Goal: Task Accomplishment & Management: Manage account settings

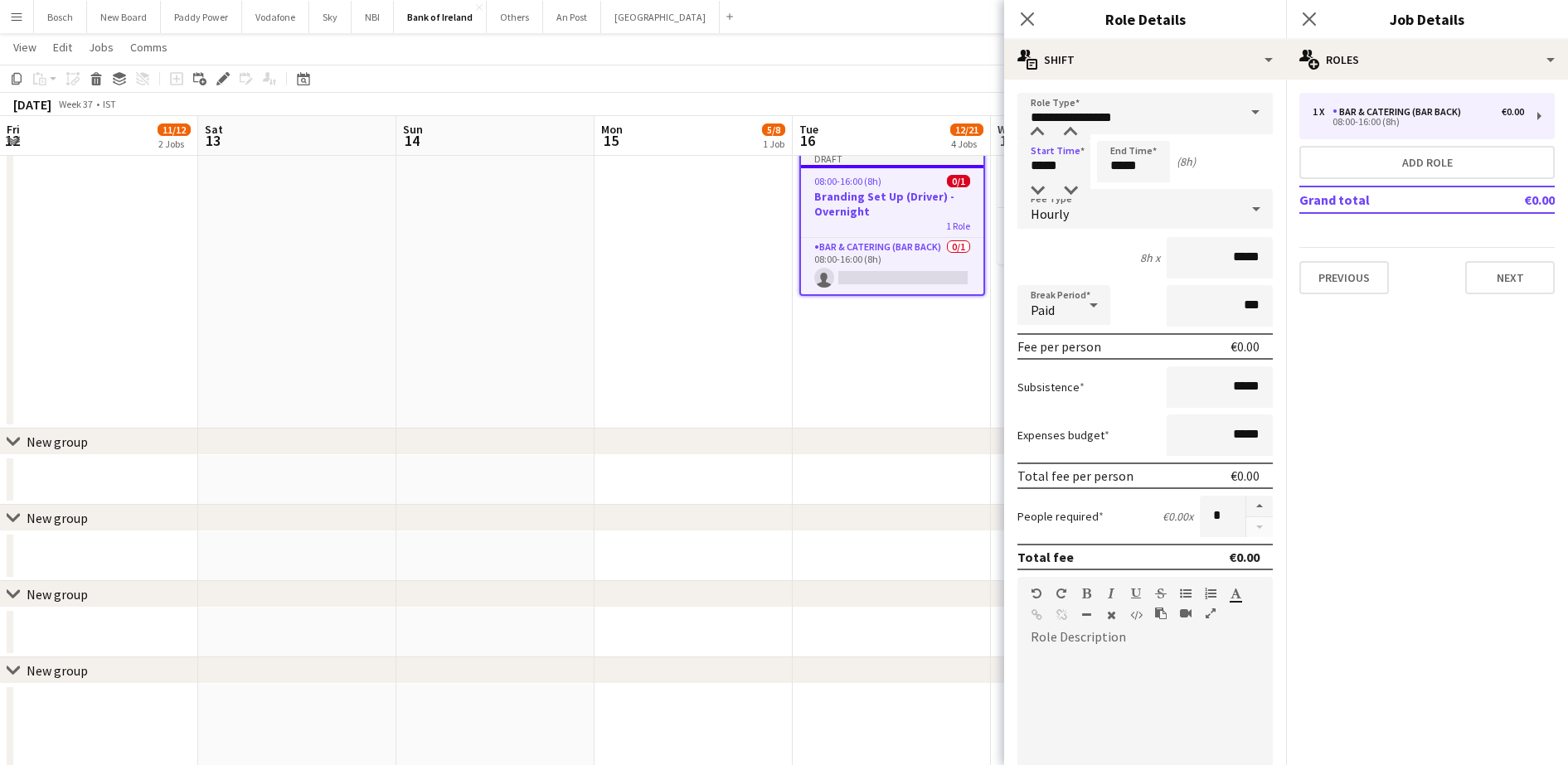
scroll to position [0, 414]
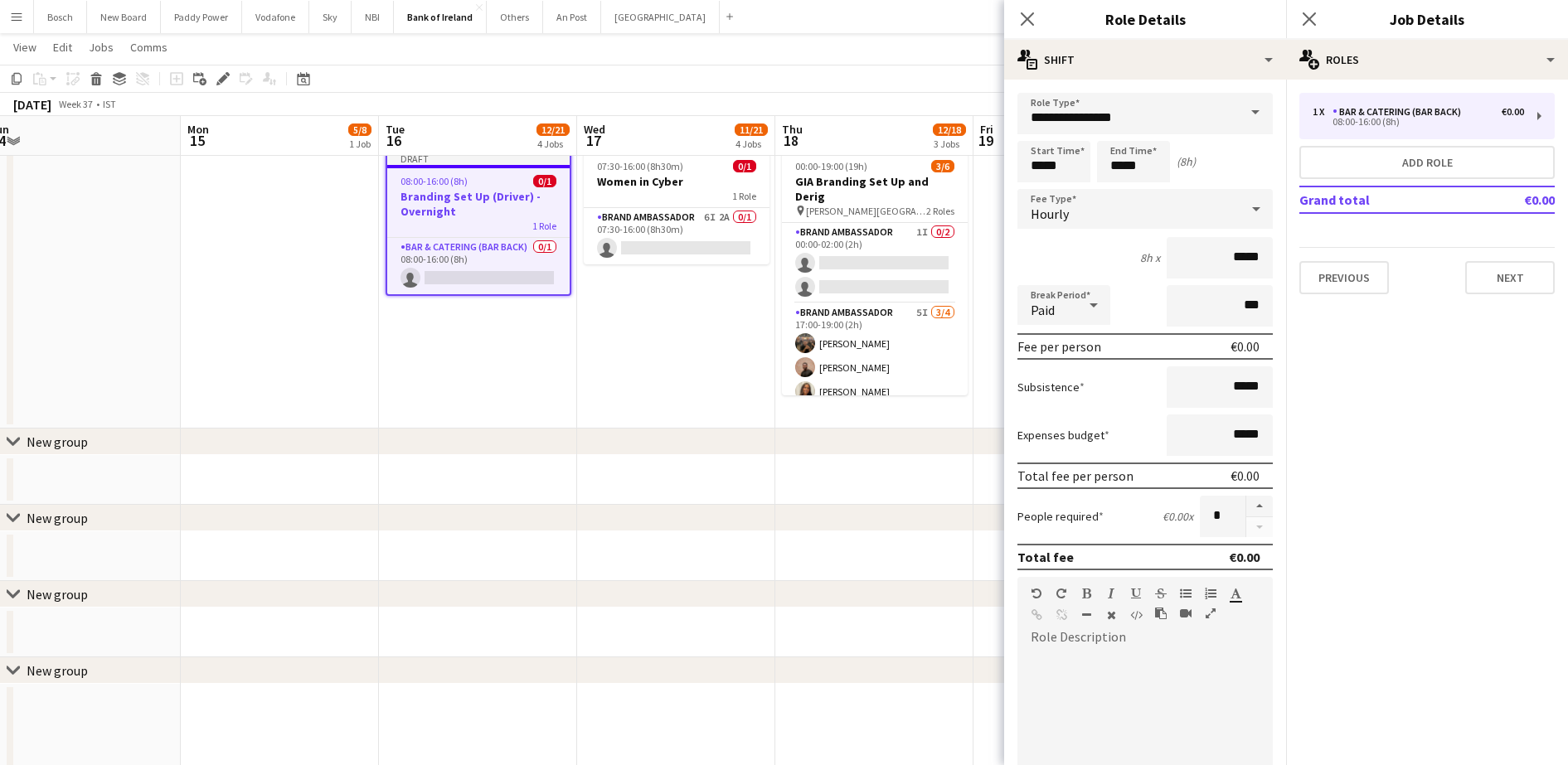
click at [971, 47] on app-page-menu "View Day view expanded Day view collapsed Month view Date picker Jump to [DATE]…" at bounding box center [784, 48] width 1568 height 32
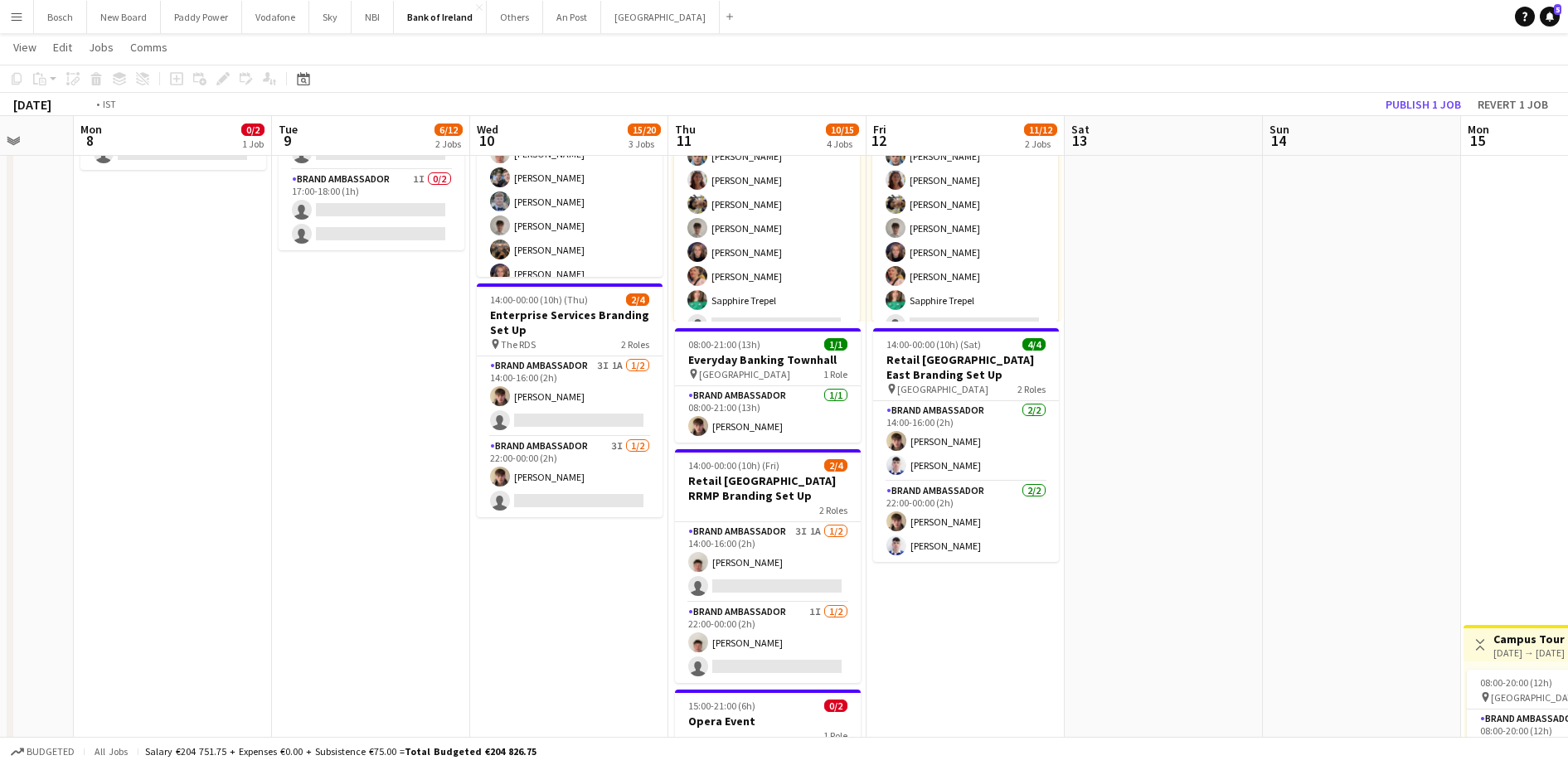
scroll to position [0, 622]
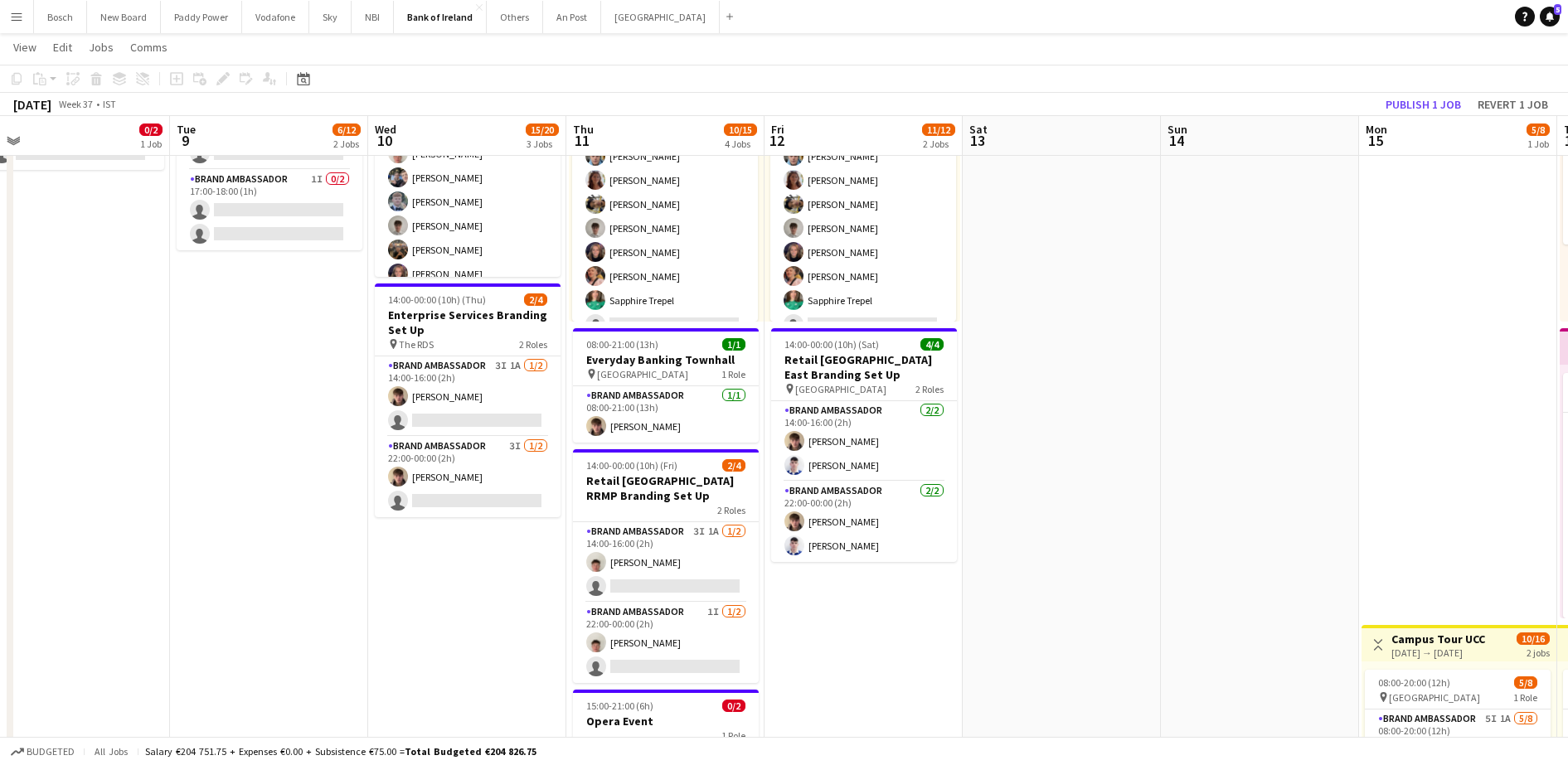
drag, startPoint x: 1133, startPoint y: 409, endPoint x: 1030, endPoint y: 411, distance: 103.0
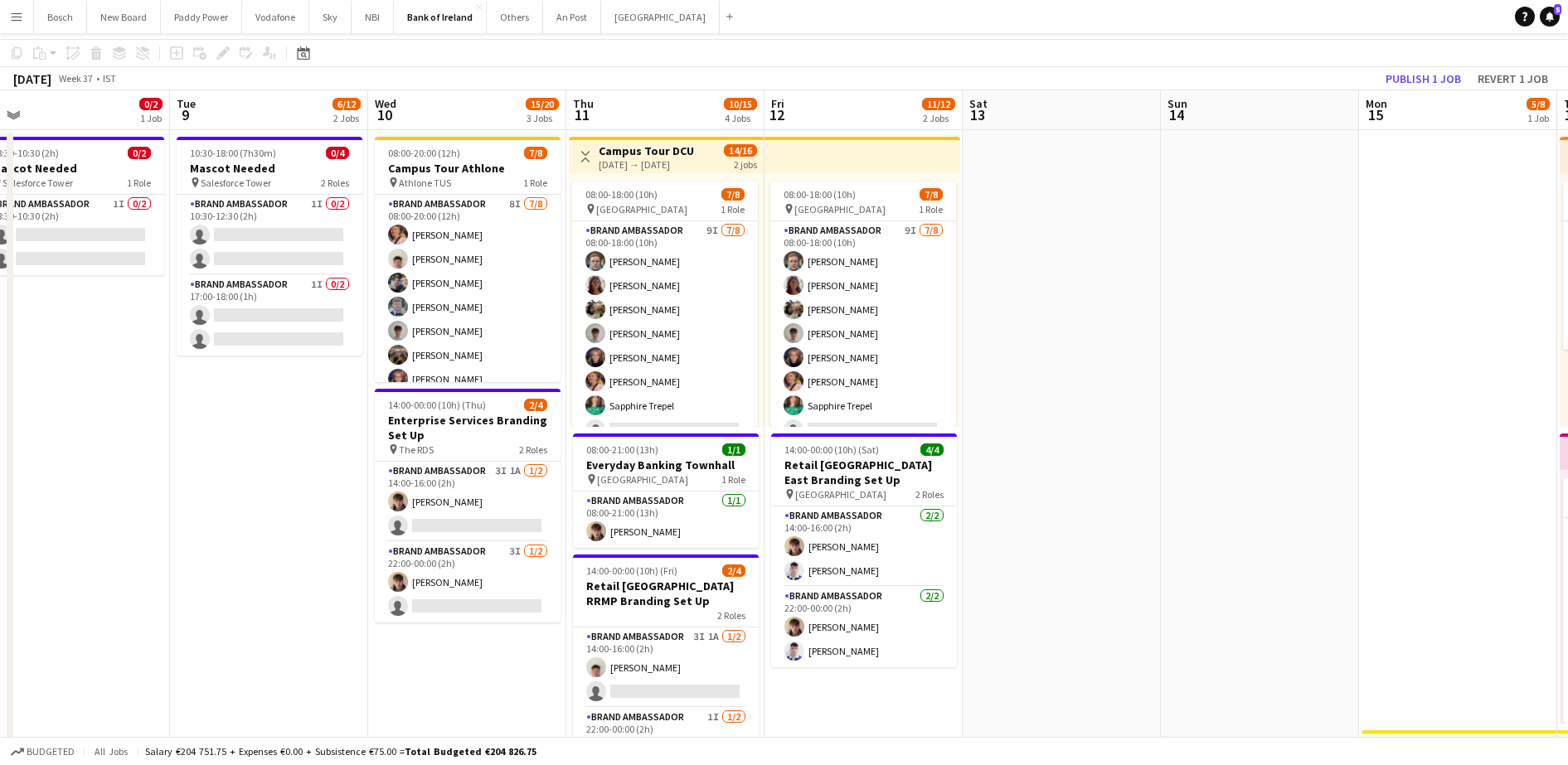
scroll to position [0, 0]
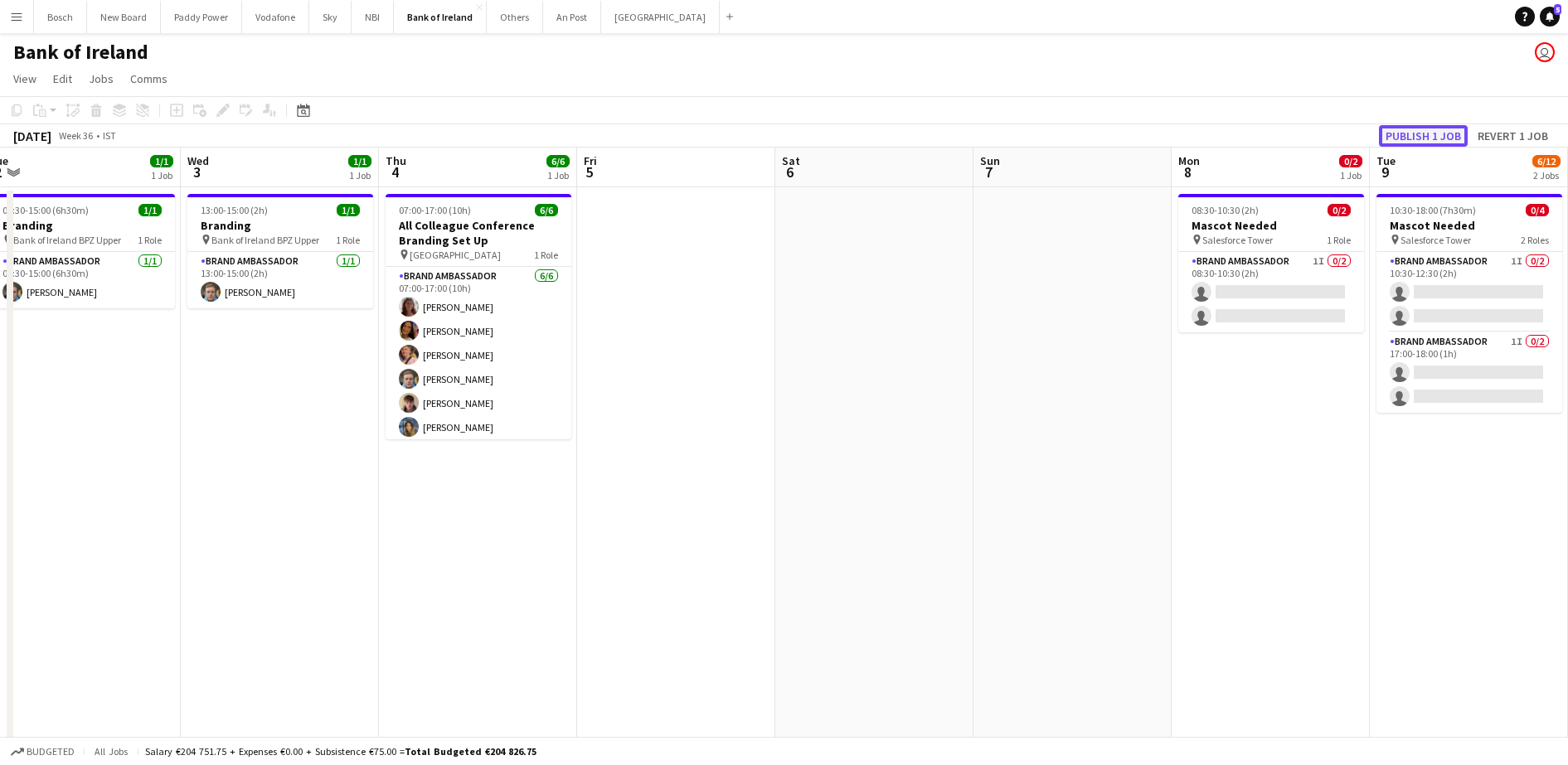
click at [1427, 138] on button "Publish 1 job" at bounding box center [1422, 135] width 89 height 22
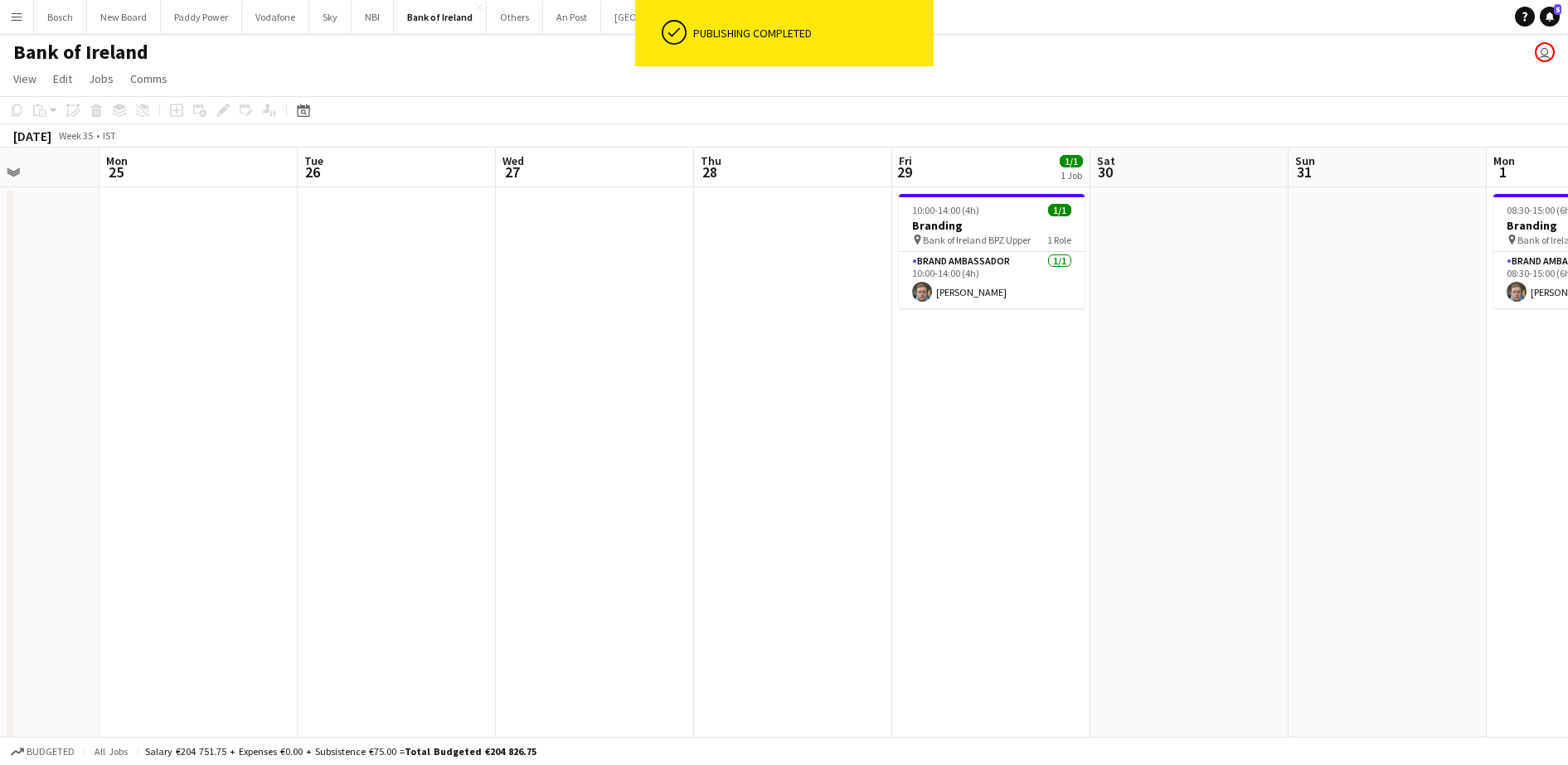
scroll to position [0, 494]
click at [559, 222] on app-date-cell at bounding box center [596, 774] width 198 height 1175
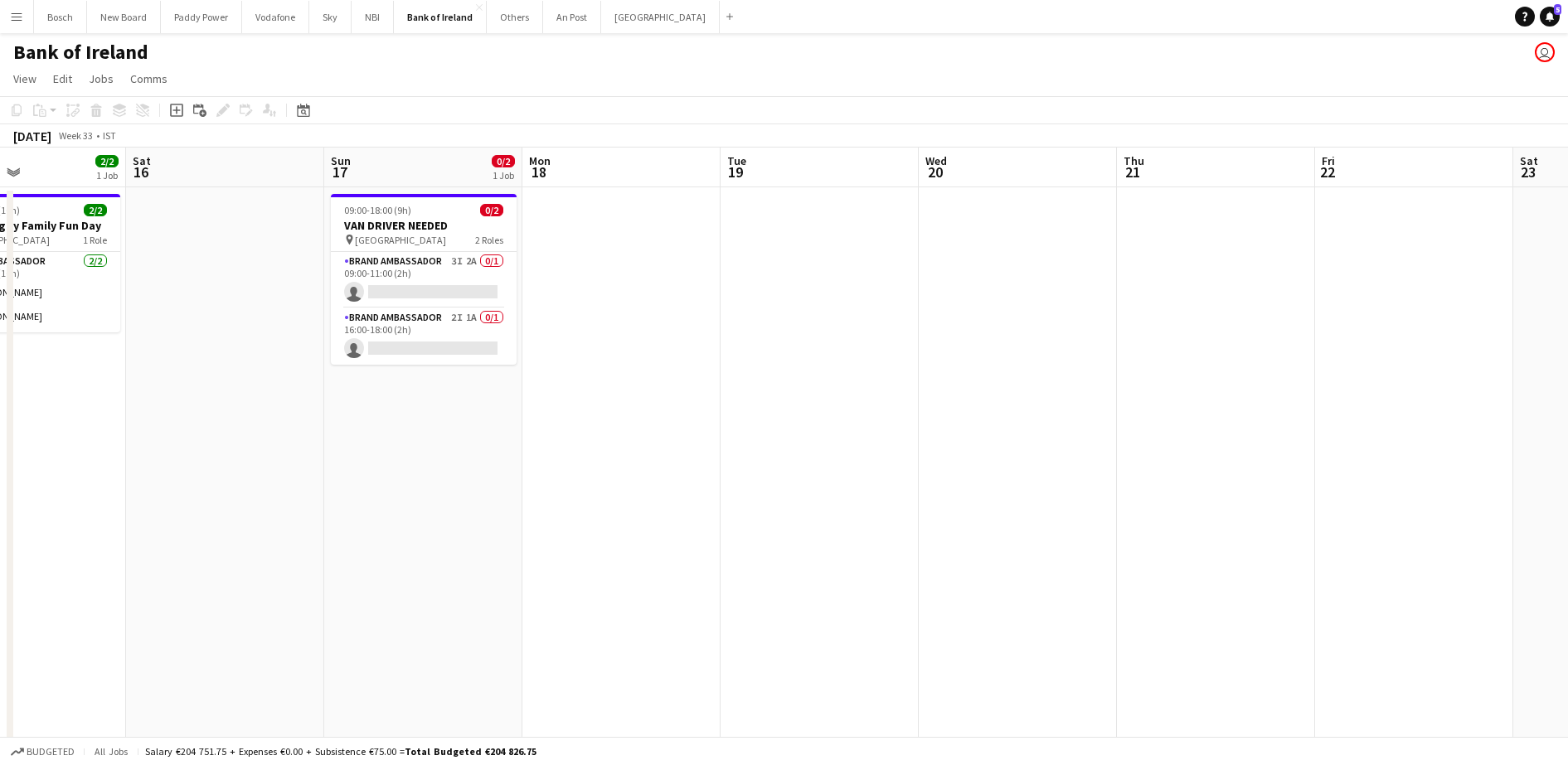
scroll to position [0, 393]
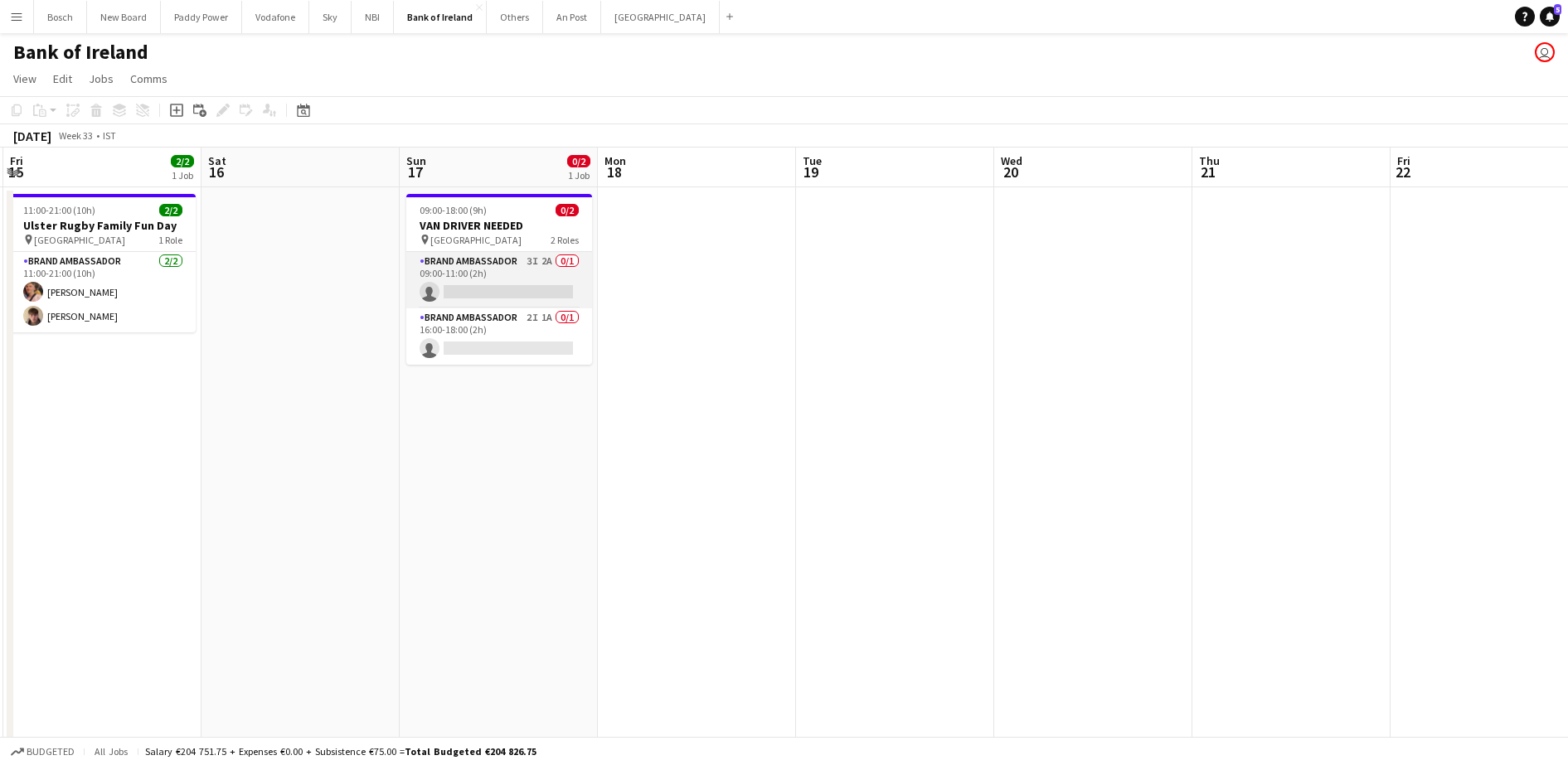
click at [459, 275] on app-card-role "Brand Ambassador 3I 2A 0/1 09:00-11:00 (2h) single-neutral-actions" at bounding box center [498, 279] width 185 height 56
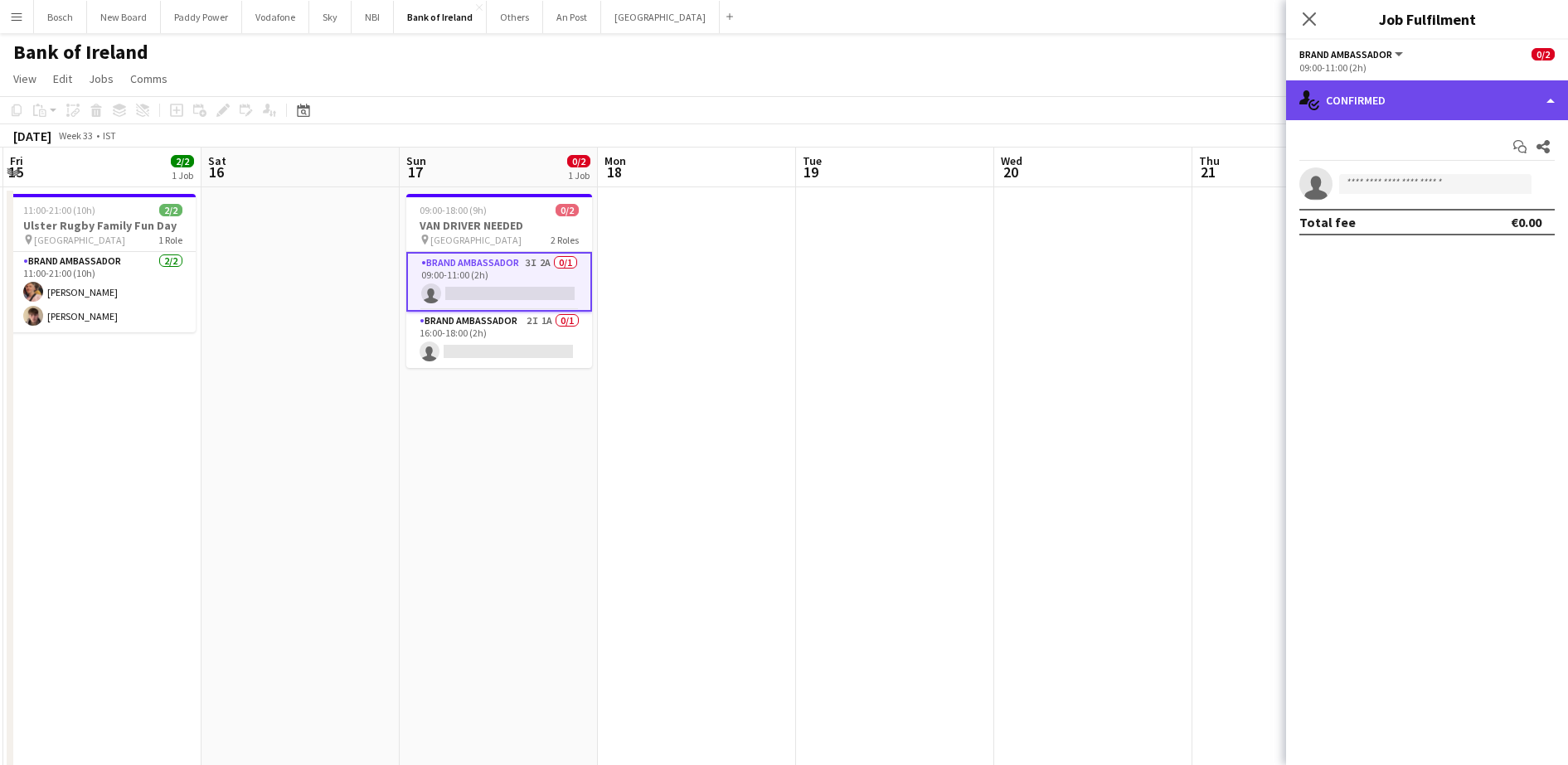
click at [1423, 89] on div "single-neutral-actions-check-2 Confirmed" at bounding box center [1427, 100] width 282 height 40
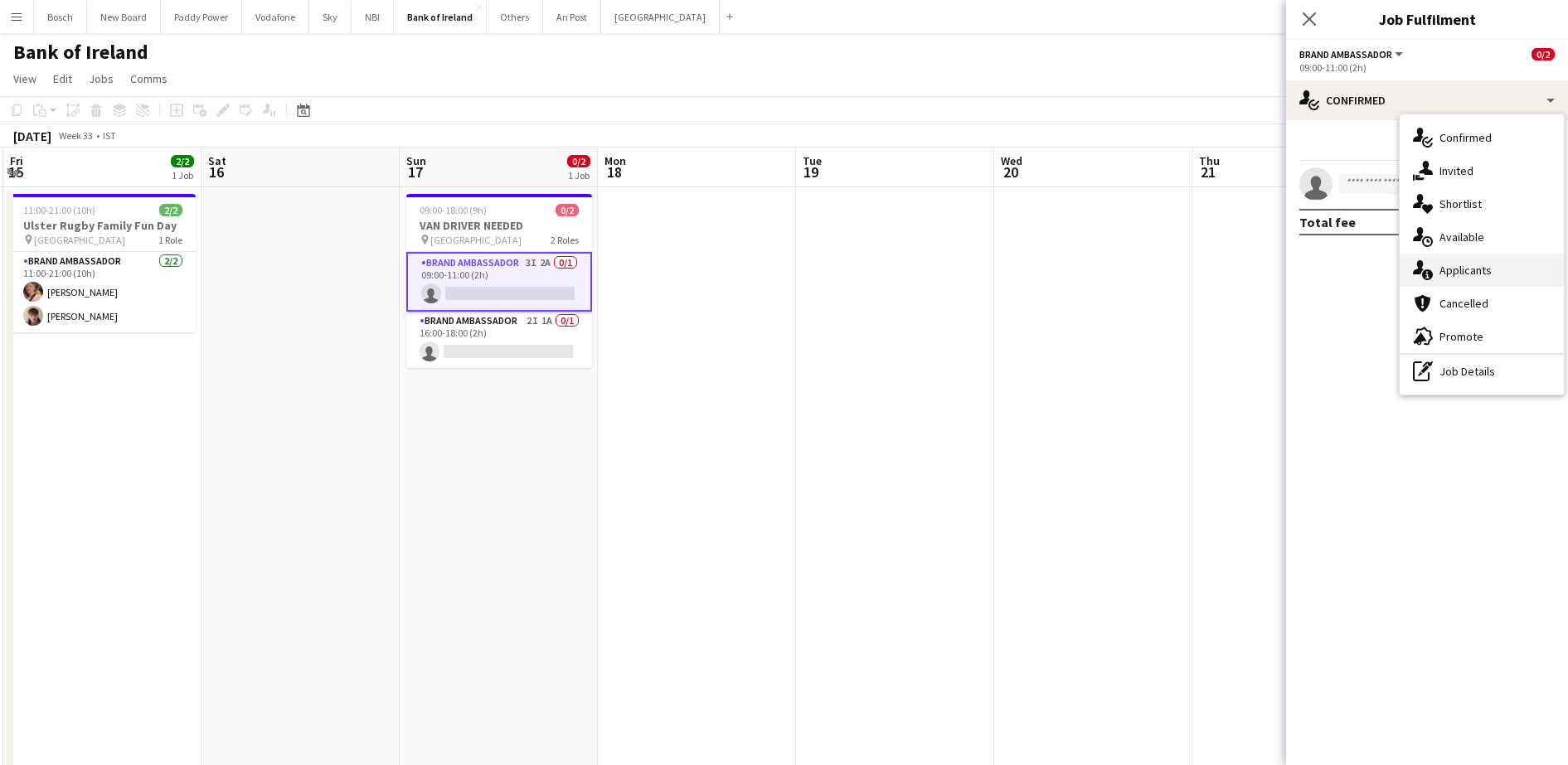
click at [1477, 277] on div "single-neutral-actions-information Applicants" at bounding box center [1481, 270] width 164 height 33
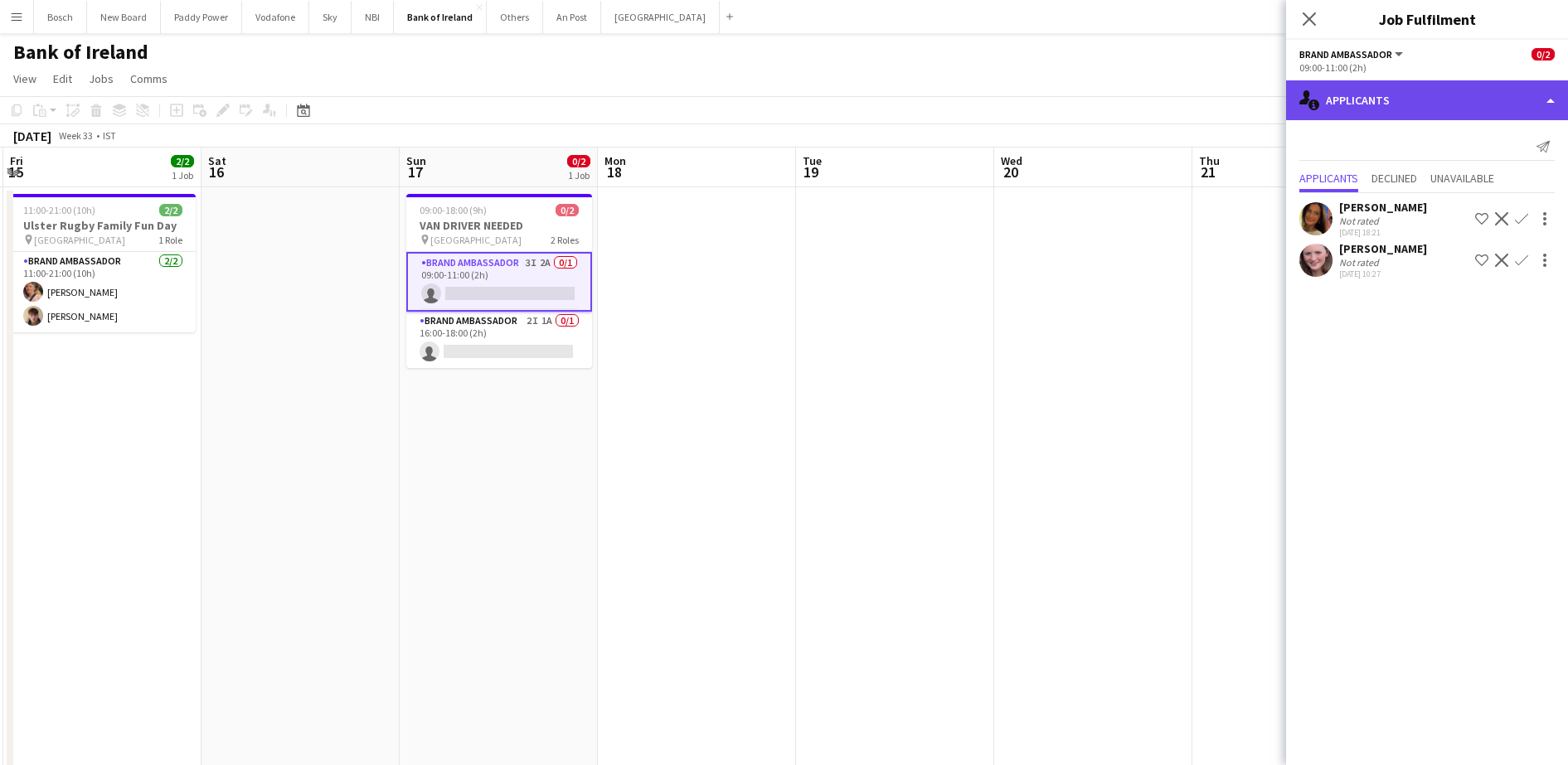
click at [1417, 87] on div "single-neutral-actions-information Applicants" at bounding box center [1427, 100] width 282 height 40
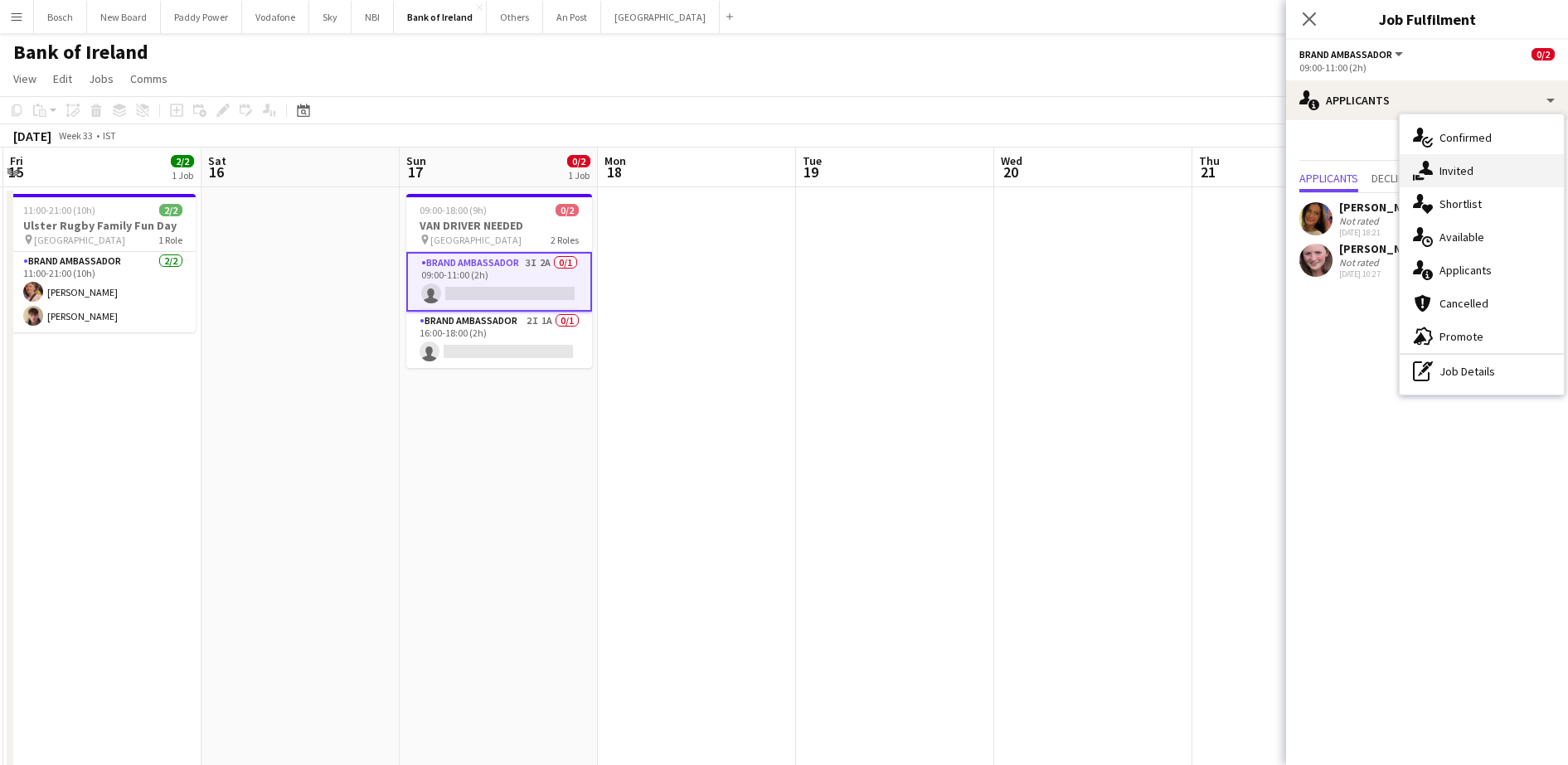
click at [1475, 162] on div "single-neutral-actions-share-1 Invited" at bounding box center [1481, 171] width 164 height 33
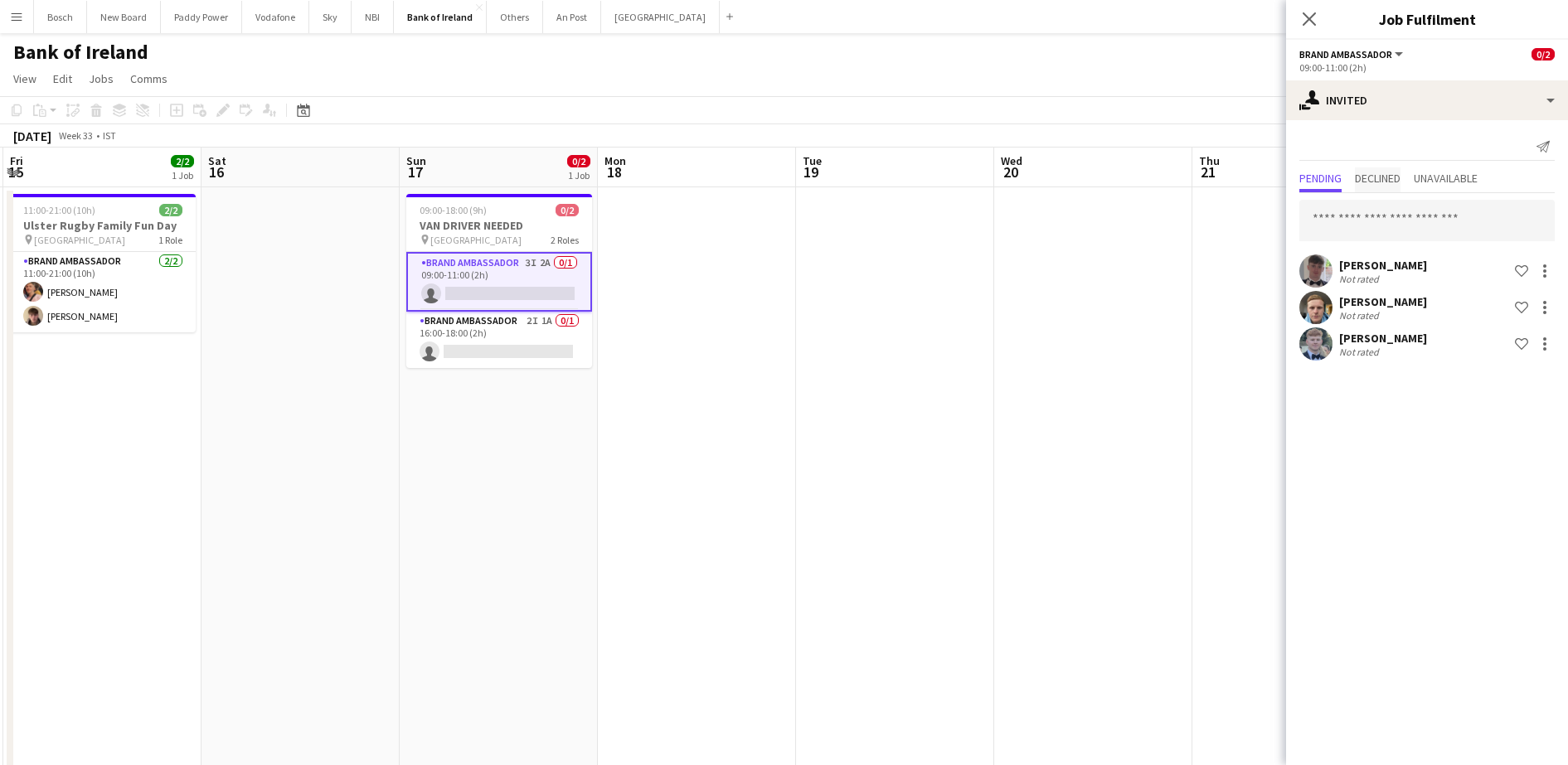
click at [1395, 181] on span "Declined" at bounding box center [1377, 177] width 46 height 11
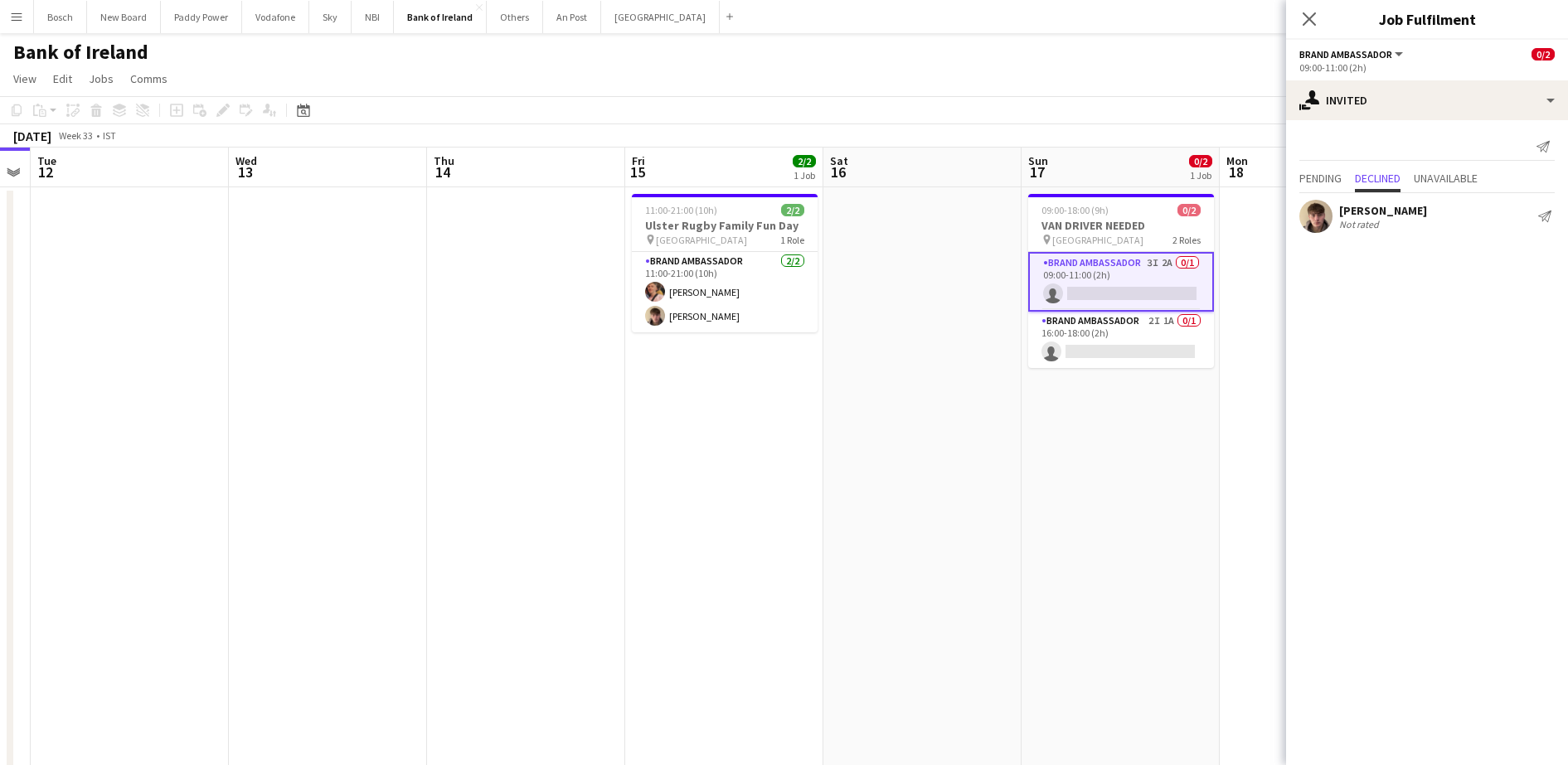
scroll to position [0, 366]
click at [994, 109] on app-toolbar "Copy Paste Paste Ctrl+V Paste with crew Ctrl+Shift+V Paste linked Job [GEOGRAPH…" at bounding box center [784, 110] width 1568 height 28
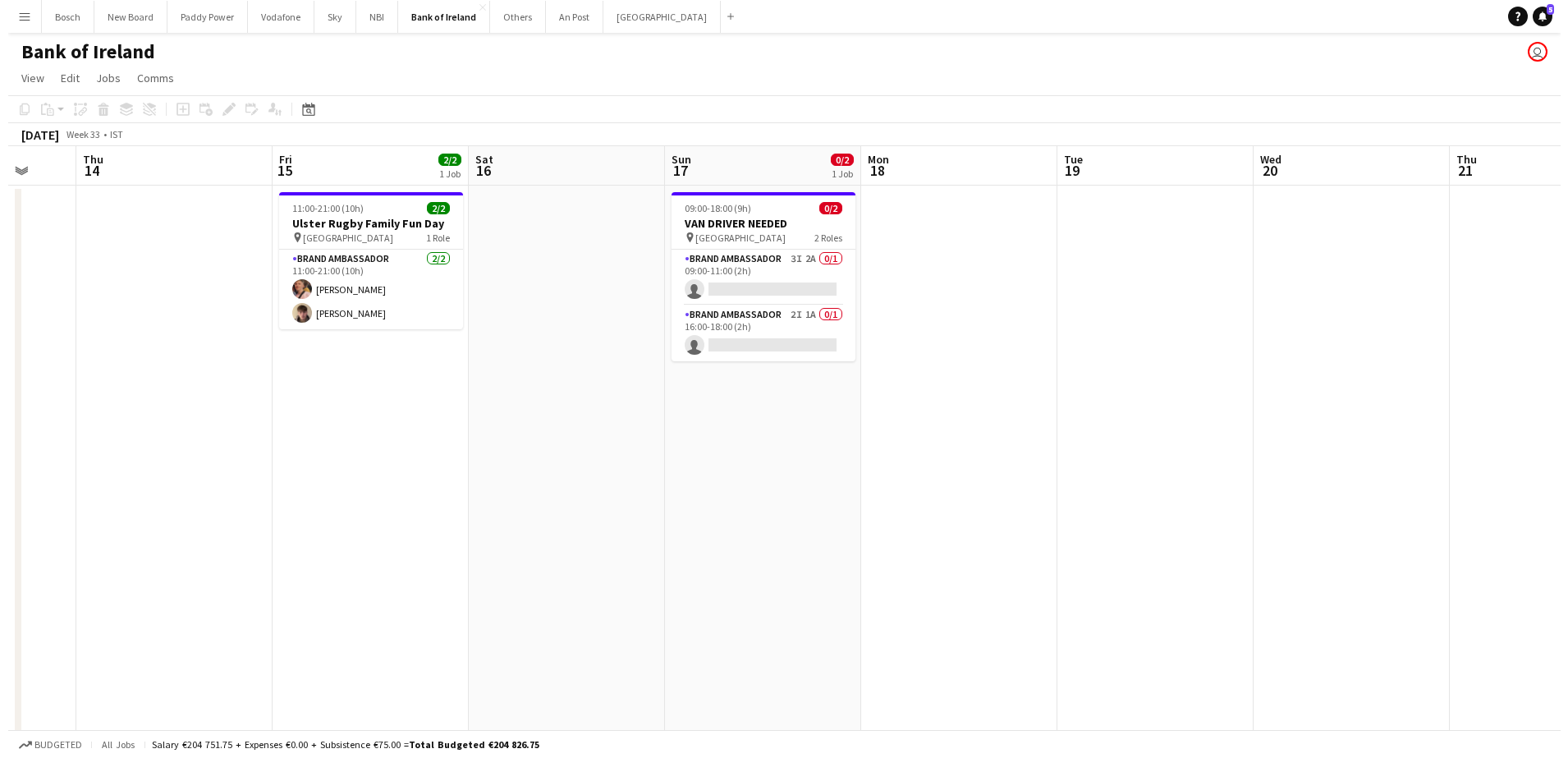
scroll to position [0, 520]
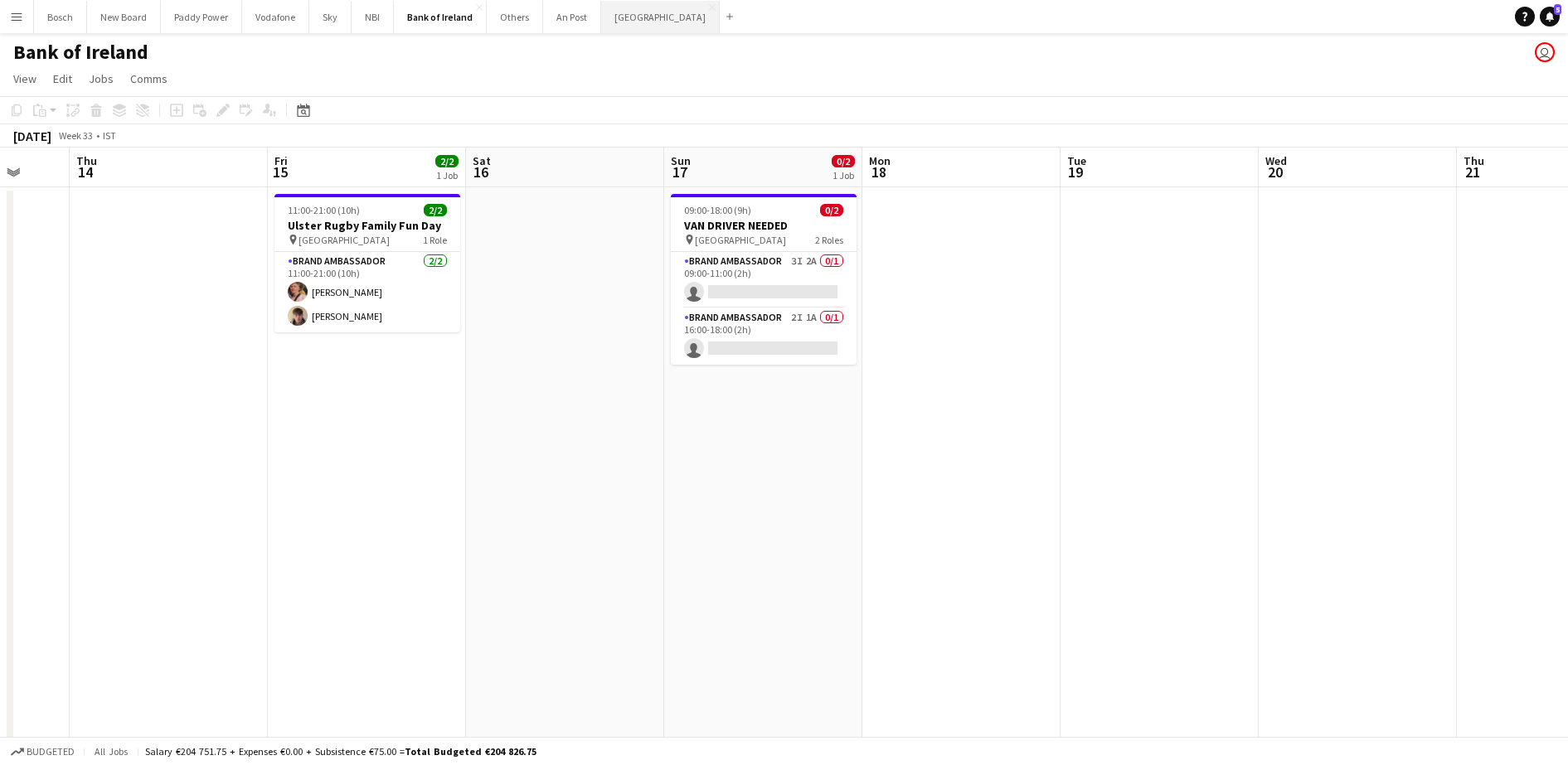
click at [649, 15] on button "[GEOGRAPHIC_DATA] Close" at bounding box center [660, 17] width 119 height 33
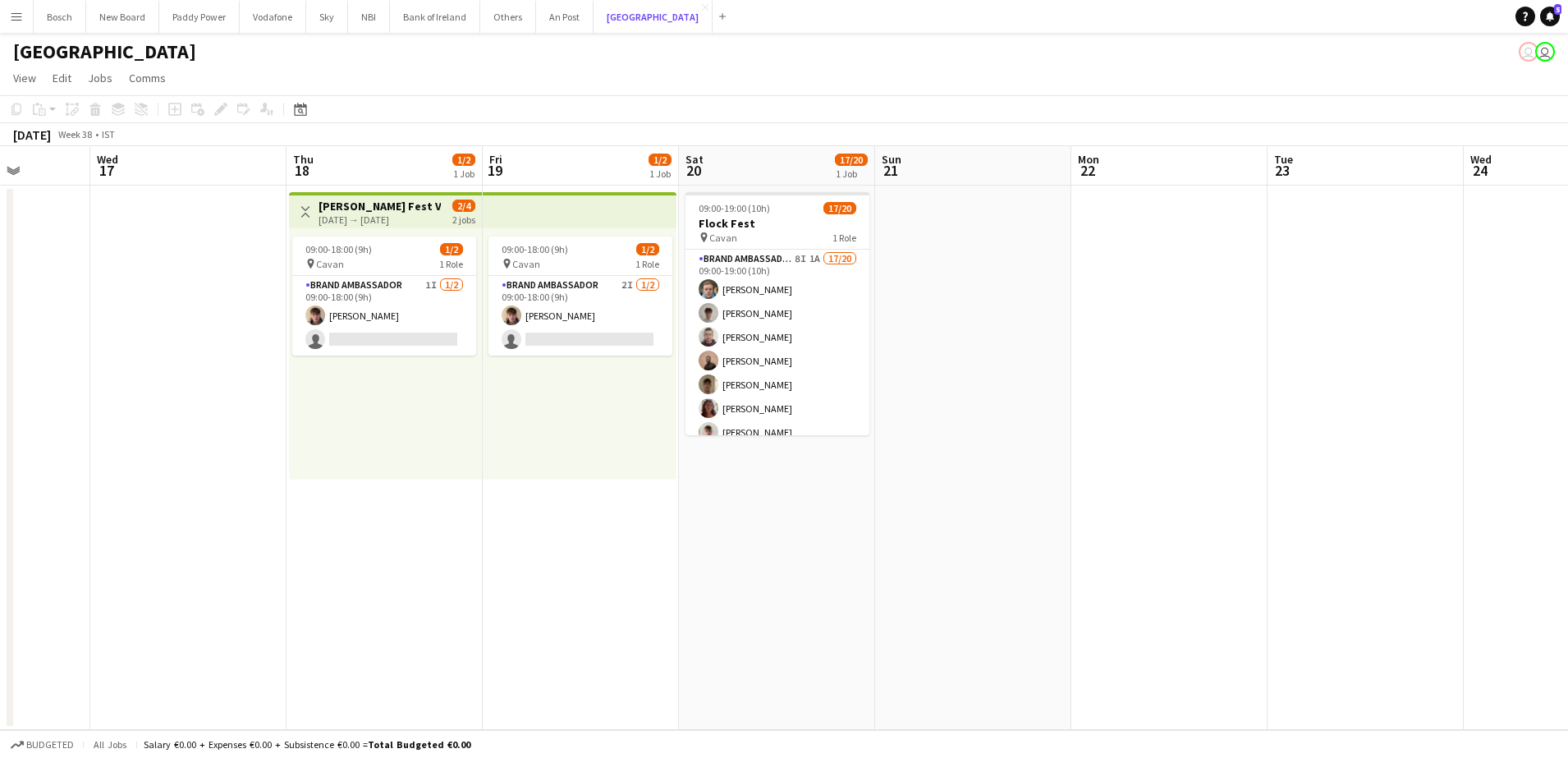
scroll to position [0, 499]
click at [394, 26] on button "Bank of Ireland Close" at bounding box center [435, 17] width 90 height 32
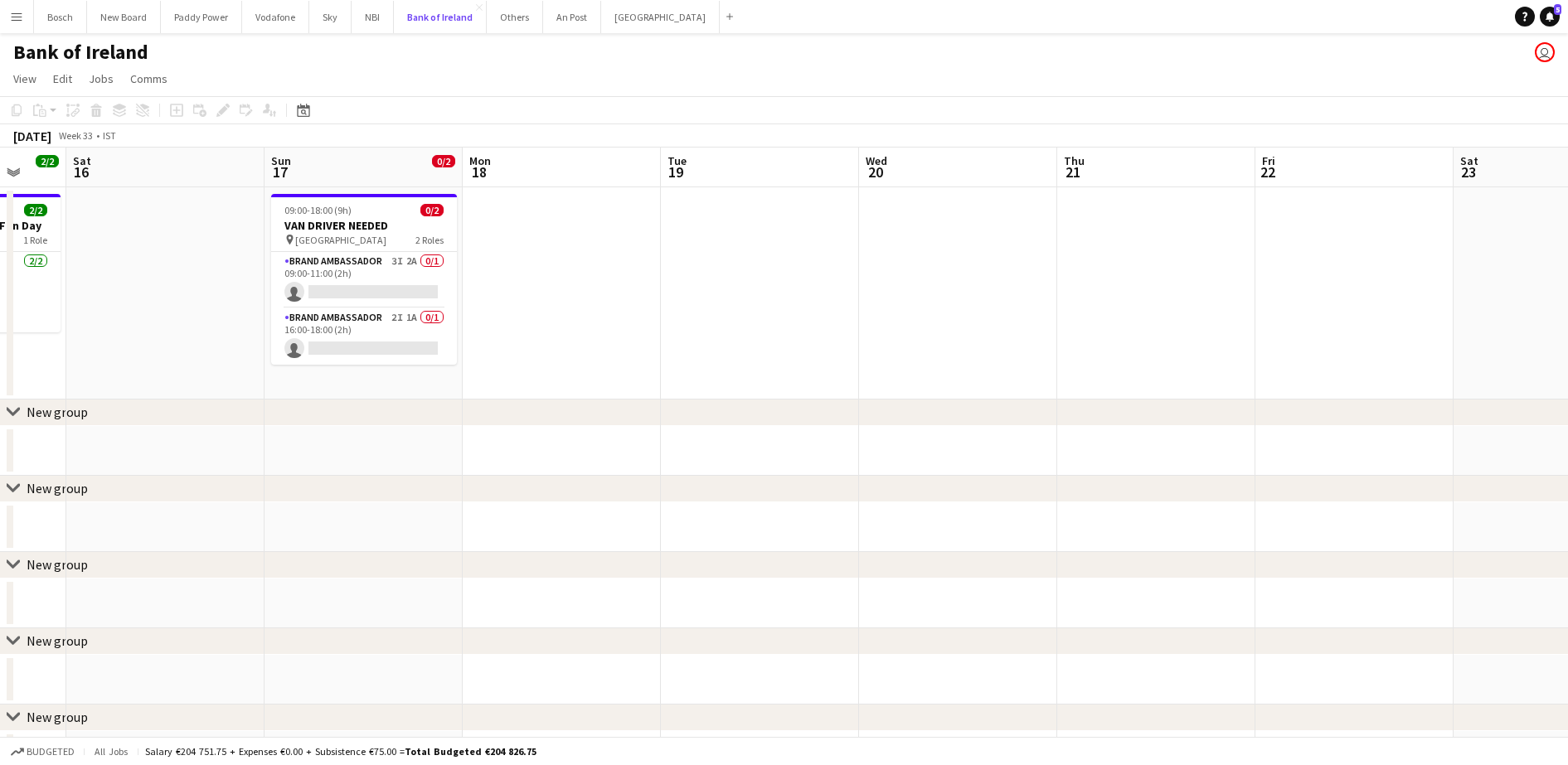
scroll to position [0, 528]
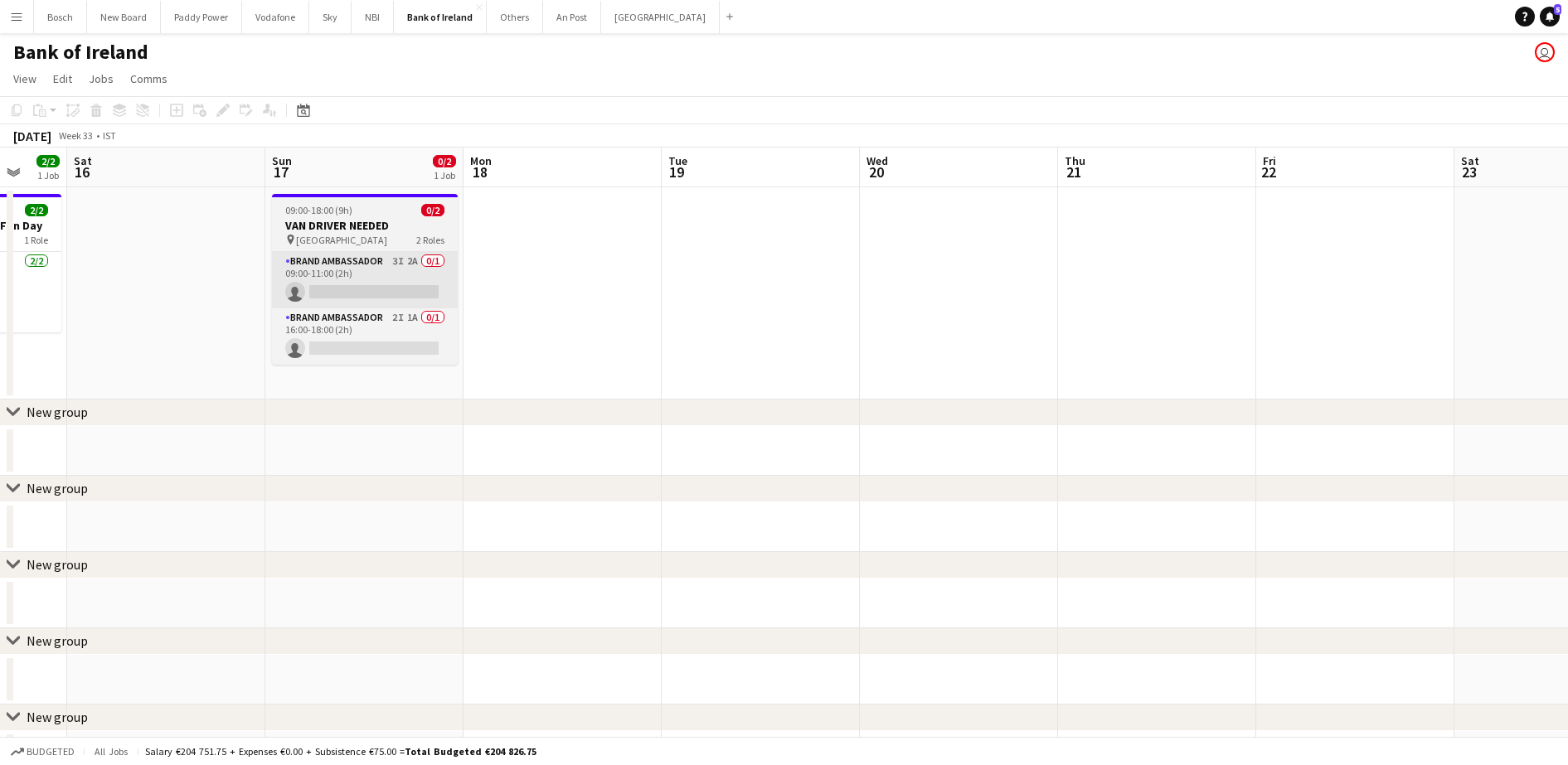
click at [381, 268] on app-card-role "Brand Ambassador 3I 2A 0/1 09:00-11:00 (2h) single-neutral-actions" at bounding box center [364, 279] width 185 height 56
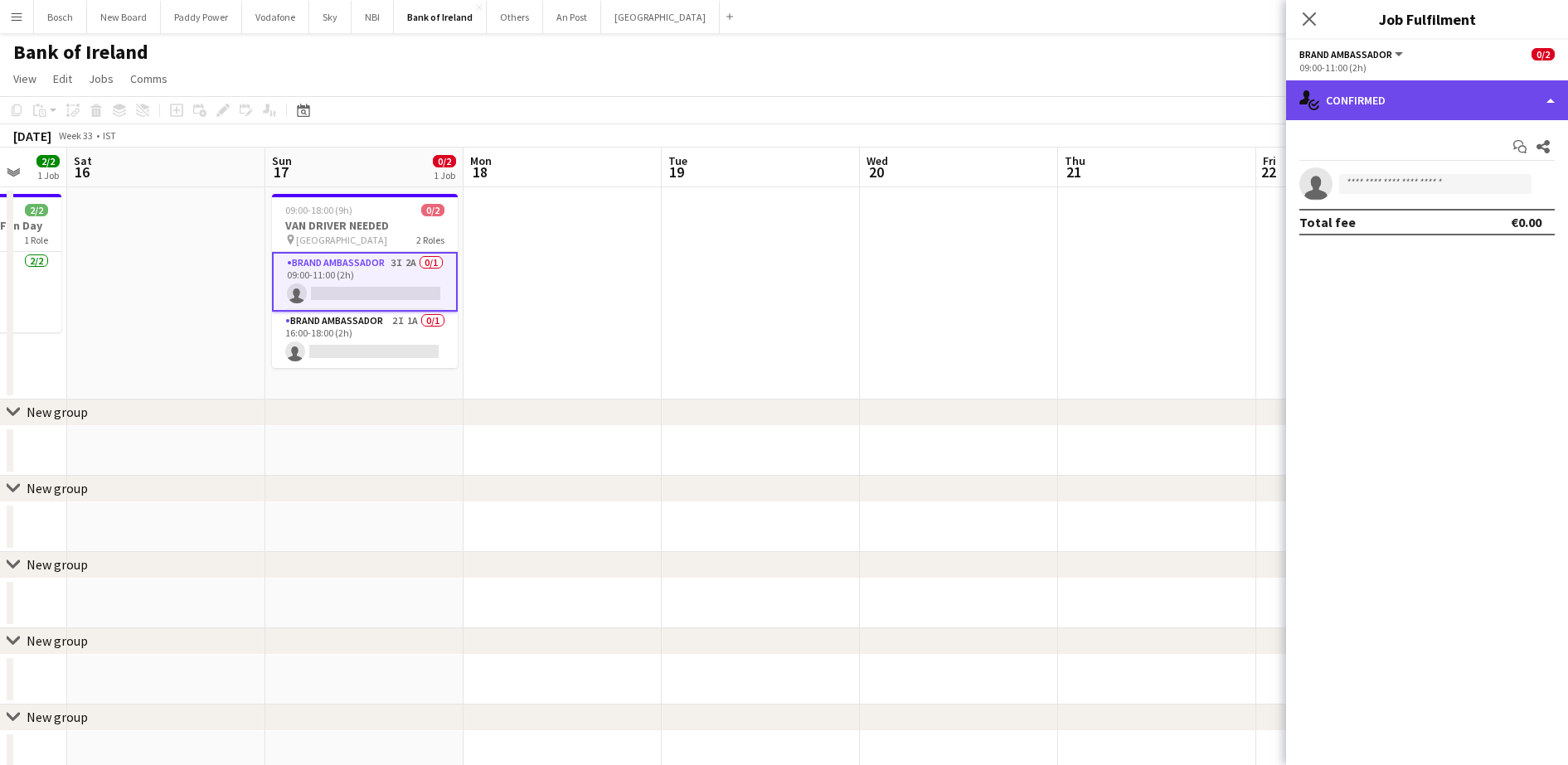
click at [1496, 90] on div "single-neutral-actions-check-2 Confirmed" at bounding box center [1427, 100] width 282 height 40
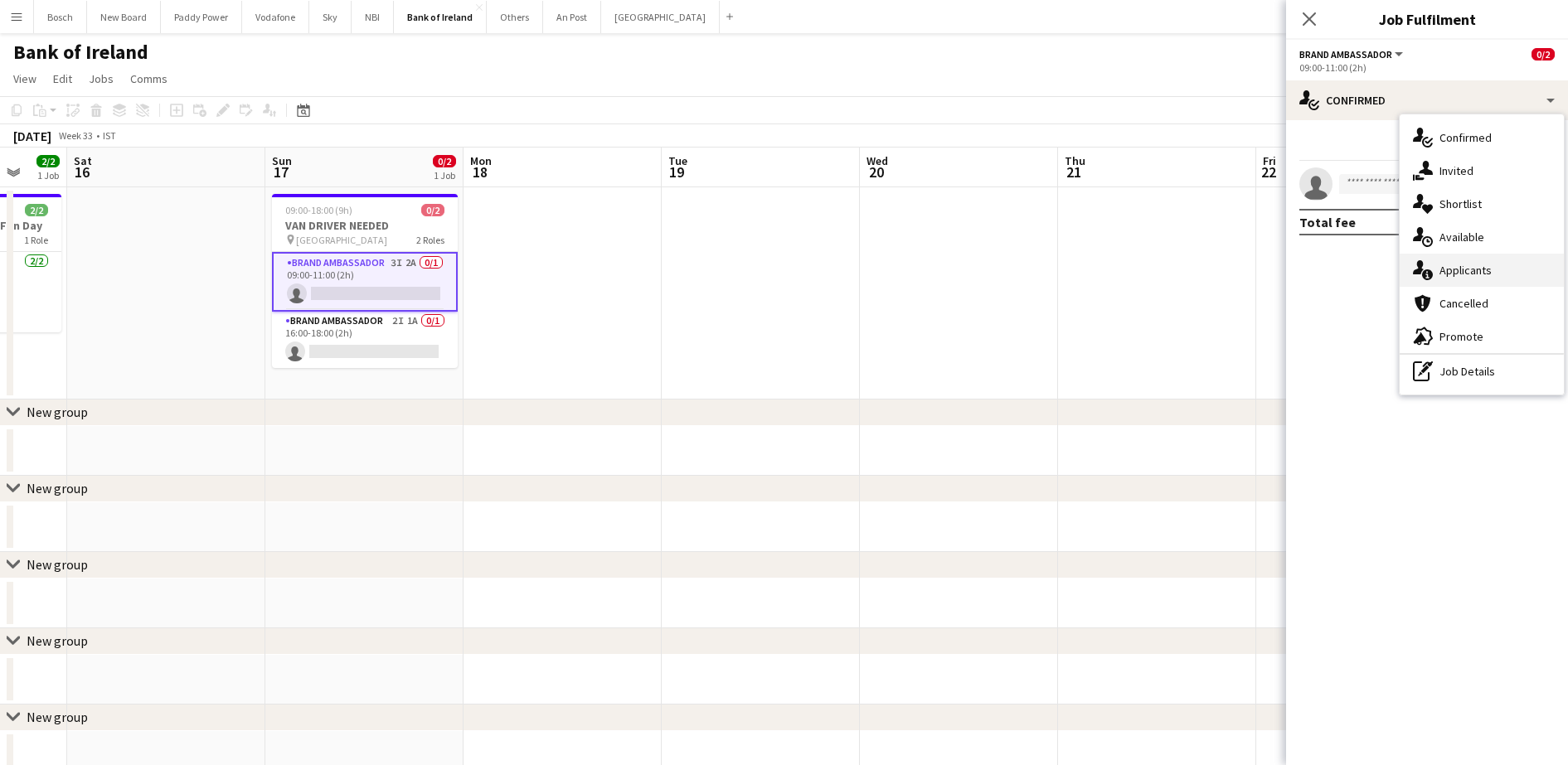
click at [1483, 263] on div "single-neutral-actions-information Applicants" at bounding box center [1481, 270] width 164 height 33
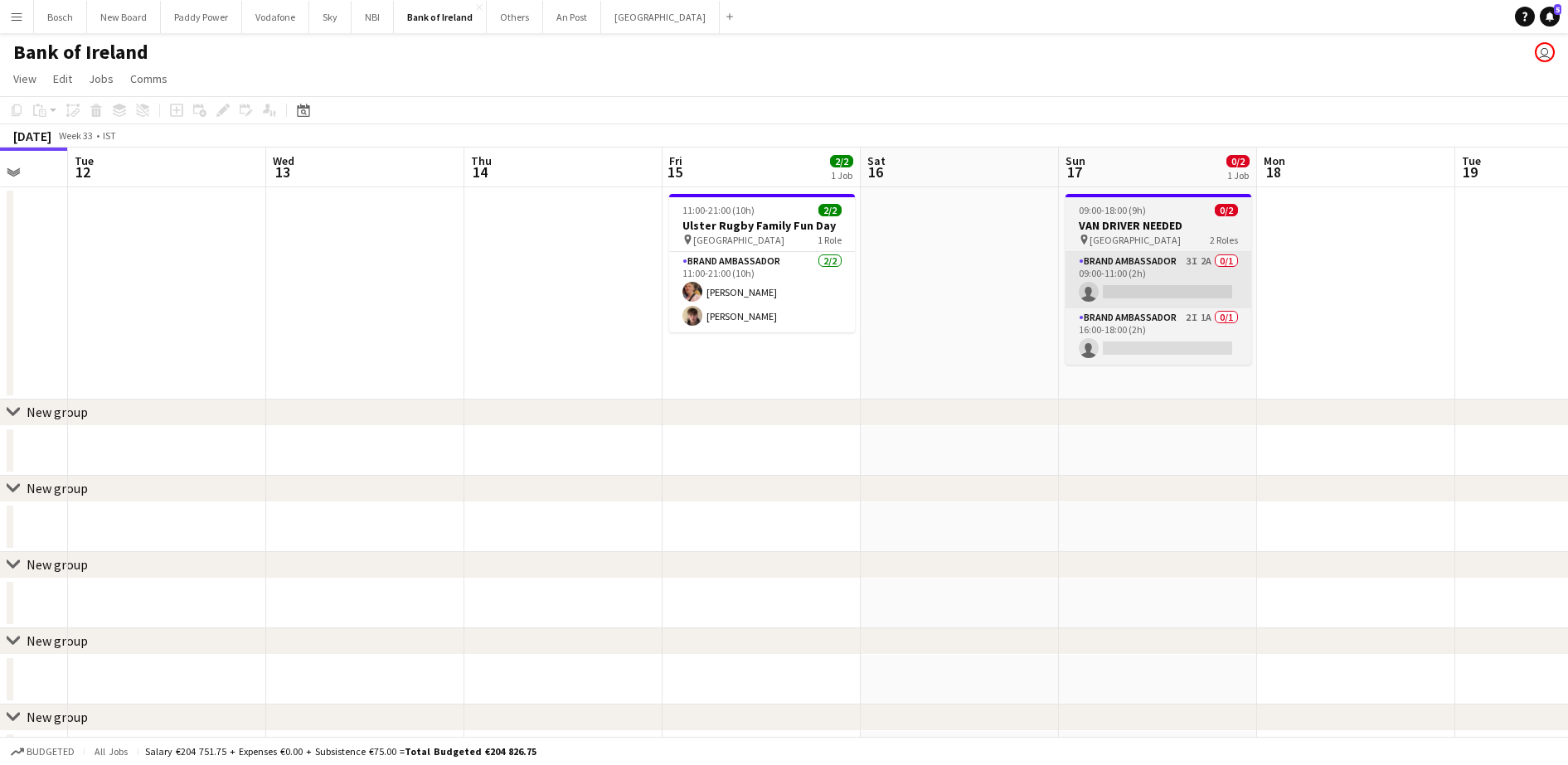
scroll to position [0, 531]
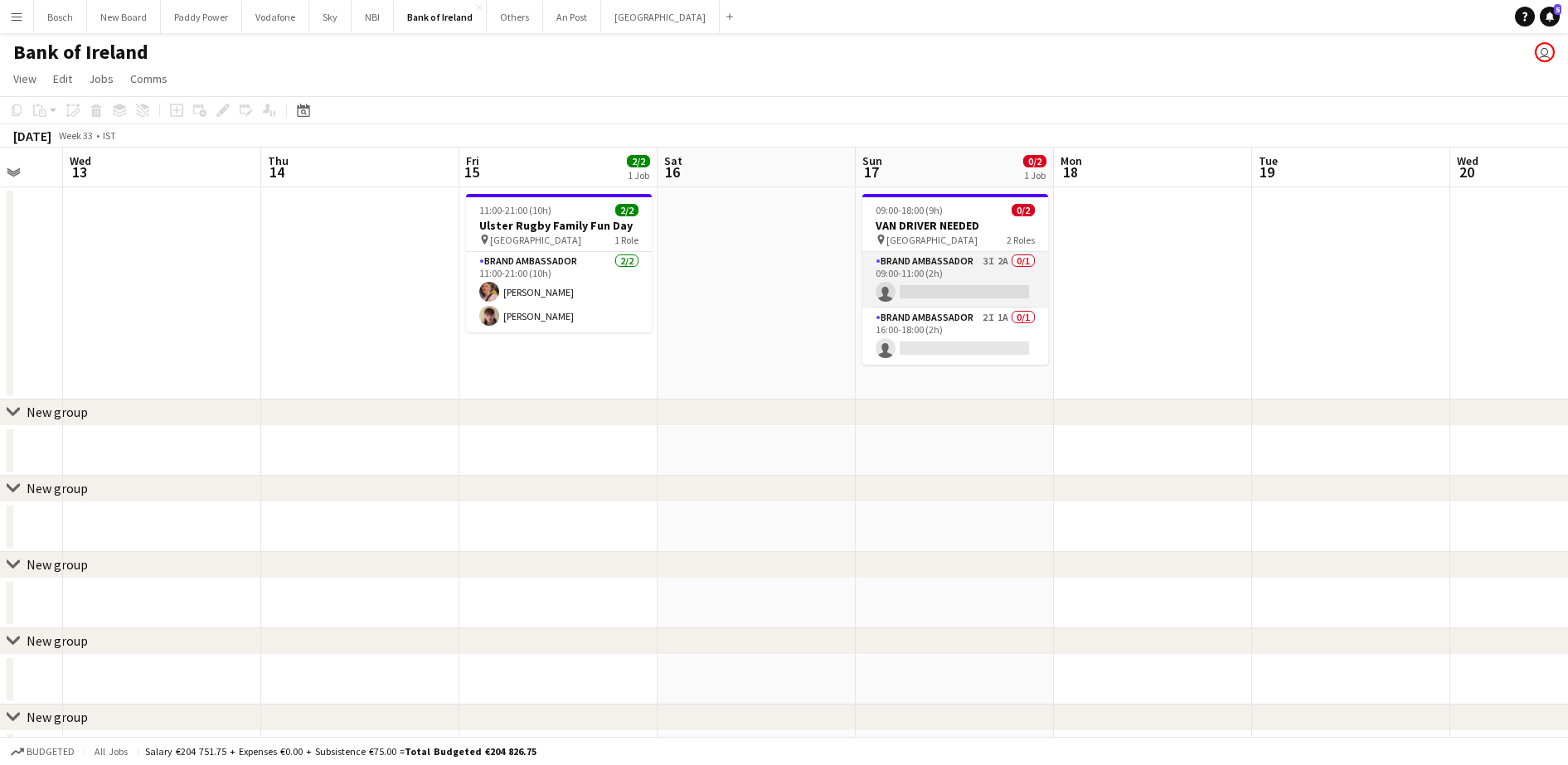
click at [971, 285] on app-card-role "Brand Ambassador 3I 2A 0/1 09:00-11:00 (2h) single-neutral-actions" at bounding box center [954, 279] width 185 height 56
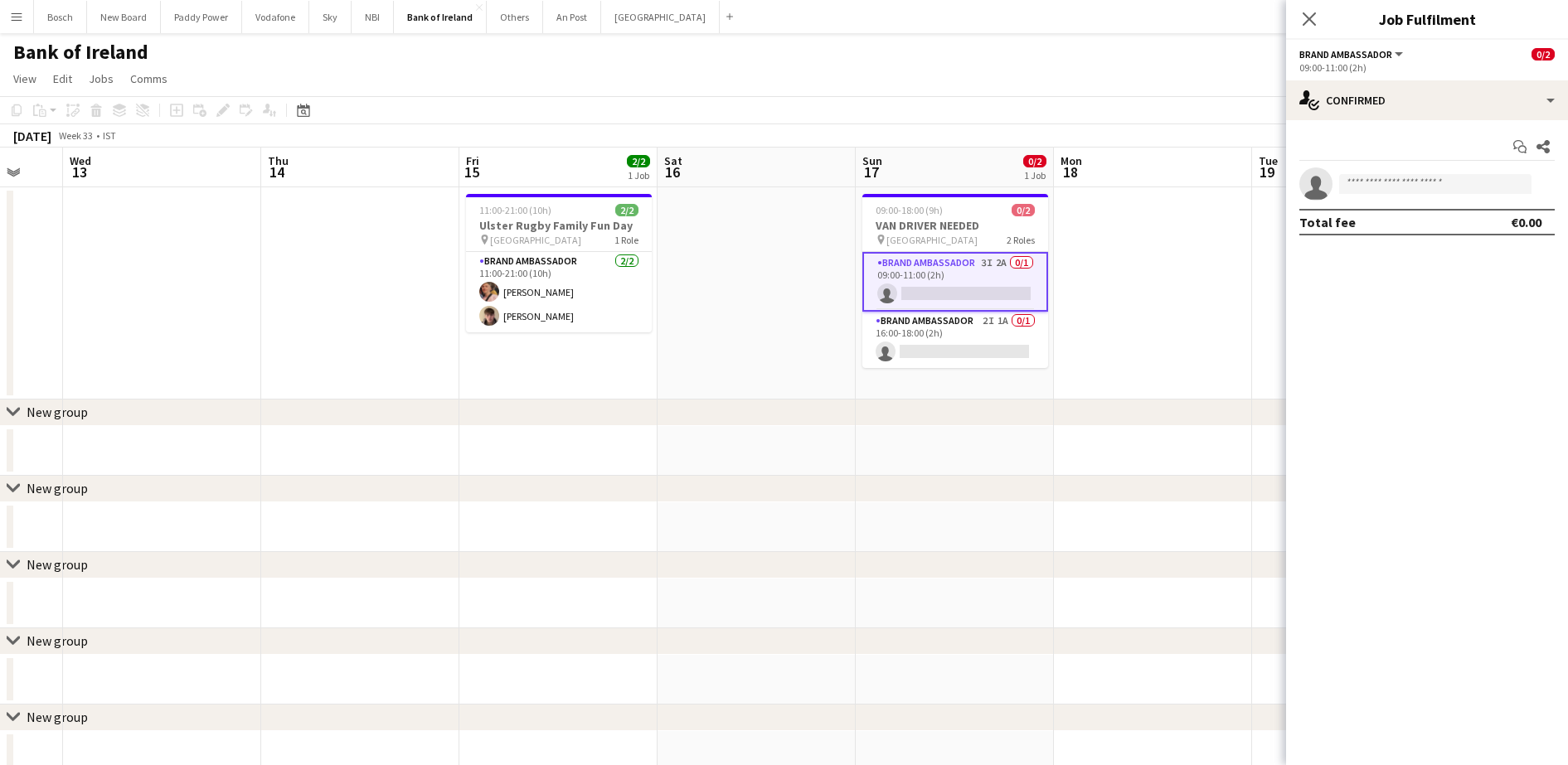
click at [1128, 96] on app-toolbar "Copy Paste Paste Ctrl+V Paste with crew Ctrl+Shift+V Paste linked Job [GEOGRAPH…" at bounding box center [784, 110] width 1568 height 28
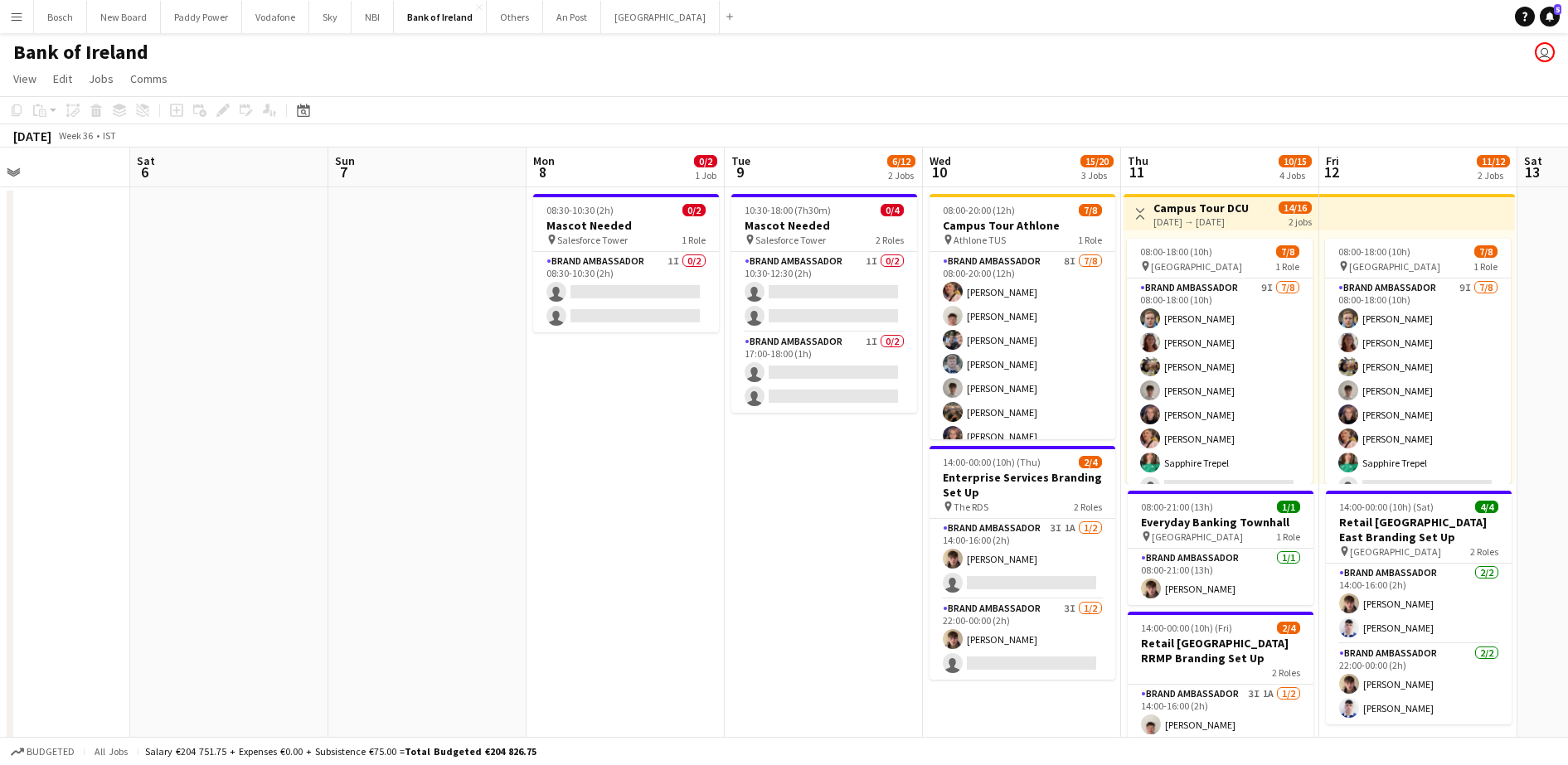
click at [640, 308] on app-card-role "Brand Ambassador 1I 0/2 08:30-10:30 (2h) single-neutral-actions single-neutral-…" at bounding box center [625, 291] width 185 height 80
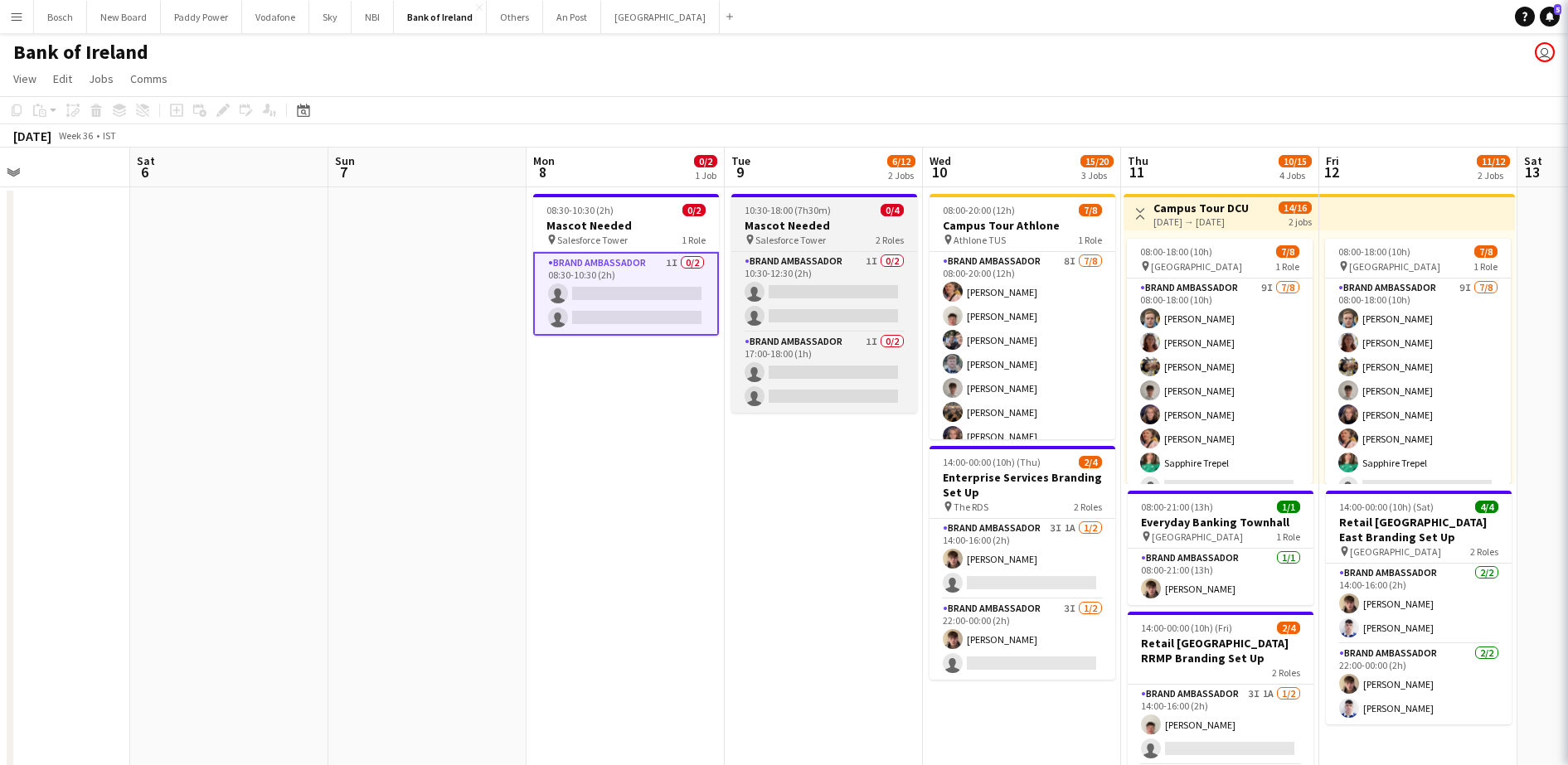
scroll to position [0, 465]
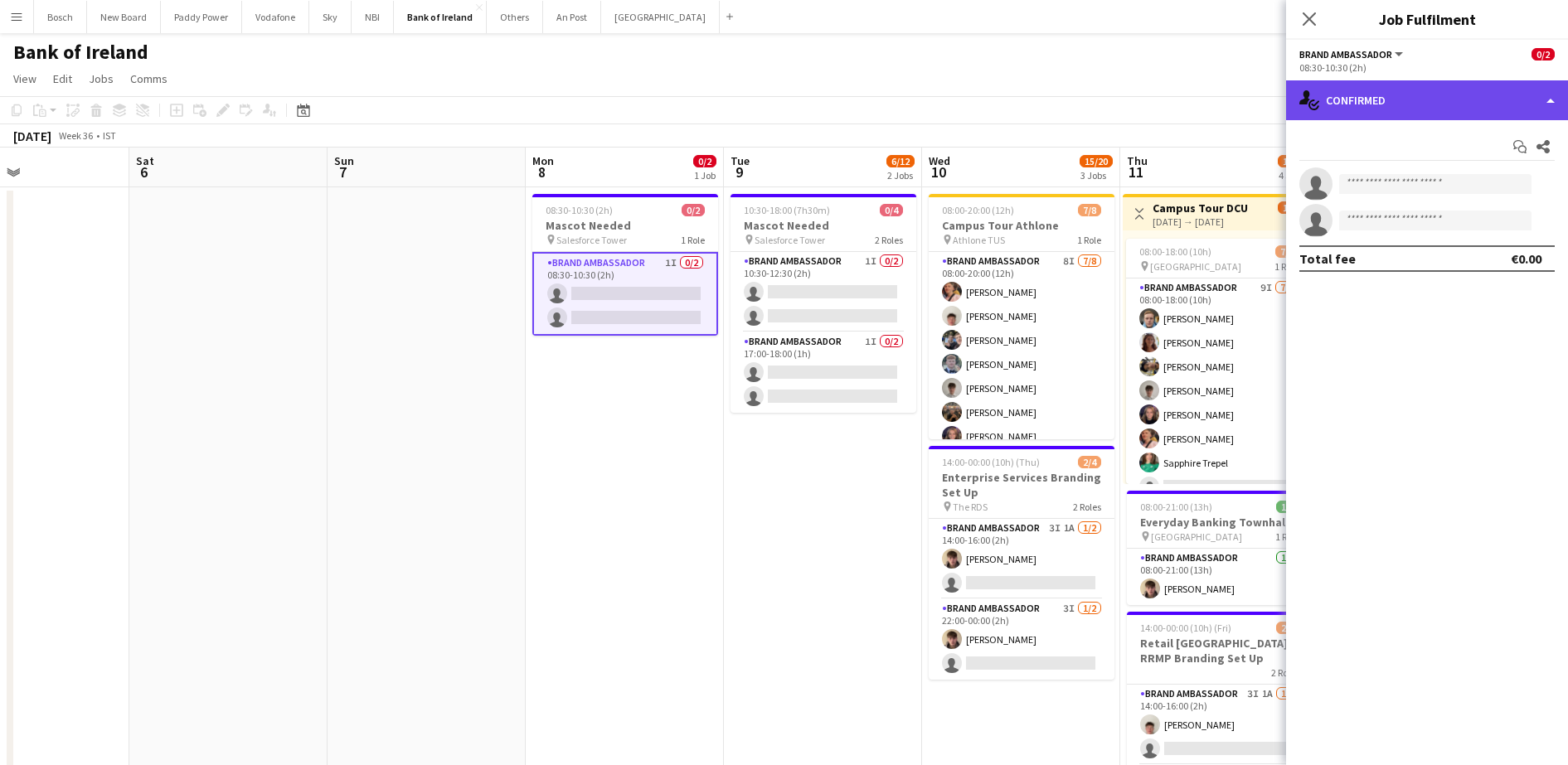
click at [1361, 109] on div "single-neutral-actions-check-2 Confirmed" at bounding box center [1427, 100] width 282 height 40
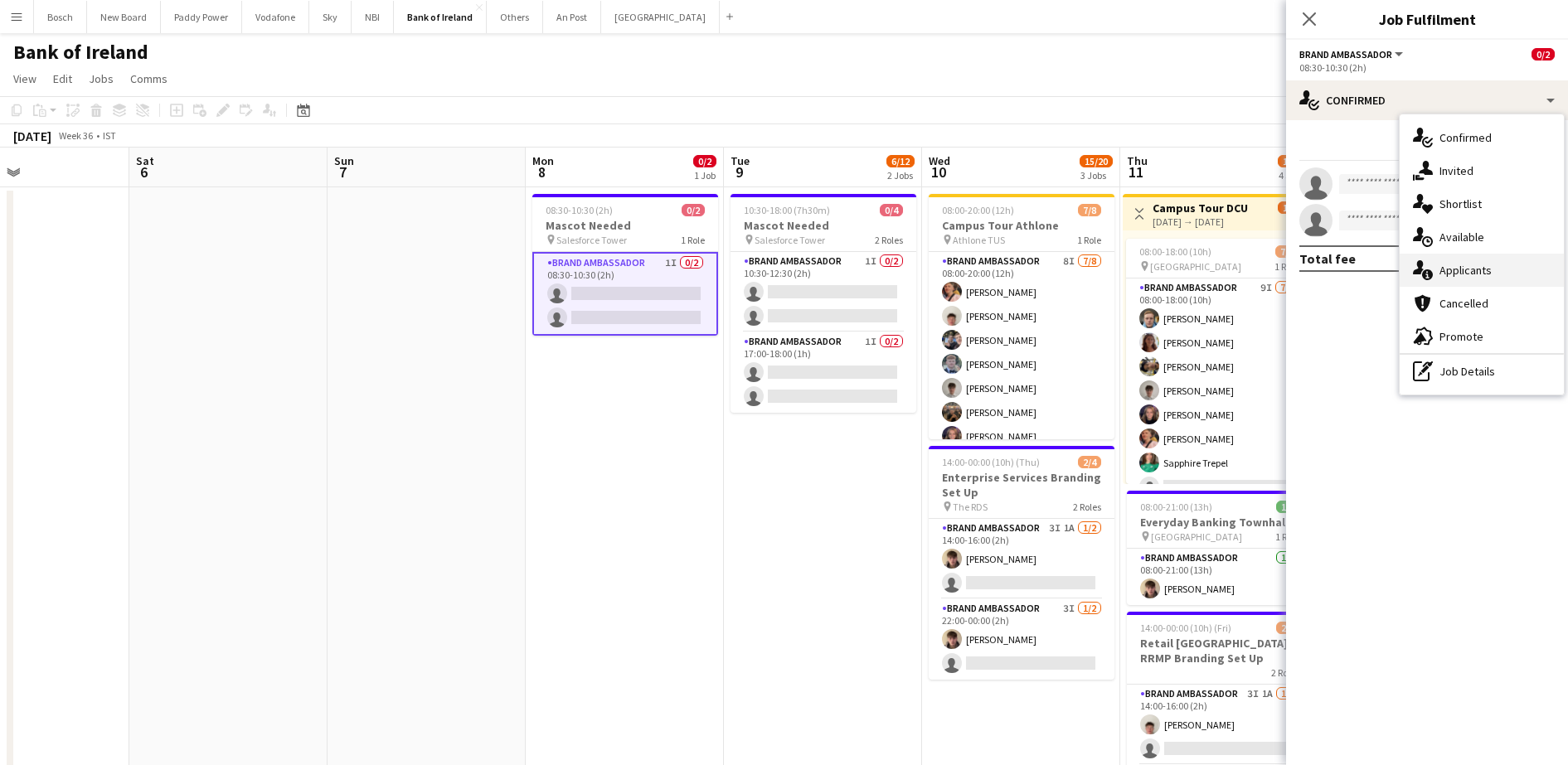
click at [1459, 263] on div "single-neutral-actions-information Applicants" at bounding box center [1481, 270] width 164 height 33
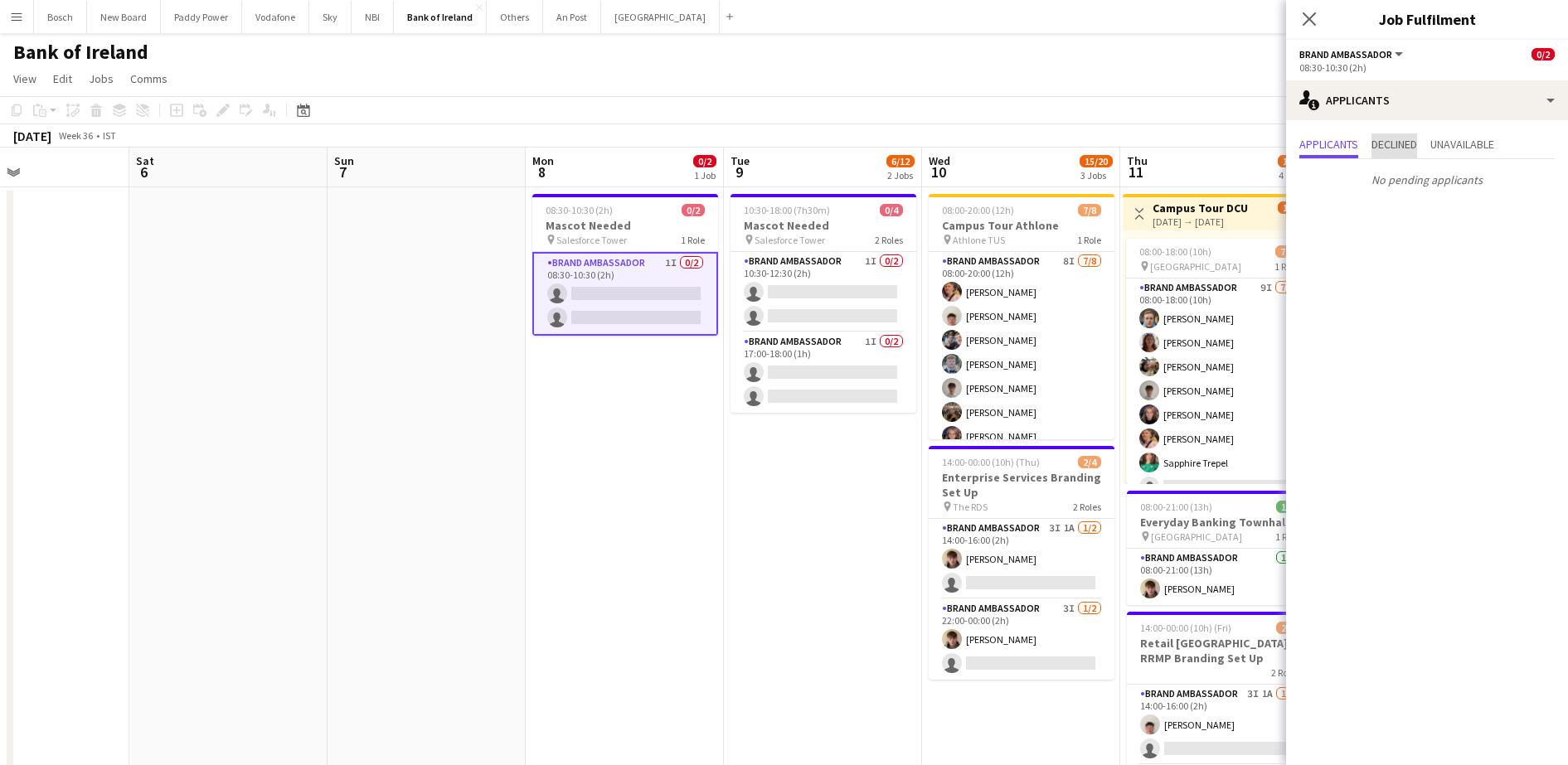
click at [1415, 146] on span "Declined" at bounding box center [1394, 144] width 46 height 11
click at [879, 297] on app-card-role "Brand Ambassador 1I 0/2 10:30-12:30 (2h) single-neutral-actions single-neutral-…" at bounding box center [822, 291] width 185 height 80
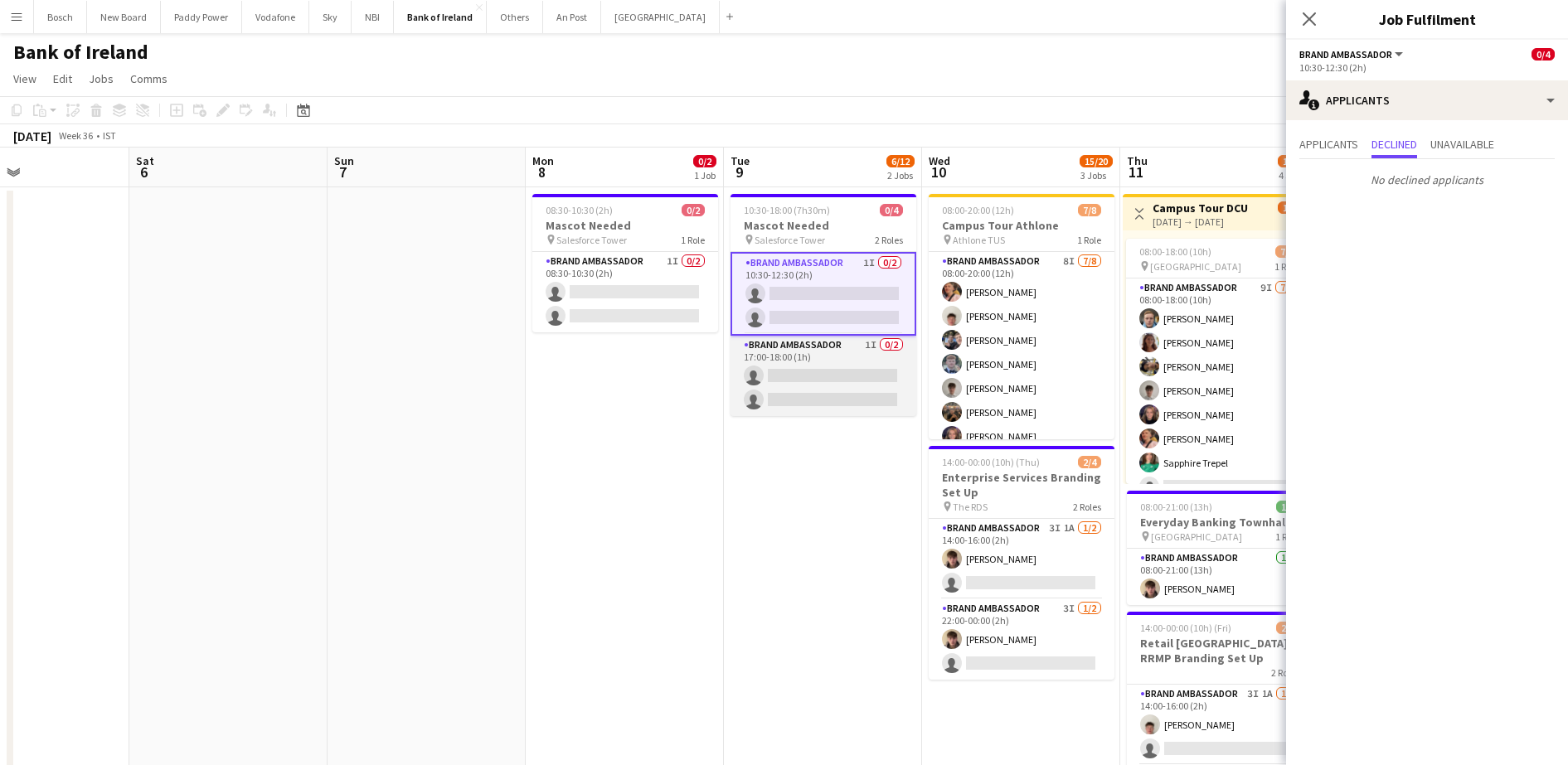
click at [870, 366] on app-card-role "Brand Ambassador 1I 0/2 17:00-18:00 (1h) single-neutral-actions single-neutral-…" at bounding box center [822, 375] width 185 height 80
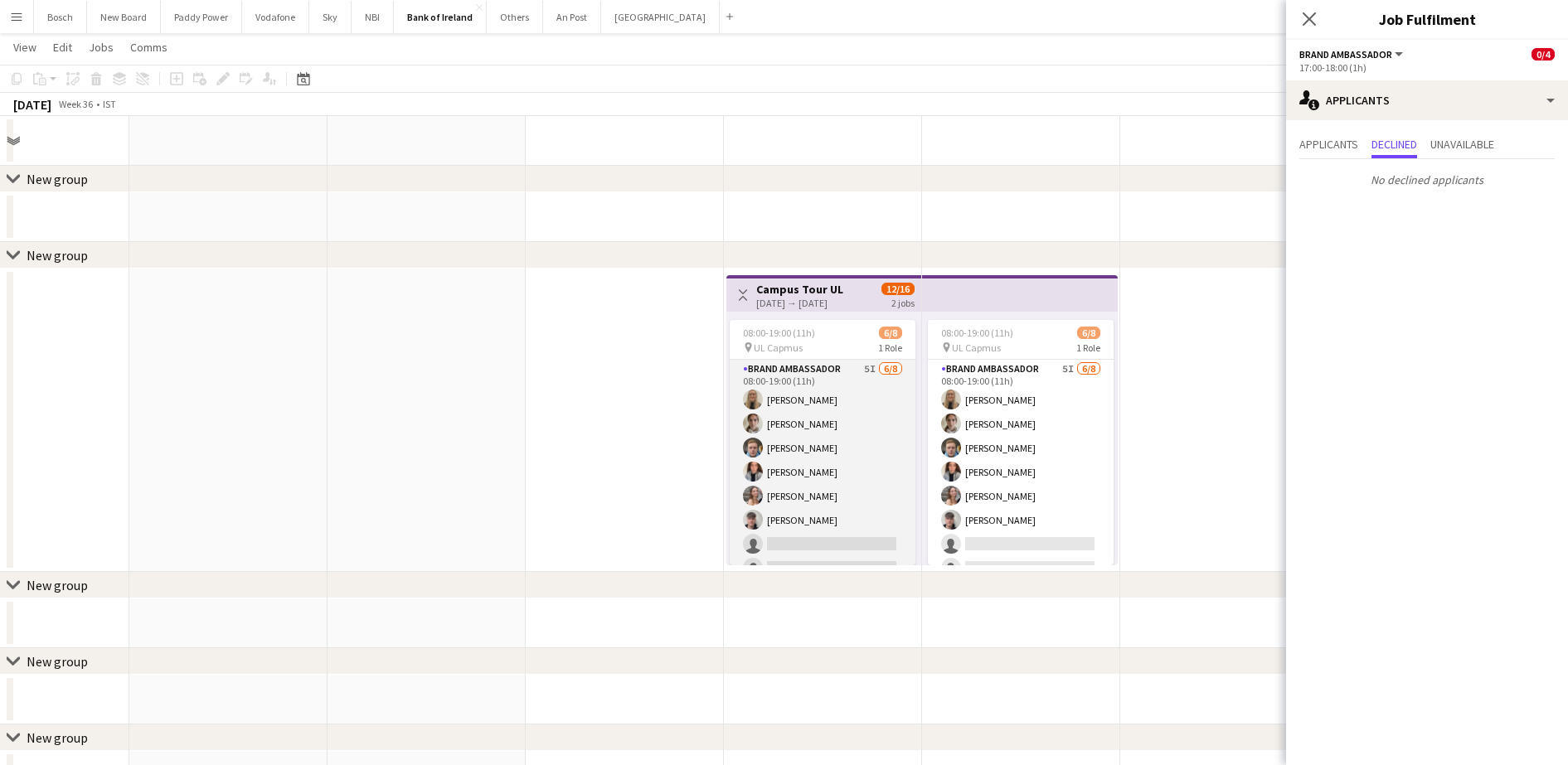
scroll to position [1450, 0]
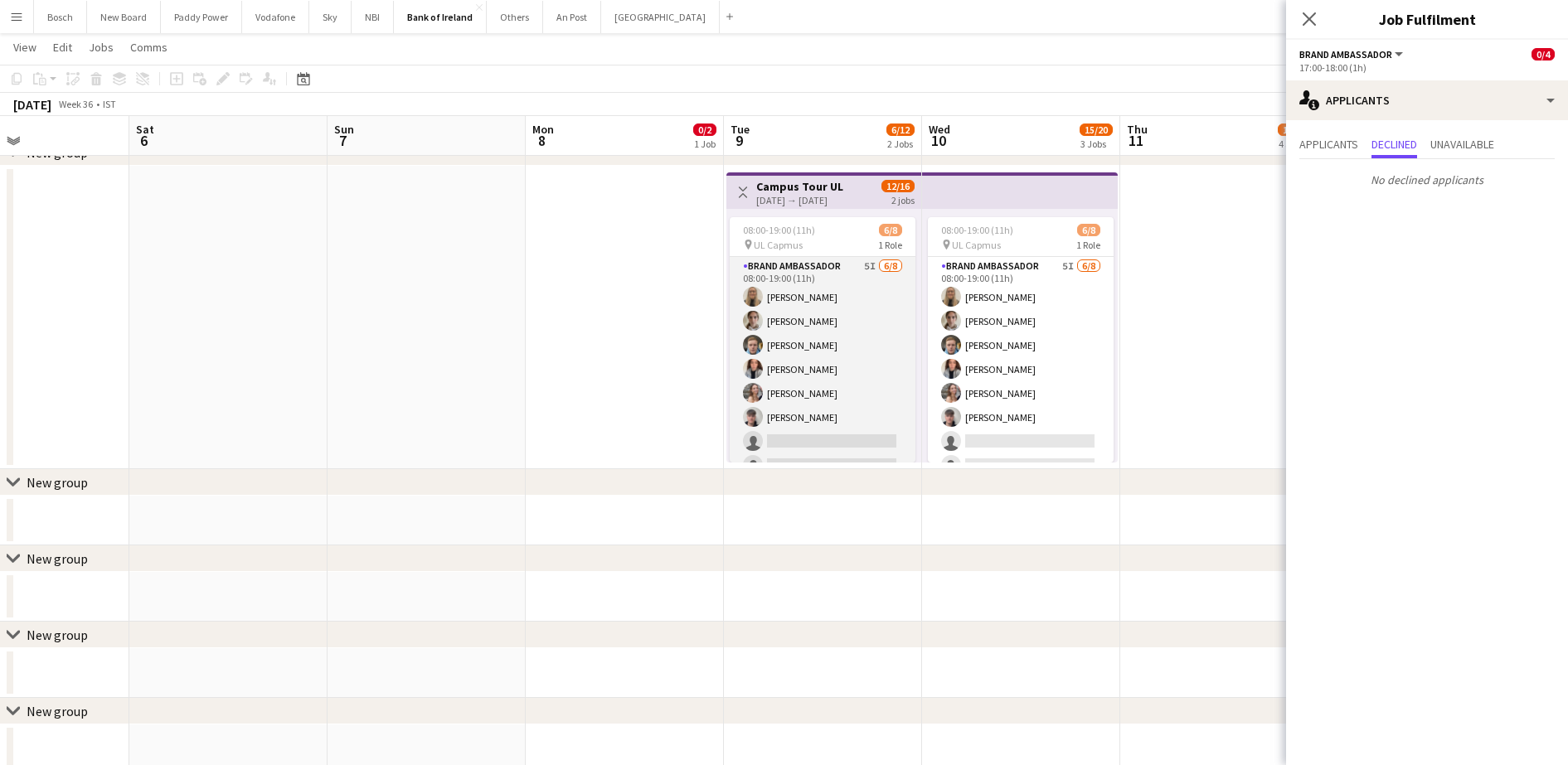
click at [864, 410] on app-card-role "Brand Ambassador 5I [DATE] 08:00-19:00 (11h) [PERSON_NAME] [PERSON_NAME] [PERSO…" at bounding box center [821, 369] width 185 height 225
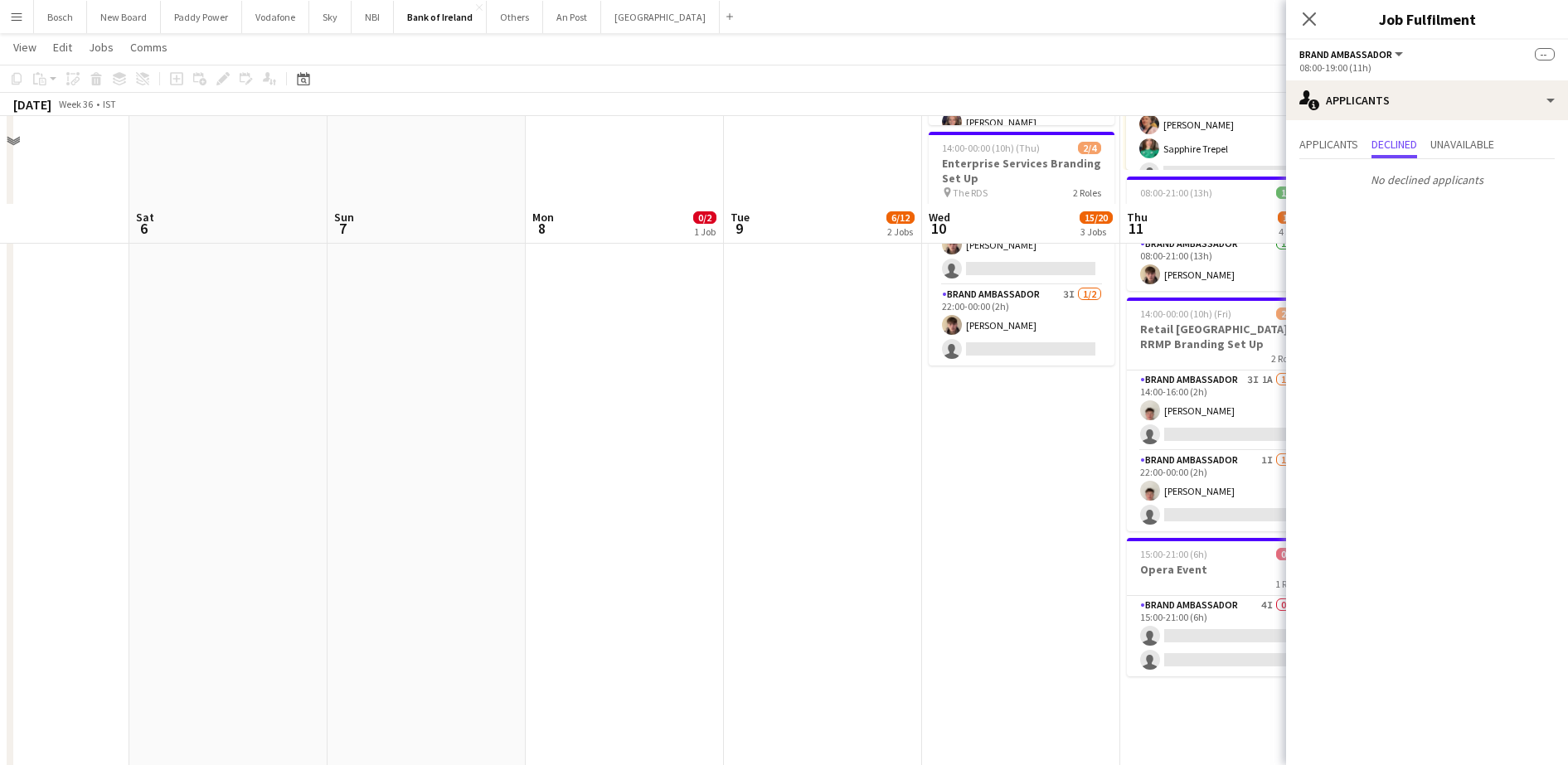
scroll to position [0, 0]
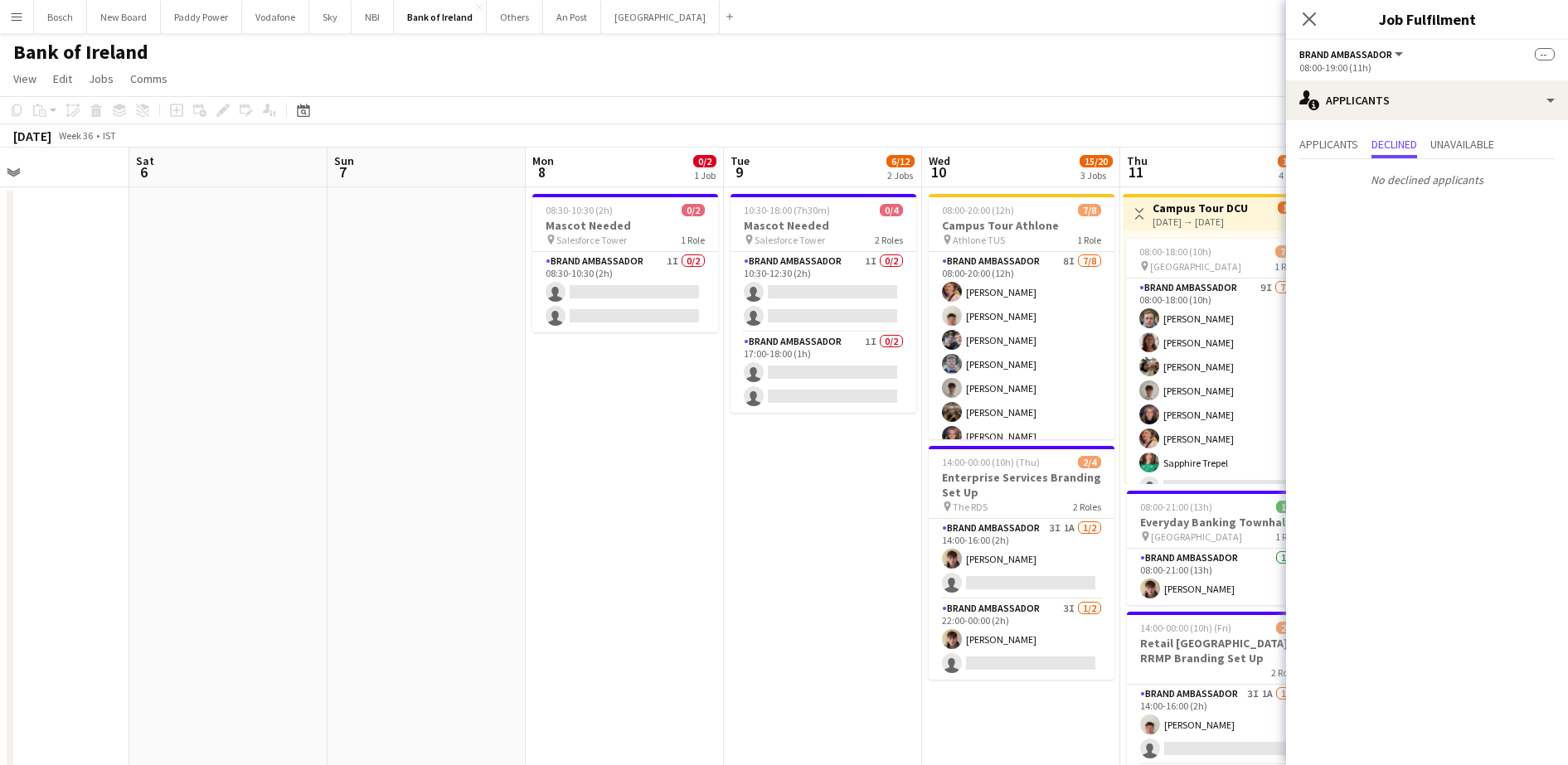
click at [1063, 78] on app-page-menu "View Day view expanded Day view collapsed Month view Date picker Jump to [DATE]…" at bounding box center [784, 80] width 1568 height 32
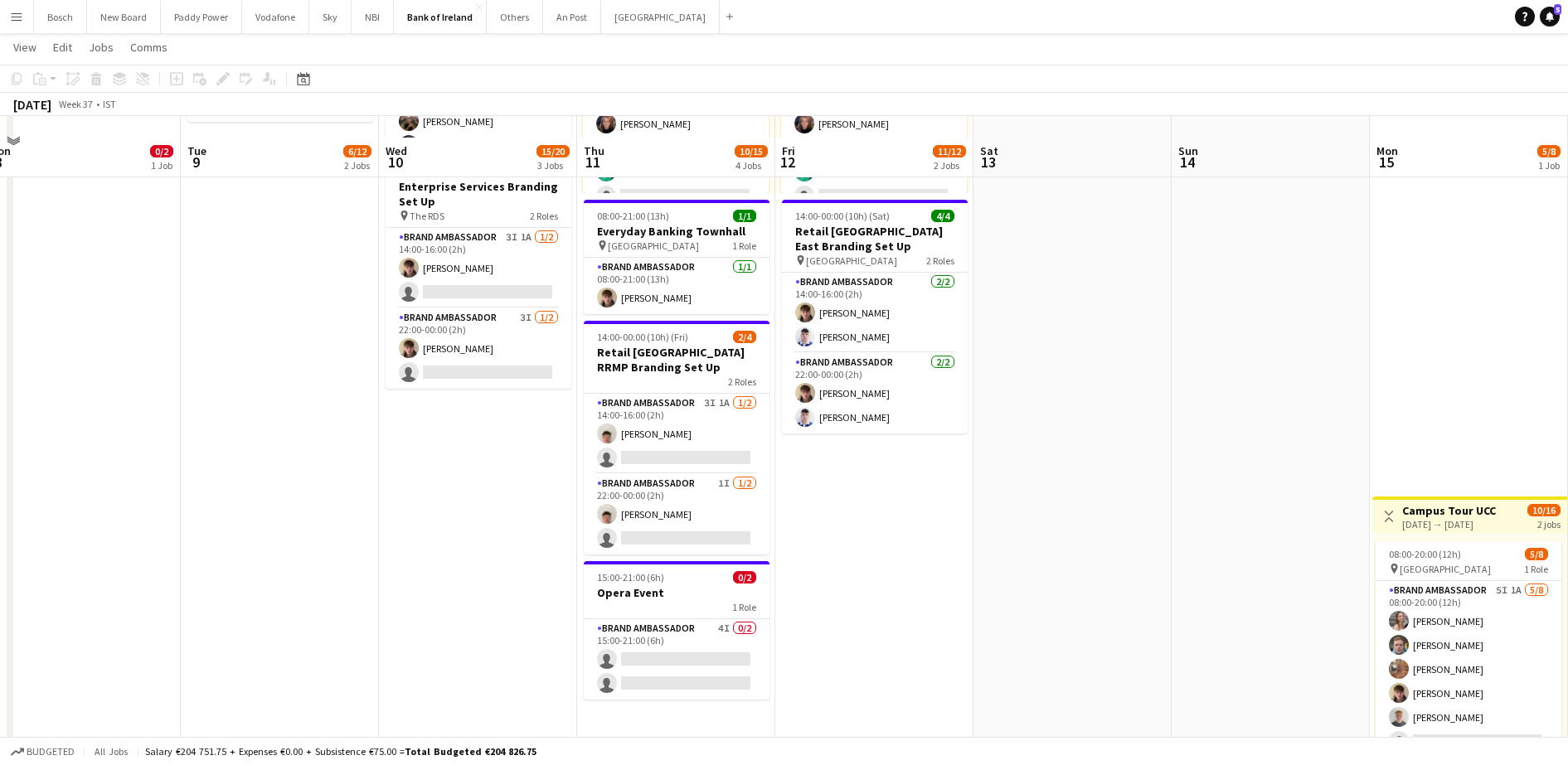
scroll to position [311, 0]
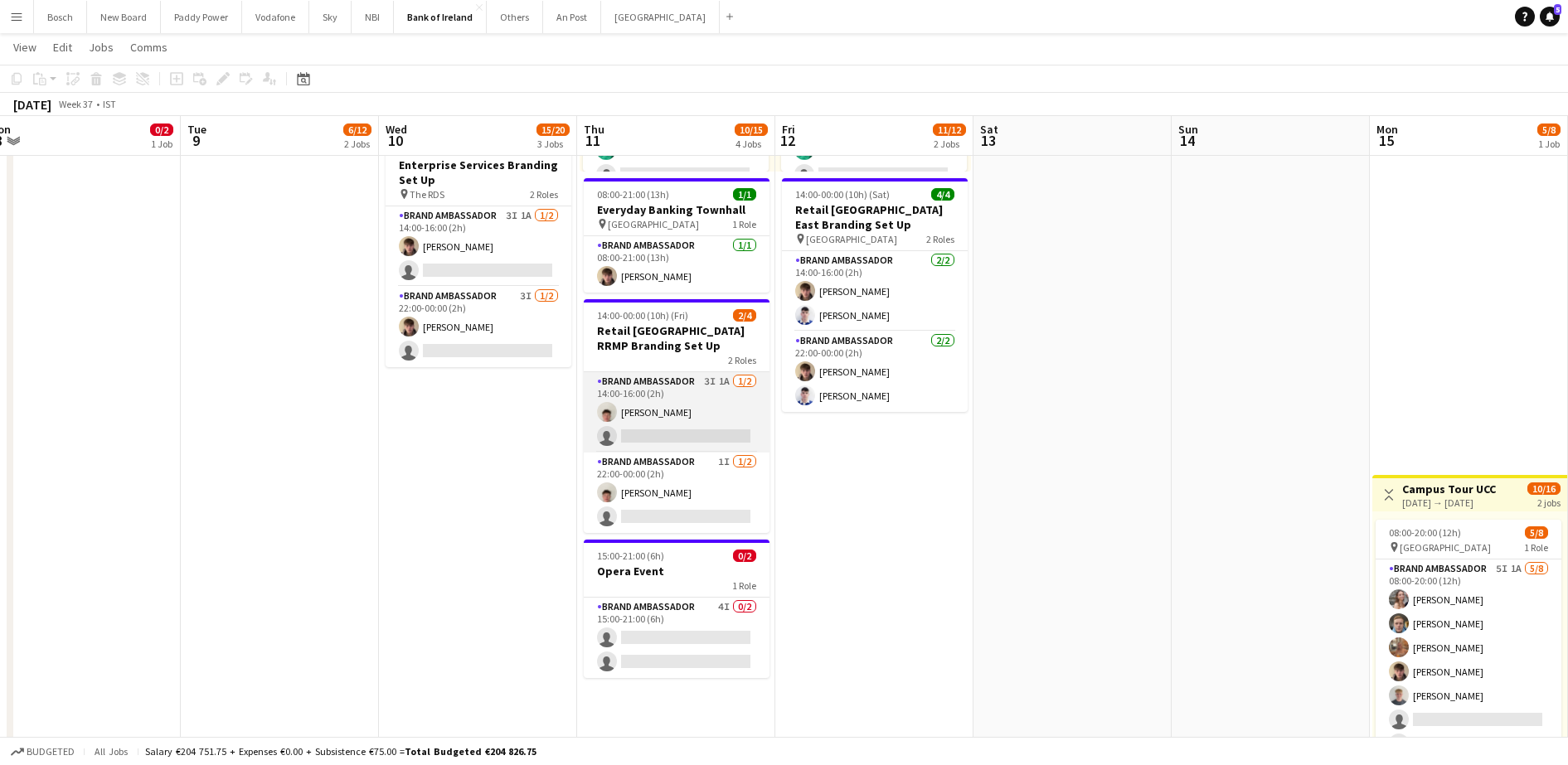
click at [709, 428] on app-card-role "Brand Ambassador 3I 1A [DATE] 14:00-16:00 (2h) [PERSON_NAME] single-neutral-act…" at bounding box center [676, 412] width 185 height 80
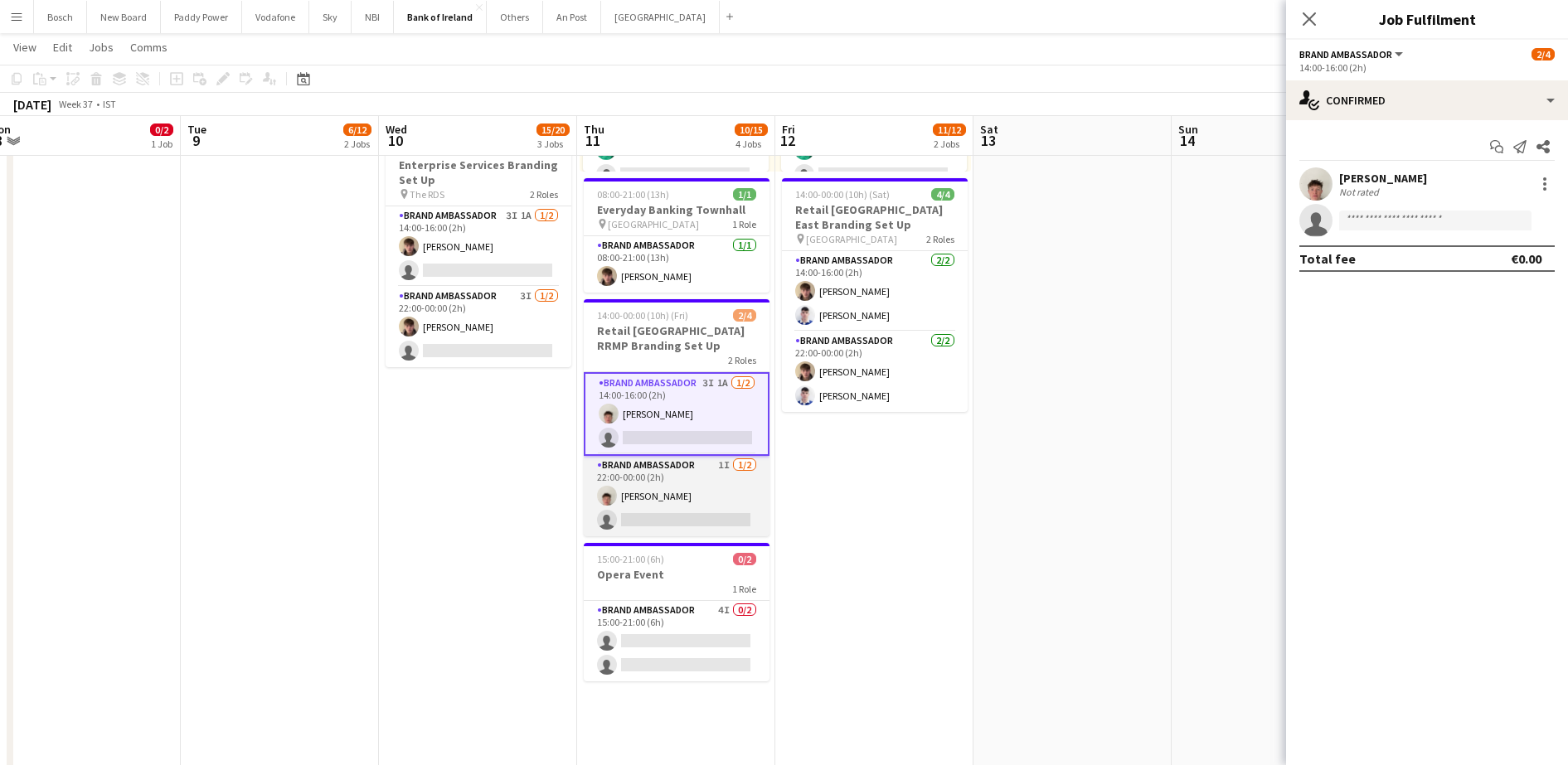
click at [676, 488] on app-card-role "Brand Ambassador 1I [DATE] 22:00-00:00 (2h) [PERSON_NAME] single-neutral-actions" at bounding box center [676, 495] width 185 height 80
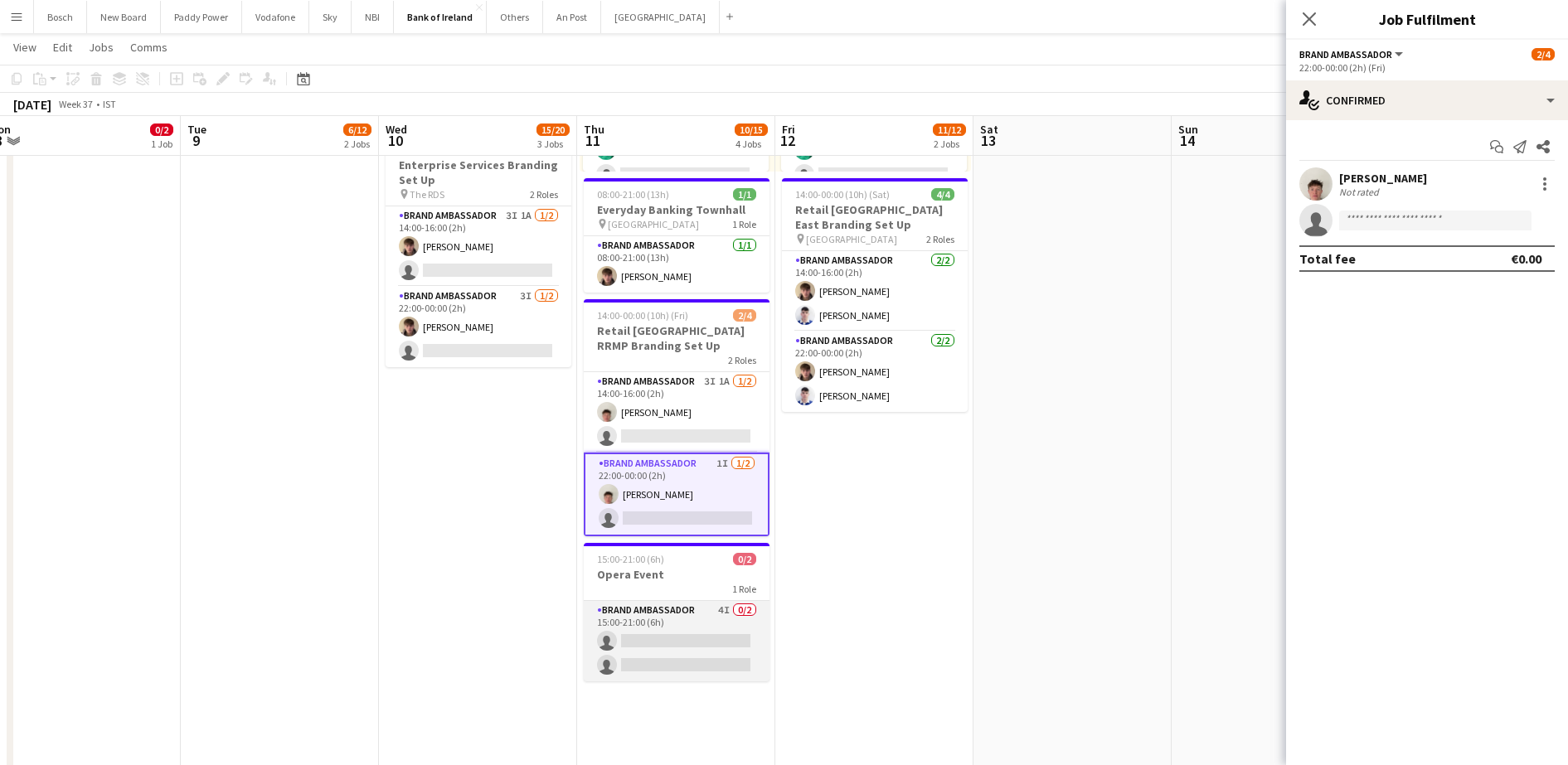
click at [653, 614] on app-card-role "Brand Ambassador 4I 0/2 15:00-21:00 (6h) single-neutral-actions single-neutral-…" at bounding box center [676, 640] width 185 height 80
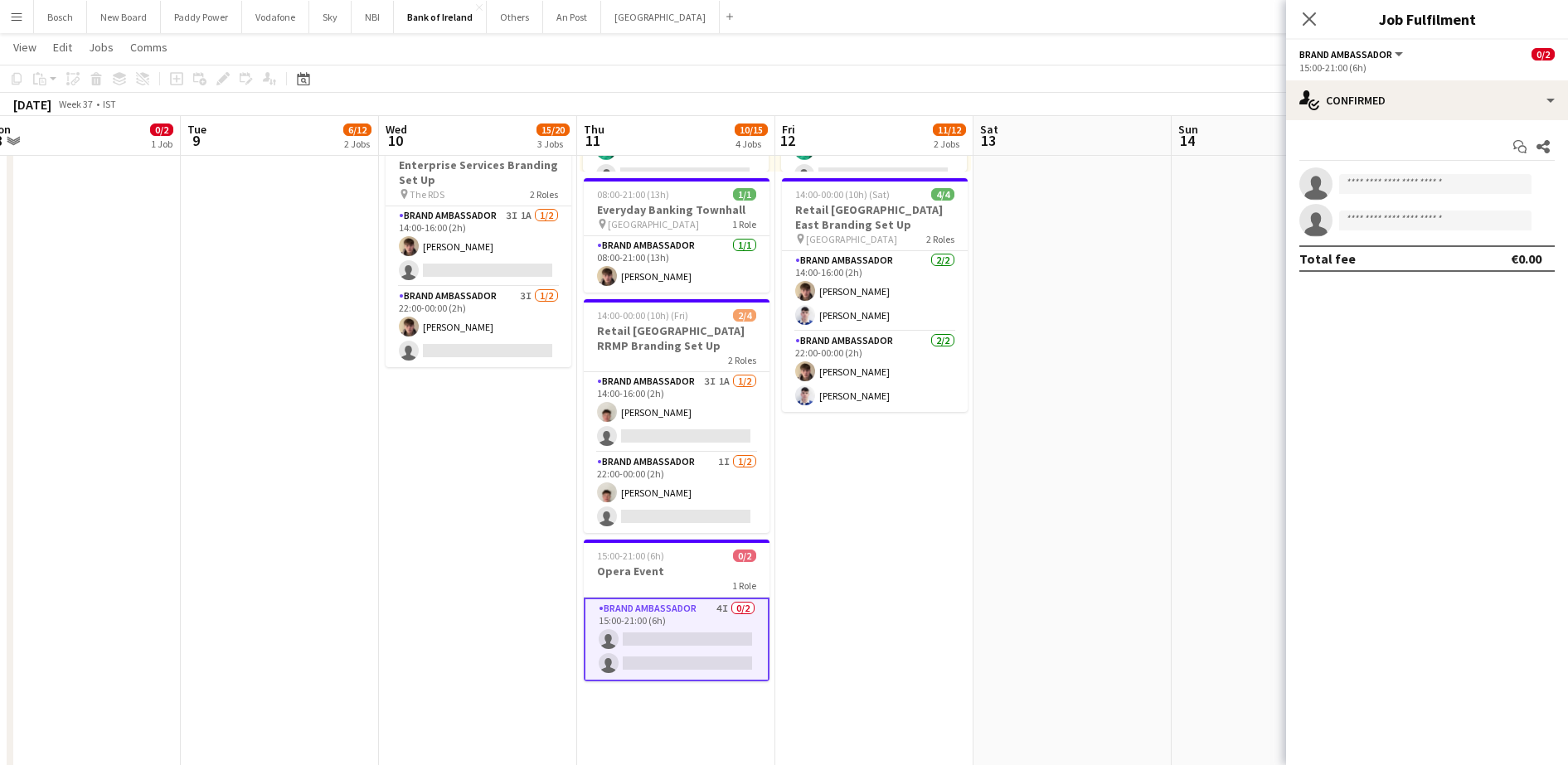
scroll to position [0, 415]
click at [1337, 121] on div "Start chat Share single-neutral-actions single-neutral-actions Total fee €0.00" at bounding box center [1427, 202] width 282 height 165
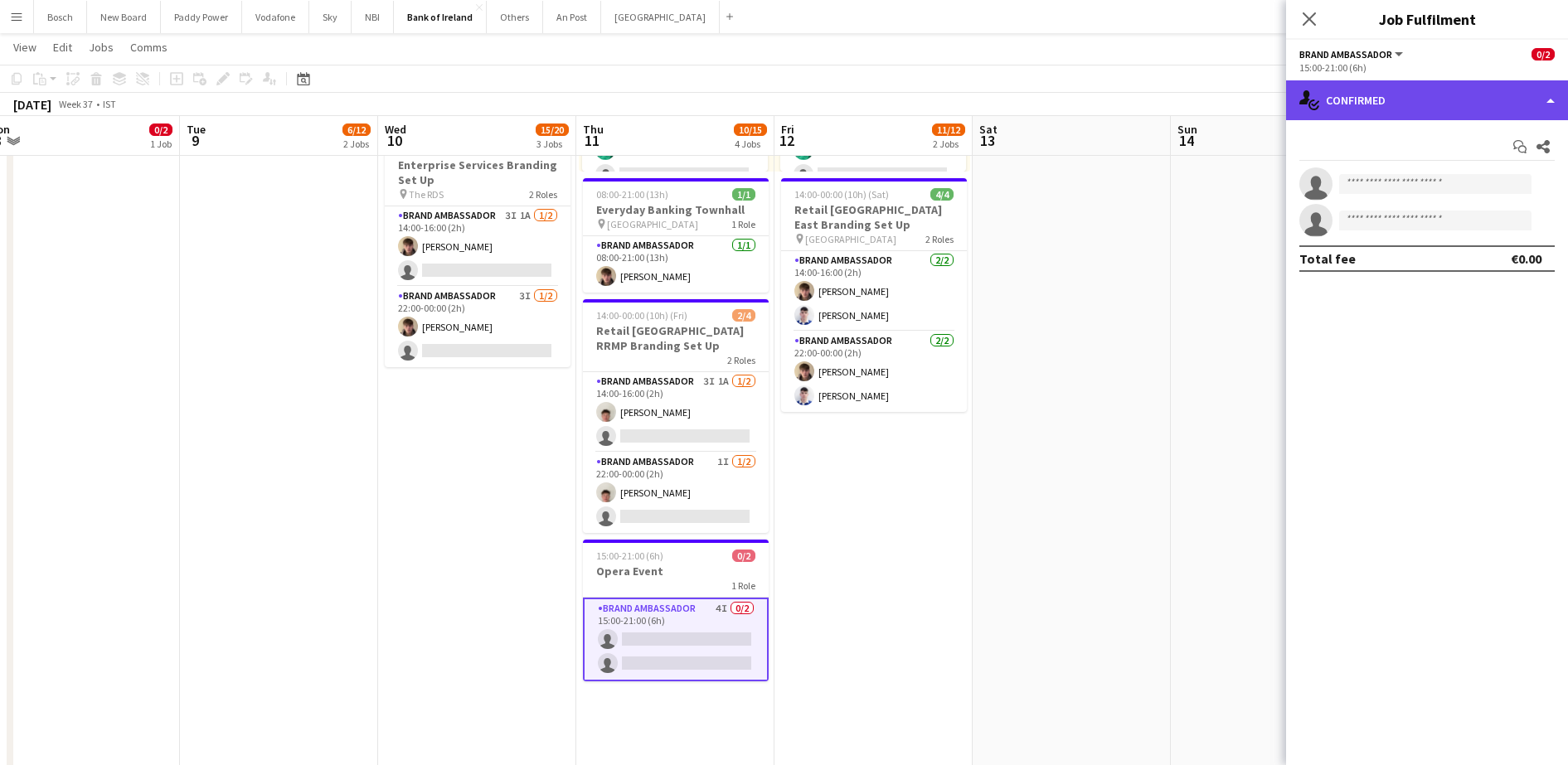
click at [1395, 98] on div "single-neutral-actions-check-2 Confirmed" at bounding box center [1427, 100] width 282 height 40
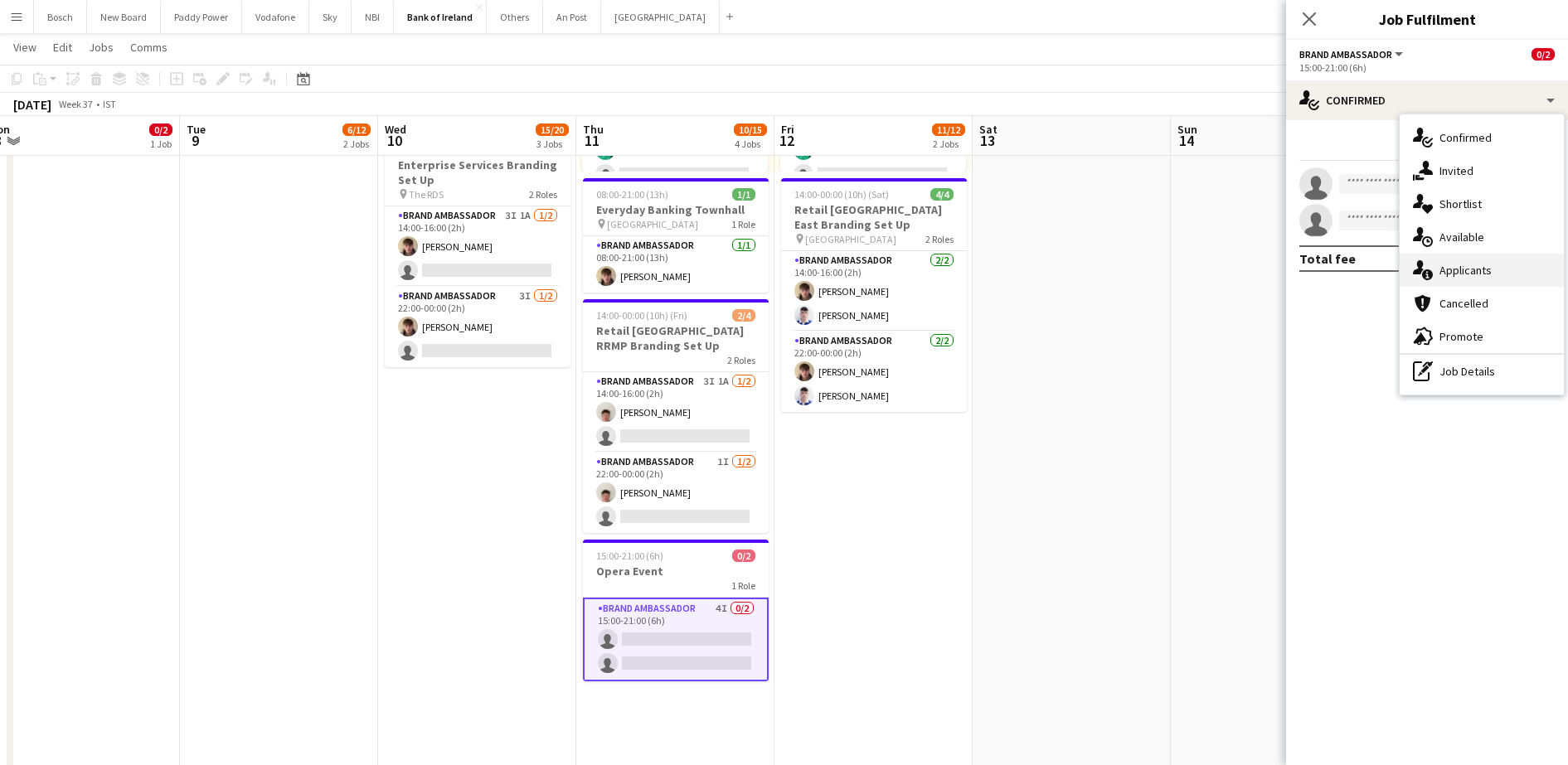
click at [1474, 272] on div "single-neutral-actions-information Applicants" at bounding box center [1481, 270] width 164 height 33
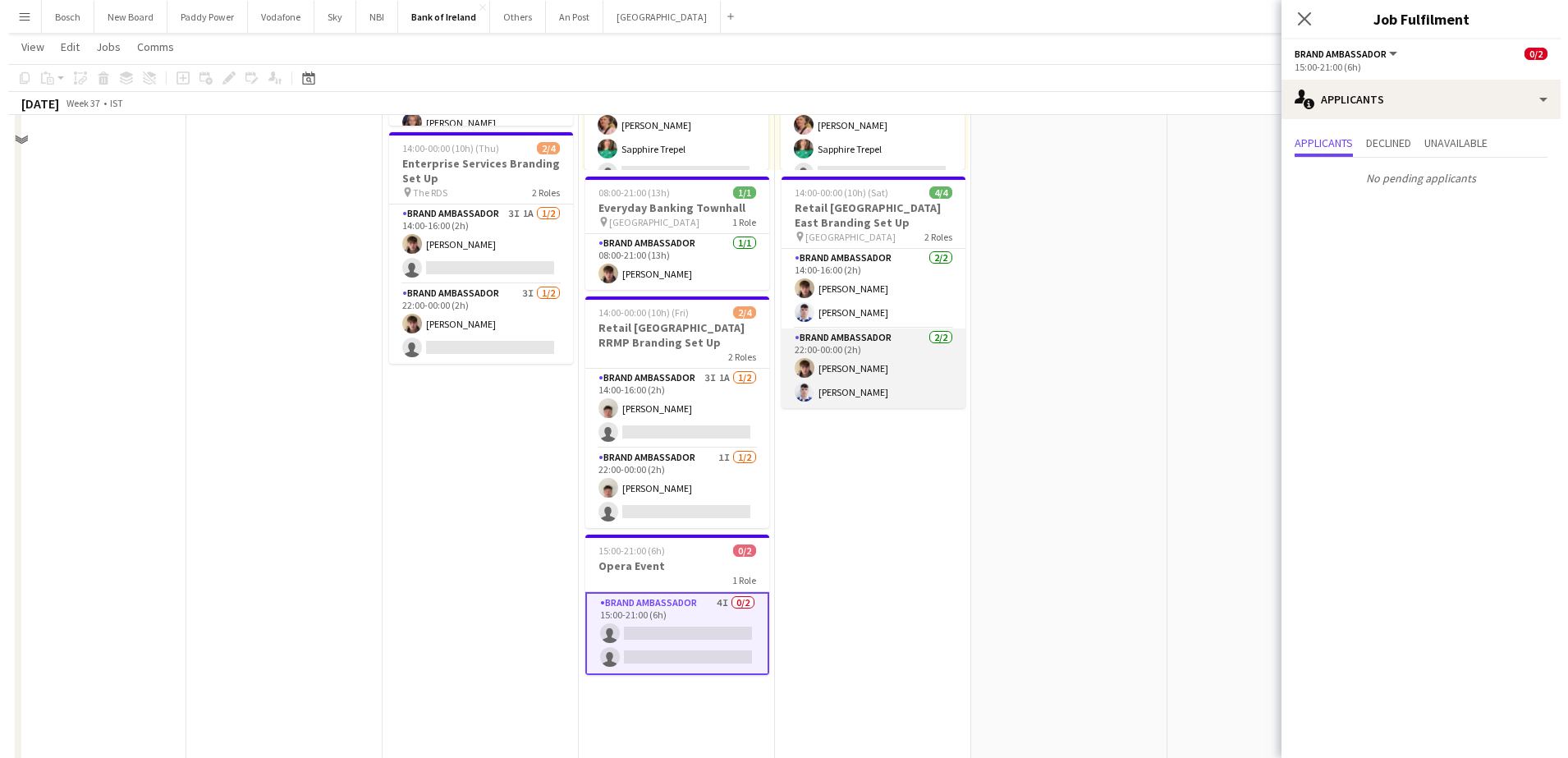
scroll to position [0, 0]
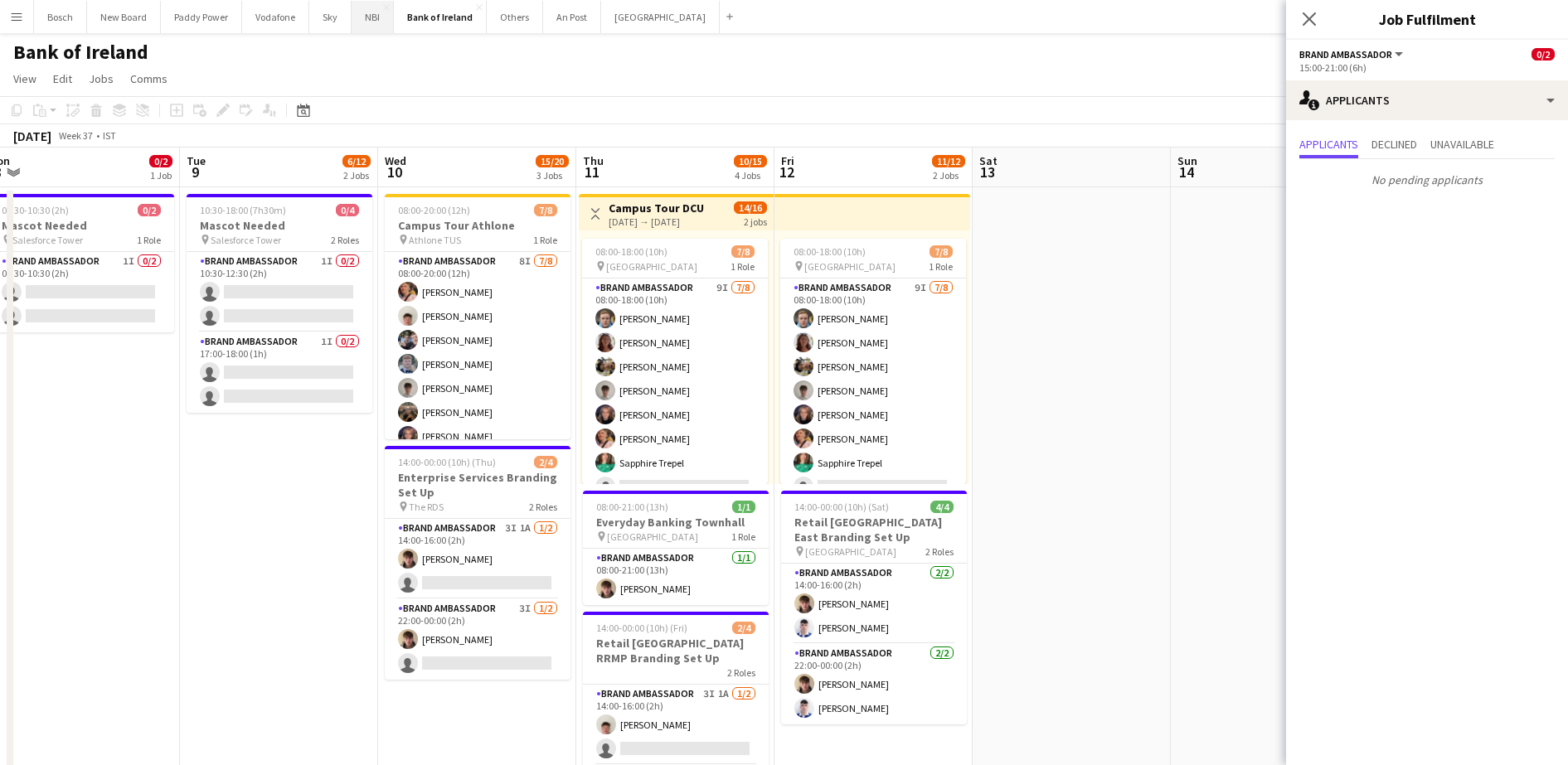
click at [376, 17] on button "NBI Close" at bounding box center [372, 17] width 42 height 33
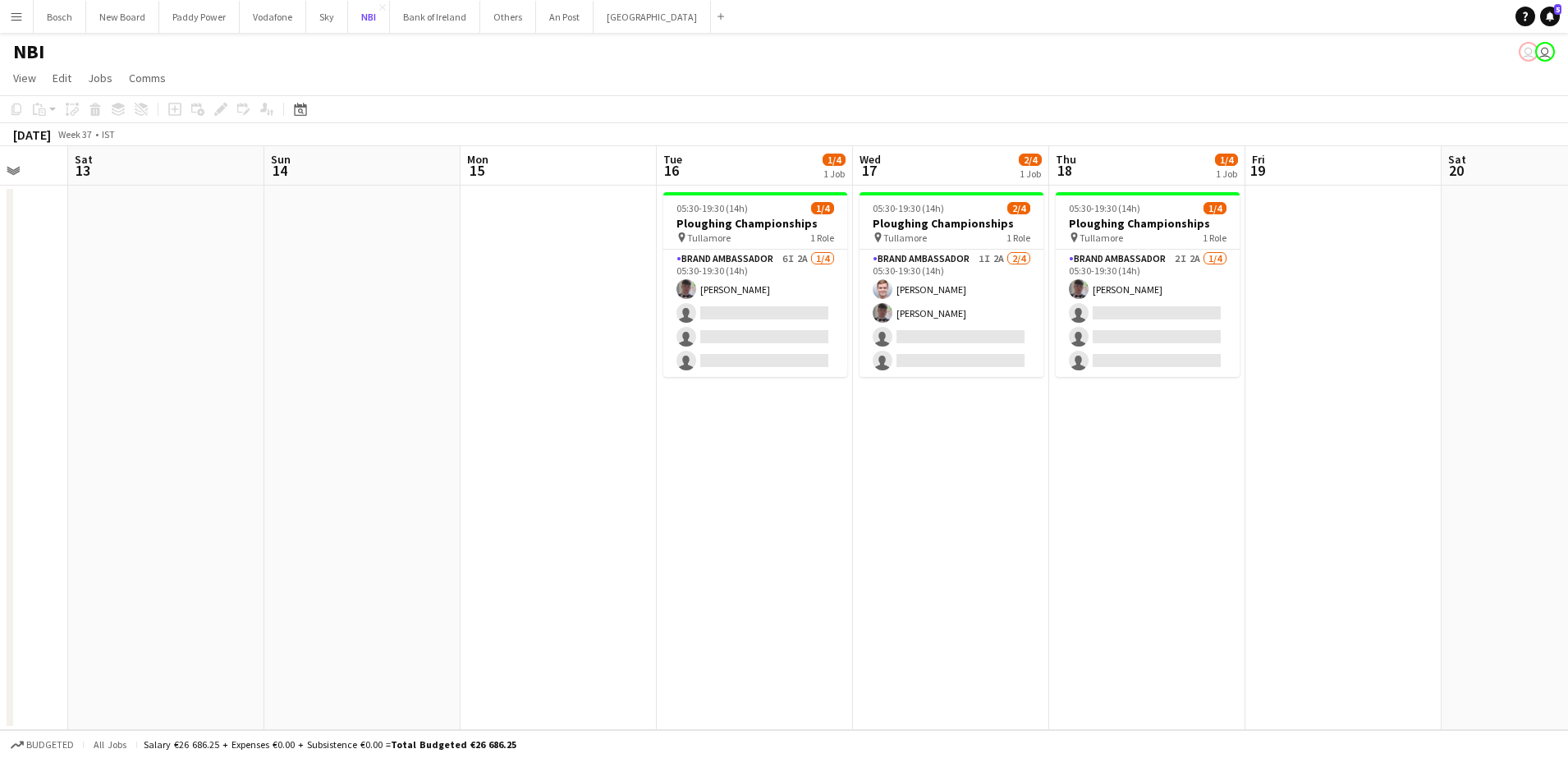
scroll to position [0, 528]
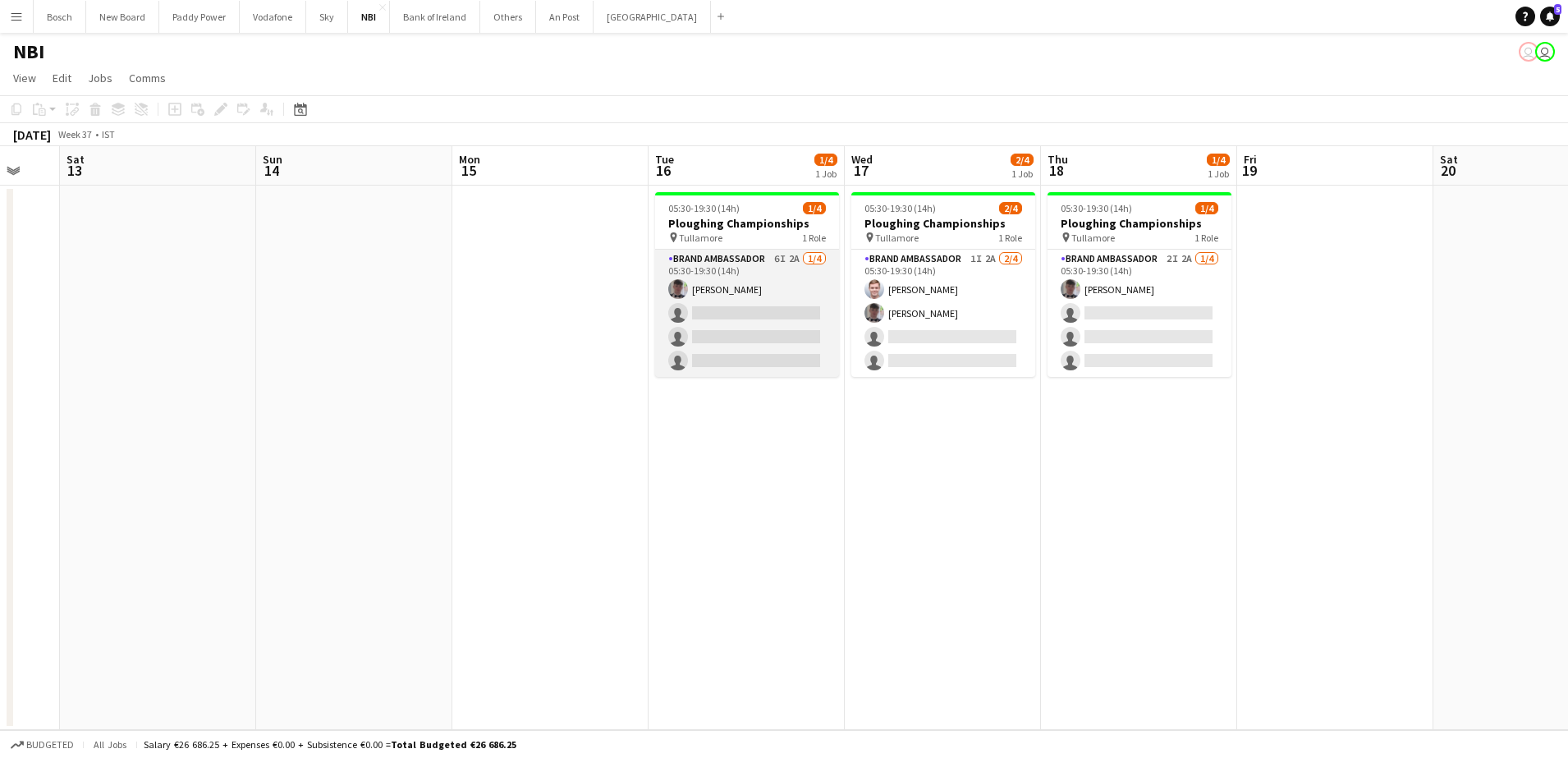
click at [755, 328] on app-card-role "Brand Ambassador 6I 2A [DATE] 05:30-19:30 (14h) [PERSON_NAME] single-neutral-ac…" at bounding box center [746, 312] width 184 height 127
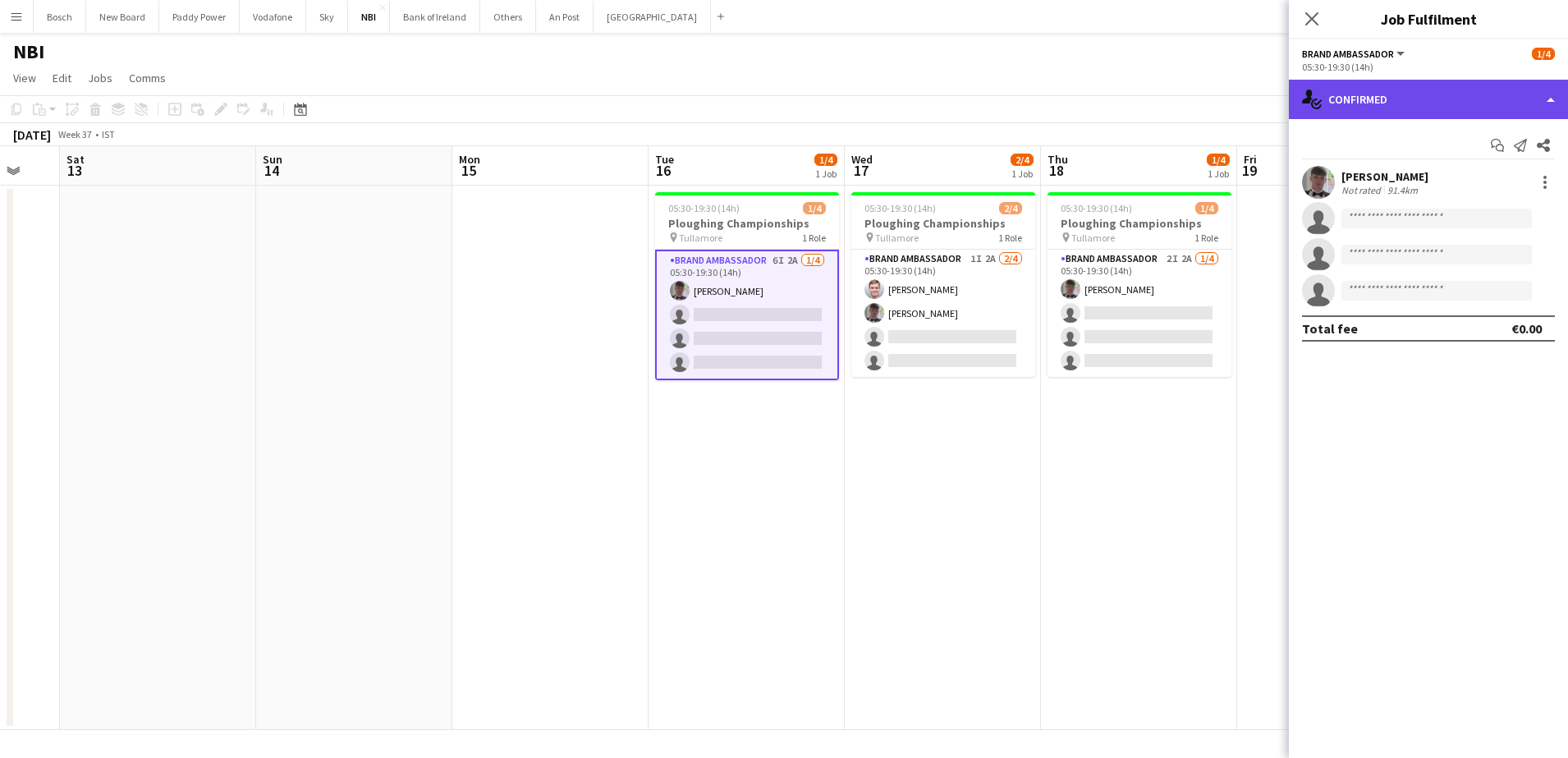
click at [1335, 90] on div "single-neutral-actions-check-2 Confirmed" at bounding box center [1428, 99] width 279 height 39
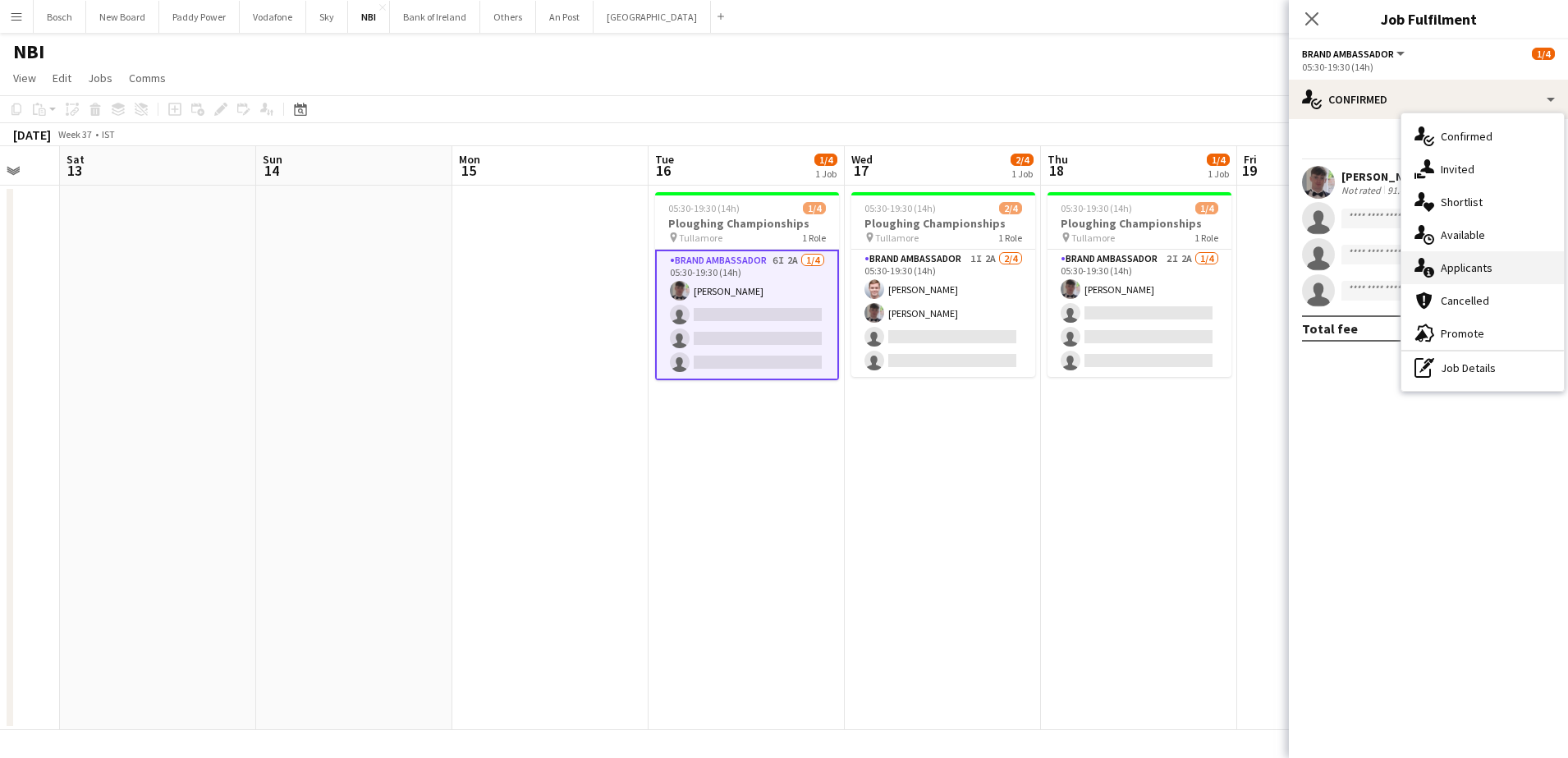
click at [1432, 255] on div "single-neutral-actions-information Applicants" at bounding box center [1483, 267] width 162 height 32
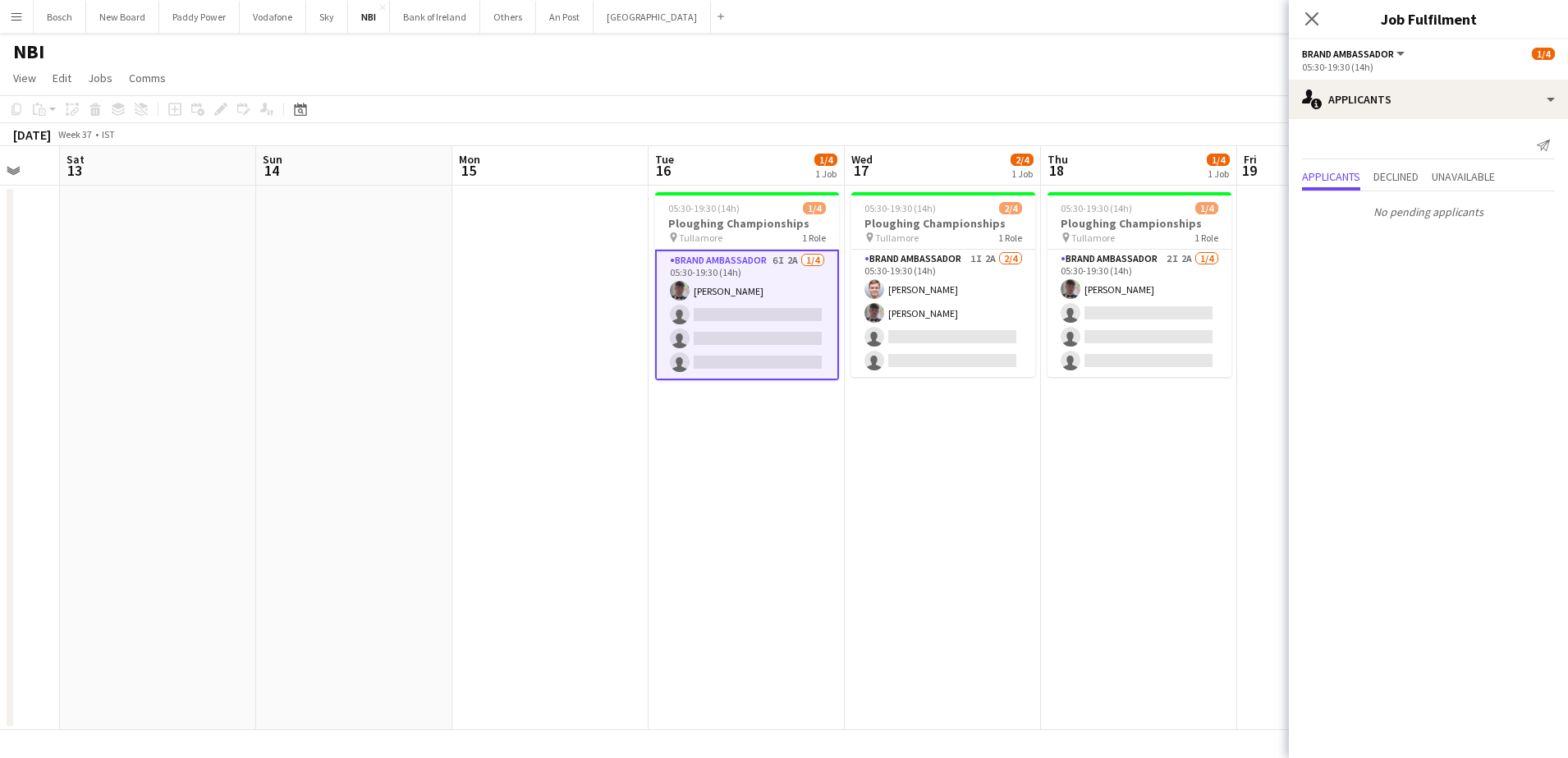
click at [1389, 164] on div "Send notification Applicants Declined Unavailable No pending applicants" at bounding box center [1428, 178] width 279 height 120
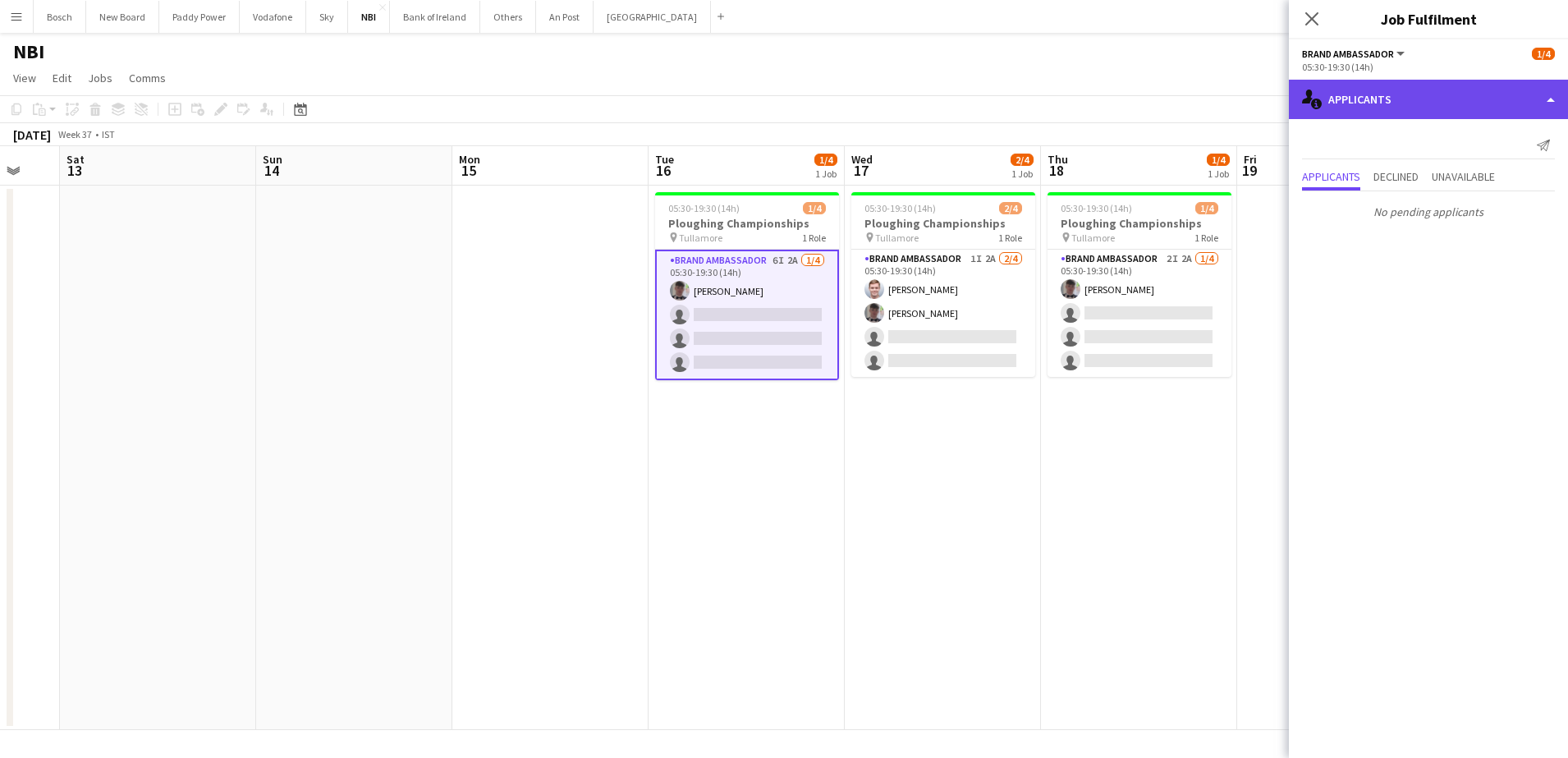
click at [1403, 99] on div "single-neutral-actions-information Applicants" at bounding box center [1428, 99] width 279 height 39
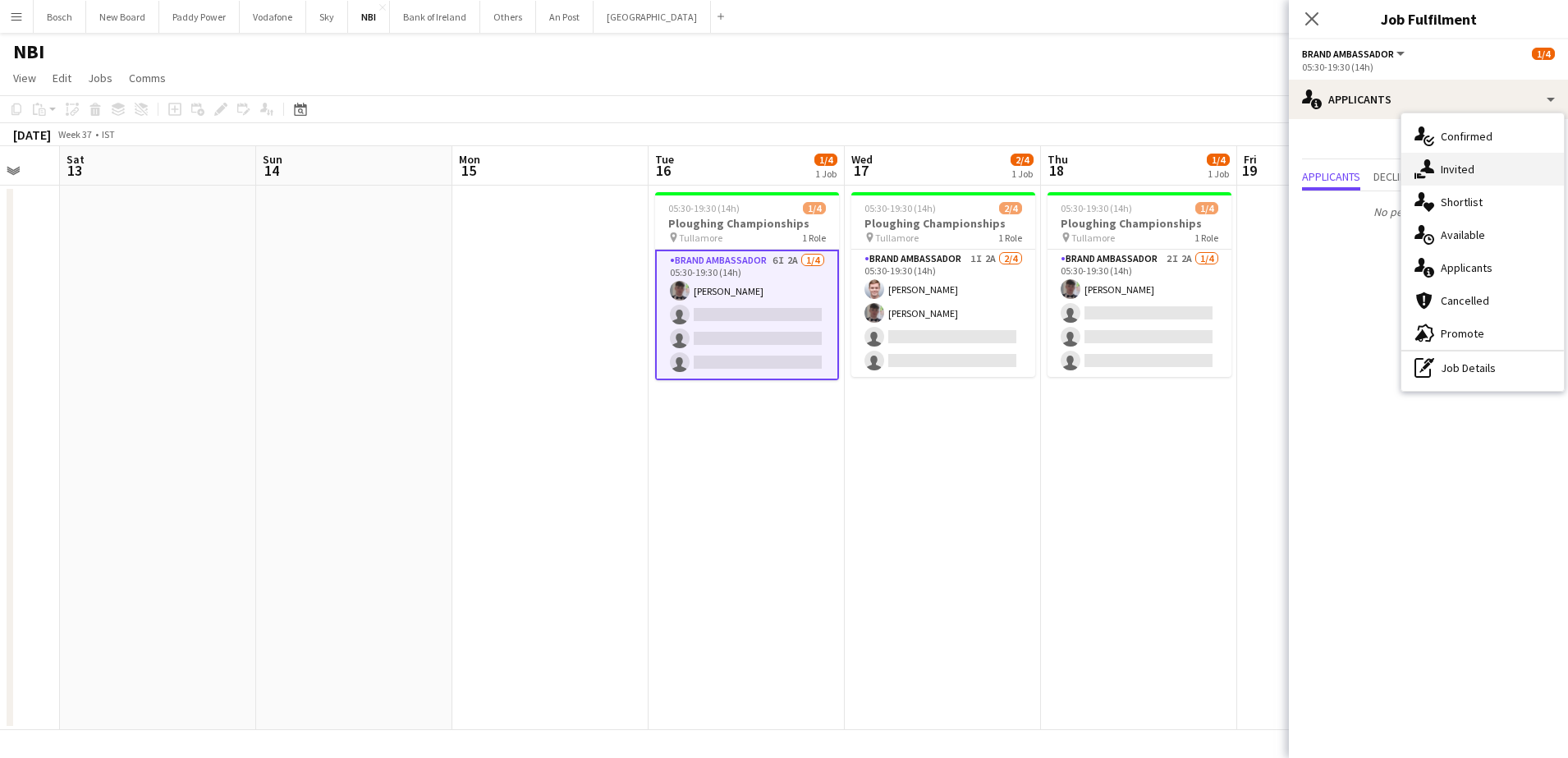
click at [1444, 169] on div "single-neutral-actions-share-1 Invited" at bounding box center [1483, 169] width 162 height 32
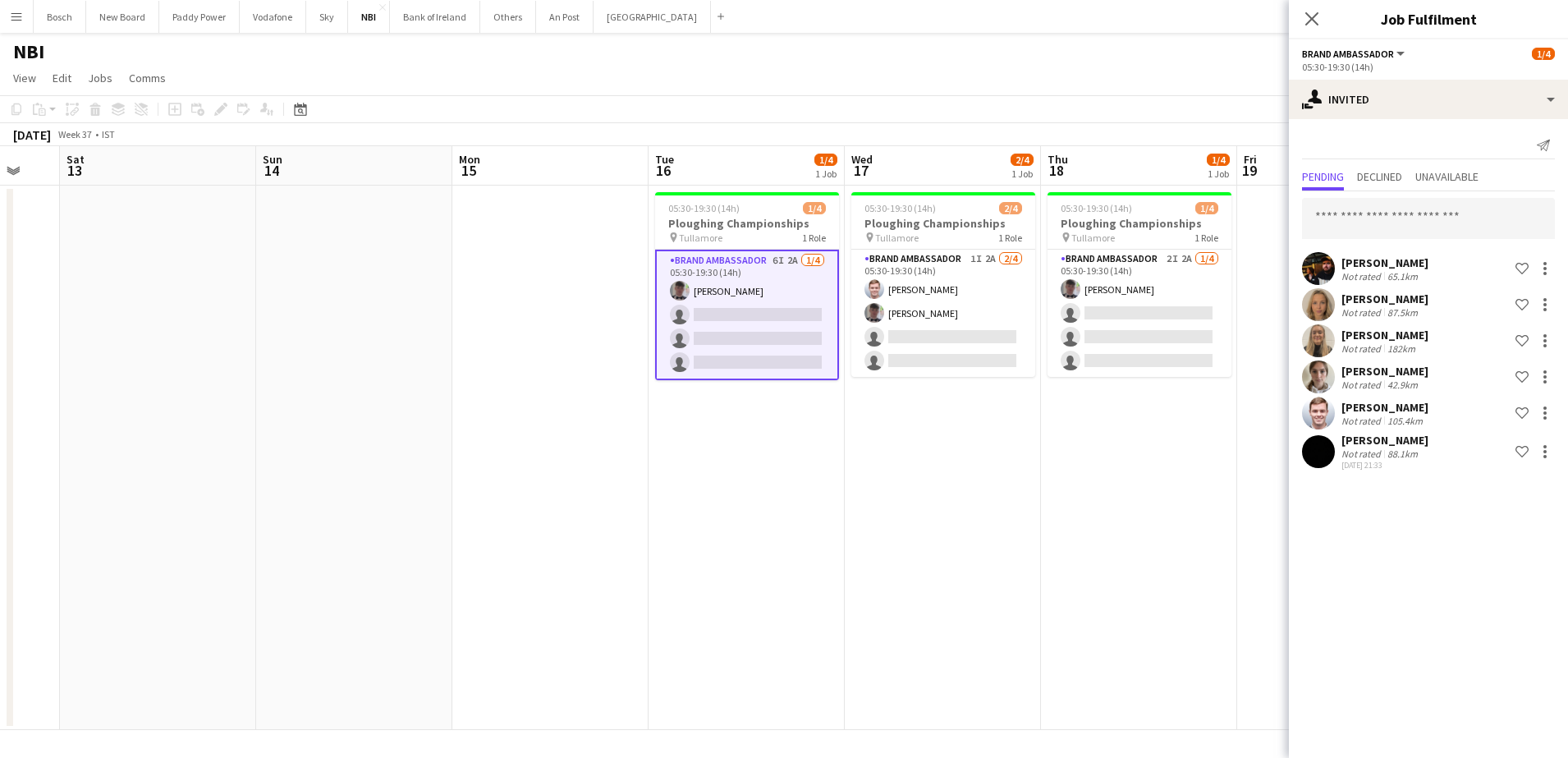
drag, startPoint x: 871, startPoint y: 61, endPoint x: 611, endPoint y: 58, distance: 260.0
click at [869, 61] on div "NBI user user" at bounding box center [784, 48] width 1568 height 32
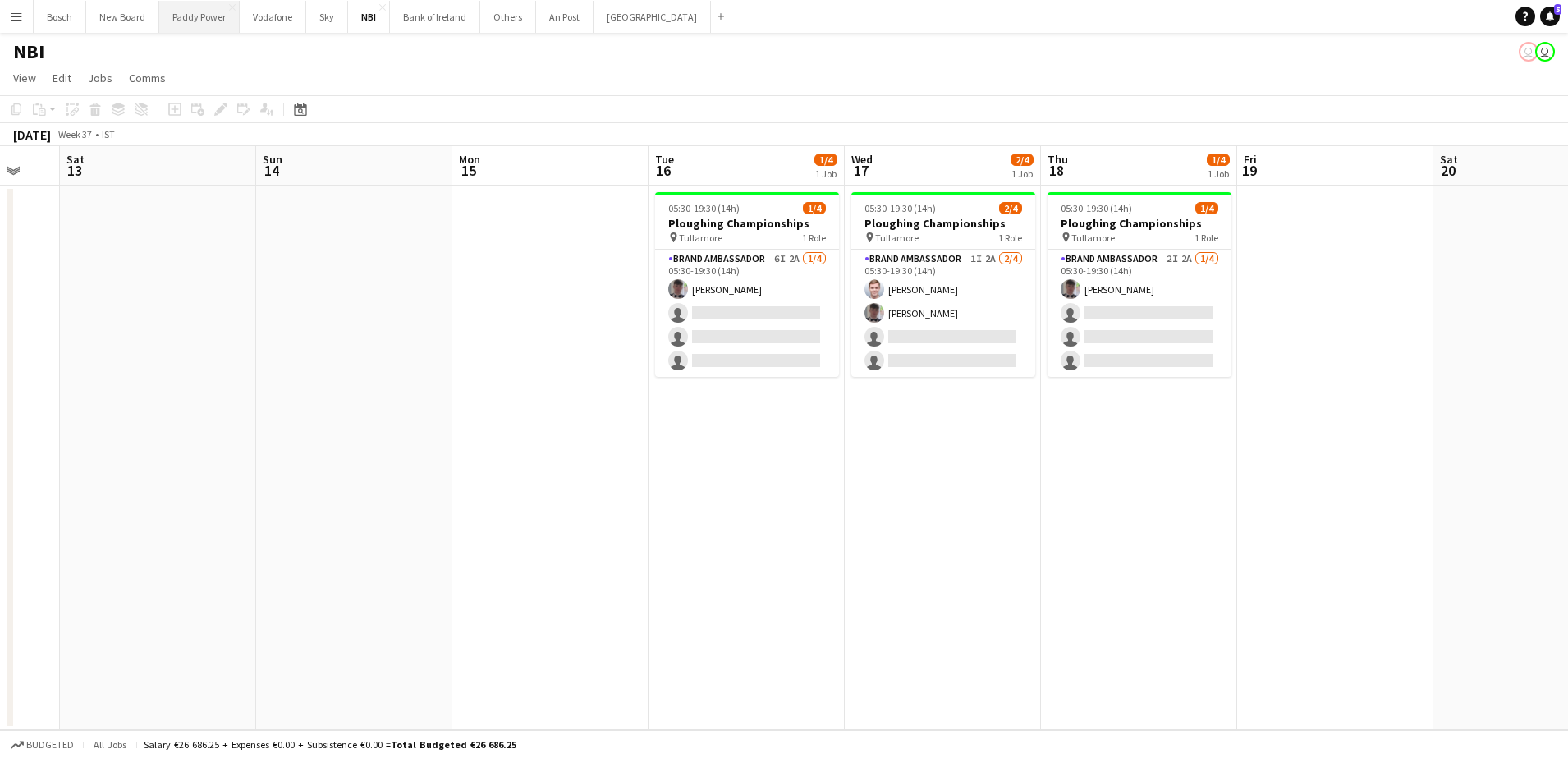
click at [172, 19] on button "Paddy Power Close" at bounding box center [200, 17] width 80 height 32
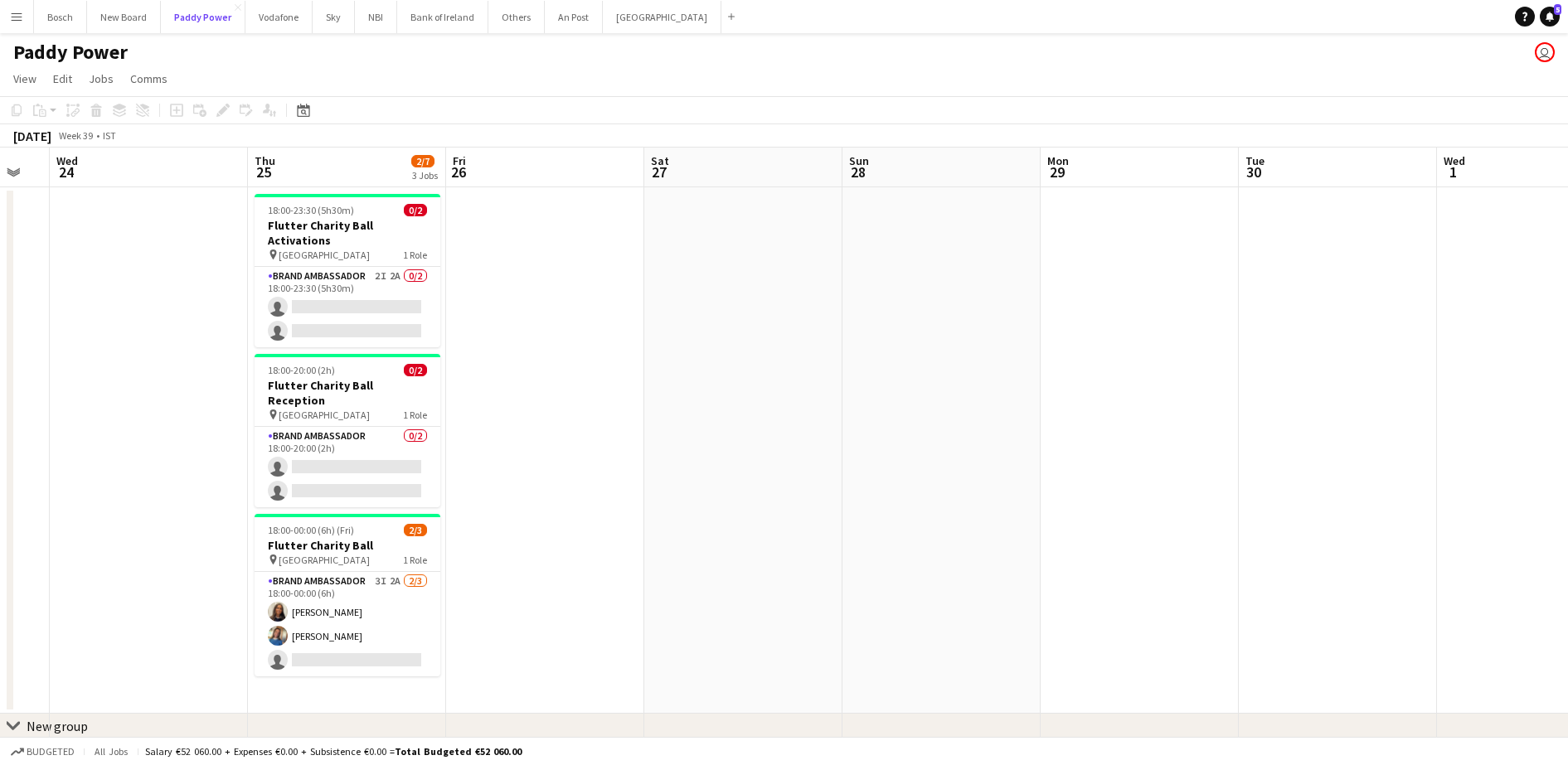
scroll to position [0, 345]
click at [368, 602] on app-card-role "Brand Ambassador 3I 2A [DATE] 18:00-00:00 (6h) [PERSON_NAME] [PERSON_NAME] sing…" at bounding box center [348, 624] width 185 height 104
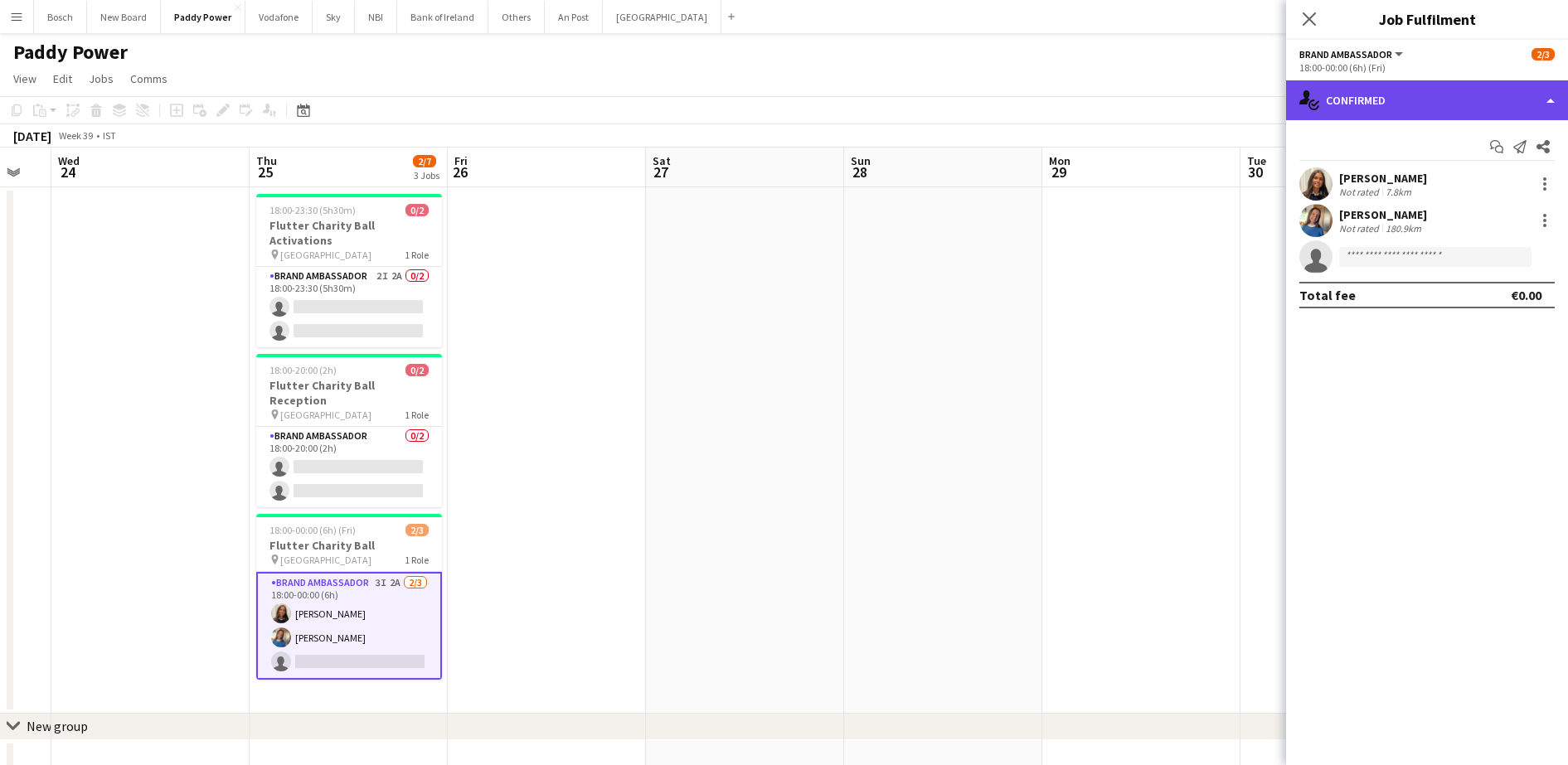
click at [1410, 88] on div "single-neutral-actions-check-2 Confirmed" at bounding box center [1427, 100] width 282 height 40
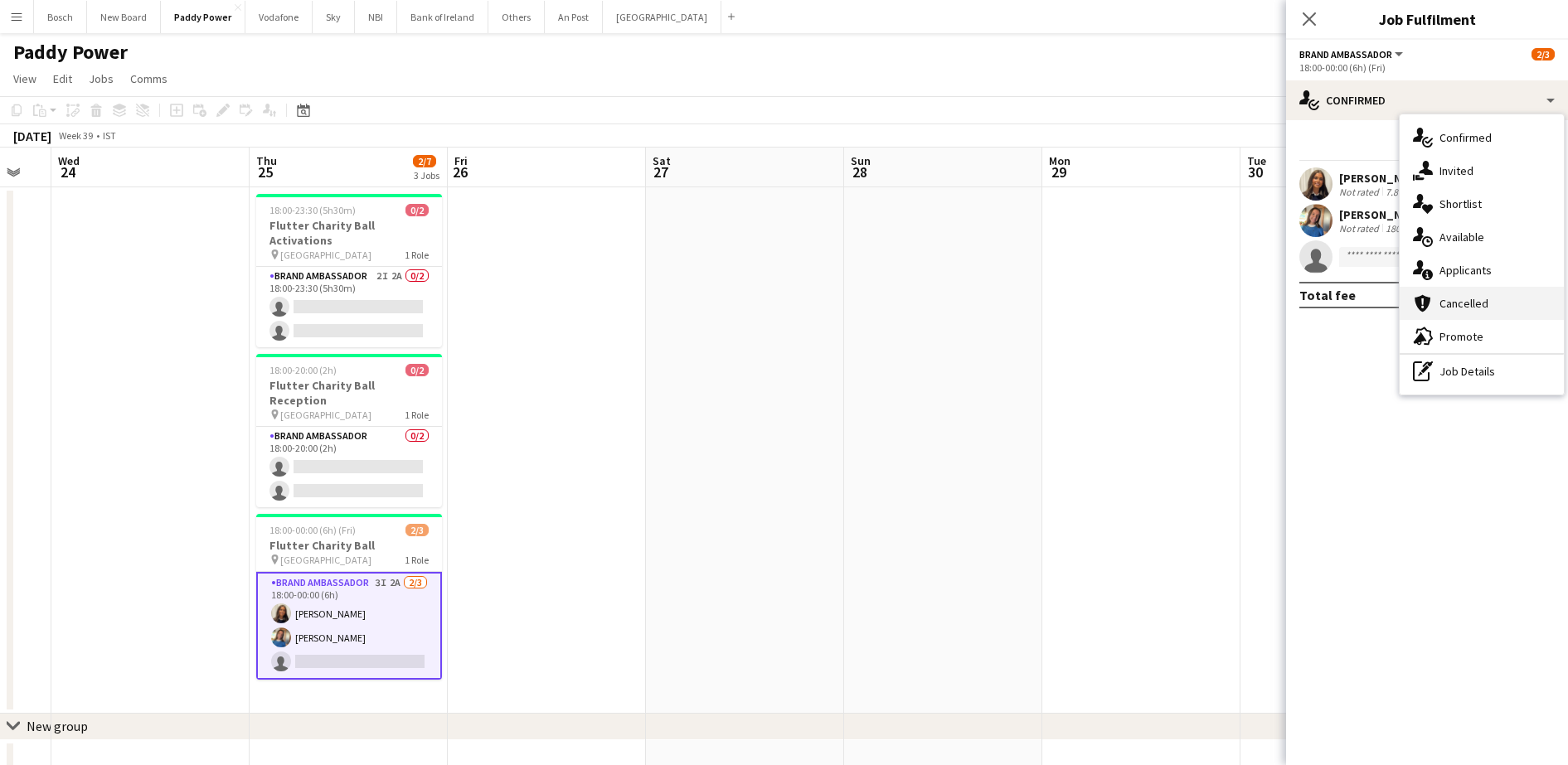
click at [1478, 288] on div "cancellation Cancelled" at bounding box center [1481, 303] width 164 height 33
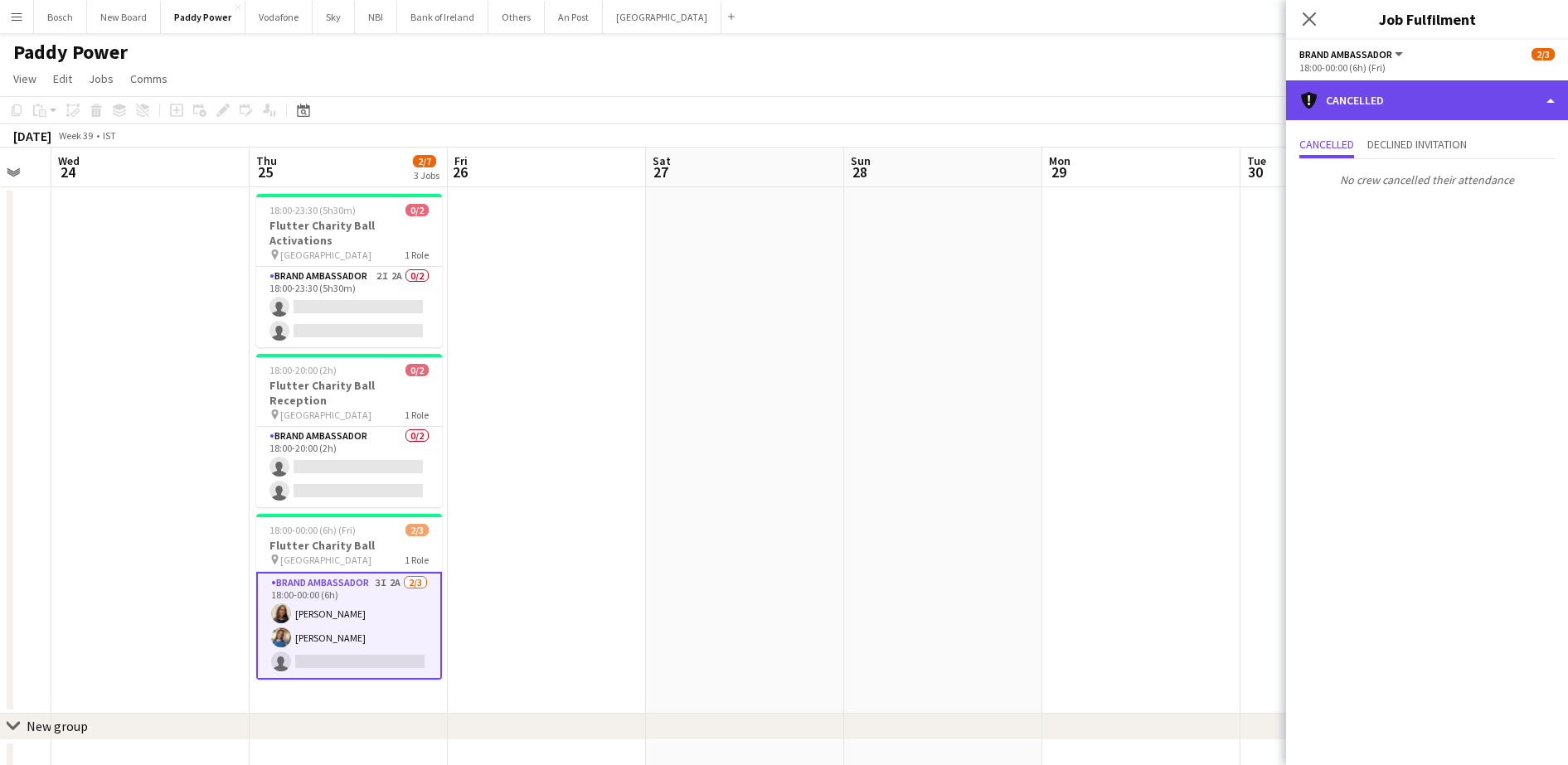
click at [1411, 101] on div "cancellation Cancelled" at bounding box center [1427, 100] width 282 height 40
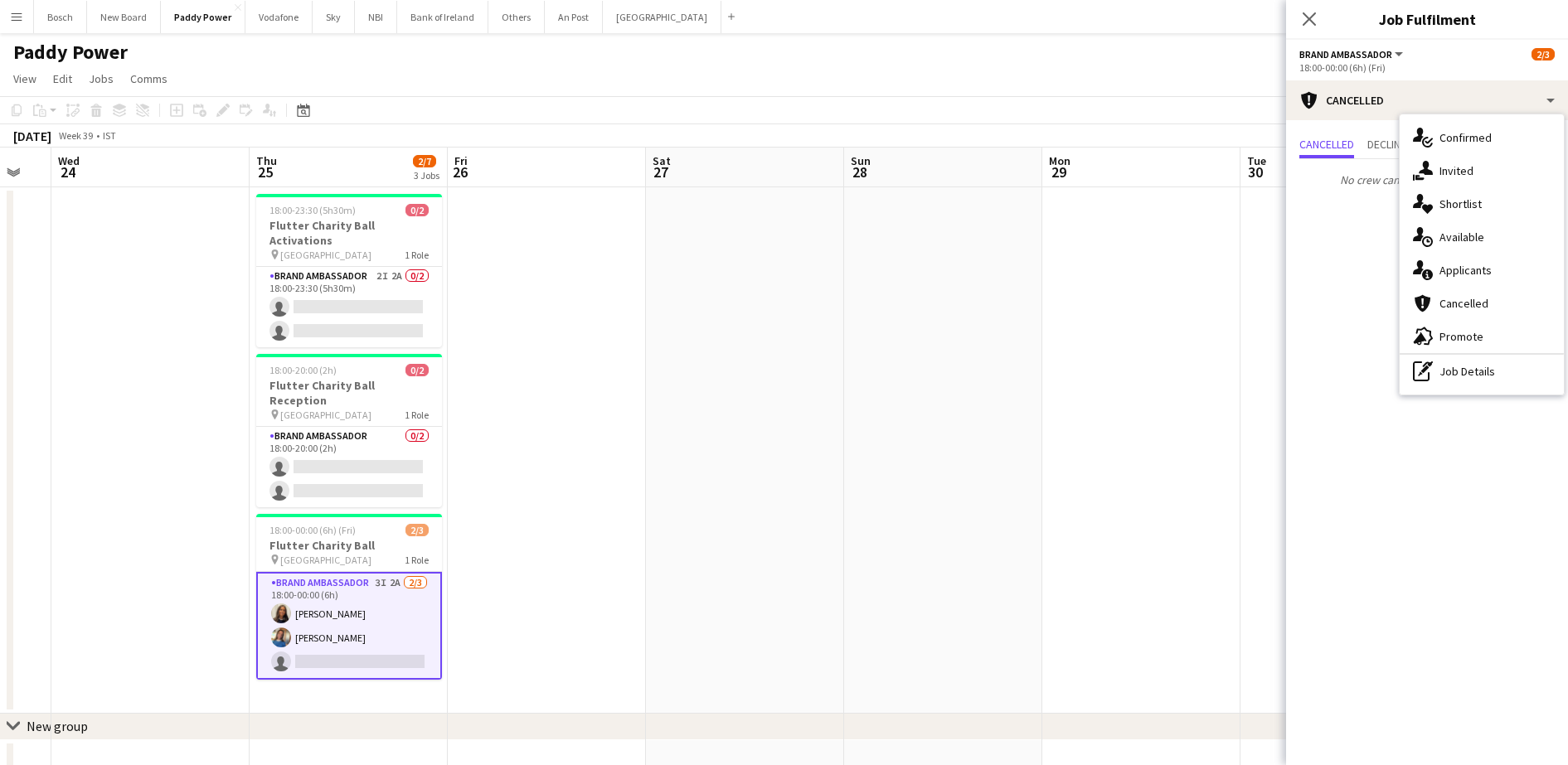
click at [1458, 259] on div "single-neutral-actions-information Applicants" at bounding box center [1481, 270] width 164 height 33
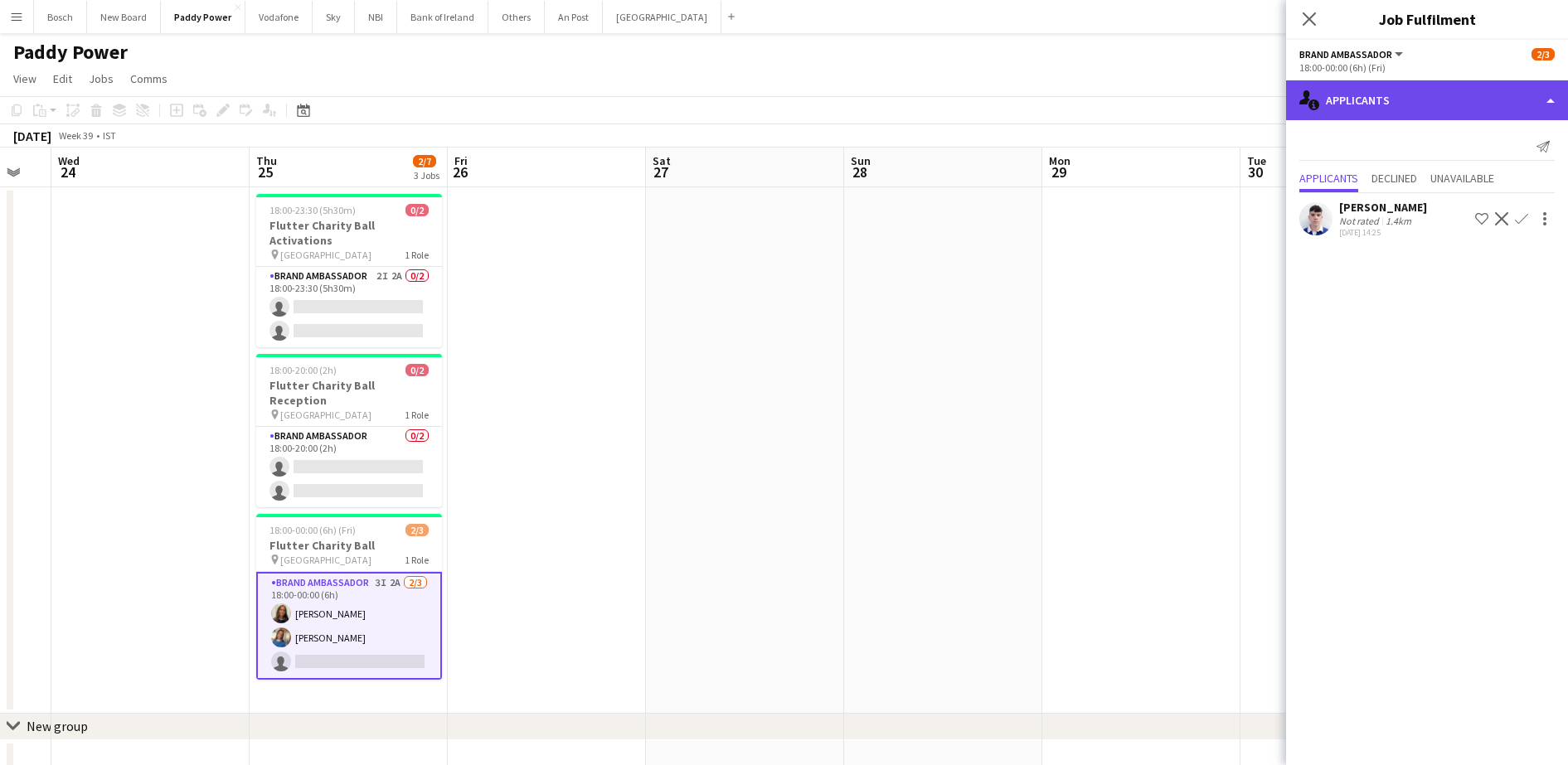
click at [1417, 117] on div "single-neutral-actions-information Applicants" at bounding box center [1427, 100] width 282 height 40
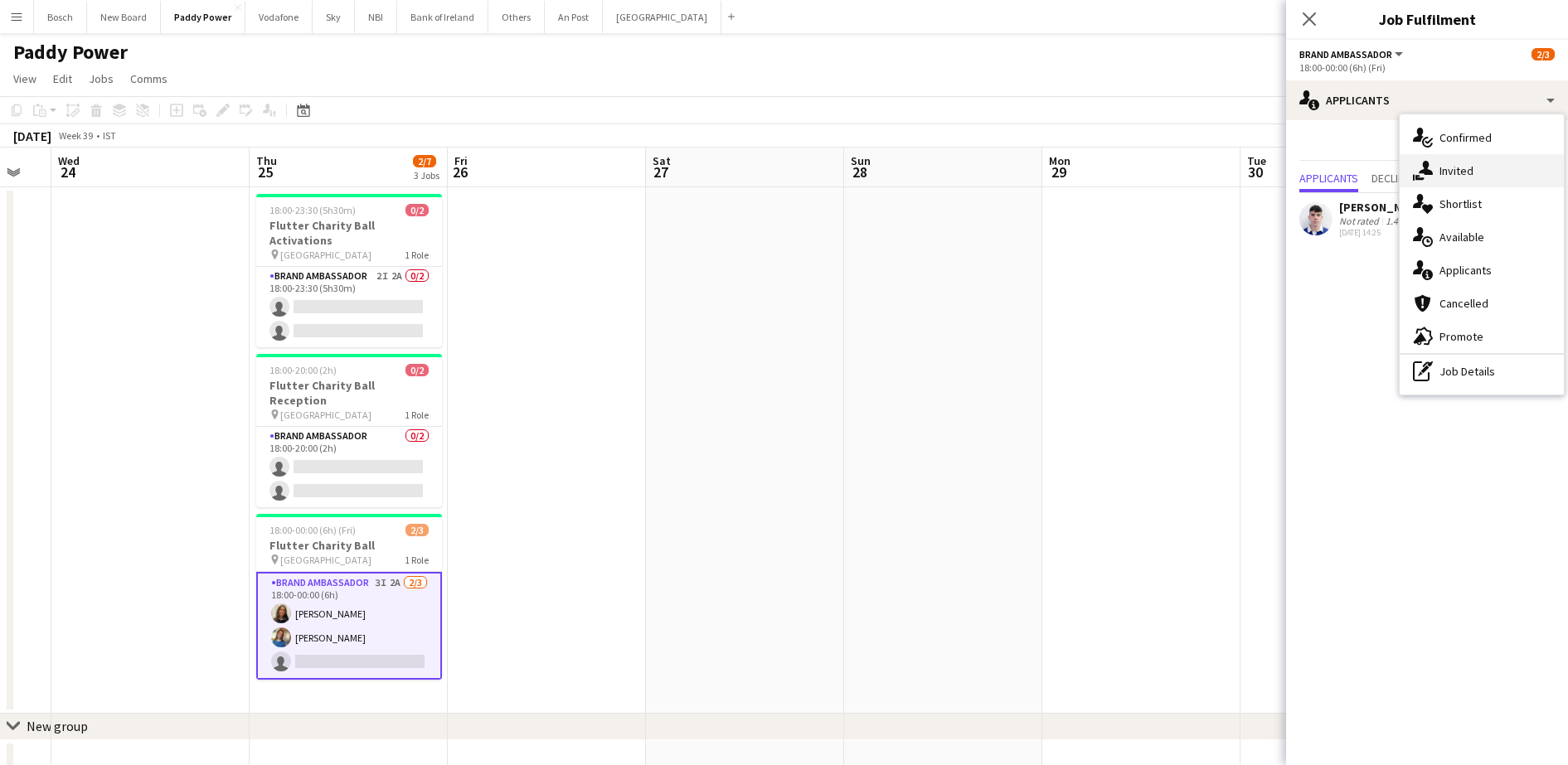
click at [1460, 172] on div "single-neutral-actions-share-1 Invited" at bounding box center [1481, 171] width 164 height 33
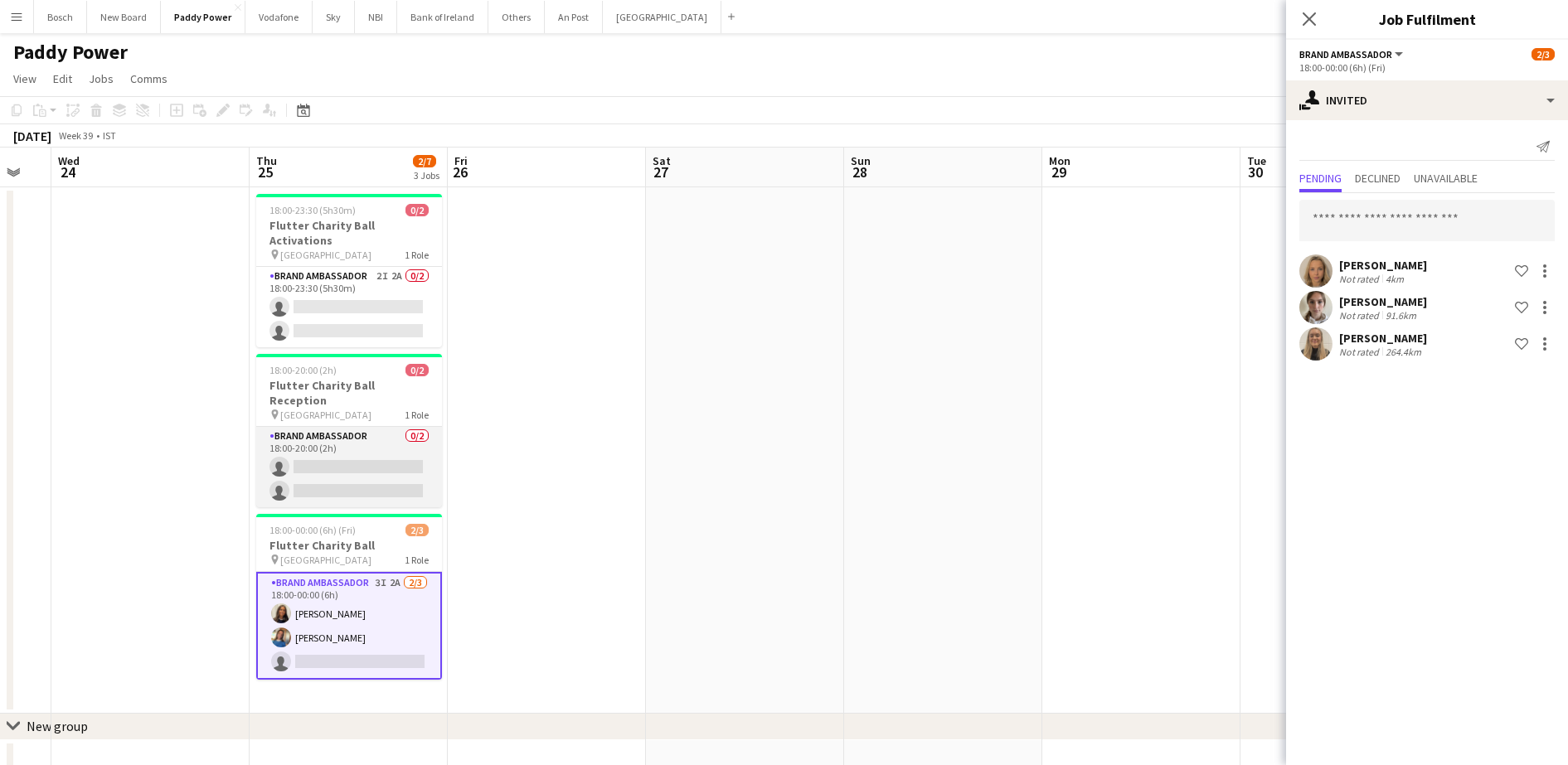
click at [376, 427] on app-card-role "Brand Ambassador 0/2 18:00-20:00 (2h) single-neutral-actions single-neutral-act…" at bounding box center [348, 466] width 185 height 80
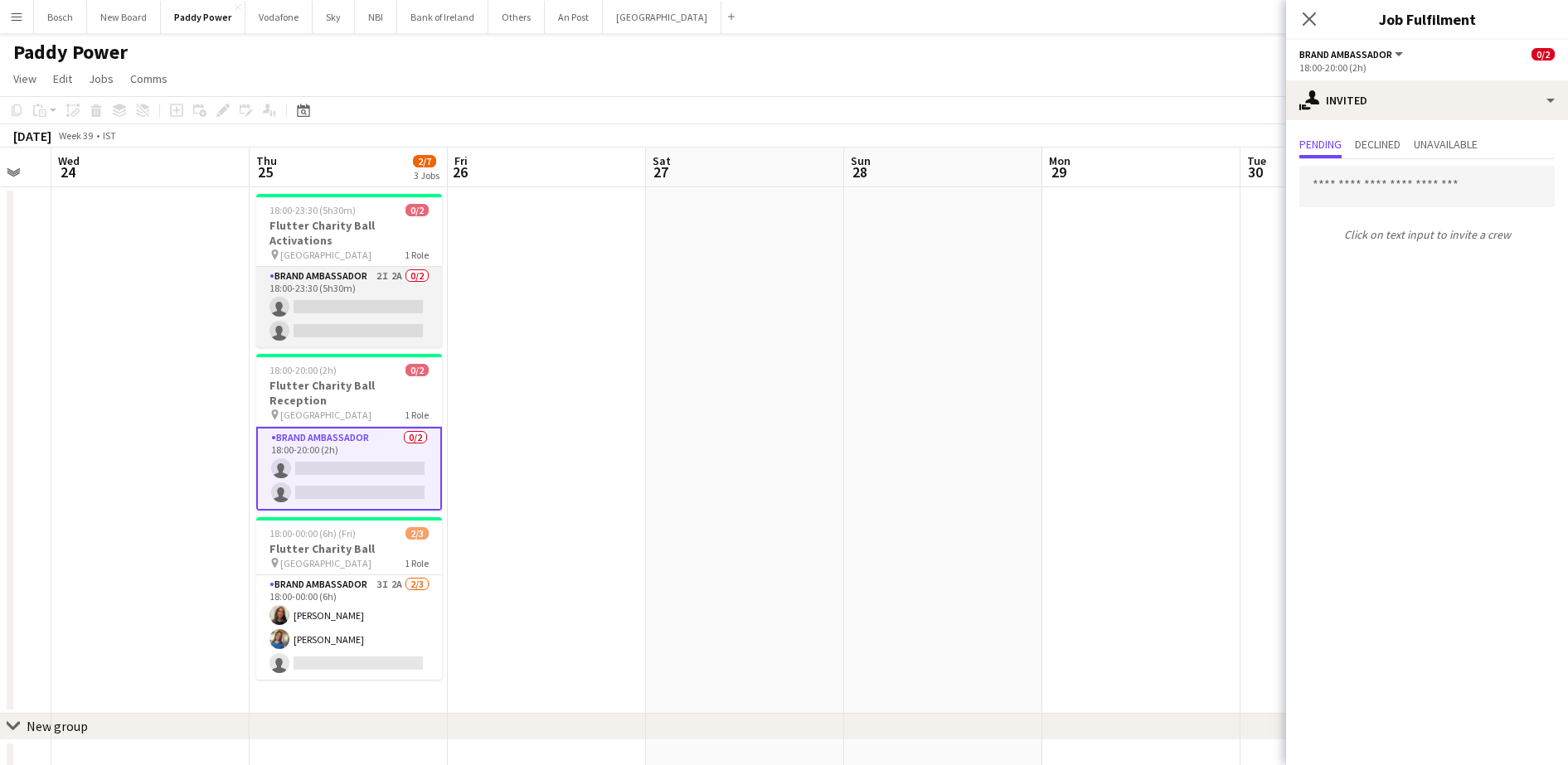
click at [374, 297] on app-card-role "Brand Ambassador 2I 2A 0/2 18:00-23:30 (5h30m) single-neutral-actions single-ne…" at bounding box center [348, 307] width 185 height 80
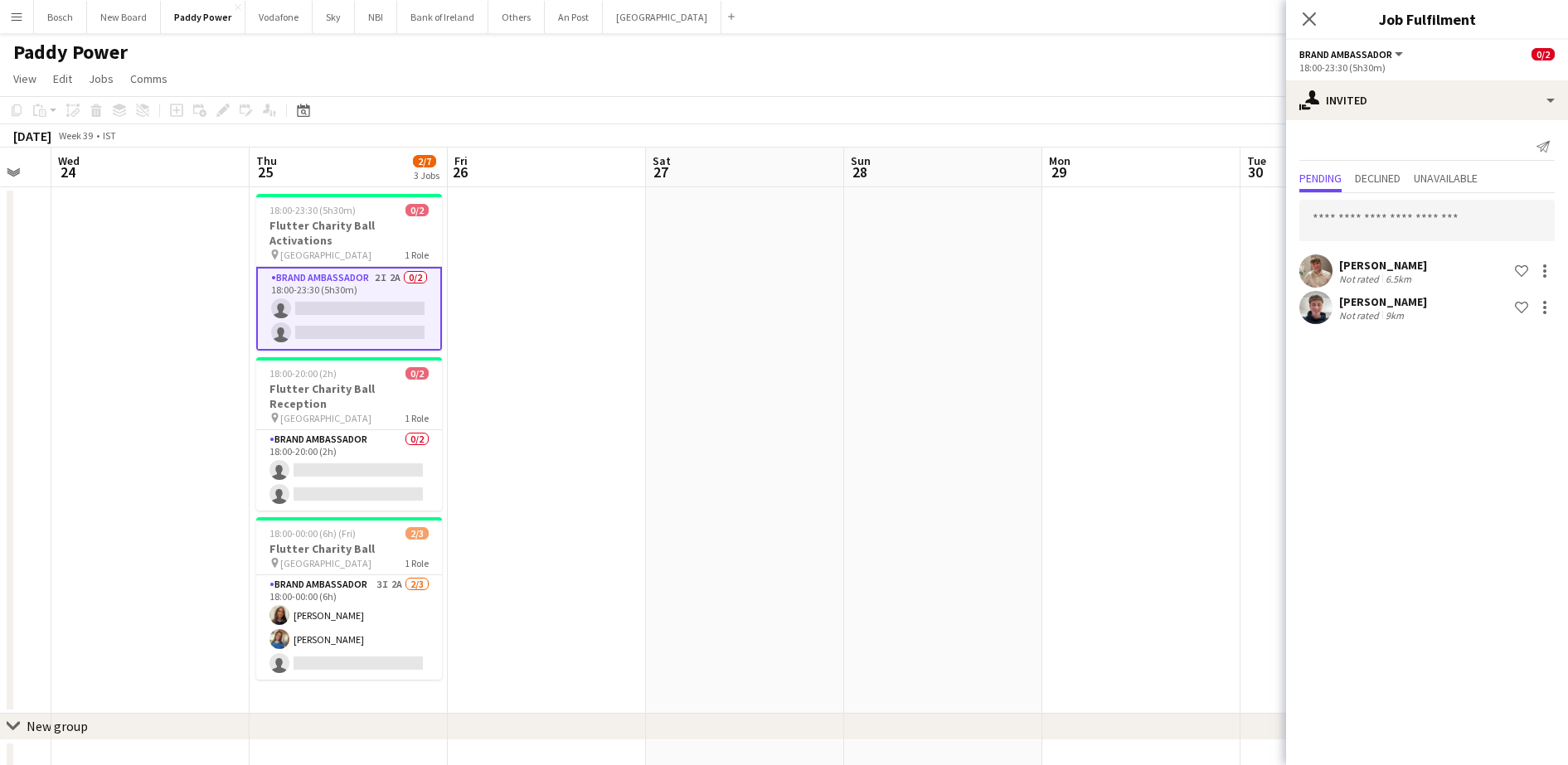
click at [766, 181] on app-board-header-date "Sat 27" at bounding box center [745, 167] width 198 height 40
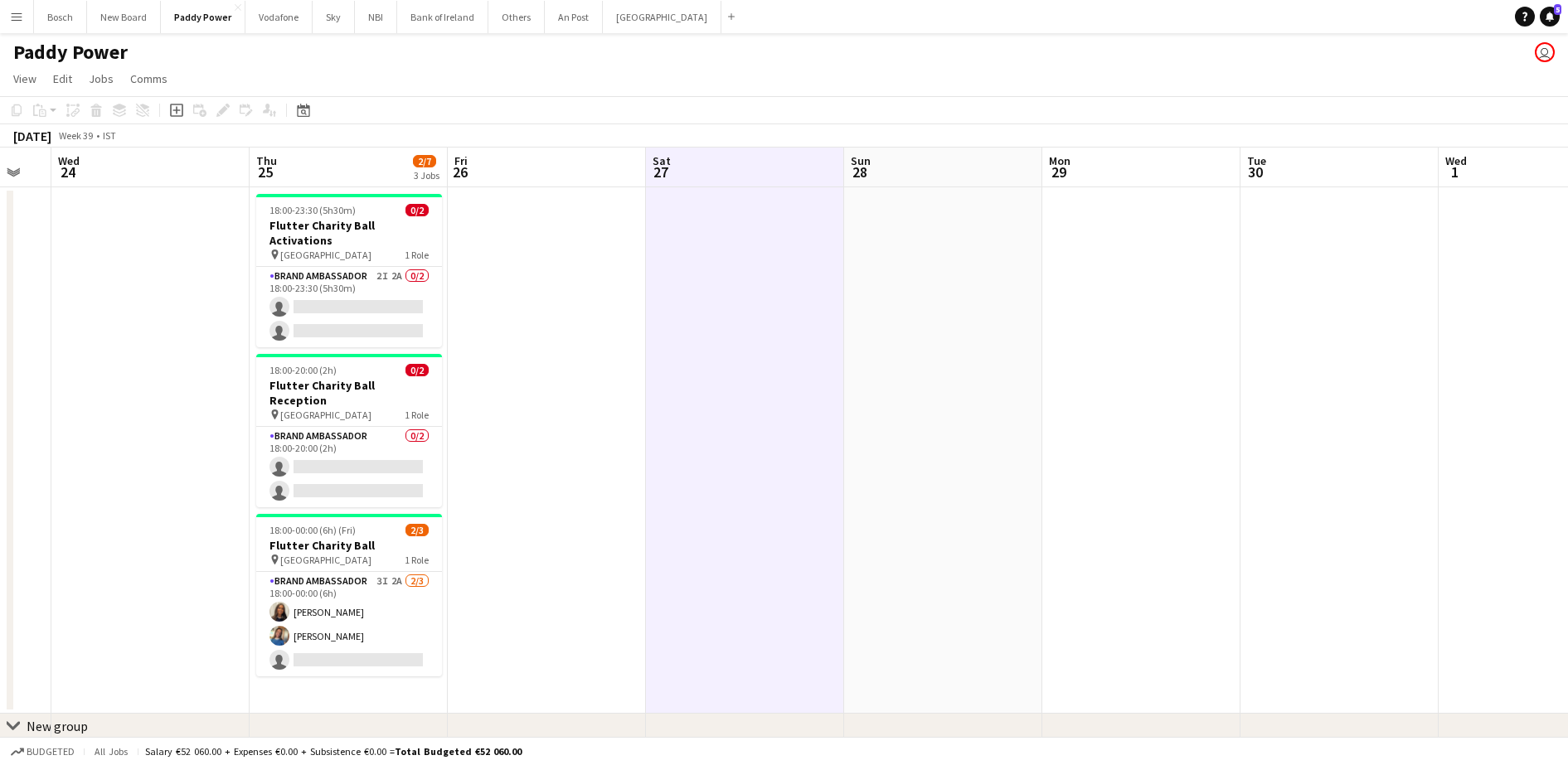
click at [740, 239] on app-date-cell at bounding box center [745, 450] width 198 height 526
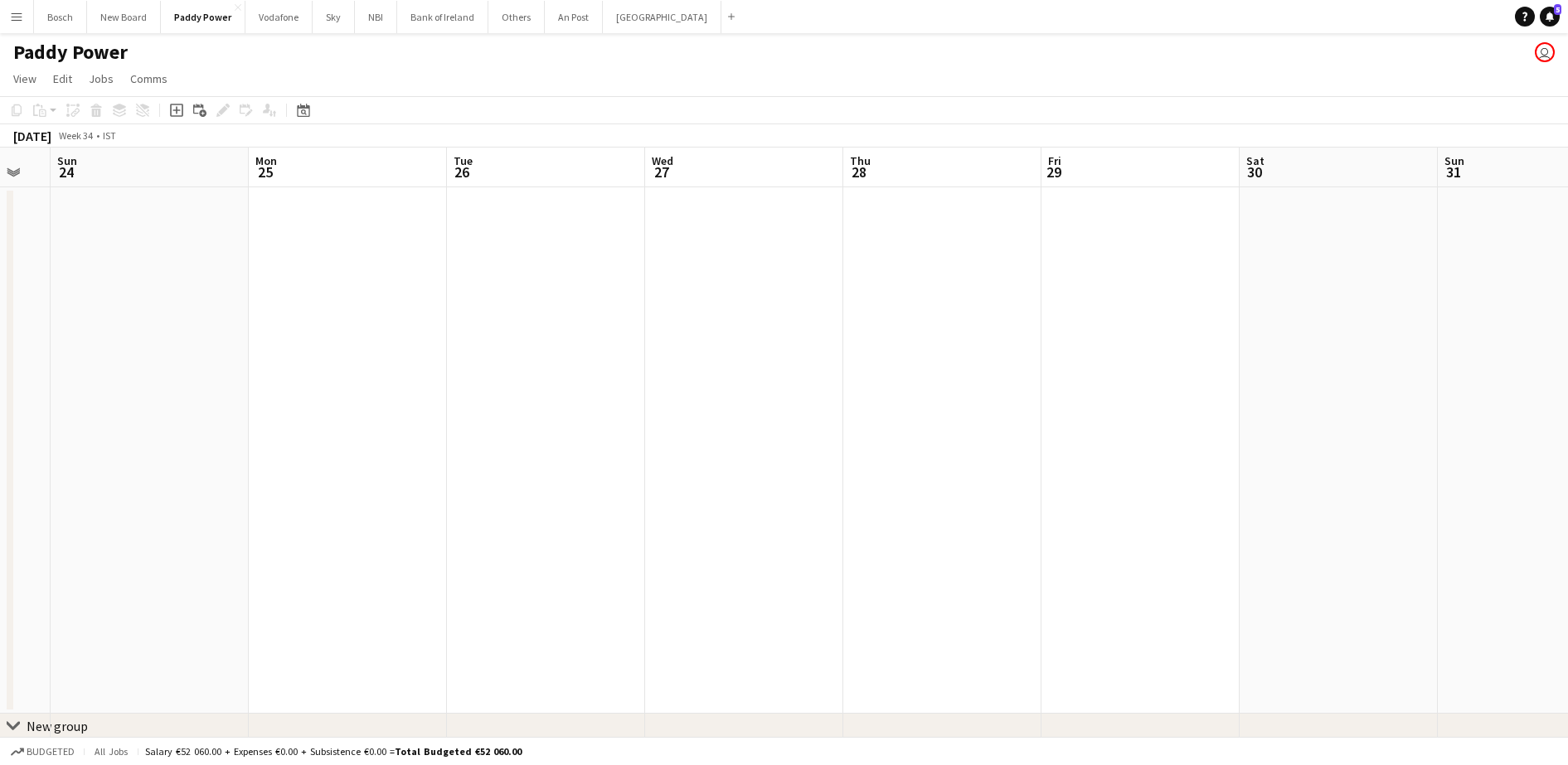
click at [818, 266] on app-date-cell at bounding box center [744, 450] width 198 height 526
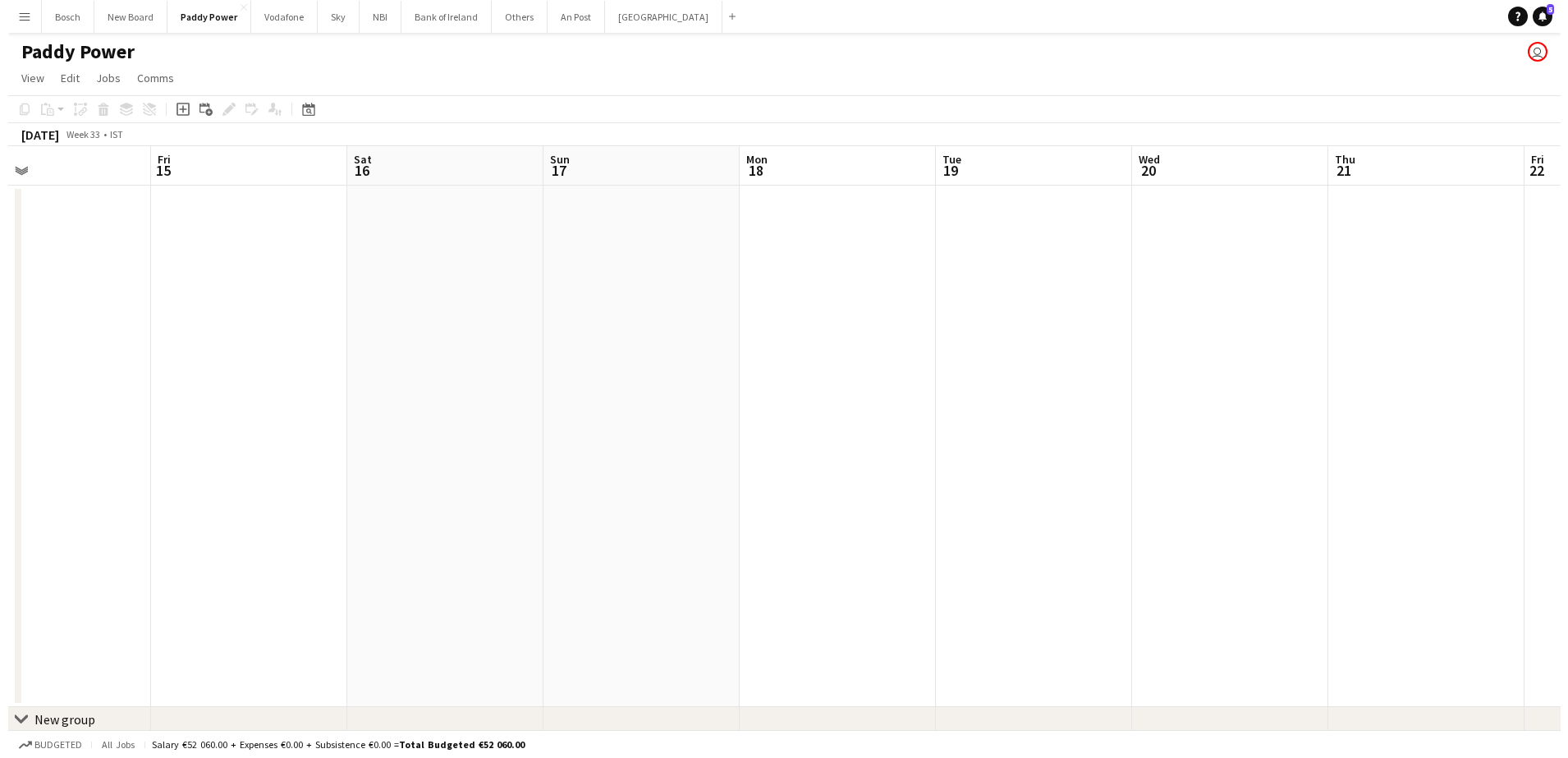
scroll to position [0, 446]
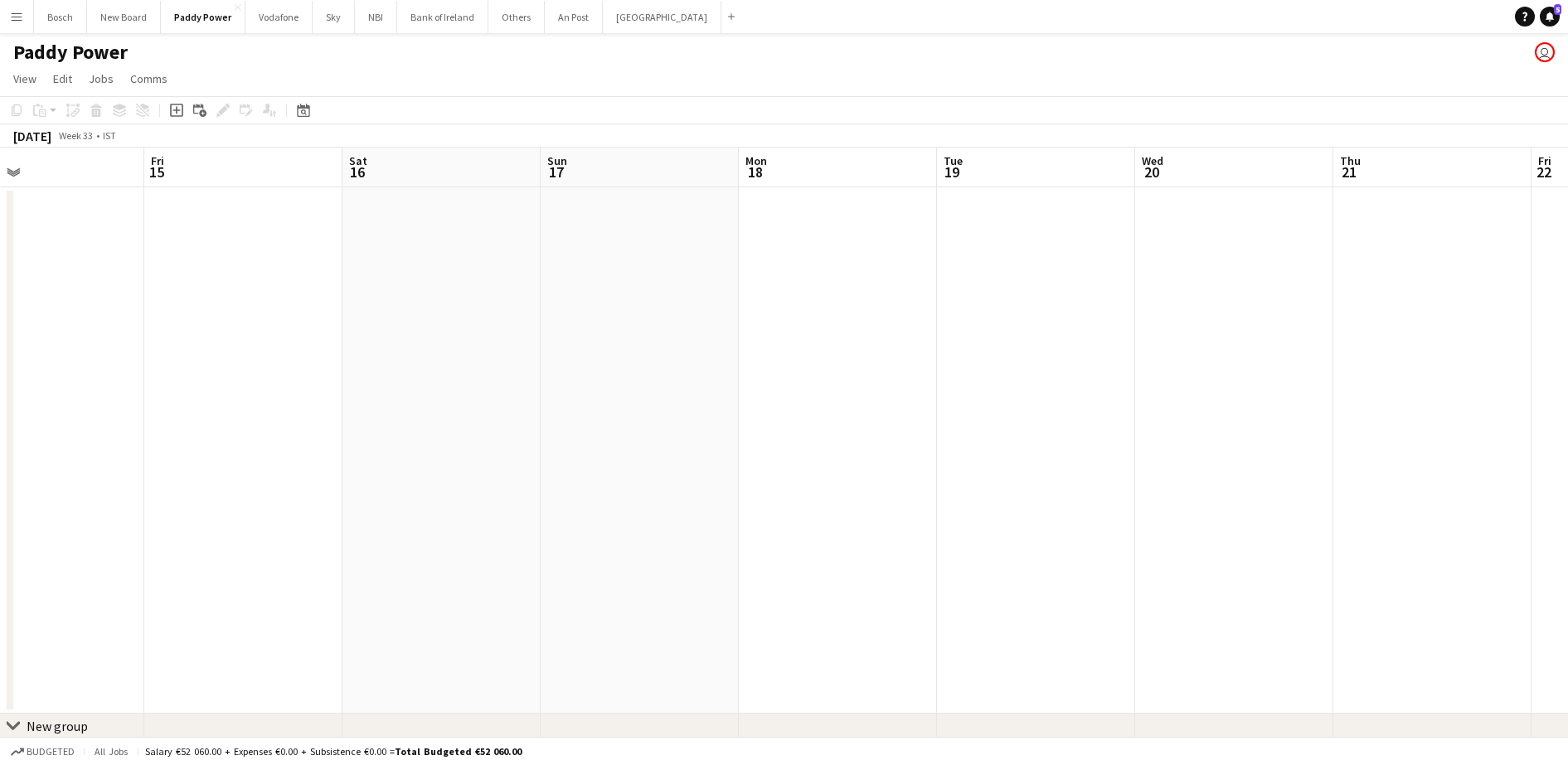
click at [417, 36] on div "Paddy Power user" at bounding box center [784, 48] width 1568 height 32
click at [434, 19] on button "Bank of Ireland Close" at bounding box center [443, 17] width 91 height 33
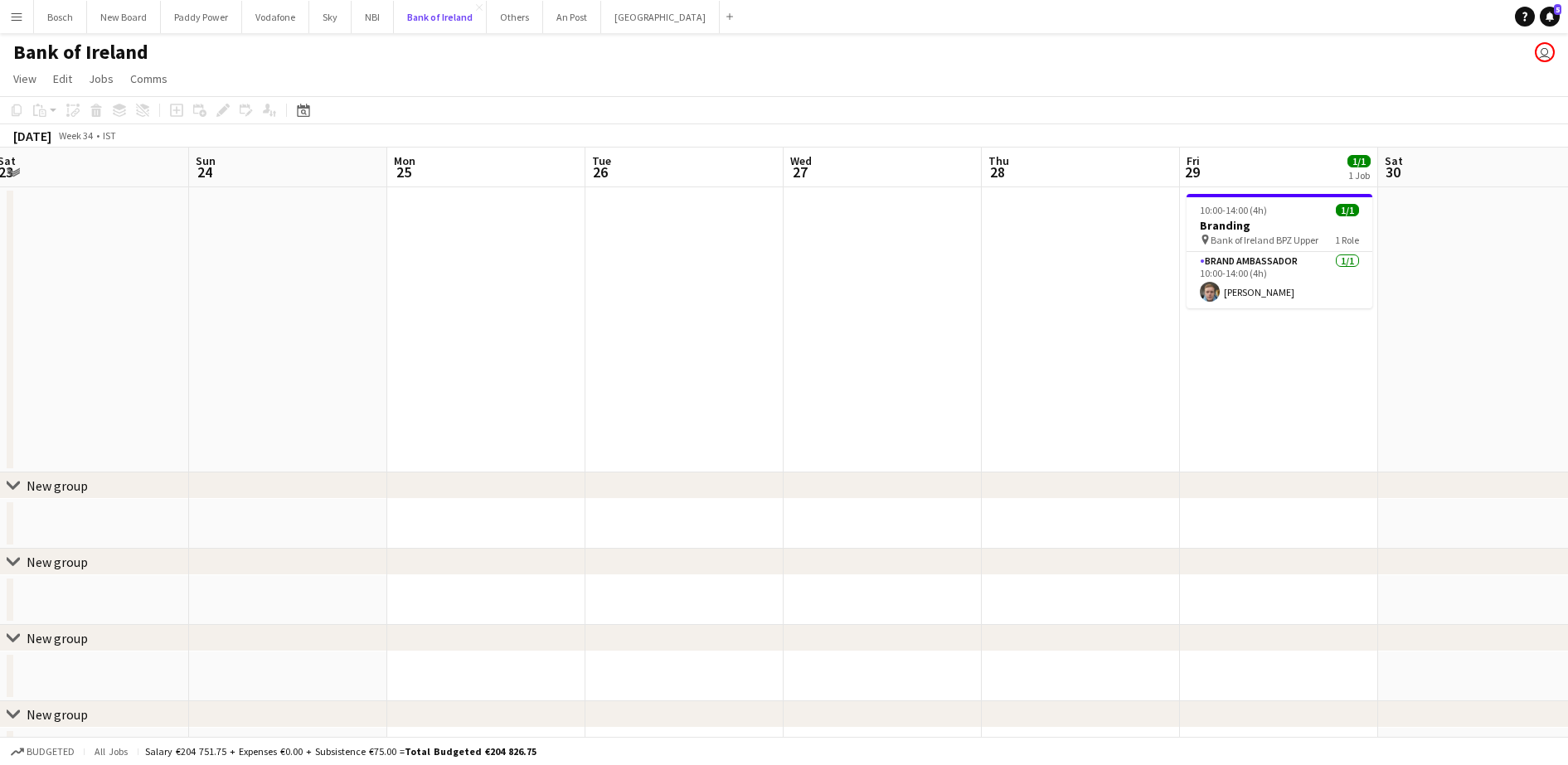
scroll to position [0, 404]
click at [834, 220] on app-date-cell at bounding box center [884, 329] width 198 height 285
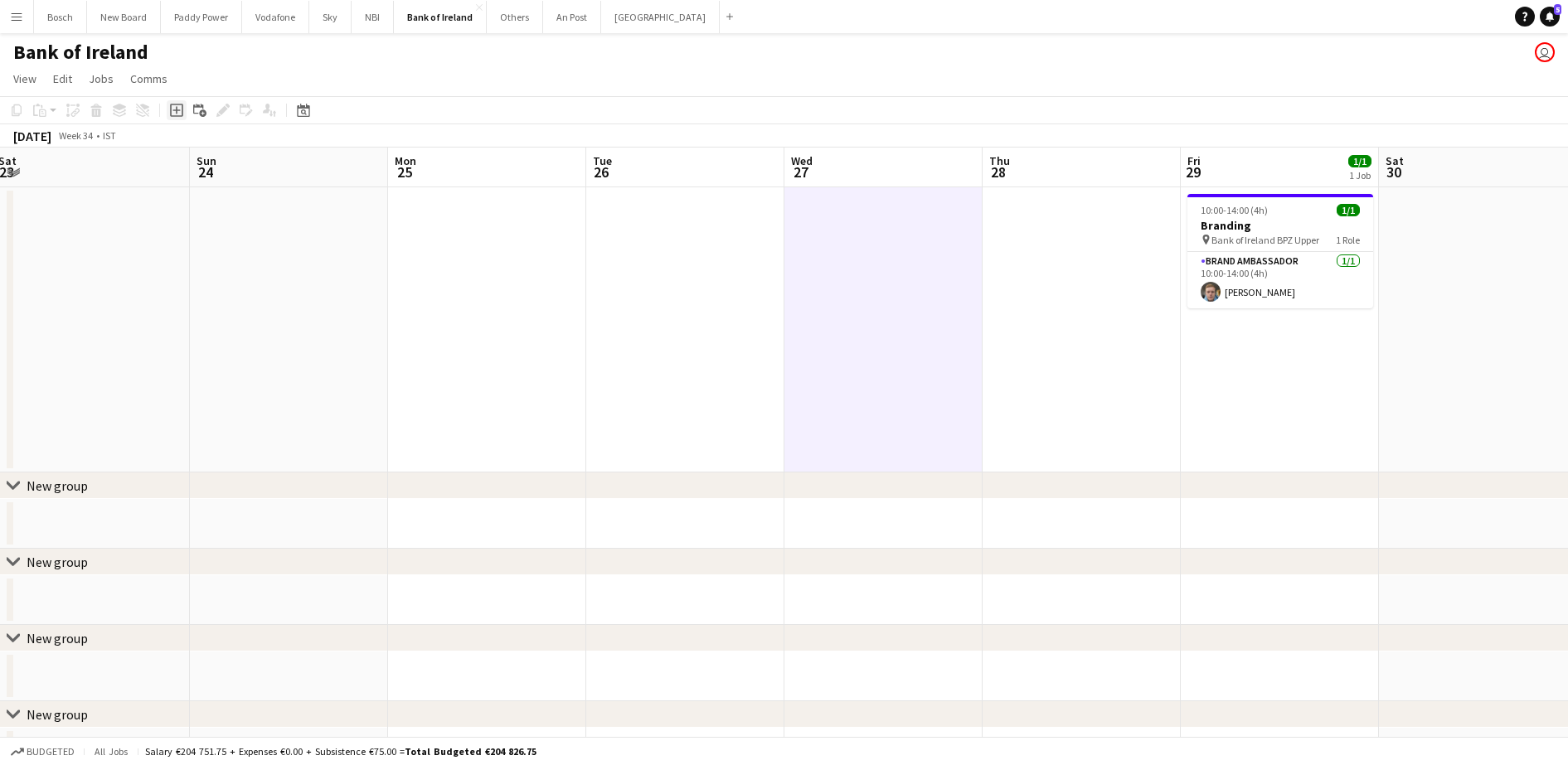
click at [184, 106] on div "Add job" at bounding box center [176, 109] width 20 height 20
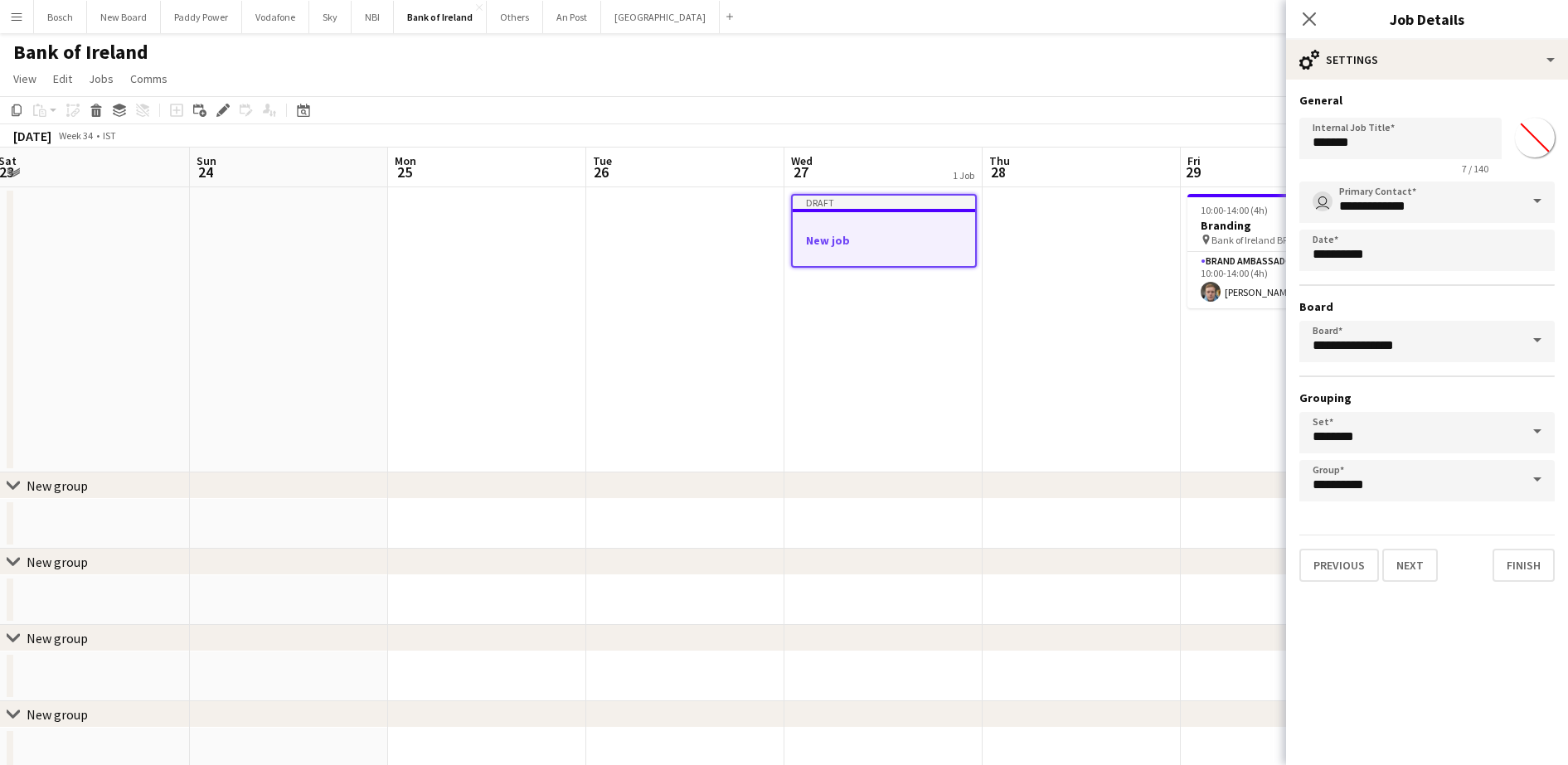
click at [1334, 102] on h3 "General" at bounding box center [1427, 100] width 255 height 15
drag, startPoint x: 1334, startPoint y: 102, endPoint x: 1344, endPoint y: 144, distance: 43.2
click at [1344, 144] on input "*******" at bounding box center [1400, 139] width 203 height 41
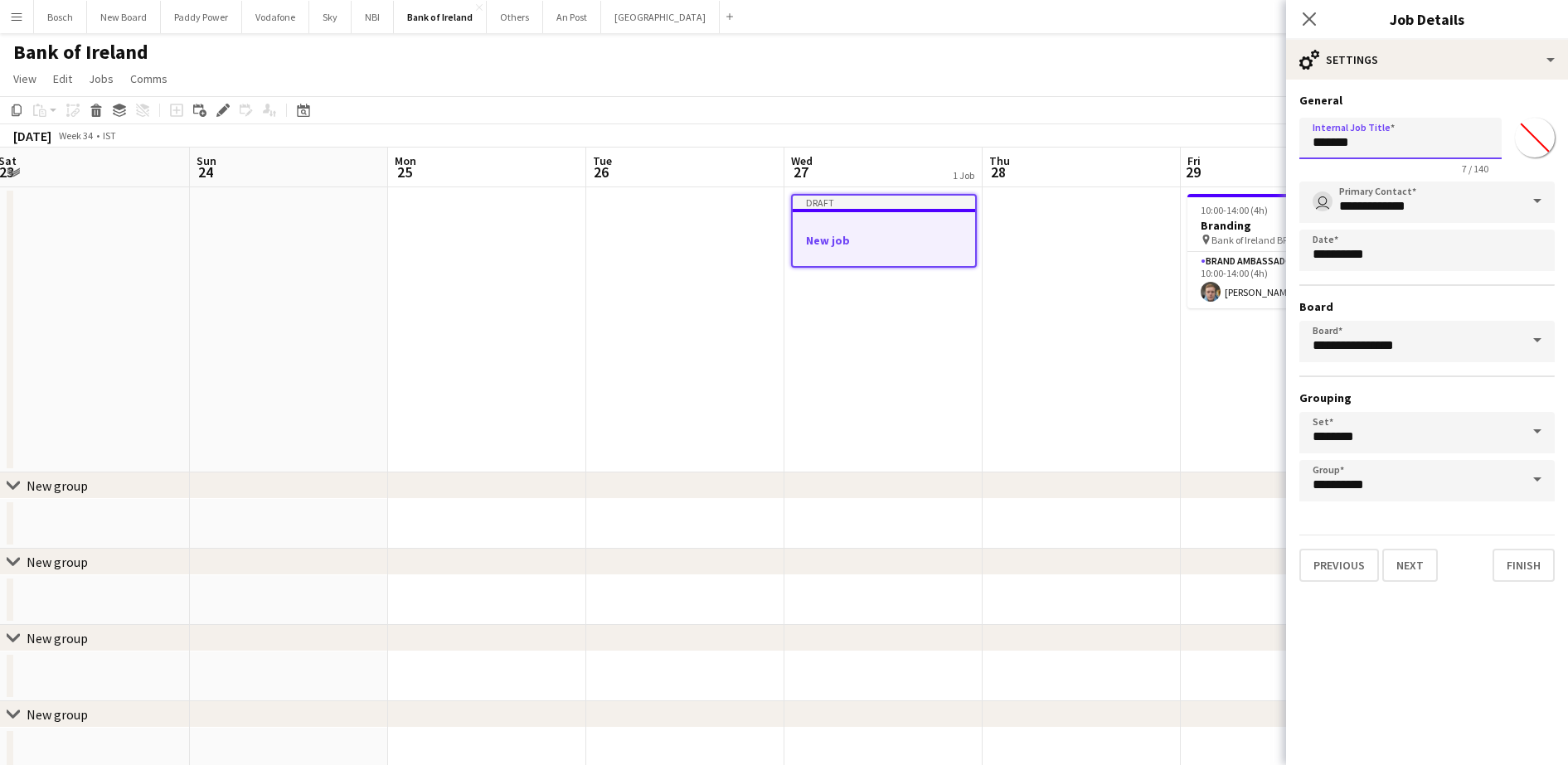
click at [1344, 144] on input "*******" at bounding box center [1400, 139] width 203 height 41
type input "*"
type input "**********"
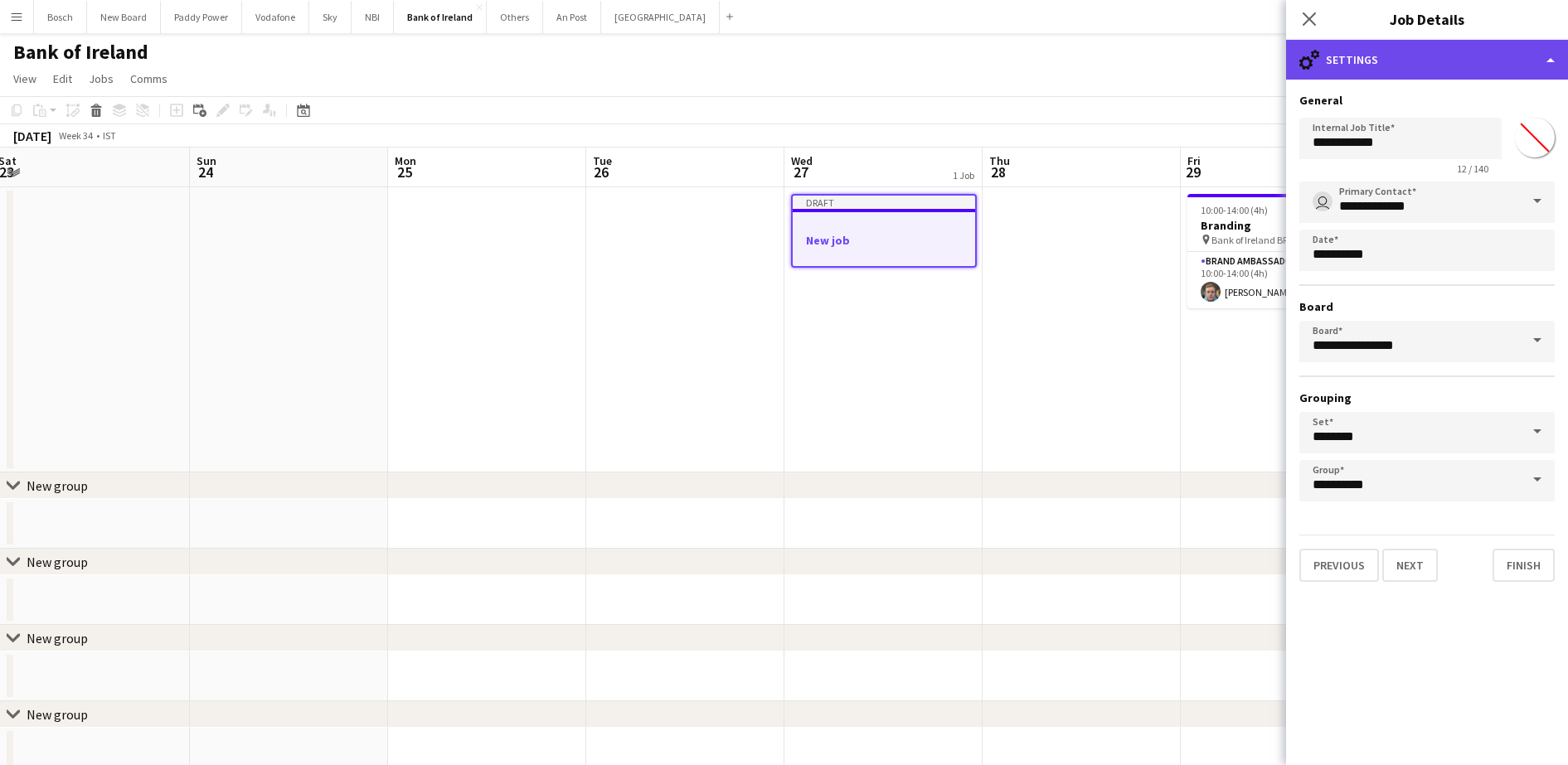
click at [1415, 70] on div "cog-double-3 Settings" at bounding box center [1427, 59] width 282 height 40
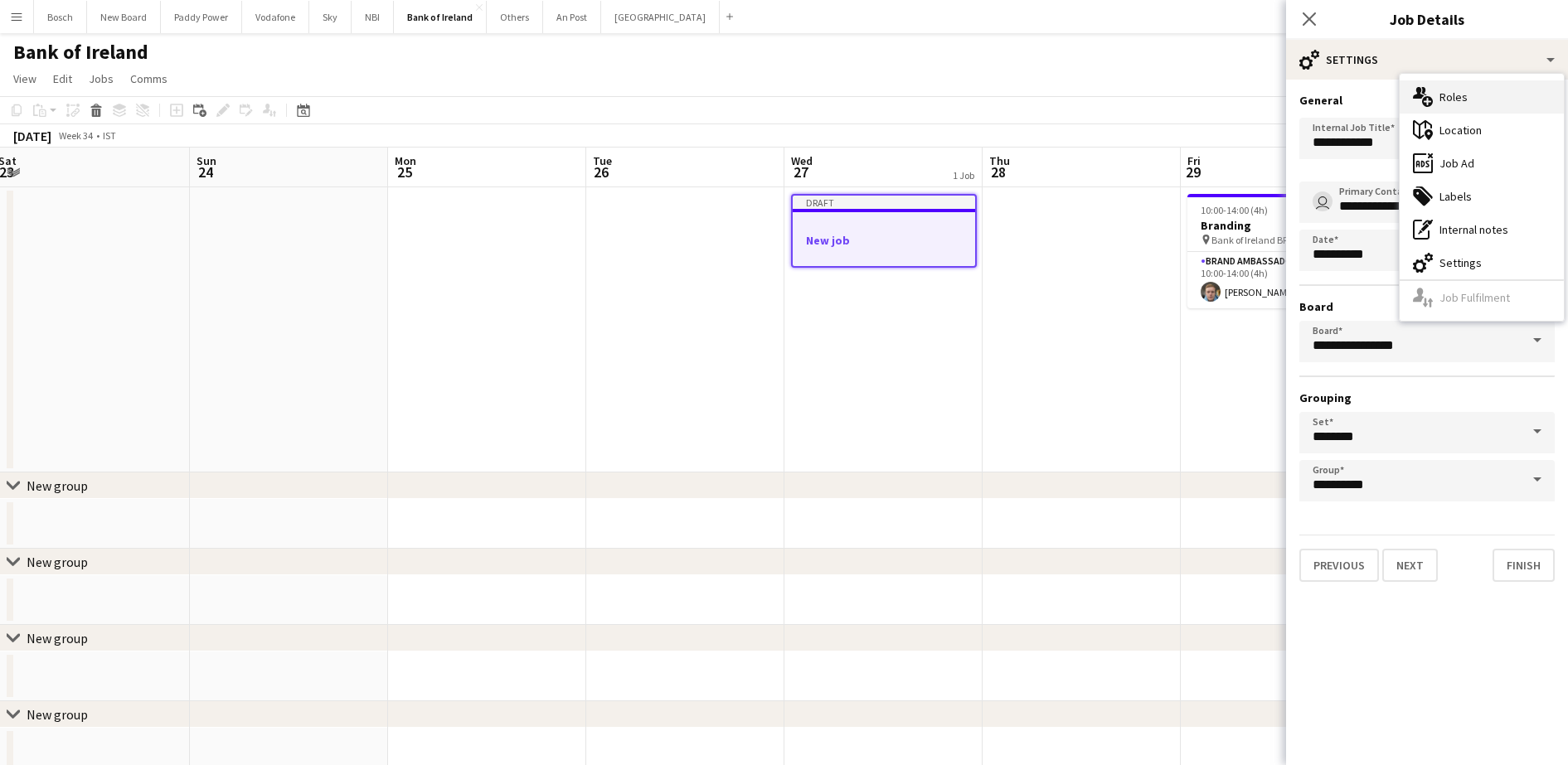
click at [1444, 99] on div "multiple-users-add Roles" at bounding box center [1481, 96] width 164 height 33
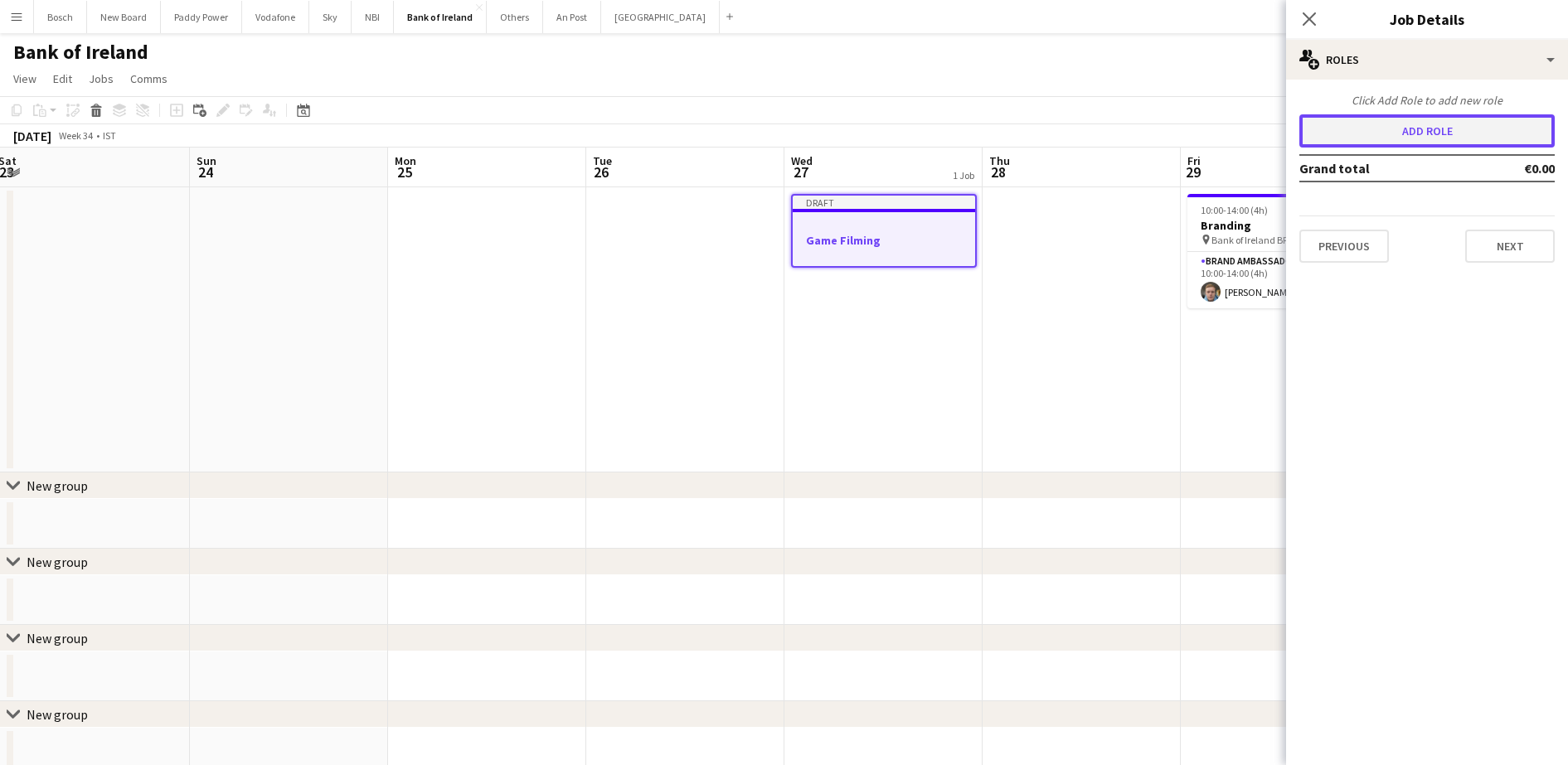
click at [1381, 132] on button "Add role" at bounding box center [1427, 131] width 255 height 33
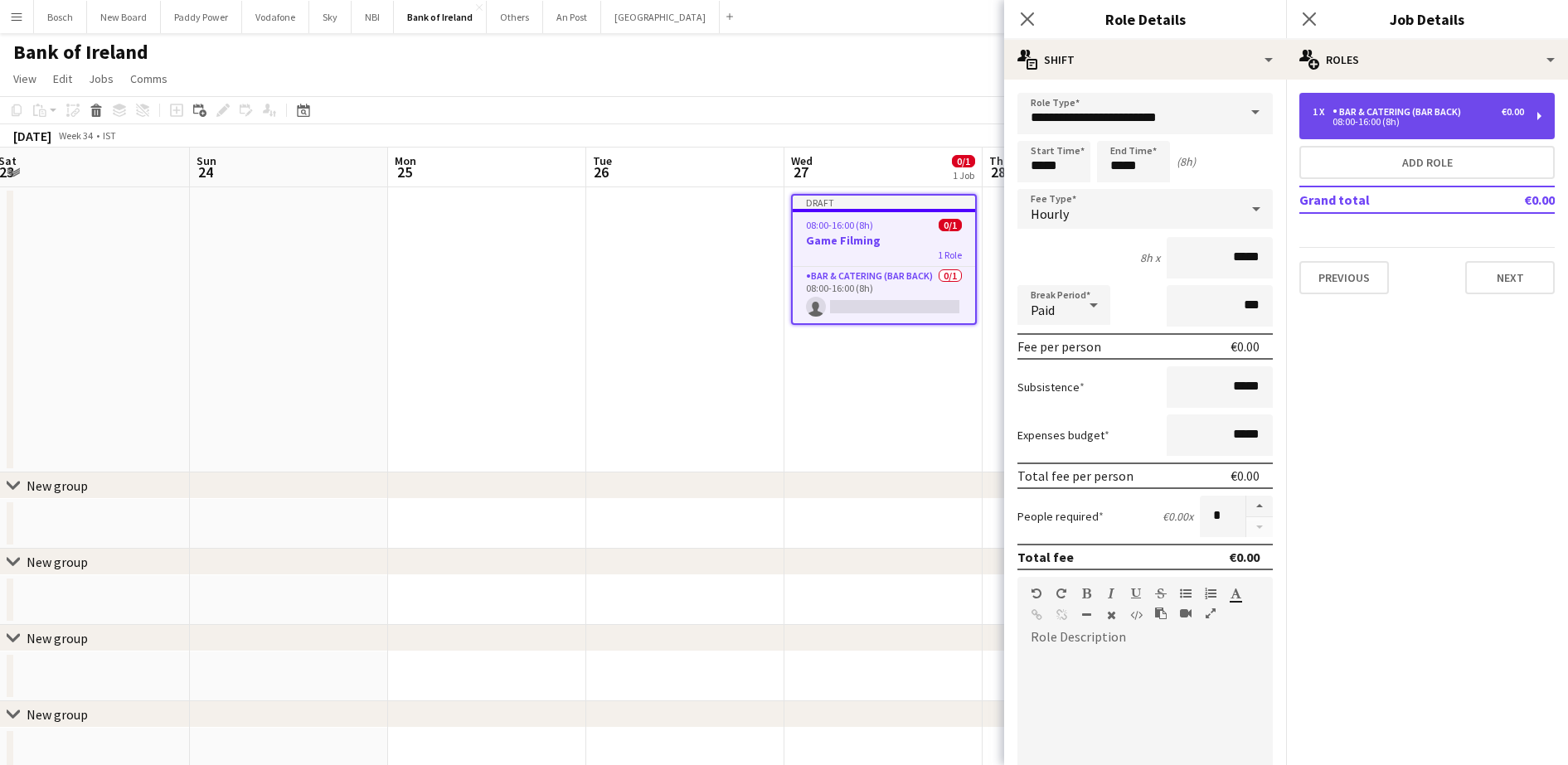
click at [1469, 113] on div "1 x Bar & Catering (Bar Back) €0.00" at bounding box center [1417, 111] width 211 height 11
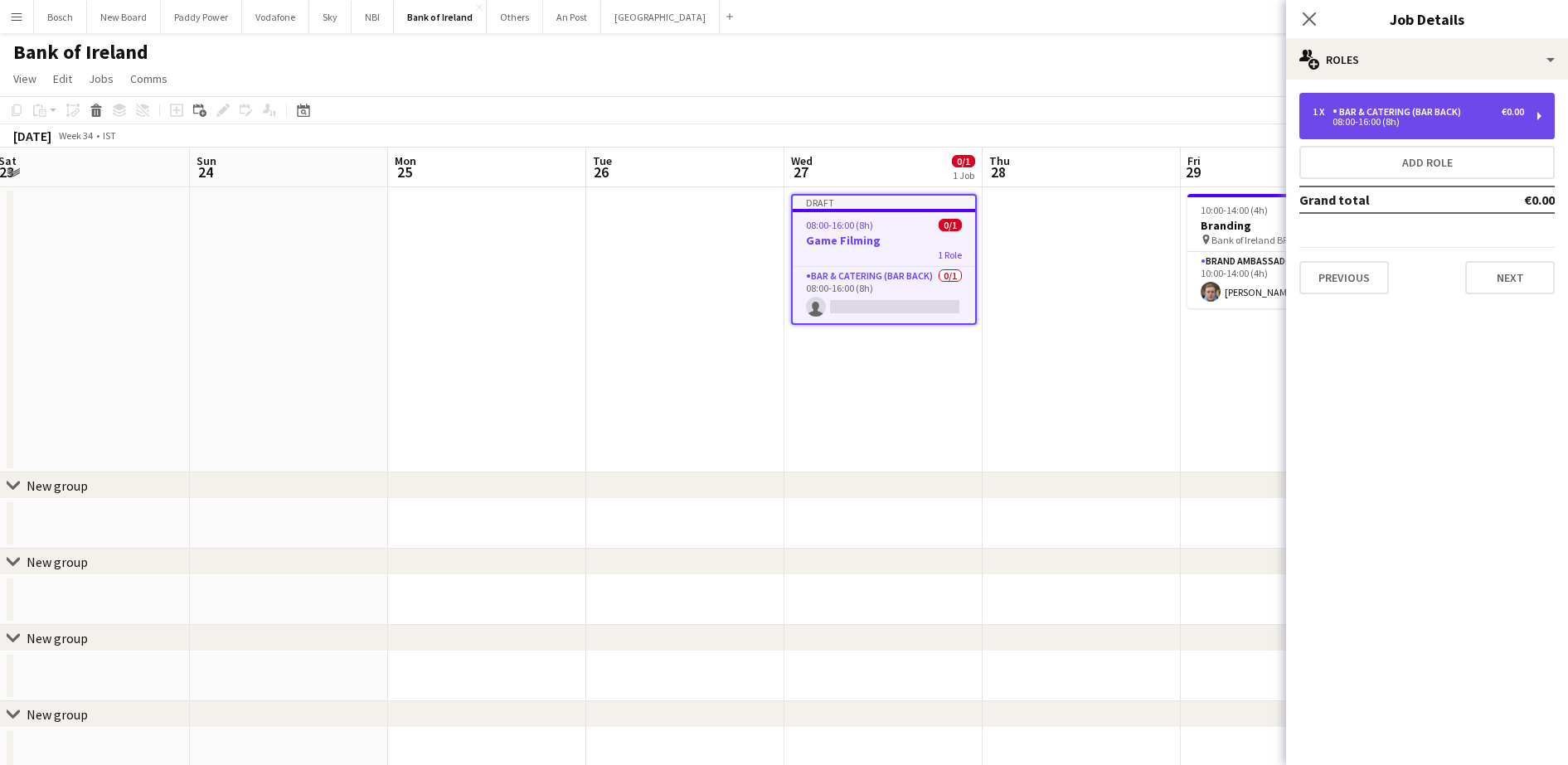
click at [1469, 113] on div "1 x Bar & Catering (Bar Back) €0.00" at bounding box center [1417, 111] width 211 height 11
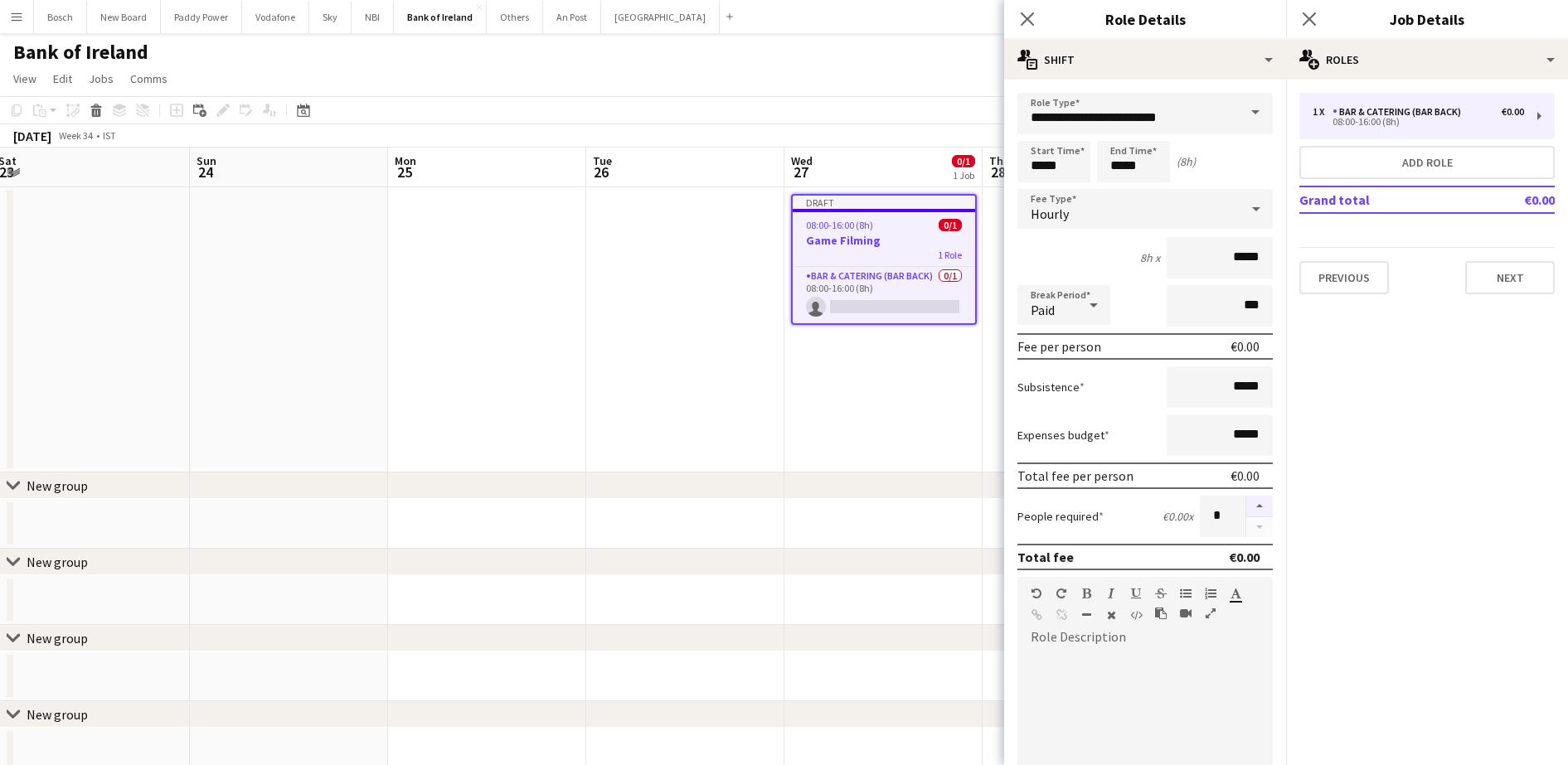
click at [1246, 500] on button "button" at bounding box center [1259, 506] width 27 height 22
type input "*"
click at [1052, 162] on input "*****" at bounding box center [1053, 161] width 73 height 41
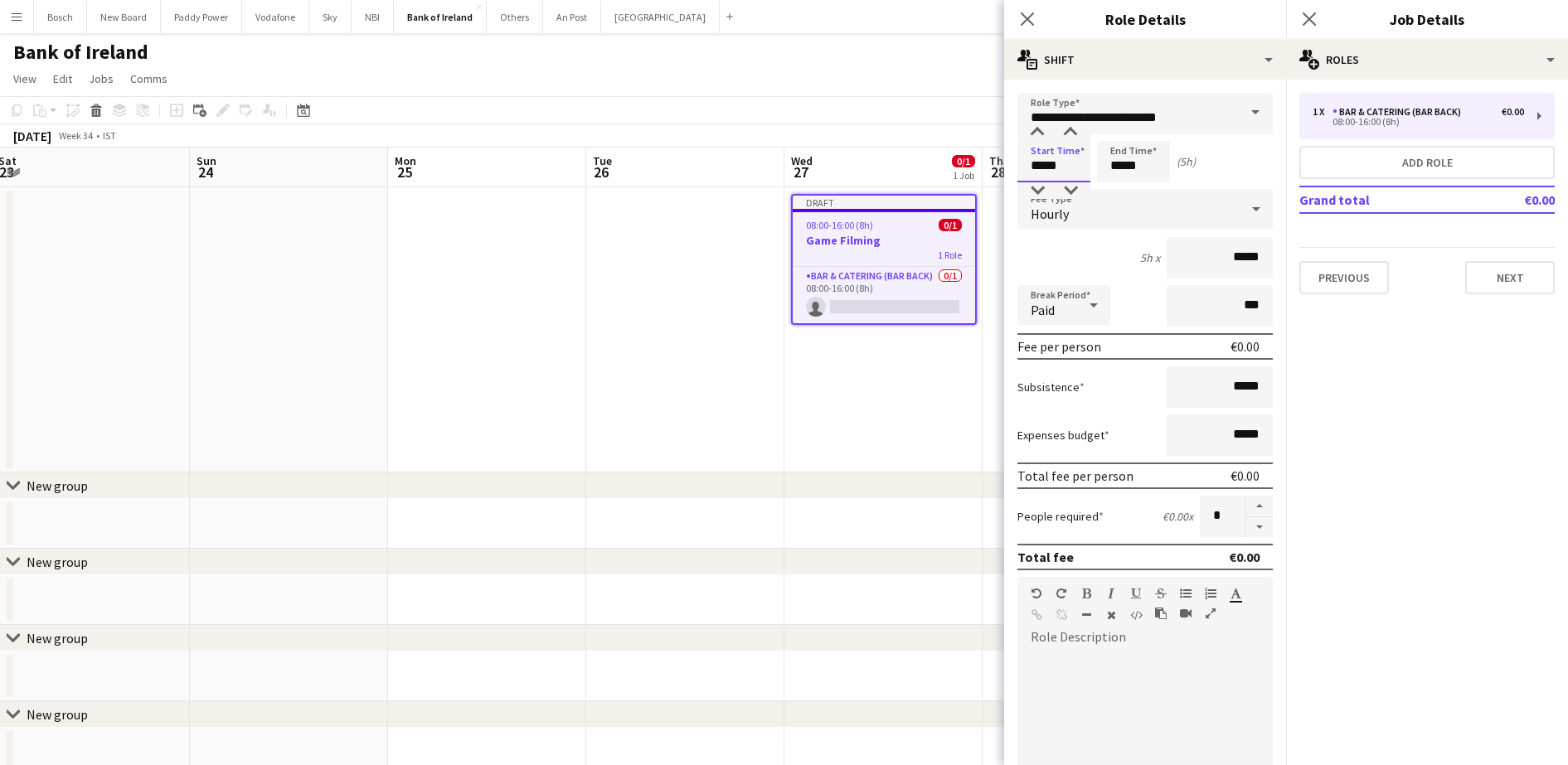
type input "*****"
click at [1113, 165] on input "*****" at bounding box center [1133, 161] width 73 height 41
type input "*****"
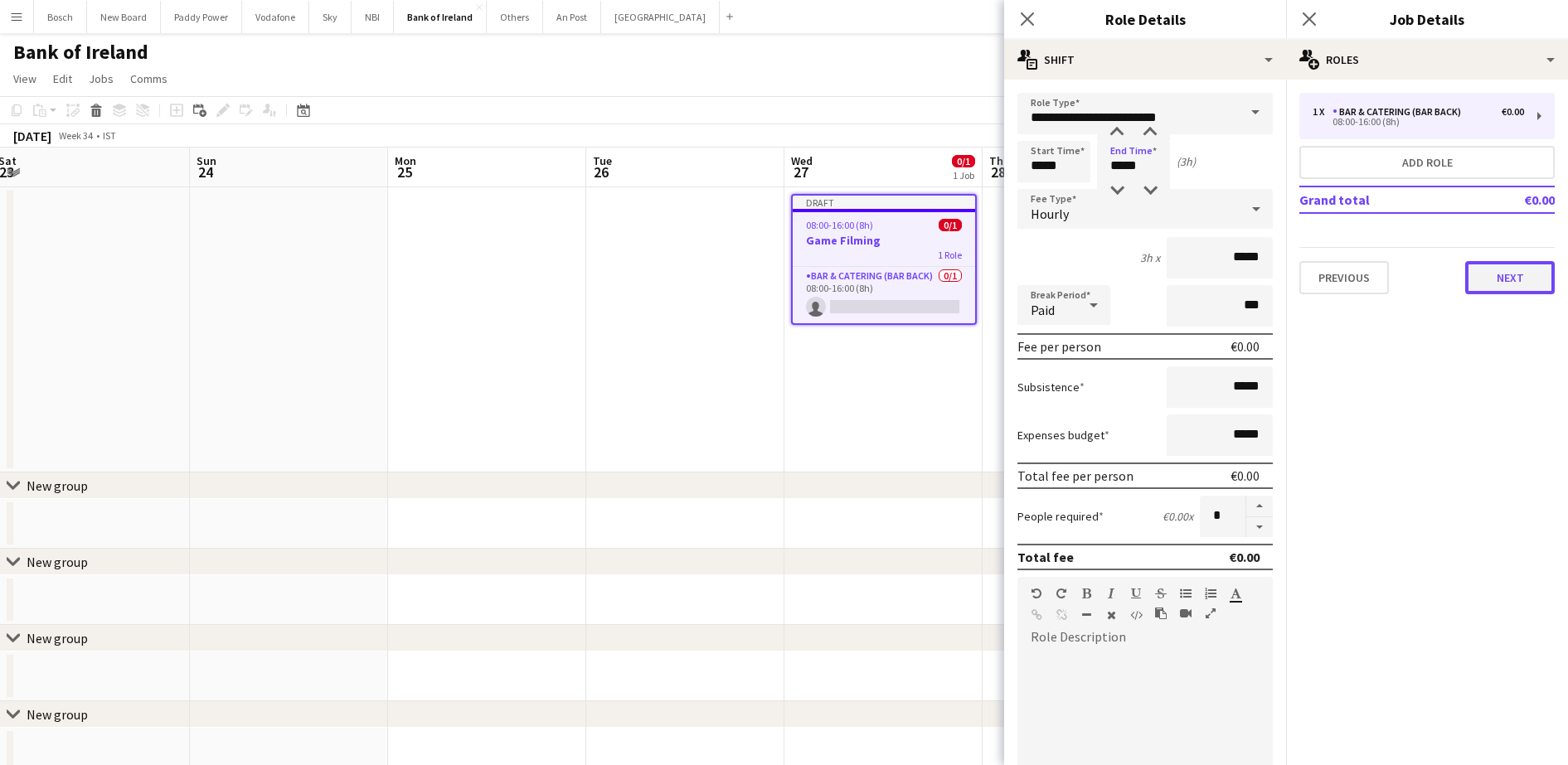
click at [1496, 276] on button "Next" at bounding box center [1509, 277] width 90 height 33
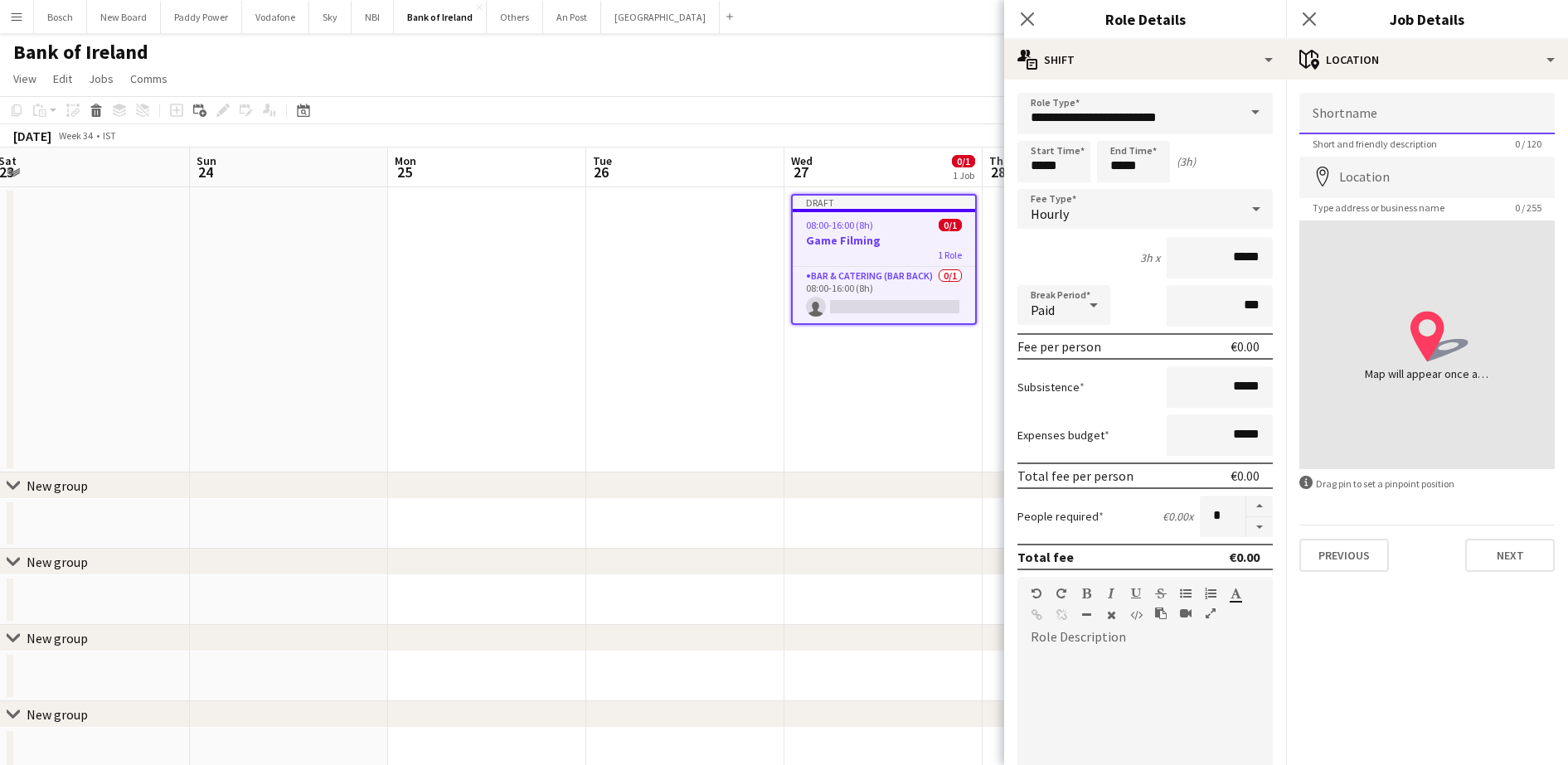
click at [1409, 100] on input "Shortname" at bounding box center [1427, 114] width 255 height 41
type input "**********"
click at [1531, 563] on button "Next" at bounding box center [1509, 555] width 90 height 33
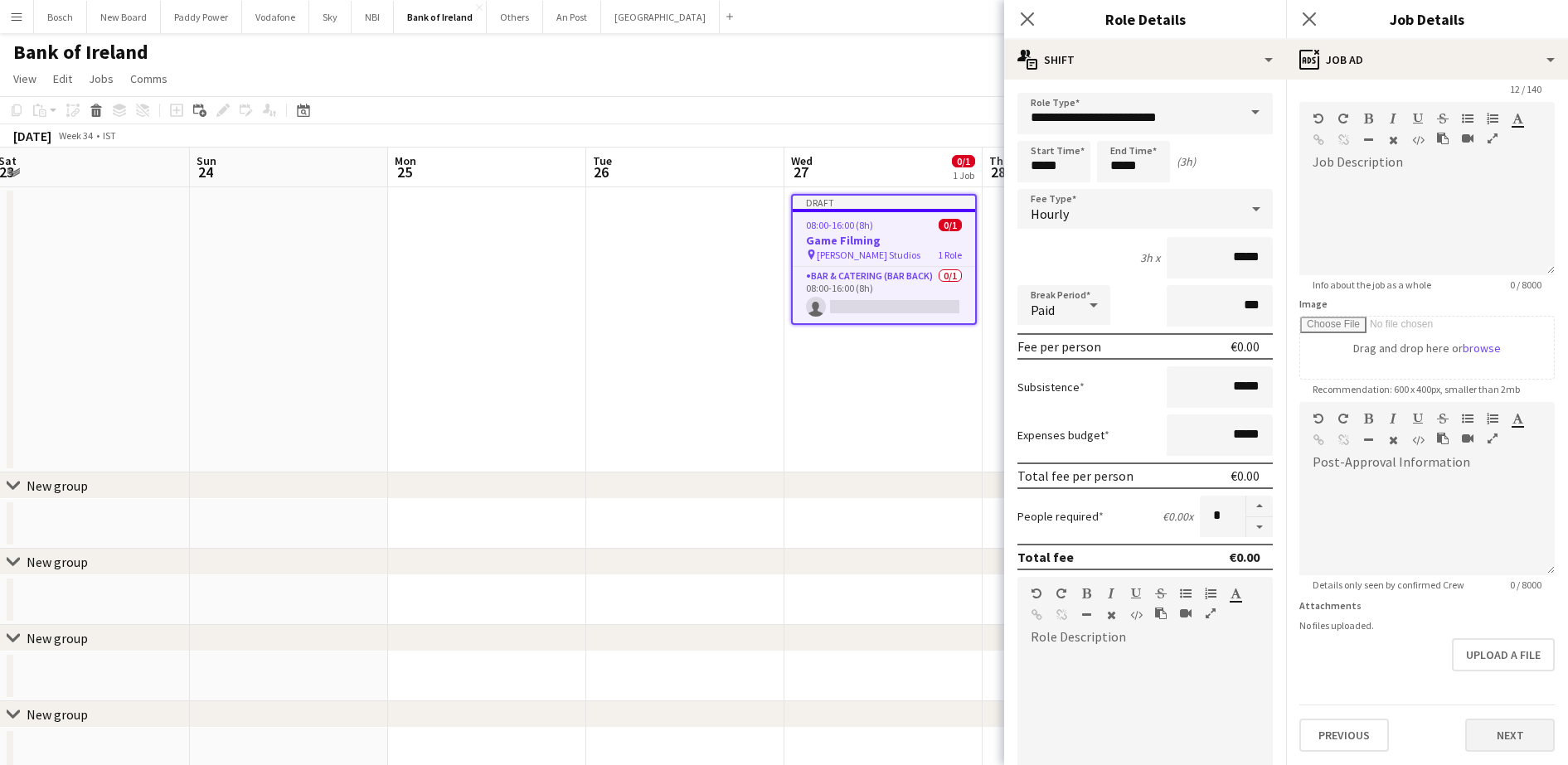
scroll to position [0, 0]
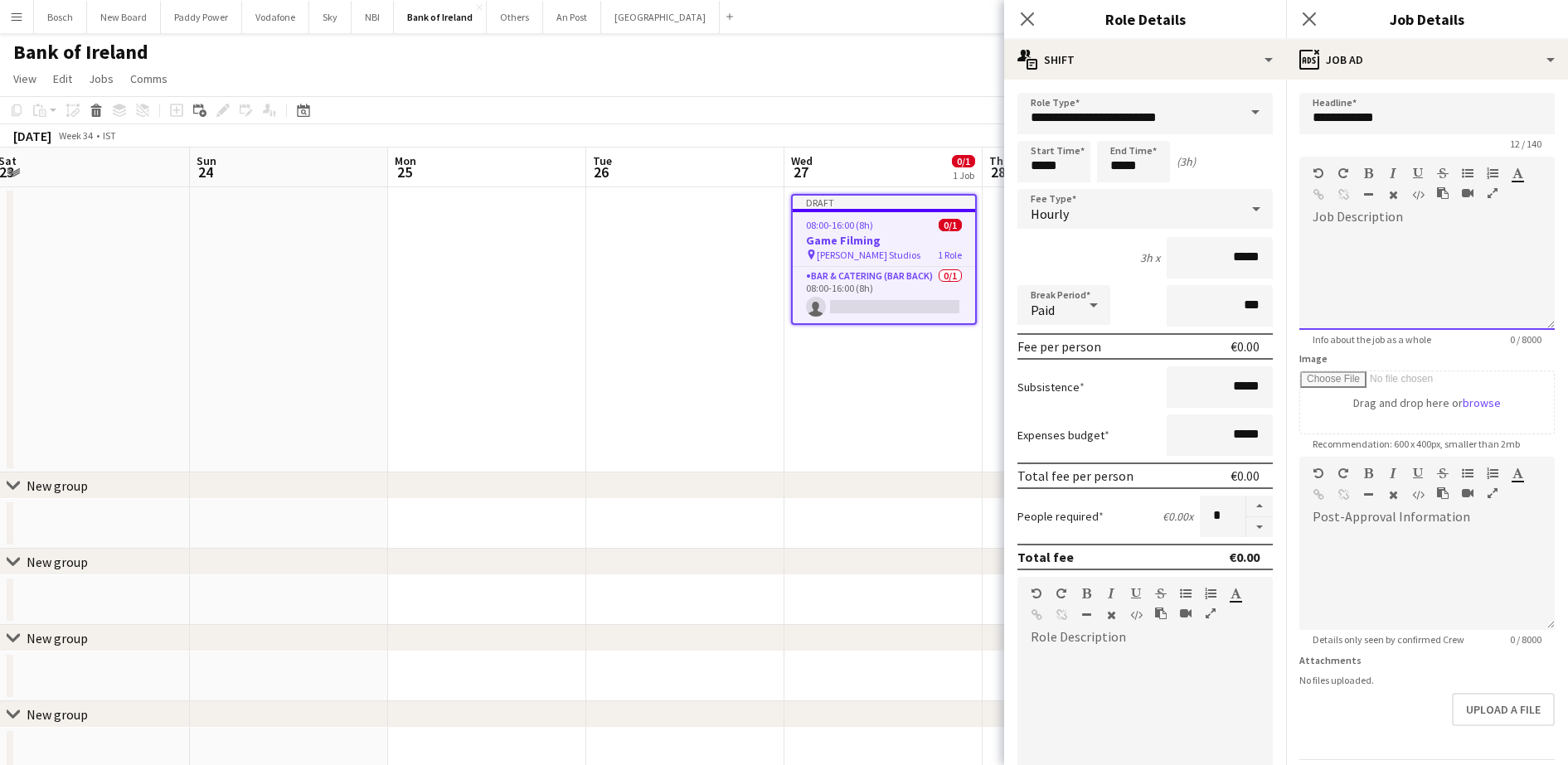
click at [1415, 257] on div at bounding box center [1427, 279] width 255 height 99
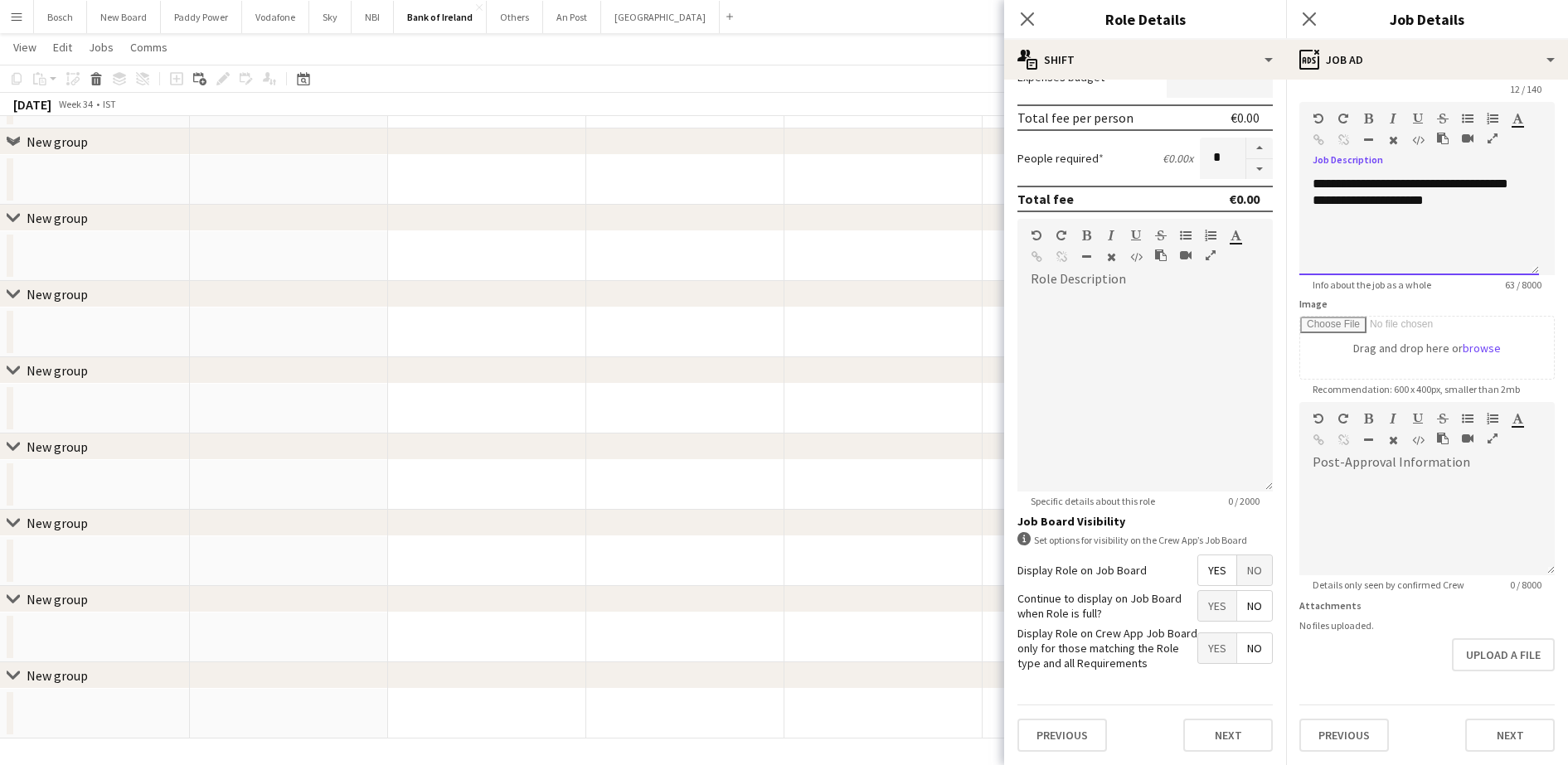
scroll to position [877, 0]
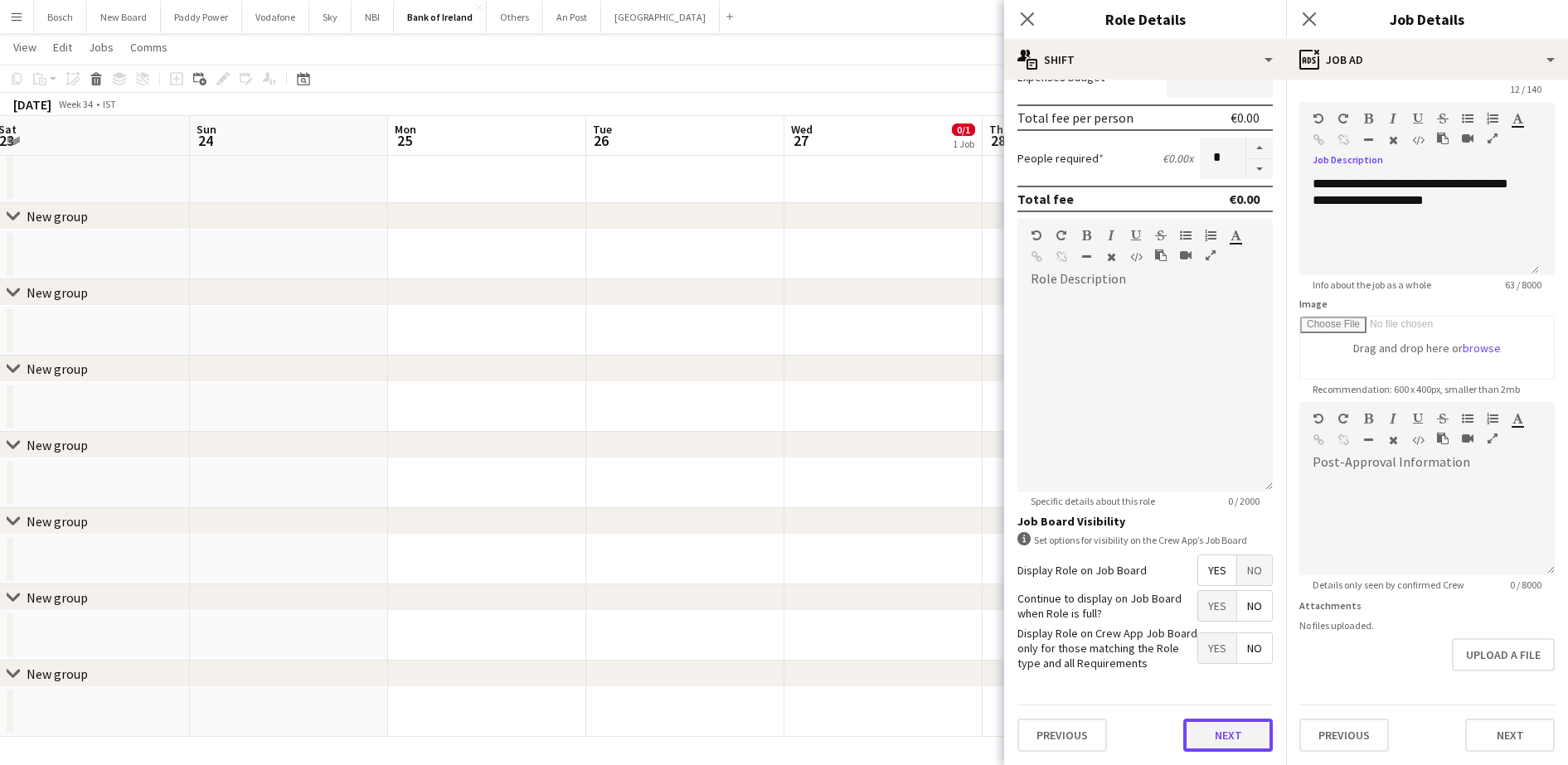
click at [1234, 725] on button "Next" at bounding box center [1228, 735] width 90 height 33
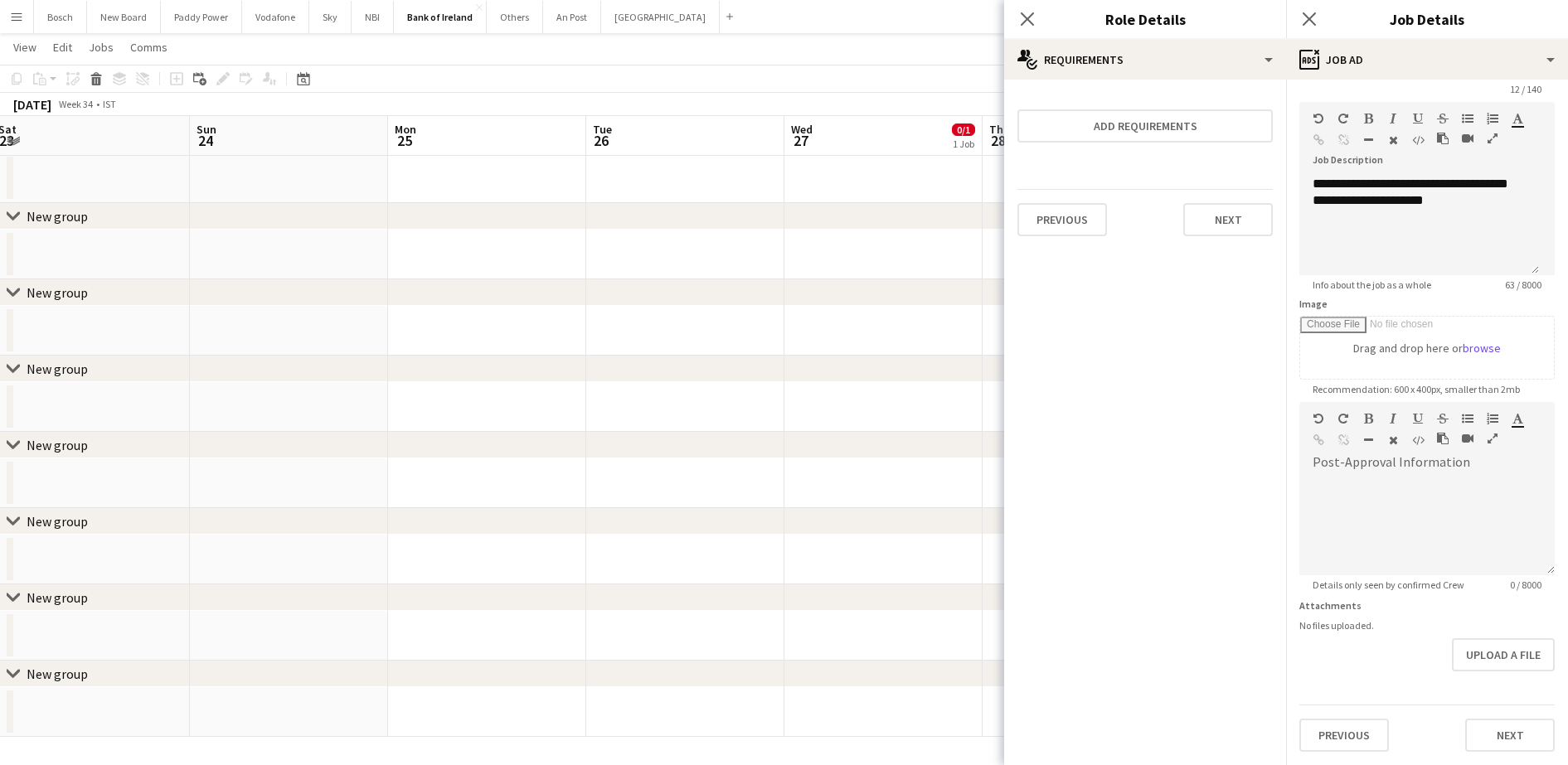
scroll to position [0, 0]
click at [1465, 731] on button "Next" at bounding box center [1509, 735] width 90 height 33
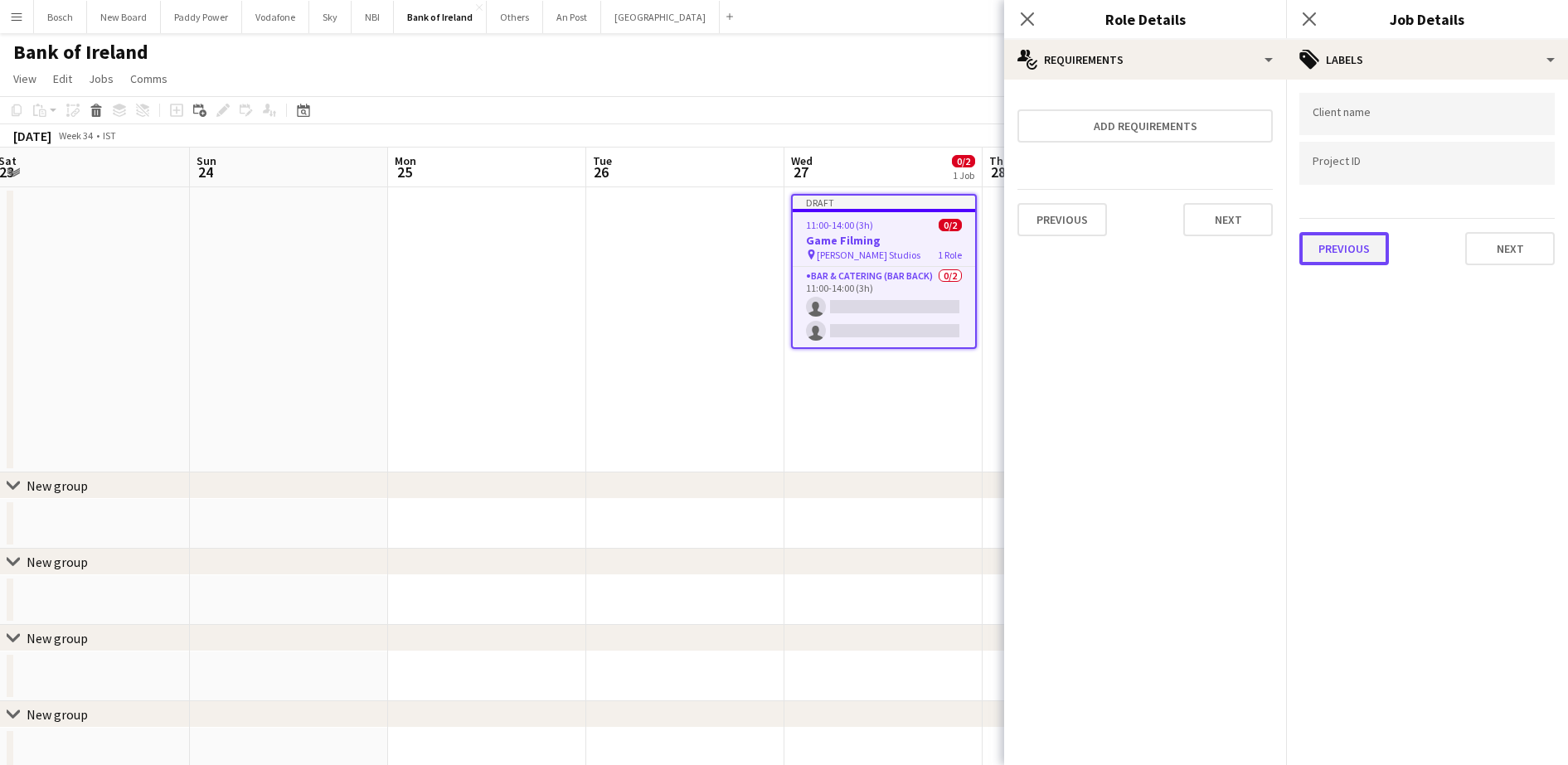
click at [1338, 247] on button "Previous" at bounding box center [1344, 248] width 90 height 33
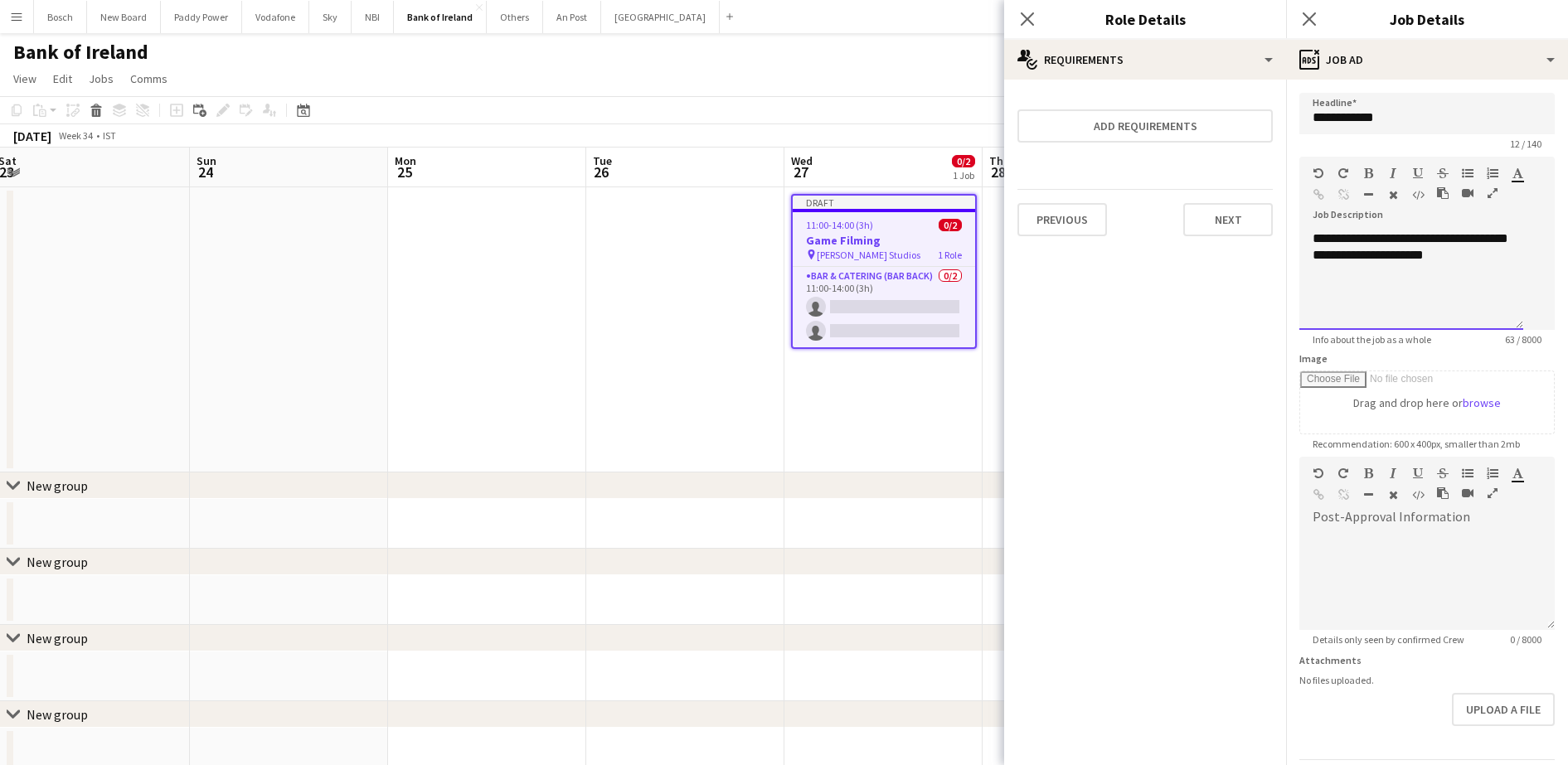
click at [1508, 277] on div "**********" at bounding box center [1411, 279] width 224 height 99
click at [1377, 306] on div "**********" at bounding box center [1419, 279] width 240 height 99
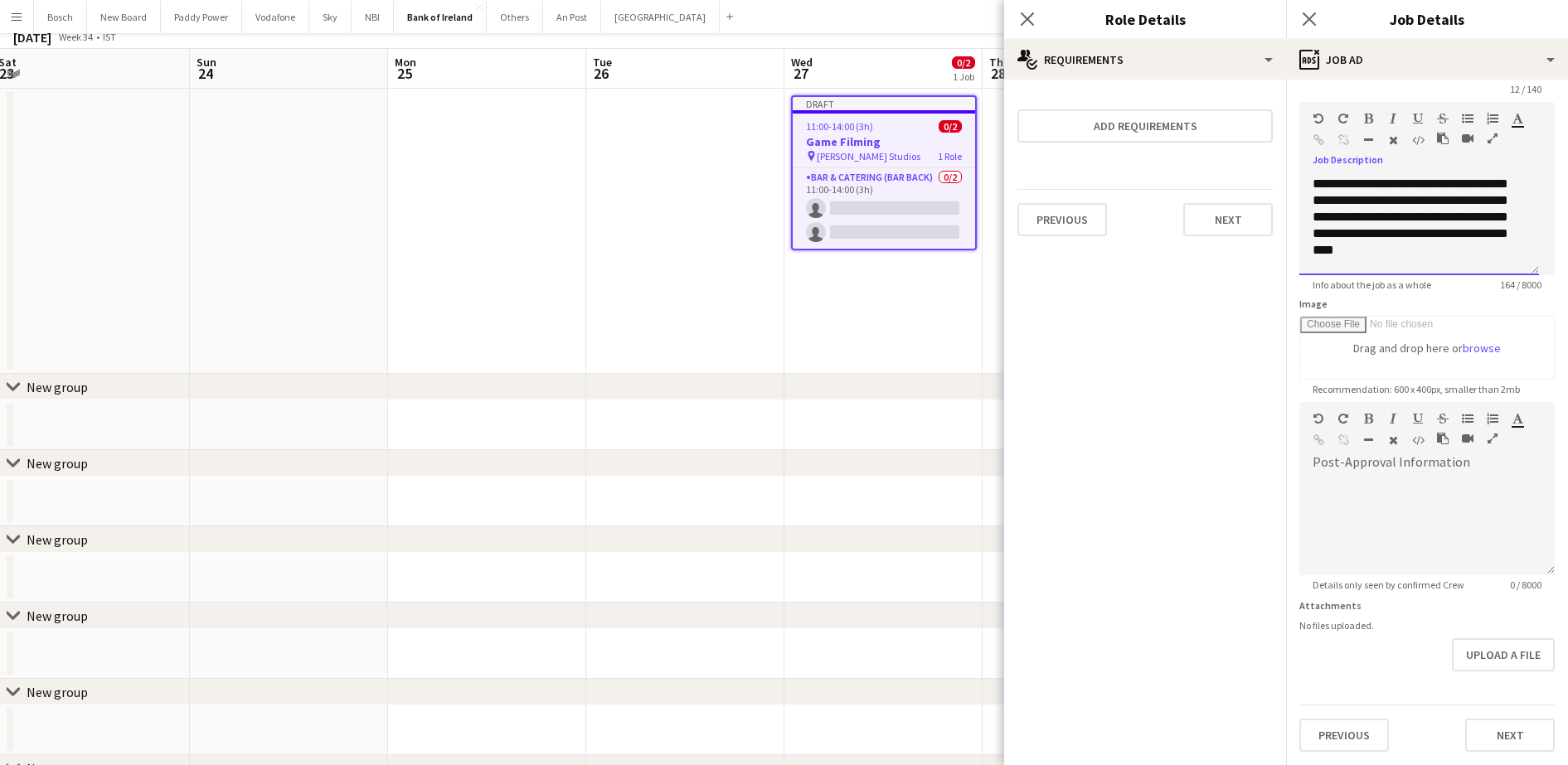
scroll to position [207, 0]
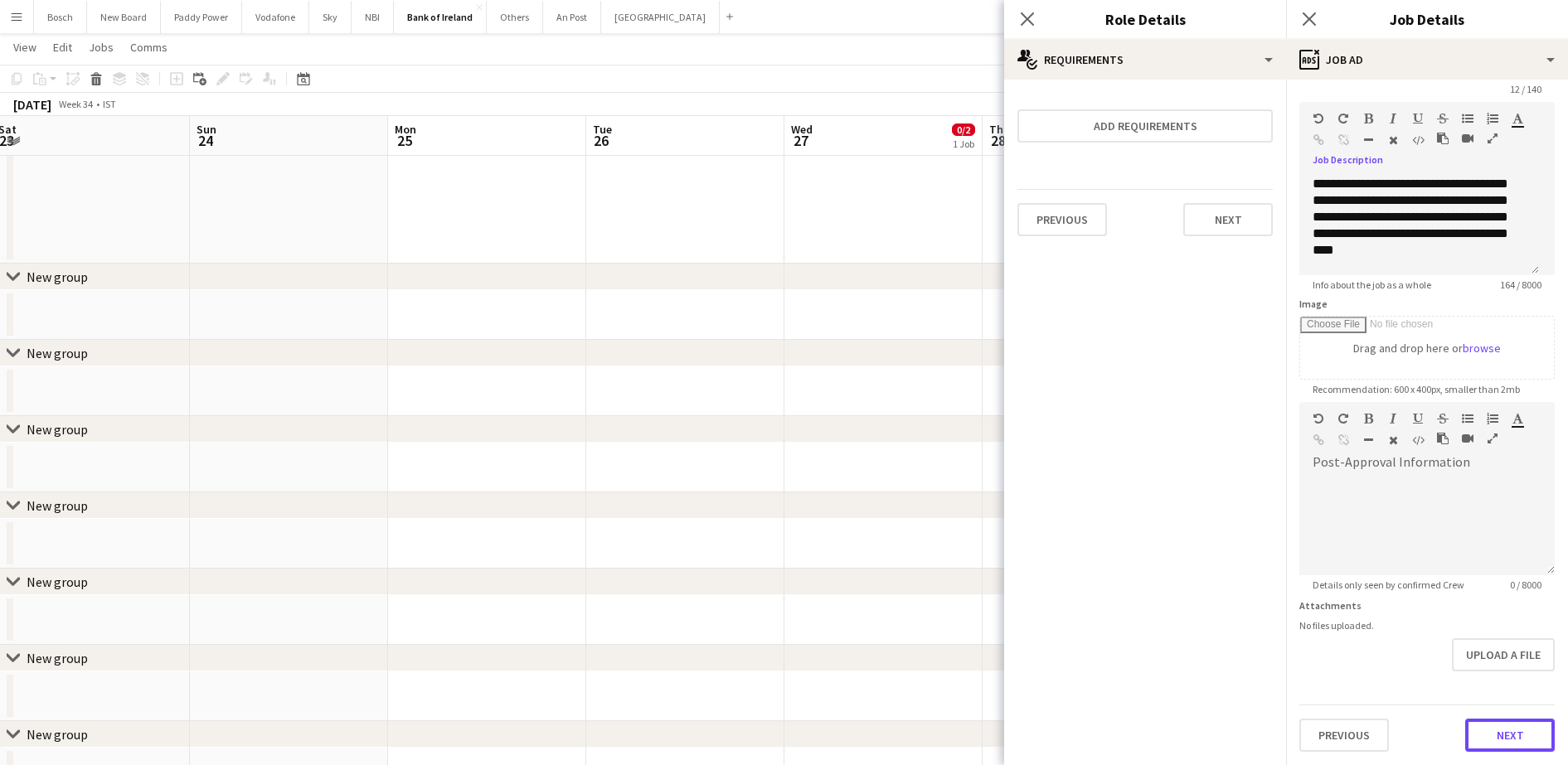
click at [1478, 744] on button "Next" at bounding box center [1509, 735] width 90 height 33
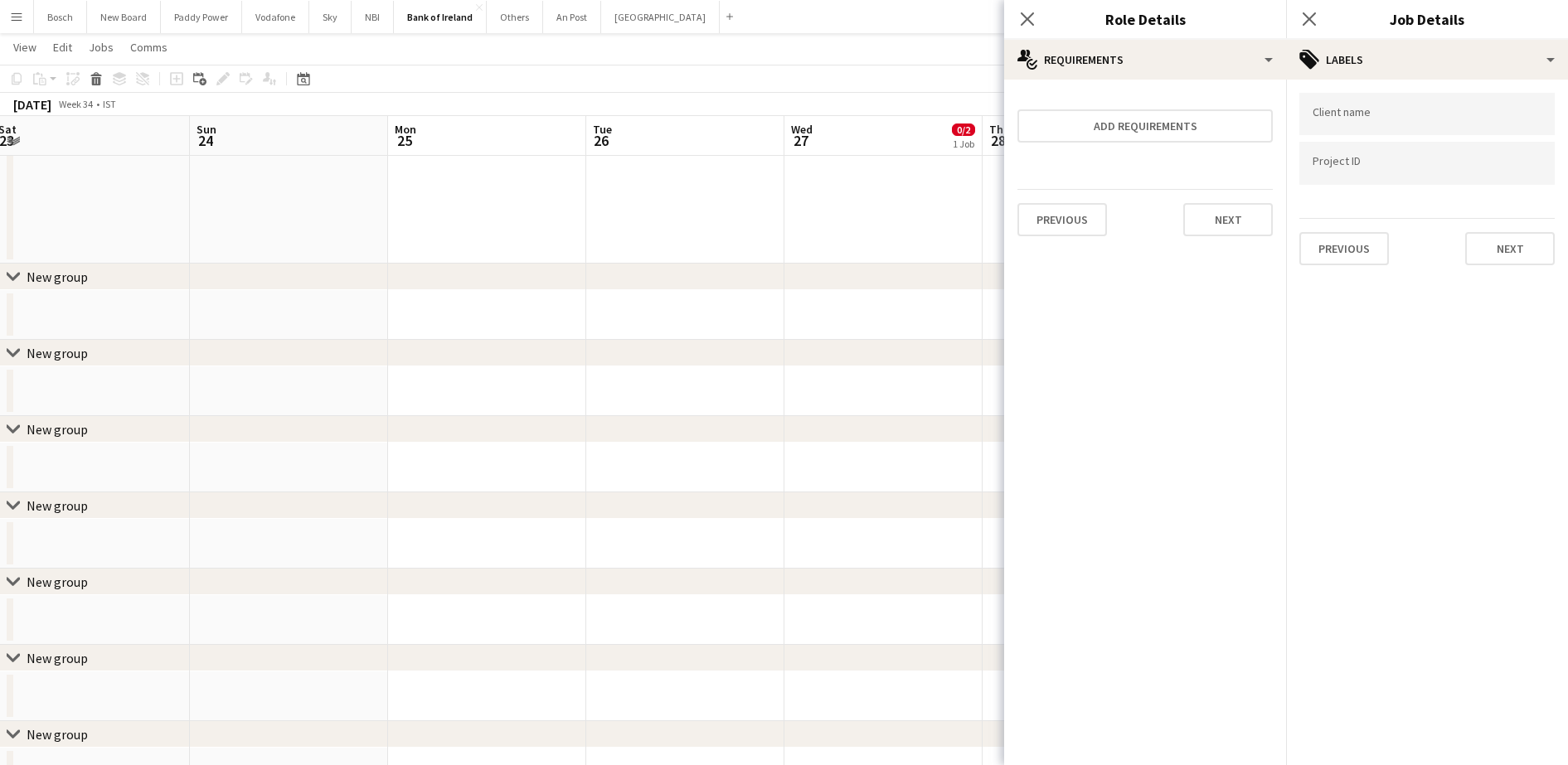
scroll to position [0, 0]
click at [1550, 252] on button "Next" at bounding box center [1509, 248] width 90 height 33
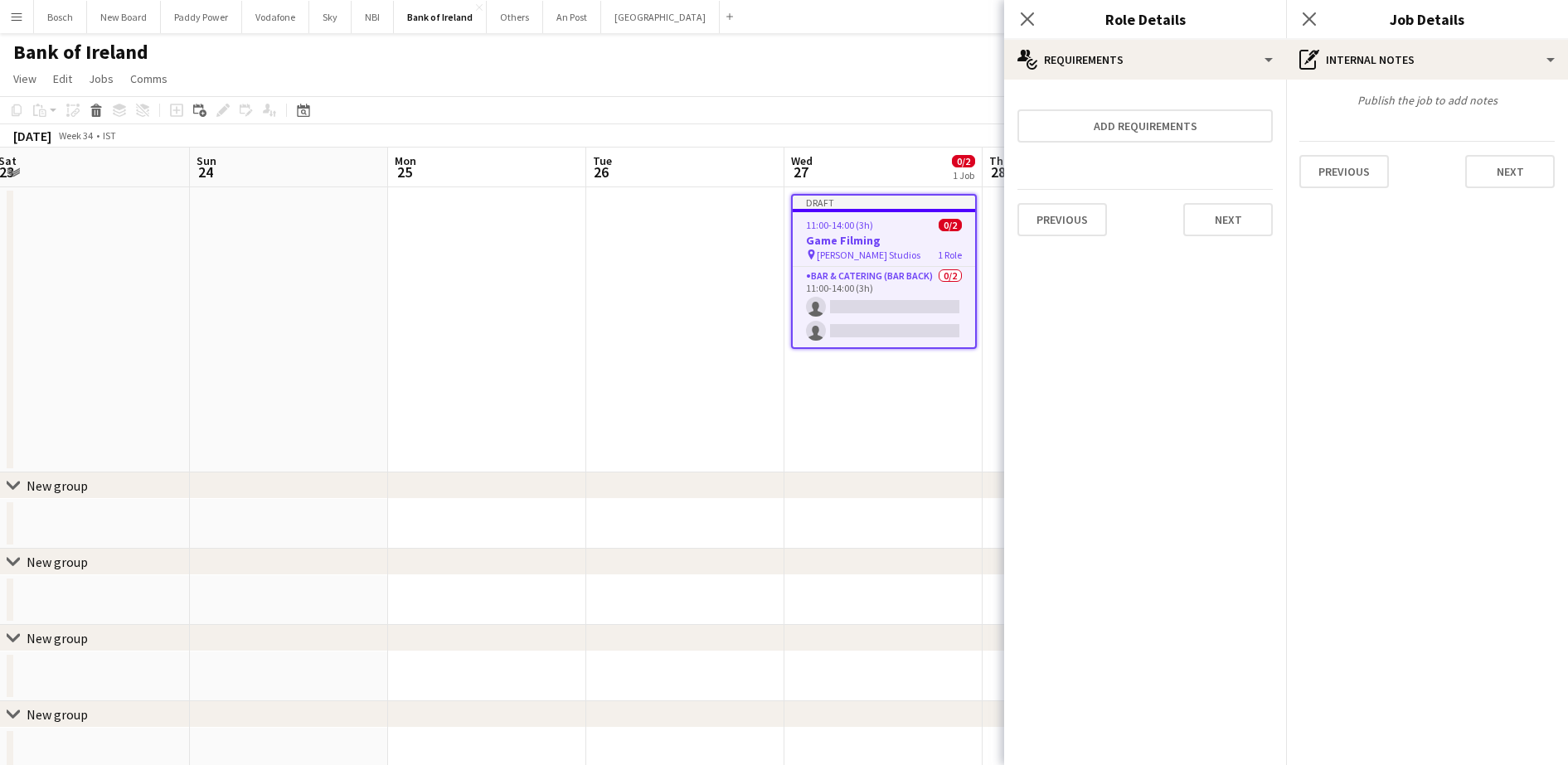
click at [933, 73] on app-page-menu "View Day view expanded Day view collapsed Month view Date picker Jump to [DATE]…" at bounding box center [784, 80] width 1568 height 32
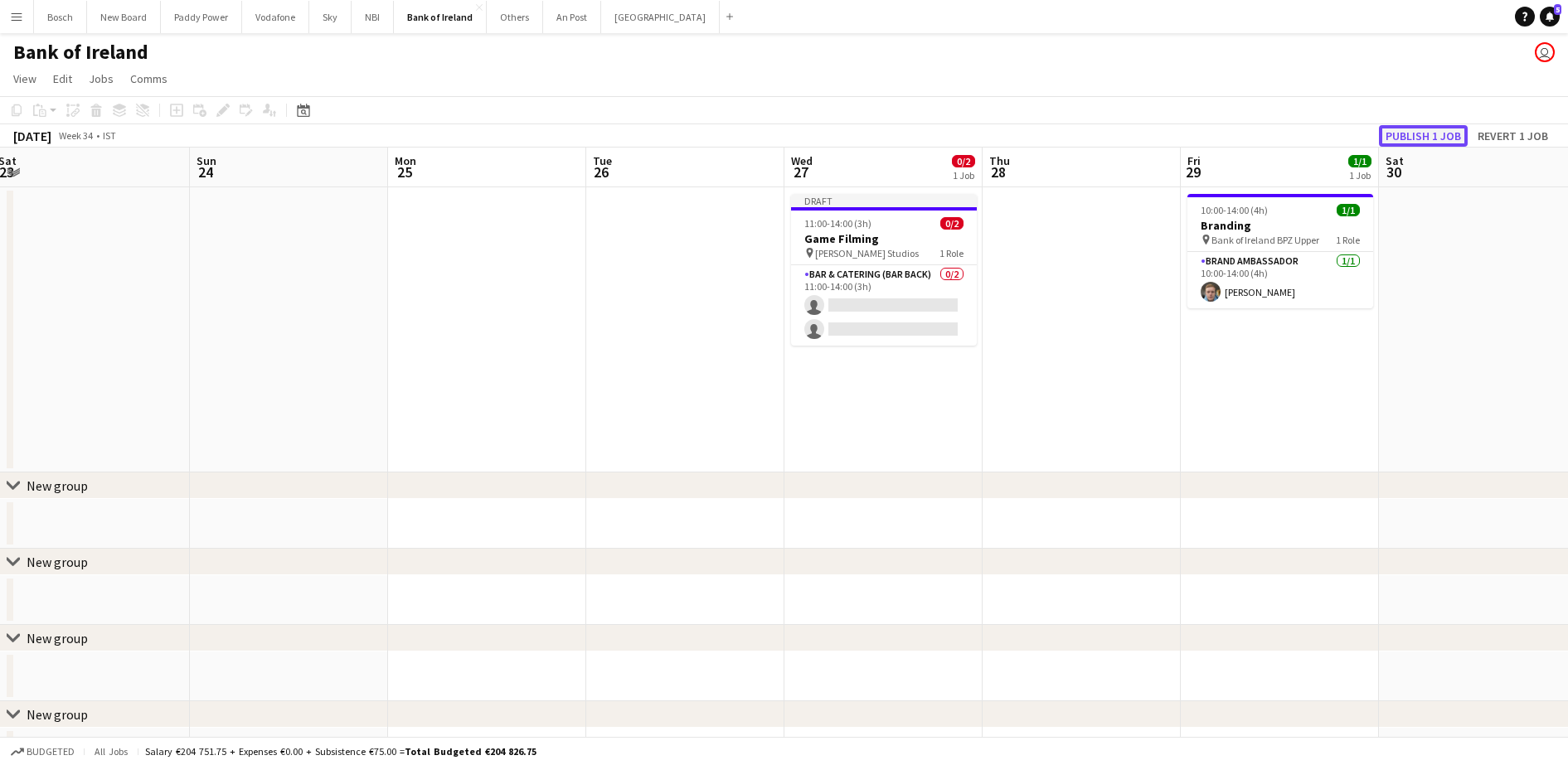
click at [1421, 133] on button "Publish 1 job" at bounding box center [1422, 135] width 89 height 22
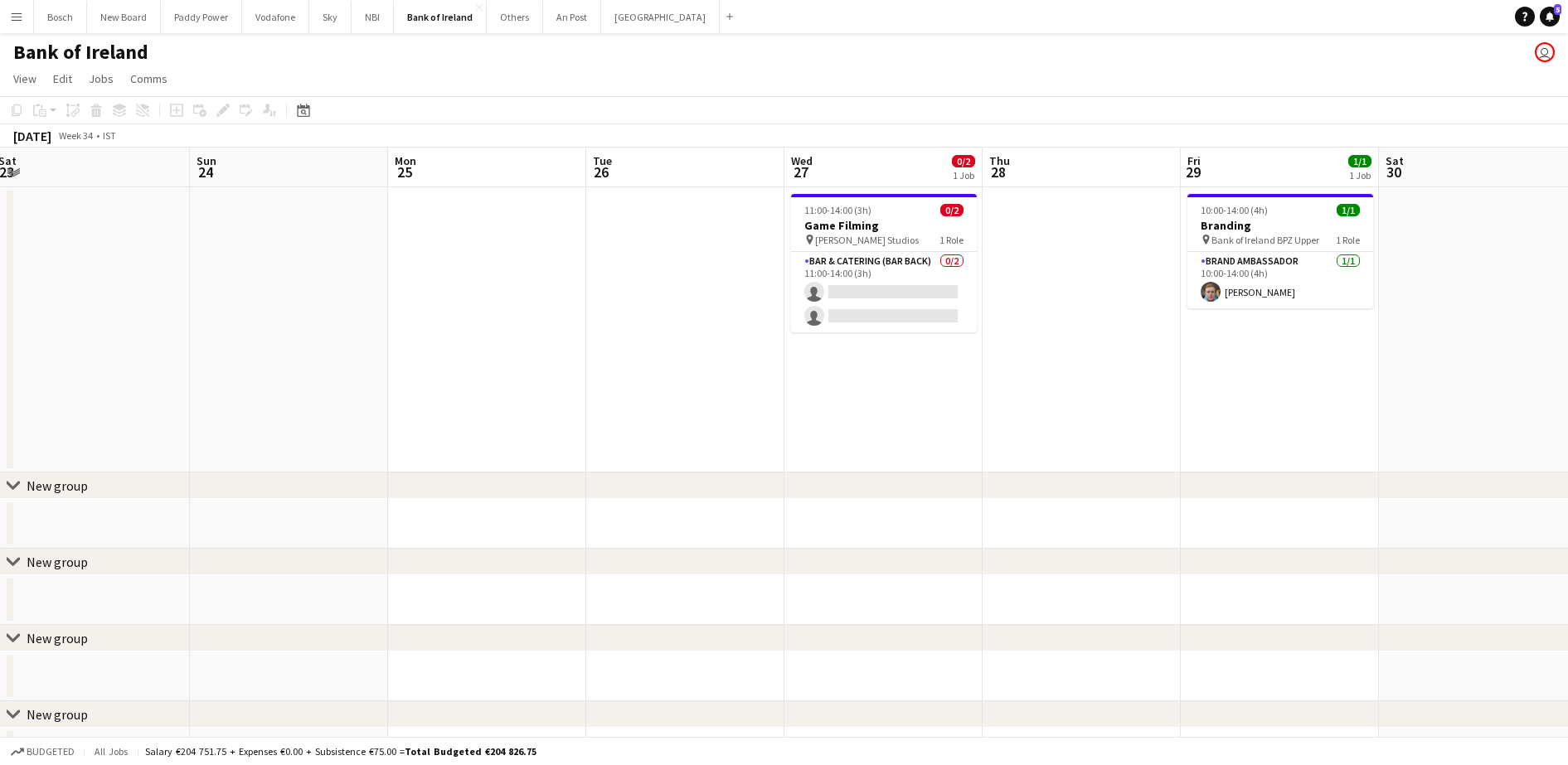
drag, startPoint x: 421, startPoint y: 363, endPoint x: 1206, endPoint y: 370, distance: 785.0
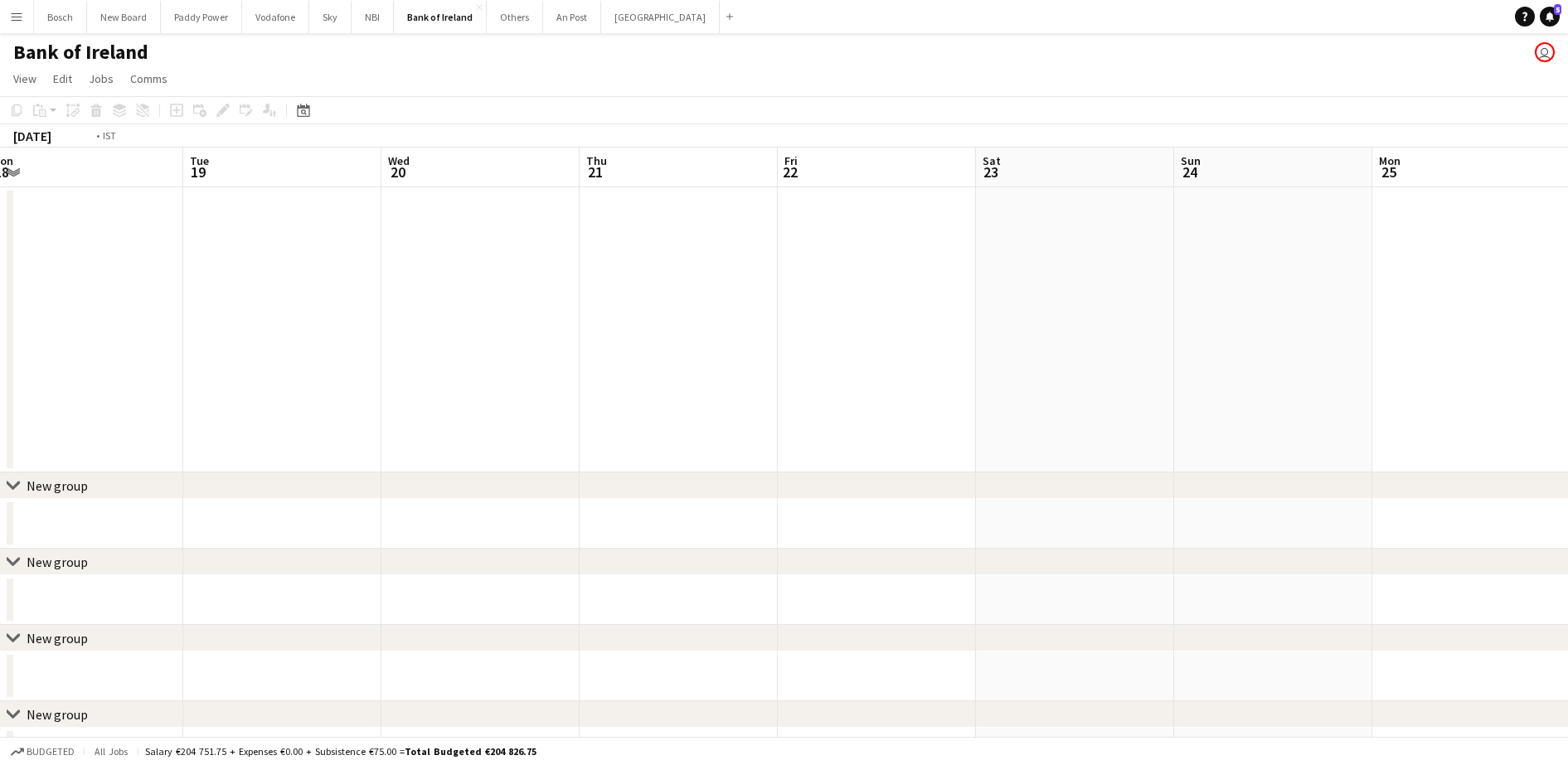
drag, startPoint x: 685, startPoint y: 341, endPoint x: 1066, endPoint y: 335, distance: 381.0
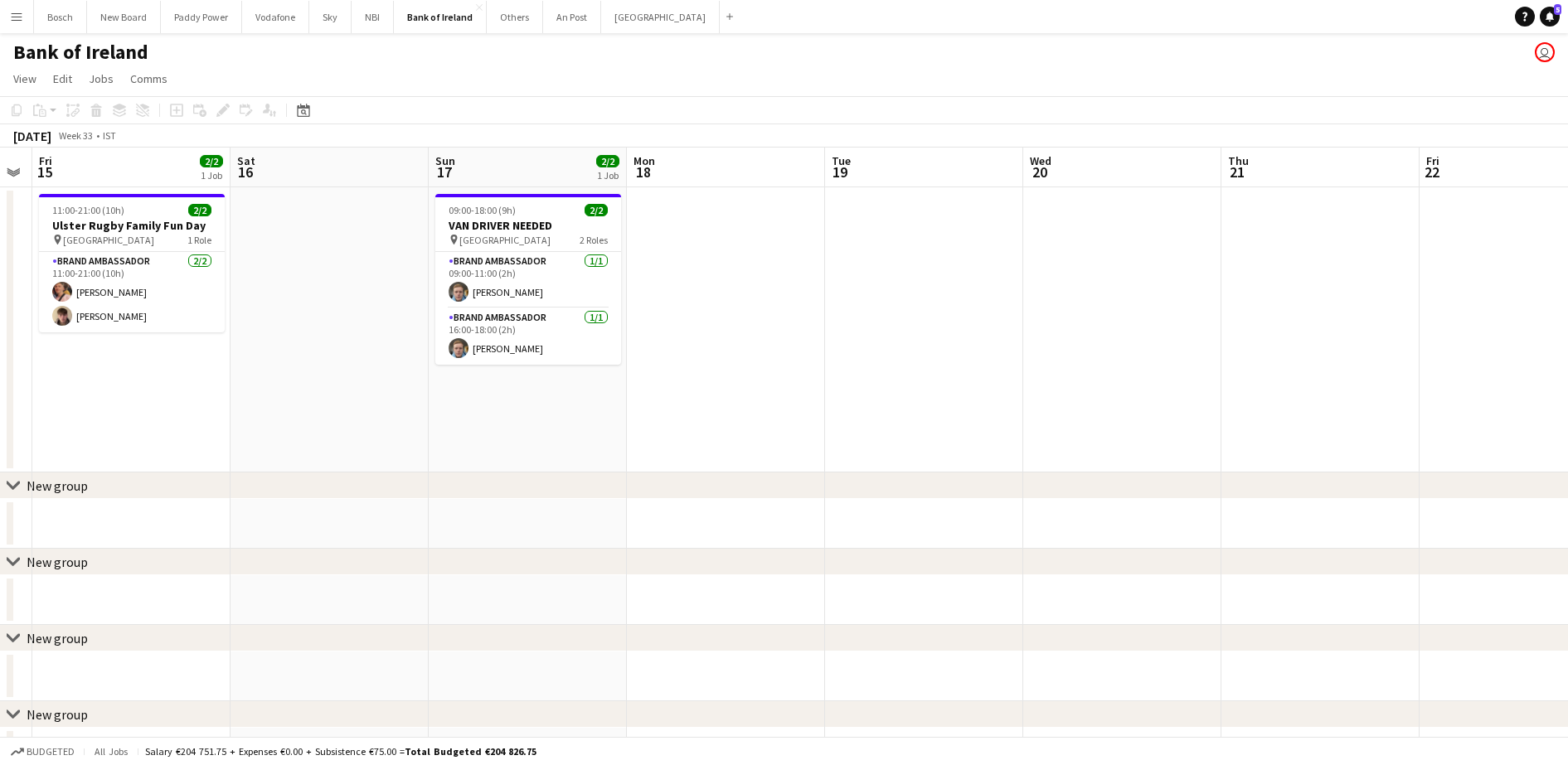
drag, startPoint x: 972, startPoint y: 314, endPoint x: 938, endPoint y: 331, distance: 38.0
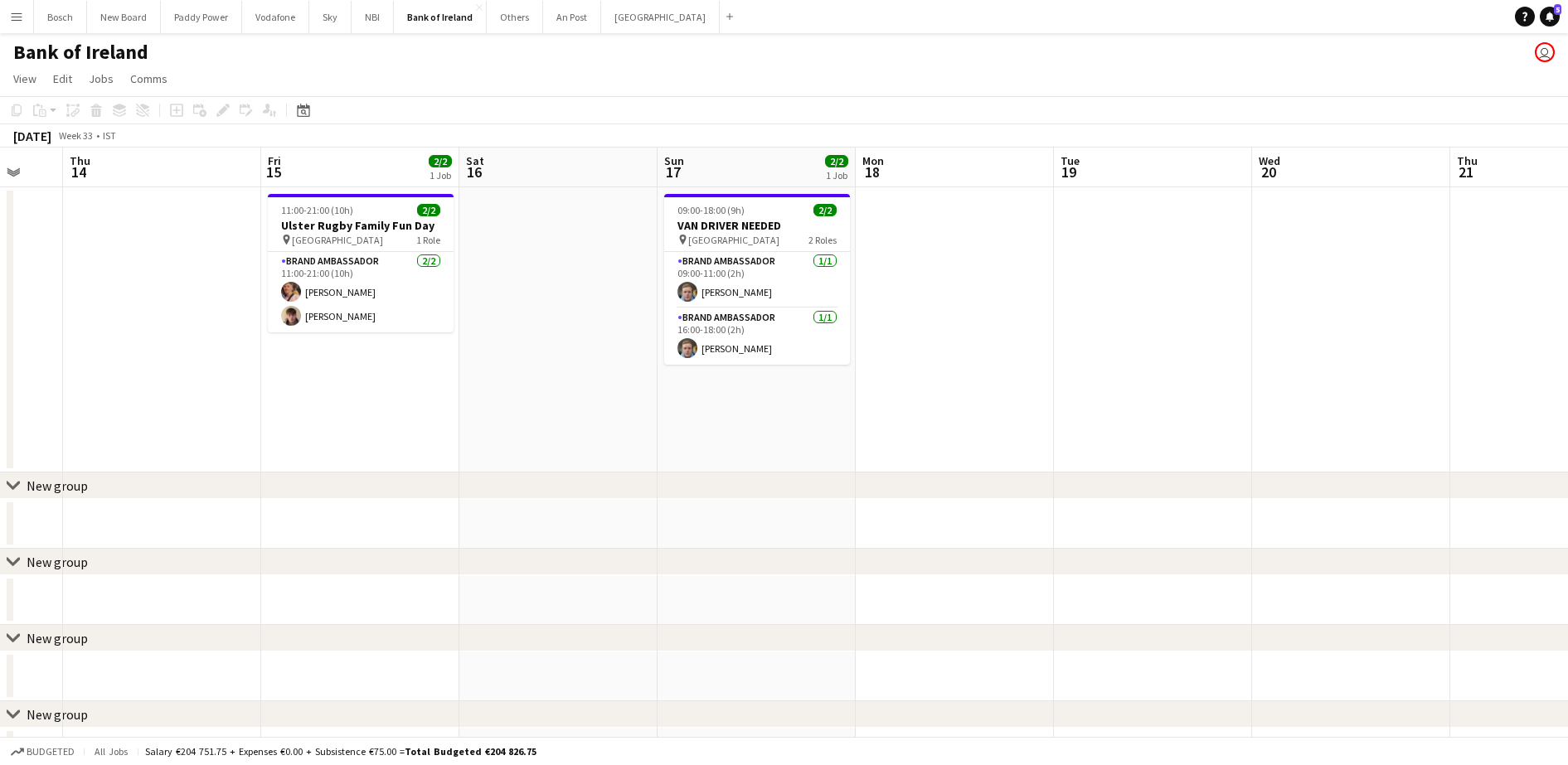
scroll to position [0, 445]
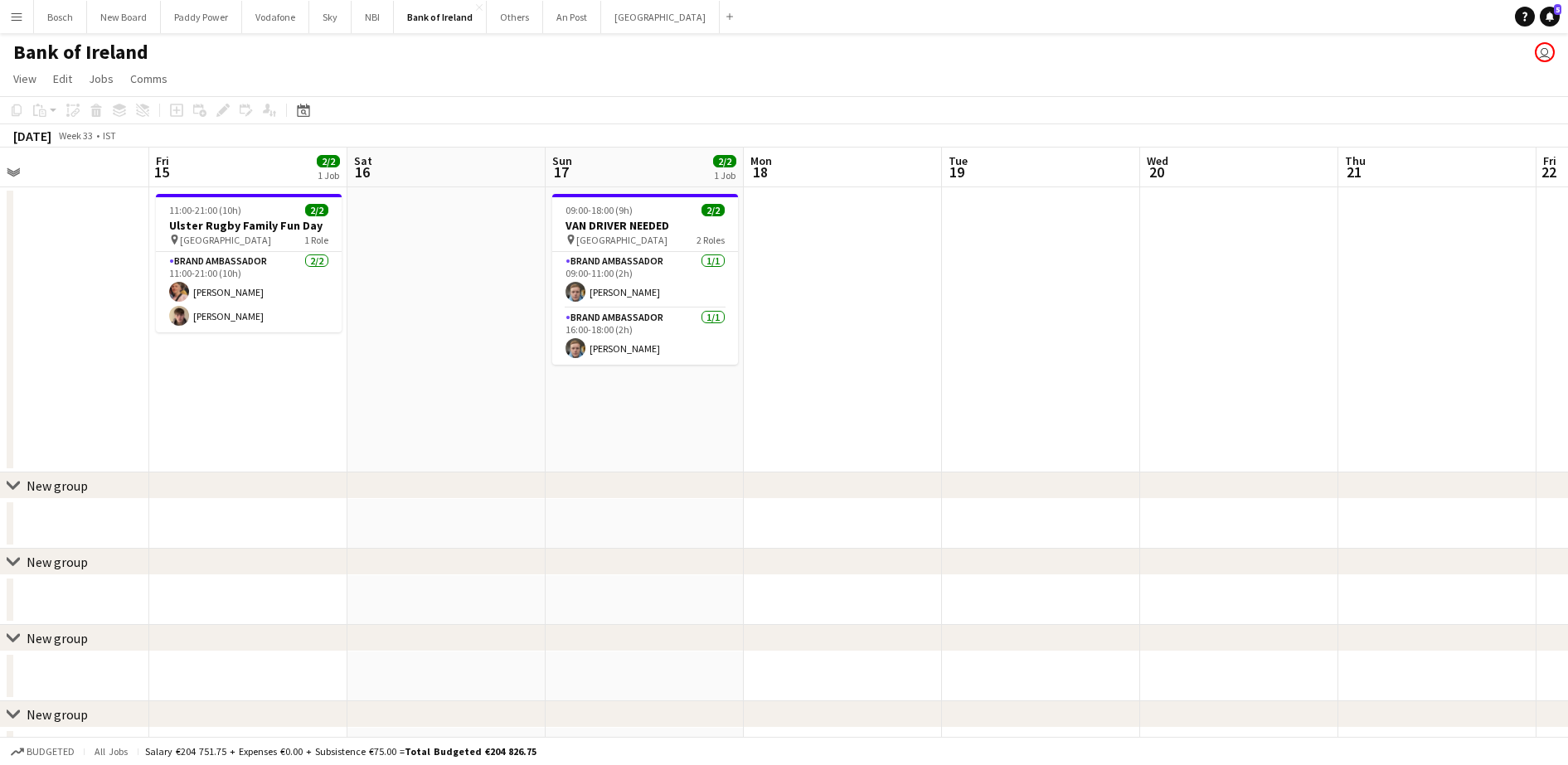
drag, startPoint x: 945, startPoint y: 336, endPoint x: 1159, endPoint y: 345, distance: 214.2
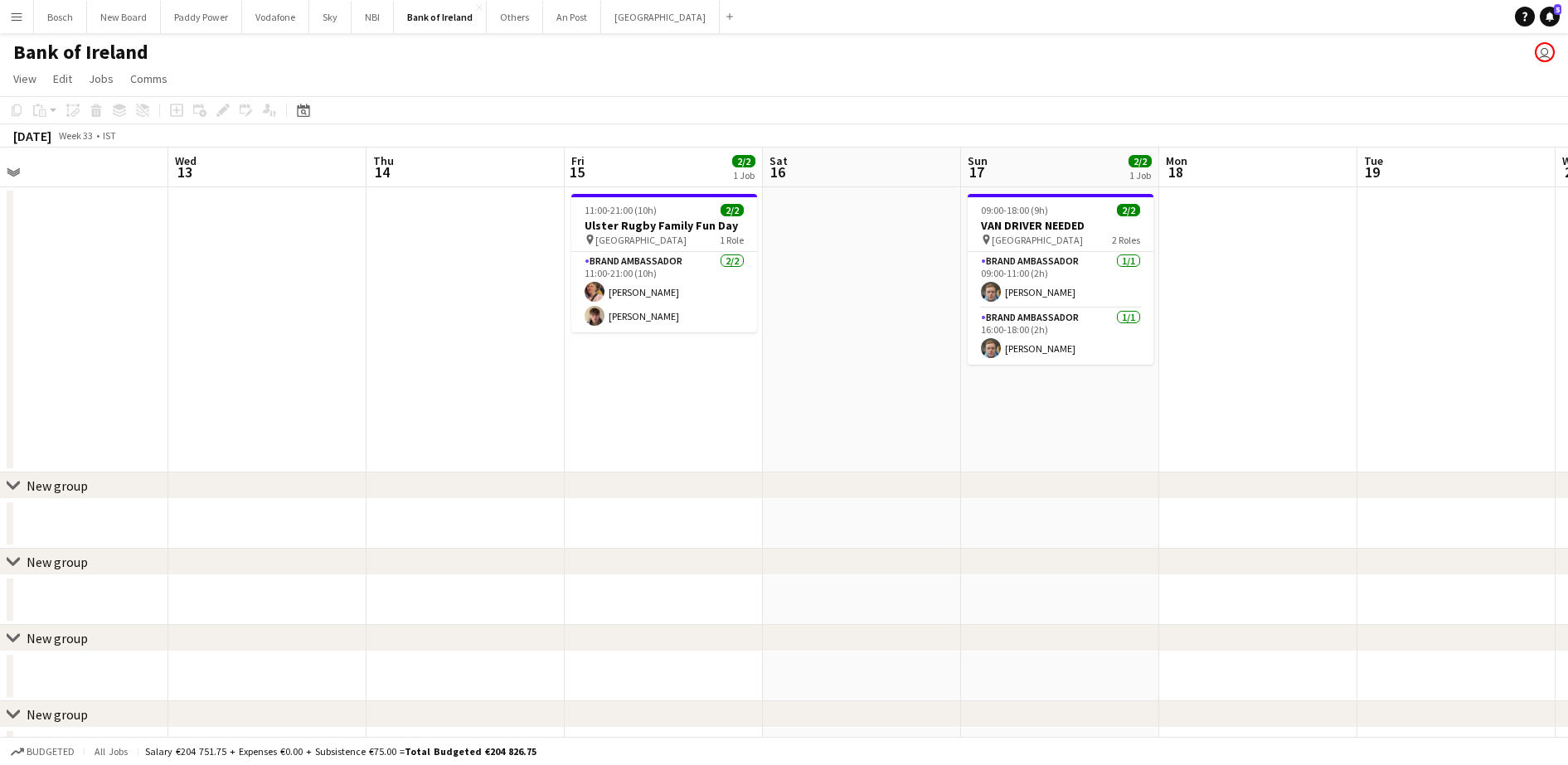
scroll to position [0, 593]
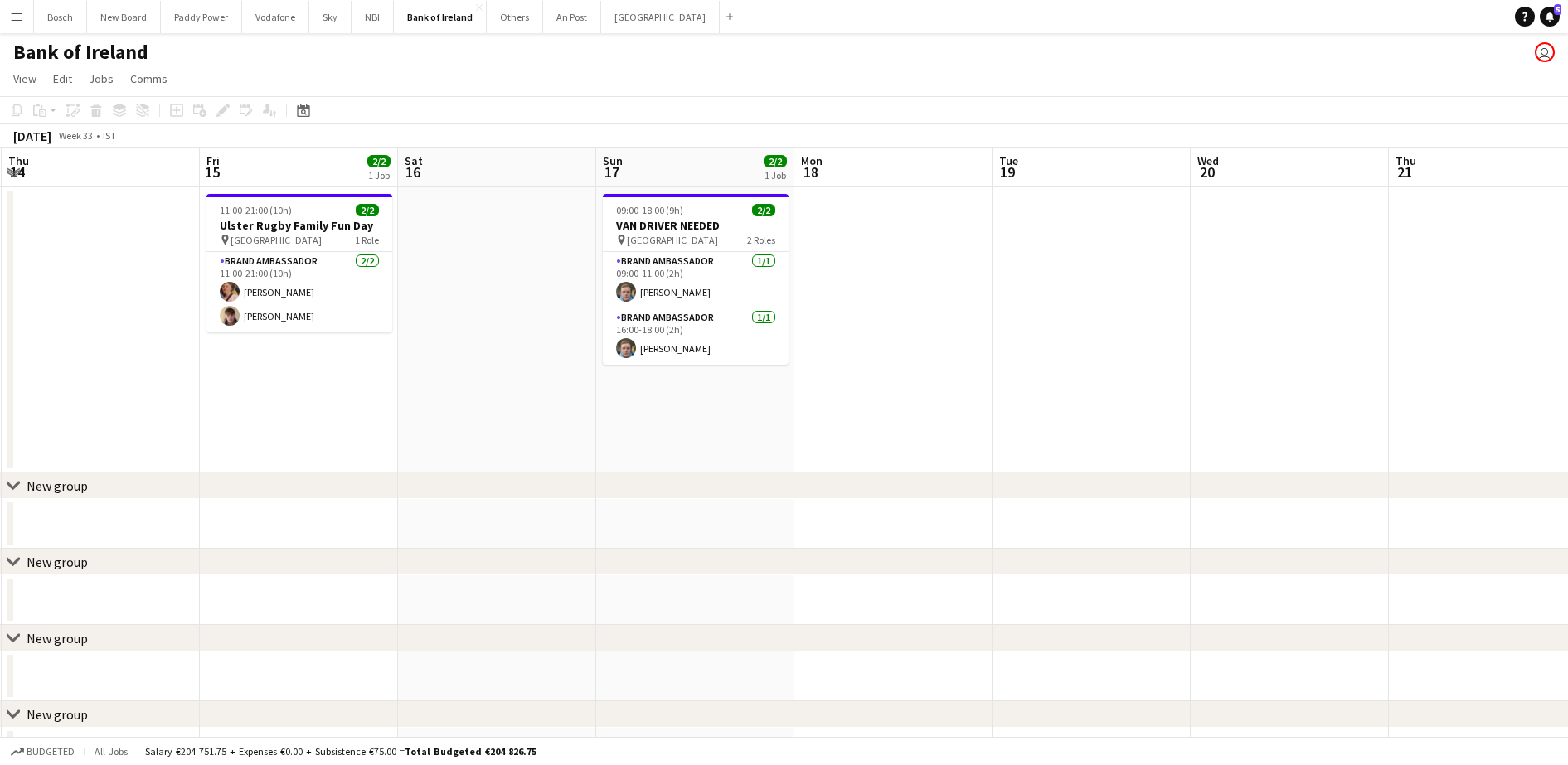
drag, startPoint x: 1328, startPoint y: 423, endPoint x: 784, endPoint y: 407, distance: 544.2
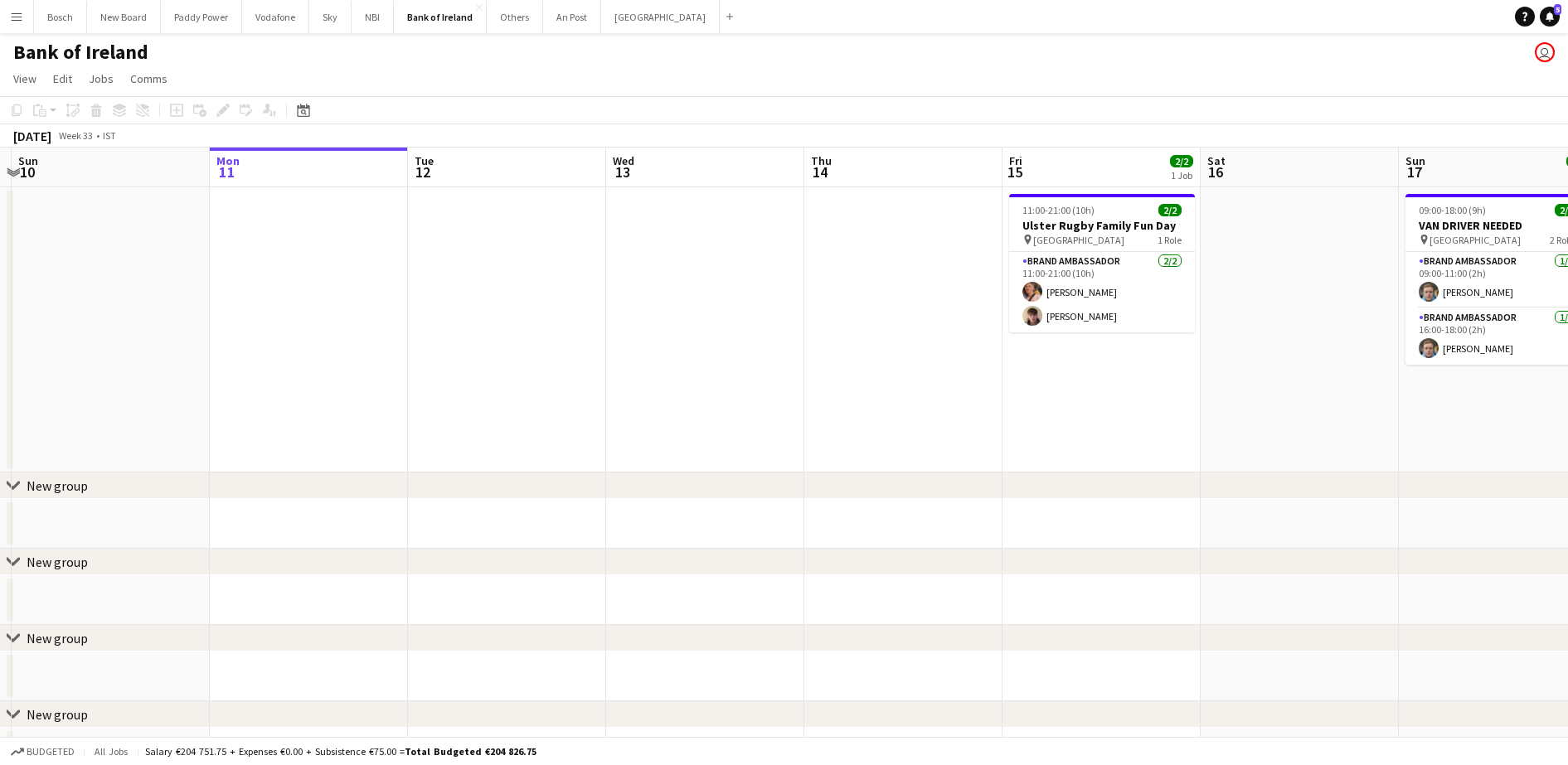
scroll to position [0, 387]
click at [1127, 289] on app-card-role "Brand Ambassador [DATE] 11:00-21:00 (10h) [PERSON_NAME] [PERSON_NAME]" at bounding box center [1098, 291] width 185 height 80
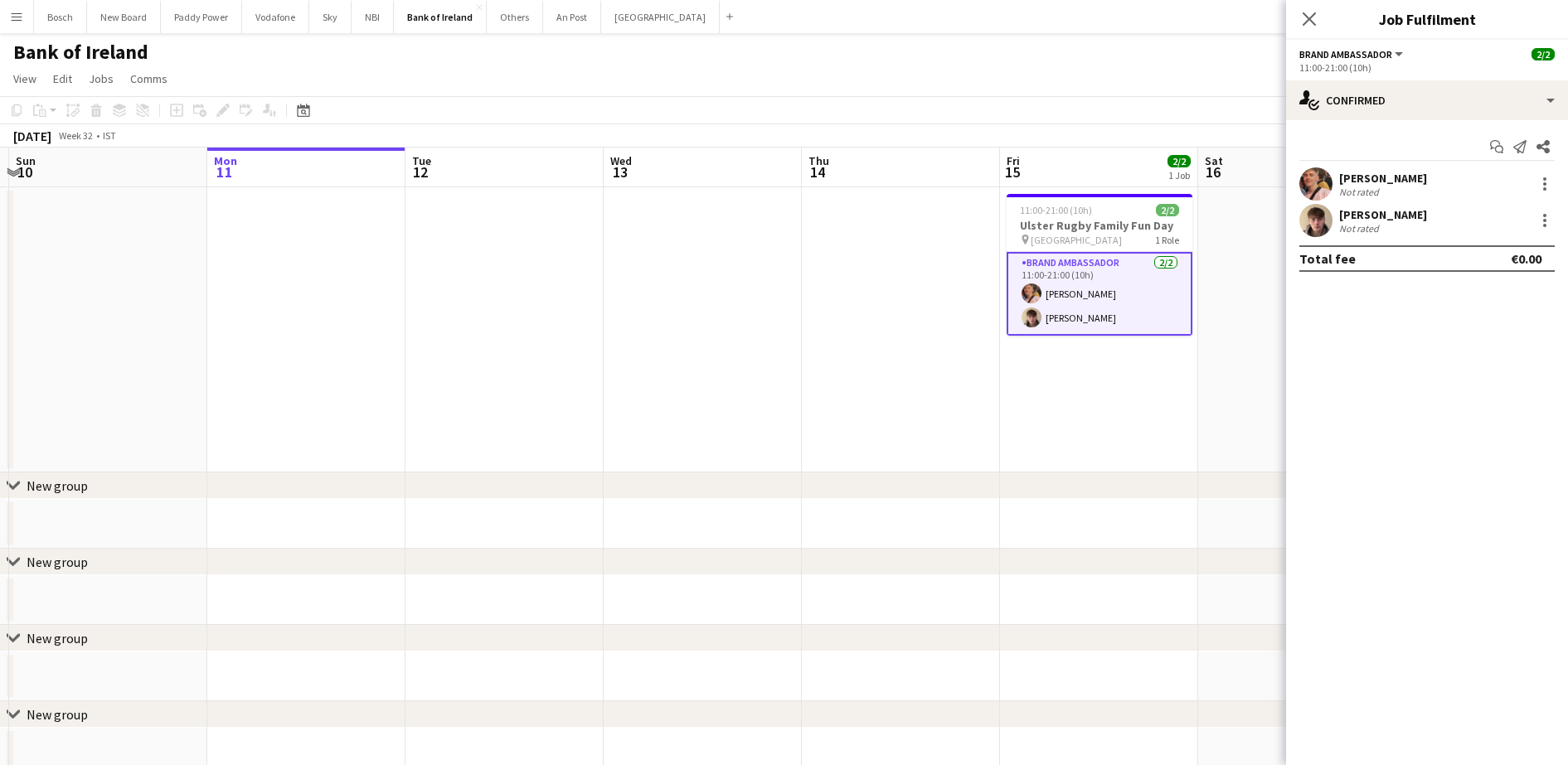
click at [1372, 177] on div "[PERSON_NAME]" at bounding box center [1383, 177] width 88 height 15
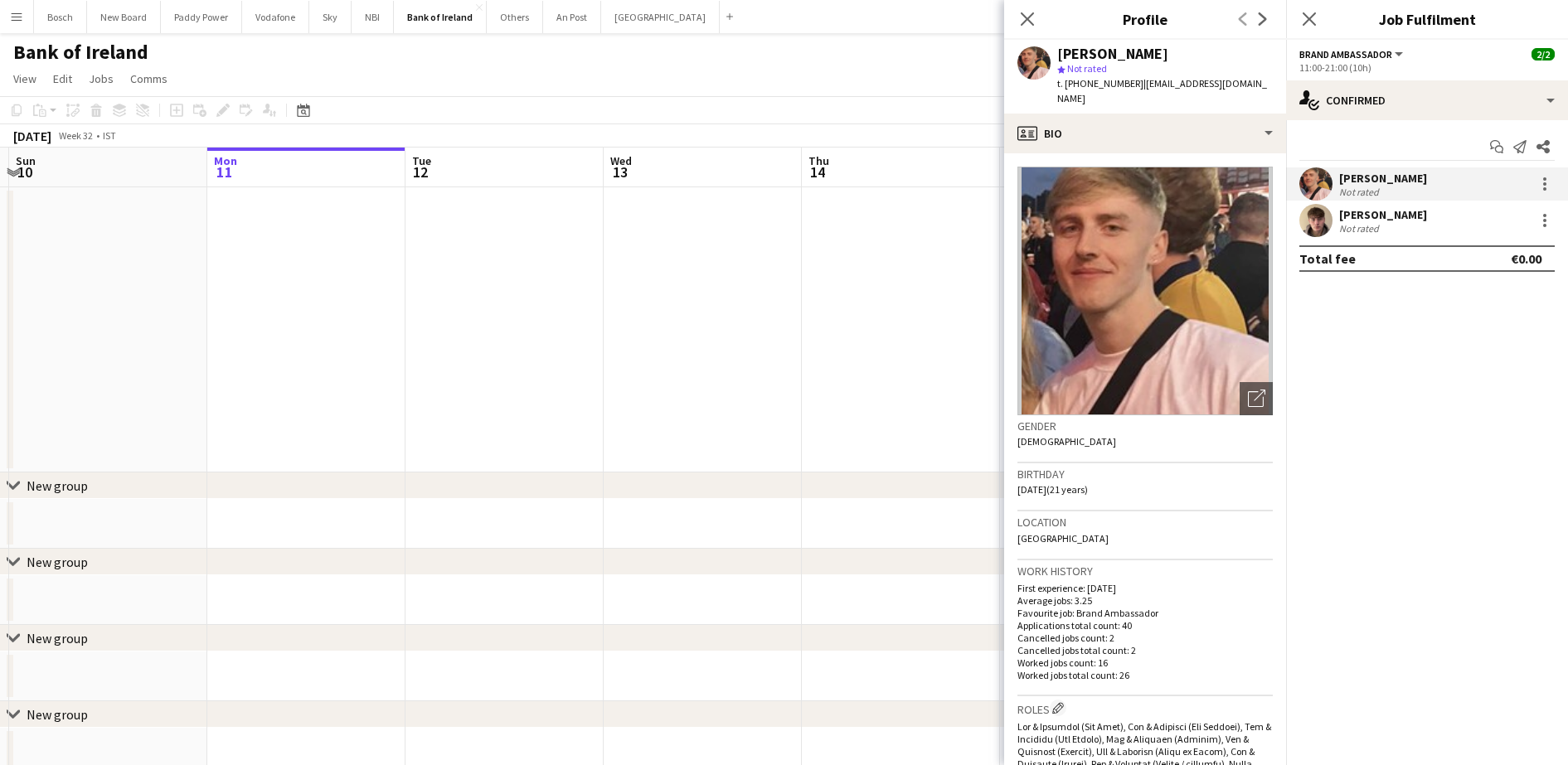
click at [1414, 237] on app-confirmed-crew "[PERSON_NAME] Not rated [PERSON_NAME] Not rated Total fee €0.00" at bounding box center [1427, 219] width 282 height 104
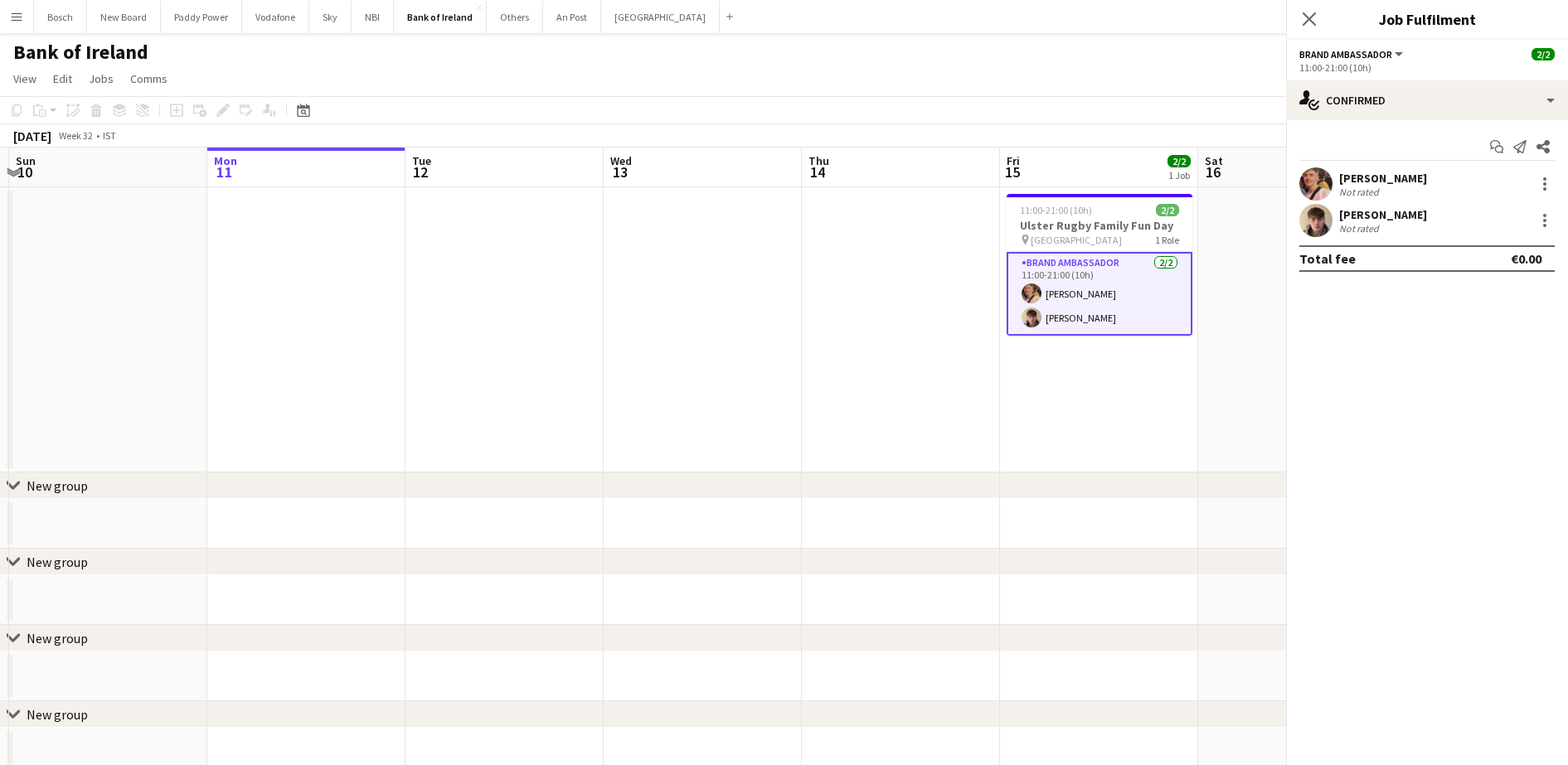
click at [1403, 227] on div "Not rated" at bounding box center [1383, 228] width 88 height 12
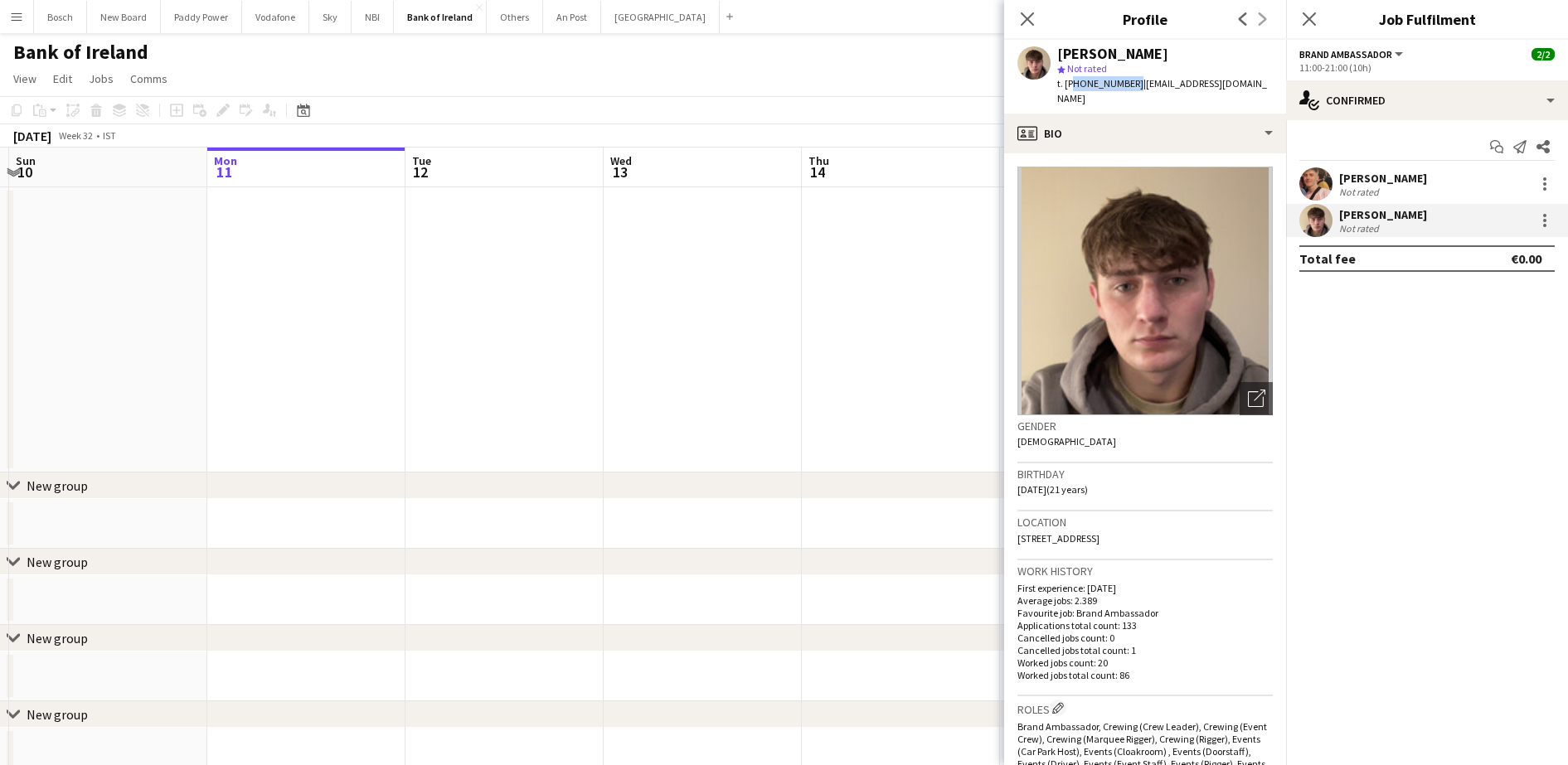
drag, startPoint x: 1128, startPoint y: 84, endPoint x: 1070, endPoint y: 84, distance: 58.0
click at [1070, 84] on span "t. [PHONE_NUMBER]" at bounding box center [1100, 83] width 86 height 12
drag, startPoint x: 1070, startPoint y: 84, endPoint x: 1078, endPoint y: 80, distance: 8.9
copy span "353864453943"
click at [1383, 188] on div "Not rated" at bounding box center [1383, 191] width 88 height 12
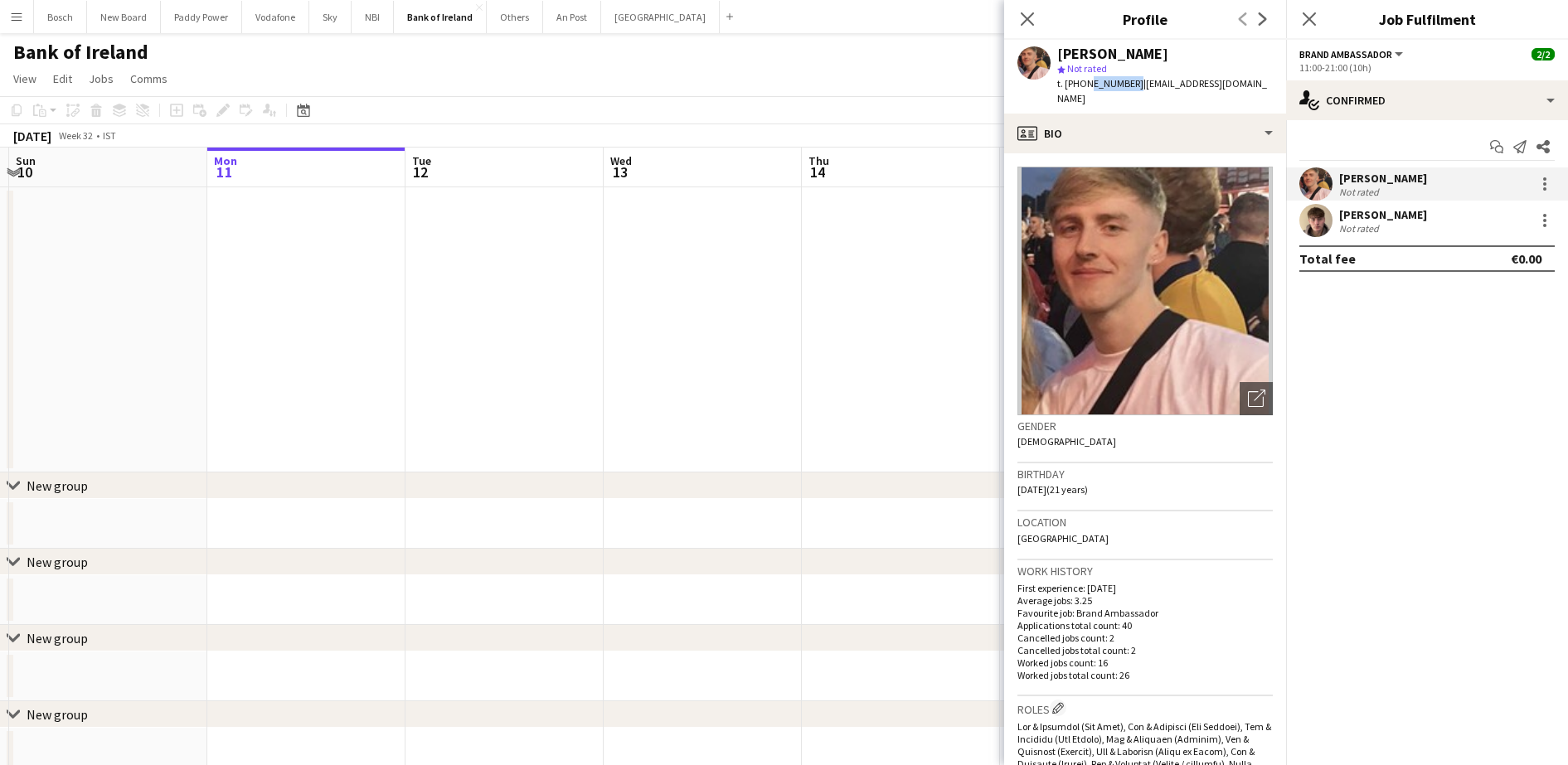
drag, startPoint x: 1129, startPoint y: 83, endPoint x: 1084, endPoint y: 81, distance: 45.0
click at [1084, 81] on span "t. [PHONE_NUMBER]" at bounding box center [1100, 83] width 86 height 12
copy span "858794398"
click at [694, 71] on app-page-menu "View Day view expanded Day view collapsed Month view Date picker Jump to [DATE]…" at bounding box center [784, 80] width 1568 height 32
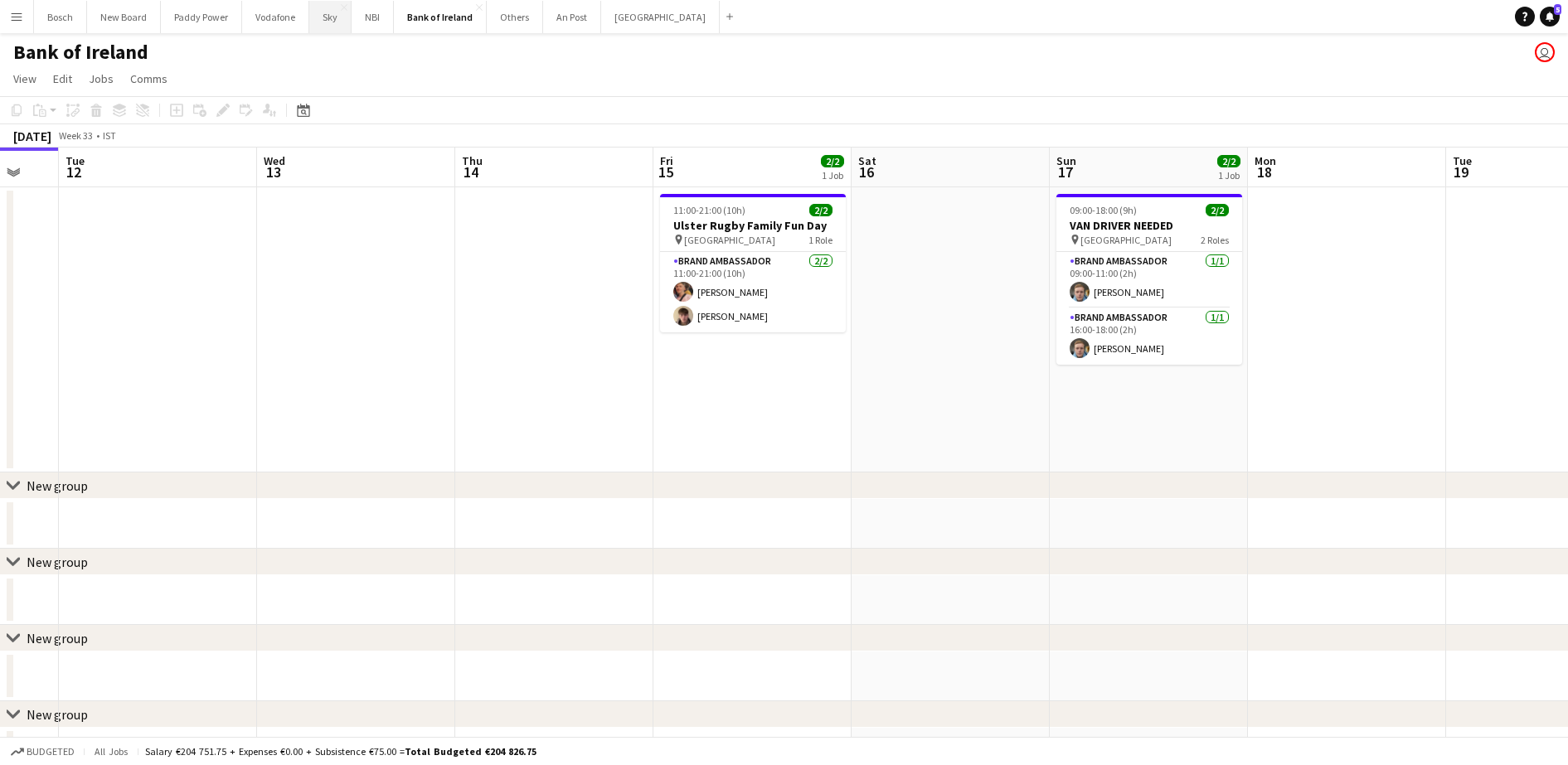
drag, startPoint x: 1126, startPoint y: 382, endPoint x: 327, endPoint y: 18, distance: 878.0
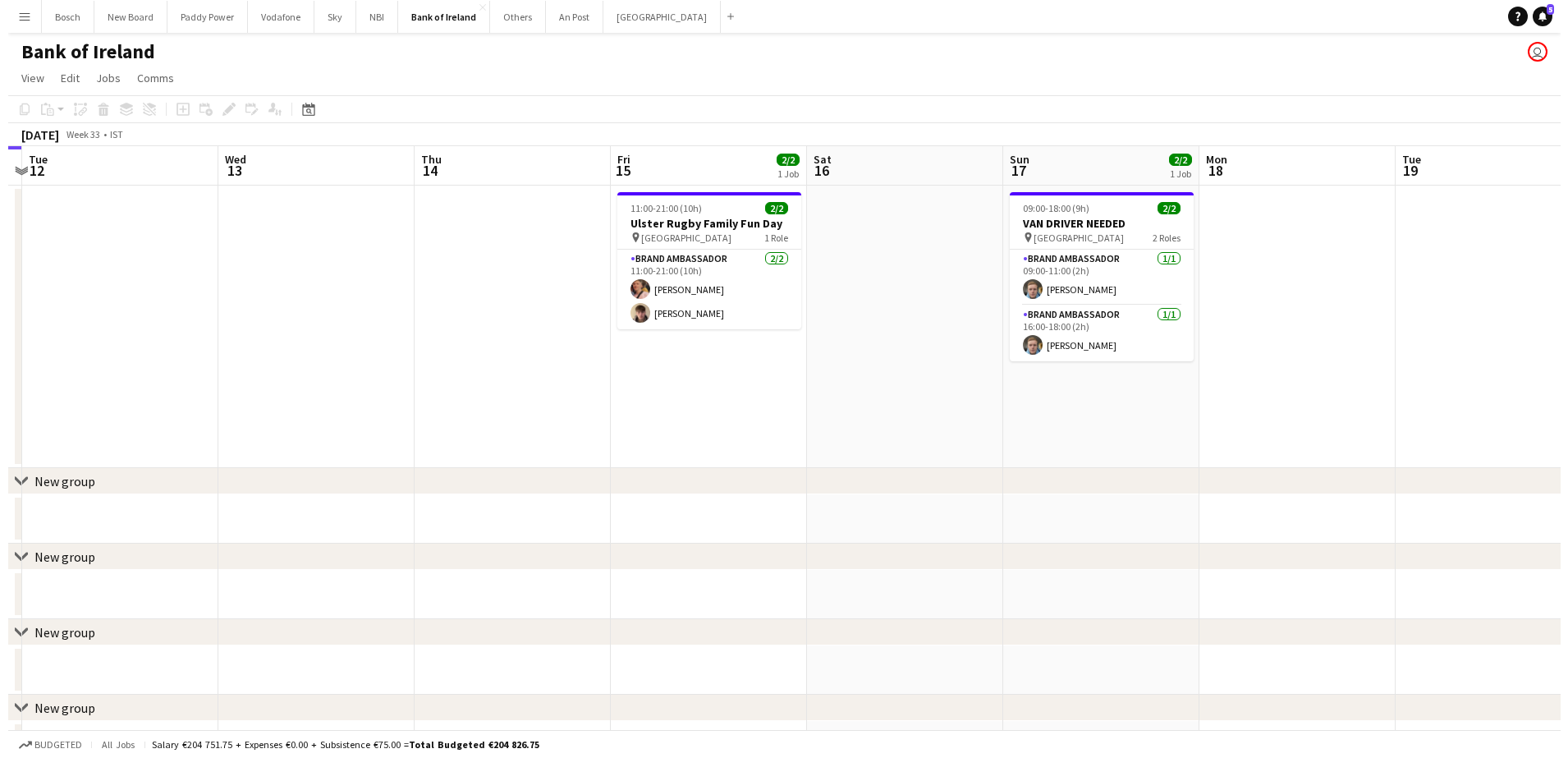
scroll to position [0, 522]
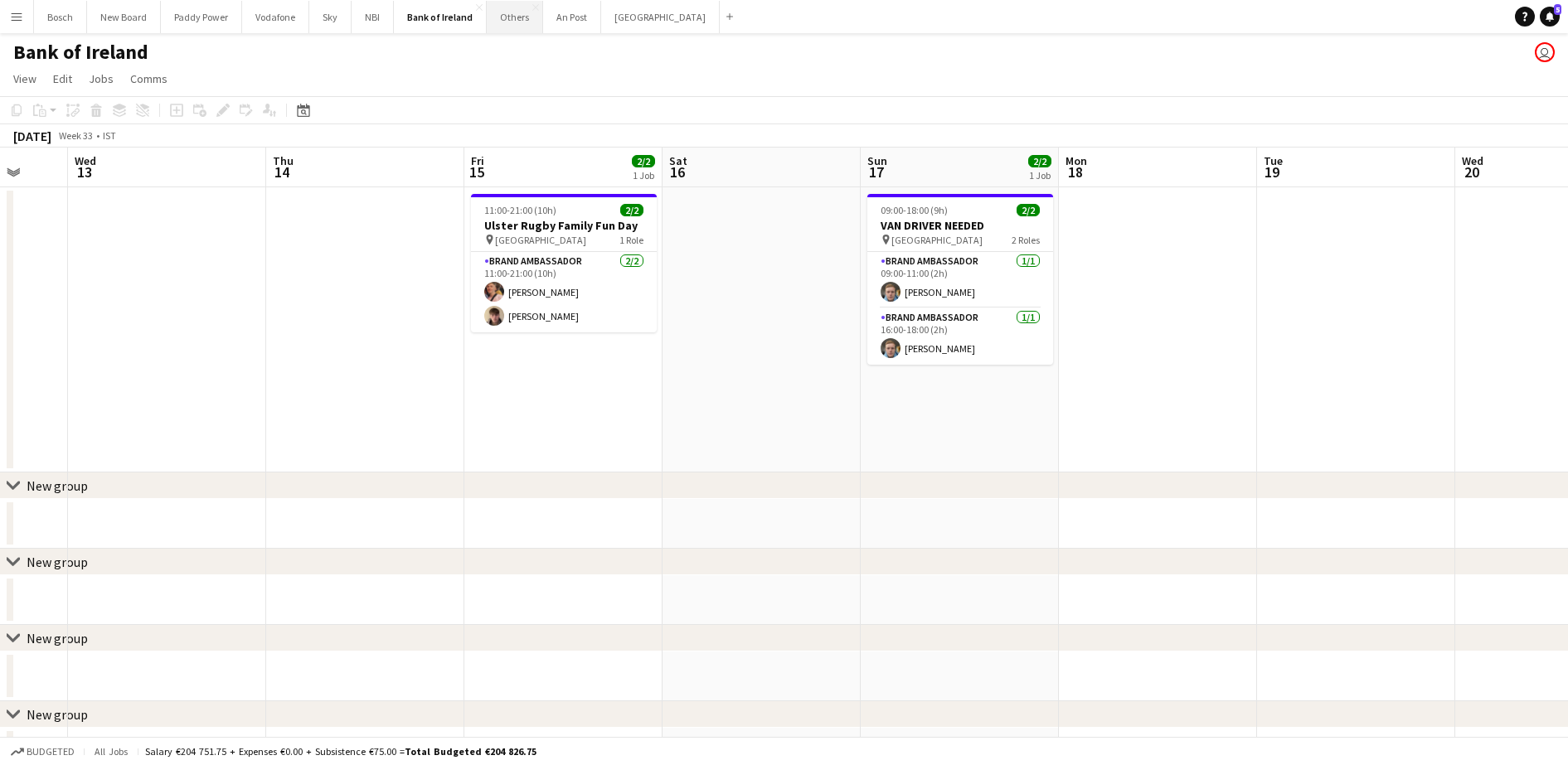
click at [502, 15] on button "Others Close" at bounding box center [515, 17] width 56 height 33
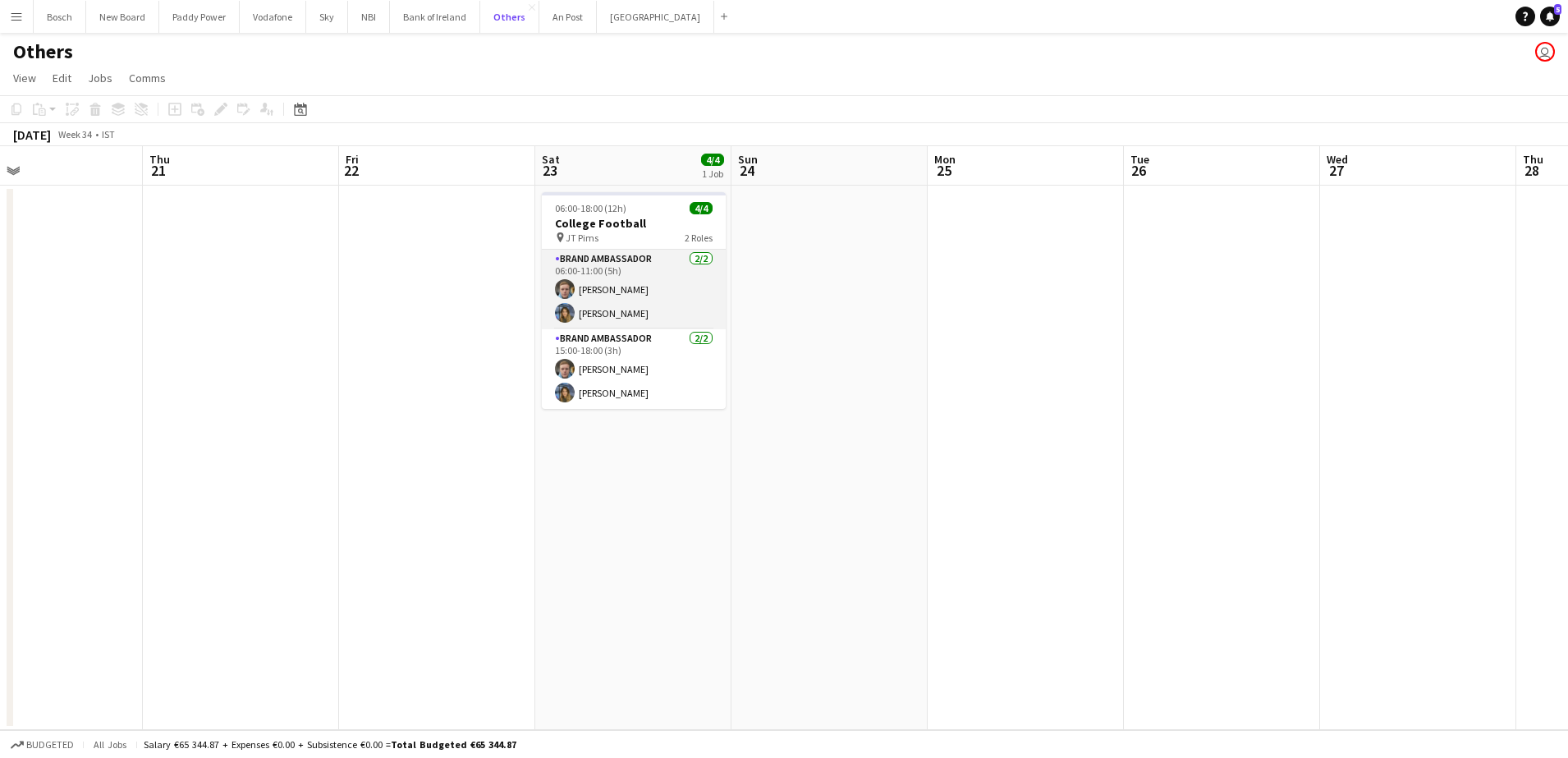
scroll to position [0, 638]
click at [644, 277] on app-card-role "Brand Ambassador [DATE] 06:00-11:00 (5h) [PERSON_NAME] [PERSON_NAME]" at bounding box center [638, 289] width 184 height 79
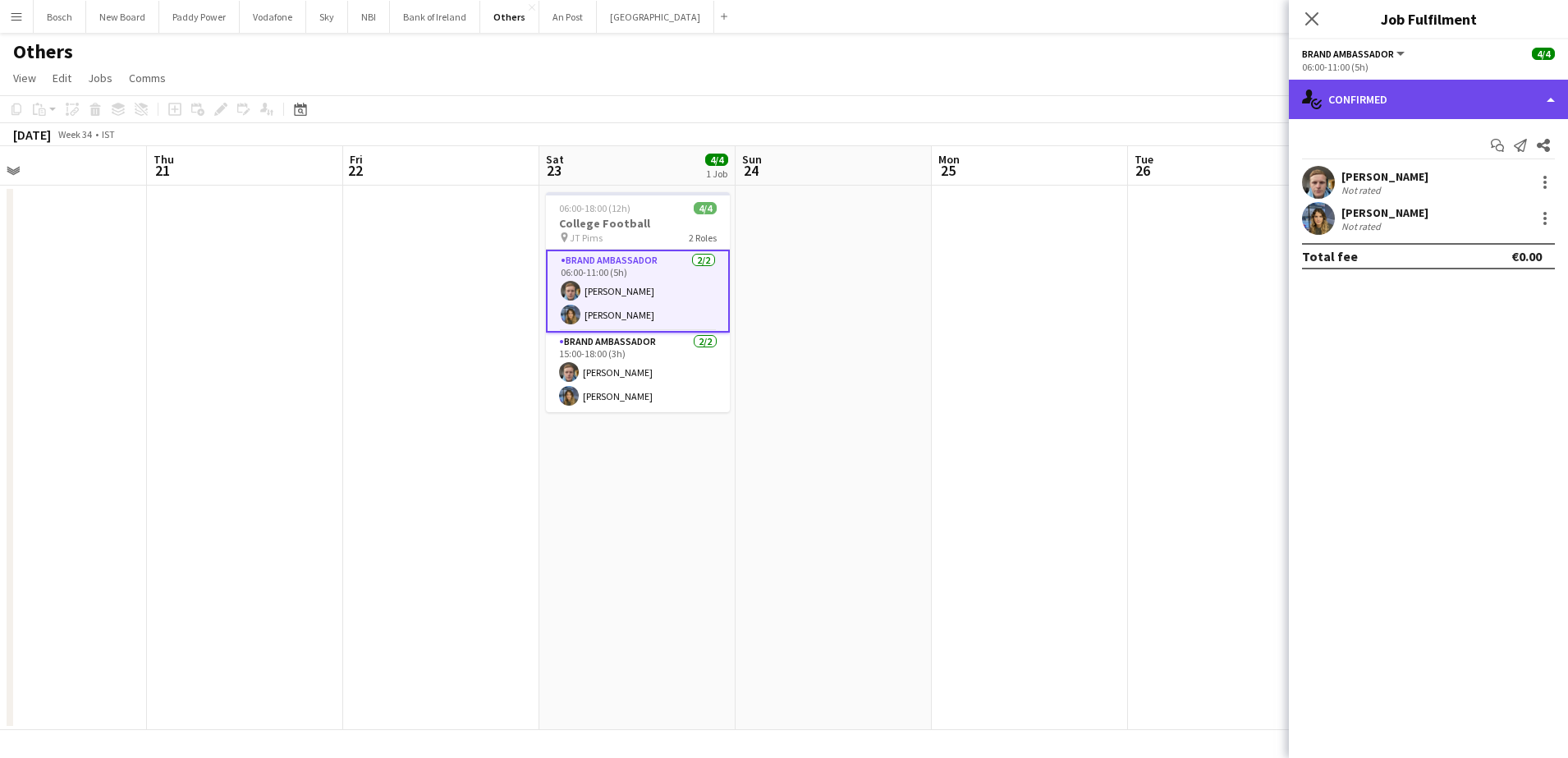
click at [1370, 102] on div "single-neutral-actions-check-2 Confirmed" at bounding box center [1428, 99] width 279 height 39
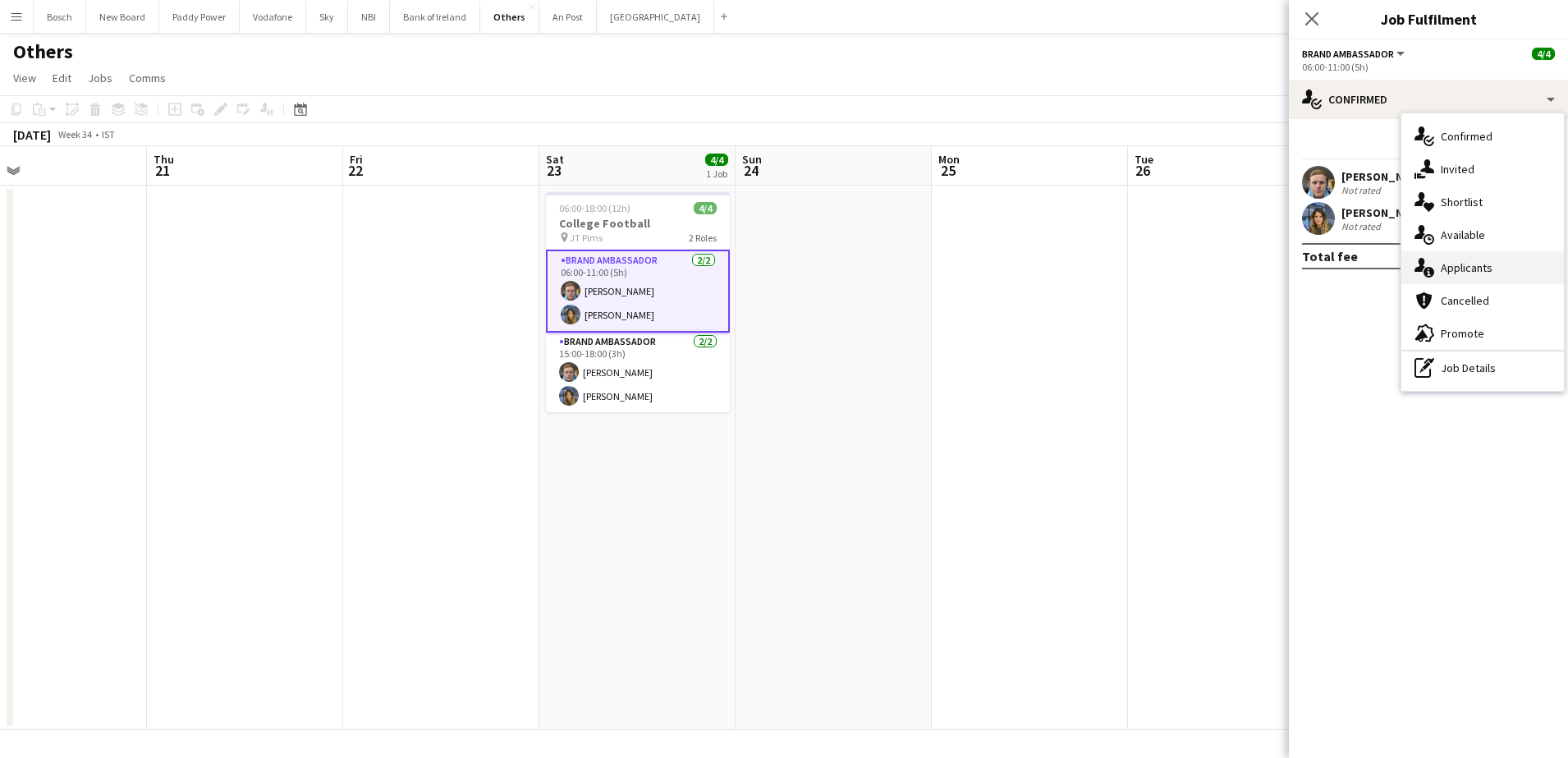
click at [1489, 270] on div "single-neutral-actions-information Applicants" at bounding box center [1483, 267] width 162 height 32
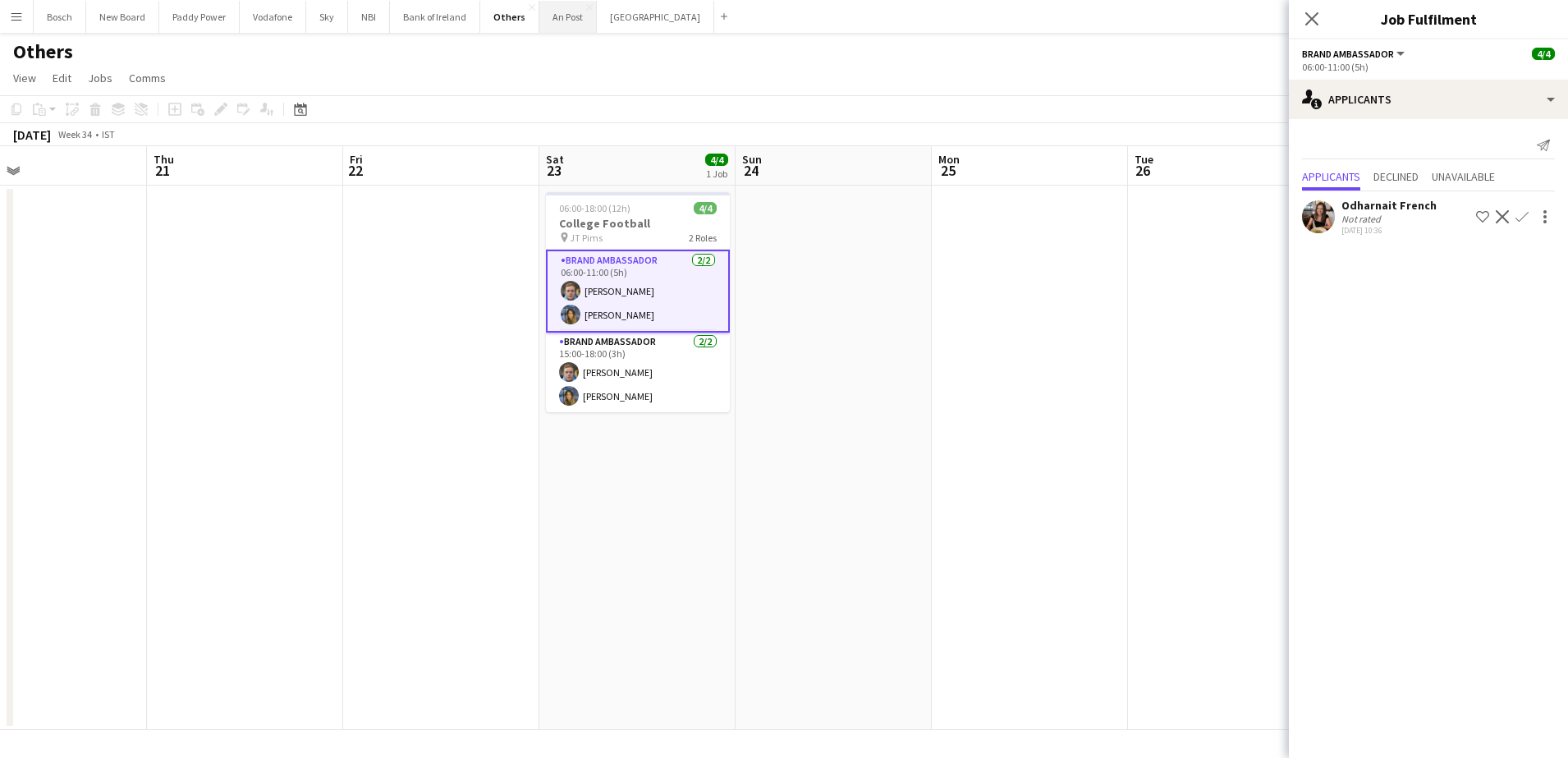
click at [555, 21] on button "An Post Close" at bounding box center [568, 17] width 57 height 32
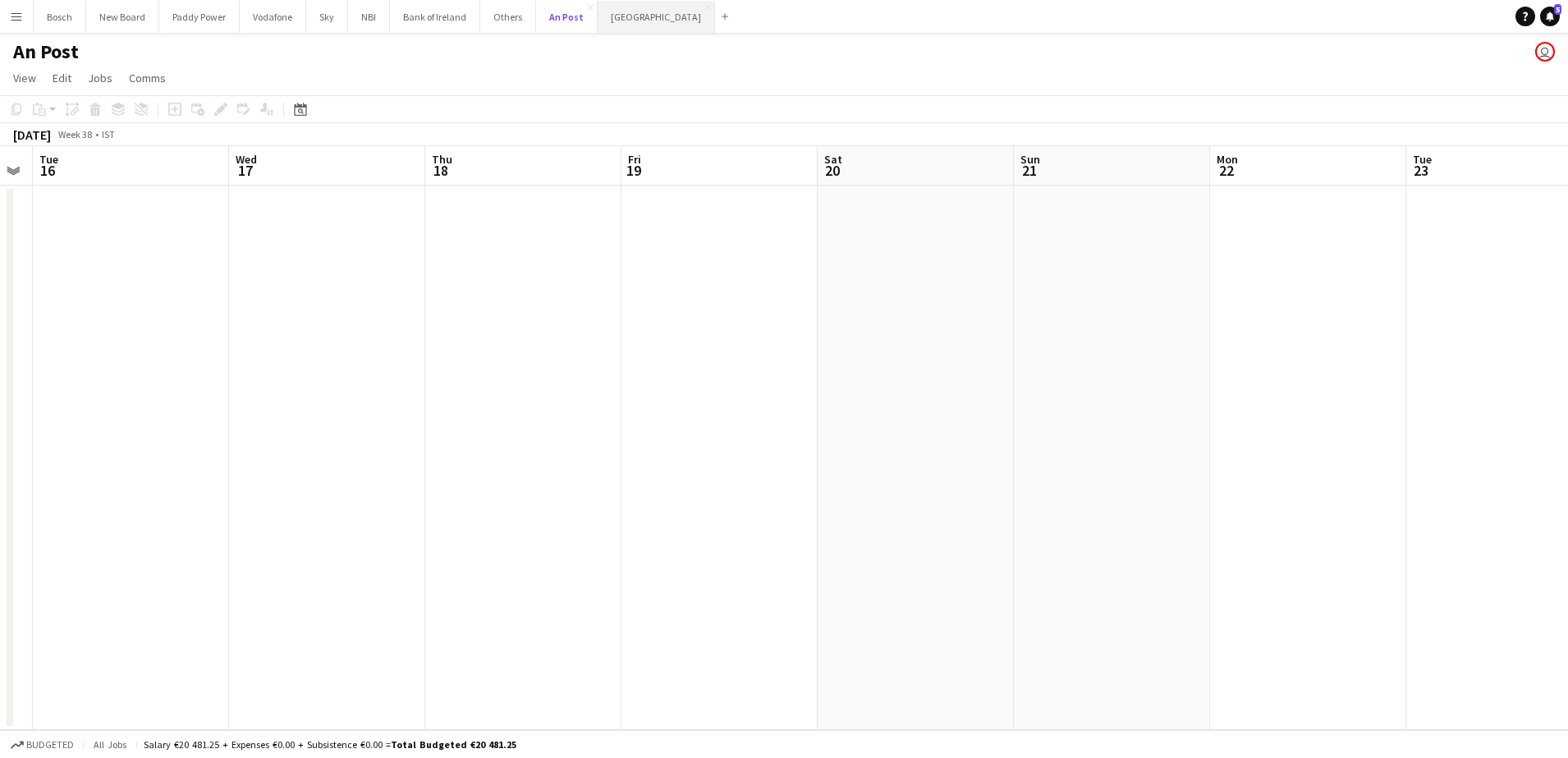
scroll to position [0, 528]
click at [618, 23] on button "[GEOGRAPHIC_DATA] Close" at bounding box center [656, 17] width 118 height 32
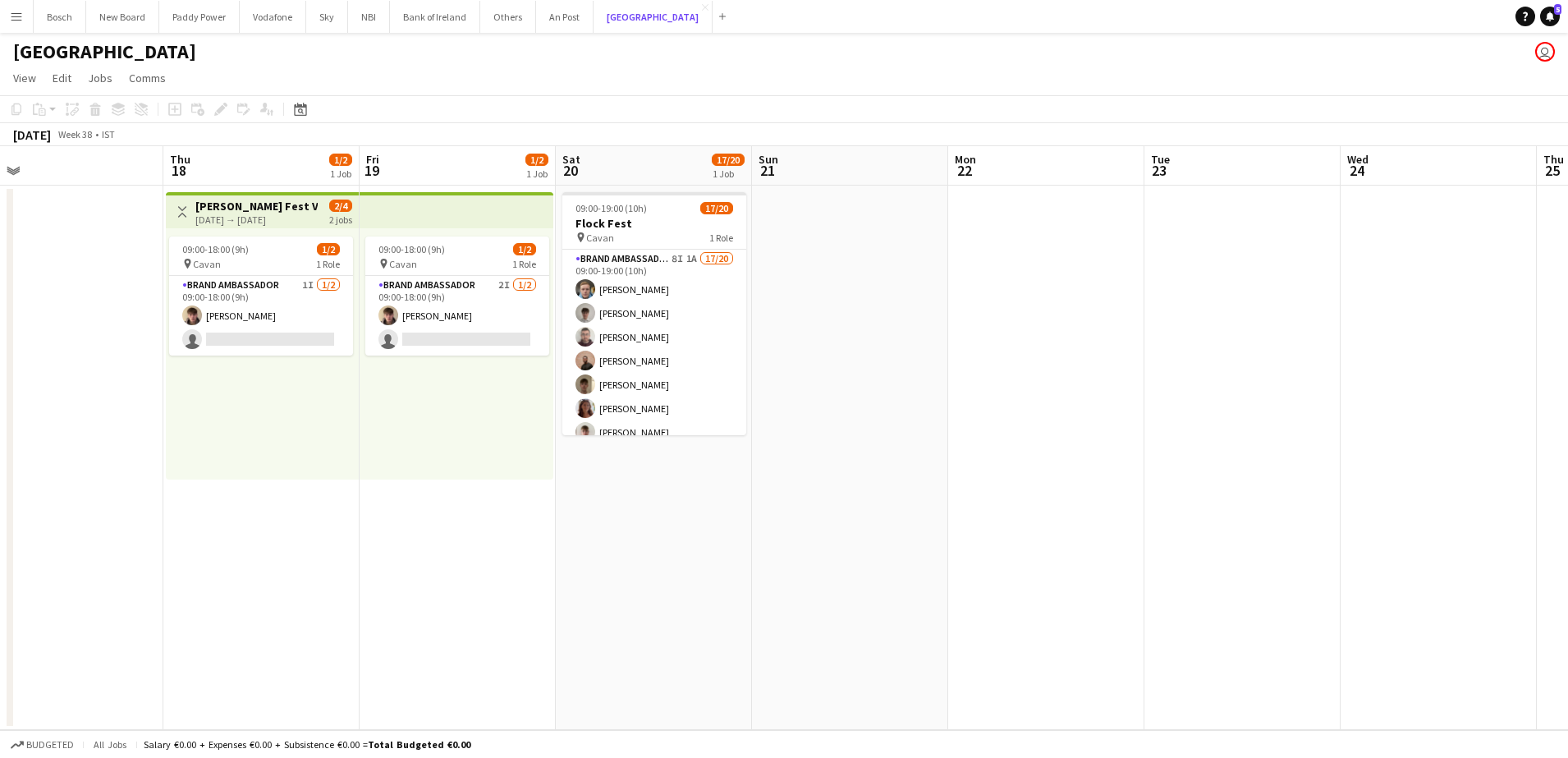
scroll to position [0, 421]
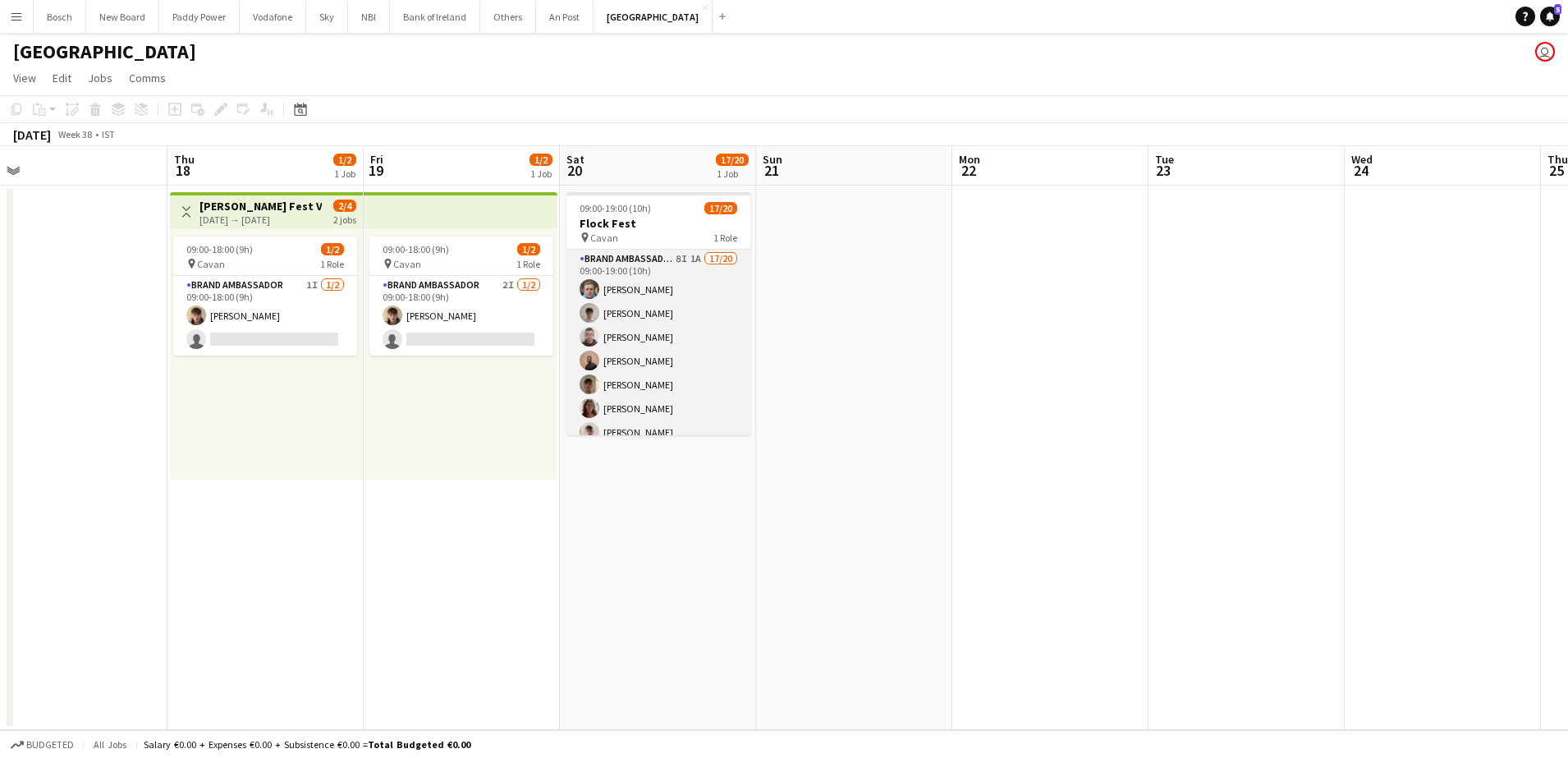
click at [654, 324] on app-card-role "Brand Ambassador 8I 1A 17/20 09:00-19:00 (10h) [PERSON_NAME] [PERSON_NAME] [PER…" at bounding box center [658, 503] width 184 height 508
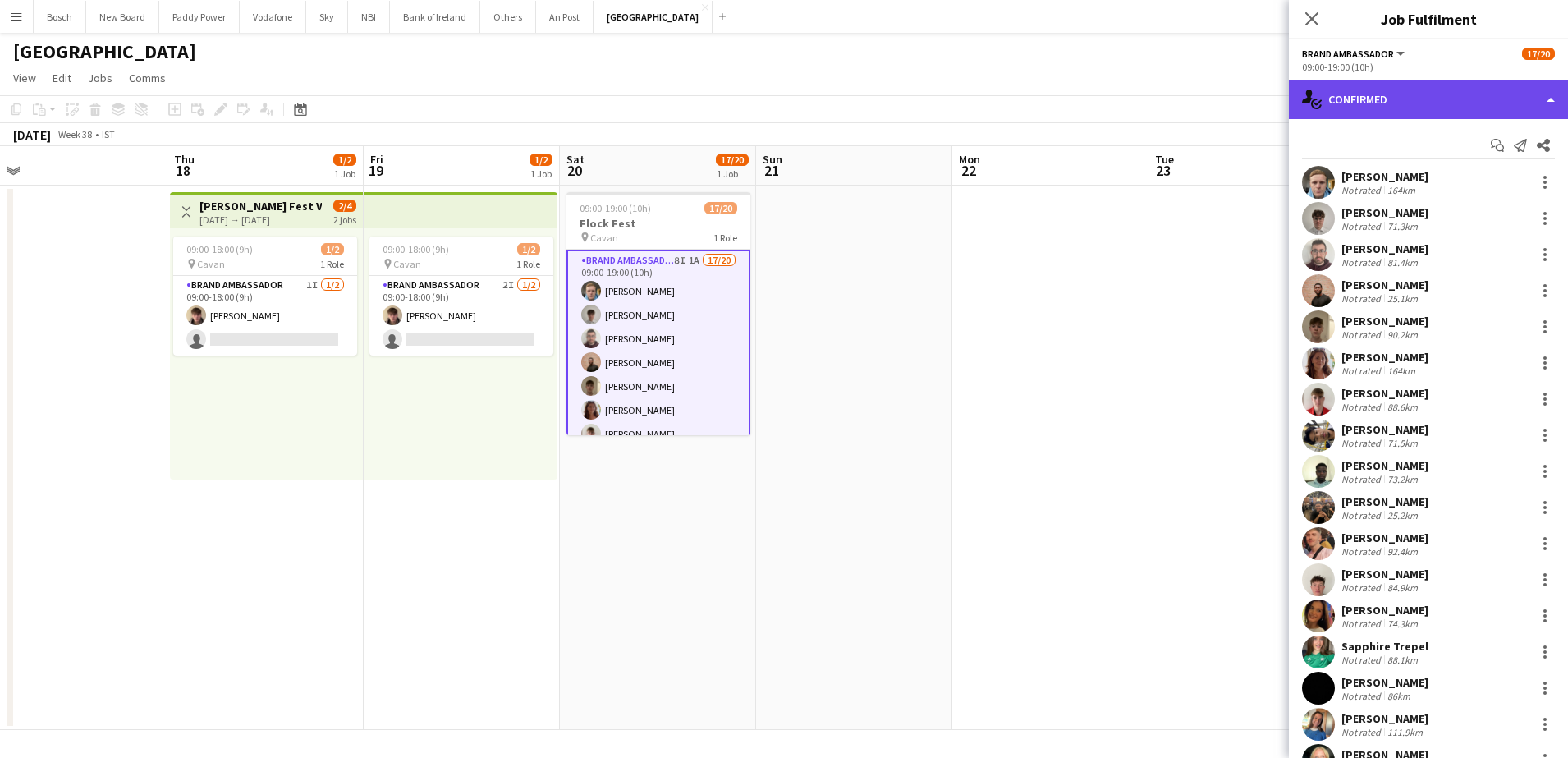
drag, startPoint x: 1339, startPoint y: 101, endPoint x: 1363, endPoint y: 103, distance: 24.1
click at [1340, 101] on div "single-neutral-actions-check-2 Confirmed" at bounding box center [1428, 99] width 279 height 39
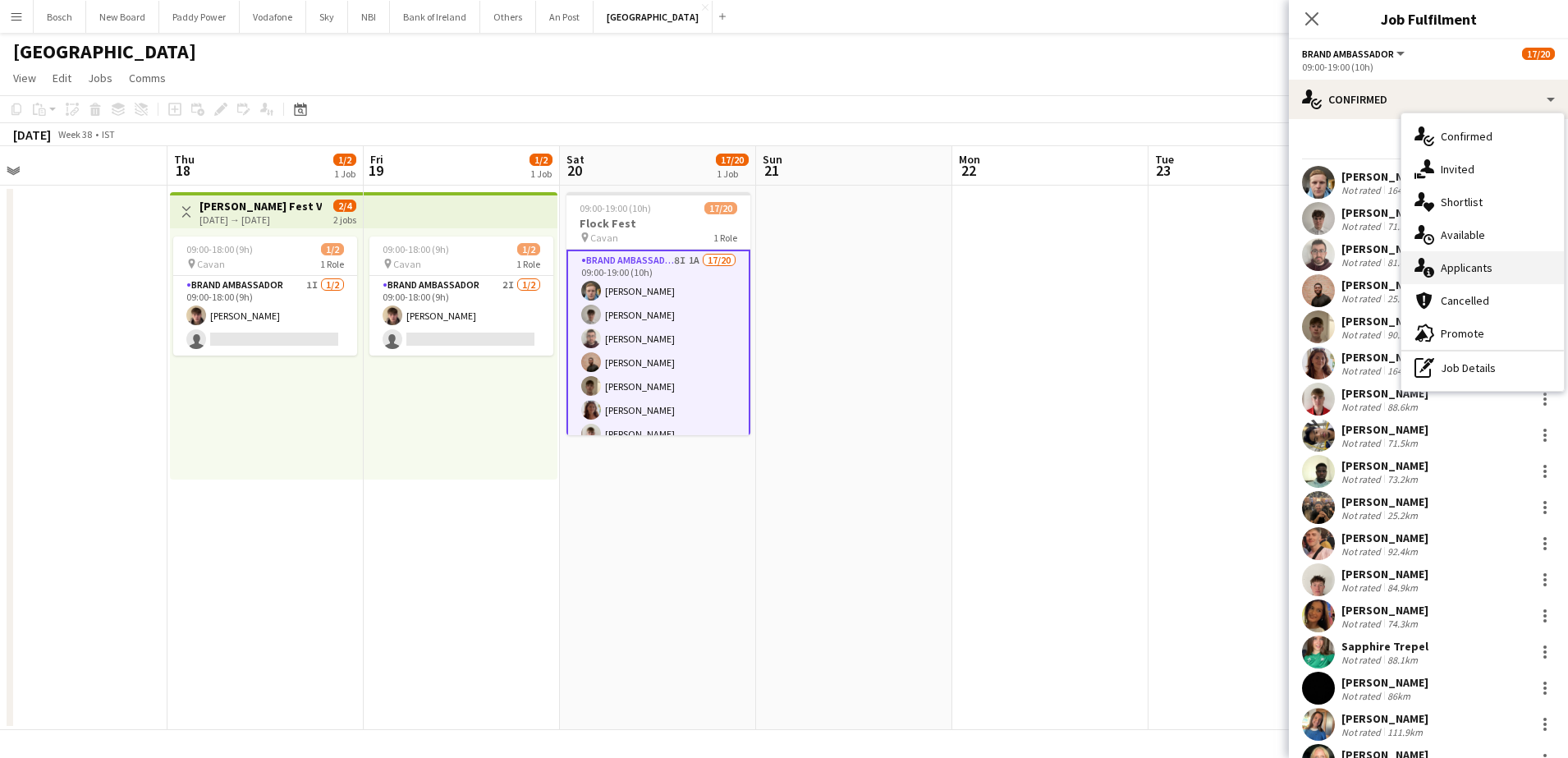
click at [1491, 257] on div "single-neutral-actions-information Applicants" at bounding box center [1483, 267] width 162 height 32
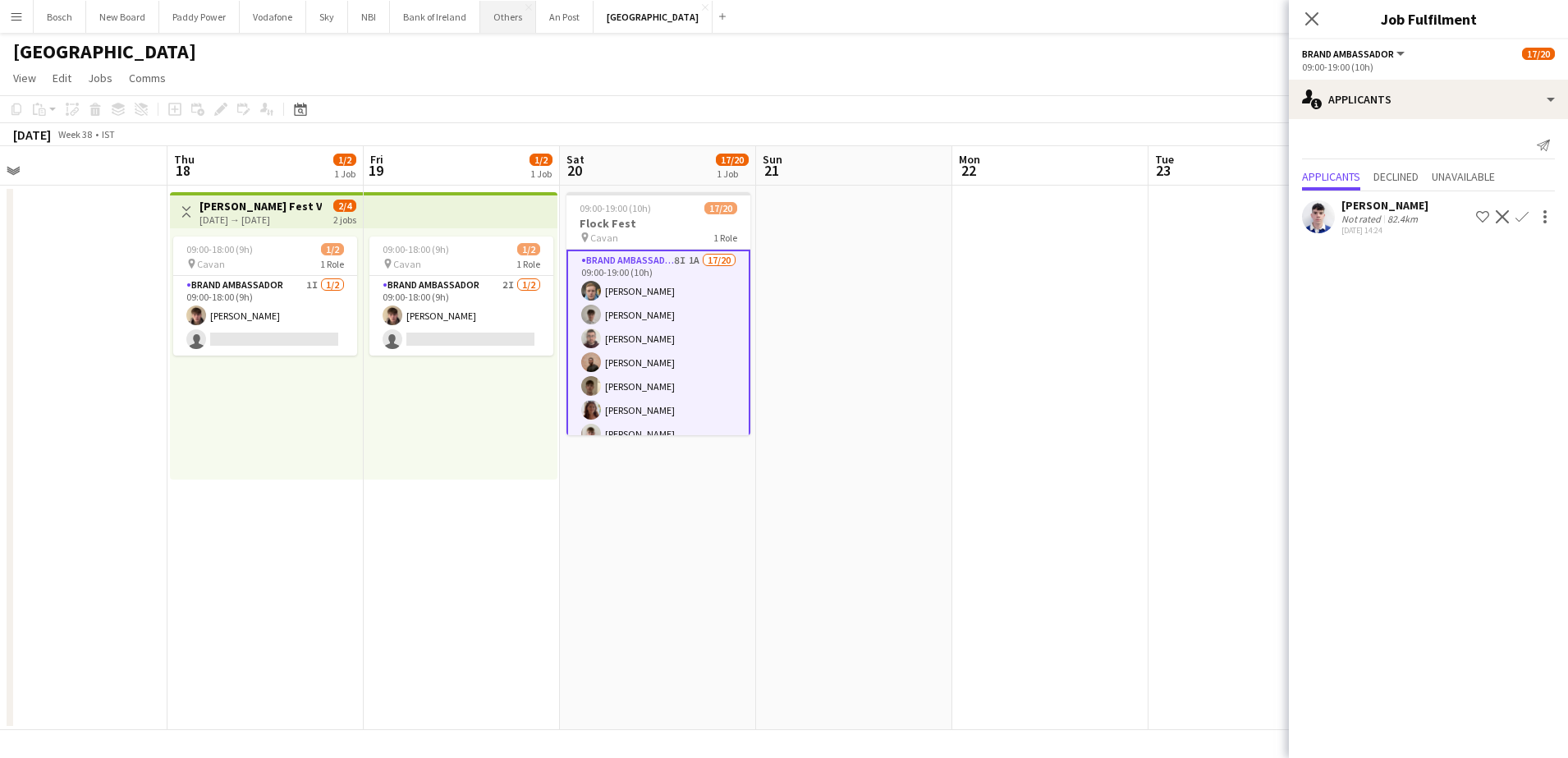
click at [513, 25] on button "Others Close" at bounding box center [508, 17] width 55 height 32
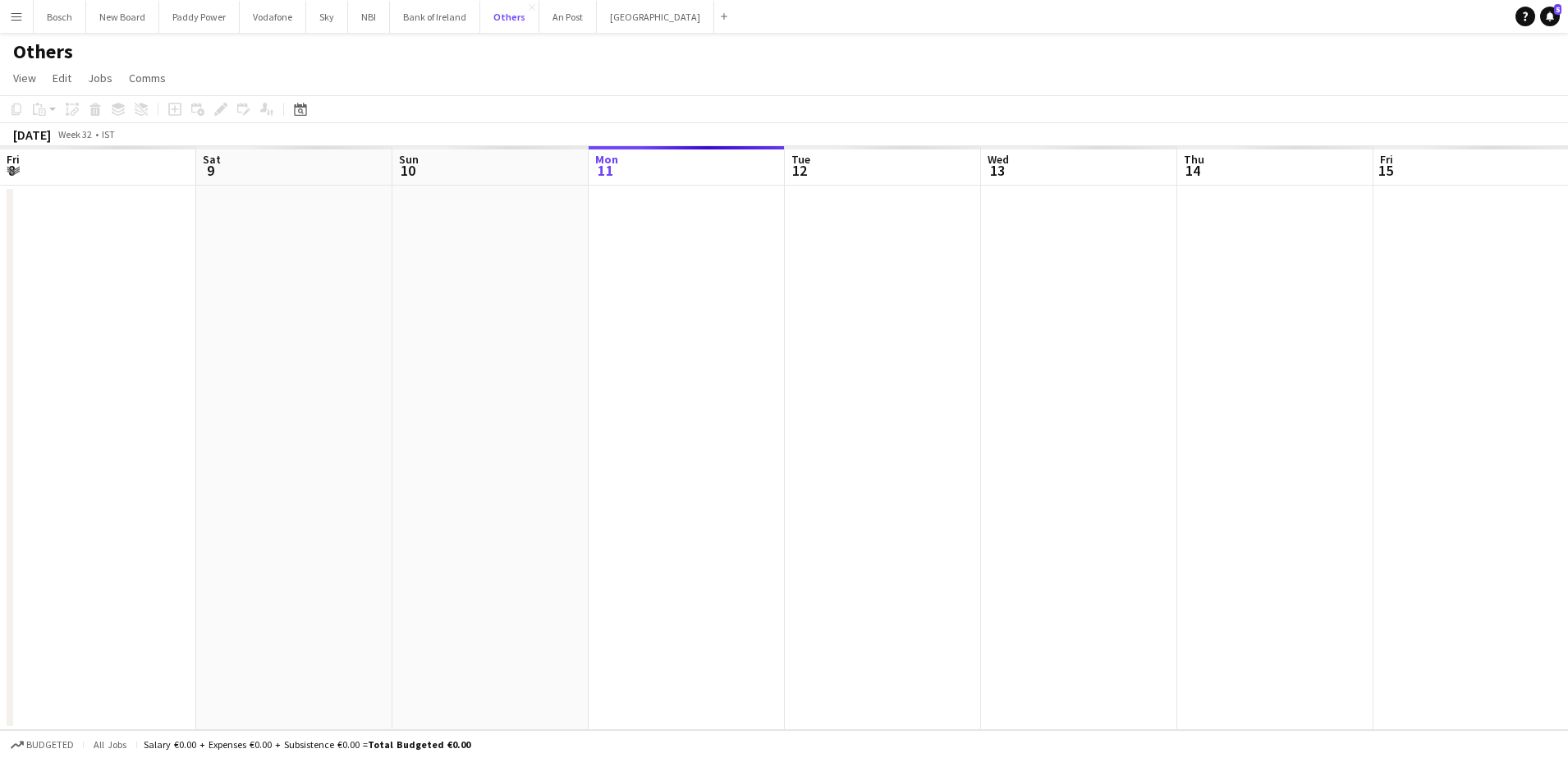
scroll to position [0, 393]
click at [353, 33] on div "Others" at bounding box center [784, 48] width 1568 height 32
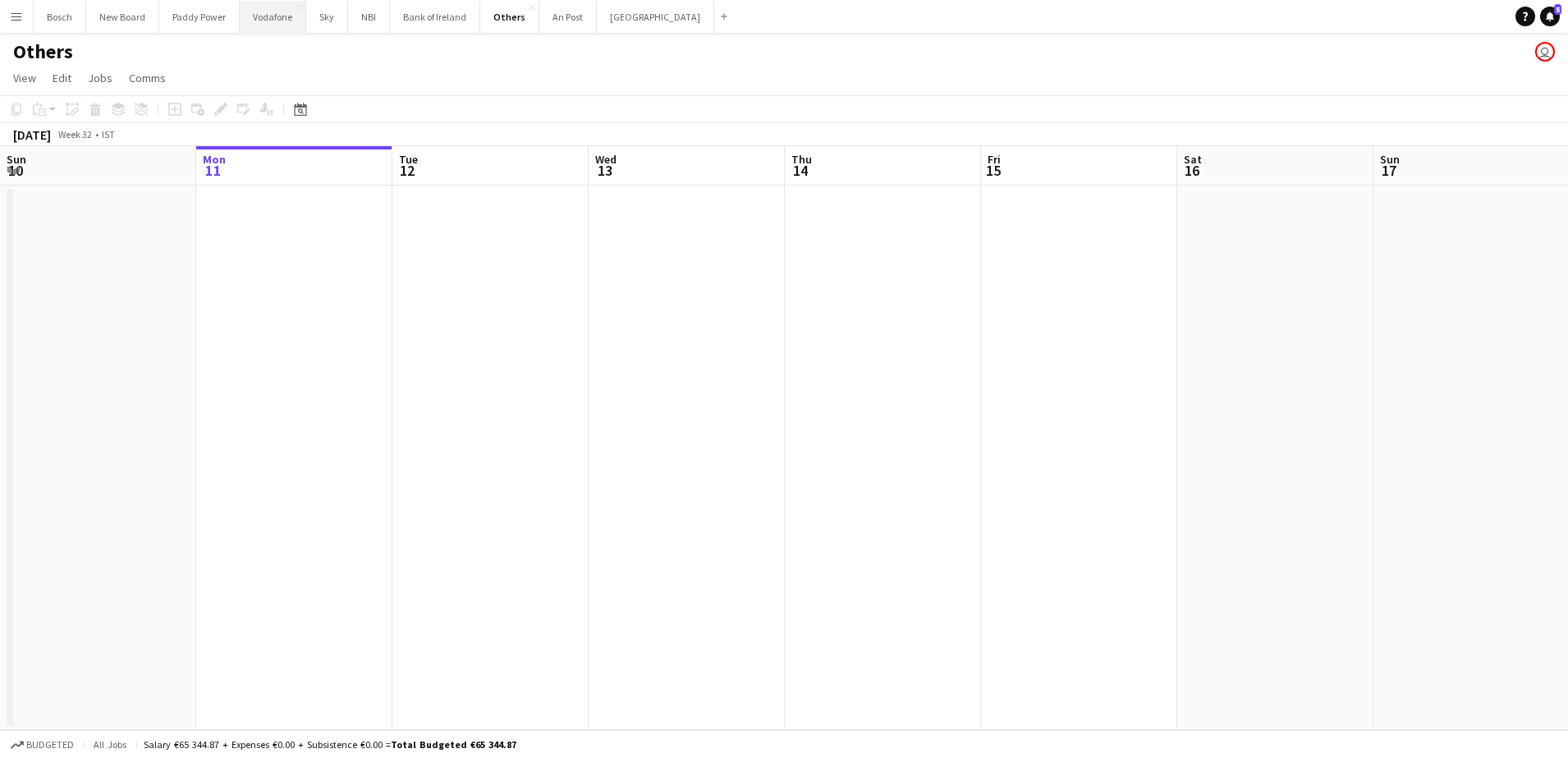
click at [276, 26] on button "Vodafone Close" at bounding box center [273, 17] width 67 height 32
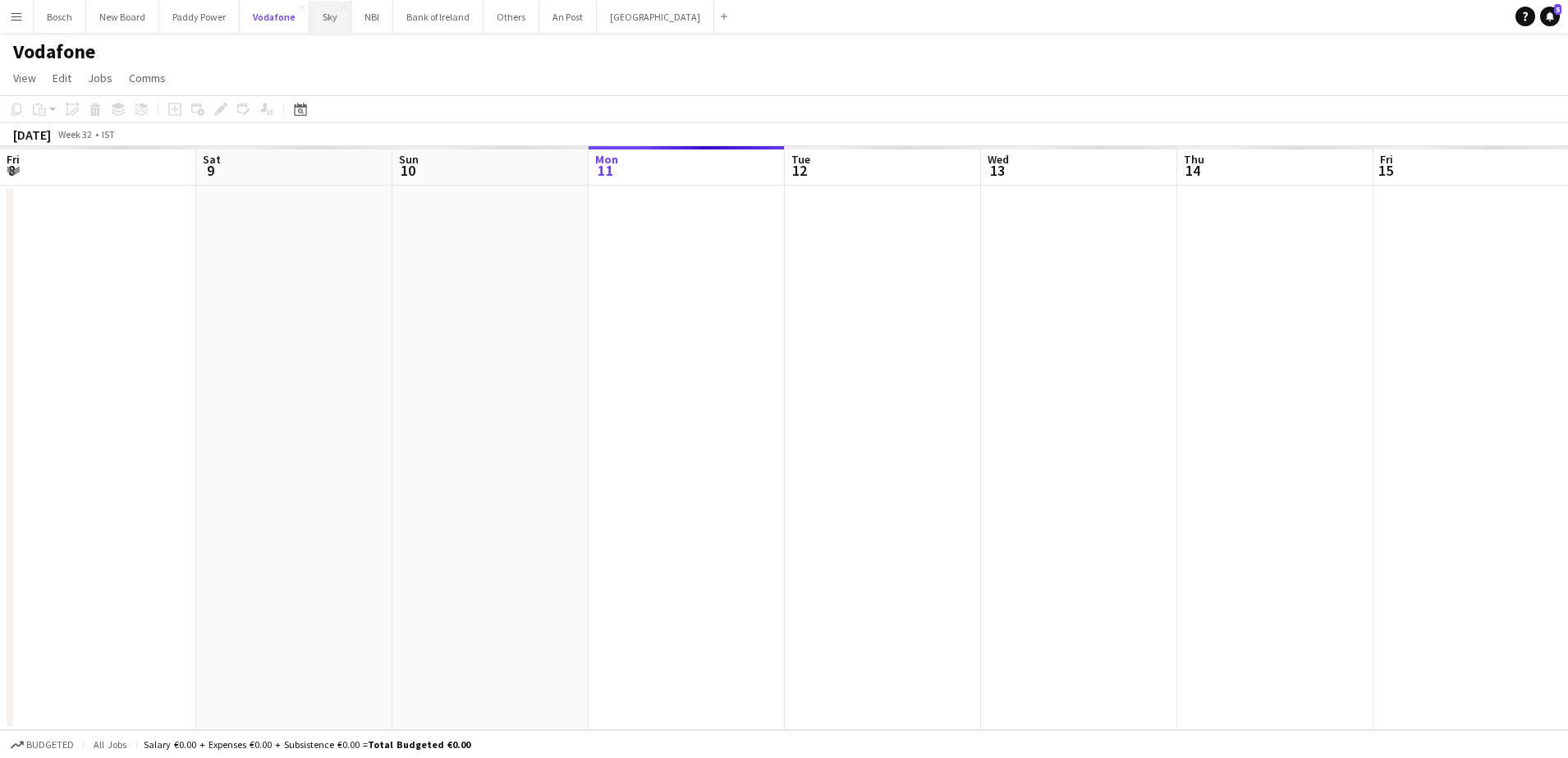
scroll to position [0, 393]
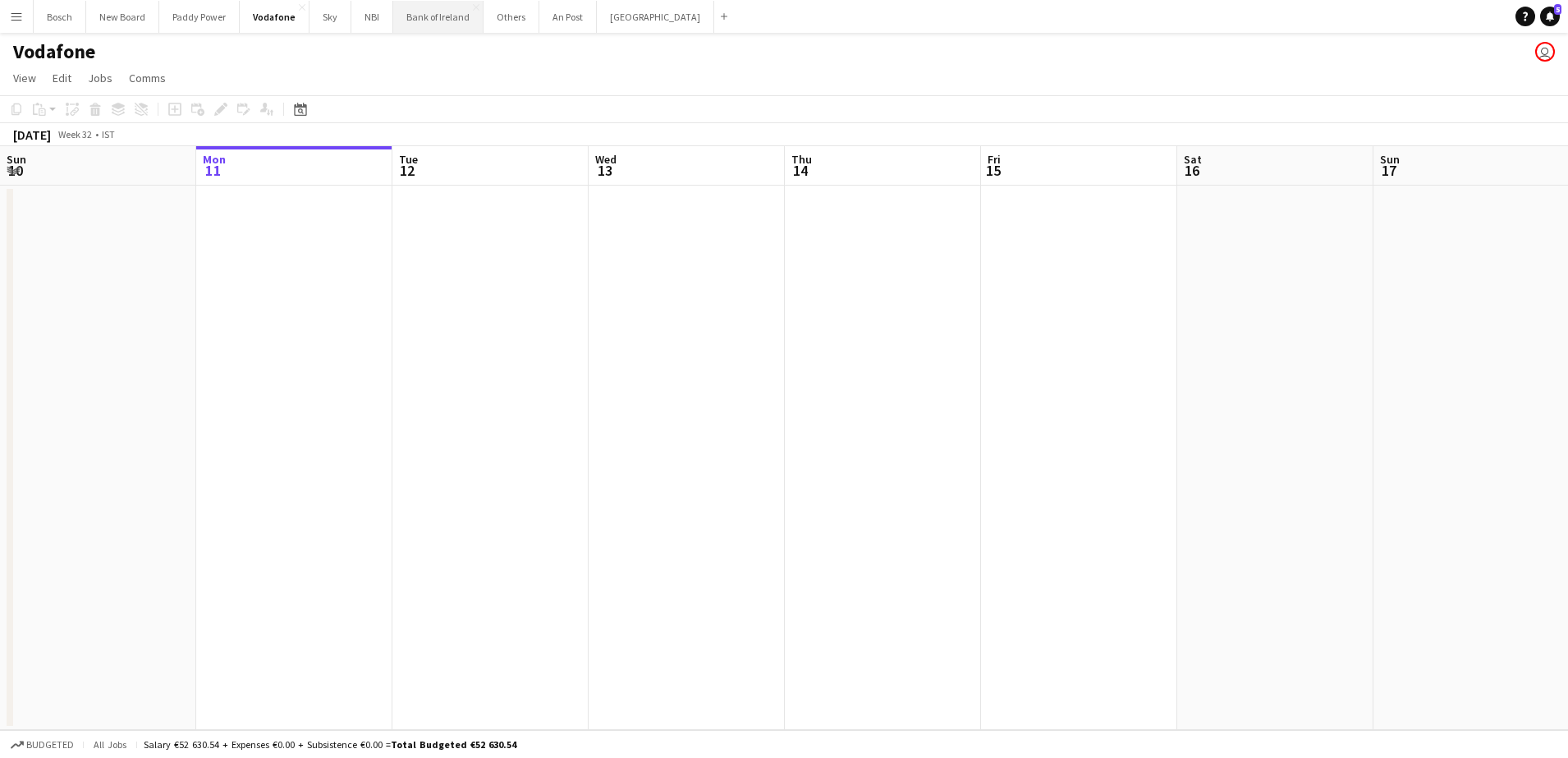
click at [470, 26] on button "Bank of Ireland Close" at bounding box center [439, 17] width 90 height 32
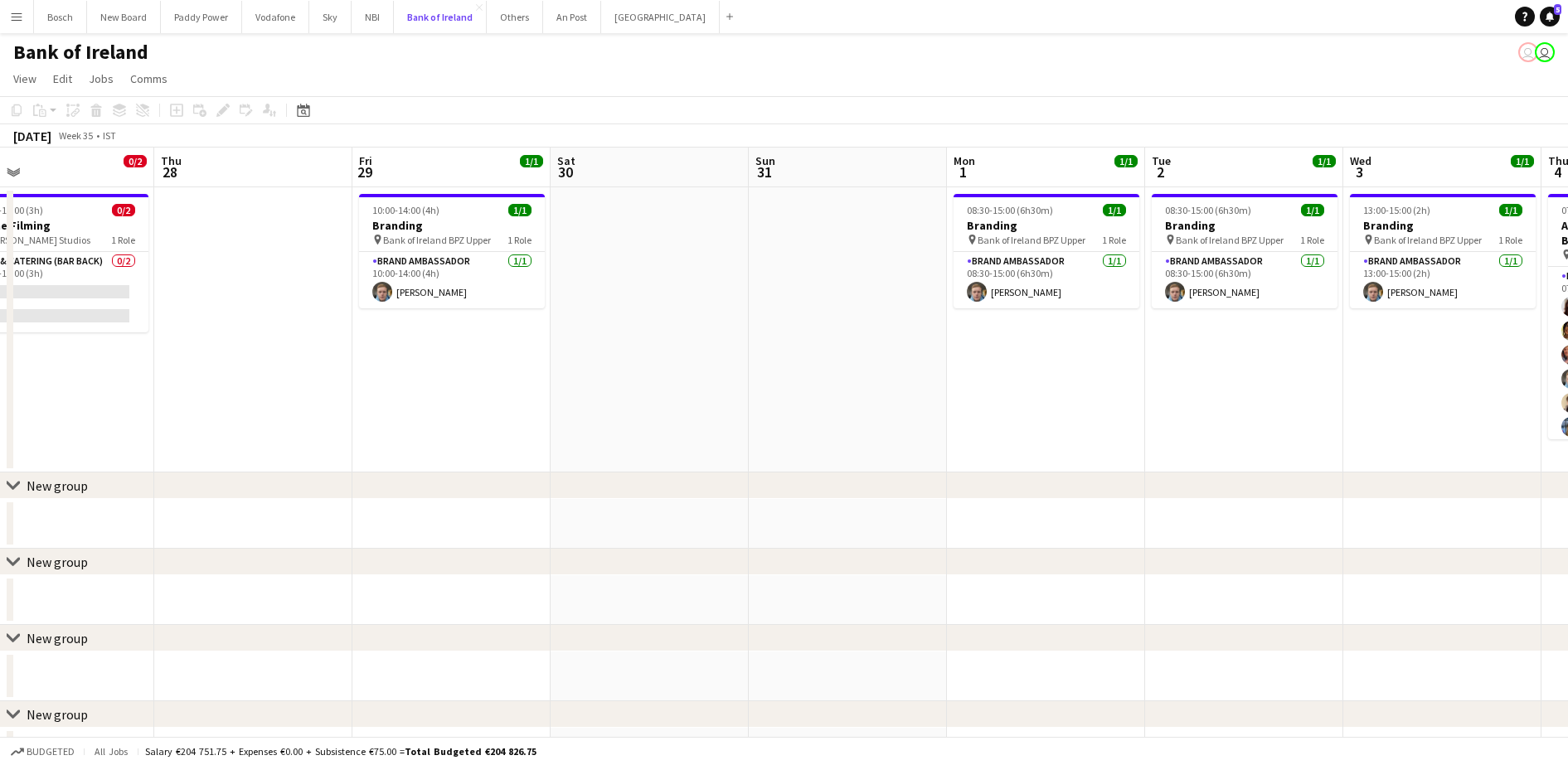
scroll to position [0, 519]
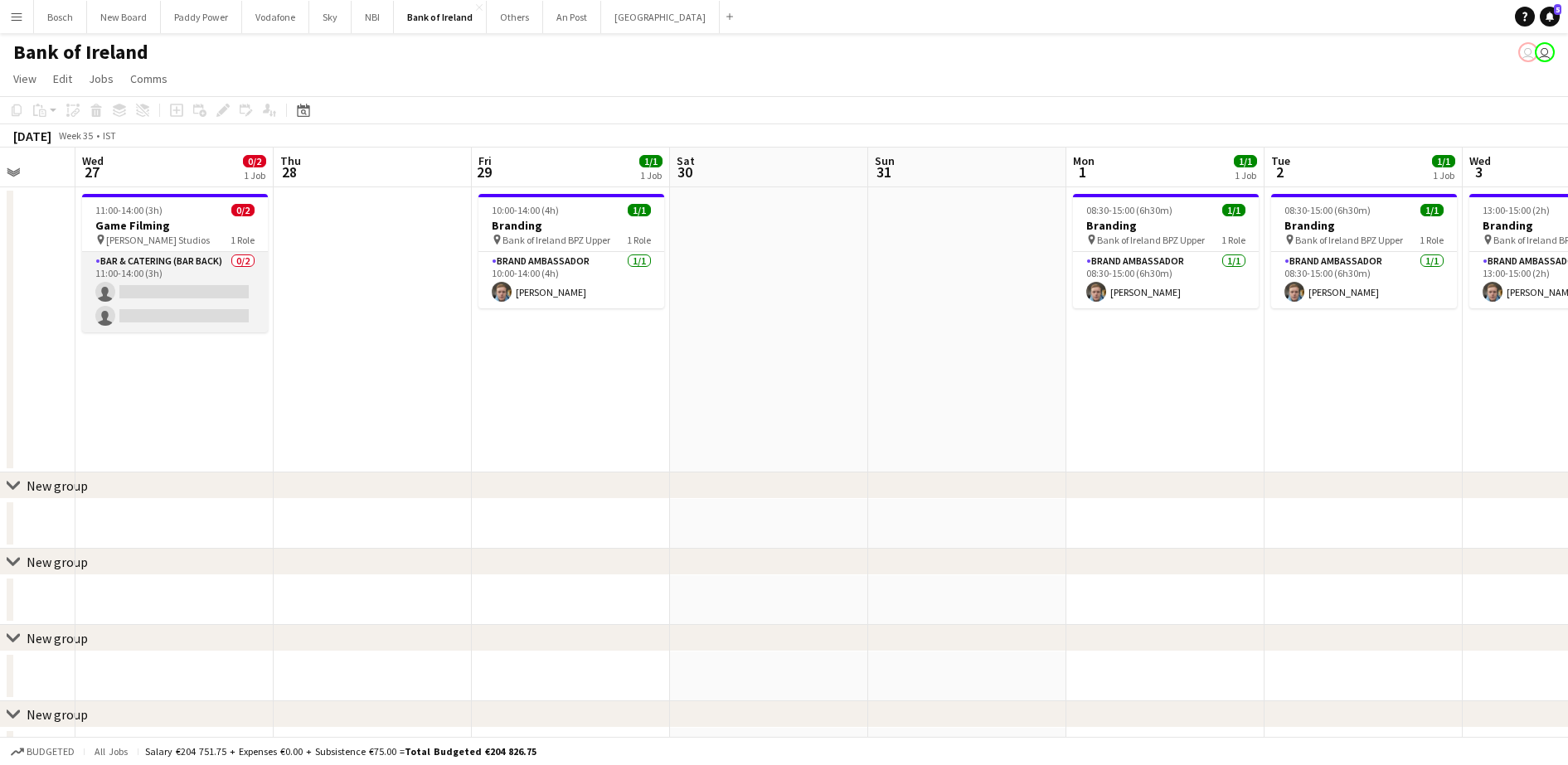
click at [122, 262] on app-card-role "Bar & Catering (Bar Back) 0/2 11:00-14:00 (3h) single-neutral-actions single-ne…" at bounding box center [174, 291] width 185 height 80
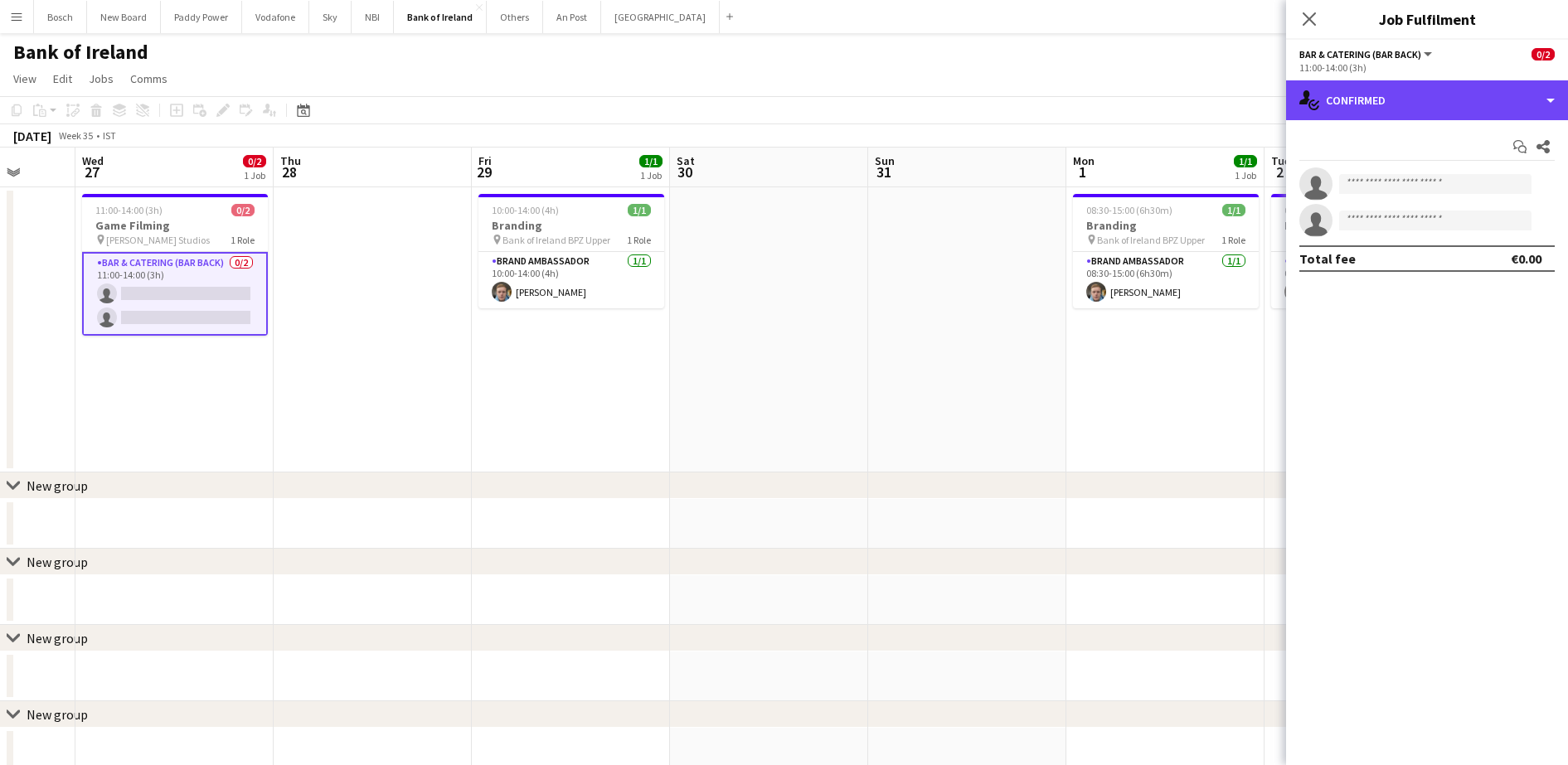
drag, startPoint x: 1446, startPoint y: 111, endPoint x: 1501, endPoint y: 190, distance: 96.3
click at [1447, 115] on div "single-neutral-actions-check-2 Confirmed" at bounding box center [1427, 100] width 282 height 40
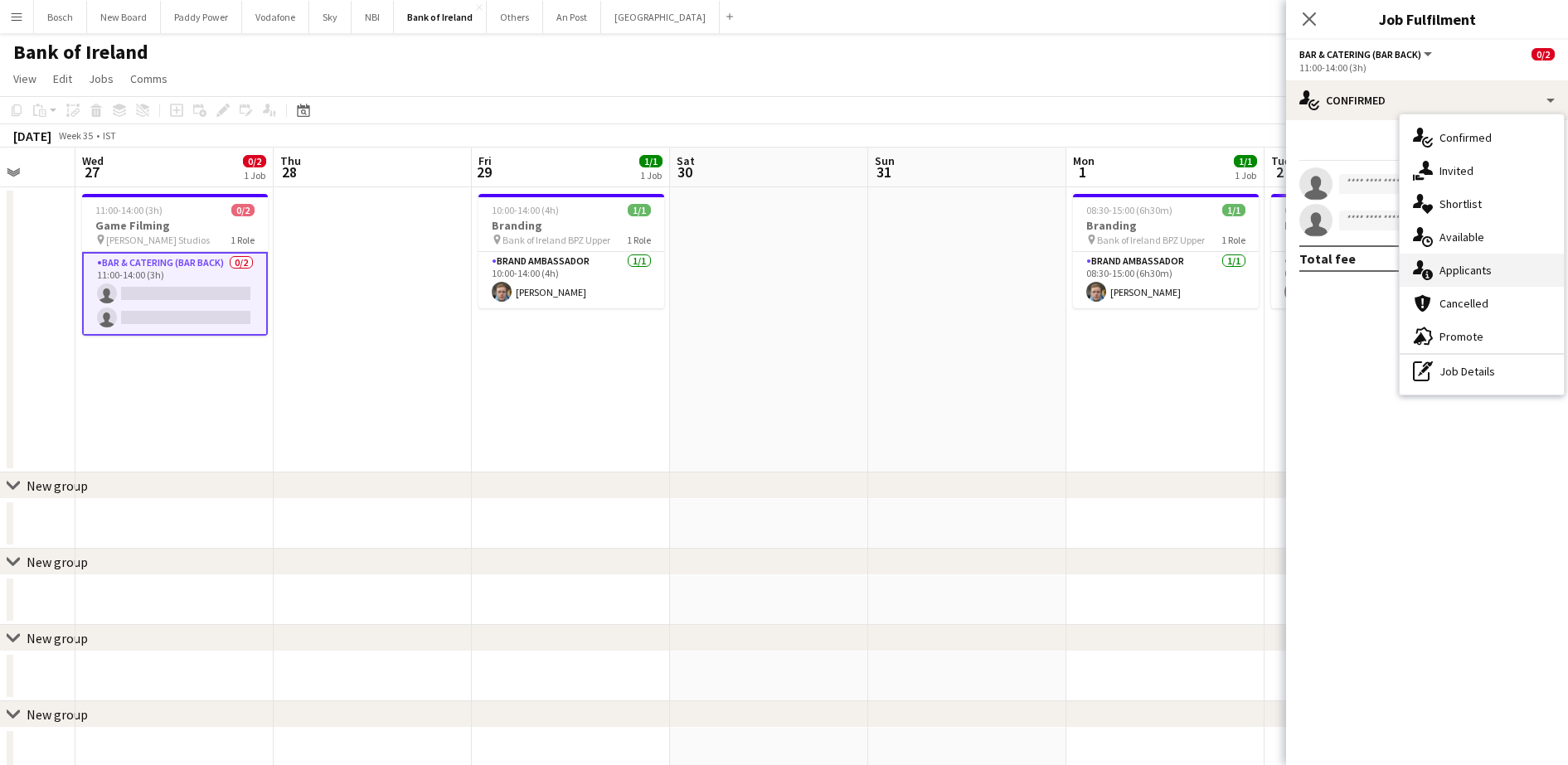
click at [1495, 257] on div "single-neutral-actions-information Applicants" at bounding box center [1481, 270] width 164 height 33
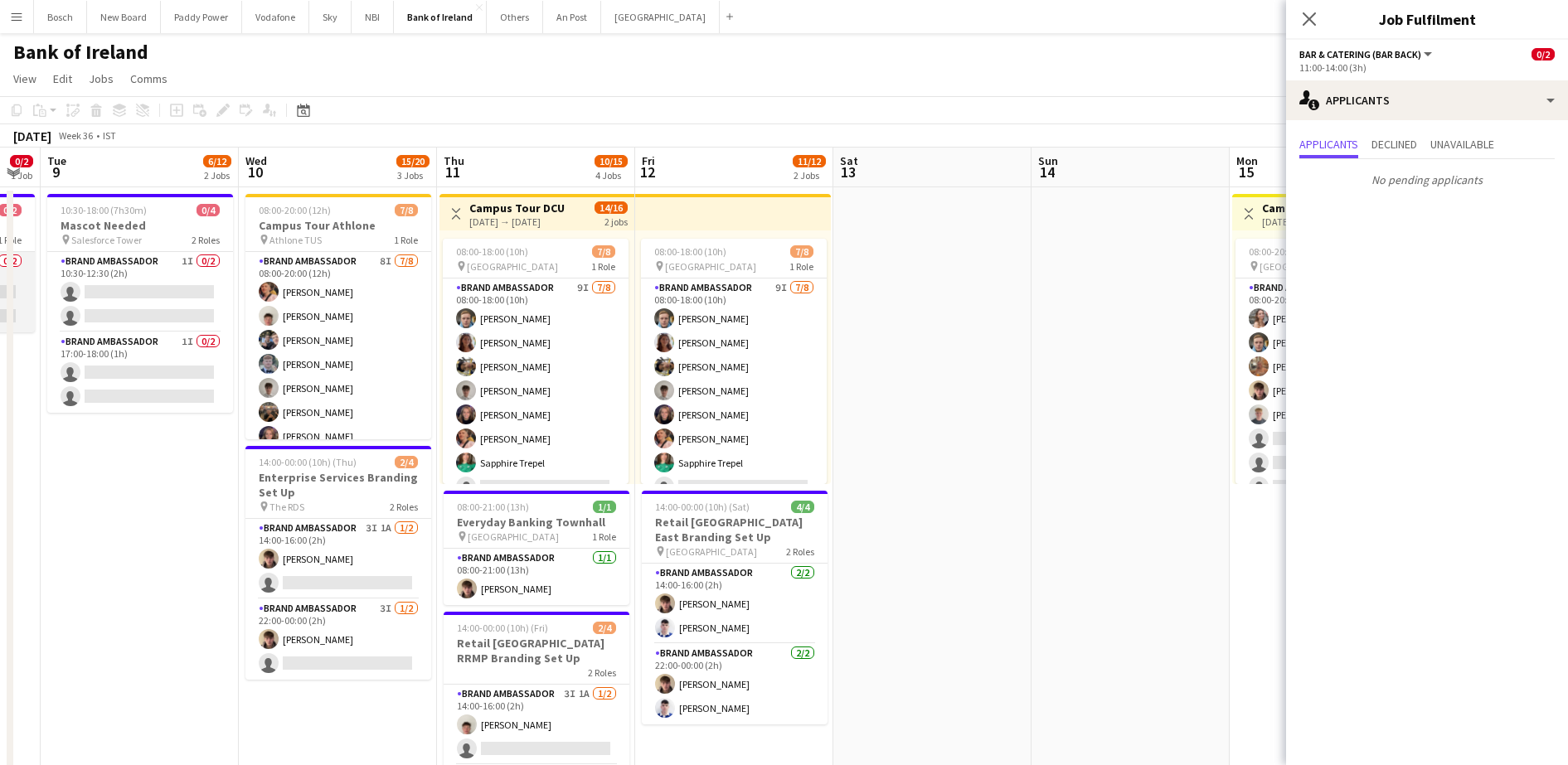
scroll to position [0, 469]
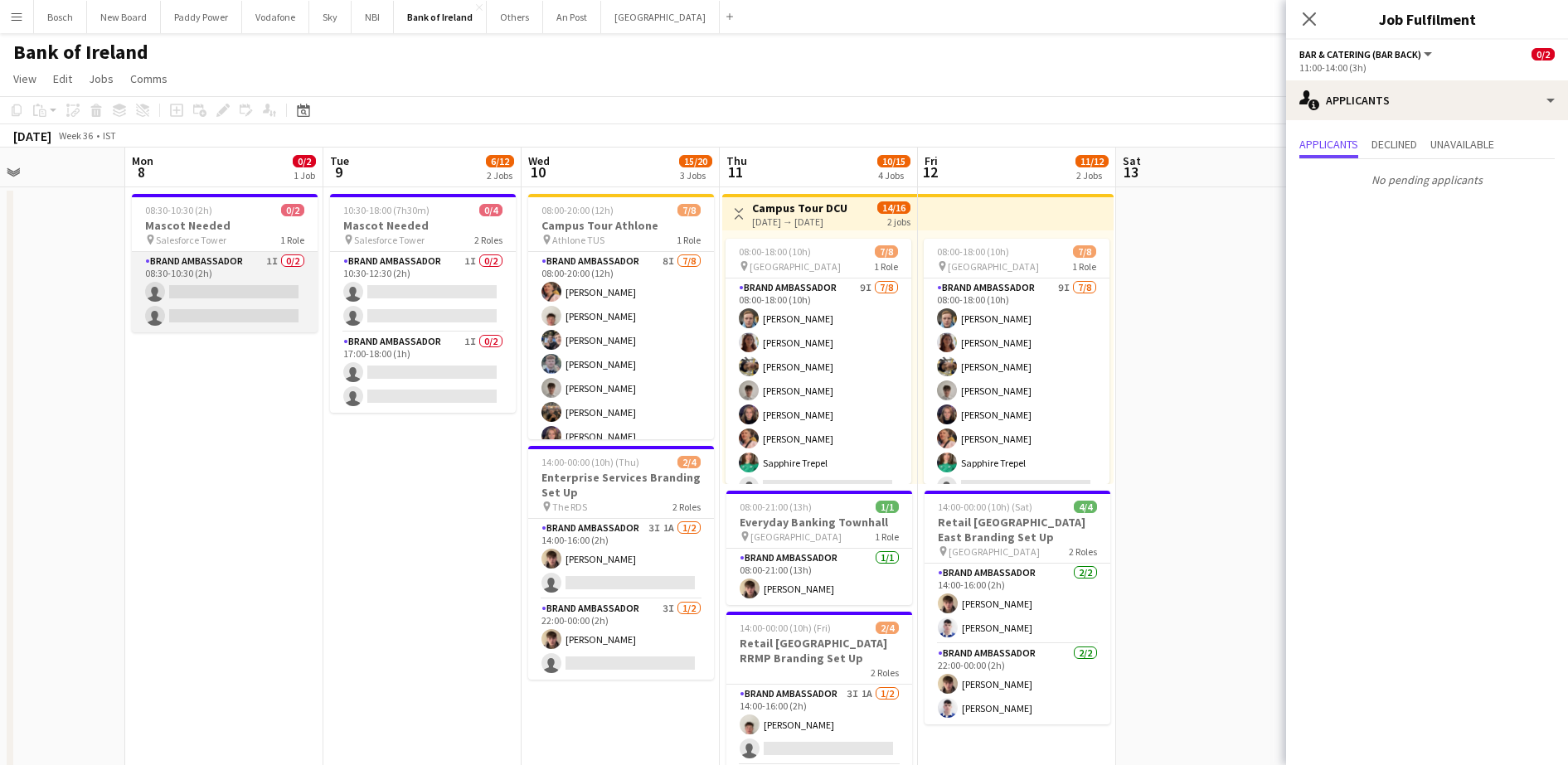
click at [250, 305] on app-card-role "Brand Ambassador 1I 0/2 08:30-10:30 (2h) single-neutral-actions single-neutral-…" at bounding box center [224, 291] width 185 height 80
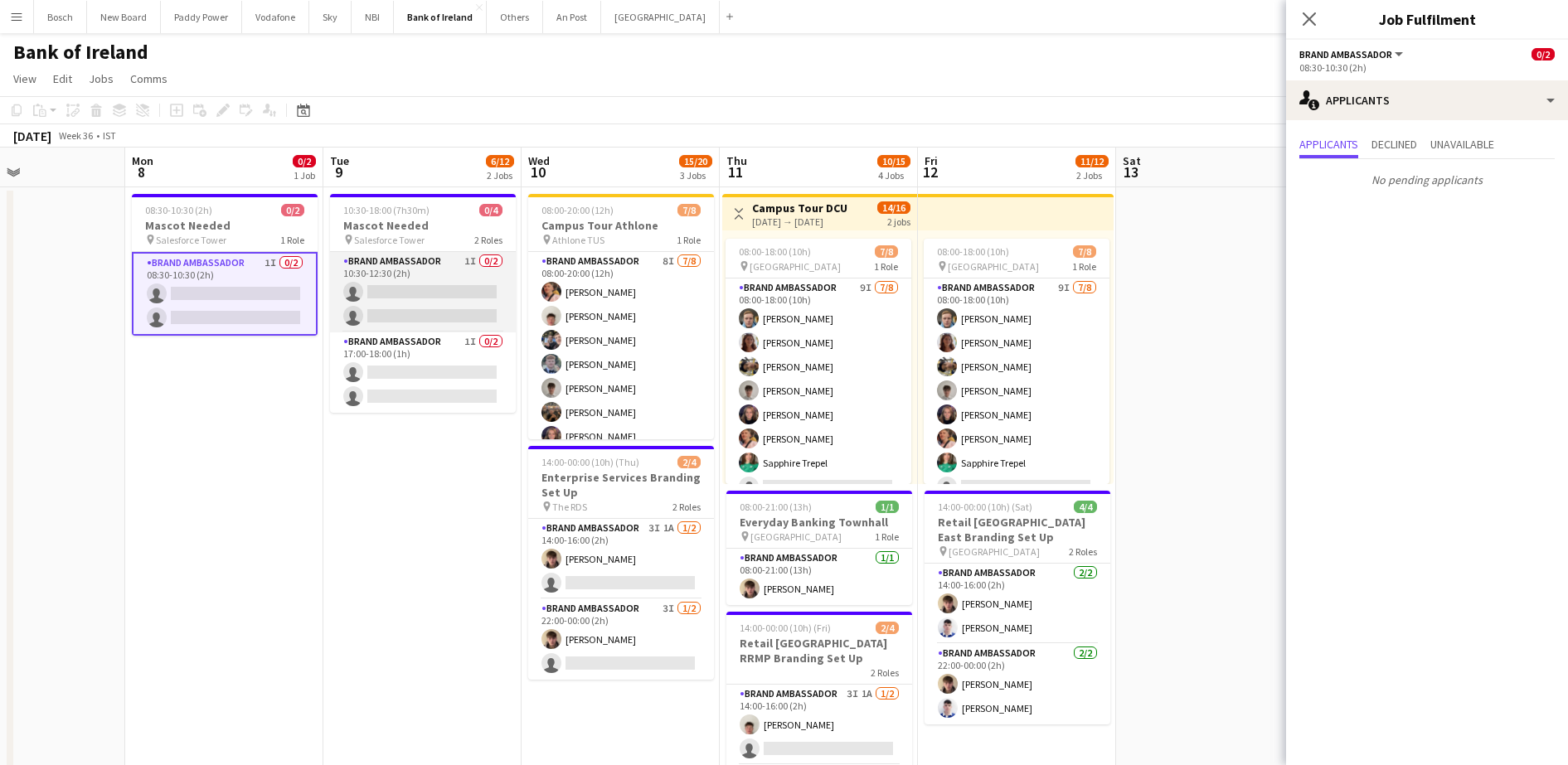
click at [419, 283] on app-card-role "Brand Ambassador 1I 0/2 10:30-12:30 (2h) single-neutral-actions single-neutral-…" at bounding box center [422, 291] width 185 height 80
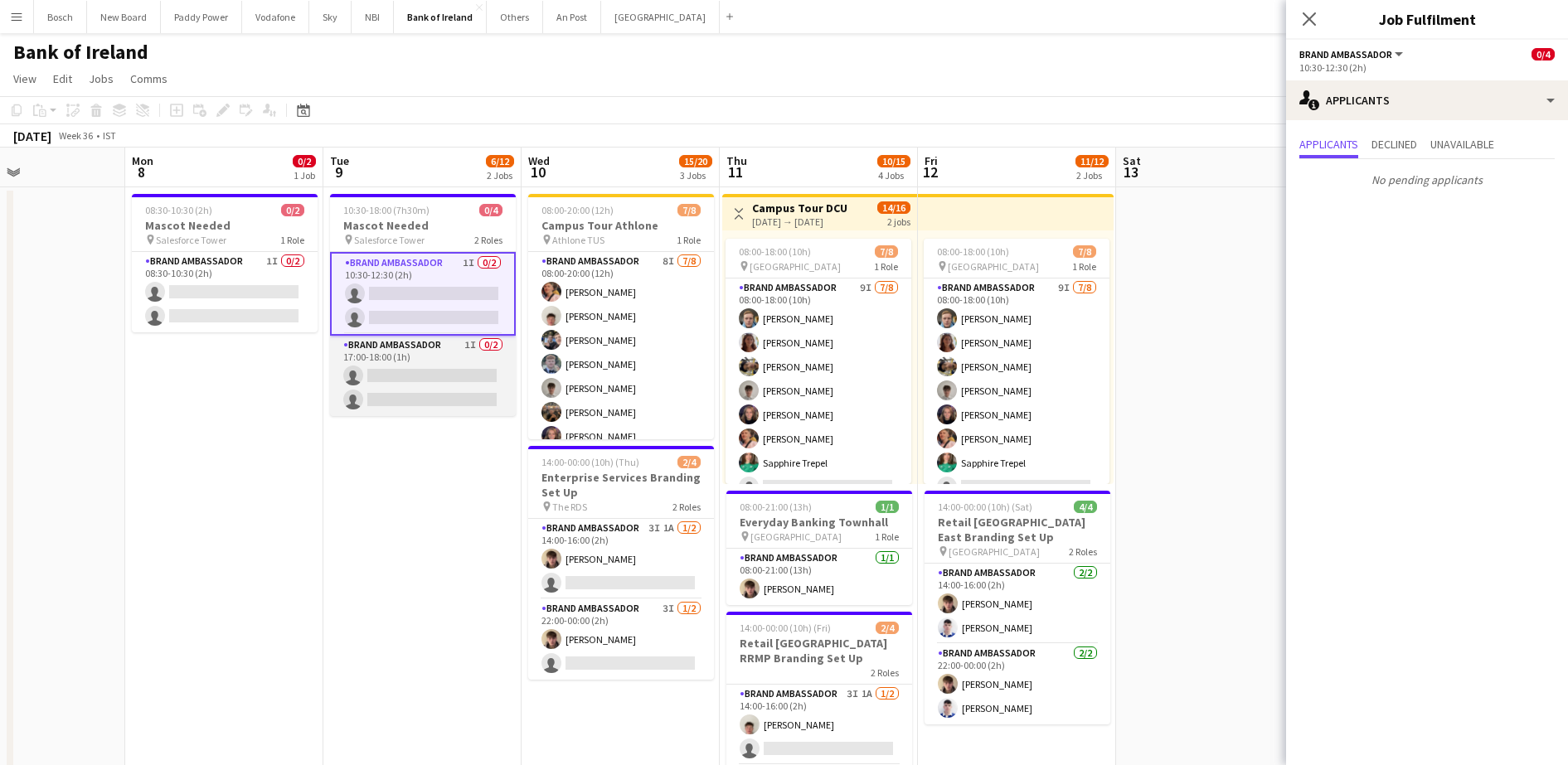
click at [441, 353] on app-card-role "Brand Ambassador 1I 0/2 17:00-18:00 (1h) single-neutral-actions single-neutral-…" at bounding box center [422, 375] width 185 height 80
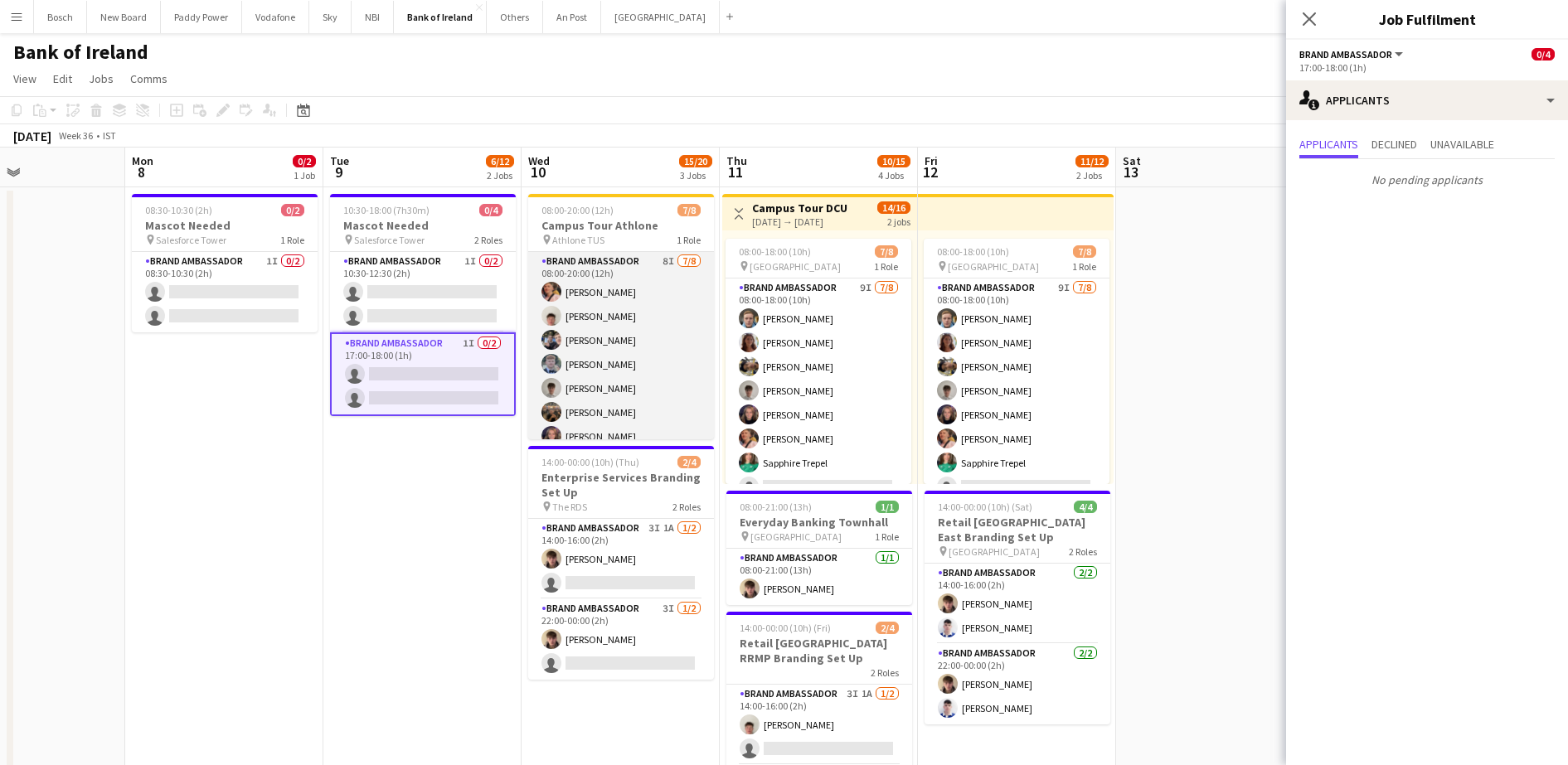
click at [640, 348] on app-card-role "Brand Ambassador 8I [DATE] 08:00-20:00 (12h) [PERSON_NAME] [PERSON_NAME] [PERSO…" at bounding box center [621, 364] width 185 height 225
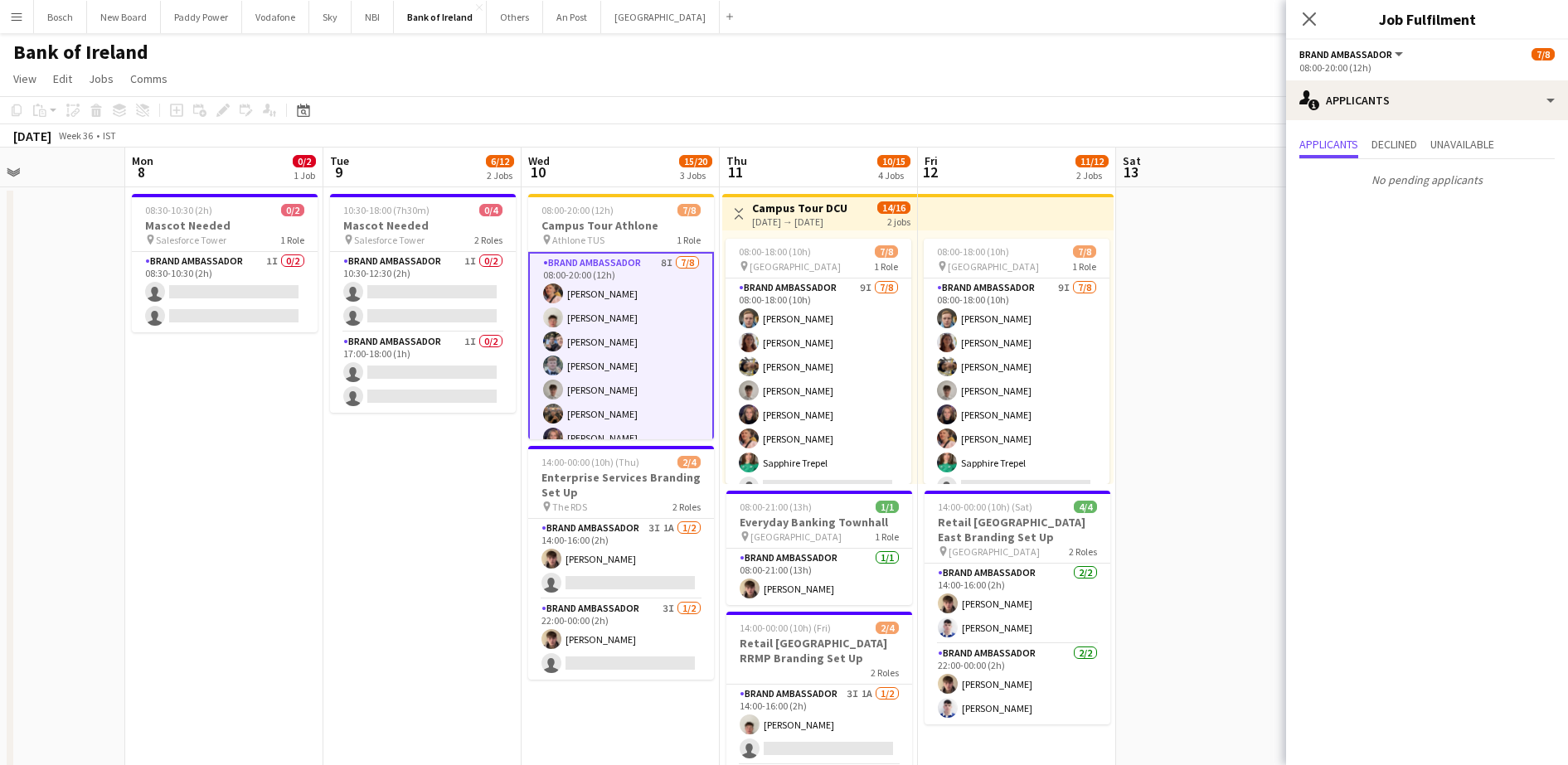
scroll to position [40, 0]
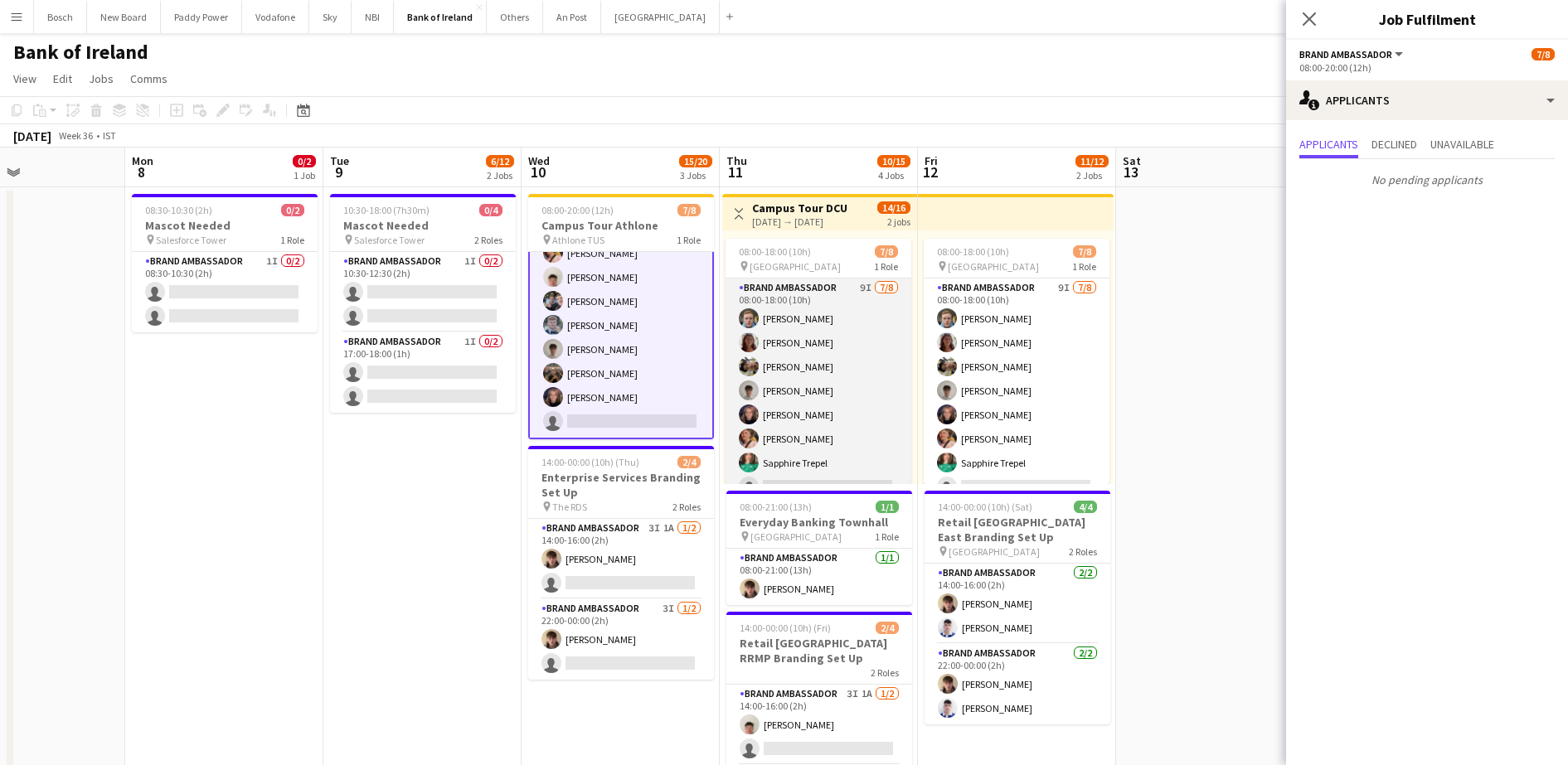
click at [824, 363] on app-card-role "Brand Ambassador 9I [DATE] 08:00-18:00 (10h) [PERSON_NAME] [PERSON_NAME] [PERSO…" at bounding box center [817, 390] width 185 height 225
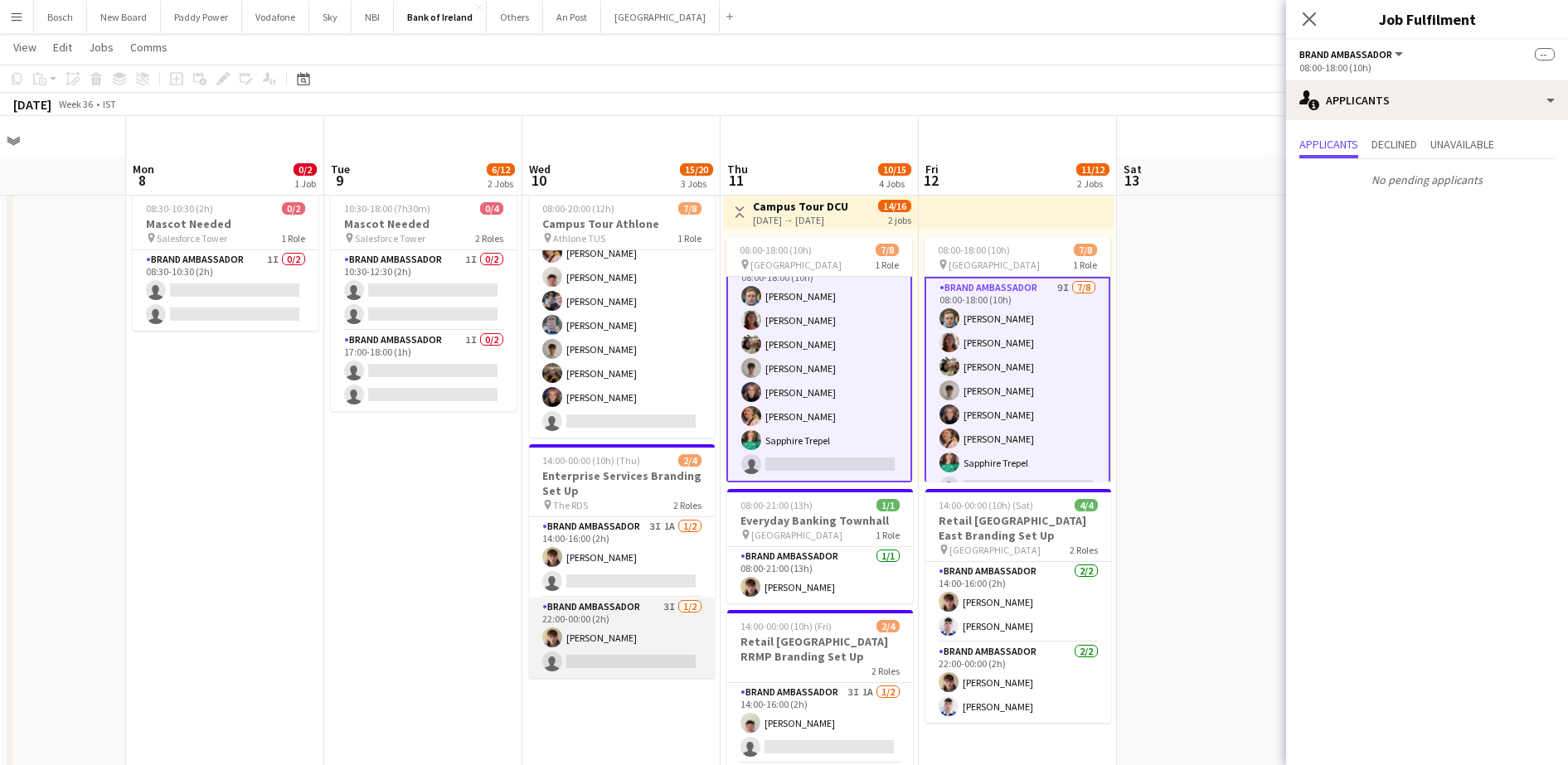
scroll to position [103, 0]
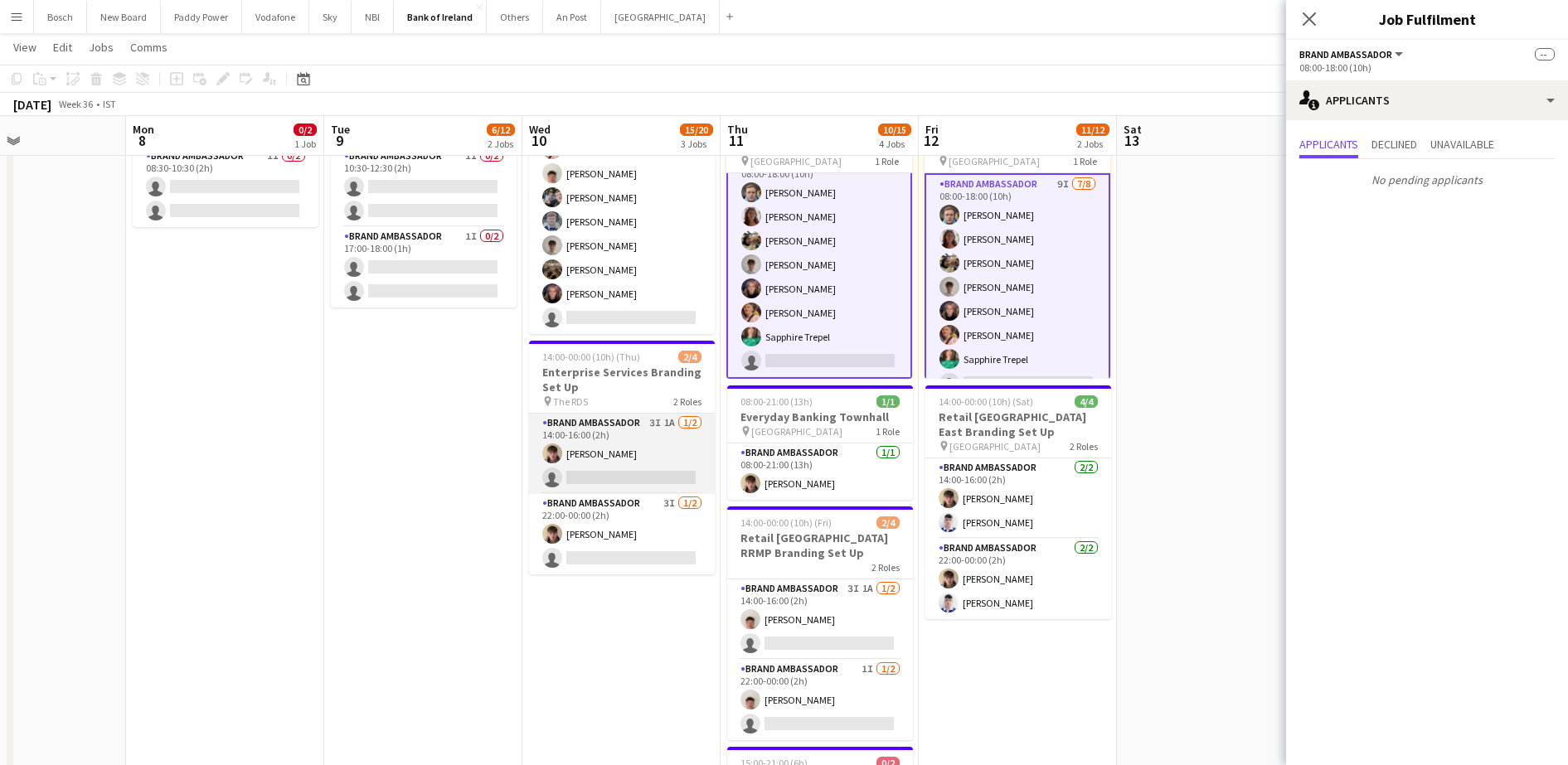
click at [628, 442] on app-card-role "Brand Ambassador 3I 1A [DATE] 14:00-16:00 (2h) [PERSON_NAME] single-neutral-act…" at bounding box center [622, 453] width 185 height 80
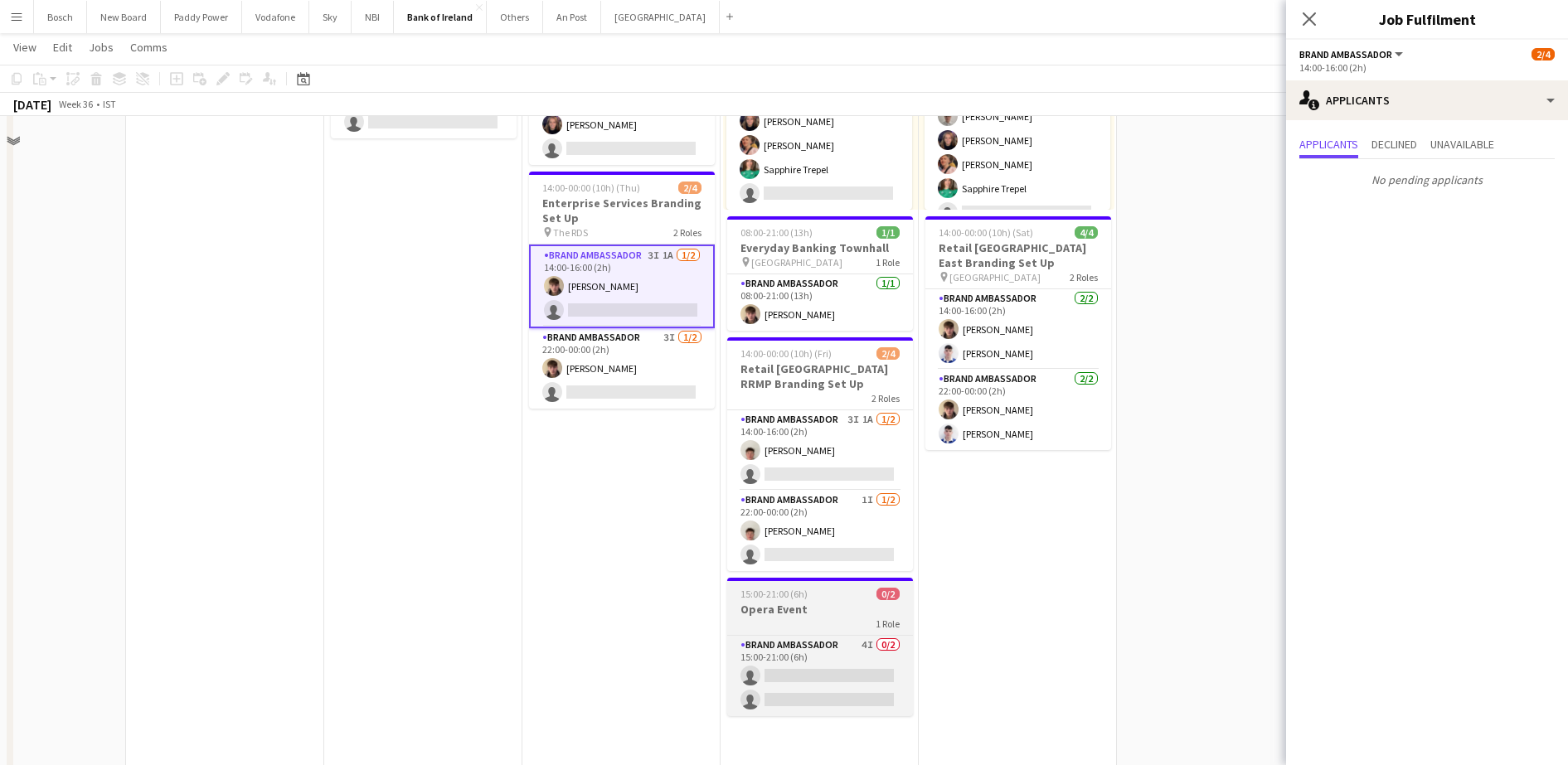
scroll to position [414, 0]
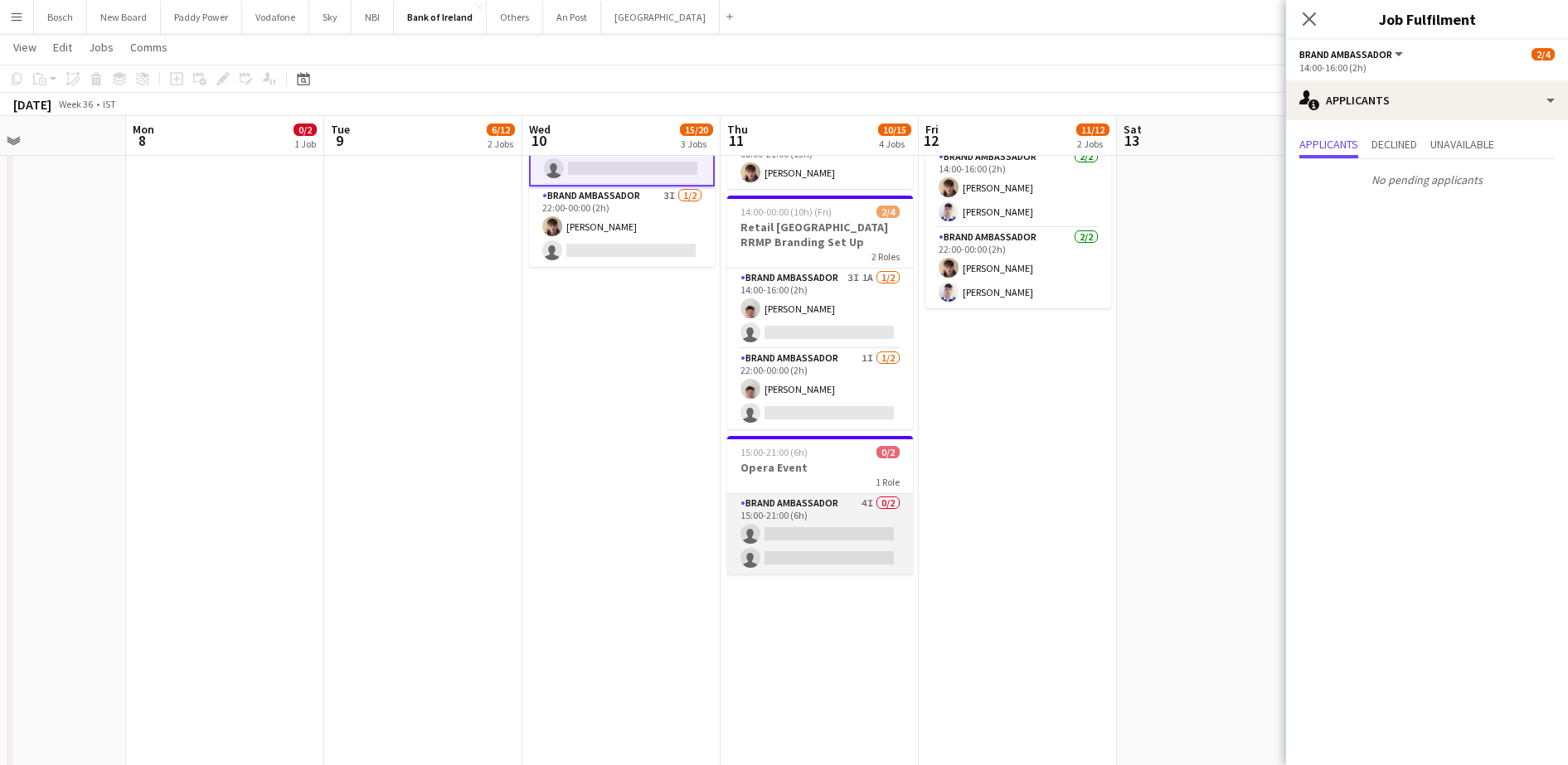
click at [834, 508] on app-card-role "Brand Ambassador 4I 0/2 15:00-21:00 (6h) single-neutral-actions single-neutral-…" at bounding box center [819, 533] width 185 height 80
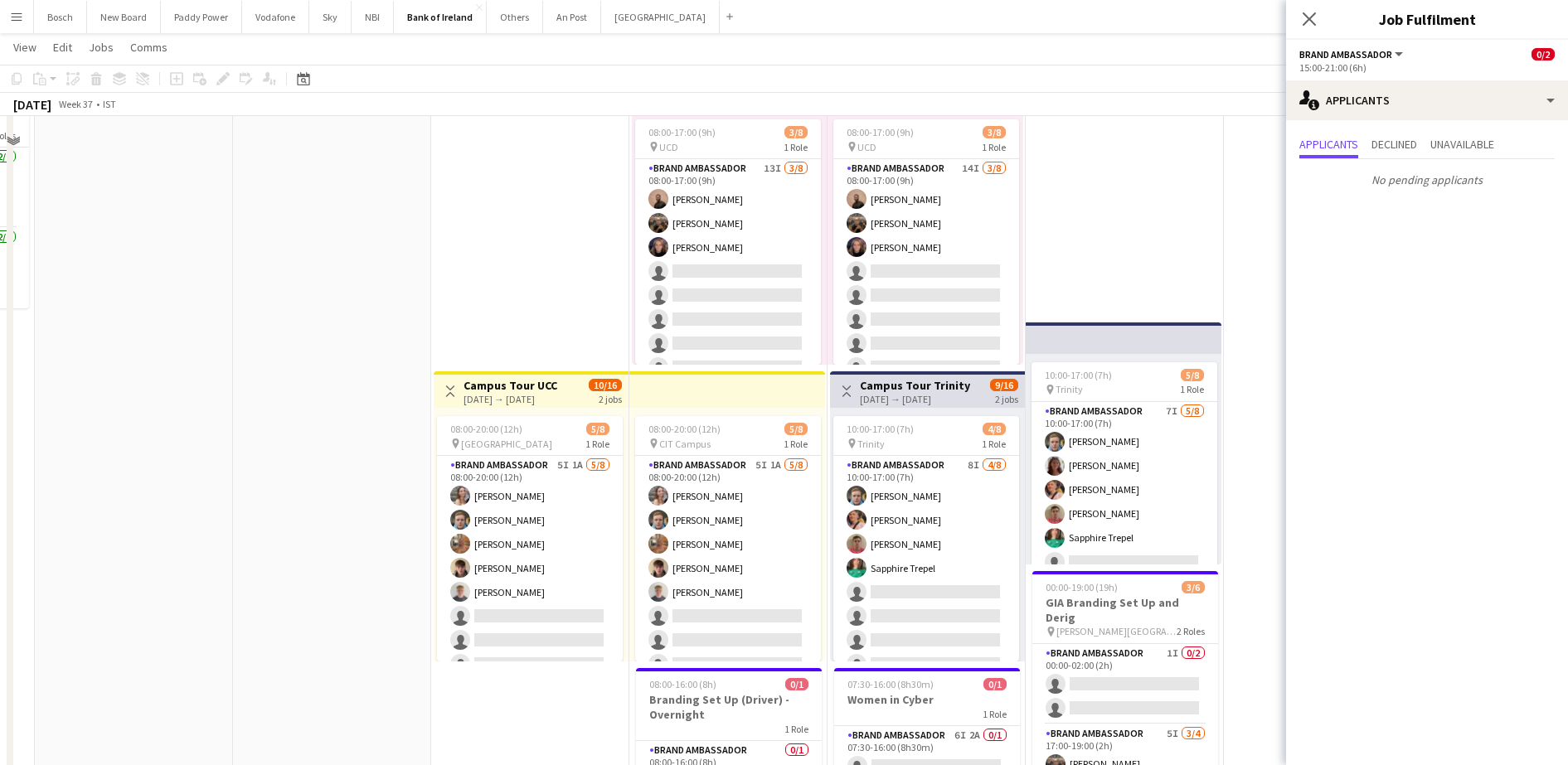
scroll to position [0, 0]
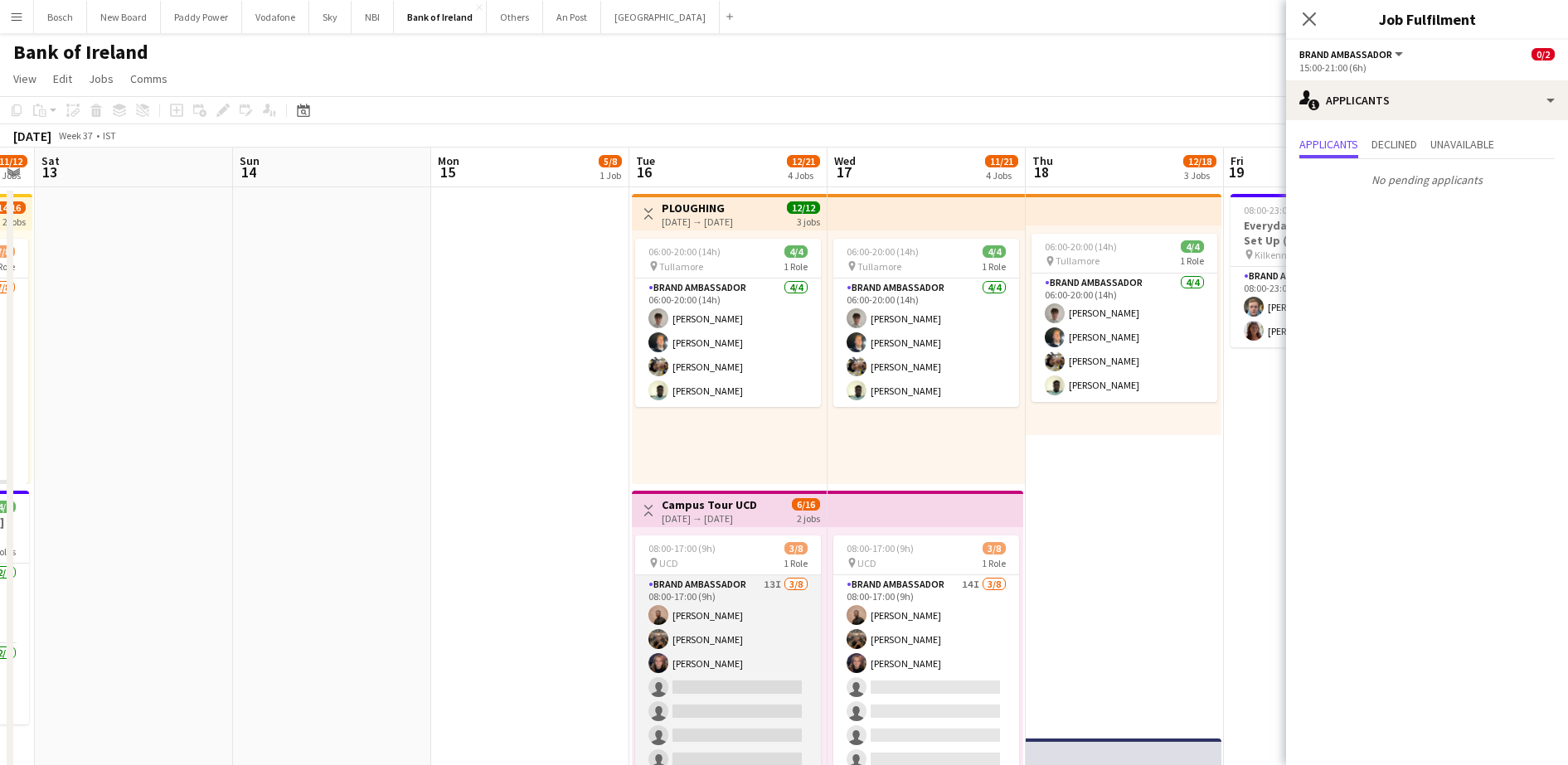
click at [663, 676] on app-card-role "Brand Ambassador 13I [DATE] 08:00-17:00 (9h) [PERSON_NAME] [PERSON_NAME] [PERSO…" at bounding box center [728, 687] width 185 height 225
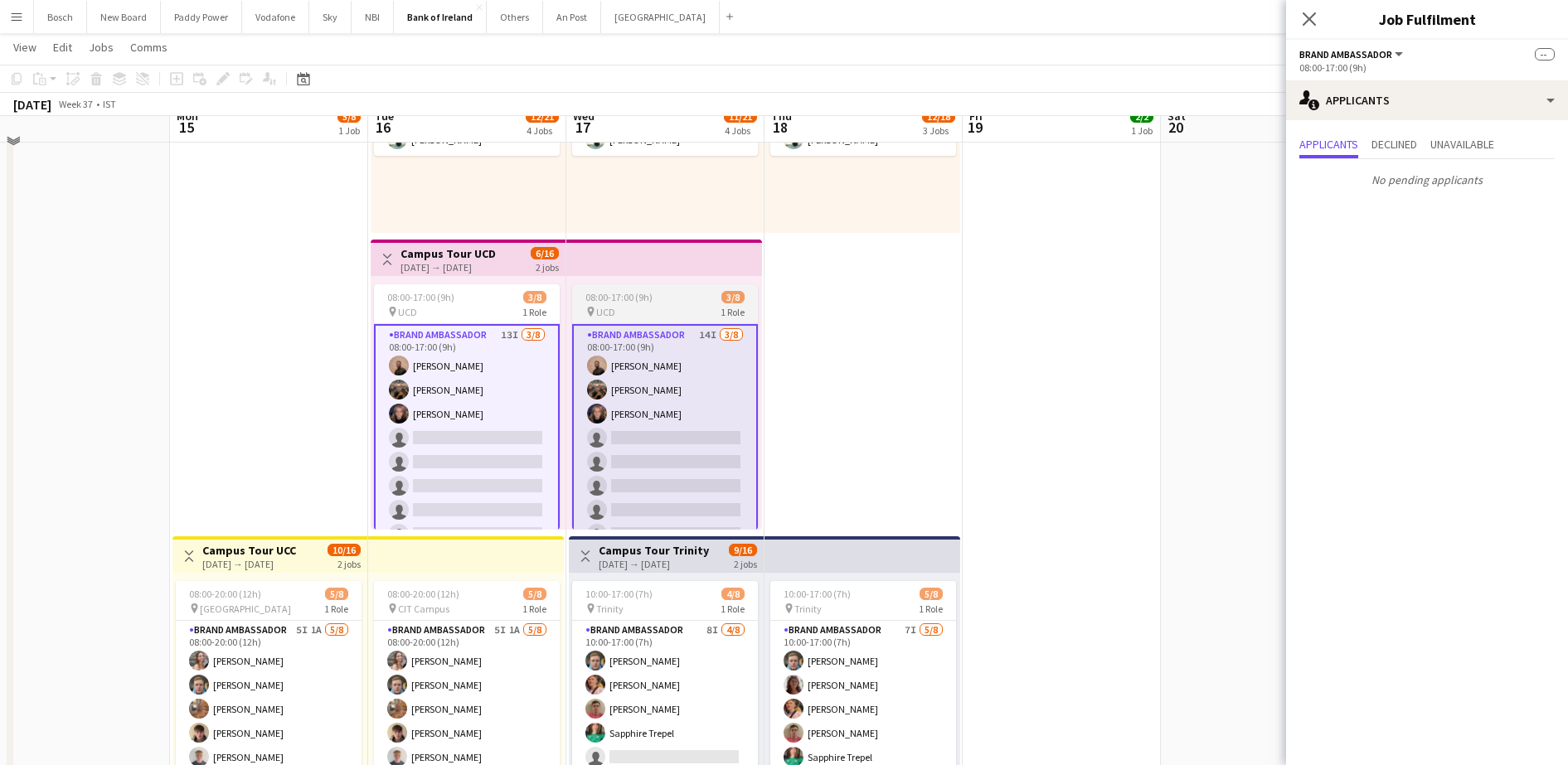
scroll to position [311, 0]
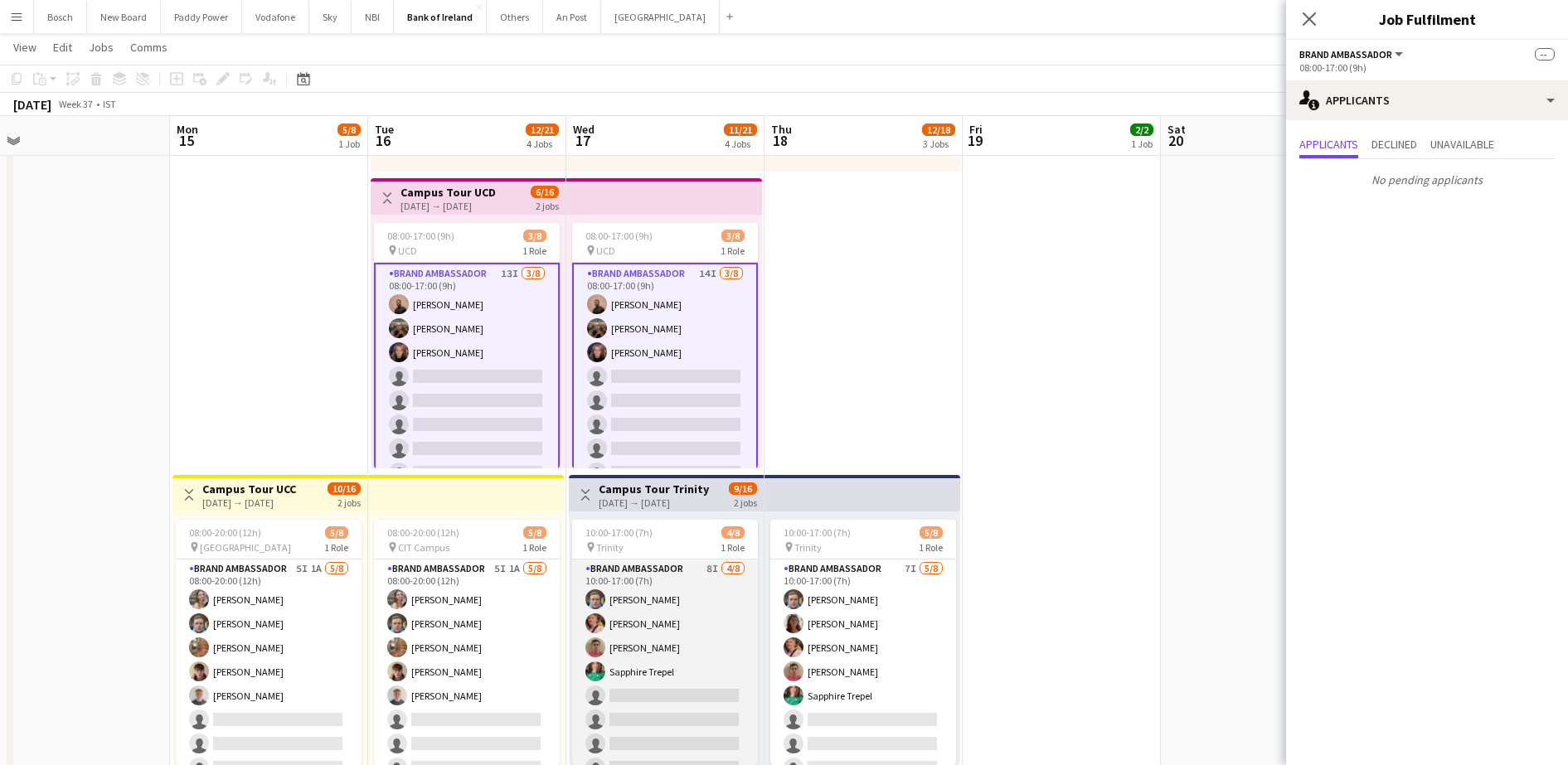
click at [663, 608] on app-card-role "Brand Ambassador 8I [DATE] 10:00-17:00 (7h) [PERSON_NAME] [PERSON_NAME] [PERSON…" at bounding box center [665, 671] width 185 height 225
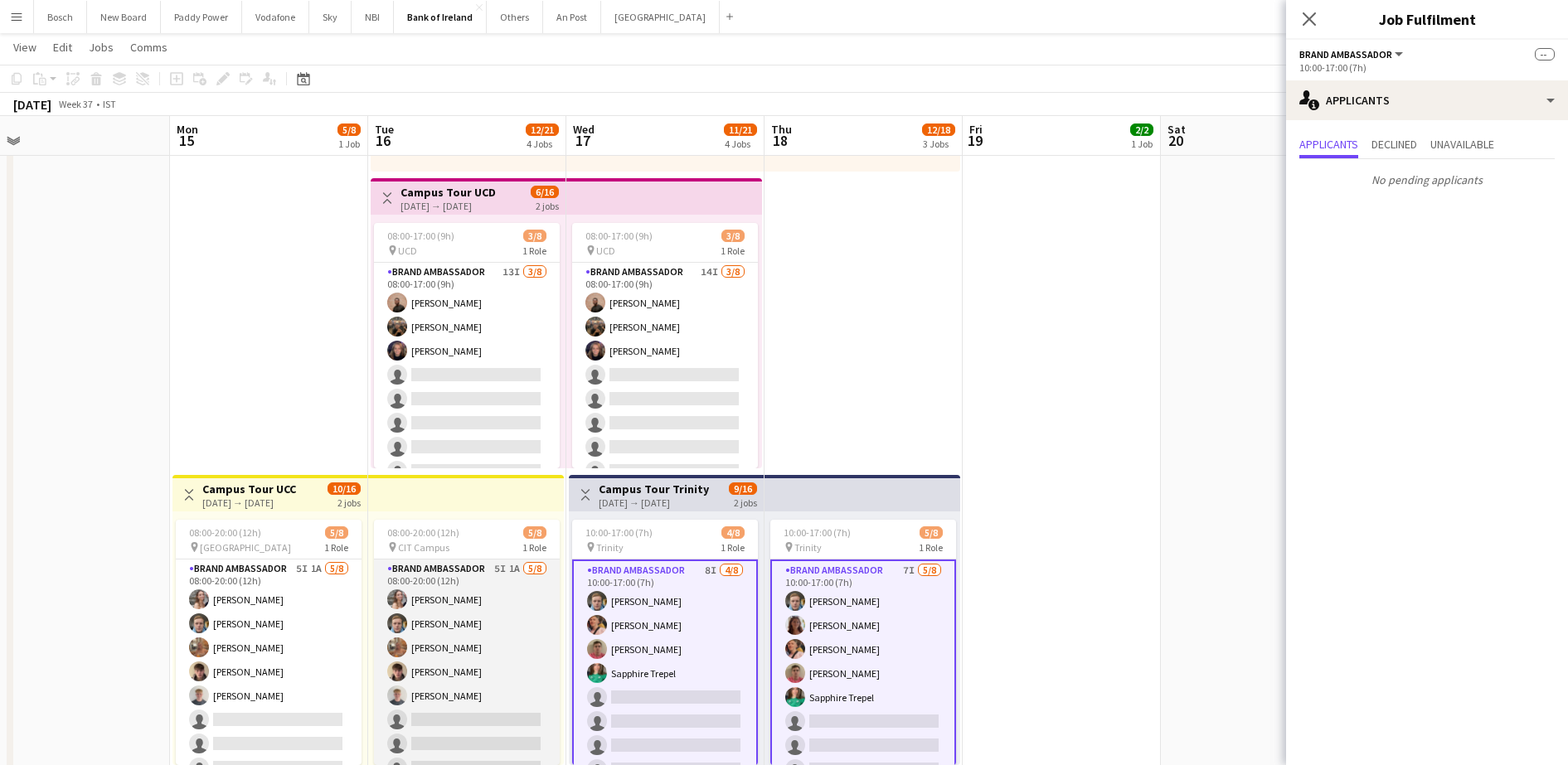
click at [438, 641] on app-card-role "Brand Ambassador 5I 1A [DATE] 08:00-20:00 (12h) [PERSON_NAME] [PERSON_NAME] [PE…" at bounding box center [466, 671] width 185 height 225
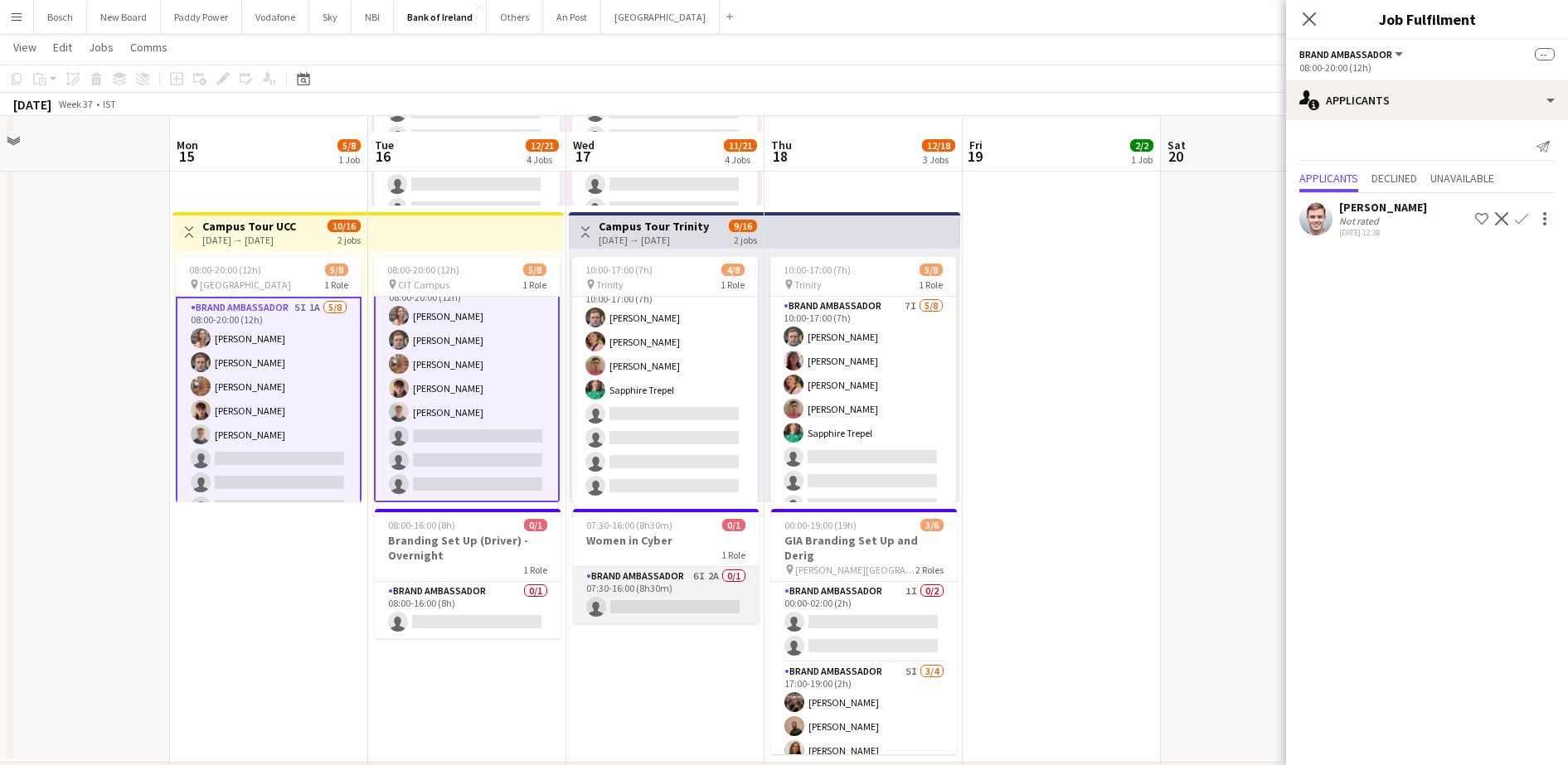
scroll to position [621, 0]
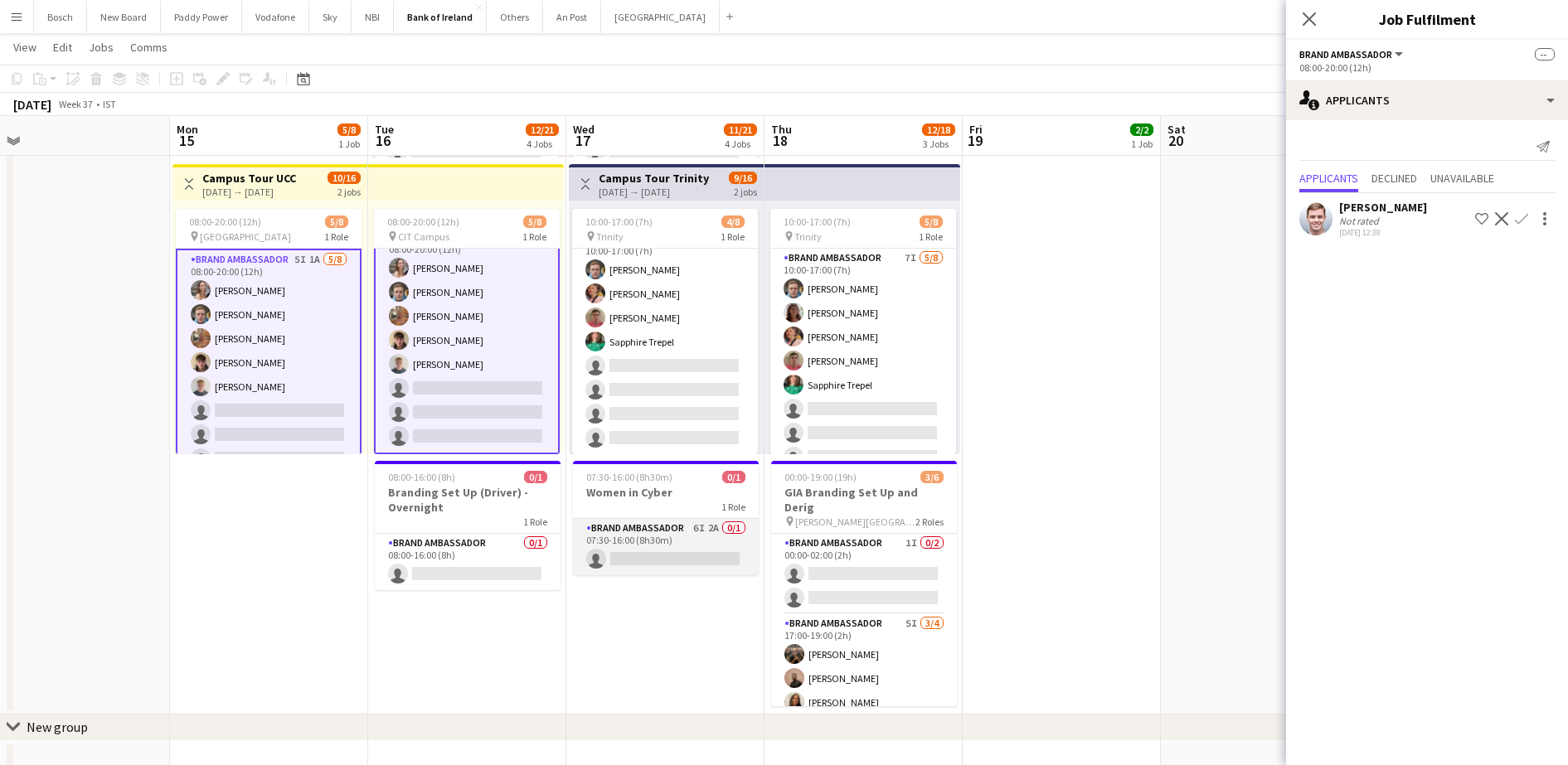
click at [676, 555] on app-card-role "Brand Ambassador 6I 2A 0/1 07:30-16:00 (8h30m) single-neutral-actions" at bounding box center [665, 546] width 185 height 56
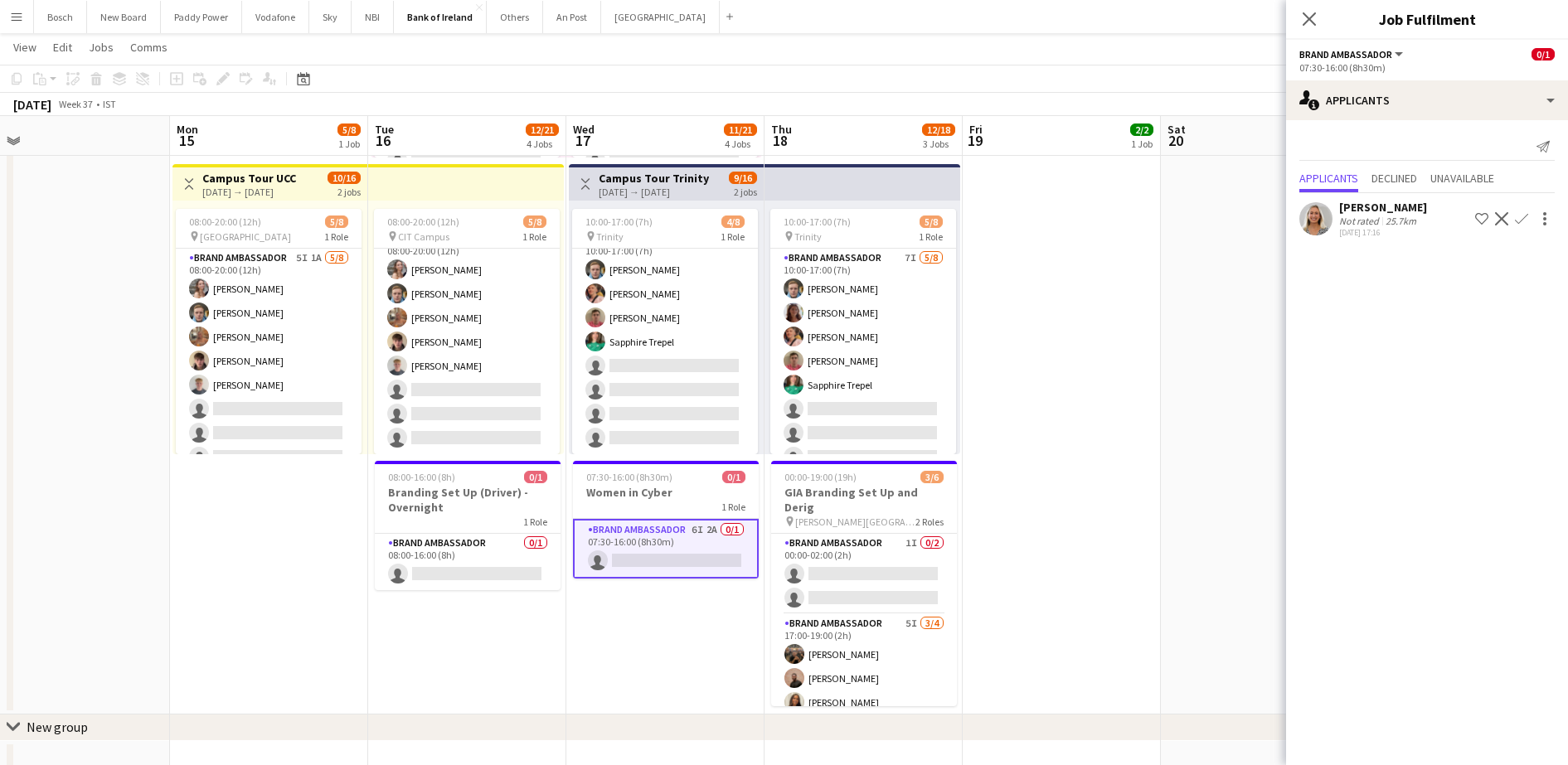
scroll to position [19, 0]
click at [475, 556] on app-card-role "Brand Ambassador 0/1 08:00-16:00 (8h) single-neutral-actions" at bounding box center [467, 561] width 185 height 56
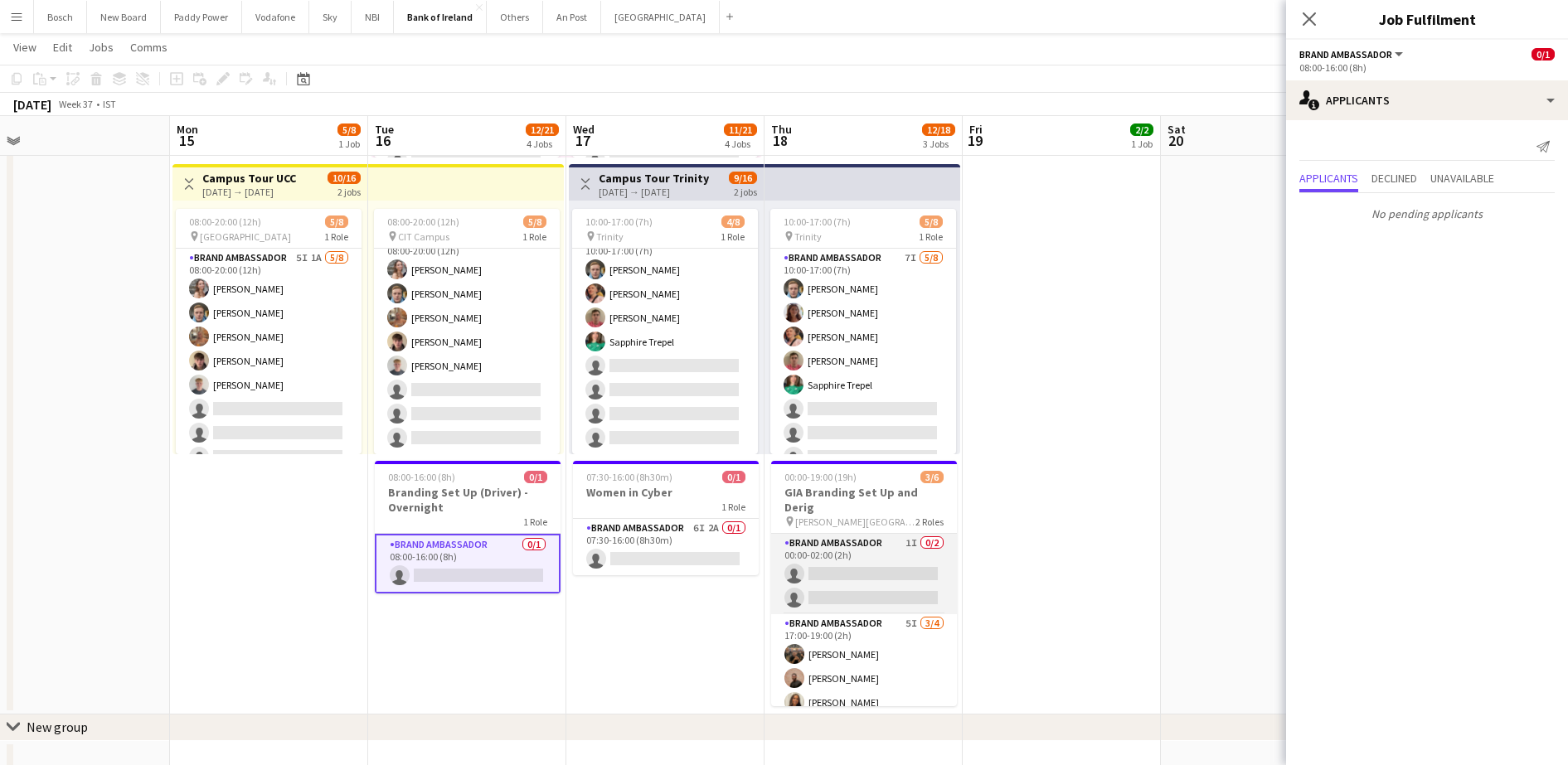
click at [836, 563] on app-card-role "Brand Ambassador 1I 0/2 00:00-02:00 (2h) single-neutral-actions single-neutral-…" at bounding box center [863, 573] width 185 height 80
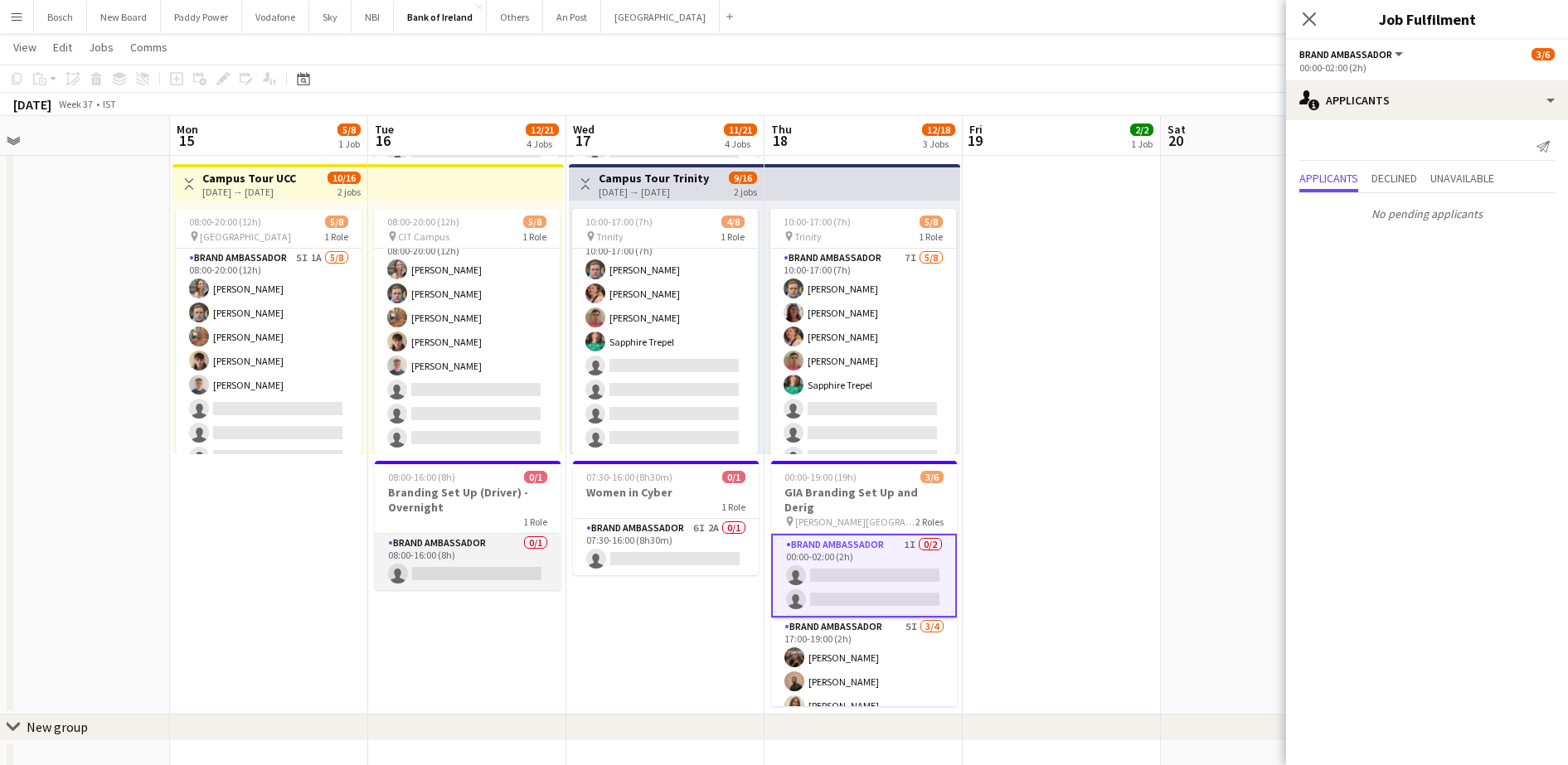
click at [465, 561] on app-card-role "Brand Ambassador 0/1 08:00-16:00 (8h) single-neutral-actions" at bounding box center [467, 561] width 185 height 56
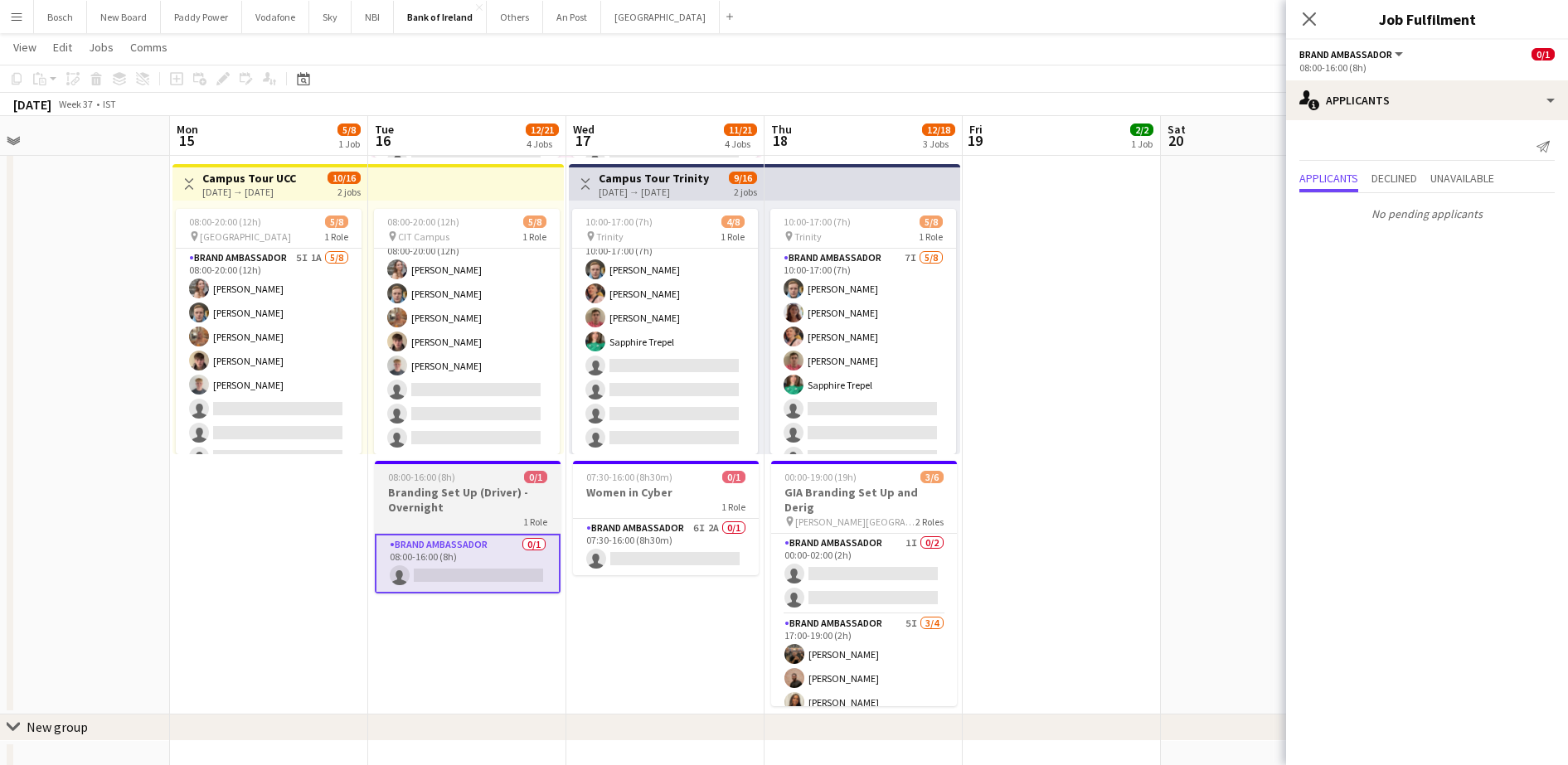
click at [480, 507] on h3 "Branding Set Up (Driver) - Overnight" at bounding box center [467, 500] width 185 height 30
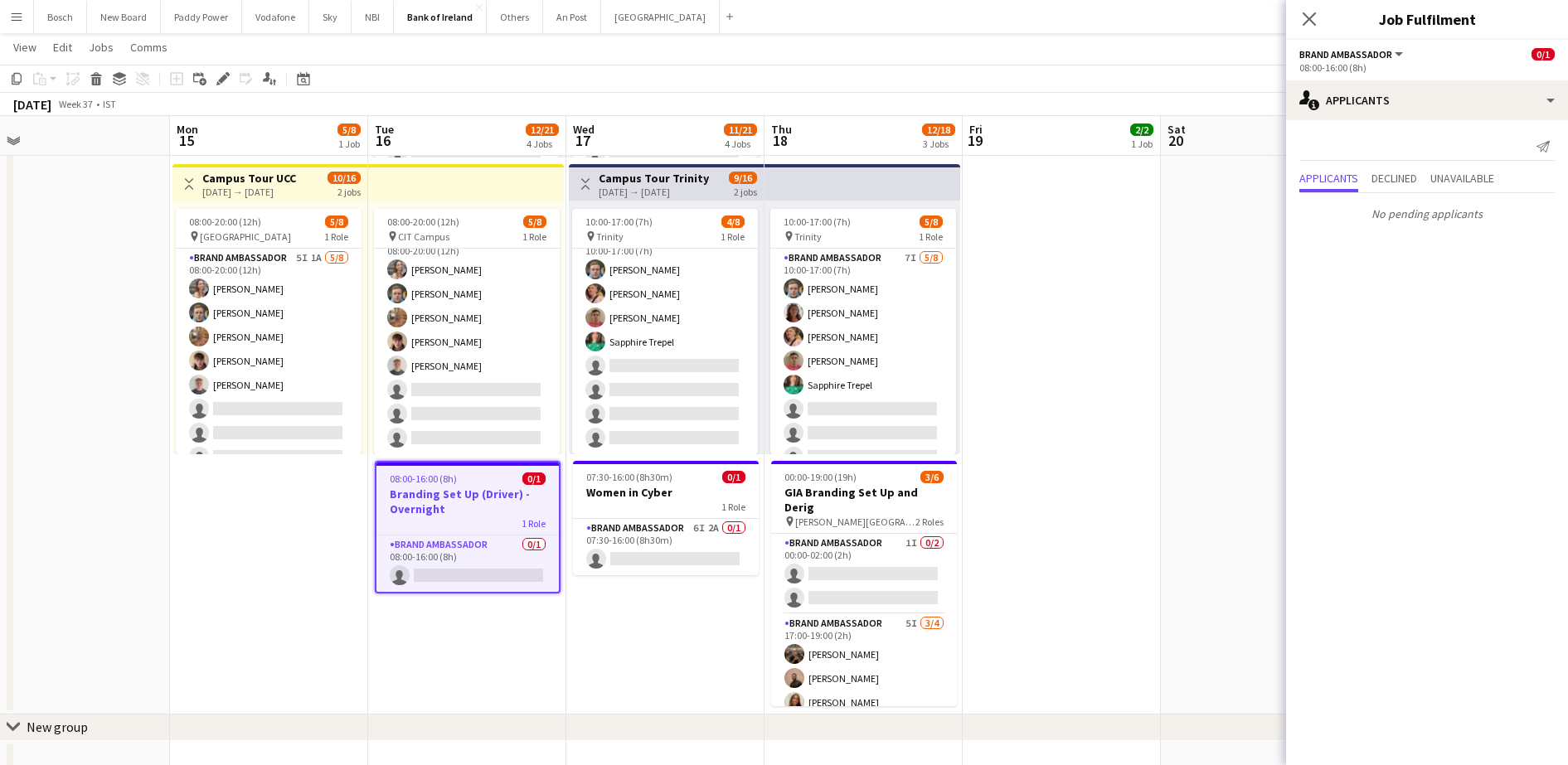
click at [473, 530] on app-job-card "08:00-16:00 (8h) 0/1 Branding Set Up (Driver) - Overnight 1 Role Brand Ambassad…" at bounding box center [467, 527] width 185 height 133
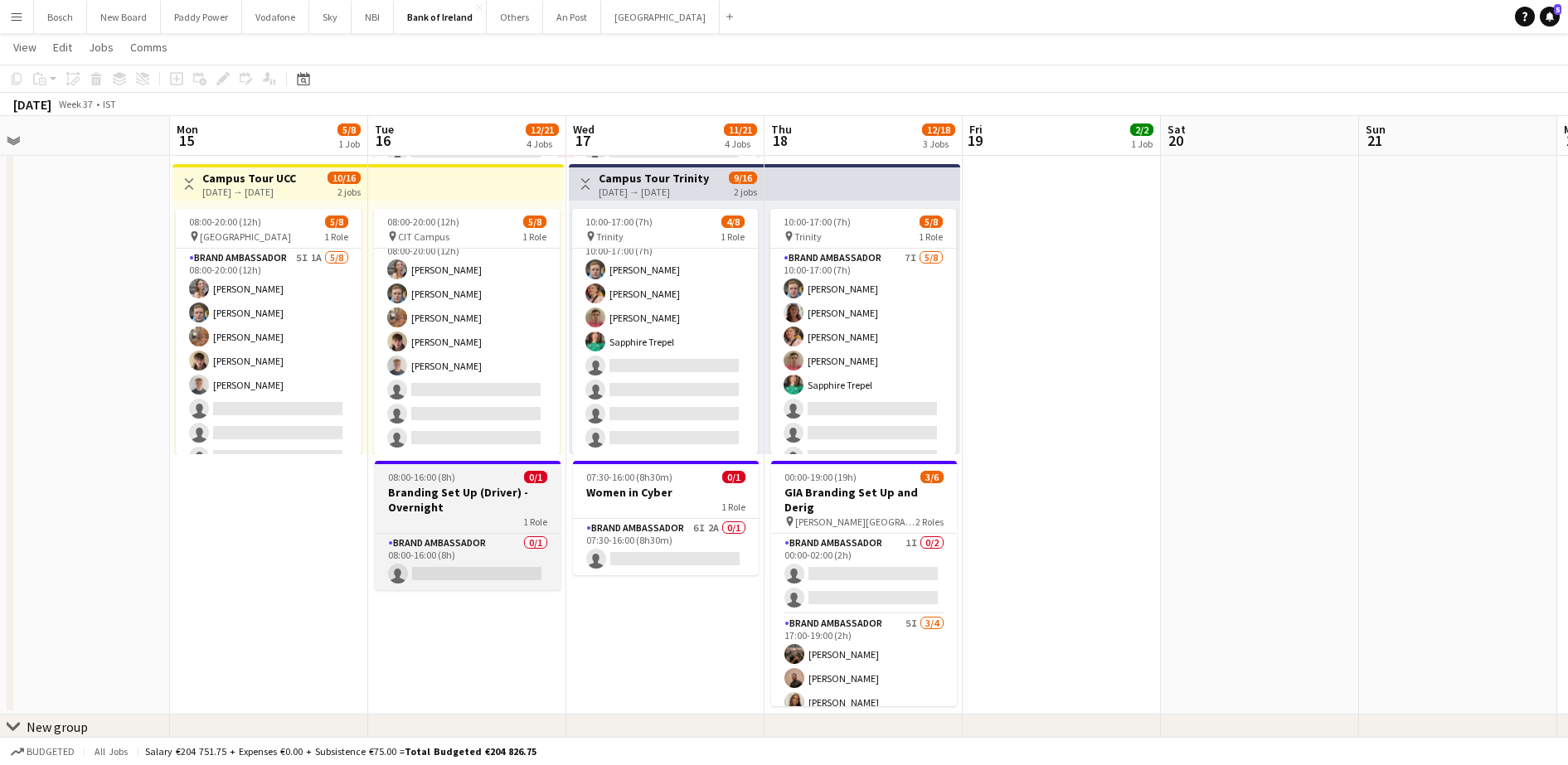
click at [470, 470] on div "08:00-16:00 (8h) 0/1" at bounding box center [467, 476] width 185 height 12
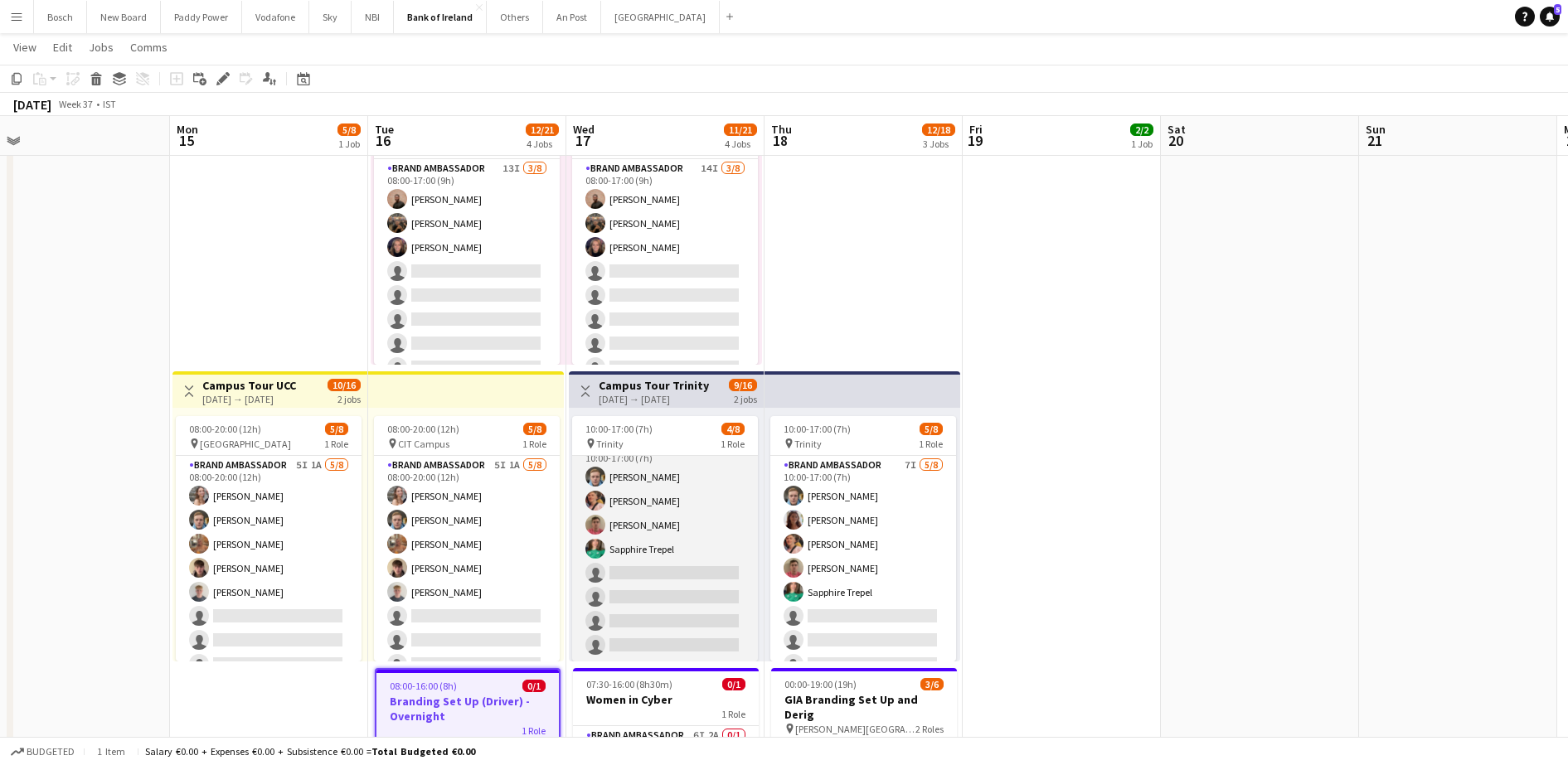
click at [669, 550] on app-card-role "Brand Ambassador 8I [DATE] 10:00-17:00 (7h) [PERSON_NAME] [PERSON_NAME] [PERSON…" at bounding box center [665, 549] width 185 height 225
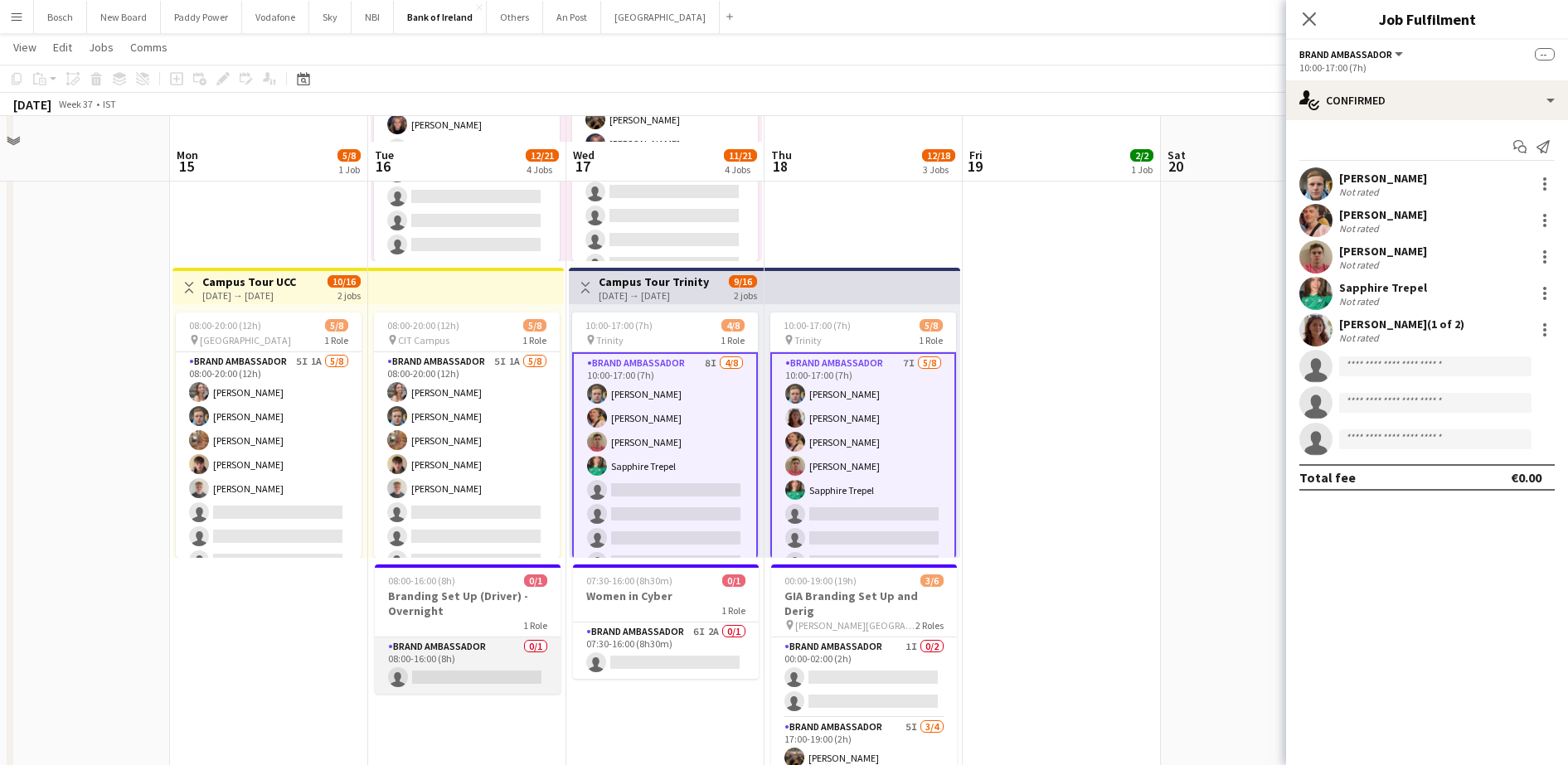
scroll to position [621, 0]
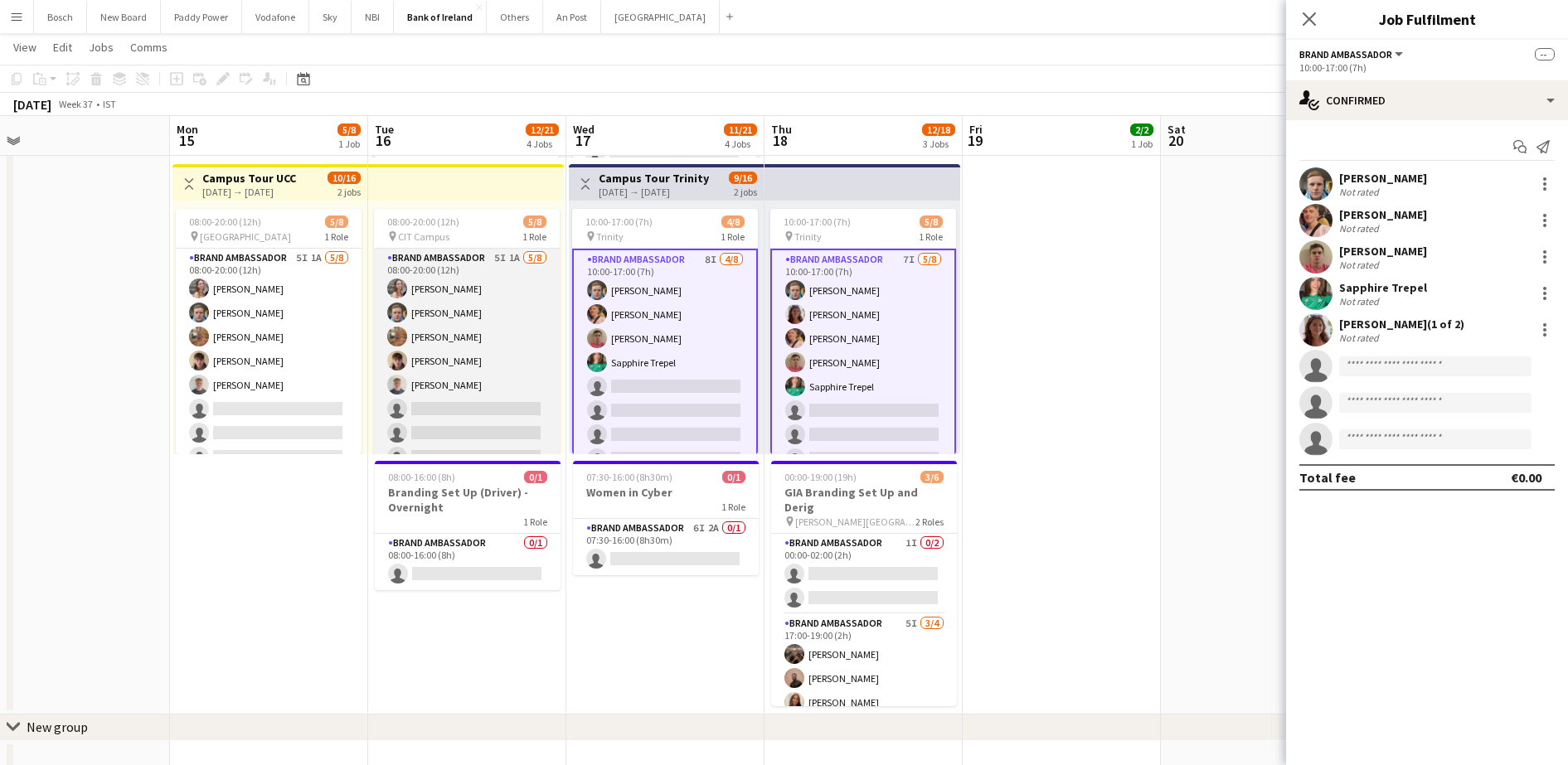
click at [447, 426] on app-card-role "Brand Ambassador 5I 1A [DATE] 08:00-20:00 (12h) [PERSON_NAME] [PERSON_NAME] [PE…" at bounding box center [466, 361] width 185 height 225
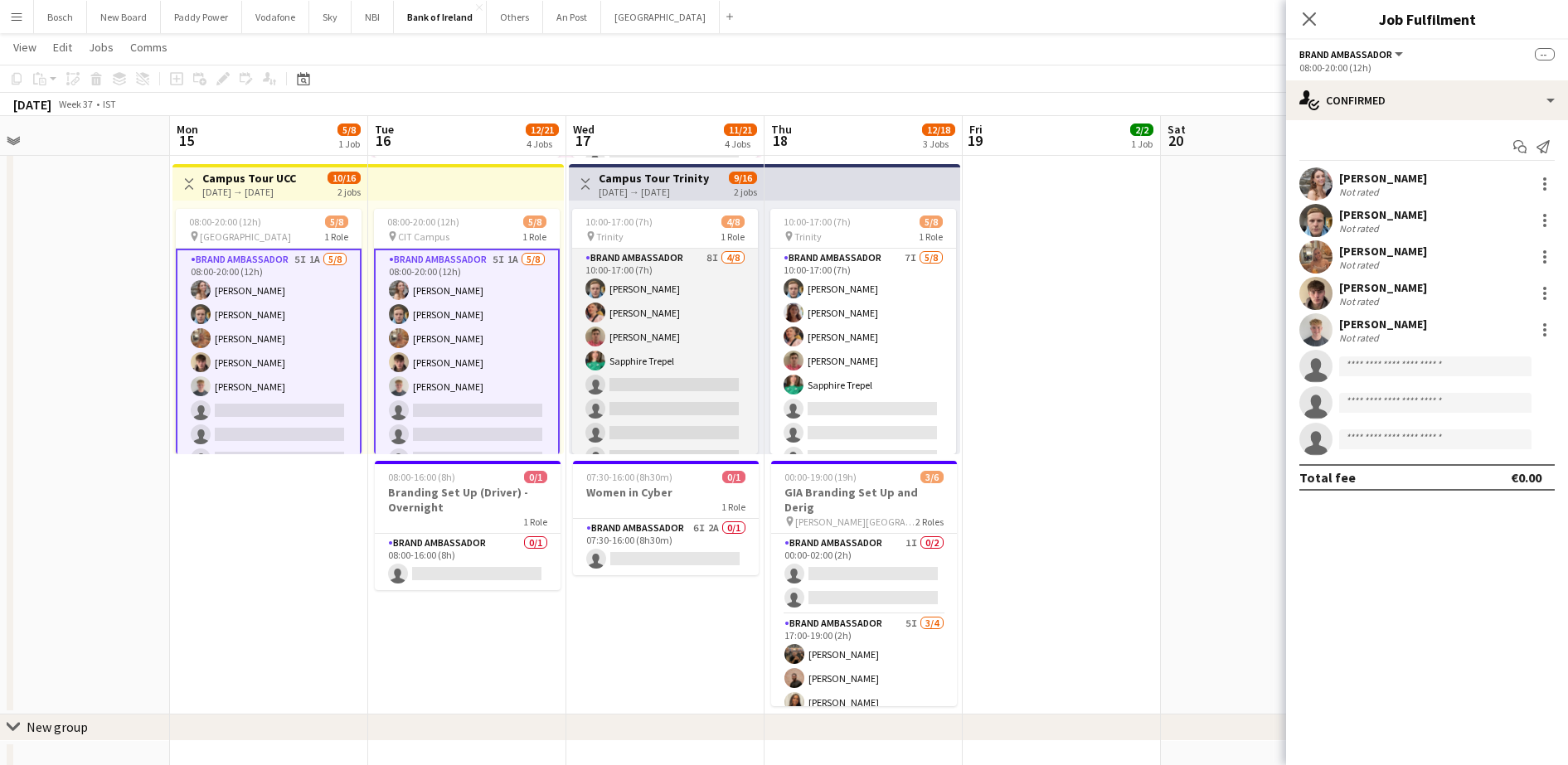
click at [603, 352] on app-card-role "Brand Ambassador 8I [DATE] 10:00-17:00 (7h) [PERSON_NAME] [PERSON_NAME] [PERSON…" at bounding box center [665, 361] width 185 height 225
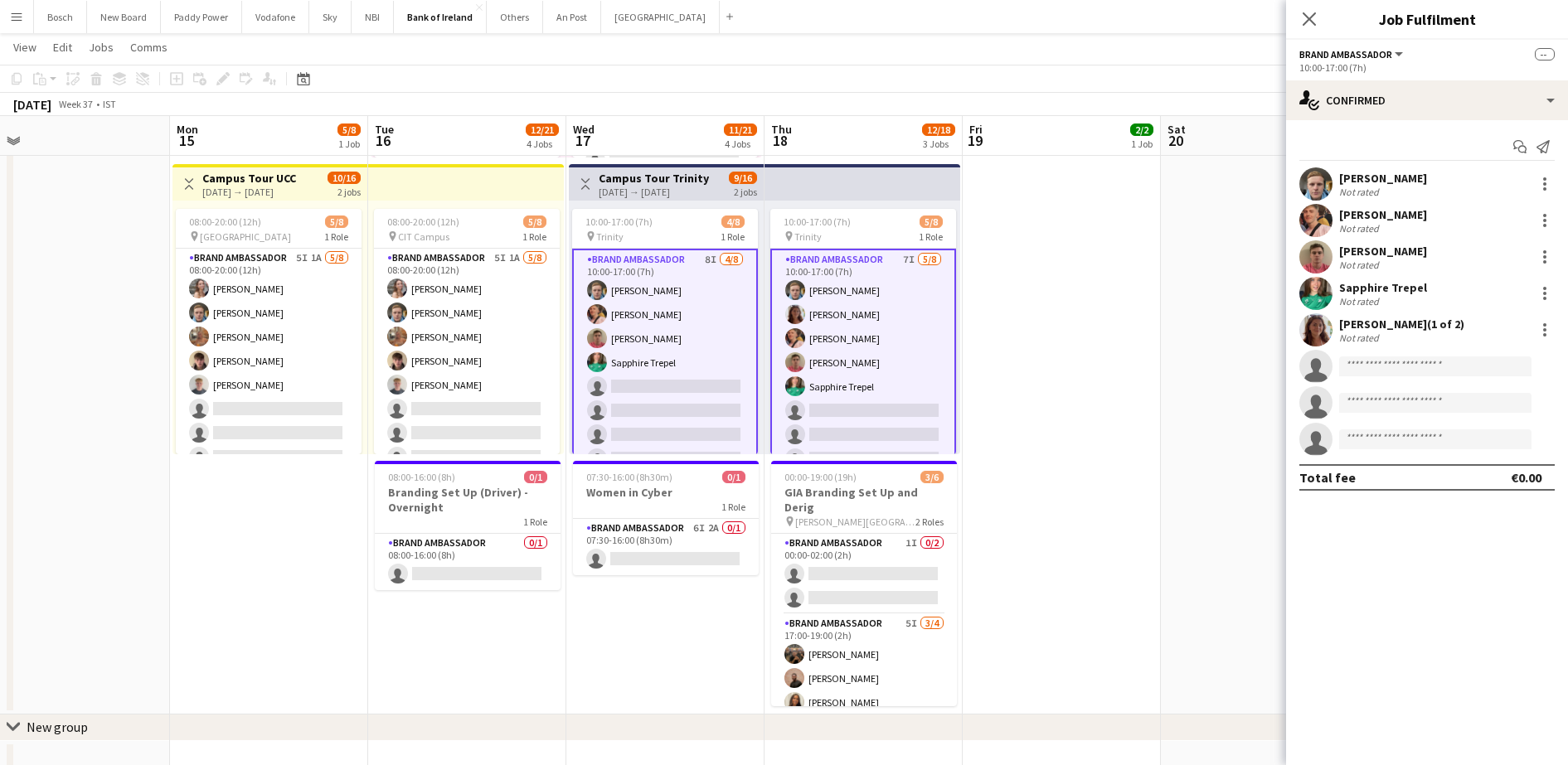
click at [11, 11] on app-icon "Menu" at bounding box center [16, 16] width 13 height 13
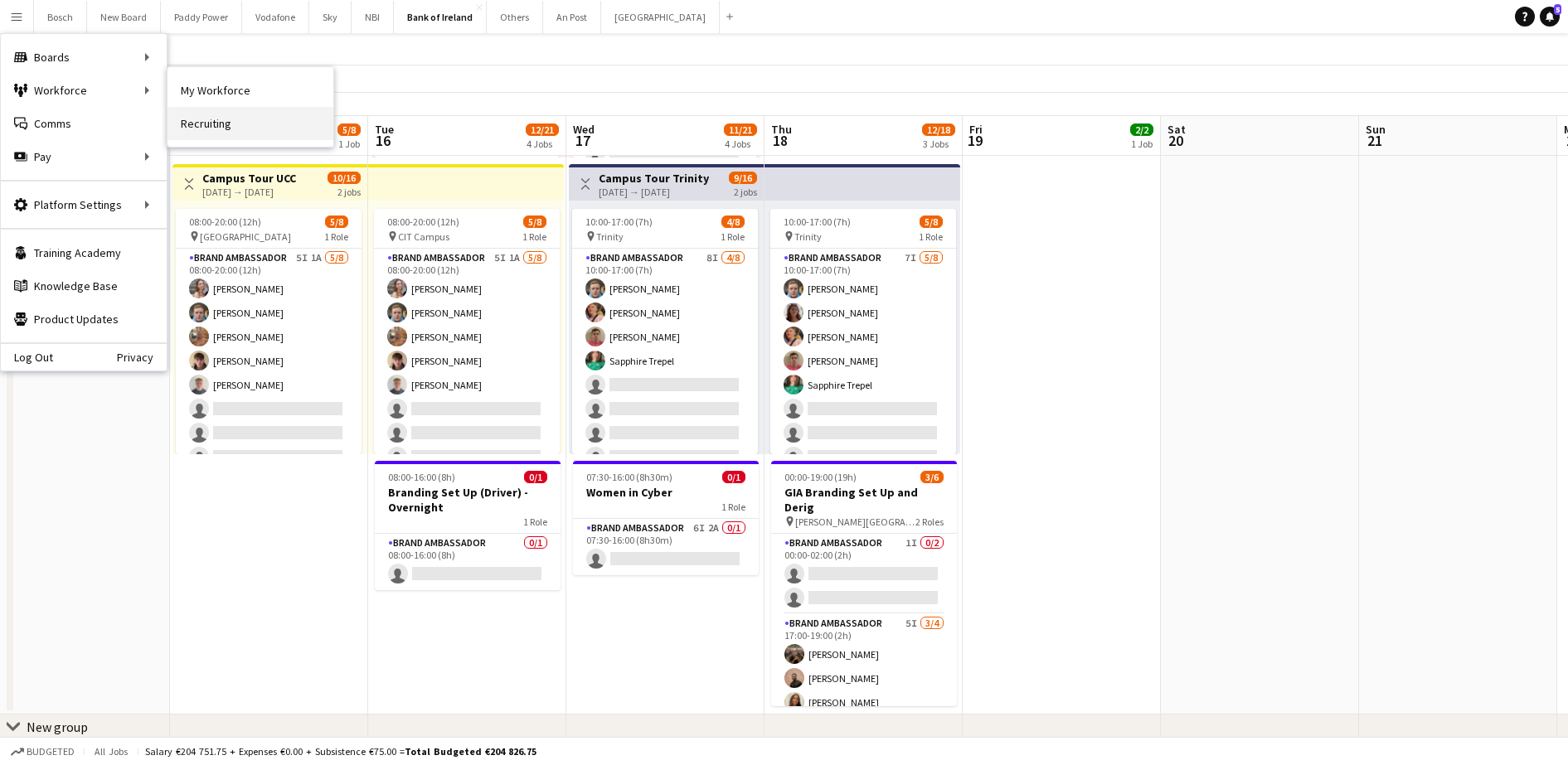
click at [238, 133] on link "Recruiting" at bounding box center [250, 123] width 166 height 33
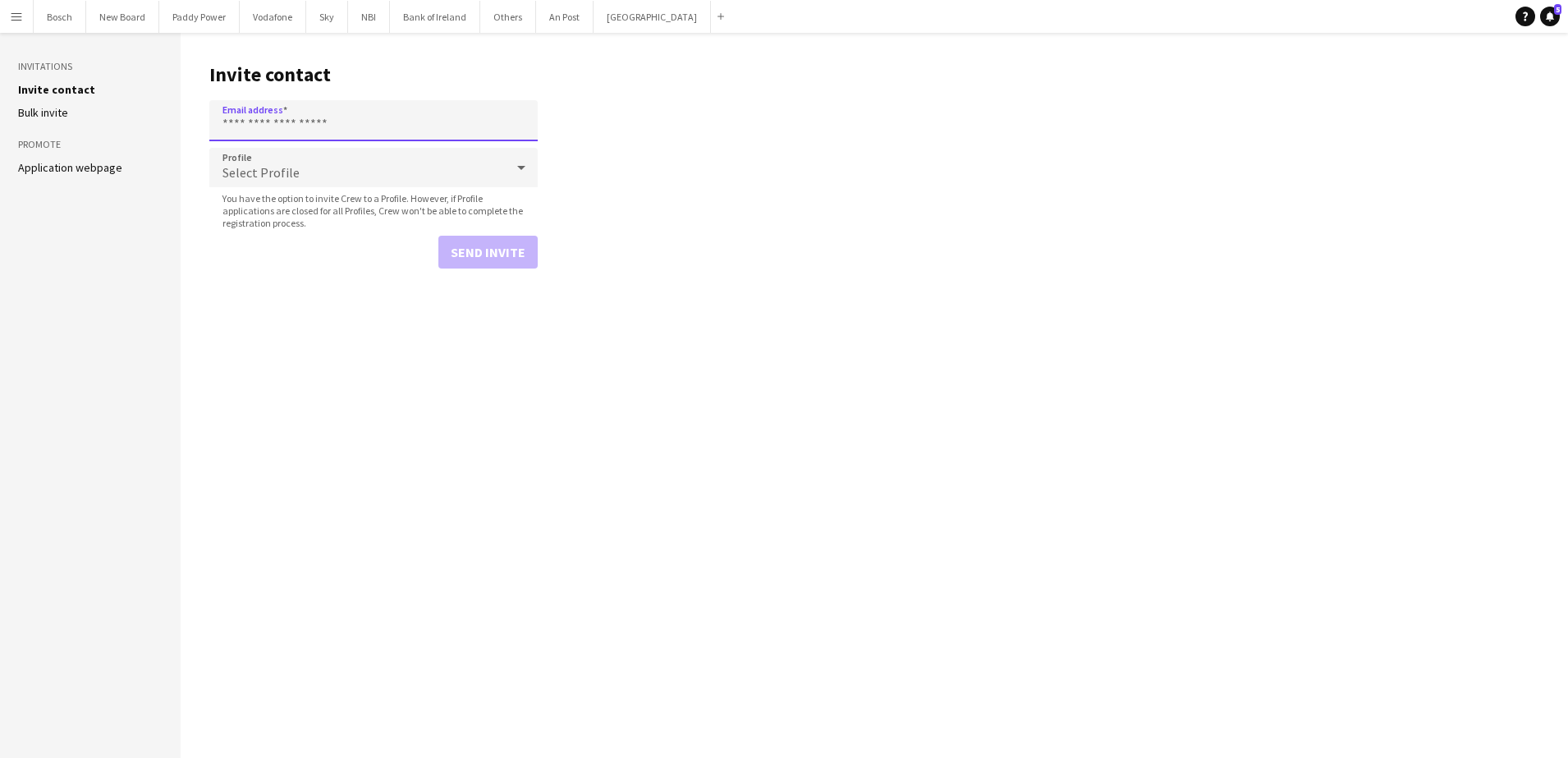
paste input "**********"
type input "**********"
click at [481, 261] on button "Send invite" at bounding box center [488, 252] width 99 height 32
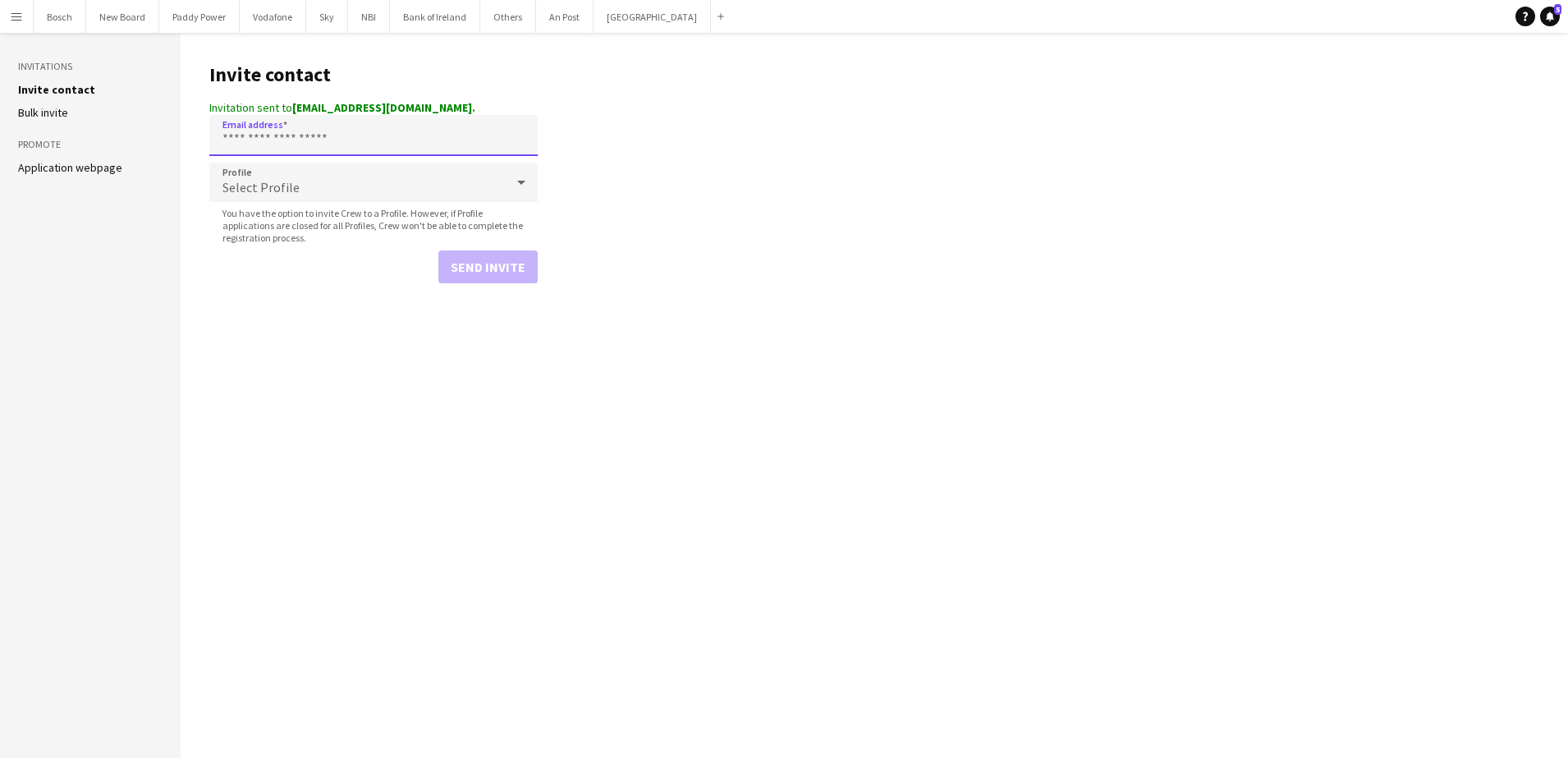
paste input "**********"
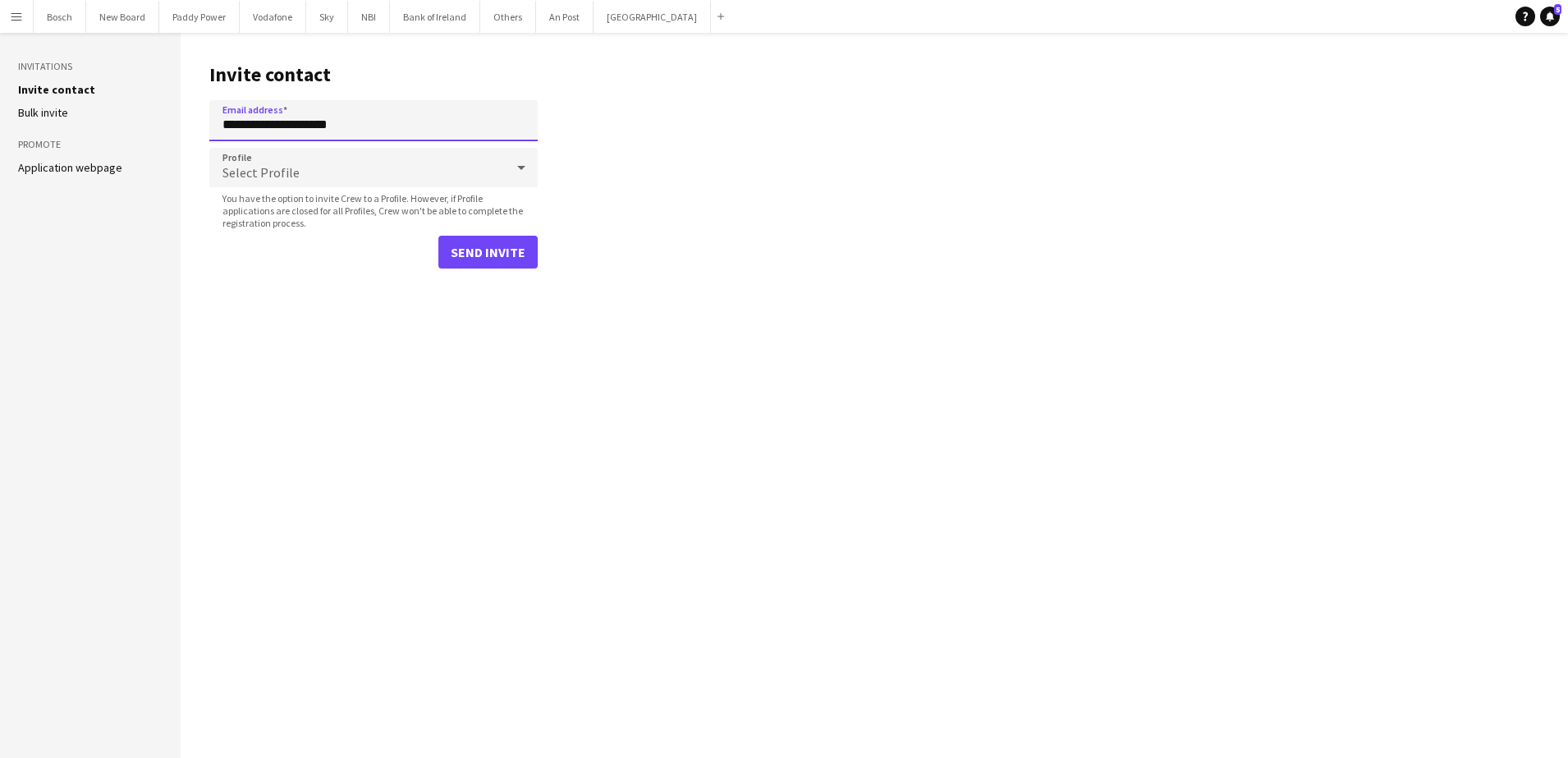
type input "**********"
click at [485, 258] on button "Send invite" at bounding box center [488, 252] width 99 height 32
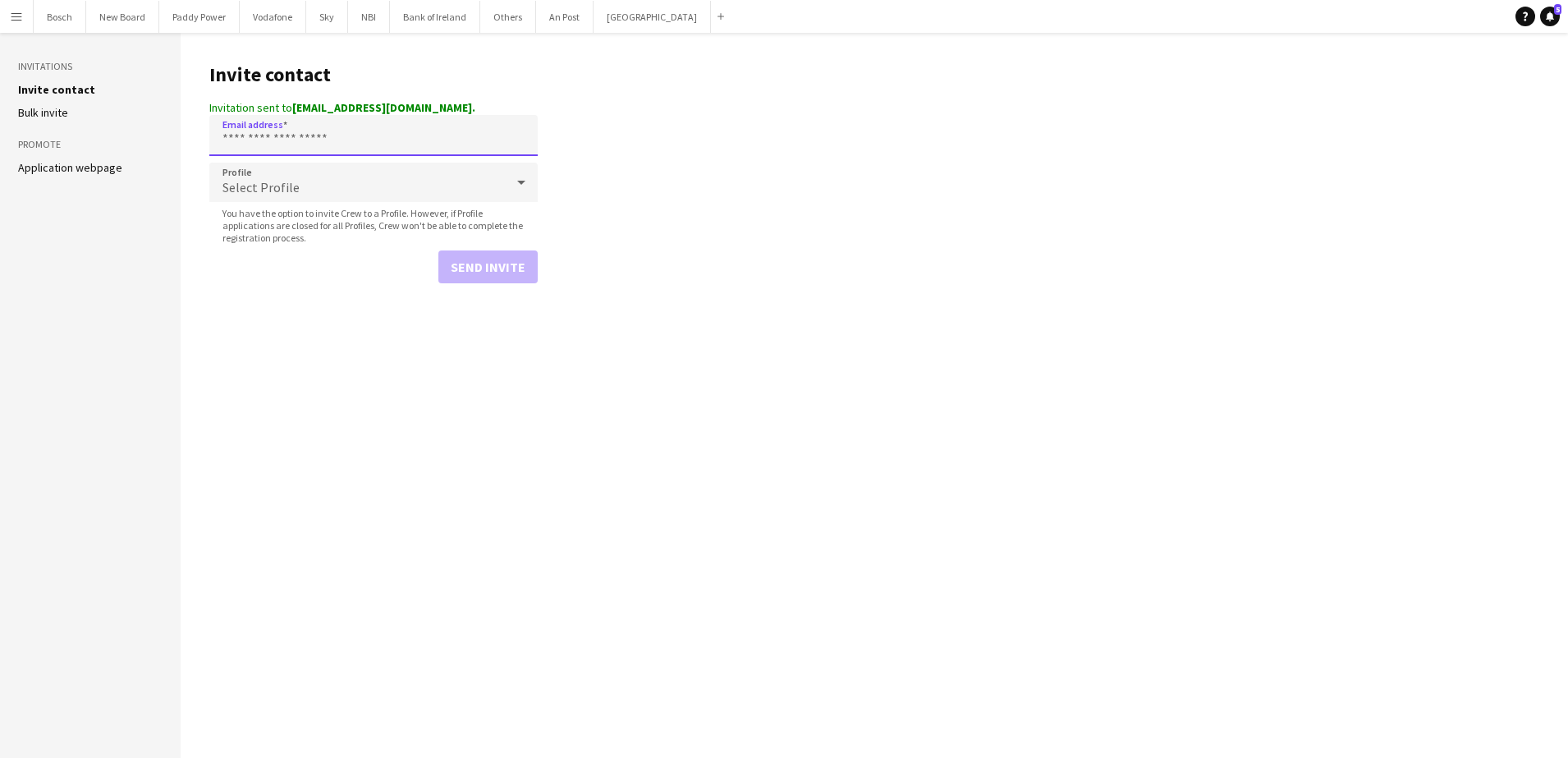
paste input "**********"
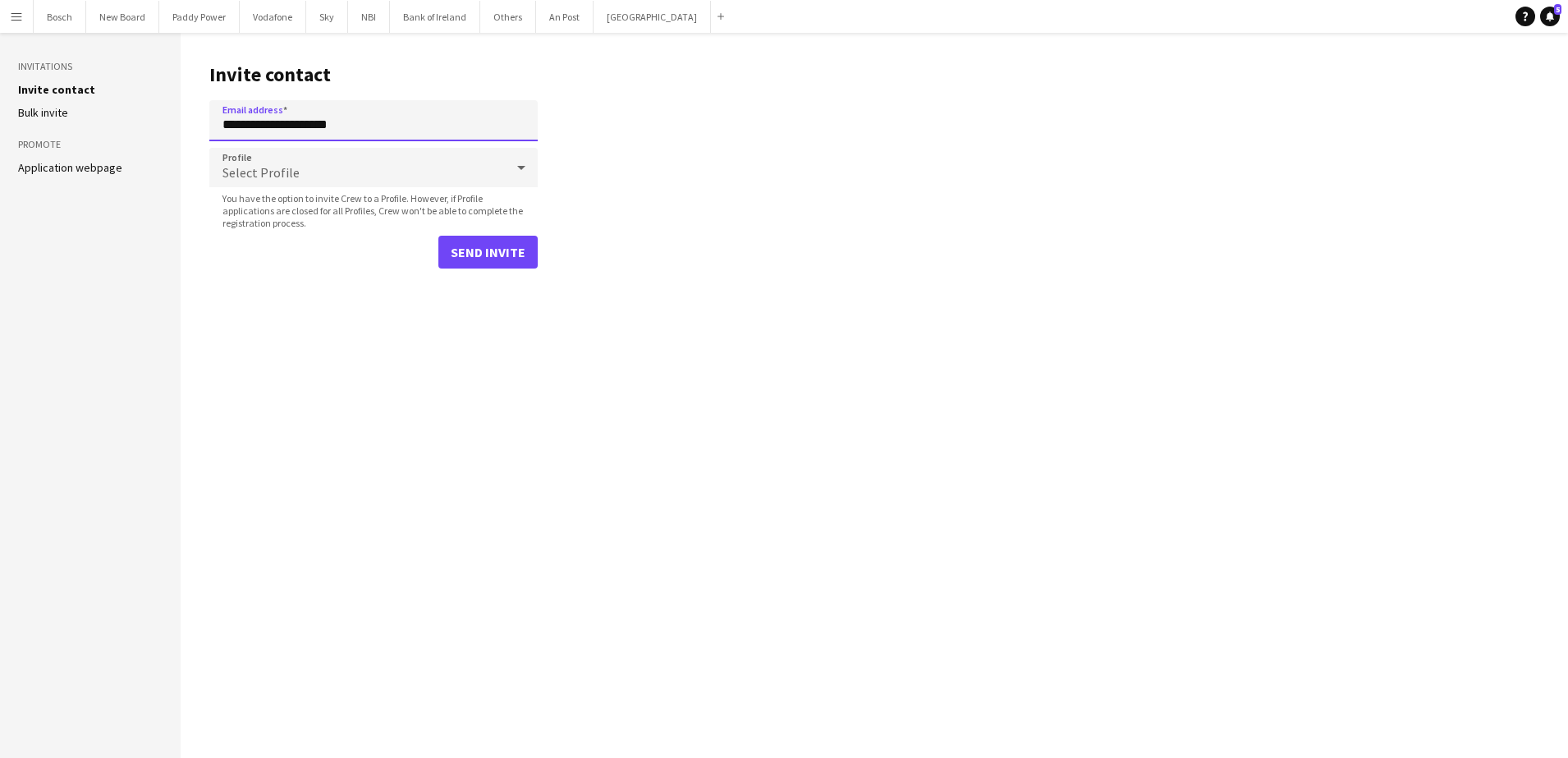
type input "**********"
click at [489, 244] on button "Send invite" at bounding box center [488, 252] width 99 height 32
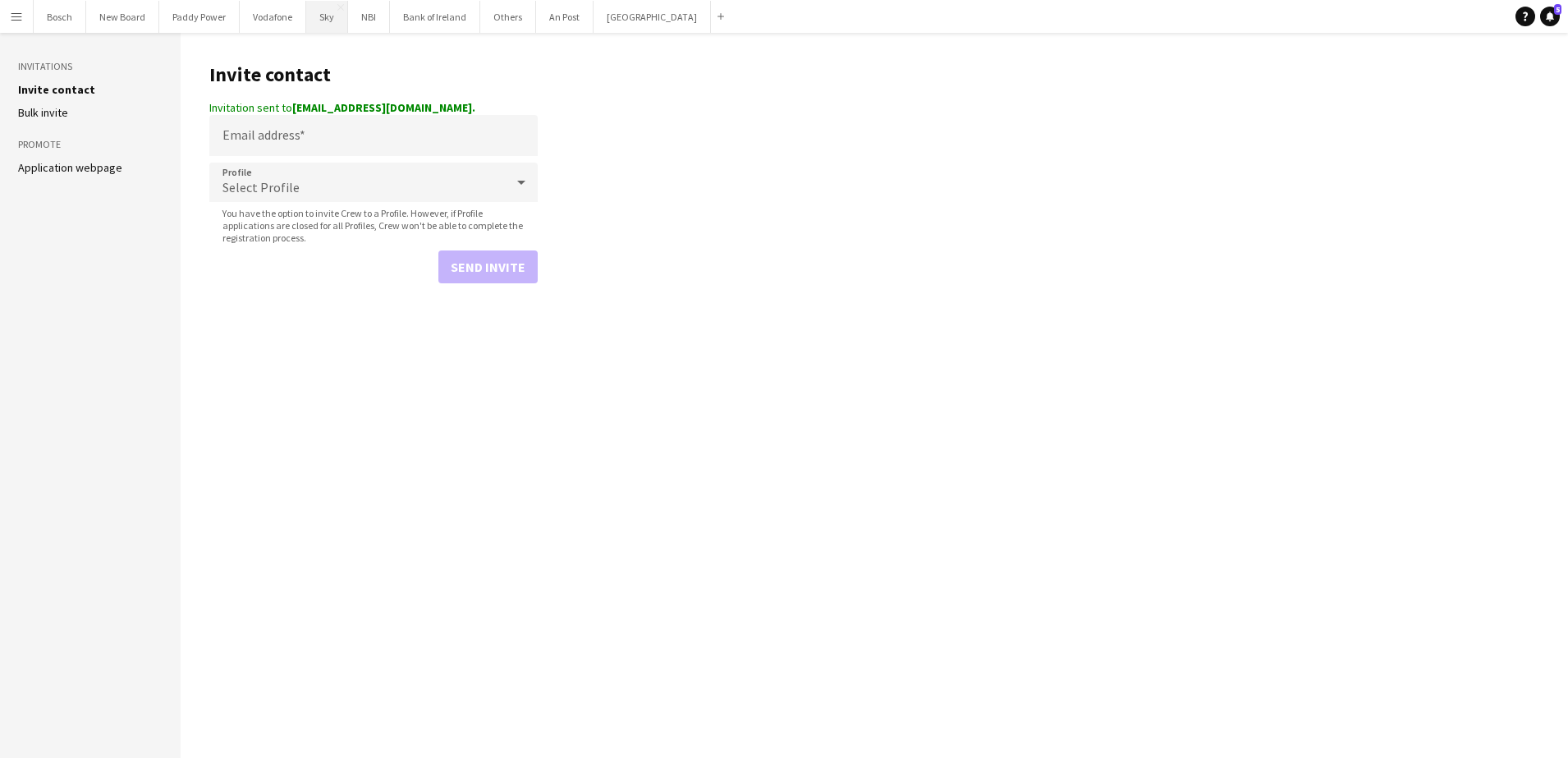
click at [319, 15] on button "Sky Close" at bounding box center [327, 17] width 42 height 32
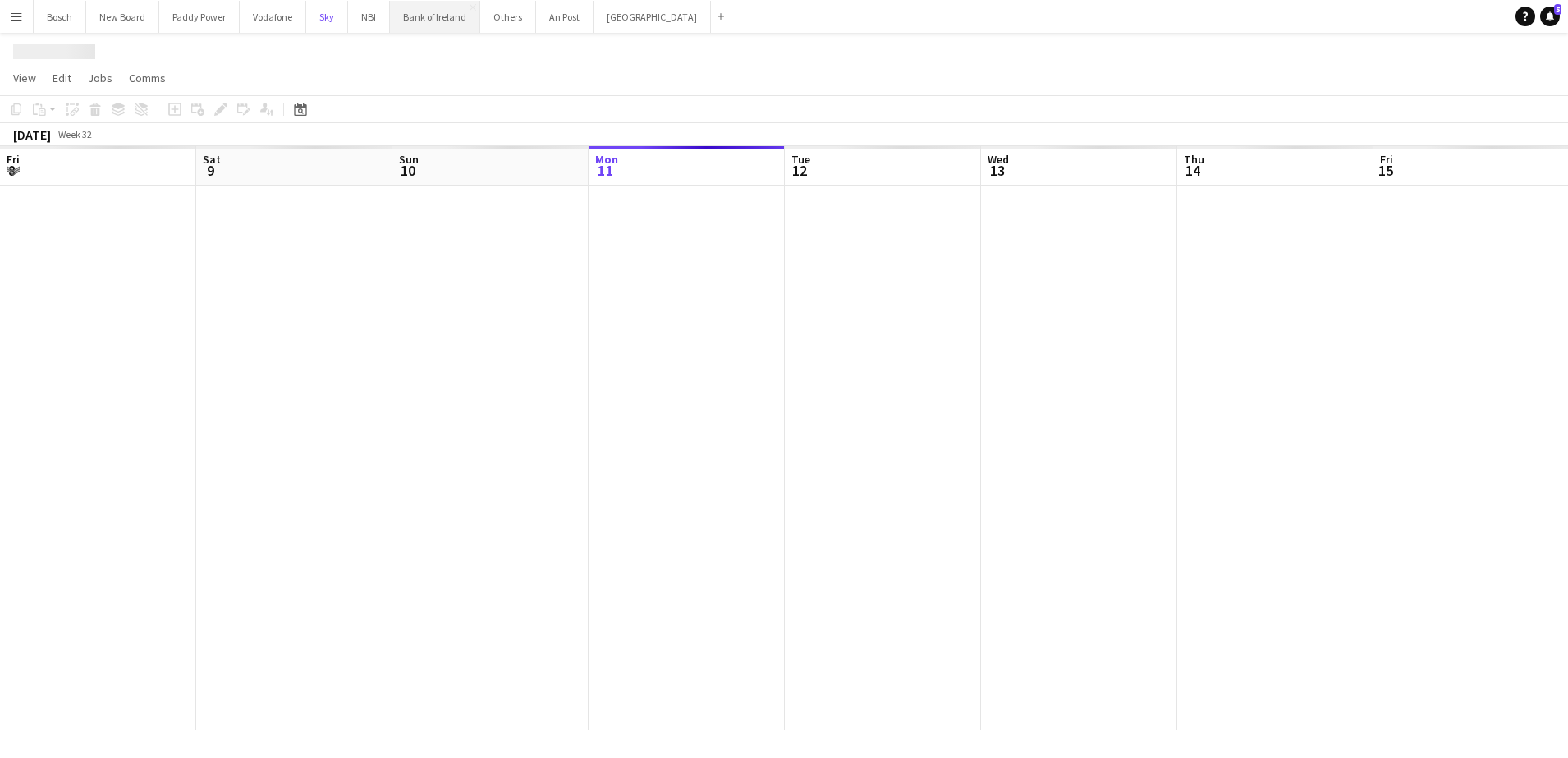
scroll to position [0, 393]
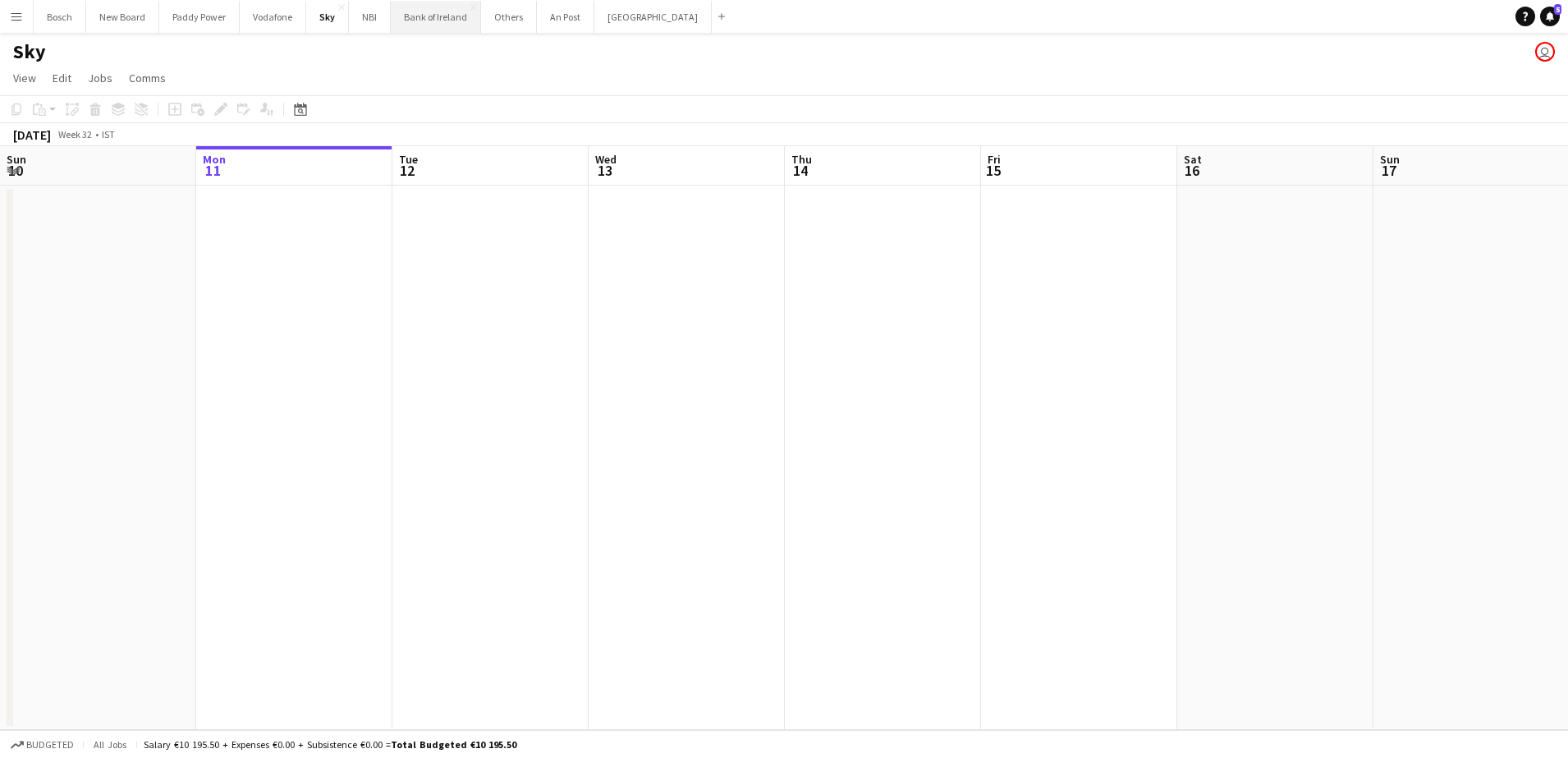
click at [444, 25] on button "Bank of Ireland Close" at bounding box center [436, 17] width 90 height 32
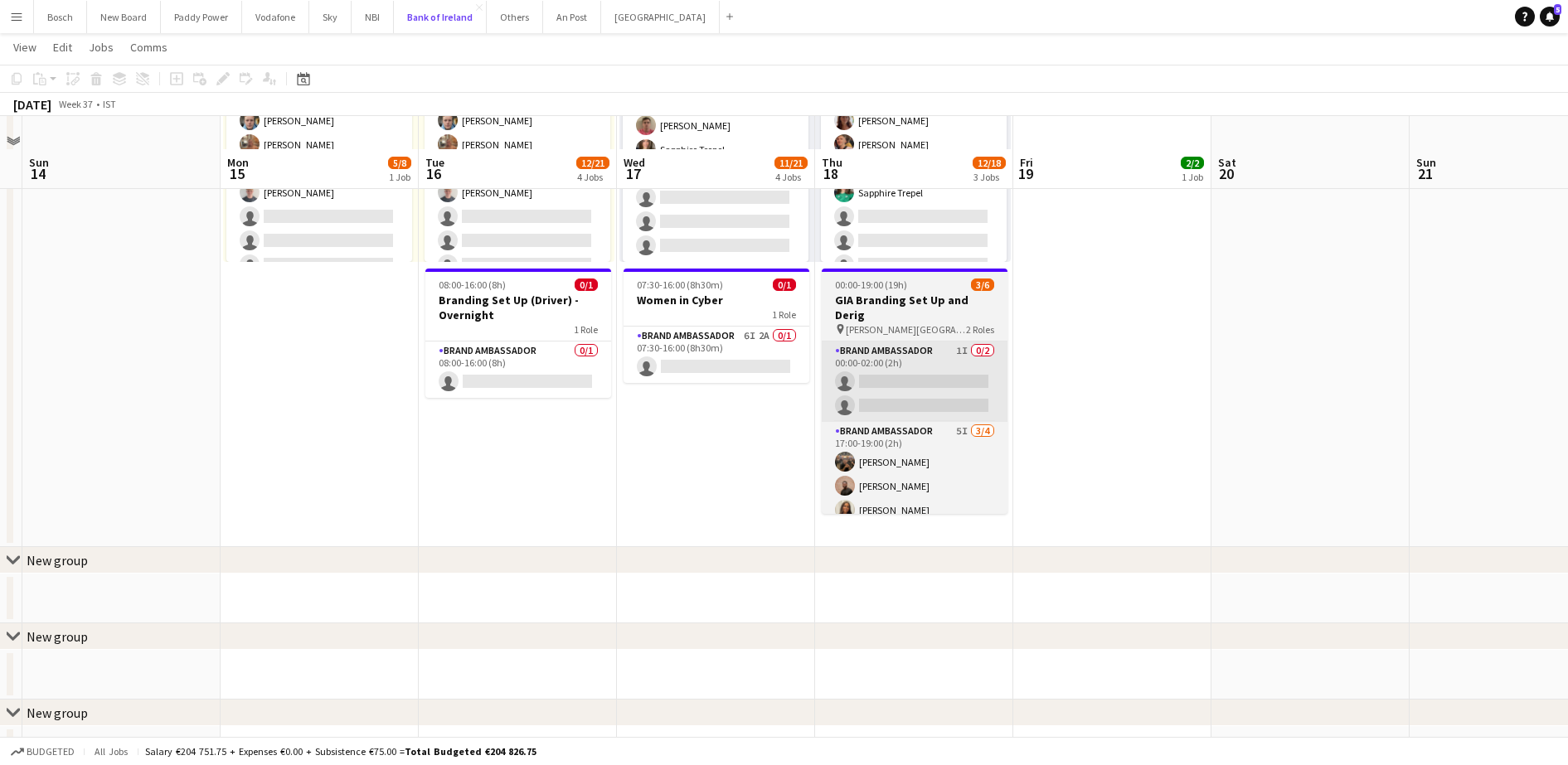
scroll to position [725, 0]
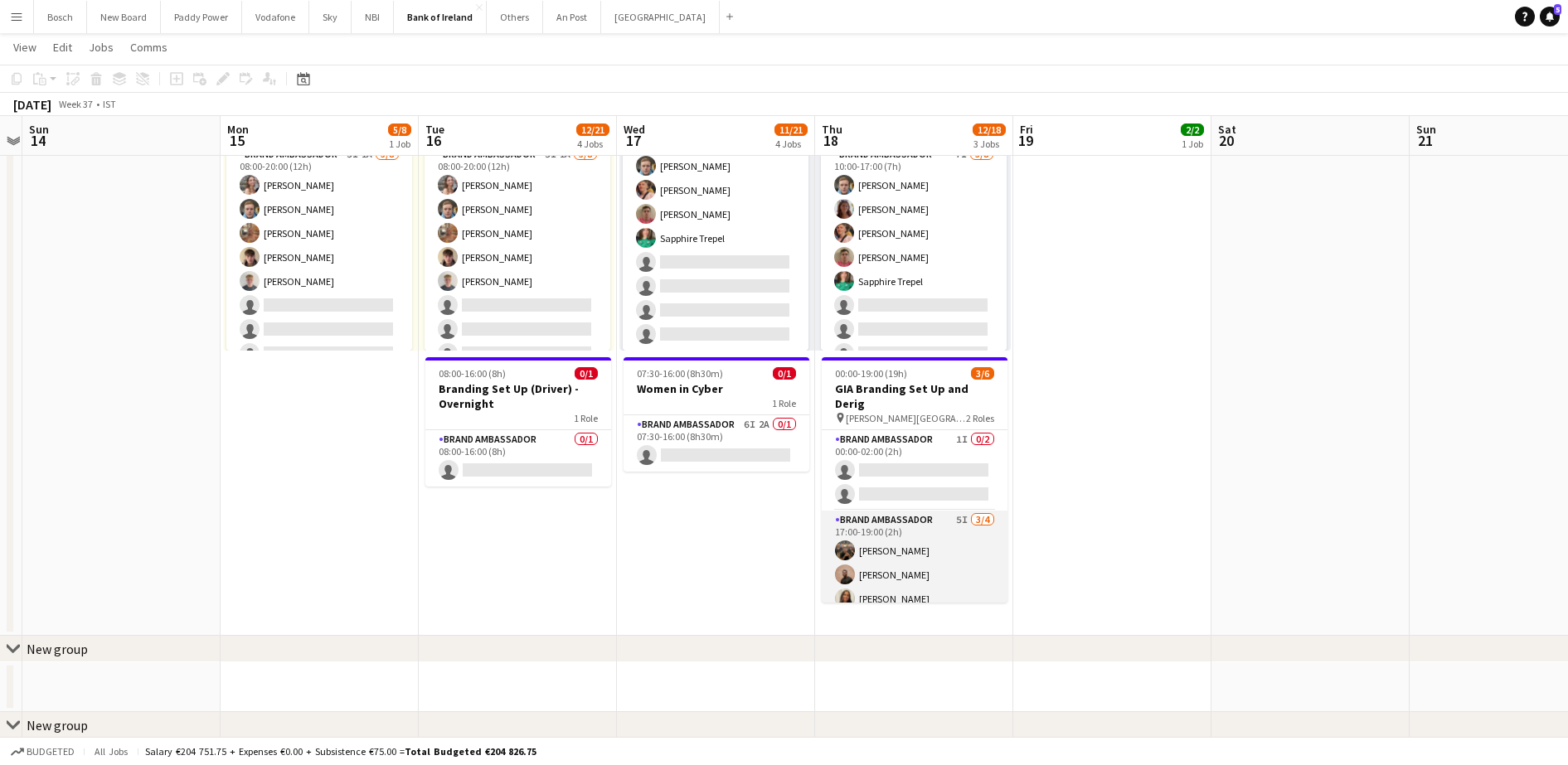
click at [952, 573] on app-card-role "Brand Ambassador 5I [DATE] 17:00-19:00 (2h) [PERSON_NAME] [PERSON_NAME] [PERSON…" at bounding box center [914, 574] width 185 height 128
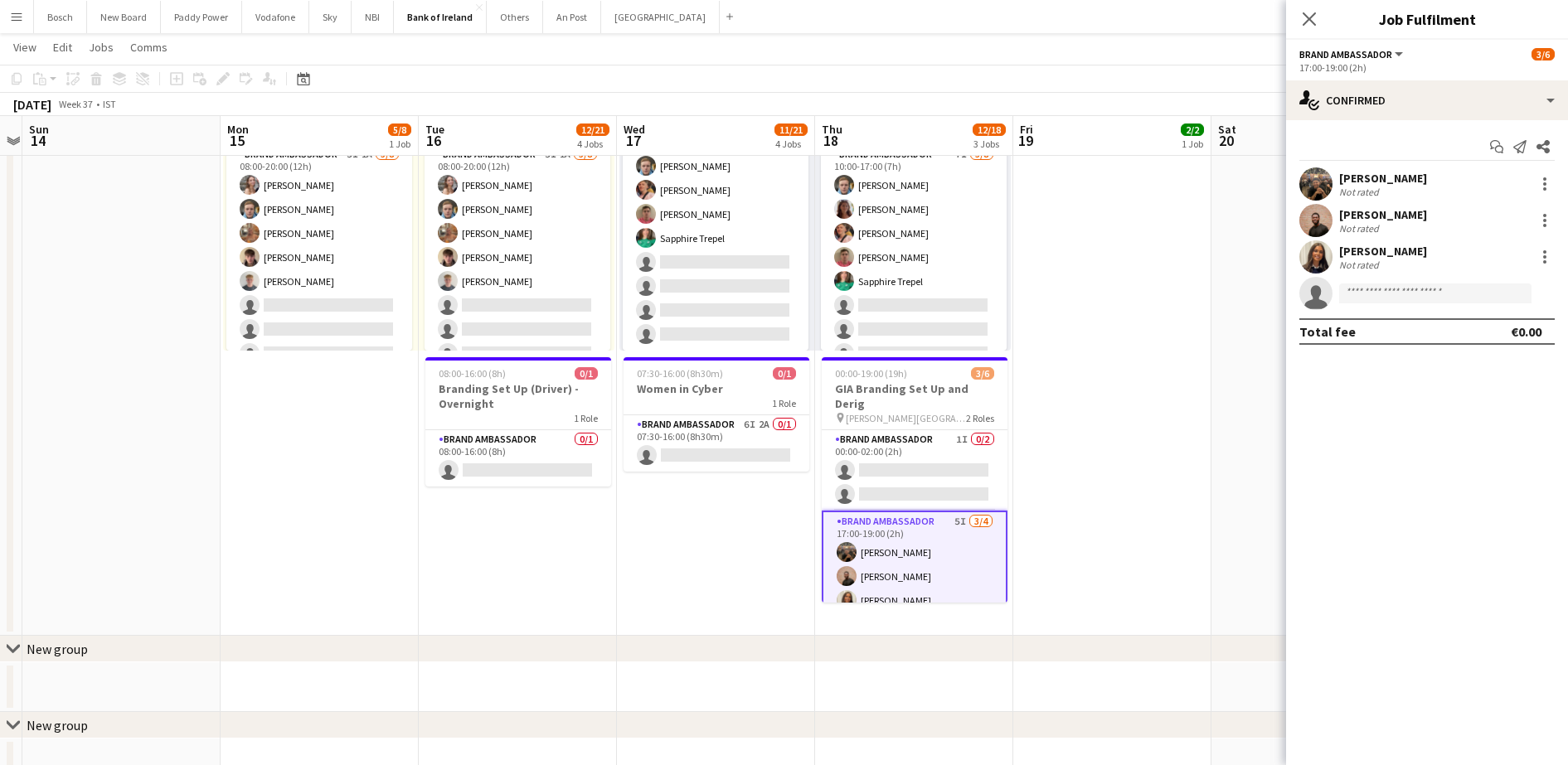
scroll to position [25, 0]
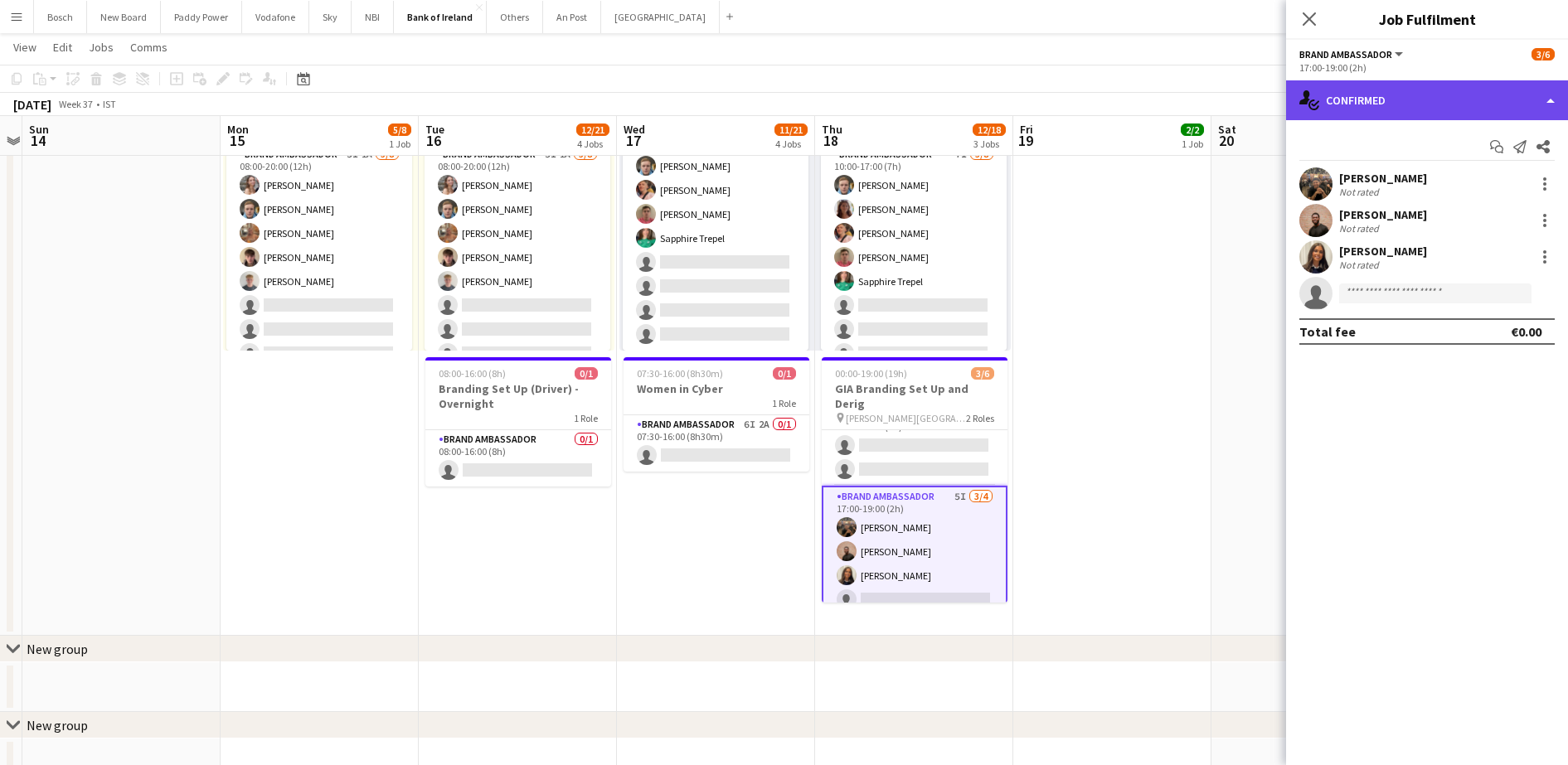
click at [1398, 89] on div "single-neutral-actions-check-2 Confirmed" at bounding box center [1427, 100] width 282 height 40
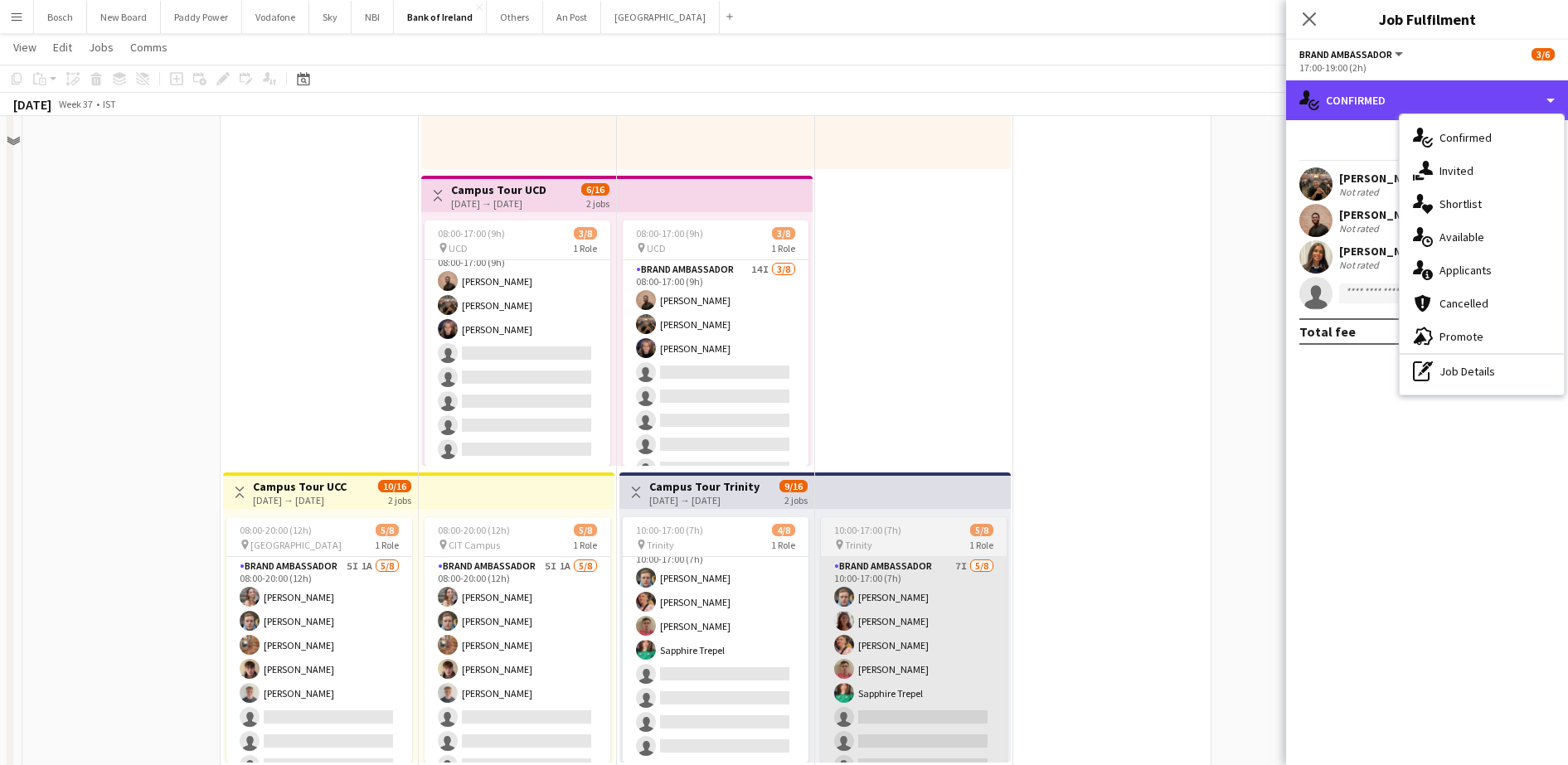
scroll to position [103, 0]
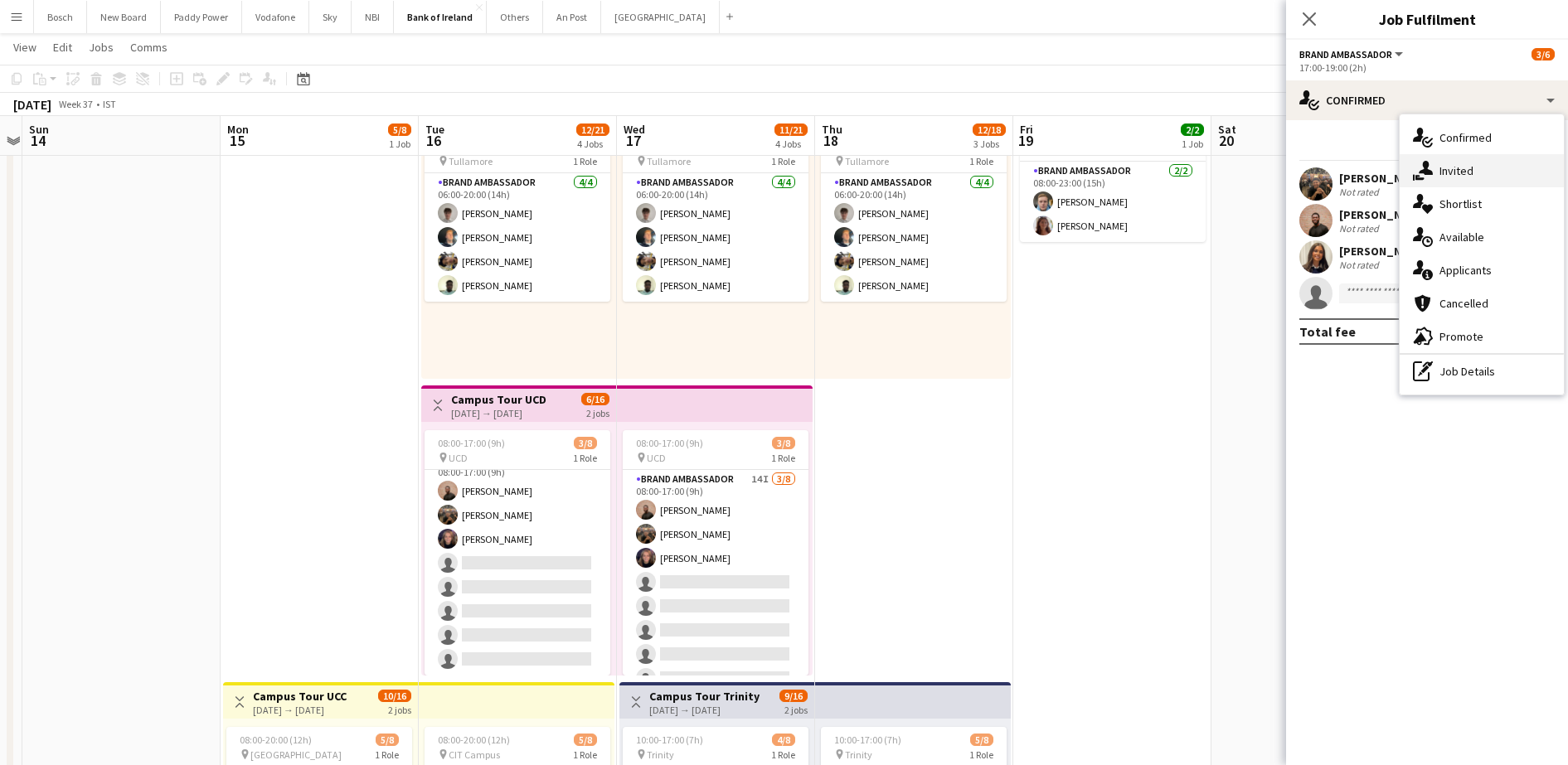
click at [1476, 158] on div "single-neutral-actions-share-1 Invited" at bounding box center [1481, 171] width 164 height 33
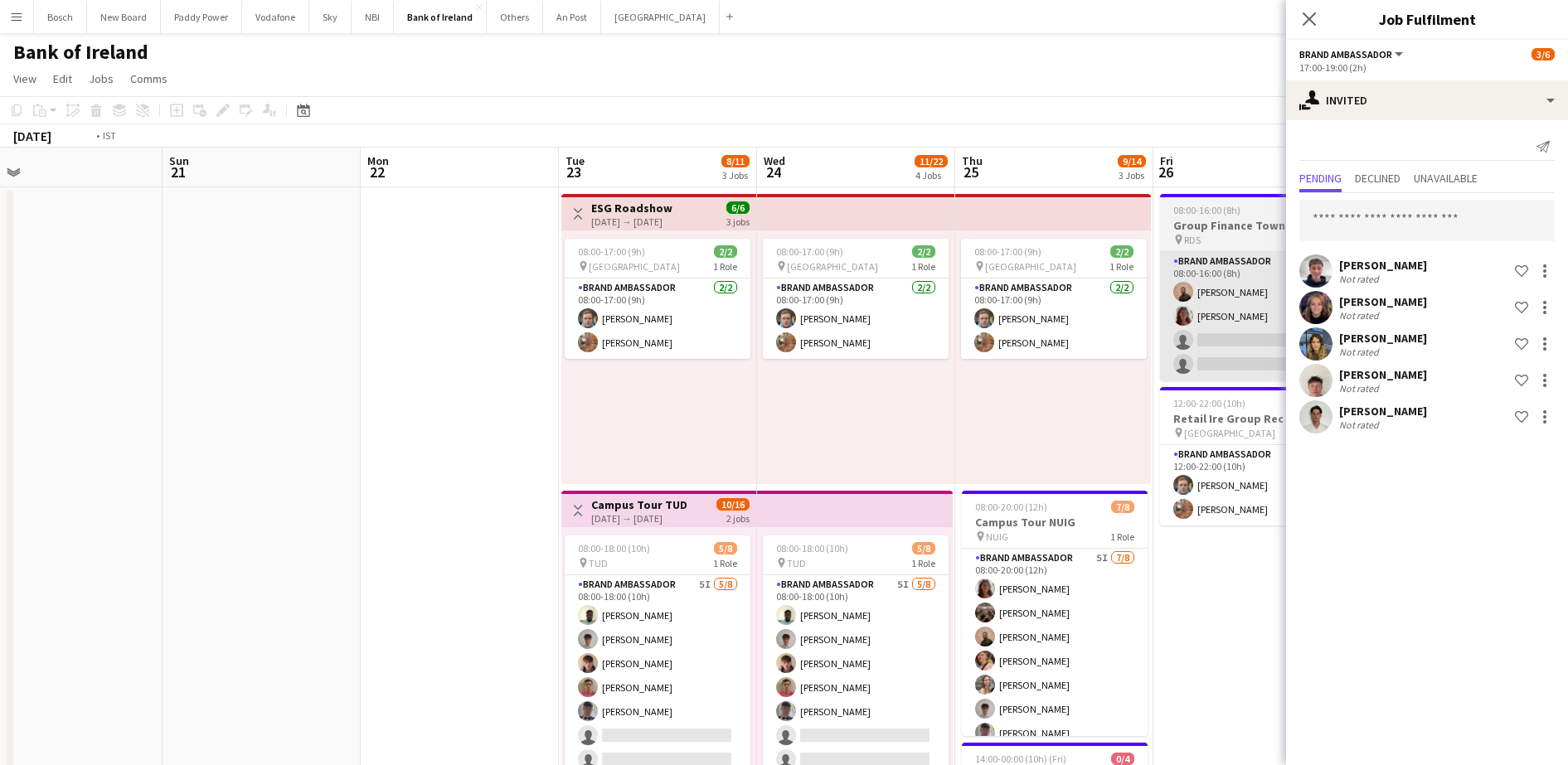
scroll to position [0, 414]
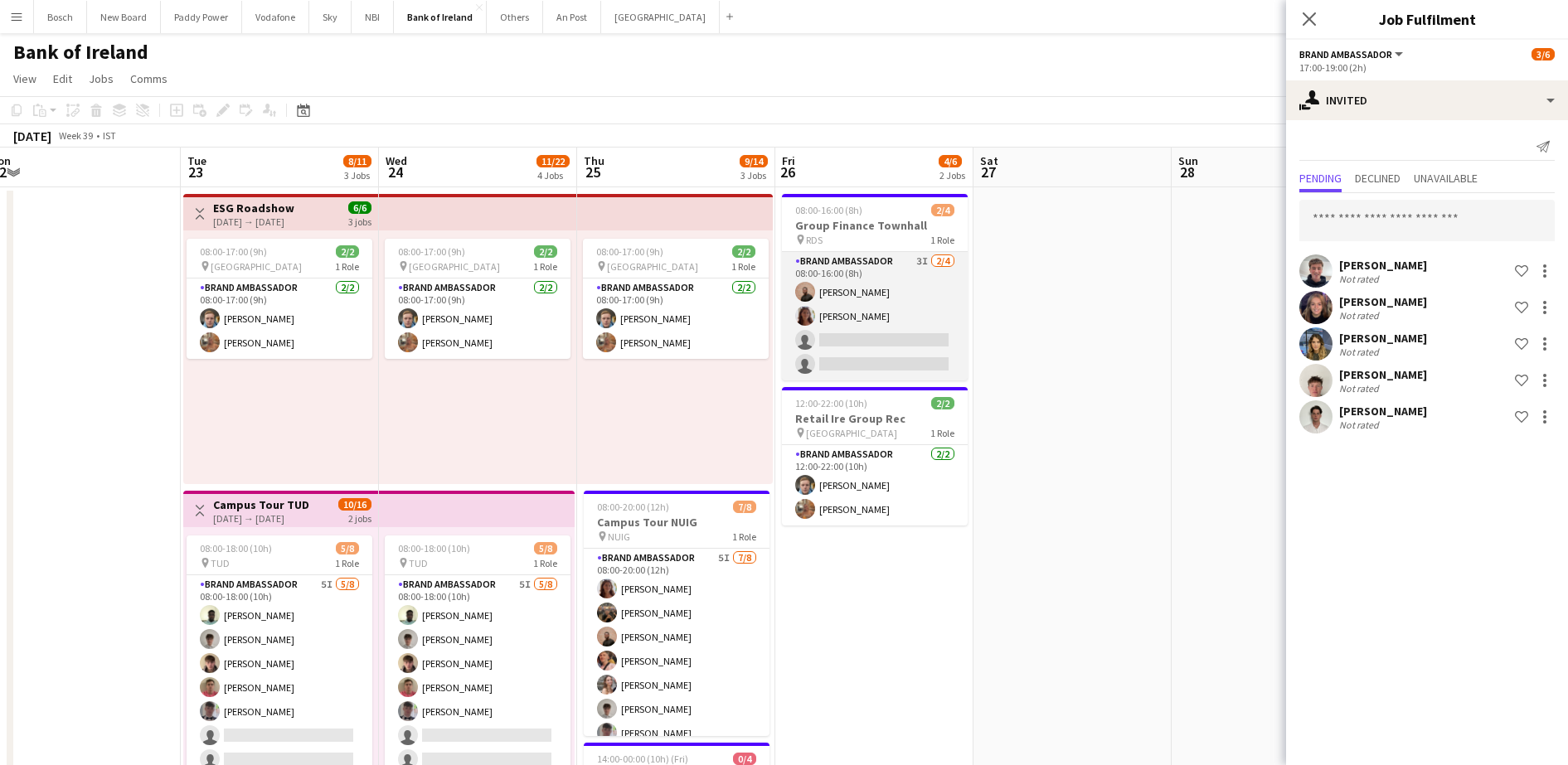
click at [885, 311] on app-card-role "Brand Ambassador 3I [DATE] 08:00-16:00 (8h) [PERSON_NAME] [PERSON_NAME] single-…" at bounding box center [874, 315] width 185 height 128
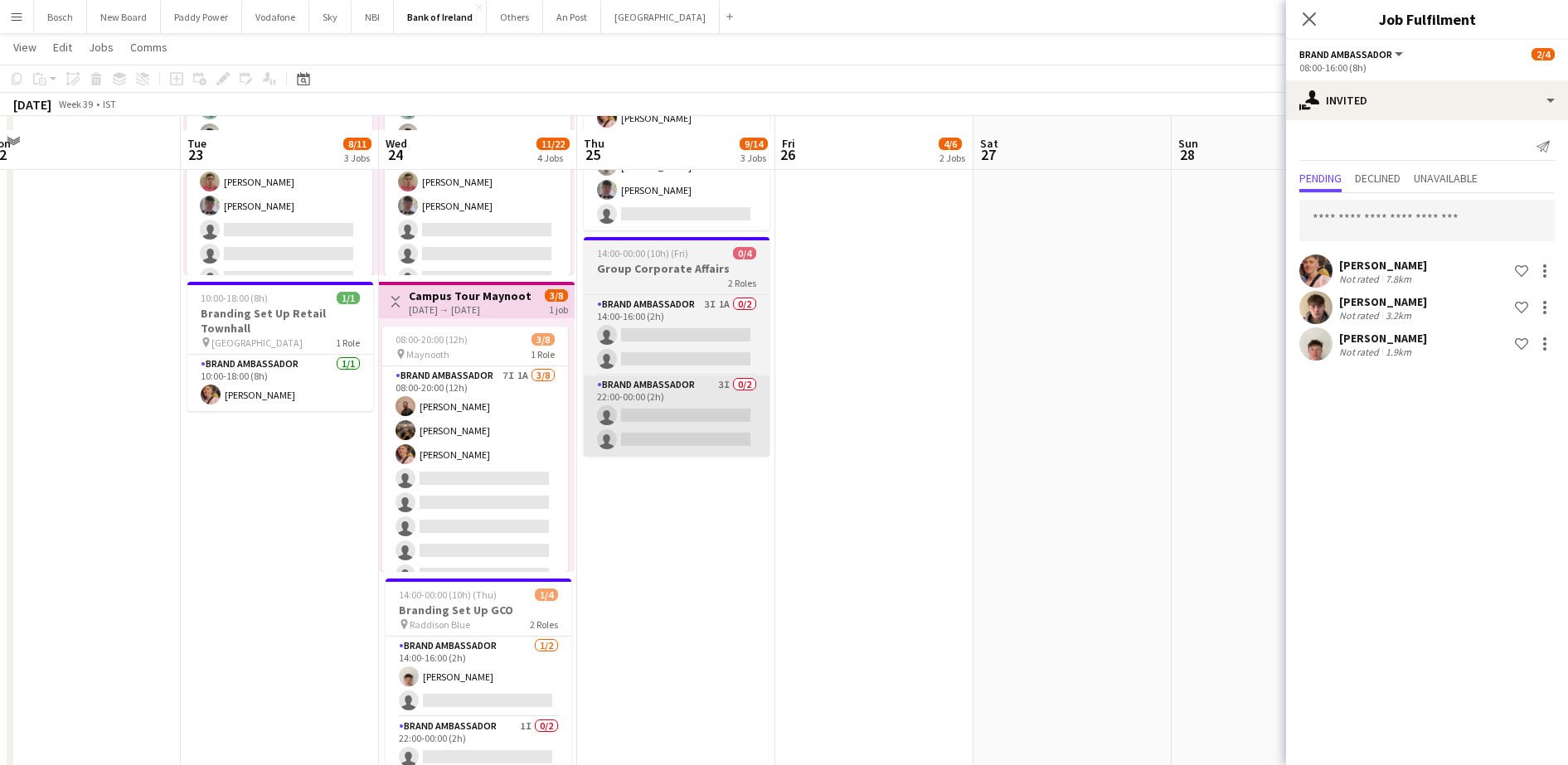
scroll to position [518, 0]
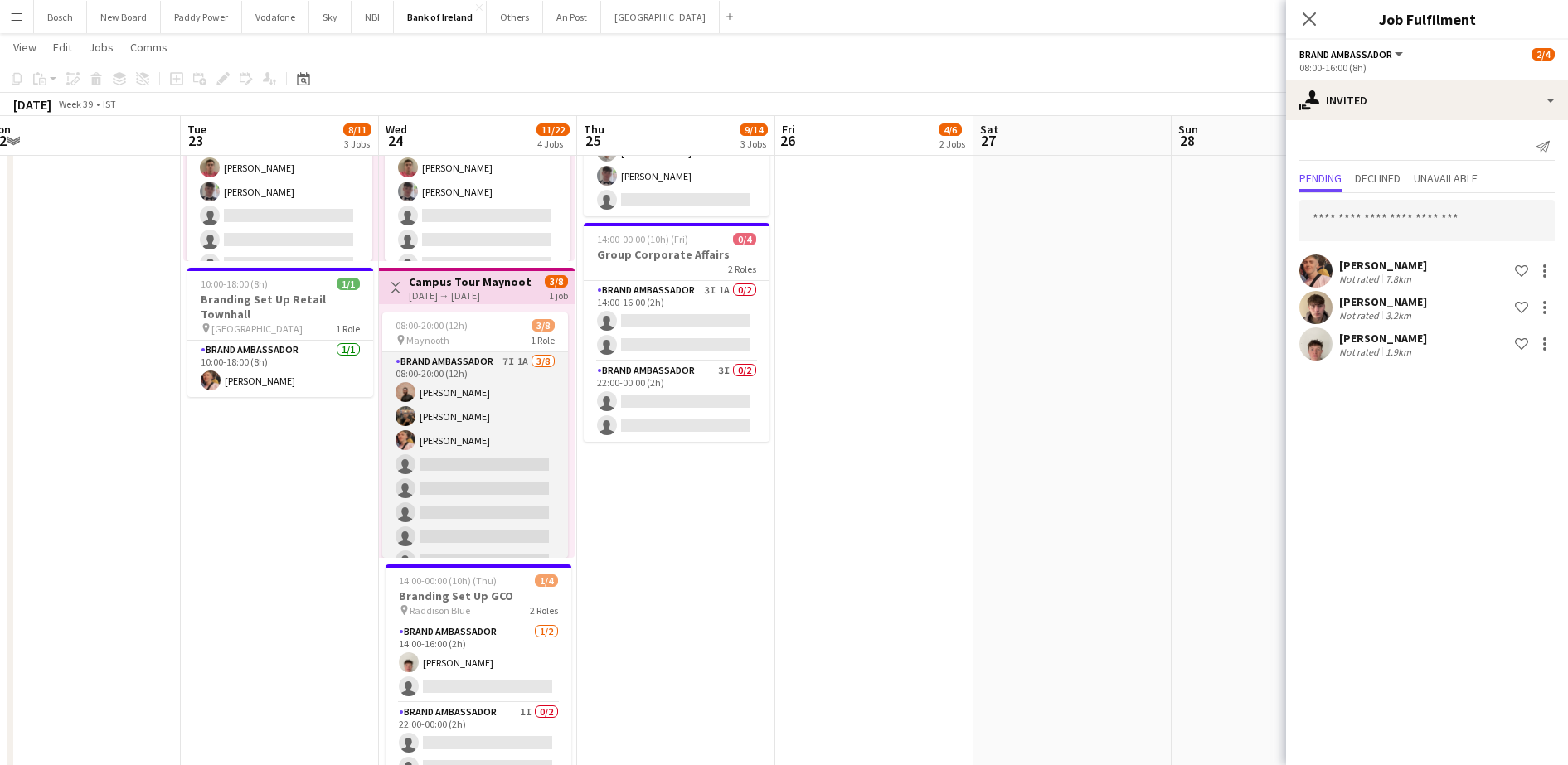
click at [522, 518] on app-card-role "Brand Ambassador 7I 1A [DATE] 08:00-20:00 (12h) [PERSON_NAME] [PERSON_NAME] [PE…" at bounding box center [474, 464] width 185 height 225
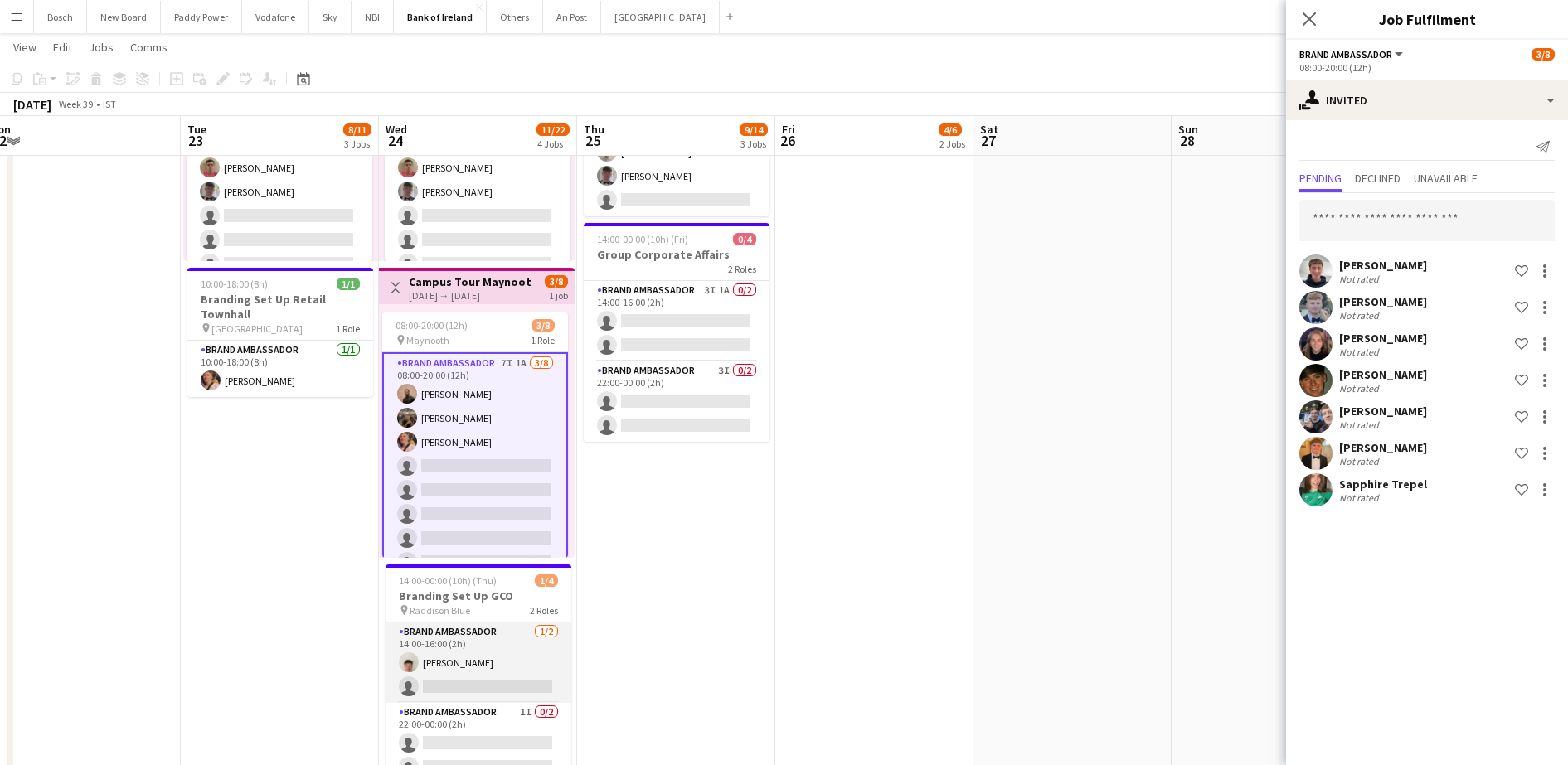
click at [484, 651] on app-card-role "Brand Ambassador [DATE] 14:00-16:00 (2h) [PERSON_NAME] single-neutral-actions" at bounding box center [478, 662] width 185 height 80
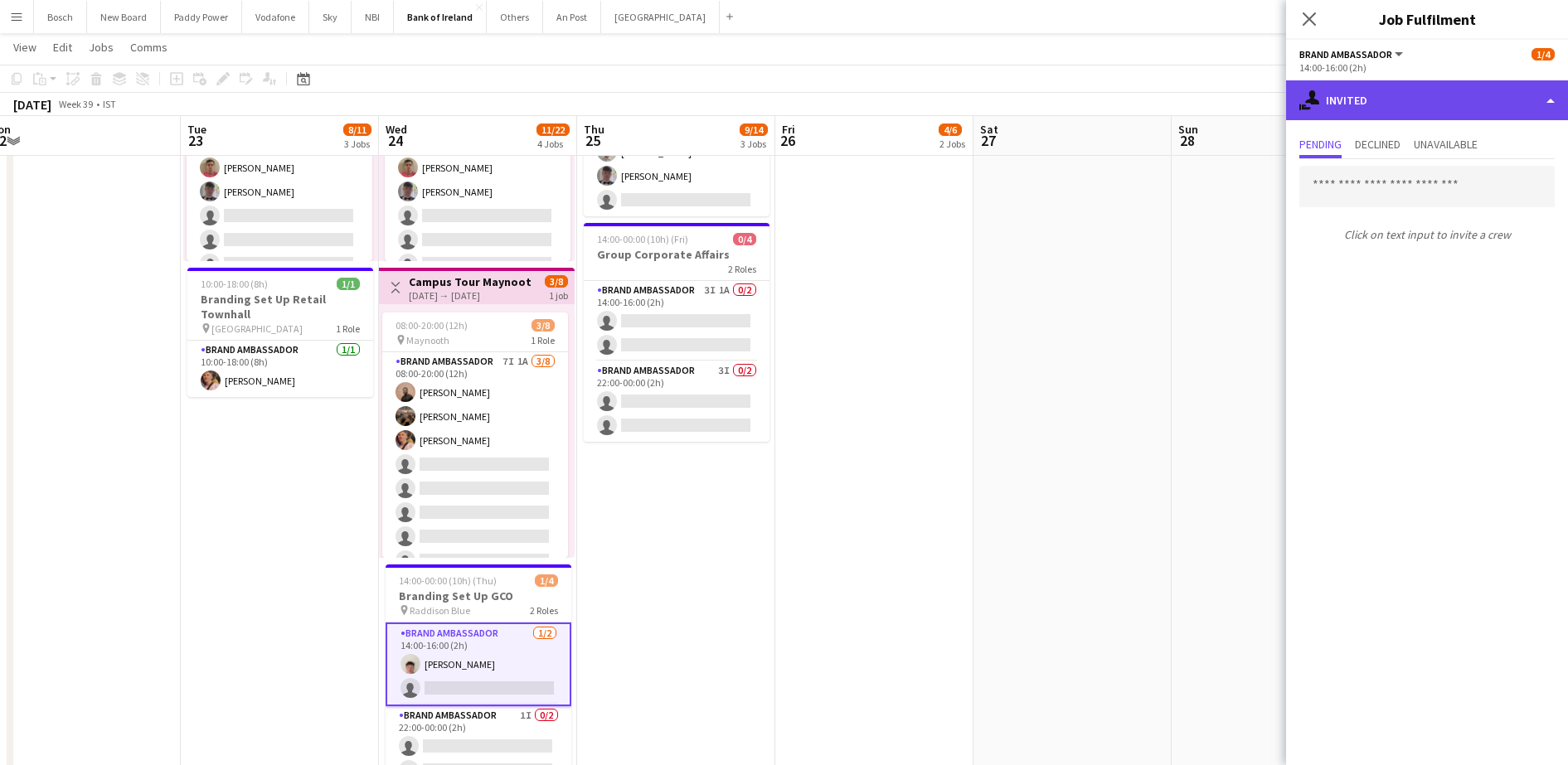
click at [1395, 102] on div "single-neutral-actions-share-1 Invited" at bounding box center [1427, 100] width 282 height 40
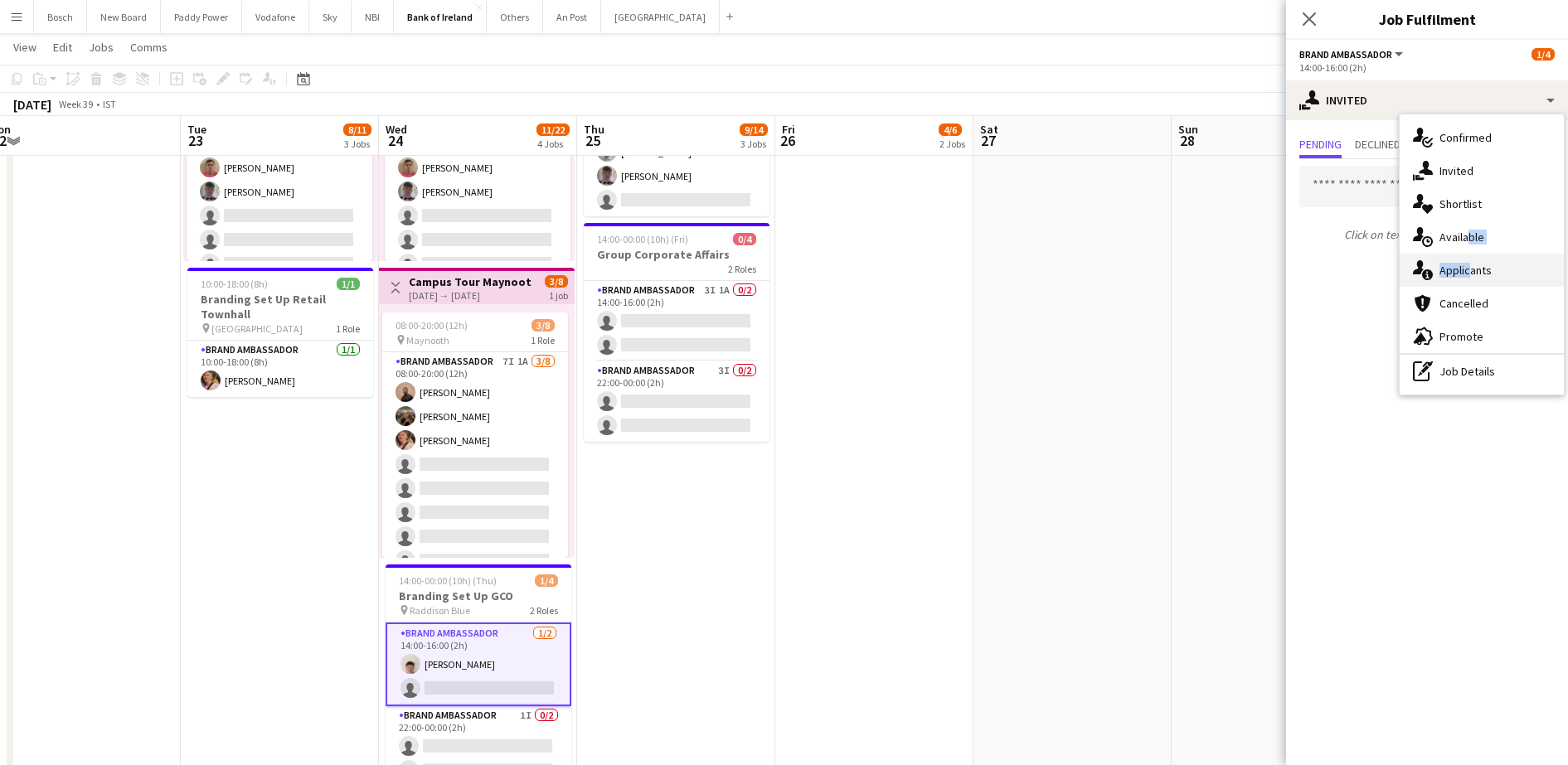
drag, startPoint x: 1462, startPoint y: 250, endPoint x: 1465, endPoint y: 265, distance: 15.3
click at [1465, 265] on div "single-neutral-actions-check-2 Confirmed single-neutral-actions-share-1 Invited…" at bounding box center [1481, 254] width 164 height 280
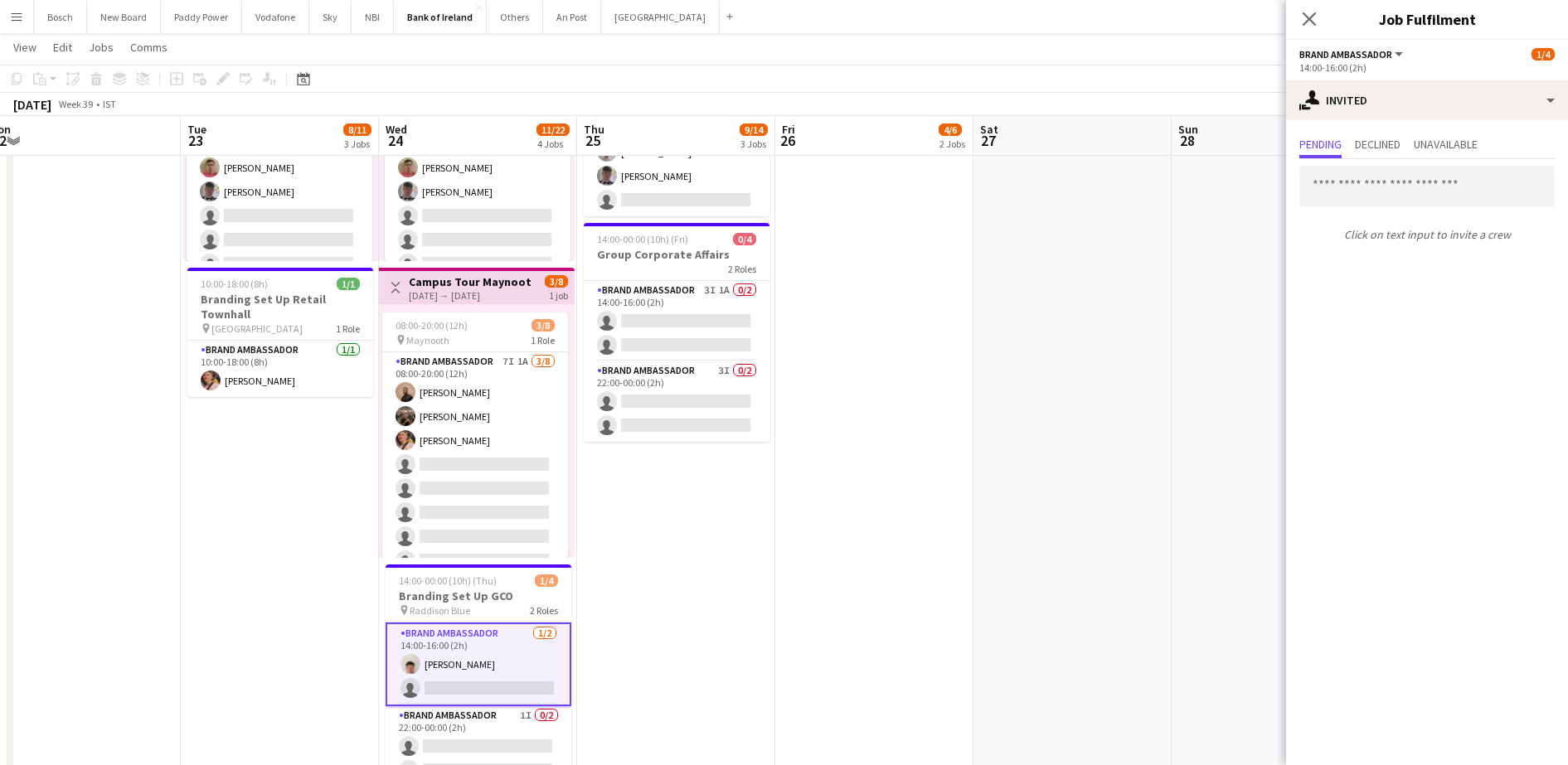
click at [1465, 265] on mat-expansion-panel "user-plus Invited Pending Declined Unavailable Click on text input to invite a …" at bounding box center [1427, 442] width 282 height 644
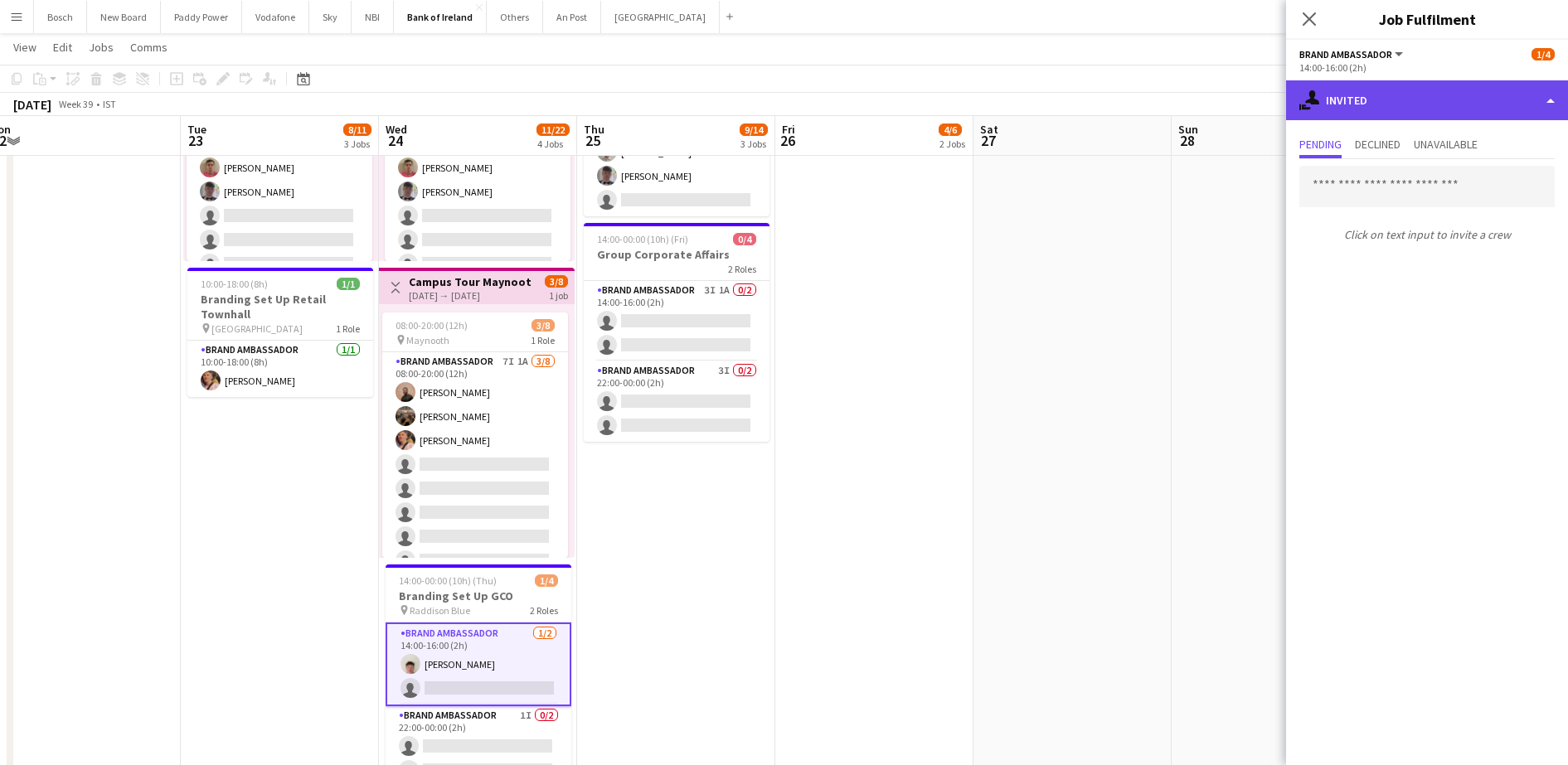
click at [1425, 97] on div "single-neutral-actions-share-1 Invited" at bounding box center [1427, 100] width 282 height 40
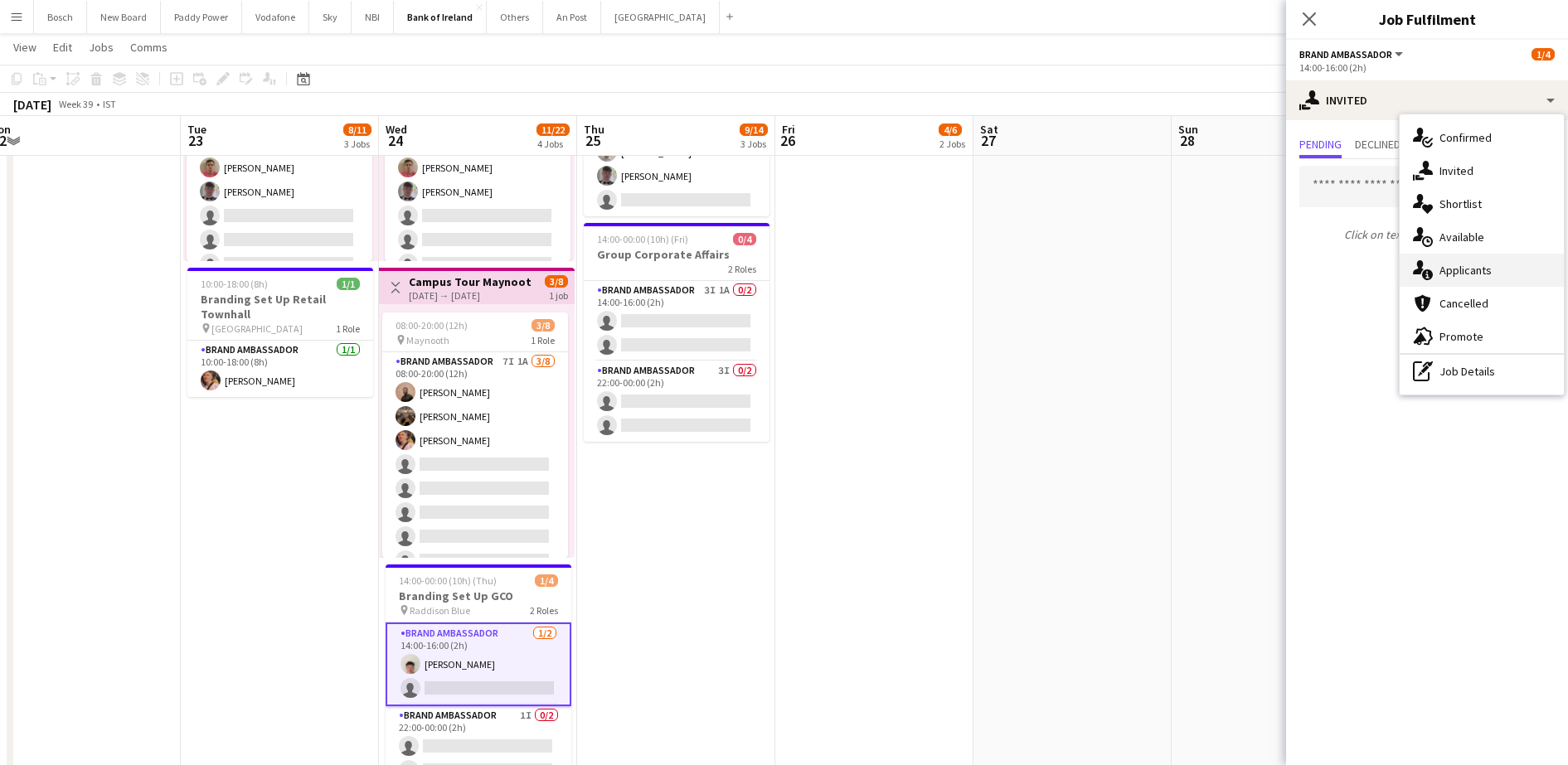
click at [1468, 270] on div "single-neutral-actions-information Applicants" at bounding box center [1481, 270] width 164 height 33
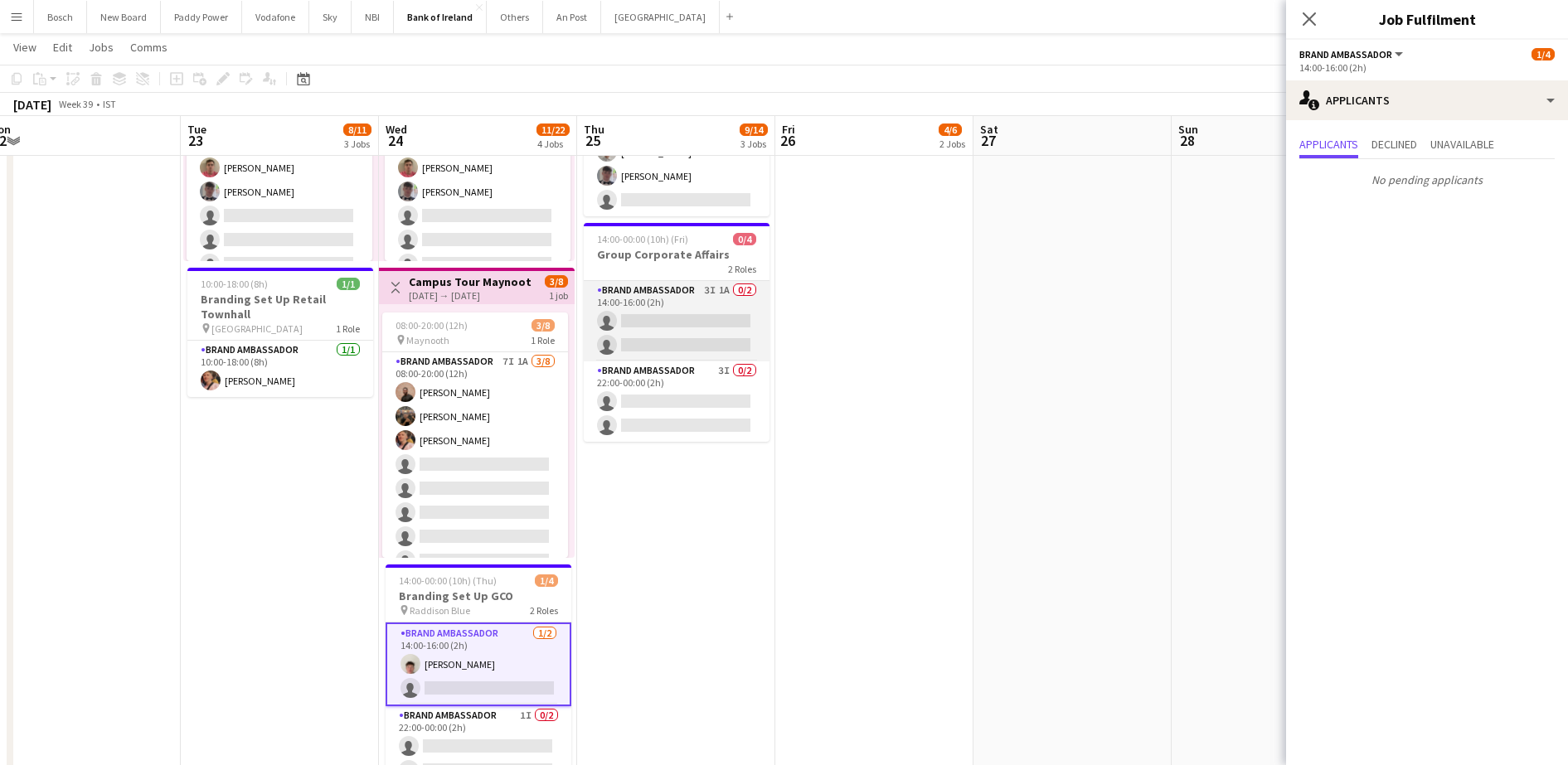
click at [711, 304] on app-card-role "Brand Ambassador 3I 1A 0/2 14:00-16:00 (2h) single-neutral-actions single-neutr…" at bounding box center [676, 320] width 185 height 80
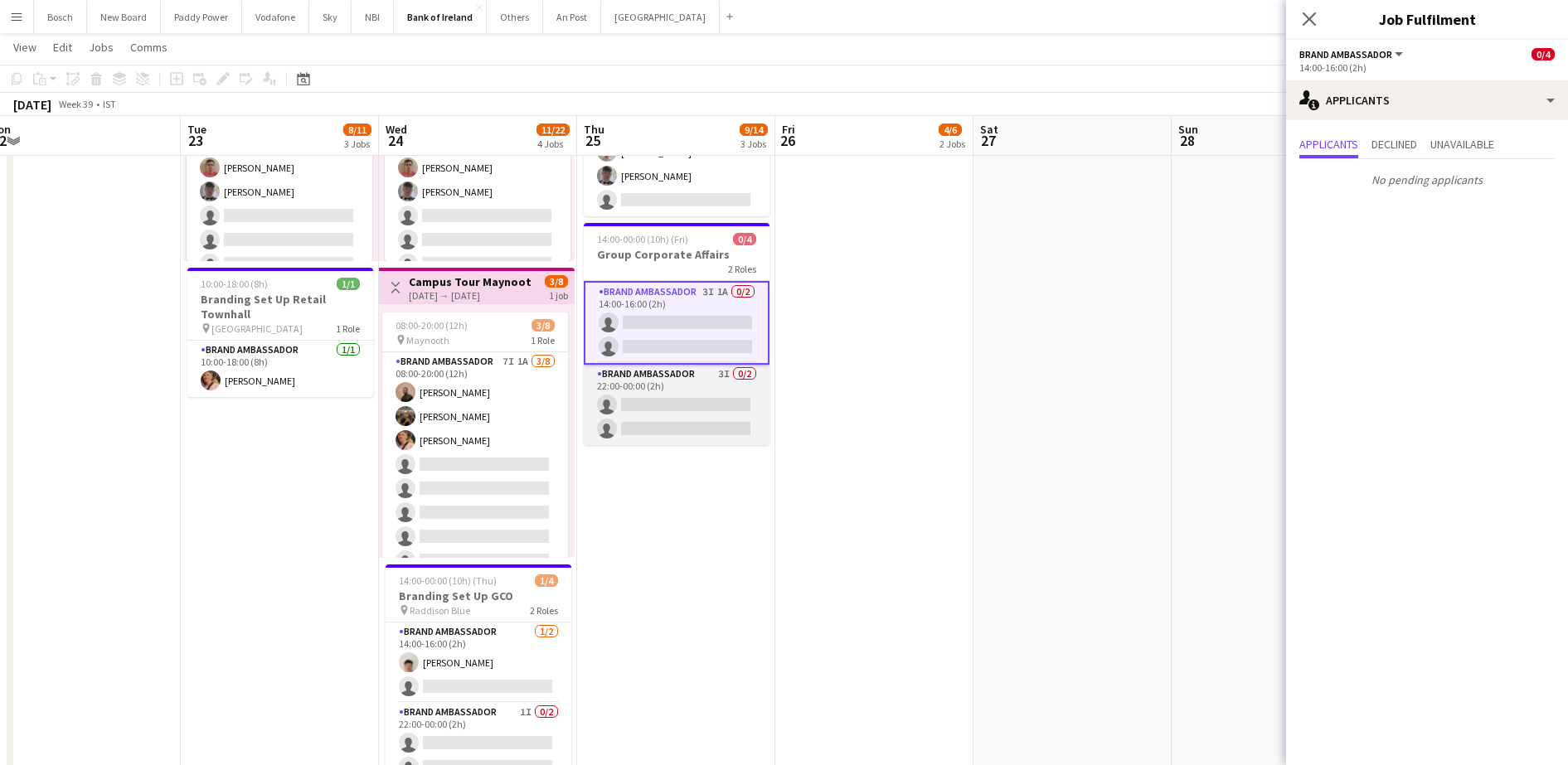
click at [682, 417] on app-card-role "Brand Ambassador 3I 0/2 22:00-00:00 (2h) single-neutral-actions single-neutral-…" at bounding box center [676, 404] width 185 height 80
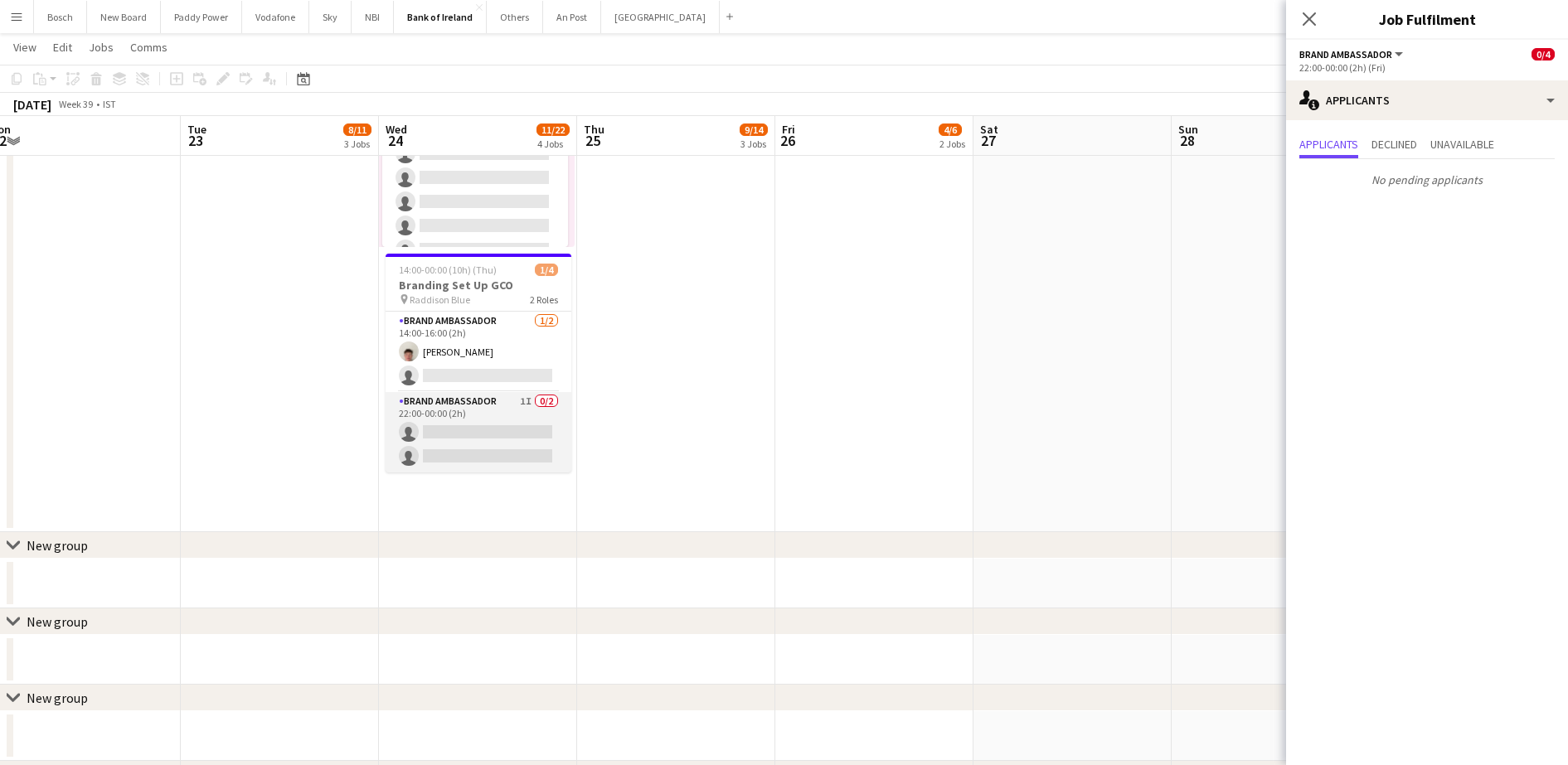
click at [466, 430] on app-card-role "Brand Ambassador 1I 0/2 22:00-00:00 (2h) single-neutral-actions single-neutral-…" at bounding box center [478, 432] width 185 height 80
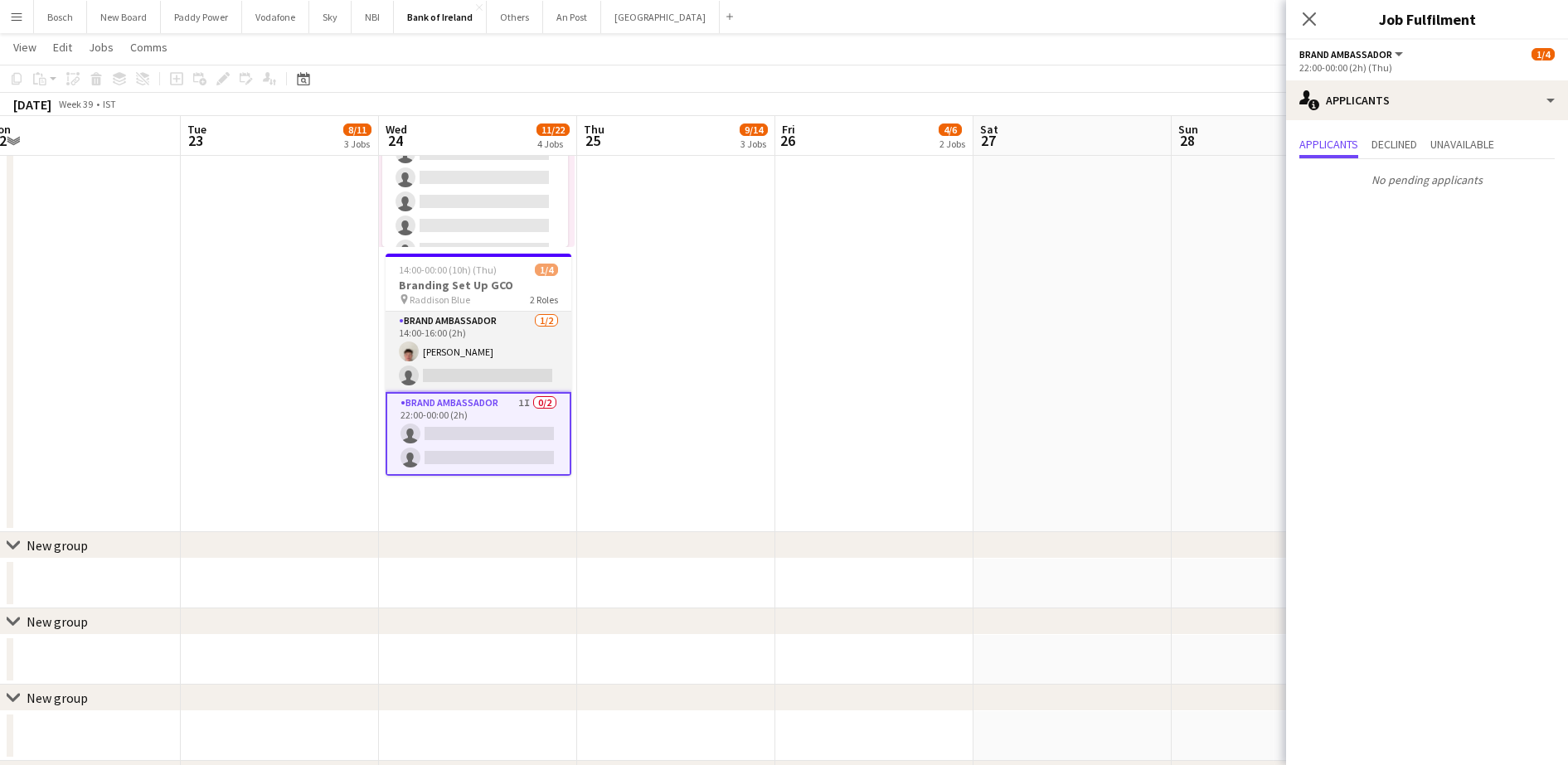
click at [484, 333] on app-card-role "Brand Ambassador [DATE] 14:00-16:00 (2h) [PERSON_NAME] single-neutral-actions" at bounding box center [478, 351] width 185 height 80
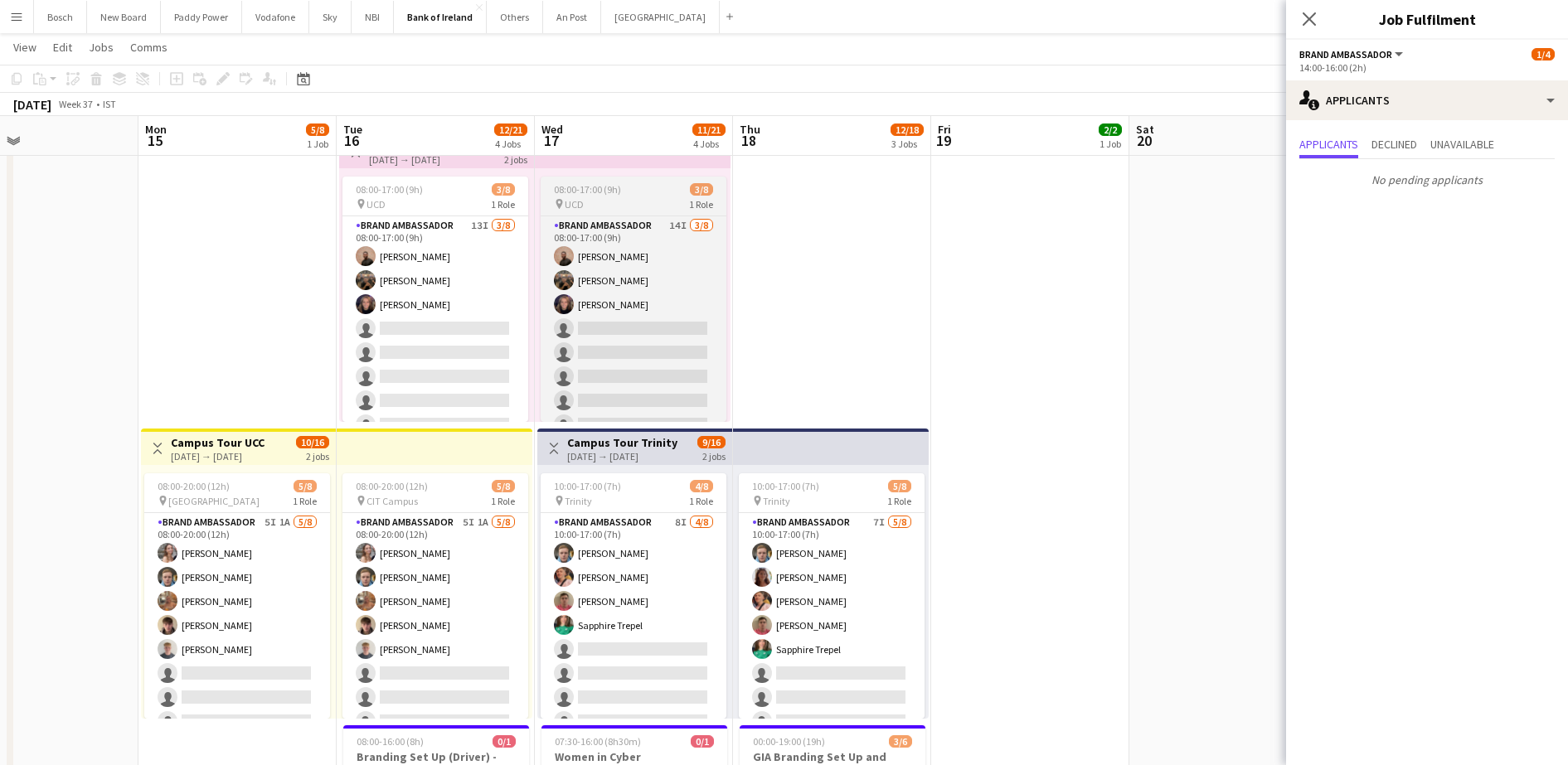
scroll to position [414, 0]
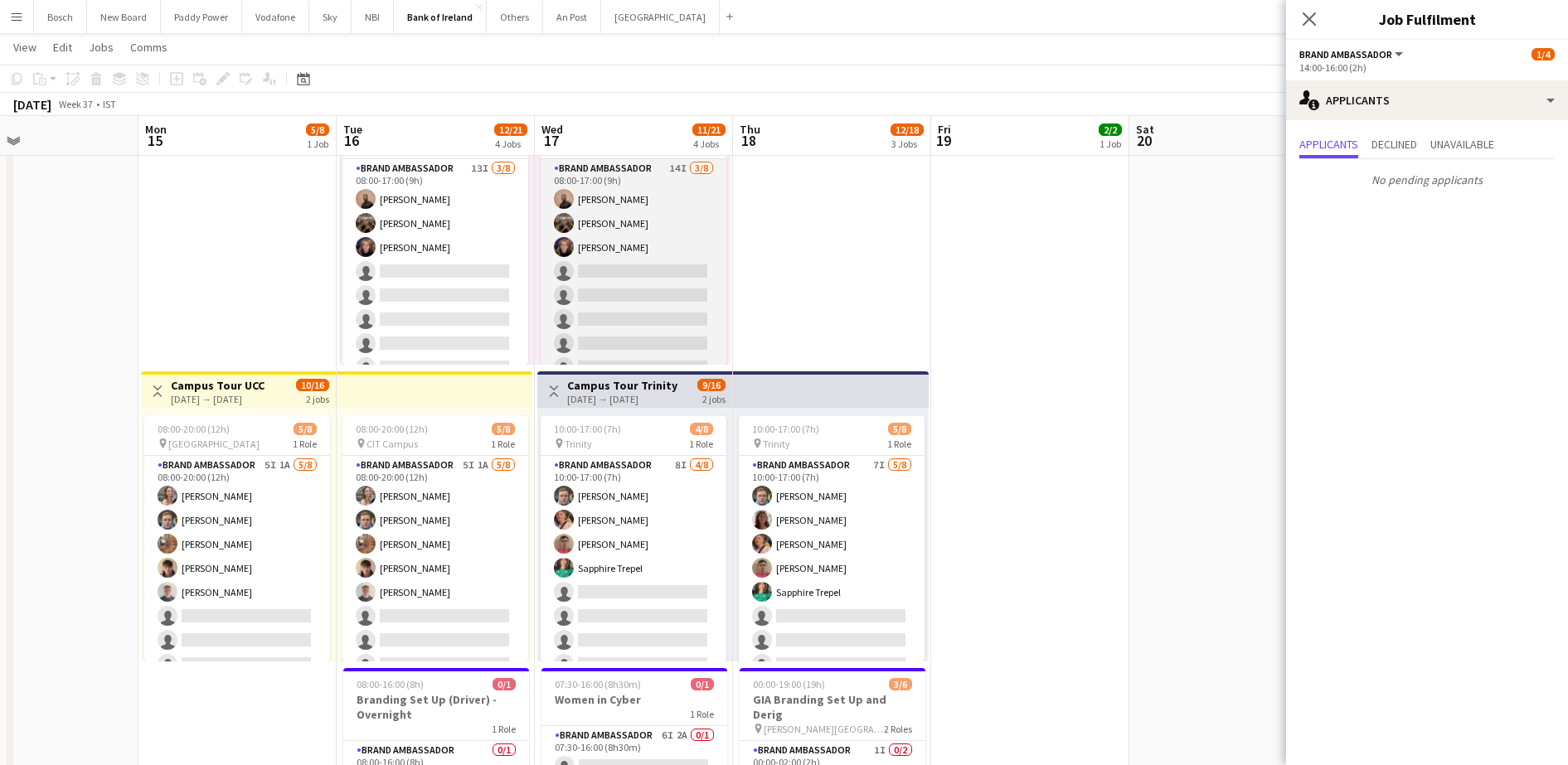
click at [585, 247] on app-card-role "Brand Ambassador 14I [DATE] 08:00-17:00 (9h) [PERSON_NAME] [PERSON_NAME] [PERSO…" at bounding box center [633, 271] width 185 height 225
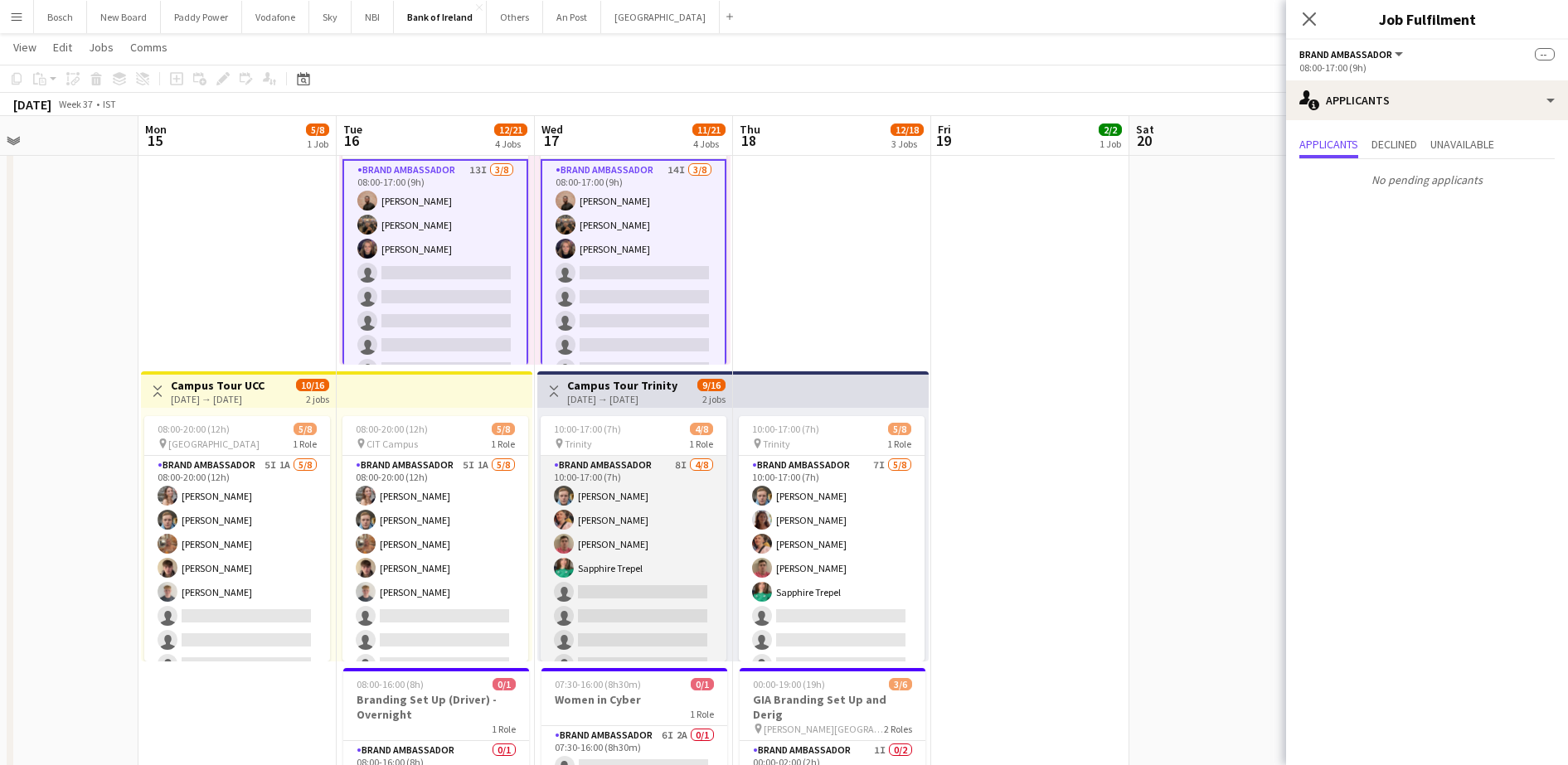
click at [651, 513] on app-card-role "Brand Ambassador 8I [DATE] 10:00-17:00 (7h) [PERSON_NAME] [PERSON_NAME] [PERSON…" at bounding box center [633, 568] width 185 height 225
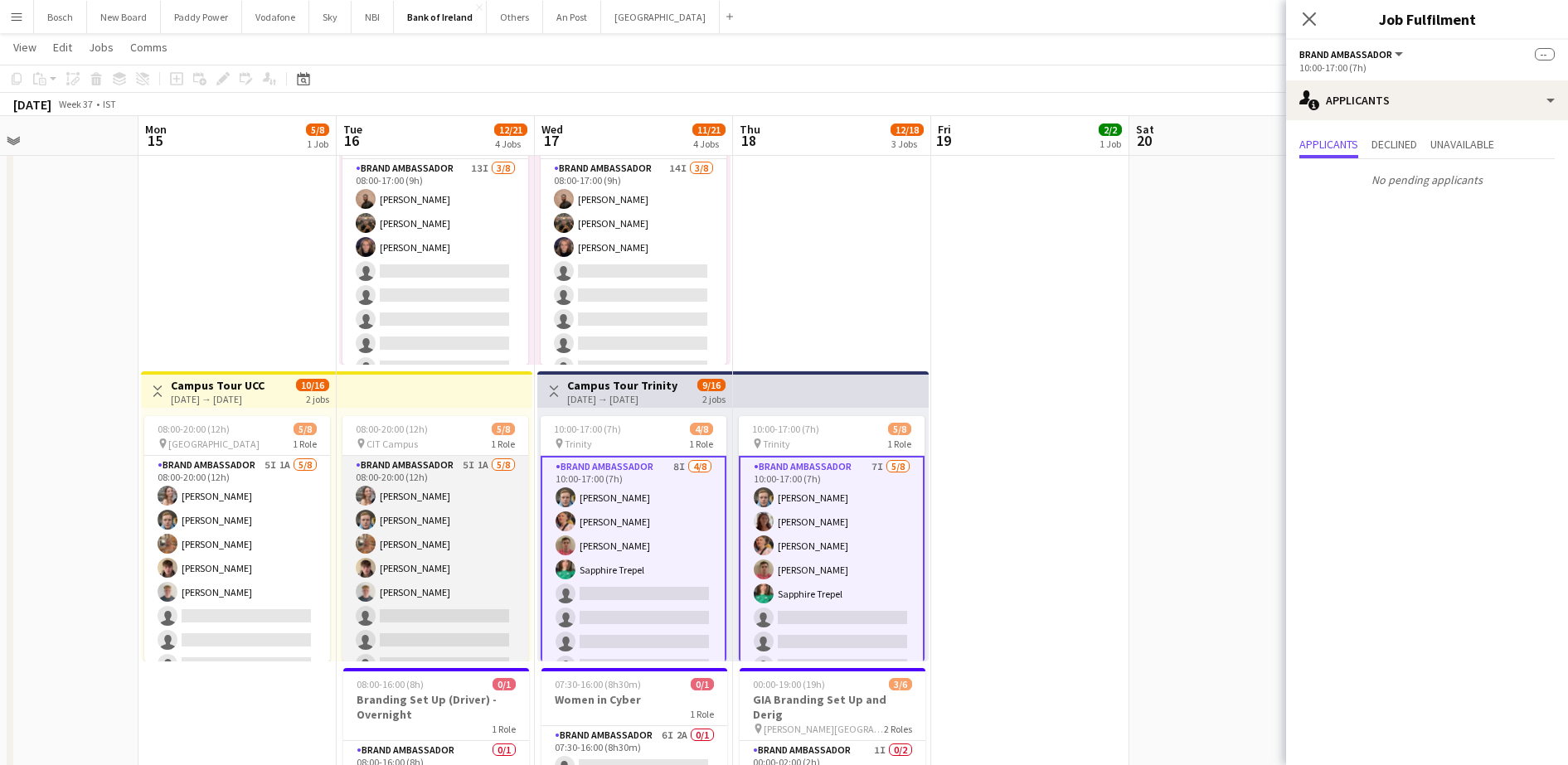
click at [459, 533] on app-card-role "Brand Ambassador 5I 1A [DATE] 08:00-20:00 (12h) [PERSON_NAME] [PERSON_NAME] [PE…" at bounding box center [434, 568] width 185 height 225
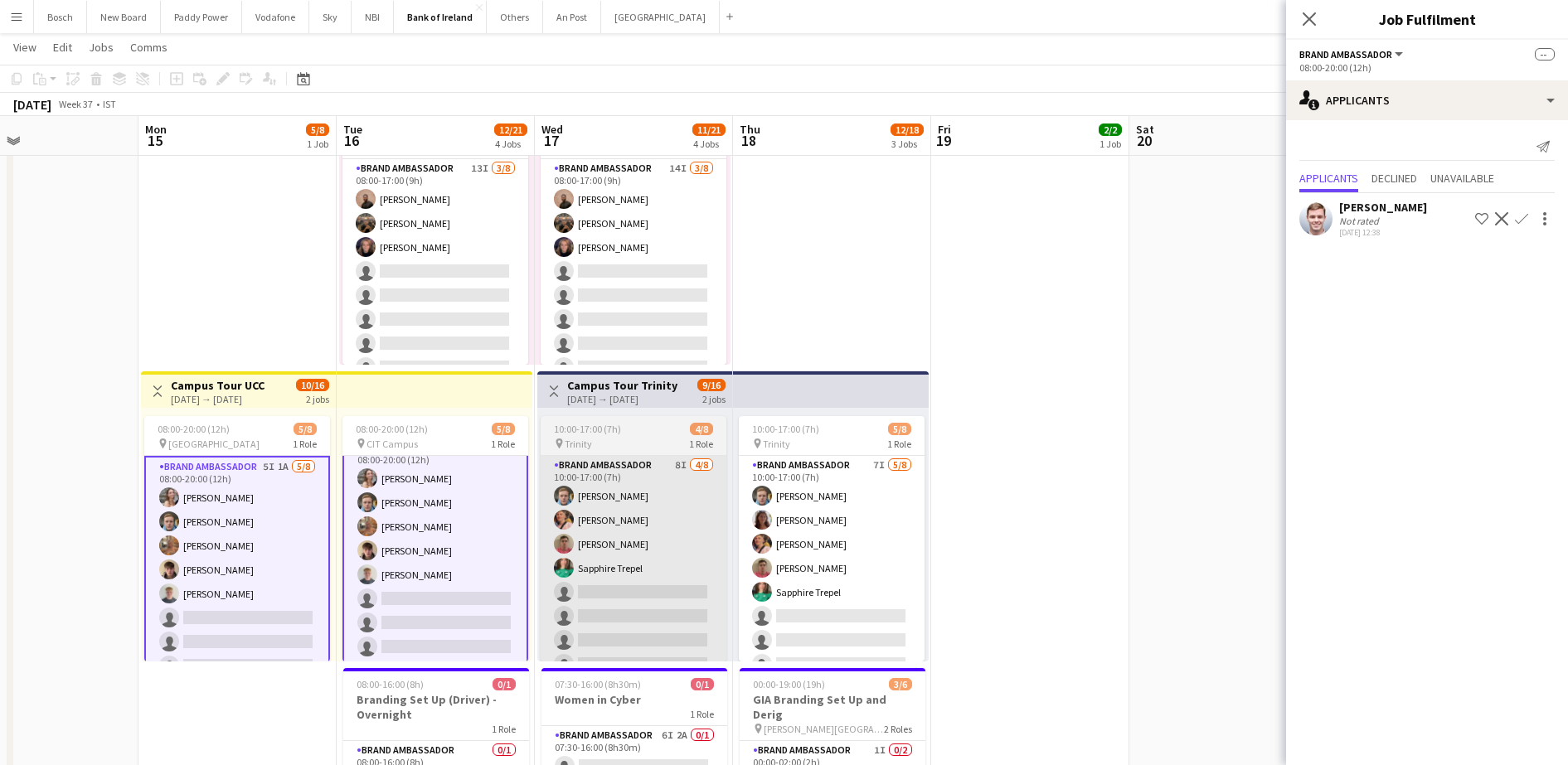
scroll to position [22, 0]
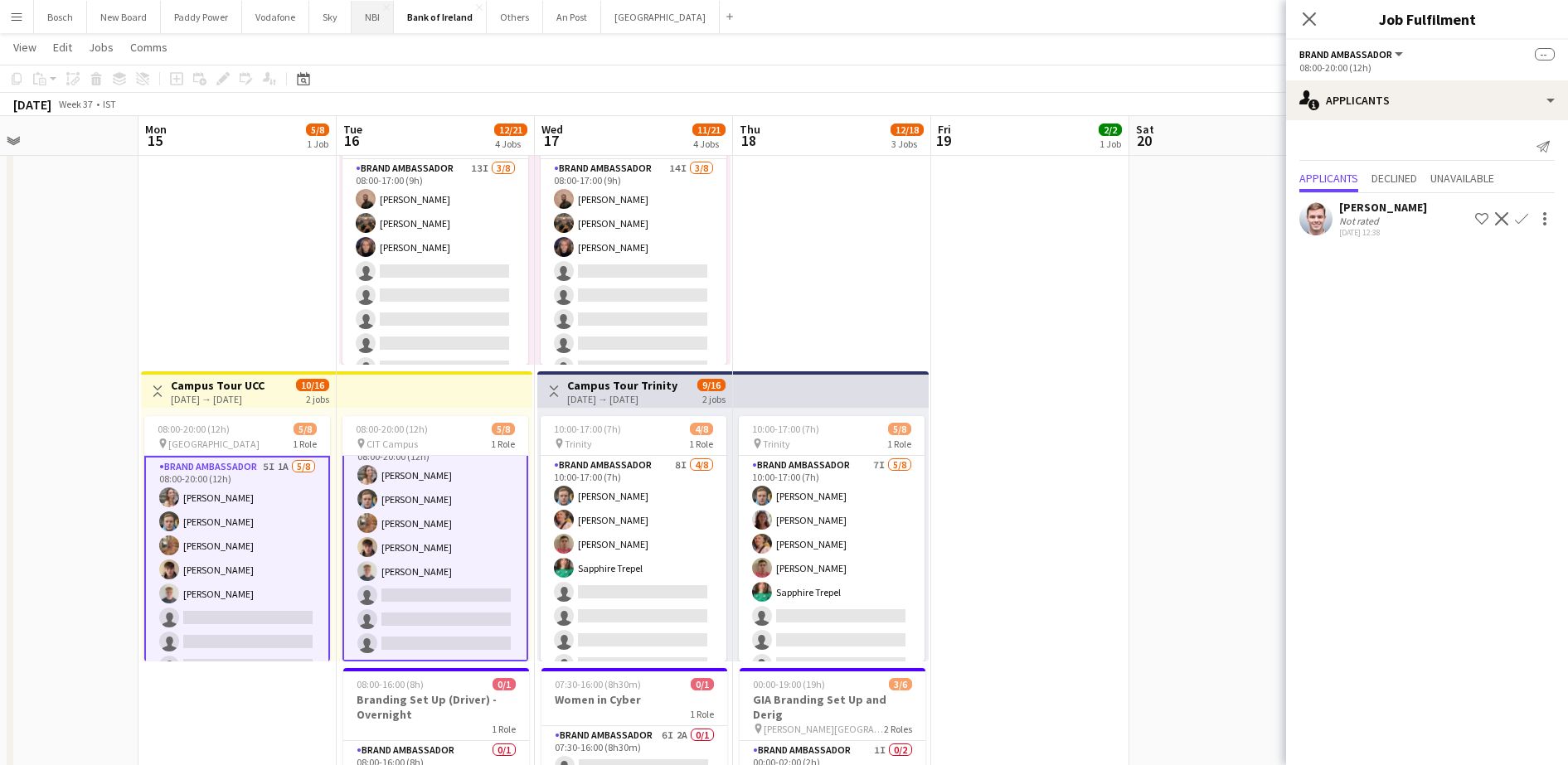
click at [380, 27] on button "NBI Close" at bounding box center [372, 17] width 42 height 33
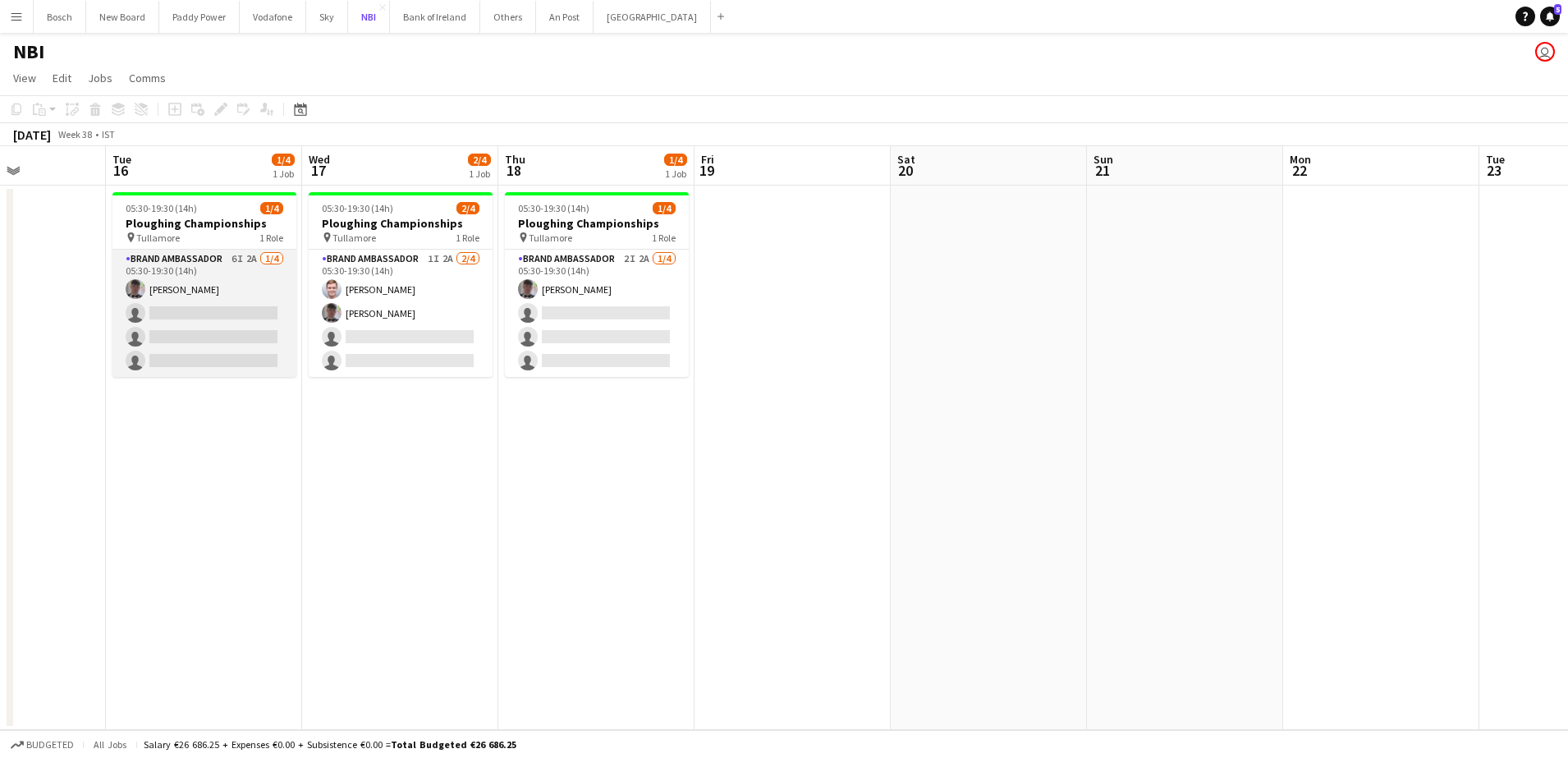
scroll to position [0, 481]
click at [243, 295] on app-card-role "Brand Ambassador 6I 2A [DATE] 05:30-19:30 (14h) [PERSON_NAME] single-neutral-ac…" at bounding box center [206, 312] width 184 height 127
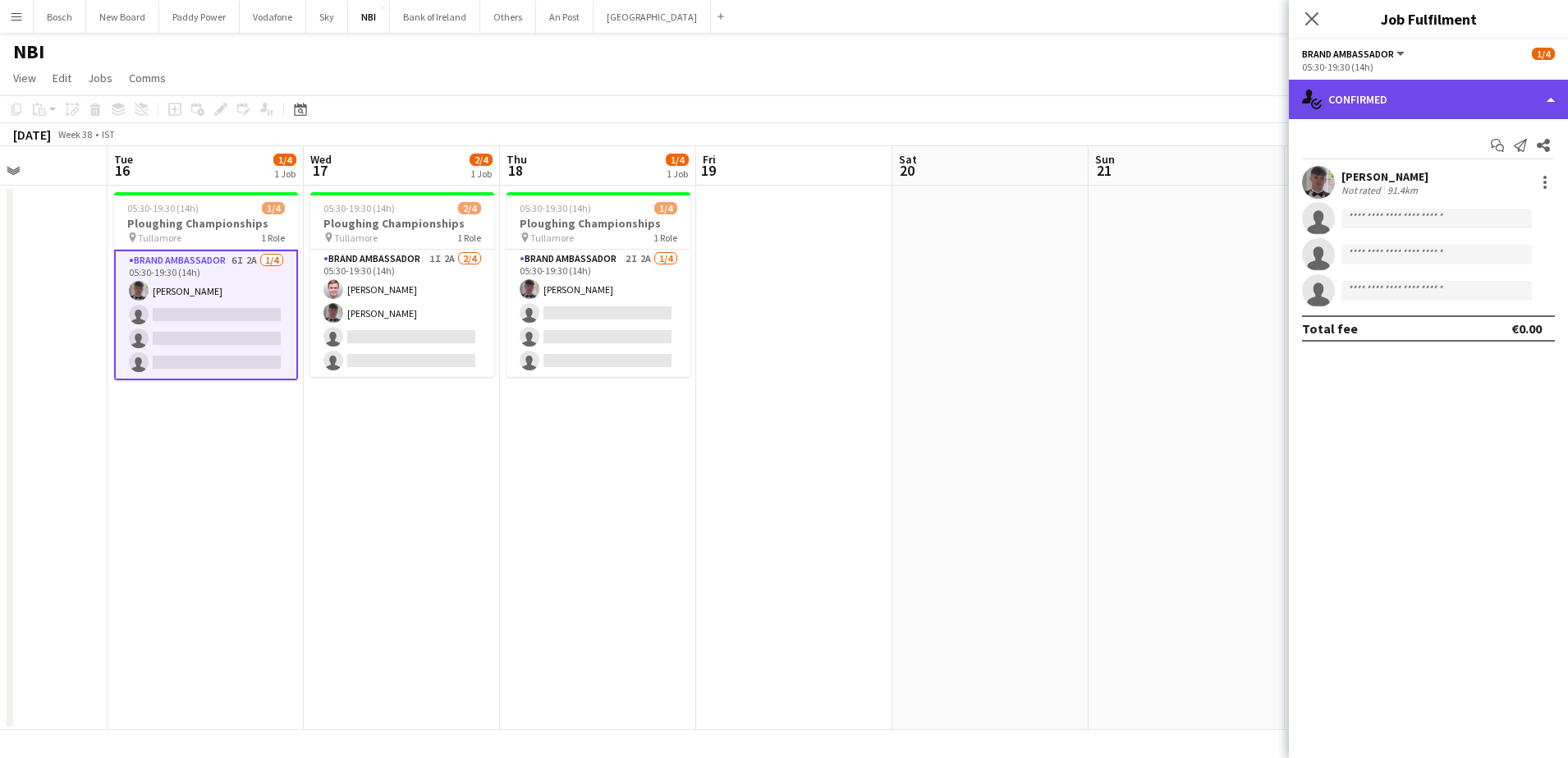
click at [1355, 96] on div "single-neutral-actions-check-2 Confirmed" at bounding box center [1428, 99] width 279 height 39
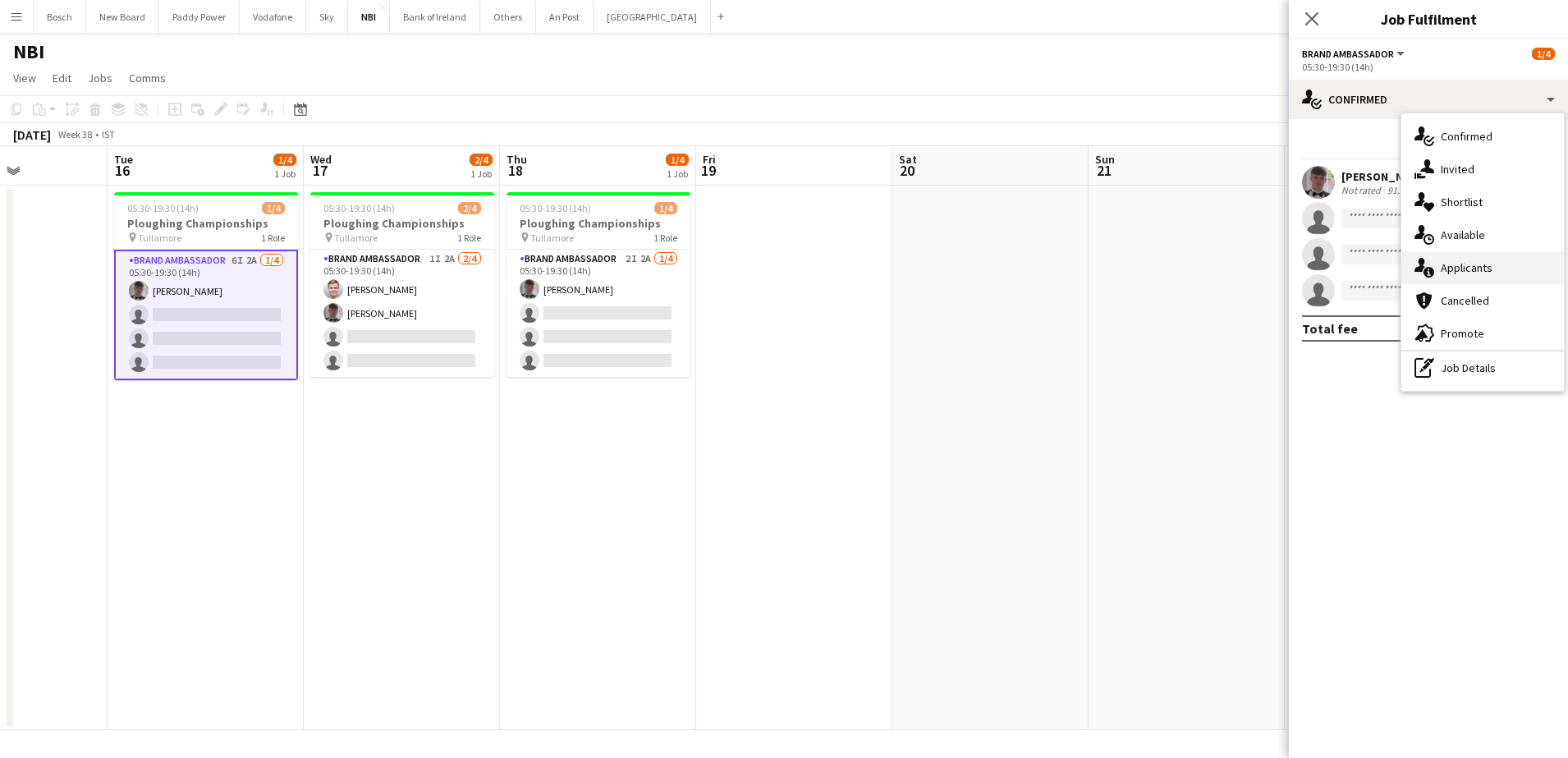
click at [1482, 254] on div "single-neutral-actions-information Applicants" at bounding box center [1483, 267] width 162 height 32
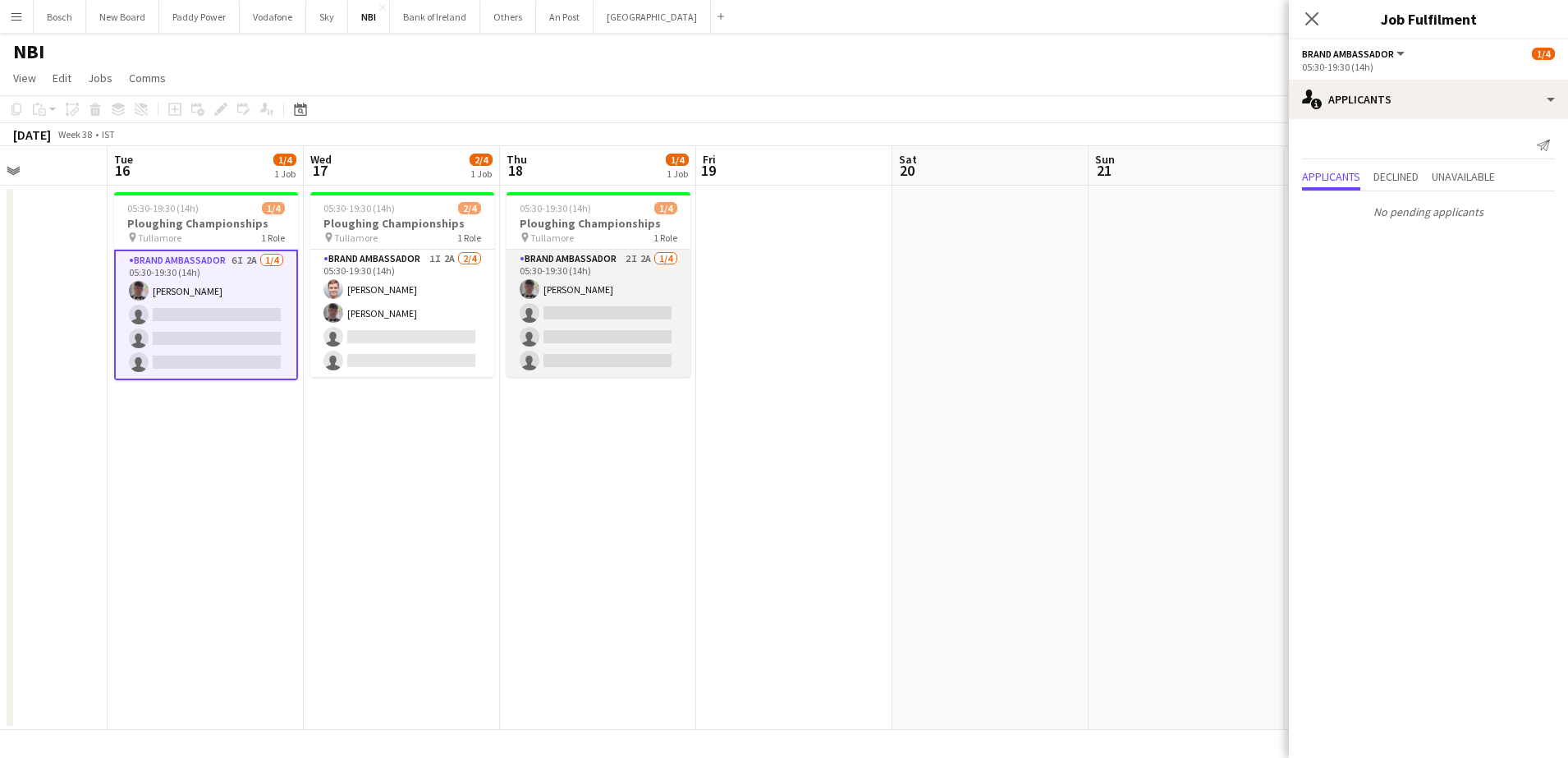
click at [513, 277] on app-card-role "Brand Ambassador 2I 2A [DATE] 05:30-19:30 (14h) [PERSON_NAME] single-neutral-ac…" at bounding box center [597, 312] width 184 height 127
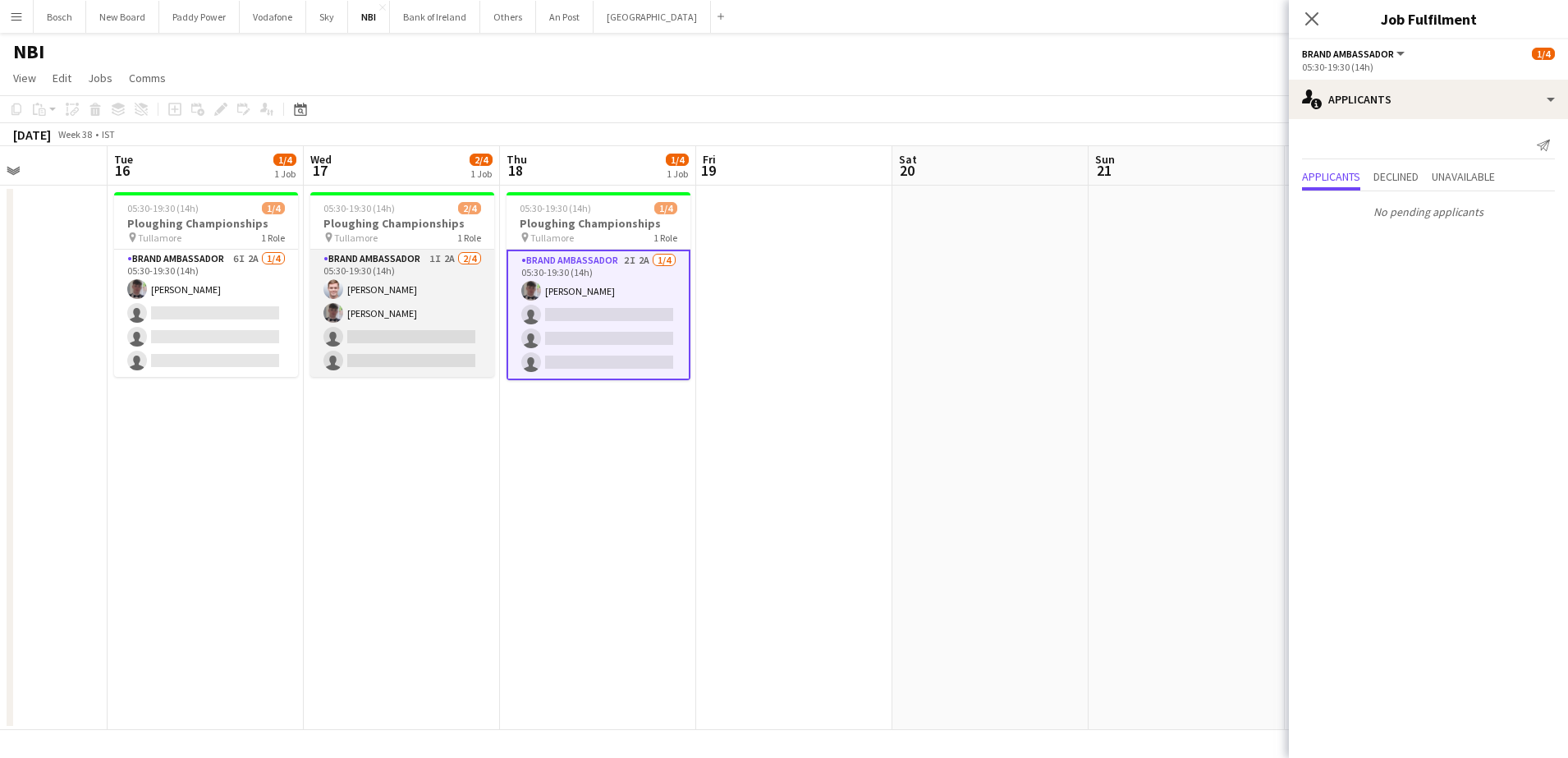
click at [452, 288] on app-card-role "Brand Ambassador 1I 2A [DATE] 05:30-19:30 (14h) [PERSON_NAME] [PERSON_NAME] sin…" at bounding box center [402, 312] width 184 height 127
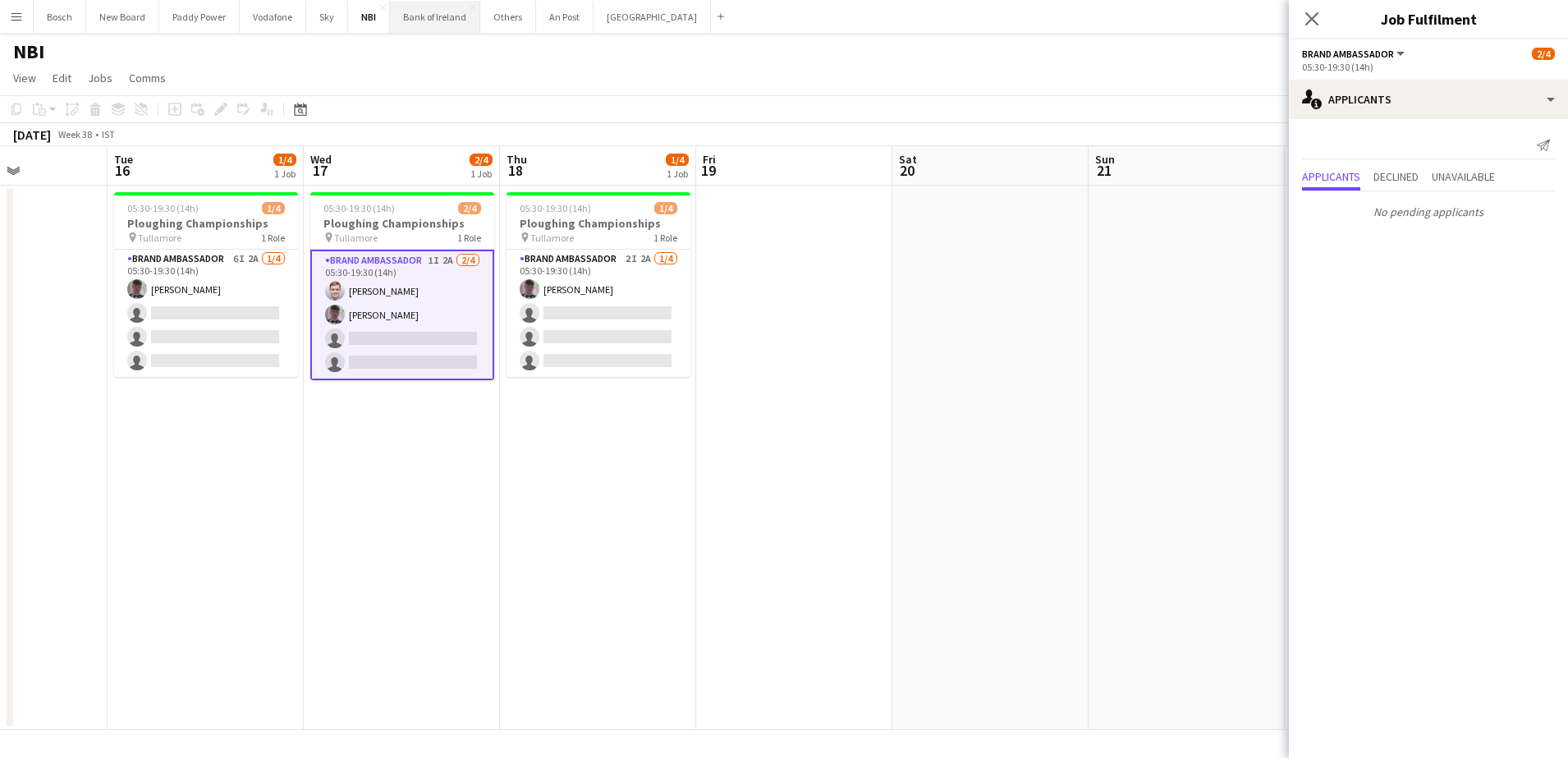
click at [446, 23] on button "Bank of Ireland Close" at bounding box center [435, 17] width 90 height 32
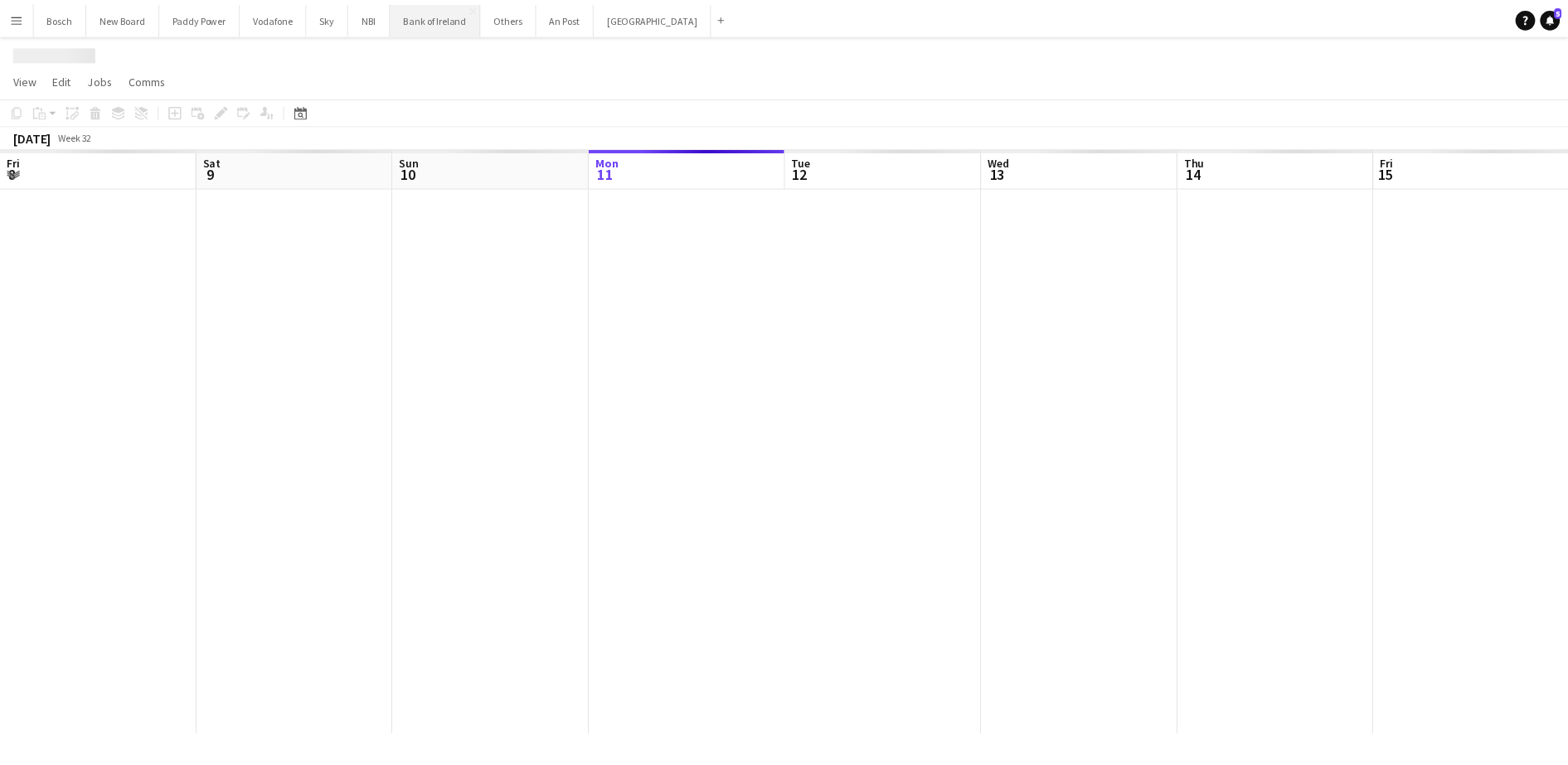
scroll to position [0, 397]
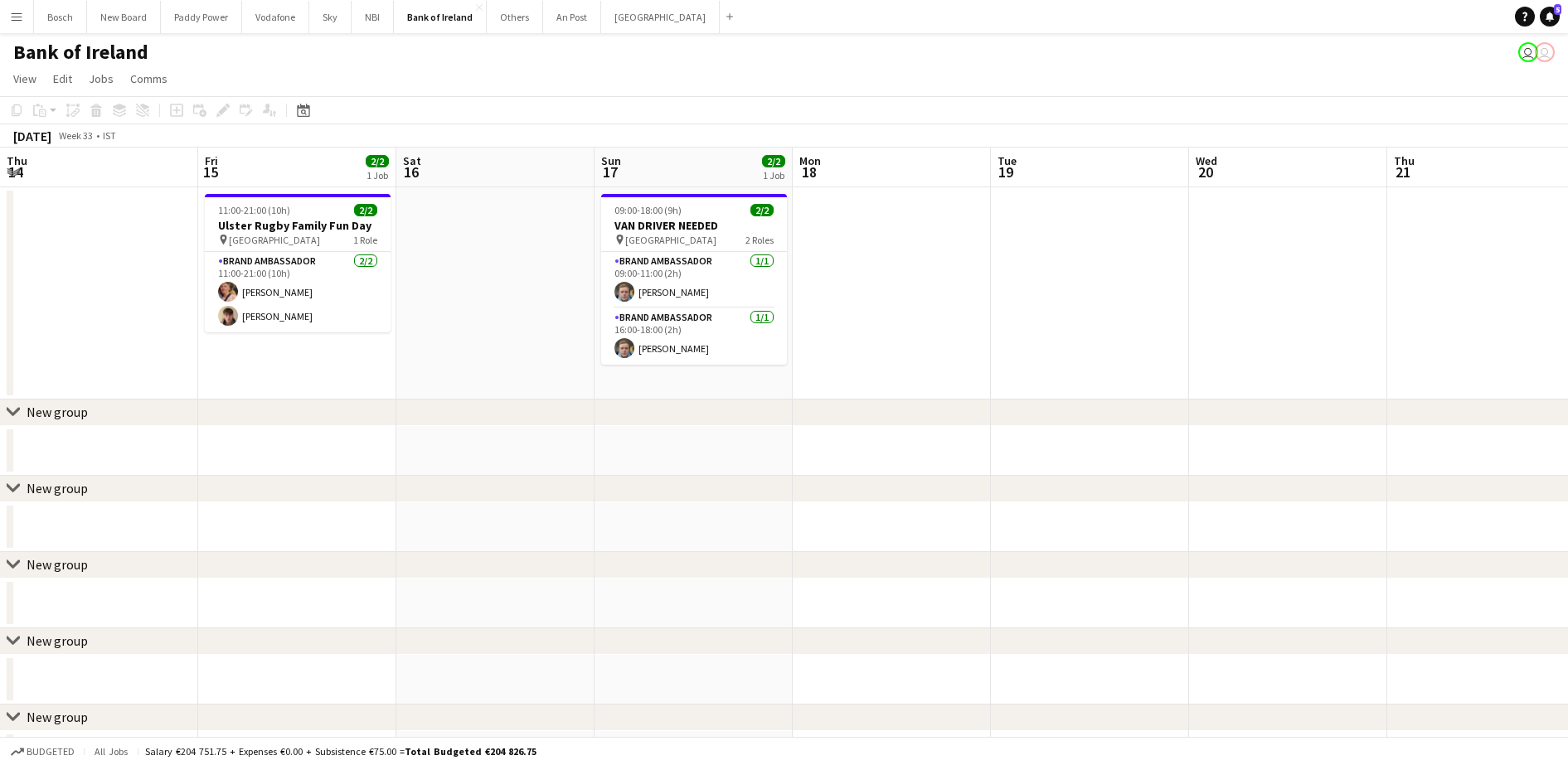
drag, startPoint x: 1057, startPoint y: 355, endPoint x: 128, endPoint y: 307, distance: 930.2
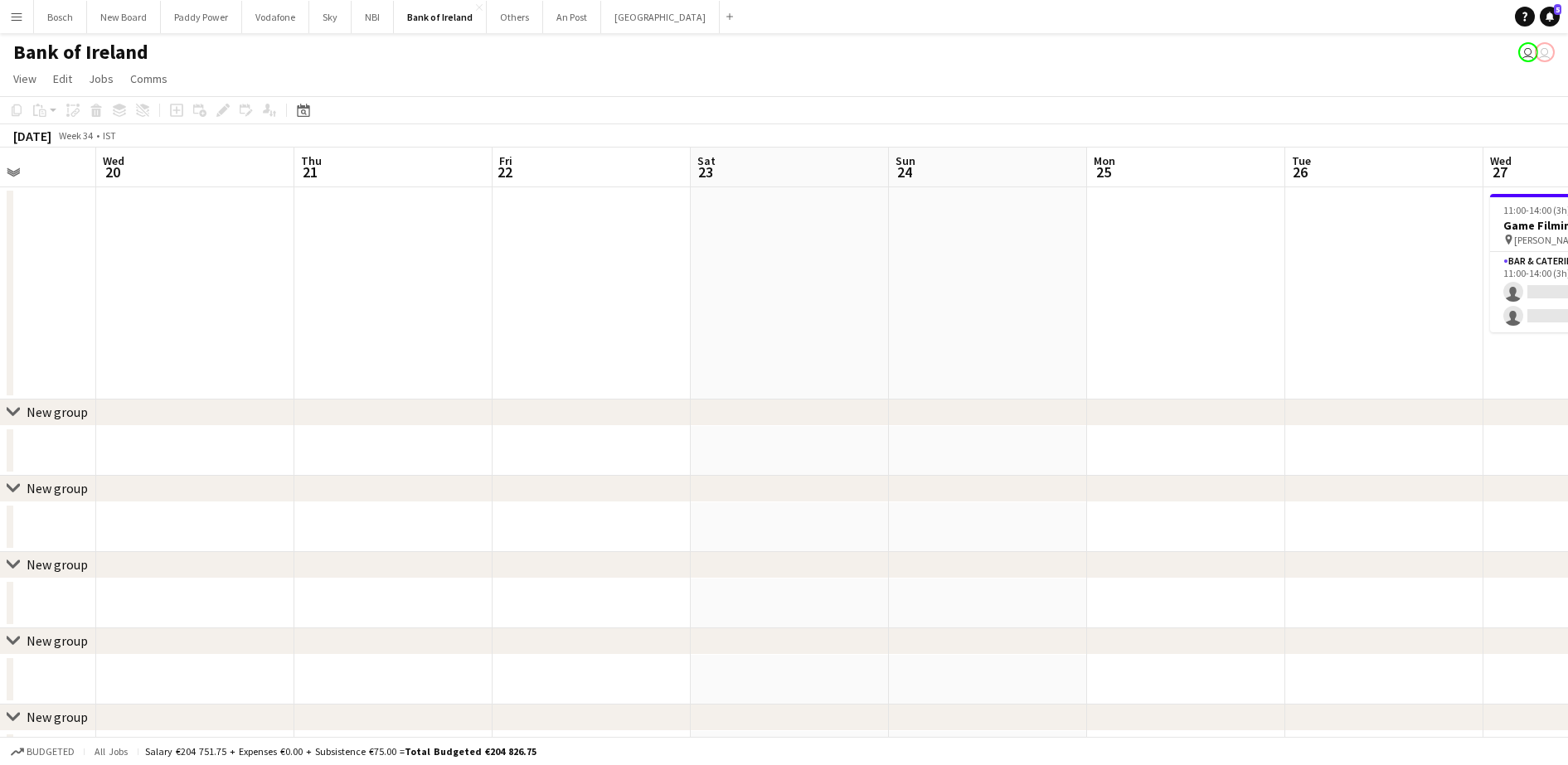
drag, startPoint x: 1266, startPoint y: 382, endPoint x: 572, endPoint y: 316, distance: 697.1
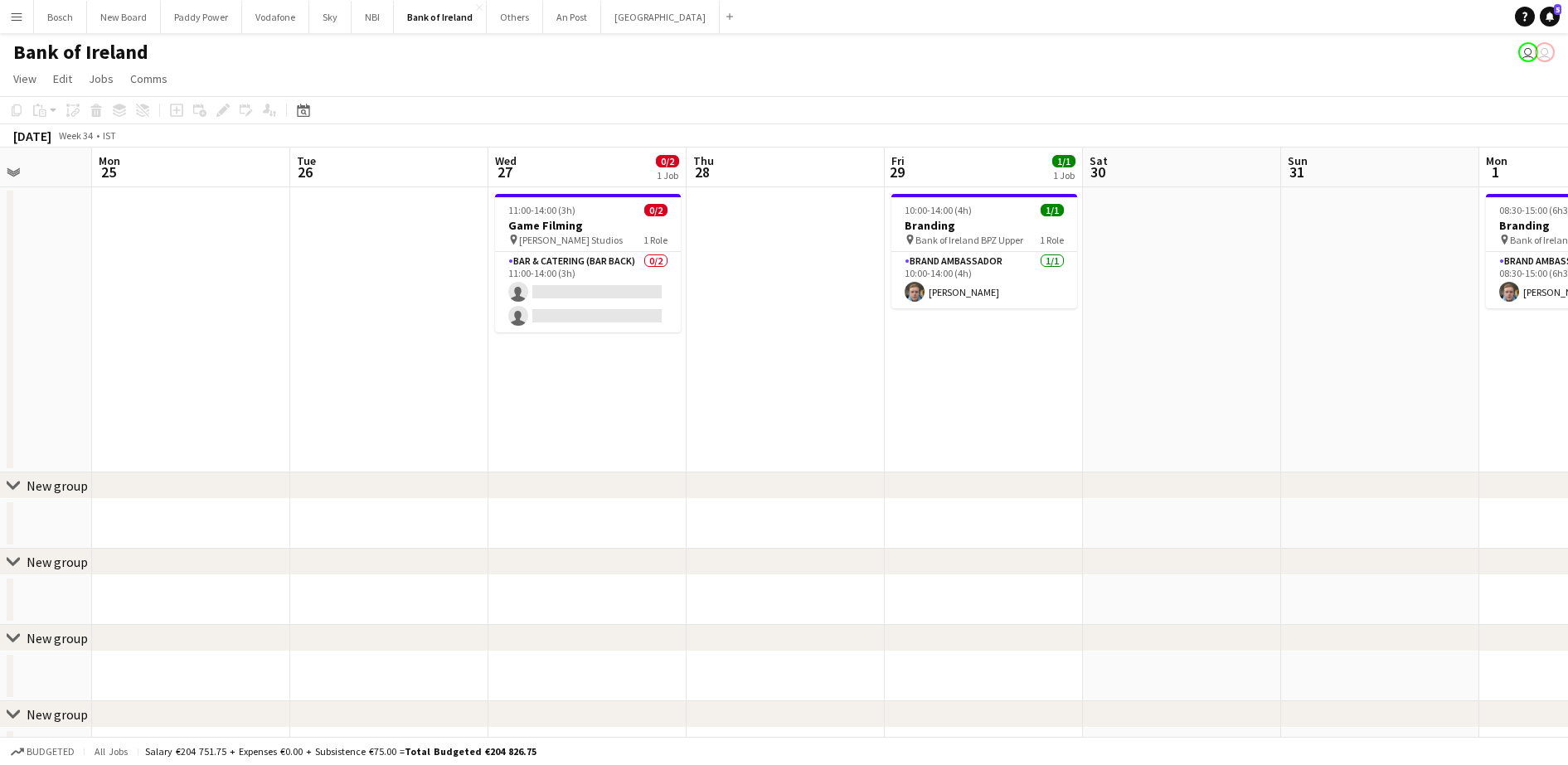
scroll to position [0, 506]
click at [615, 319] on app-card-role "Bar & Catering (Bar Back) 0/2 11:00-14:00 (3h) single-neutral-actions single-ne…" at bounding box center [584, 291] width 185 height 80
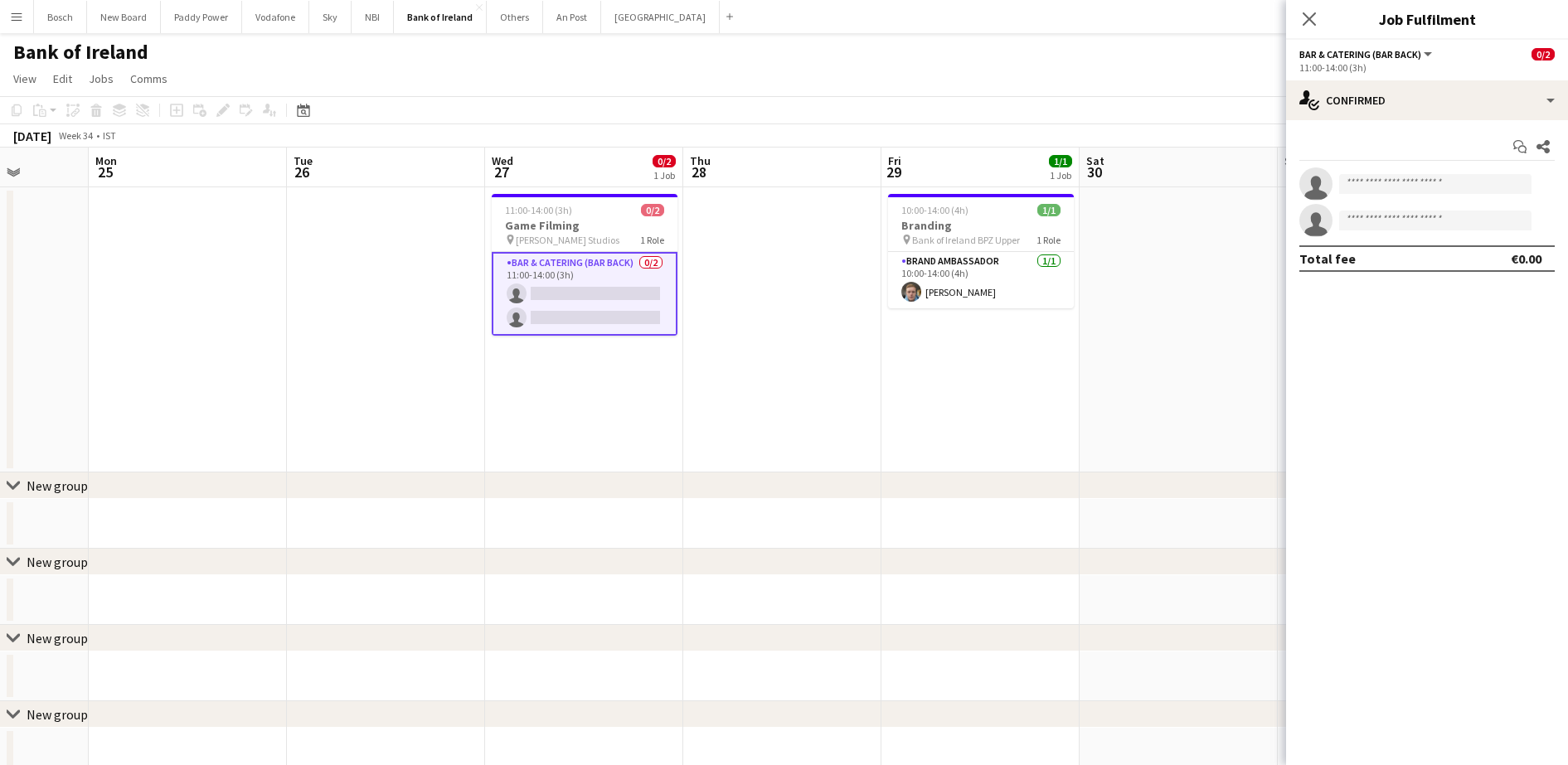
click at [1452, 120] on div "Start chat Share single-neutral-actions single-neutral-actions Total fee €0.00" at bounding box center [1427, 202] width 282 height 165
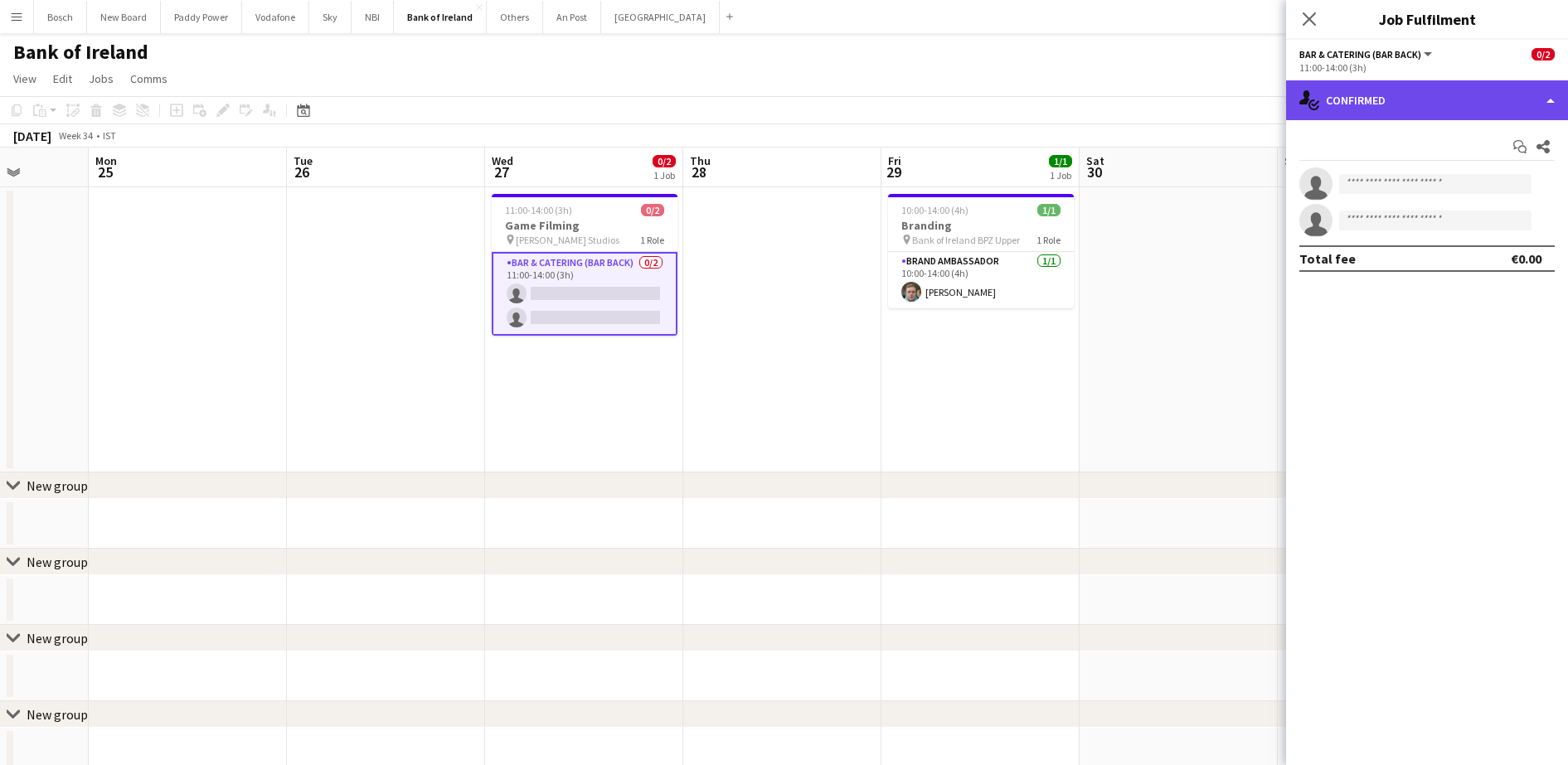
click at [1461, 111] on div "single-neutral-actions-check-2 Confirmed" at bounding box center [1427, 100] width 282 height 40
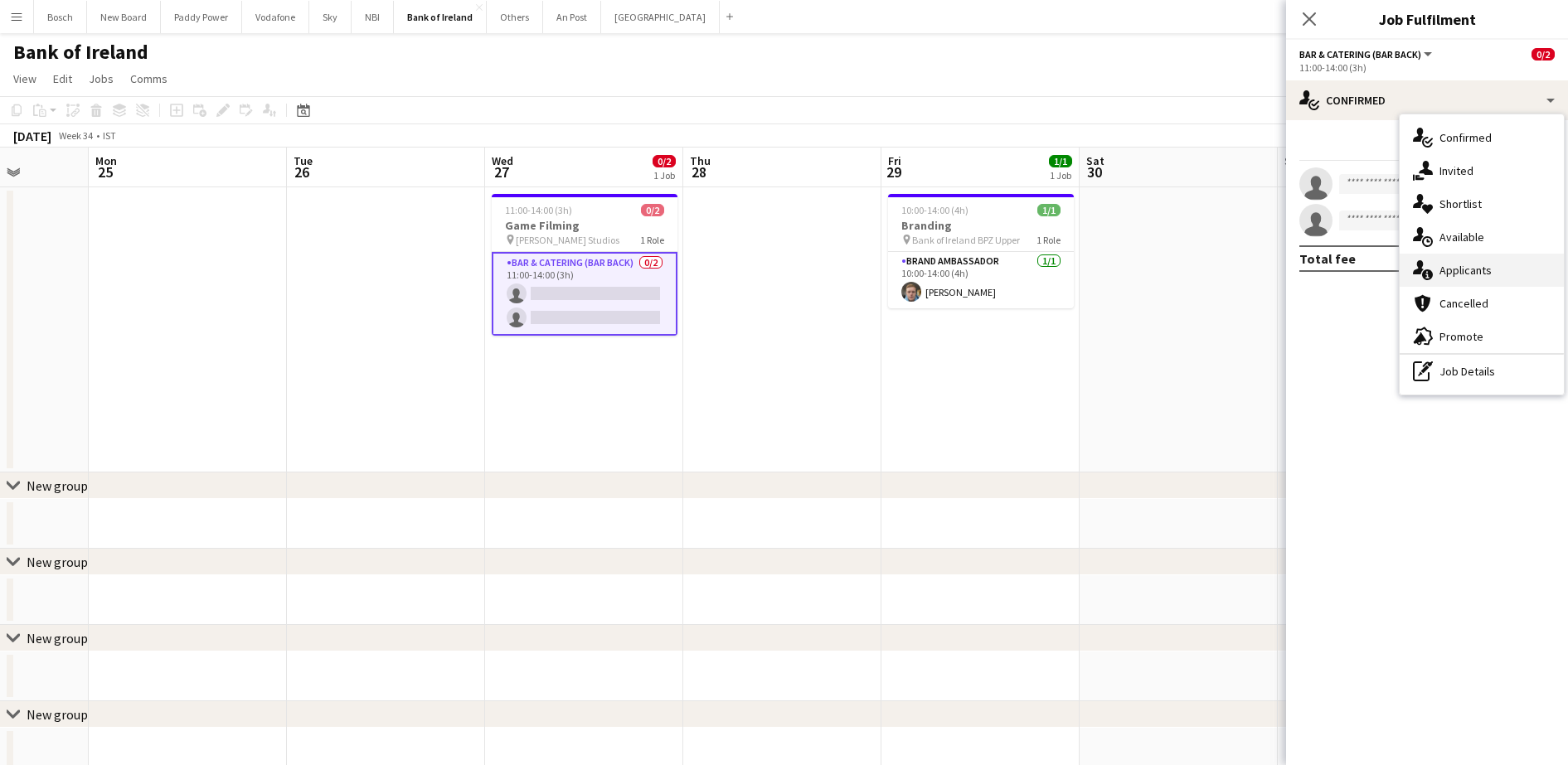
click at [1484, 277] on div "single-neutral-actions-information Applicants" at bounding box center [1481, 270] width 164 height 33
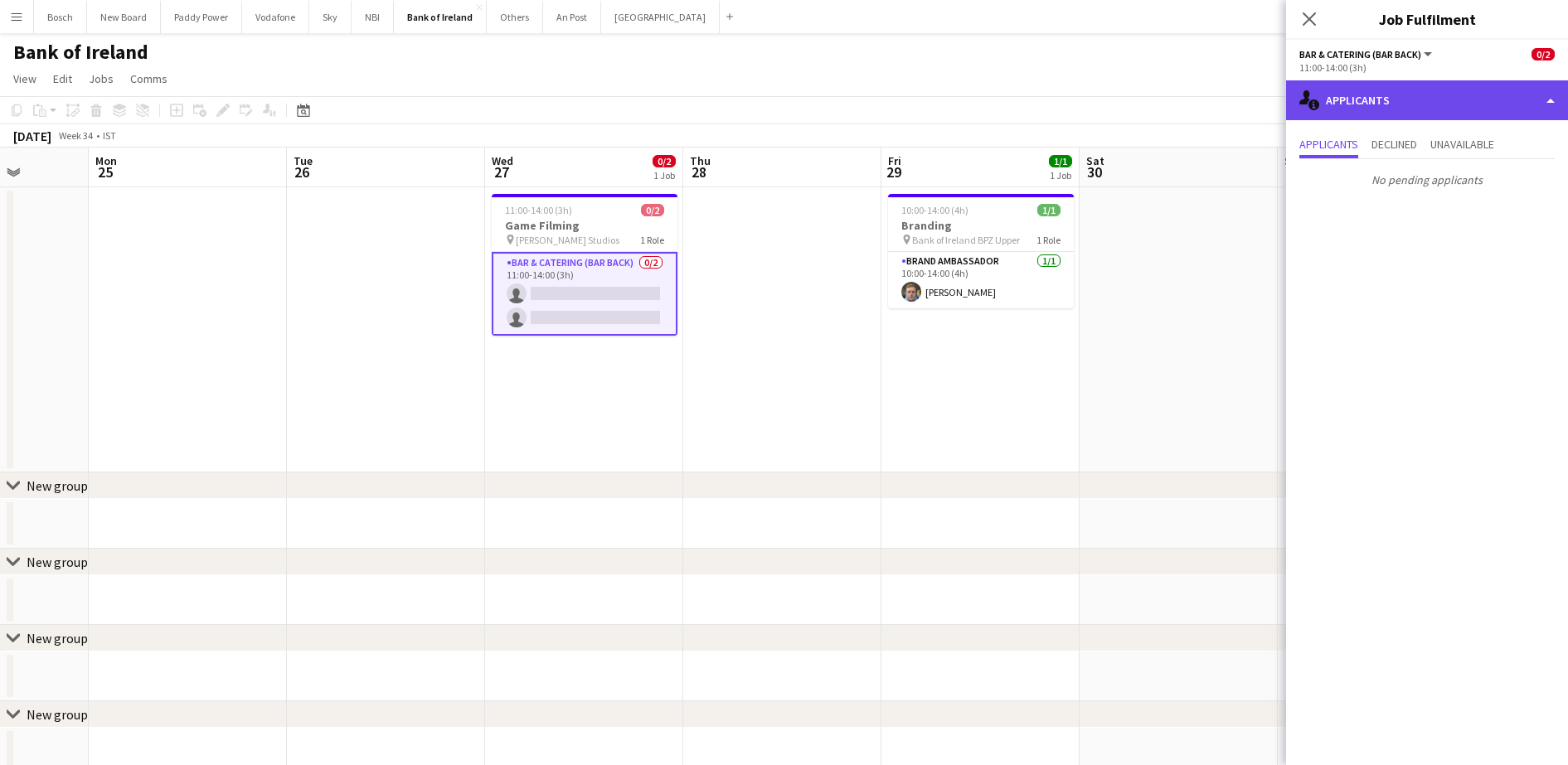
click at [1408, 92] on div "single-neutral-actions-information Applicants" at bounding box center [1427, 100] width 282 height 40
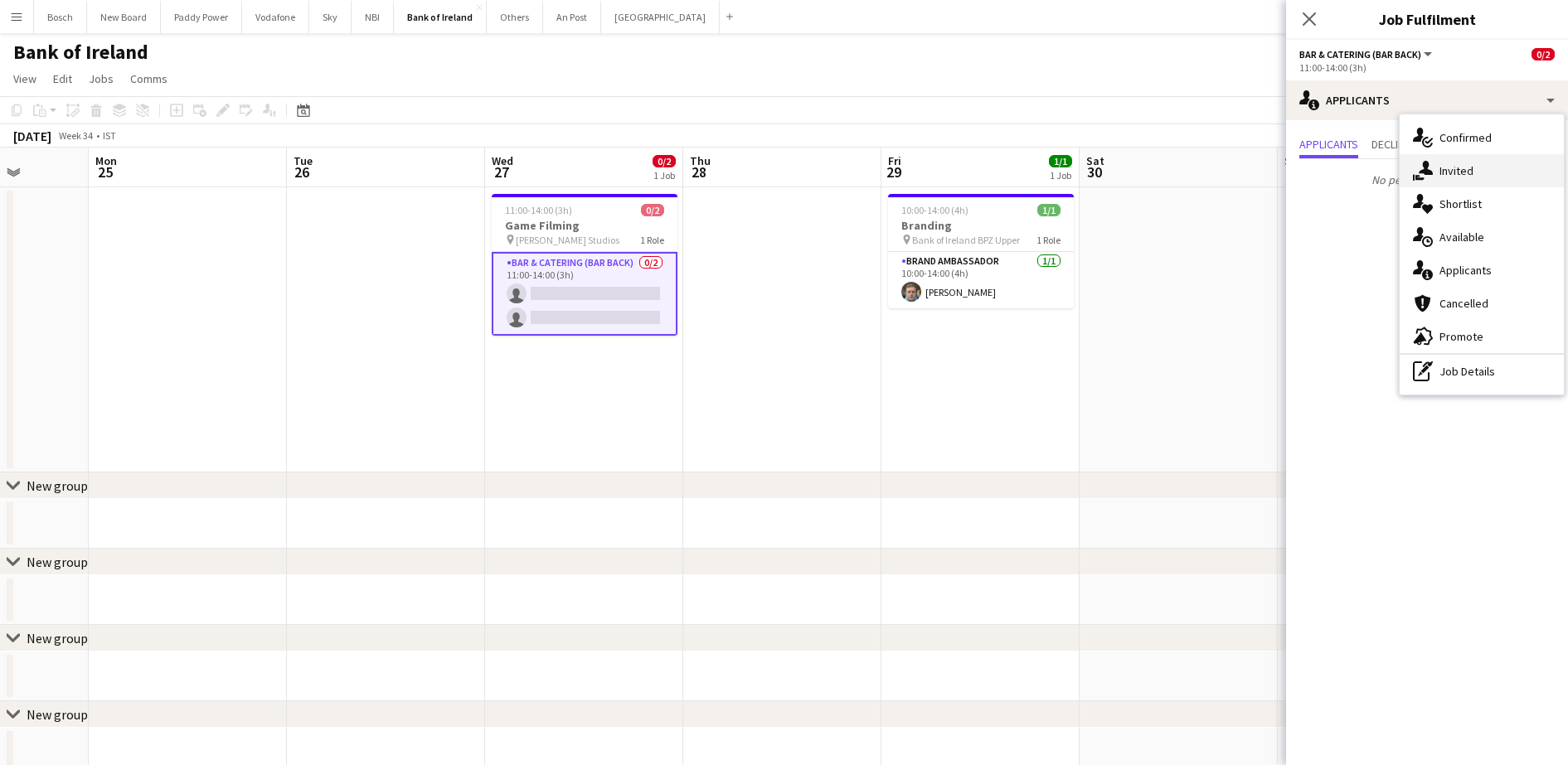
click at [1452, 176] on div "single-neutral-actions-share-1 Invited" at bounding box center [1481, 171] width 164 height 33
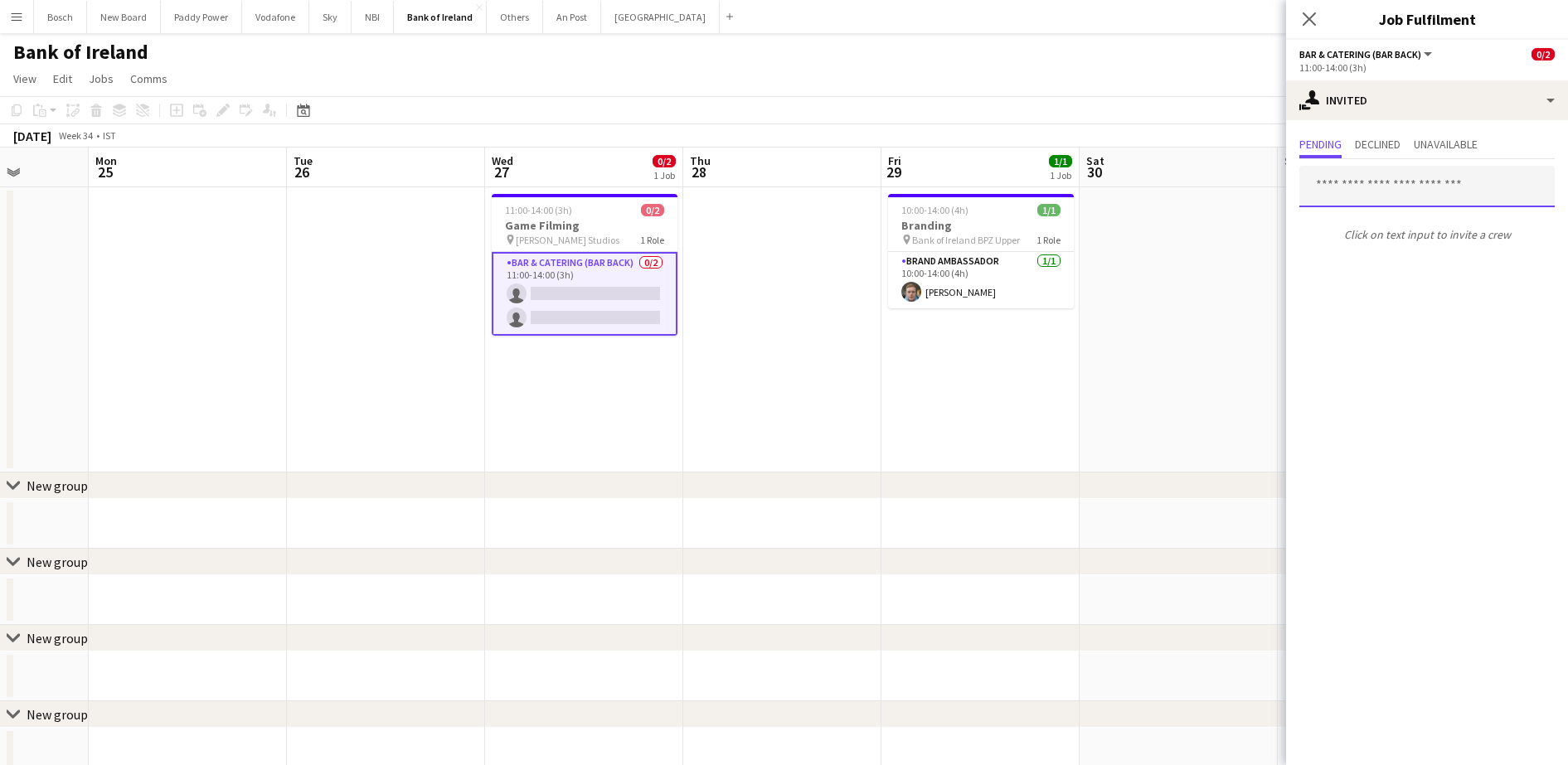
click at [1396, 172] on input "text" at bounding box center [1427, 186] width 255 height 41
type input "***"
click at [1158, 100] on app-toolbar "Copy Paste Paste Ctrl+V Paste with crew Ctrl+Shift+V Paste linked Job [GEOGRAPH…" at bounding box center [784, 110] width 1568 height 28
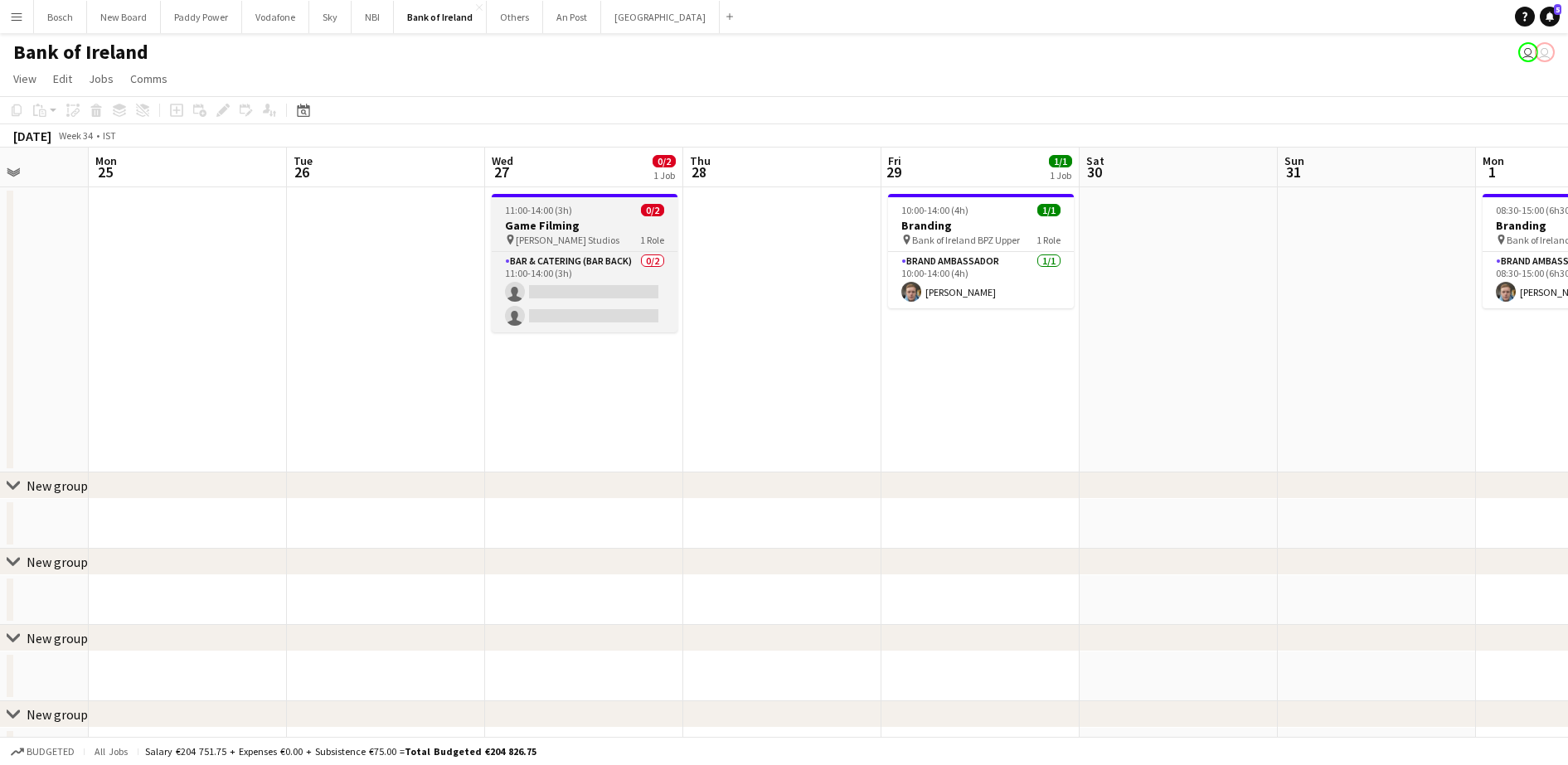
click at [622, 235] on div "pin [PERSON_NAME] Studios 1 Role" at bounding box center [584, 239] width 185 height 13
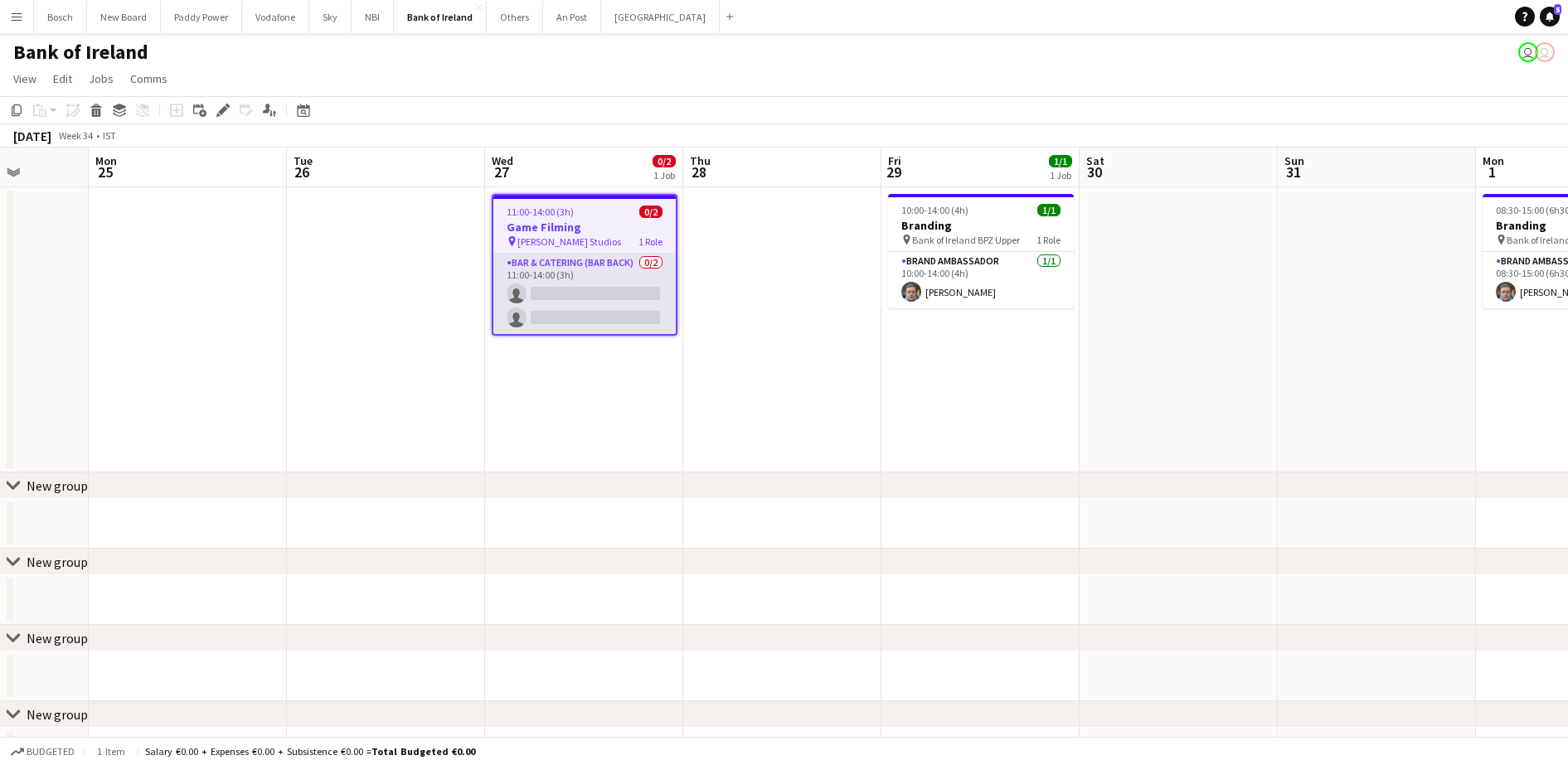
click at [582, 276] on app-card-role "Bar & Catering (Bar Back) 0/2 11:00-14:00 (3h) single-neutral-actions single-ne…" at bounding box center [584, 293] width 183 height 80
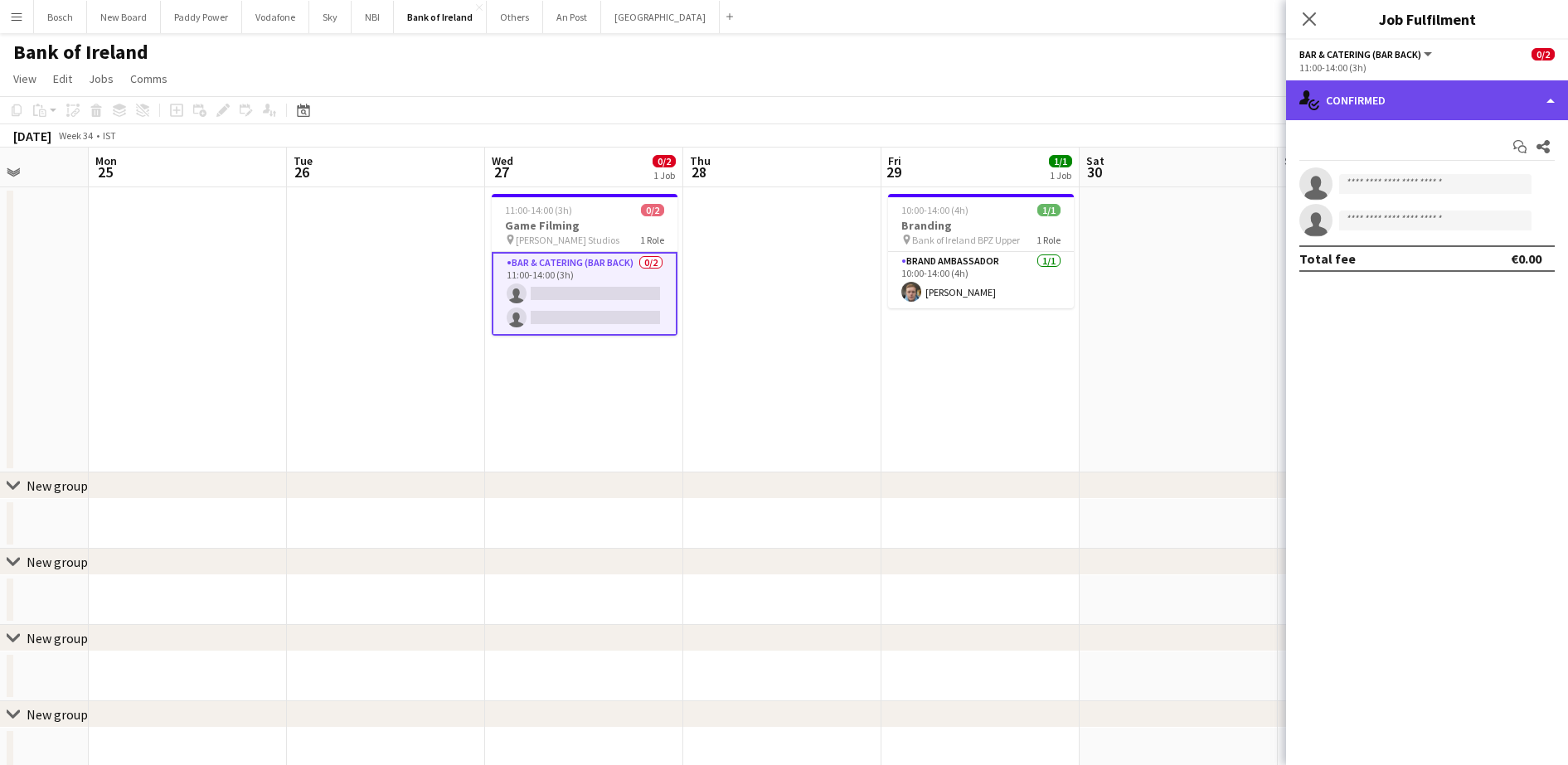
click at [1503, 97] on div "single-neutral-actions-check-2 Confirmed" at bounding box center [1427, 100] width 282 height 40
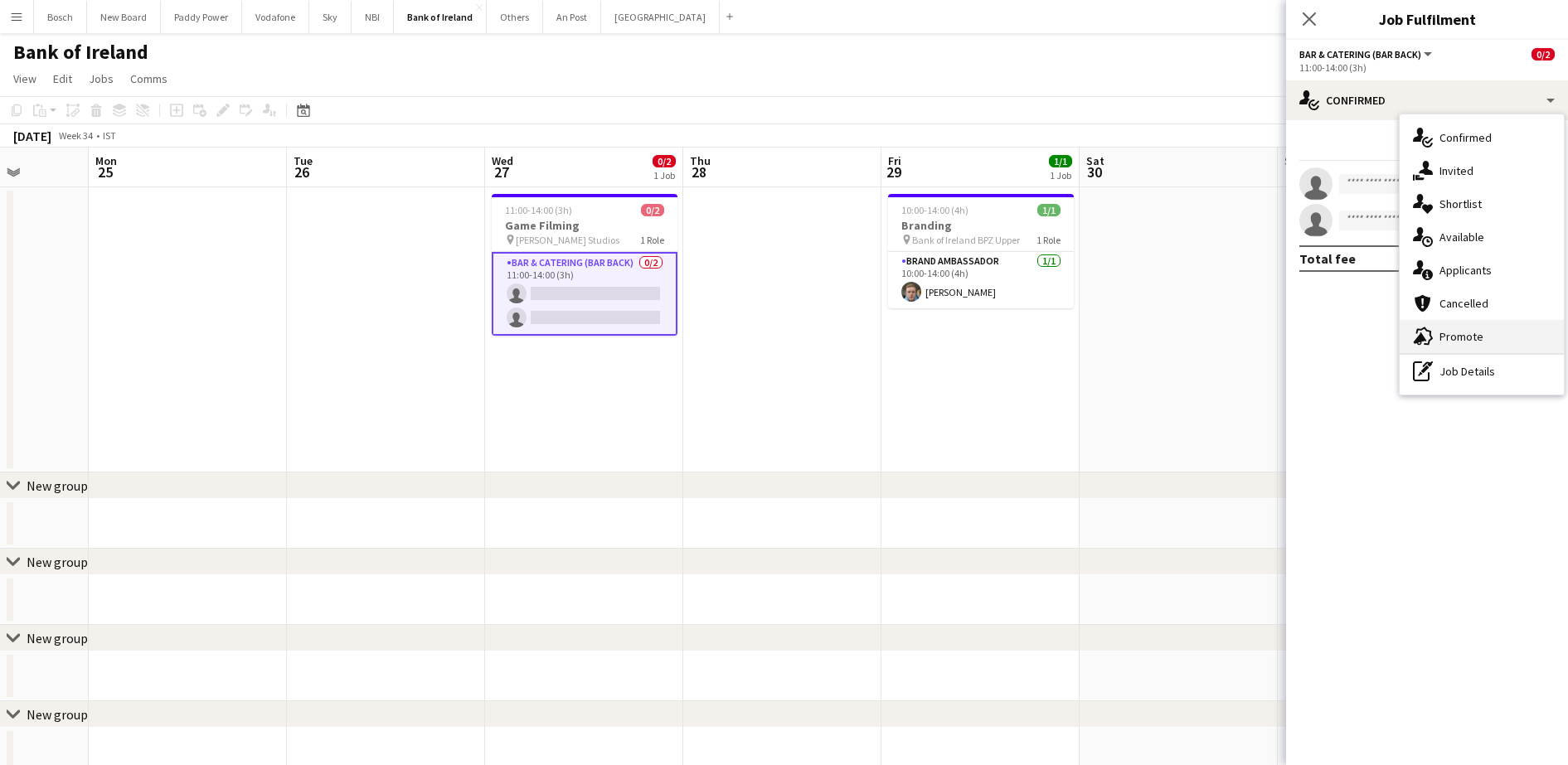
click at [1464, 335] on div "advertising-megaphone Promote" at bounding box center [1481, 336] width 164 height 33
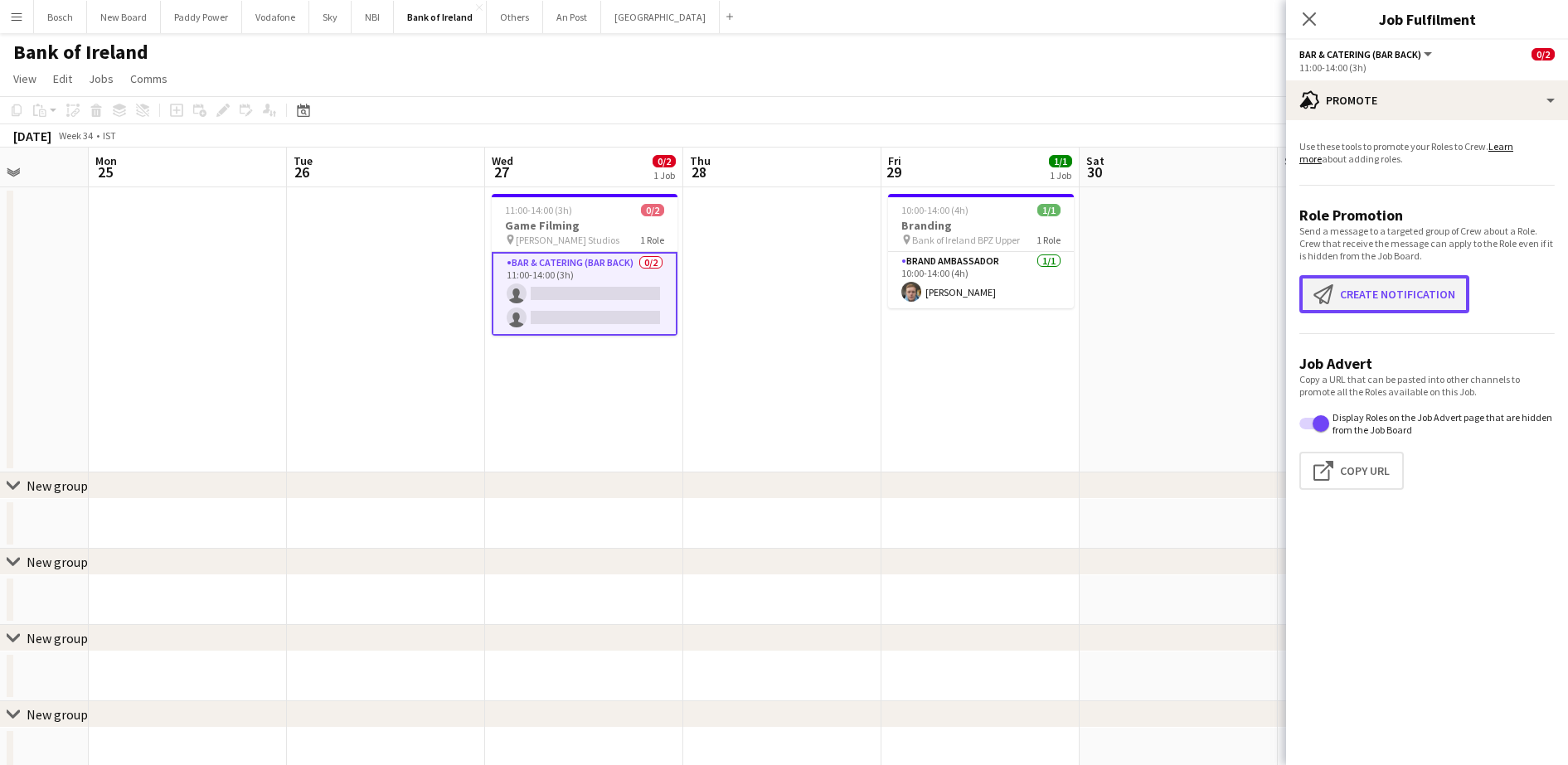
click at [1427, 298] on button "Create notification Create notification" at bounding box center [1384, 294] width 170 height 38
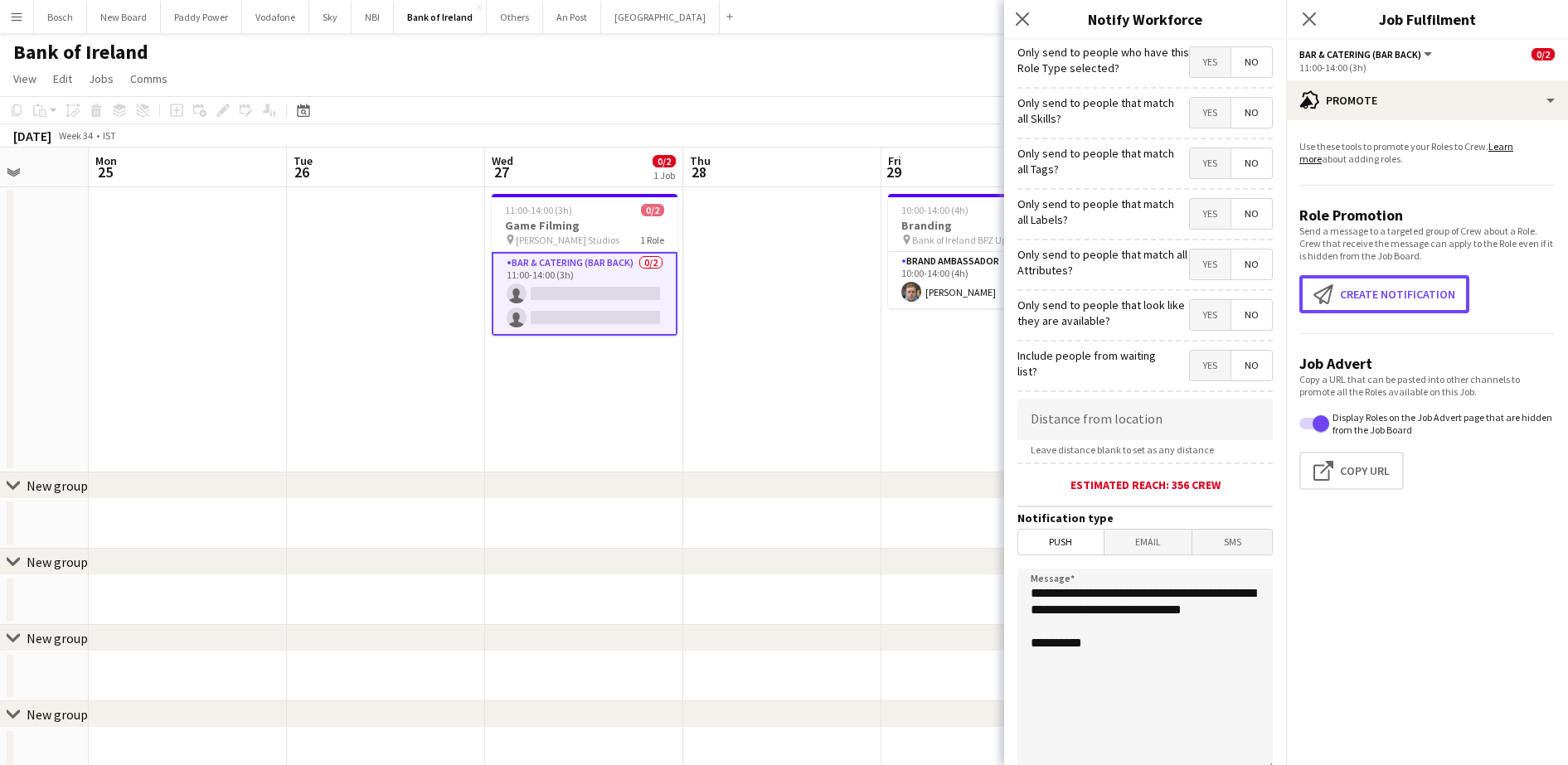
scroll to position [147, 0]
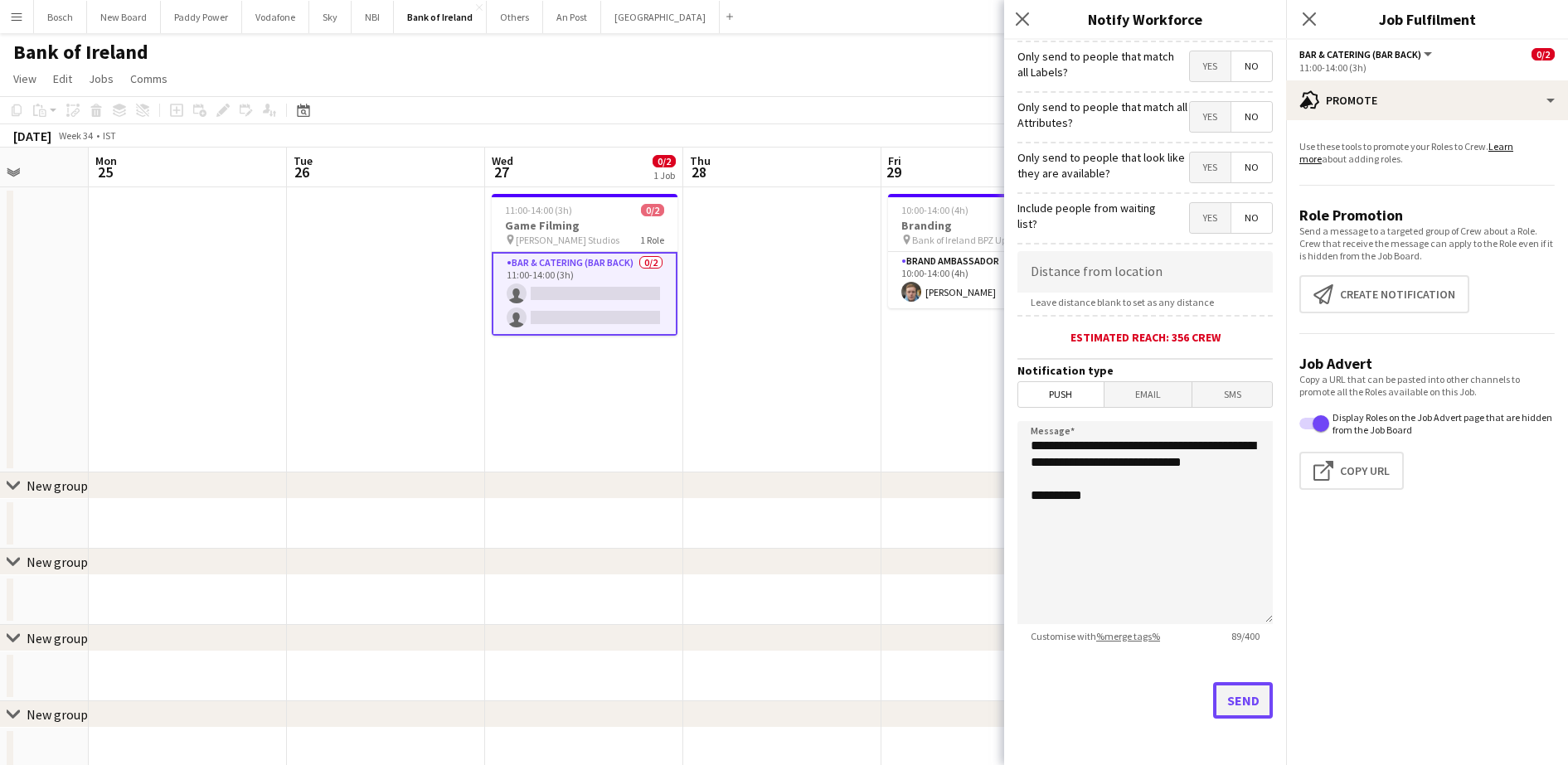
click at [1218, 691] on button "Send" at bounding box center [1242, 700] width 59 height 36
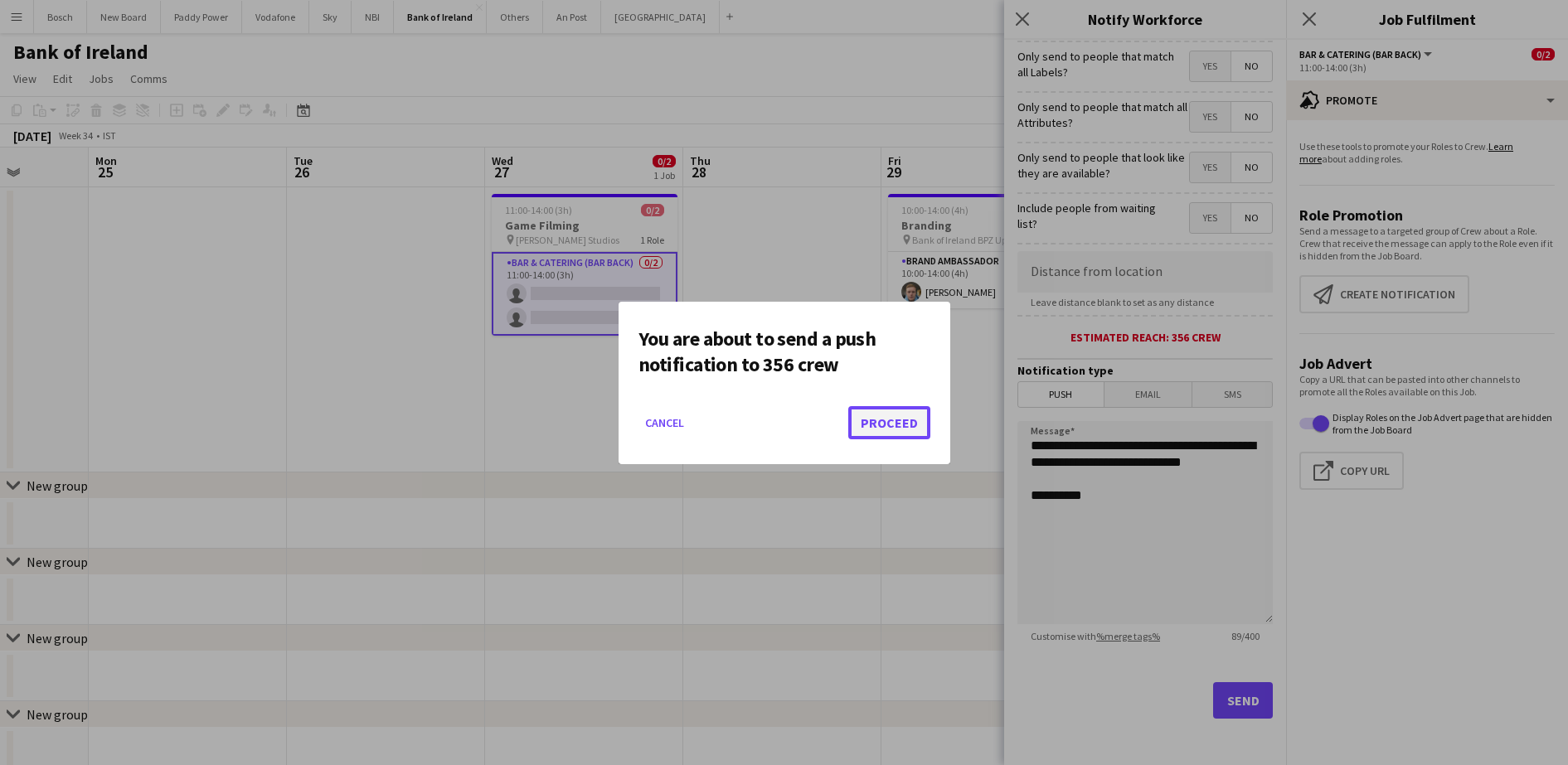
click at [897, 423] on button "Proceed" at bounding box center [889, 422] width 82 height 33
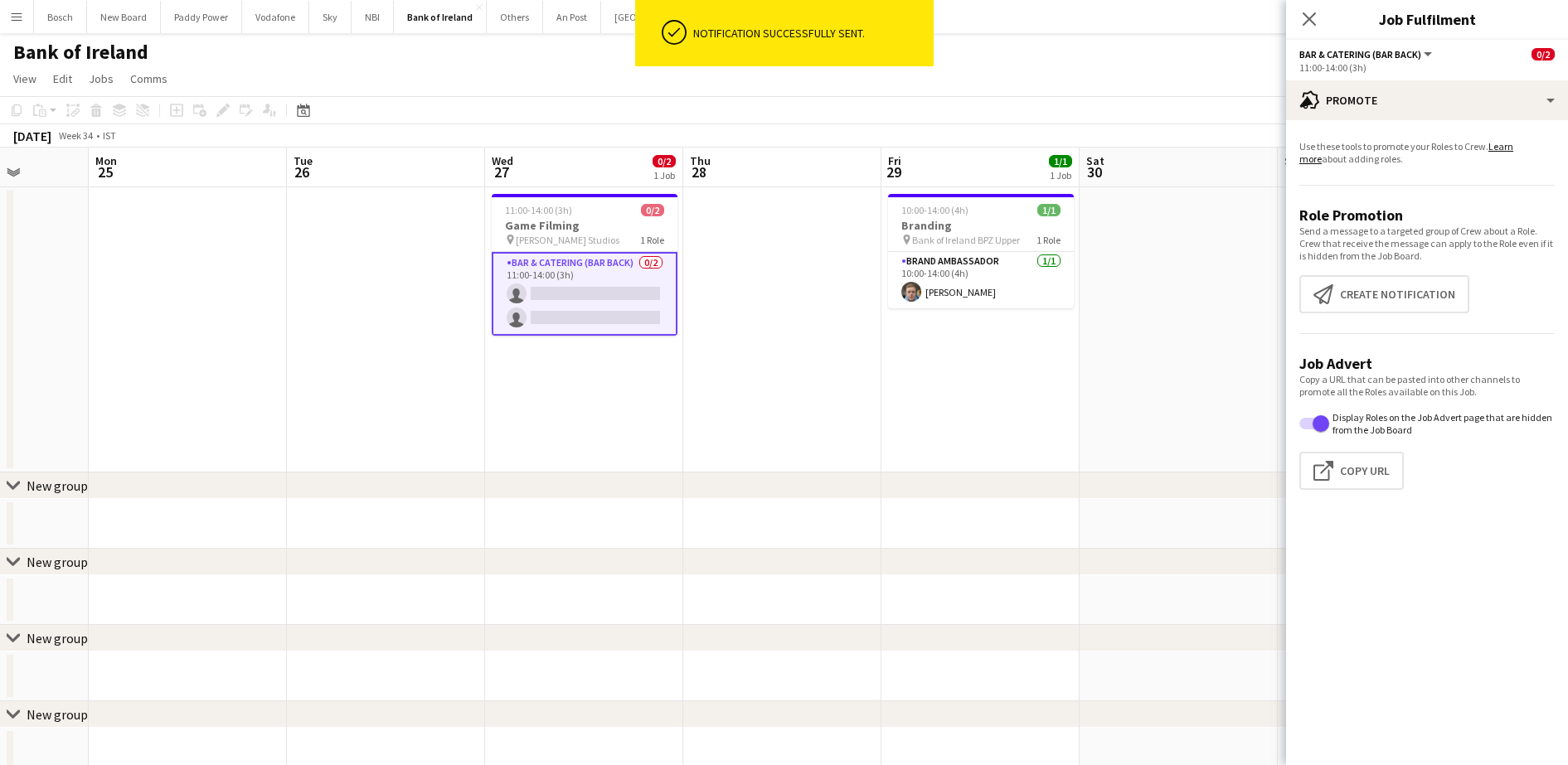
click at [964, 52] on div "Bank of Ireland user user" at bounding box center [784, 48] width 1568 height 32
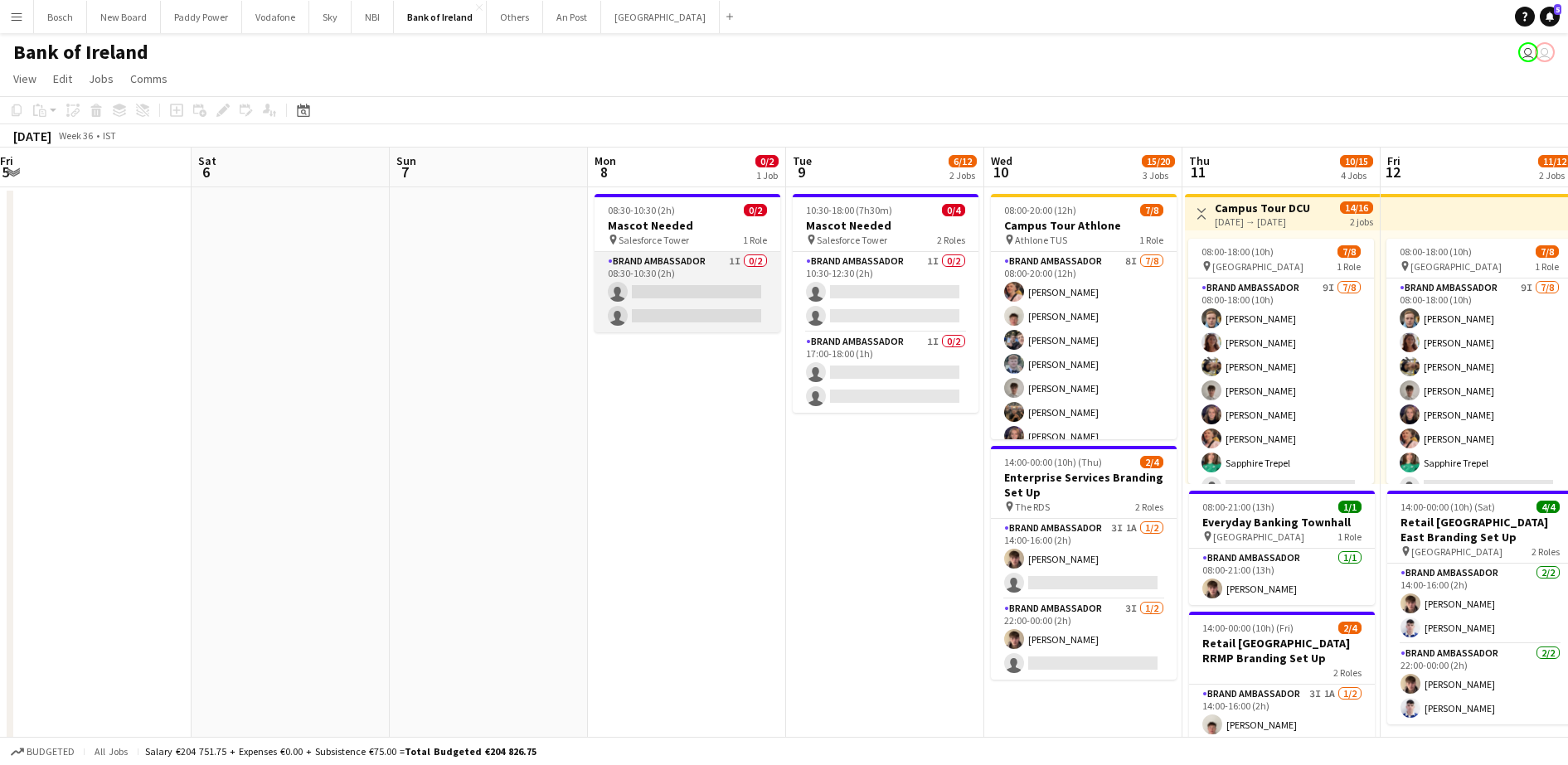
scroll to position [0, 628]
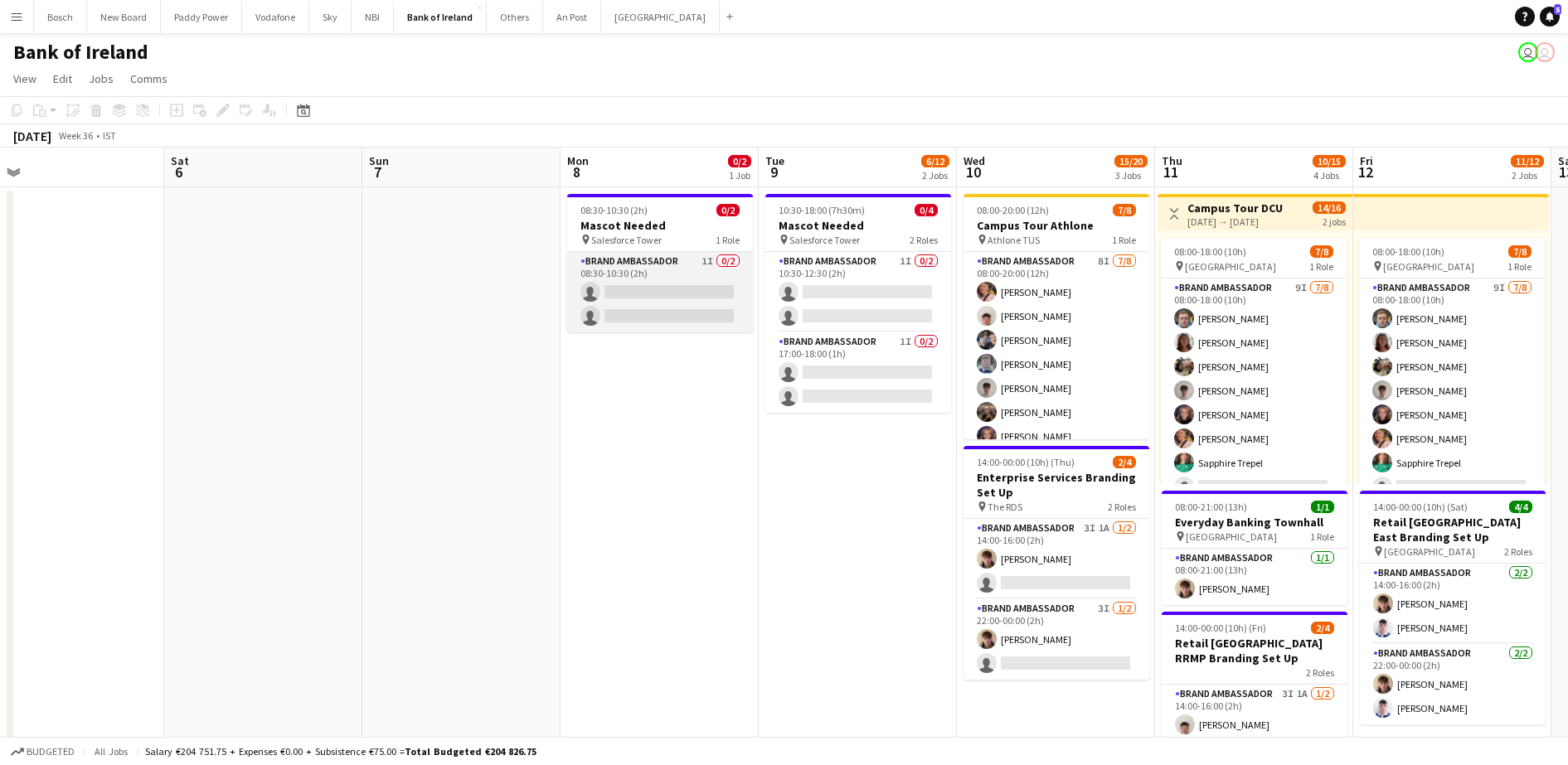
click at [646, 268] on app-card-role "Brand Ambassador 1I 0/2 08:30-10:30 (2h) single-neutral-actions single-neutral-…" at bounding box center [659, 291] width 185 height 80
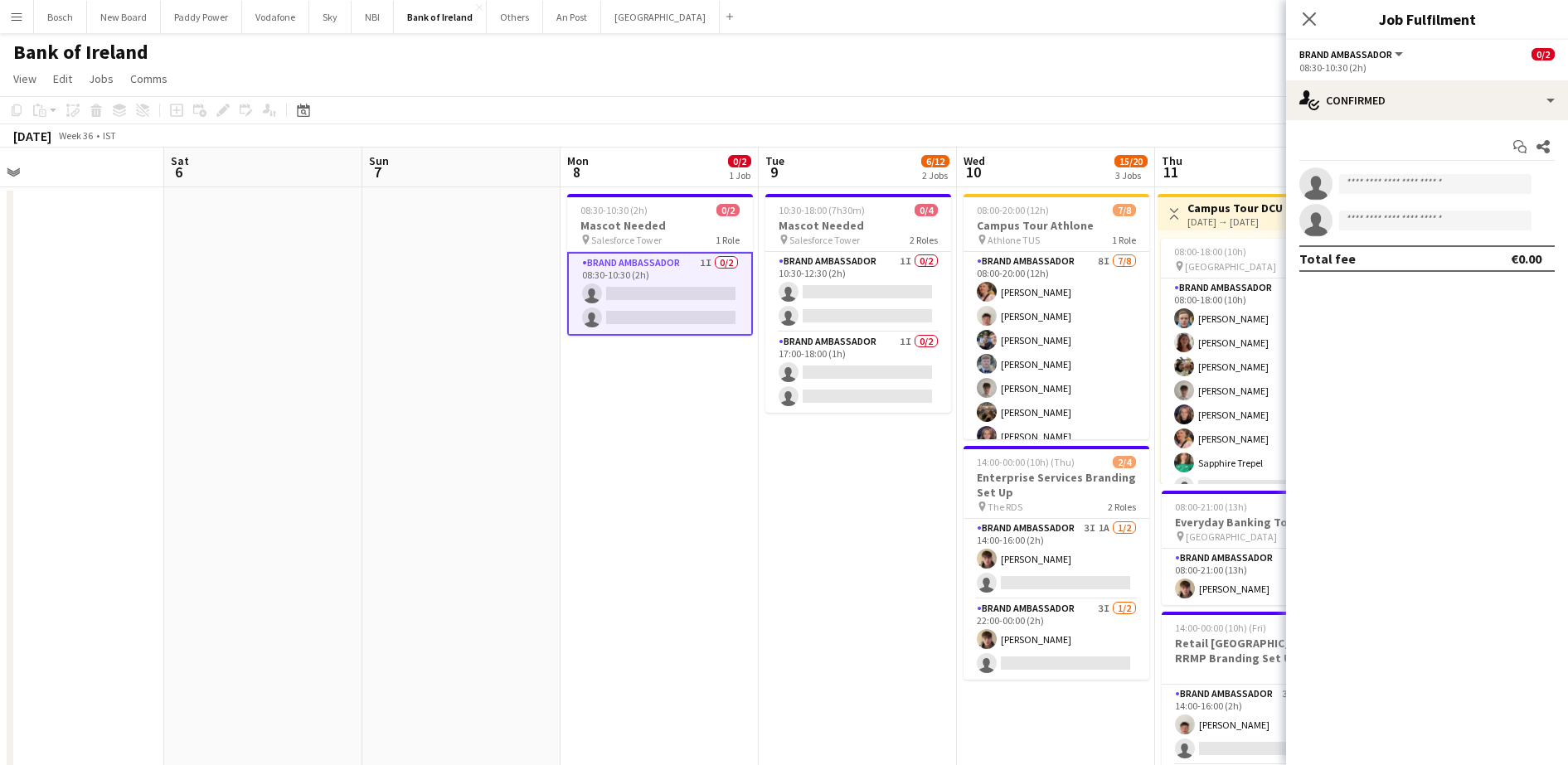
click at [1401, 70] on div "08:30-10:30 (2h)" at bounding box center [1427, 67] width 255 height 12
click at [1403, 76] on app-options-switcher "Brand Ambassador All roles Brand Ambassador 0/2 08:30-10:30 (2h)" at bounding box center [1427, 59] width 282 height 40
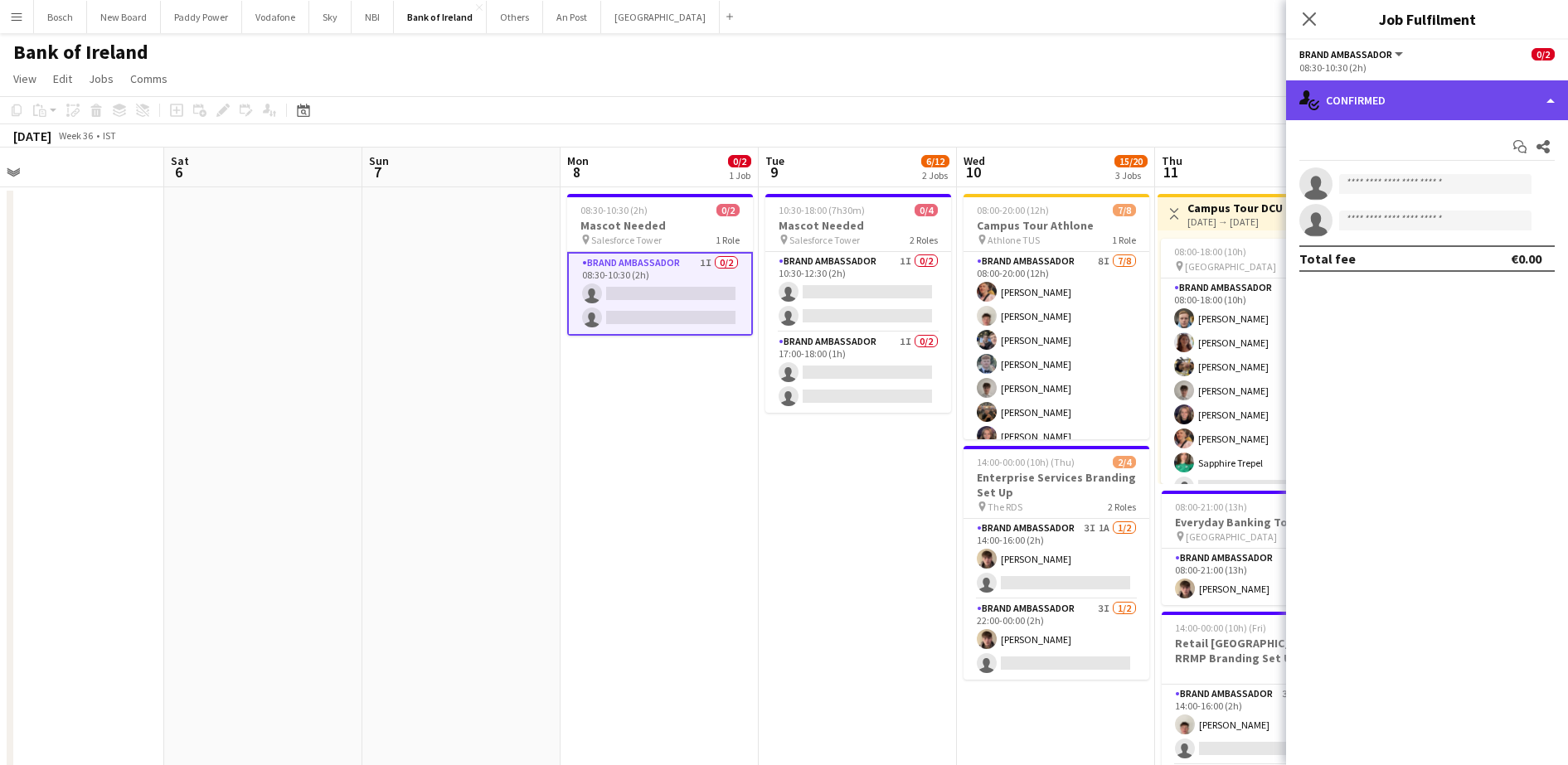
click at [1409, 85] on div "single-neutral-actions-check-2 Confirmed" at bounding box center [1427, 100] width 282 height 40
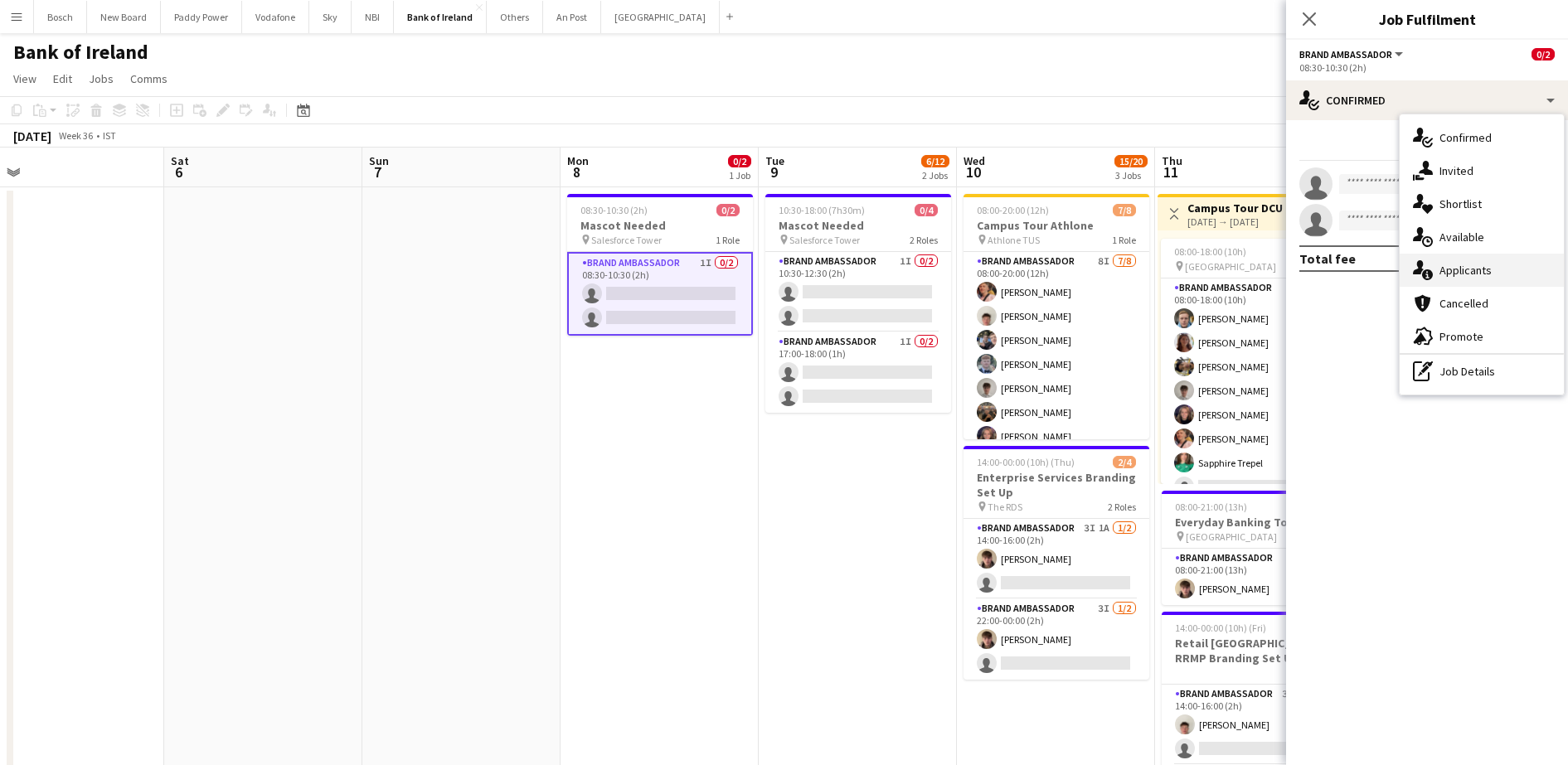
click at [1485, 264] on div "single-neutral-actions-information Applicants" at bounding box center [1481, 270] width 164 height 33
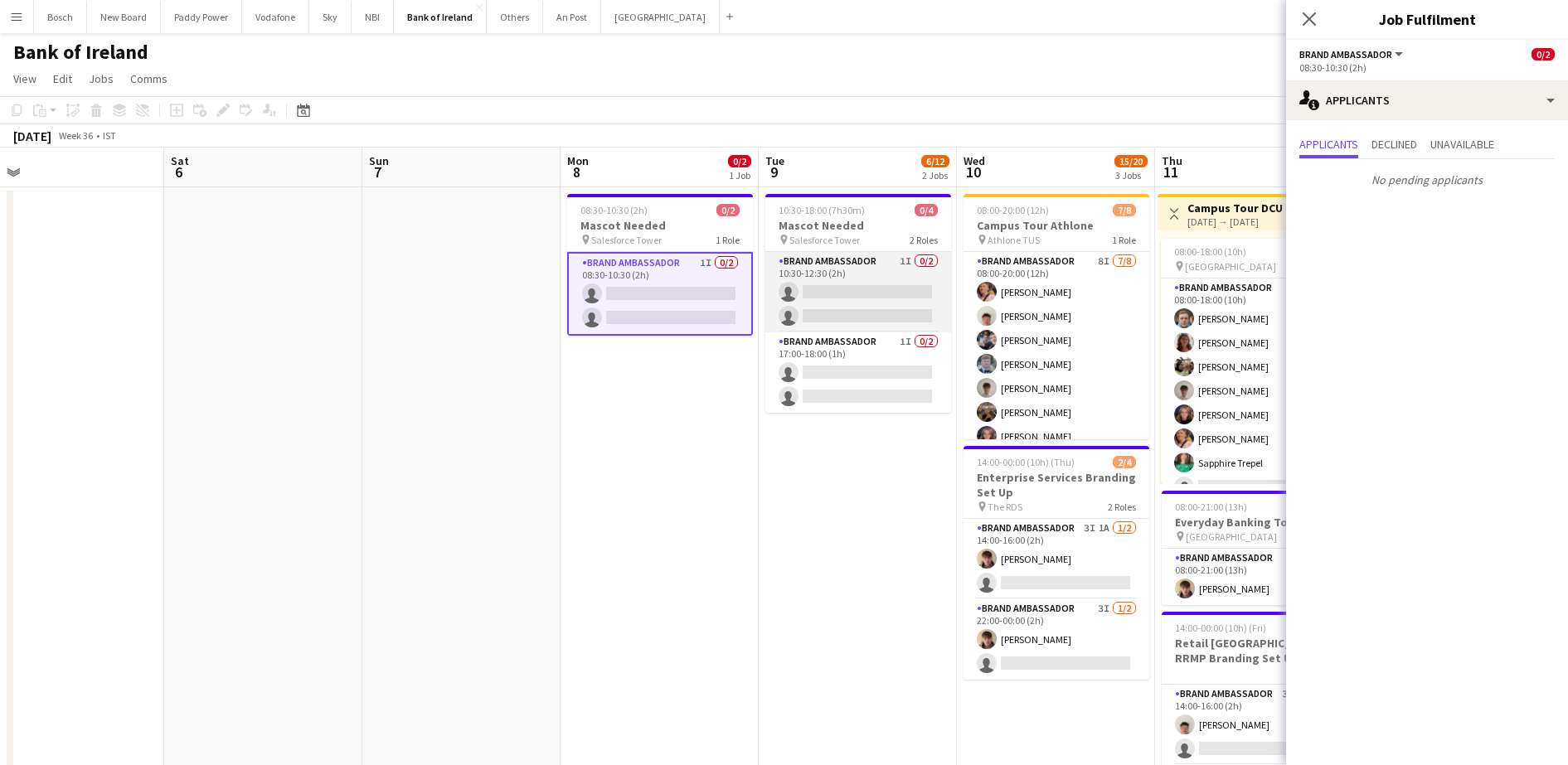
click at [889, 292] on app-card-role "Brand Ambassador 1I 0/2 10:30-12:30 (2h) single-neutral-actions single-neutral-…" at bounding box center [858, 291] width 185 height 80
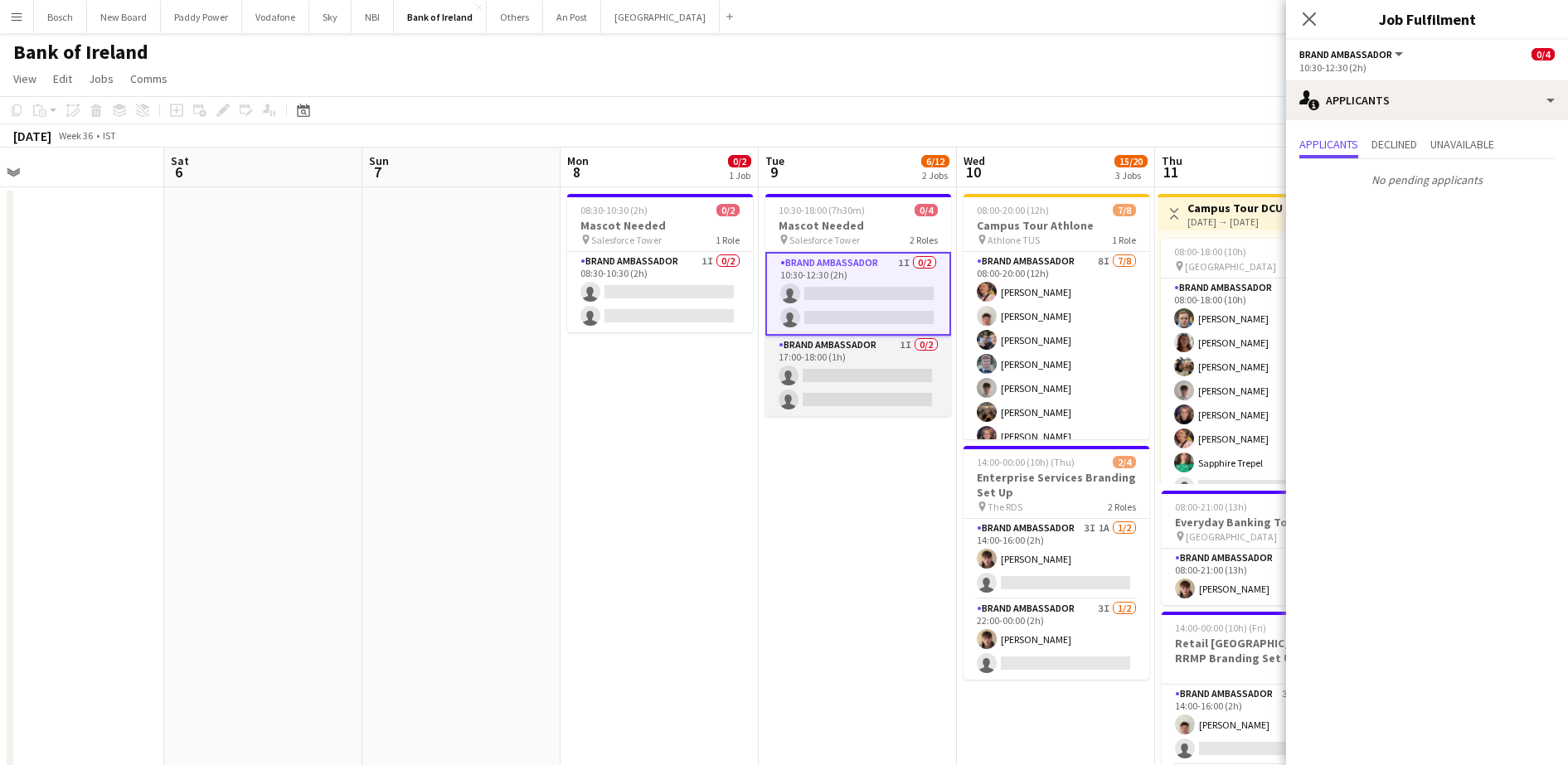
click at [884, 357] on app-card-role "Brand Ambassador 1I 0/2 17:00-18:00 (1h) single-neutral-actions single-neutral-…" at bounding box center [858, 375] width 185 height 80
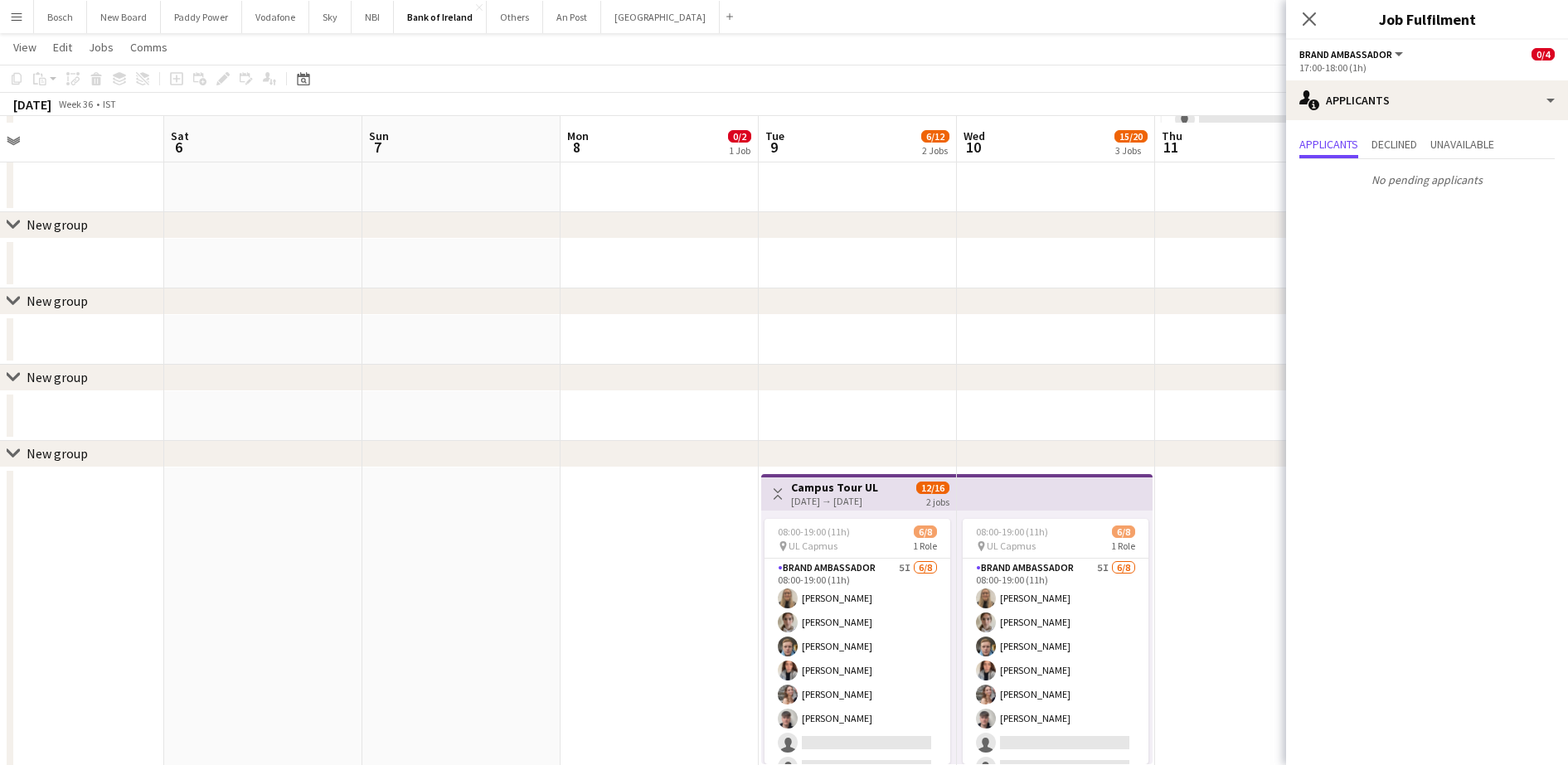
scroll to position [1139, 0]
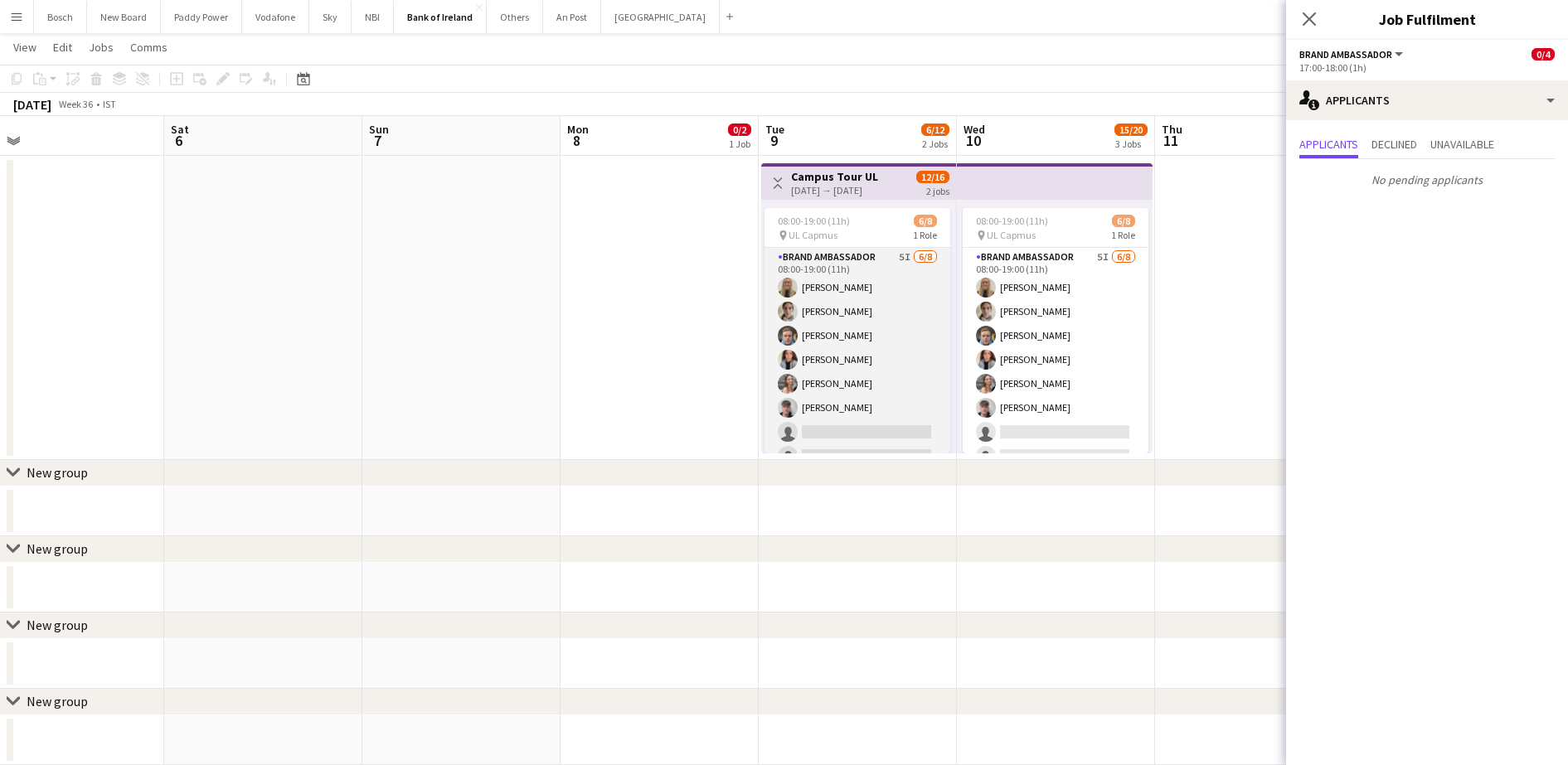
click at [892, 354] on app-card-role "Brand Ambassador 5I [DATE] 08:00-19:00 (11h) [PERSON_NAME] [PERSON_NAME] [PERSO…" at bounding box center [857, 360] width 185 height 225
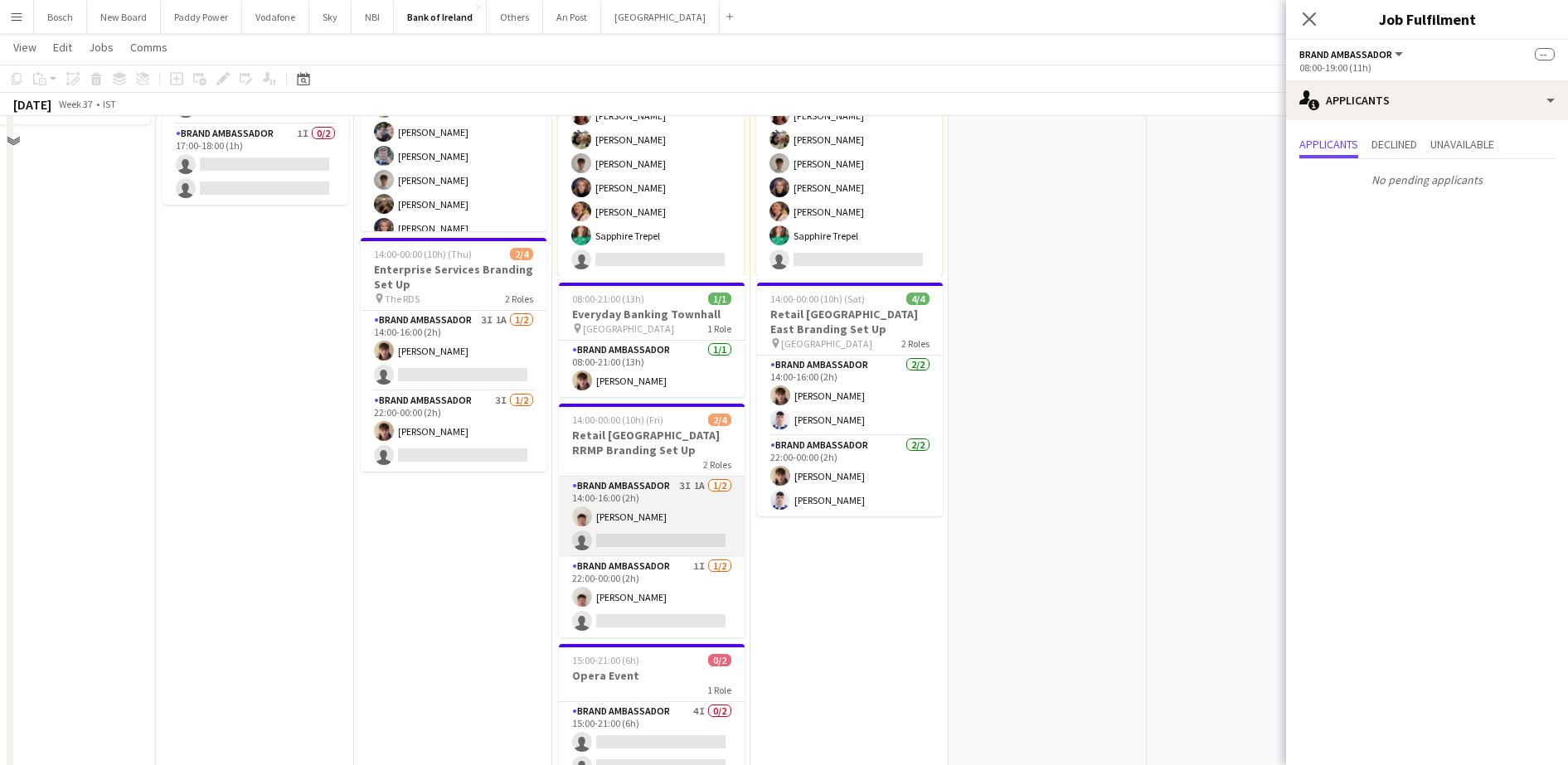
scroll to position [207, 0]
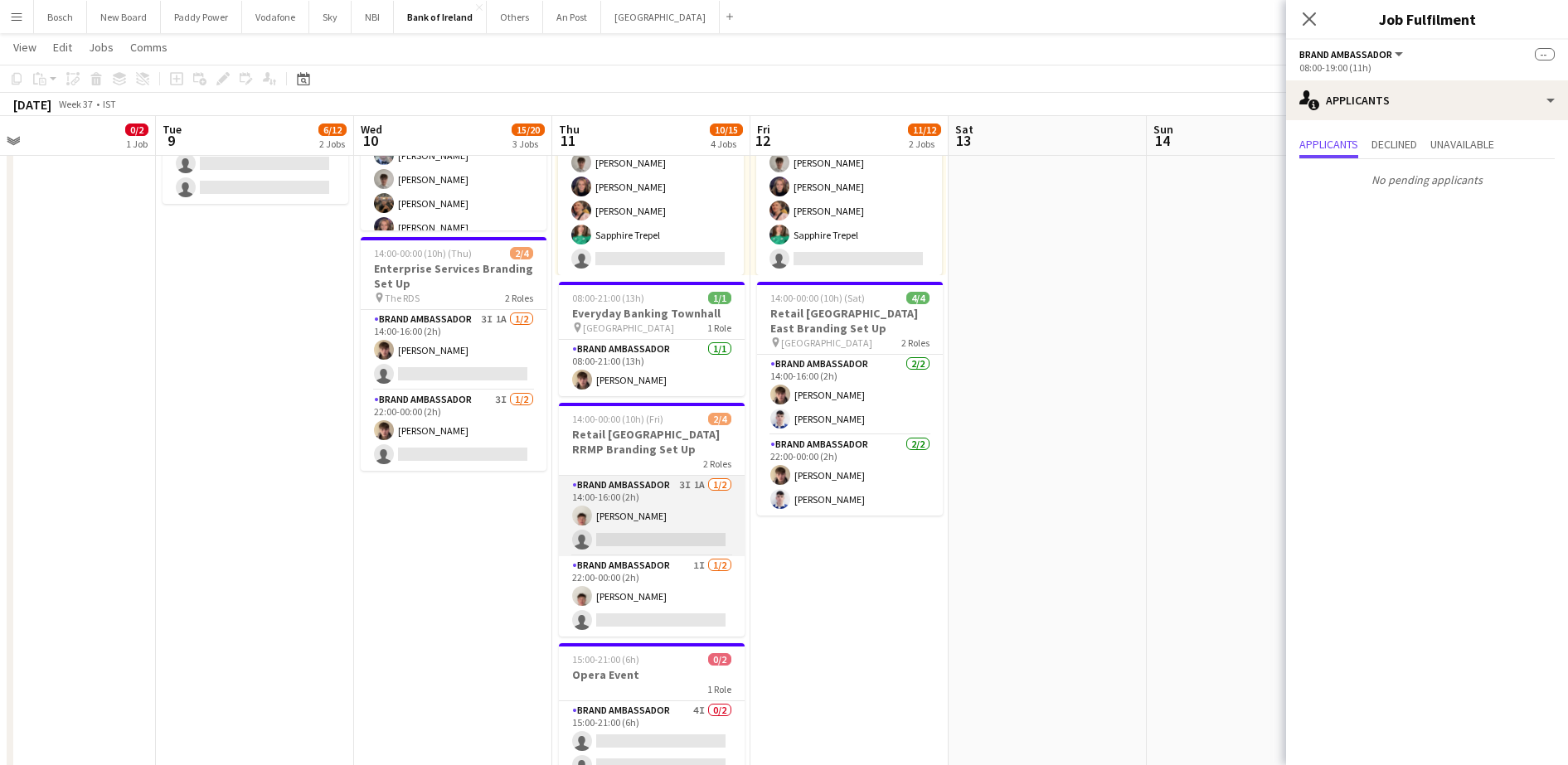
click at [591, 505] on app-card-role "Brand Ambassador 3I 1A [DATE] 14:00-16:00 (2h) [PERSON_NAME] single-neutral-act…" at bounding box center [651, 515] width 185 height 80
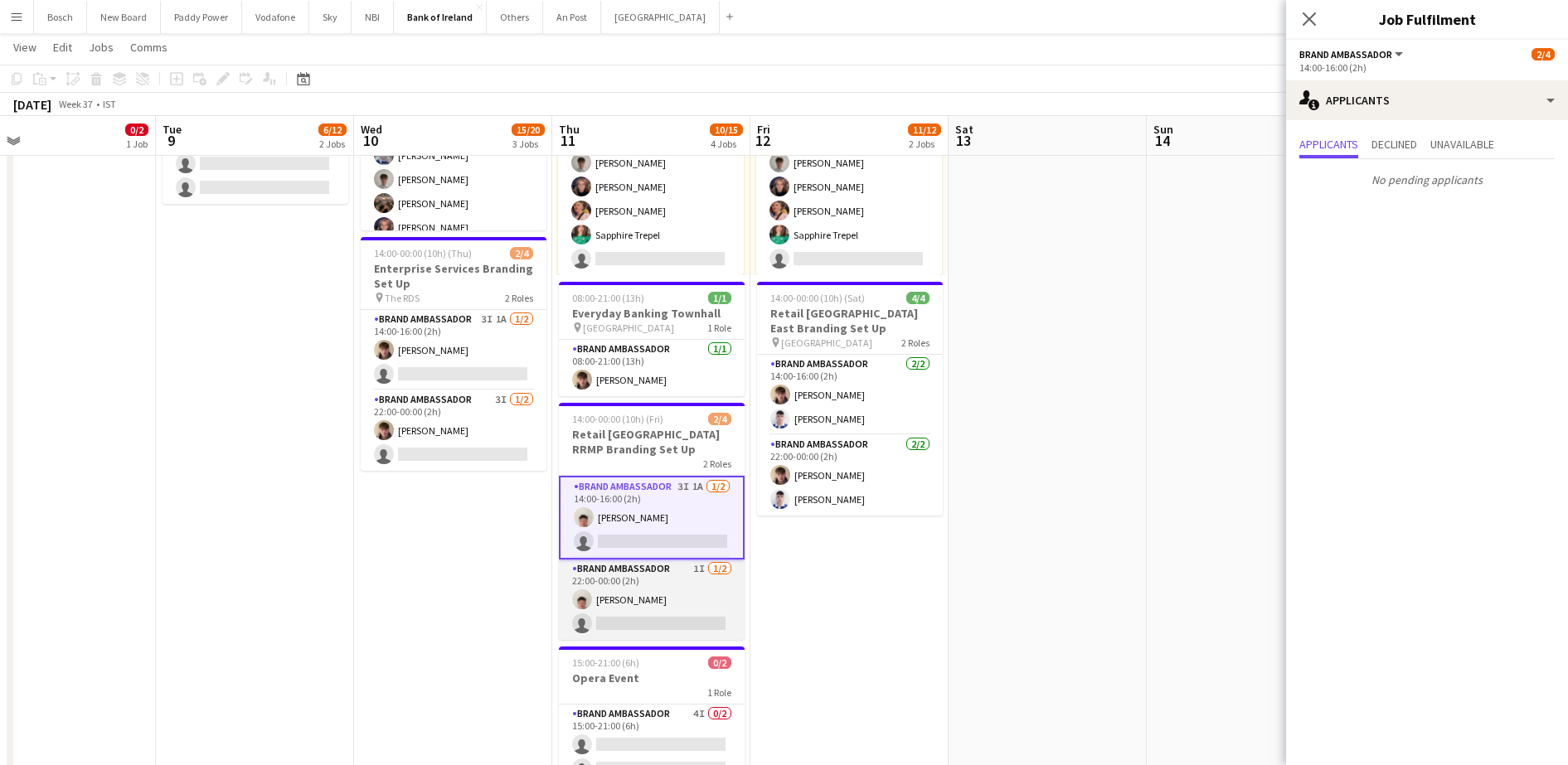
click at [634, 577] on app-card-role "Brand Ambassador 1I [DATE] 22:00-00:00 (2h) [PERSON_NAME] single-neutral-actions" at bounding box center [651, 599] width 185 height 80
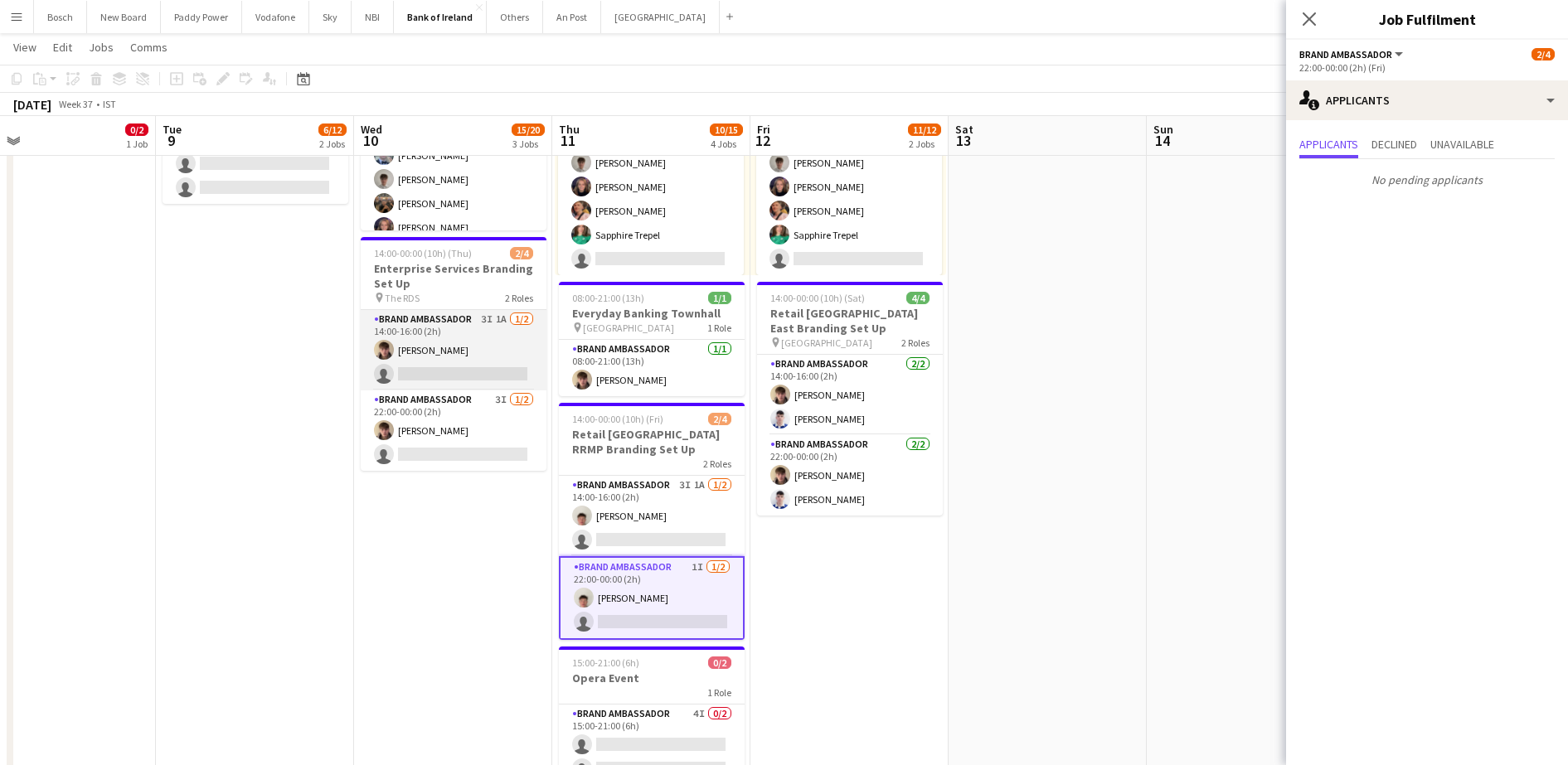
click at [432, 338] on app-card-role "Brand Ambassador 3I 1A [DATE] 14:00-16:00 (2h) [PERSON_NAME] single-neutral-act…" at bounding box center [453, 350] width 185 height 80
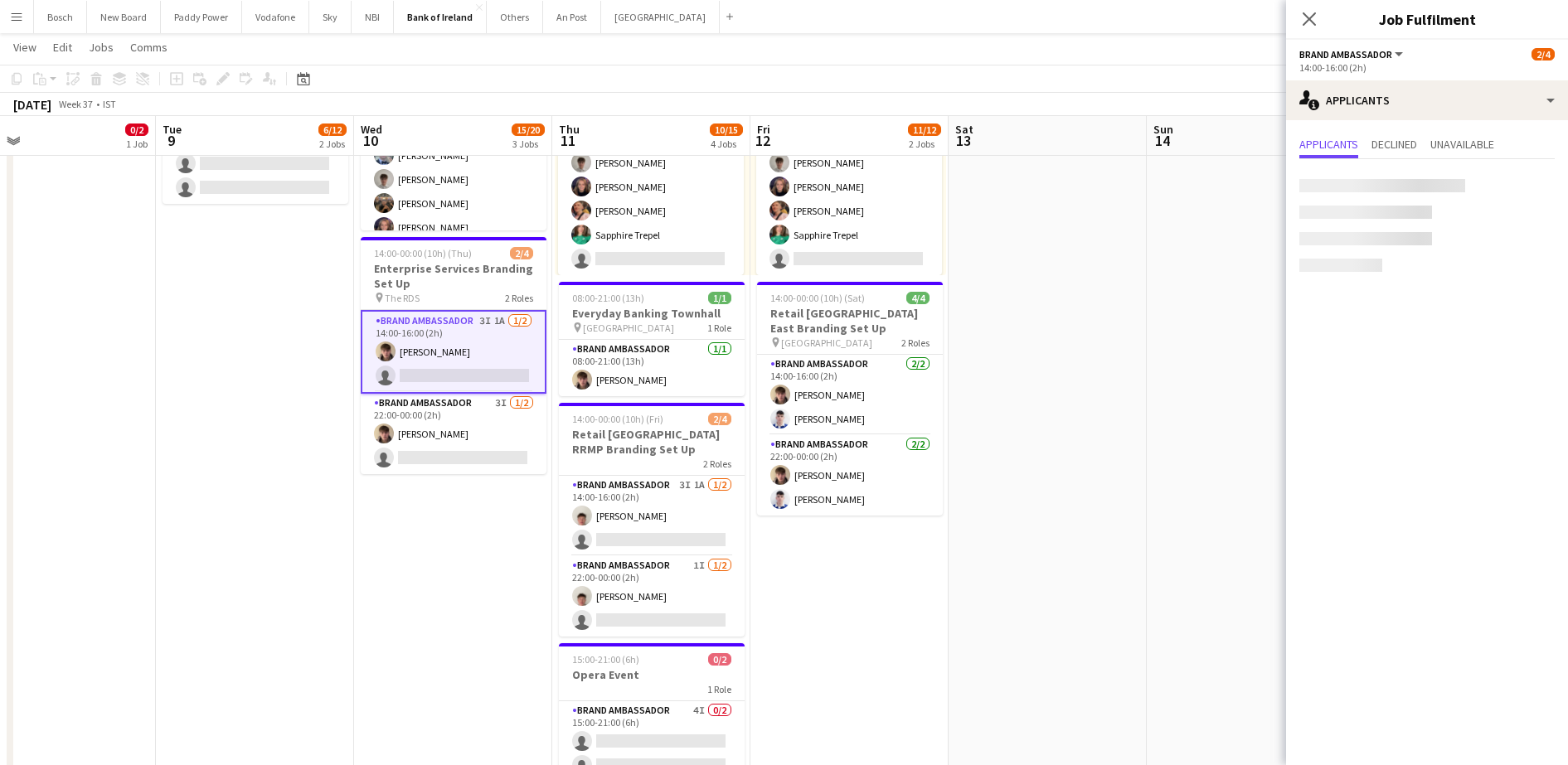
scroll to position [0, 636]
click at [442, 437] on app-card-role "Brand Ambassador 3I [DATE] 22:00-00:00 (2h) [PERSON_NAME] single-neutral-actions" at bounding box center [453, 433] width 185 height 80
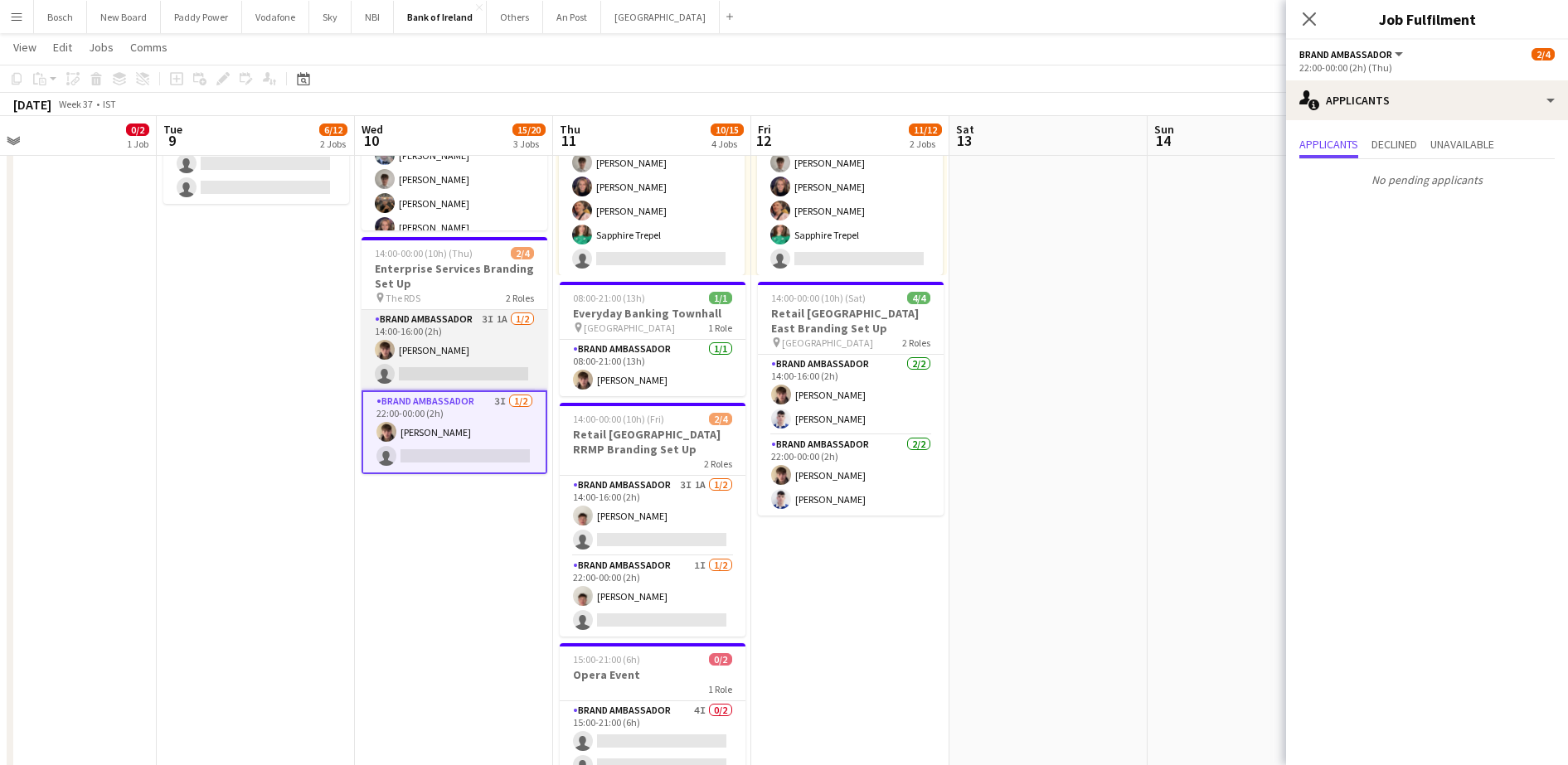
click at [443, 351] on app-card-role "Brand Ambassador 3I 1A [DATE] 14:00-16:00 (2h) [PERSON_NAME] single-neutral-act…" at bounding box center [453, 350] width 185 height 80
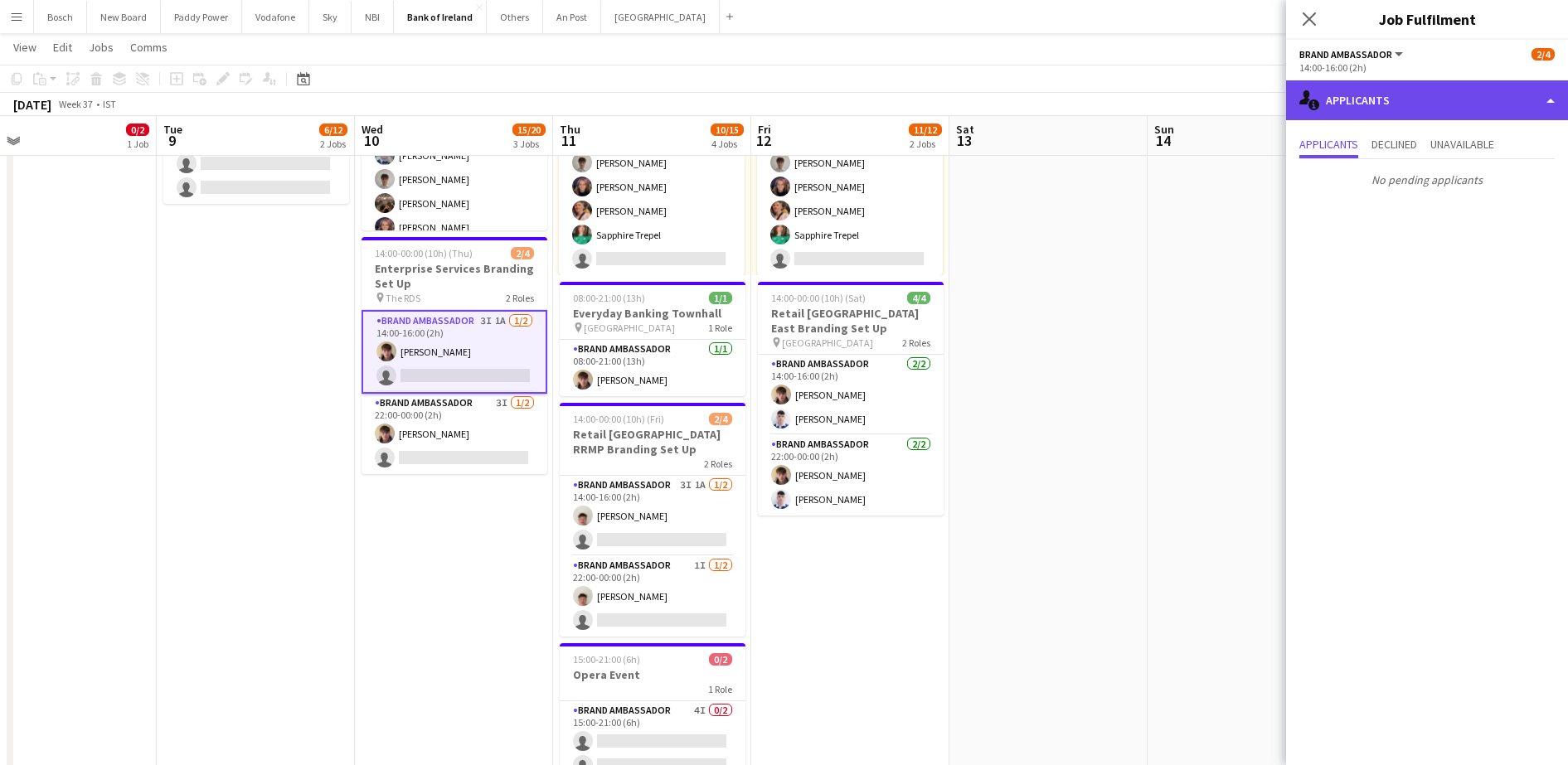
click at [1501, 87] on div "single-neutral-actions-information Applicants" at bounding box center [1427, 100] width 282 height 40
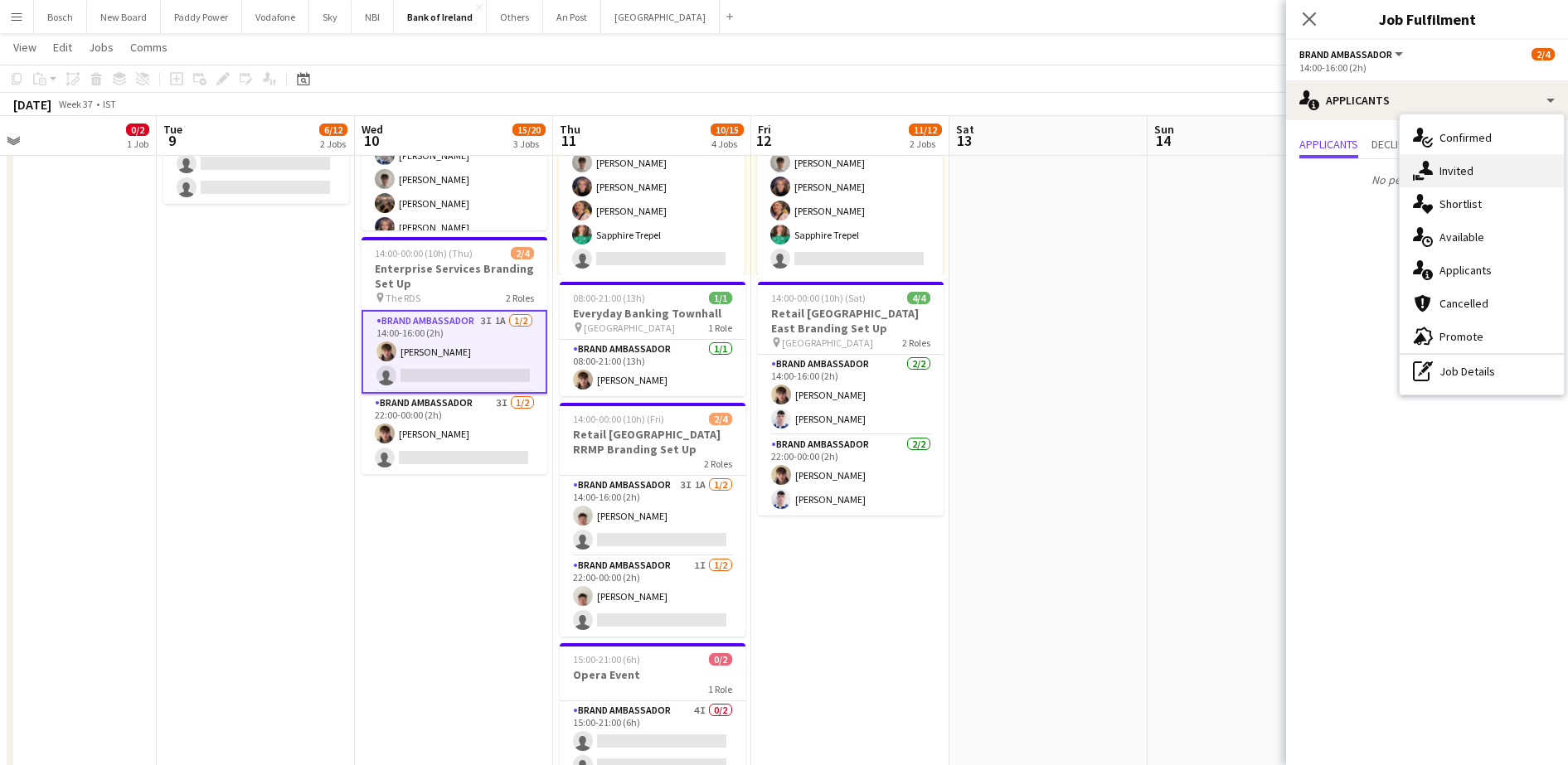
click at [1495, 184] on div "single-neutral-actions-share-1 Invited" at bounding box center [1481, 171] width 164 height 33
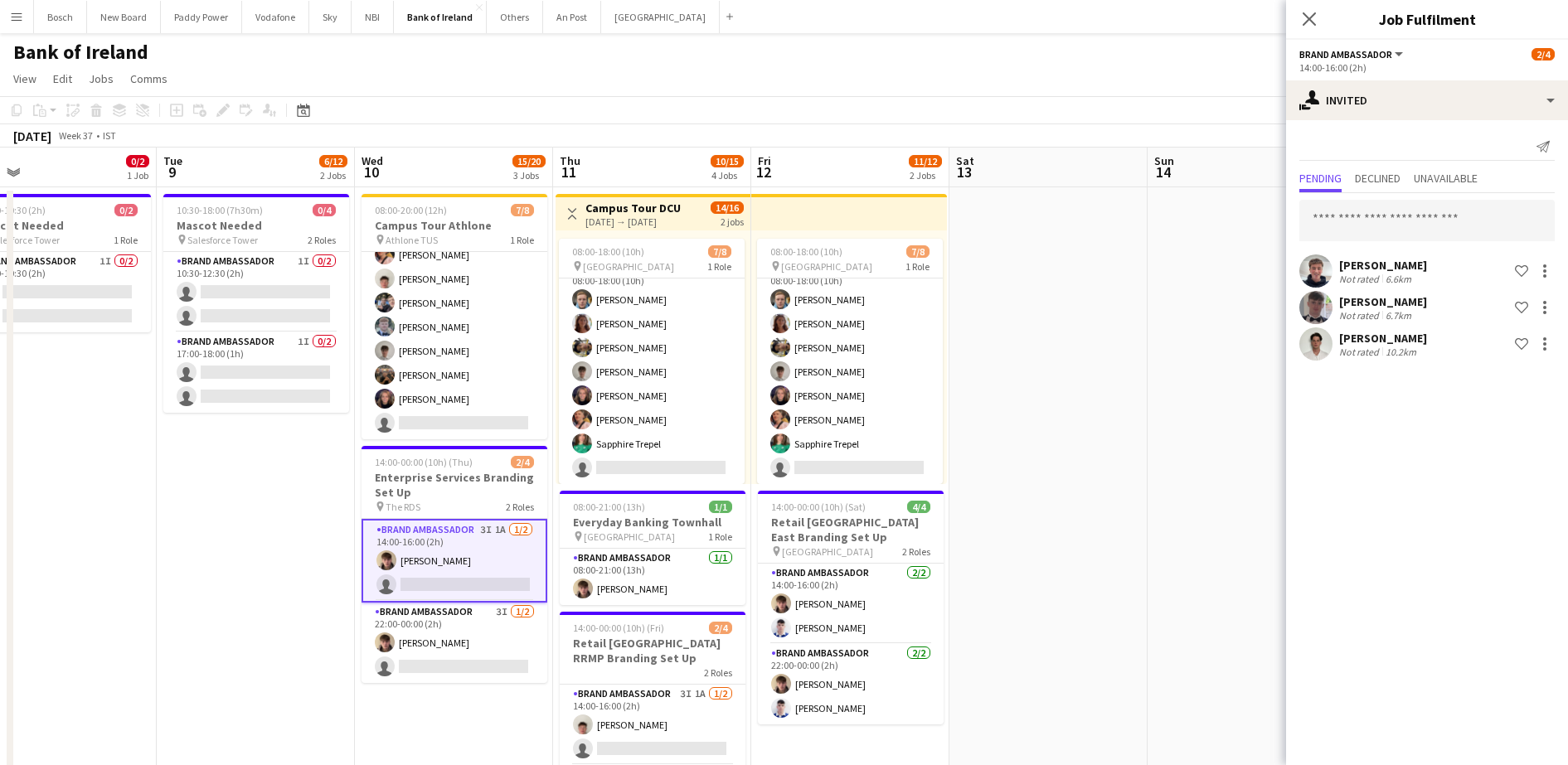
scroll to position [207, 0]
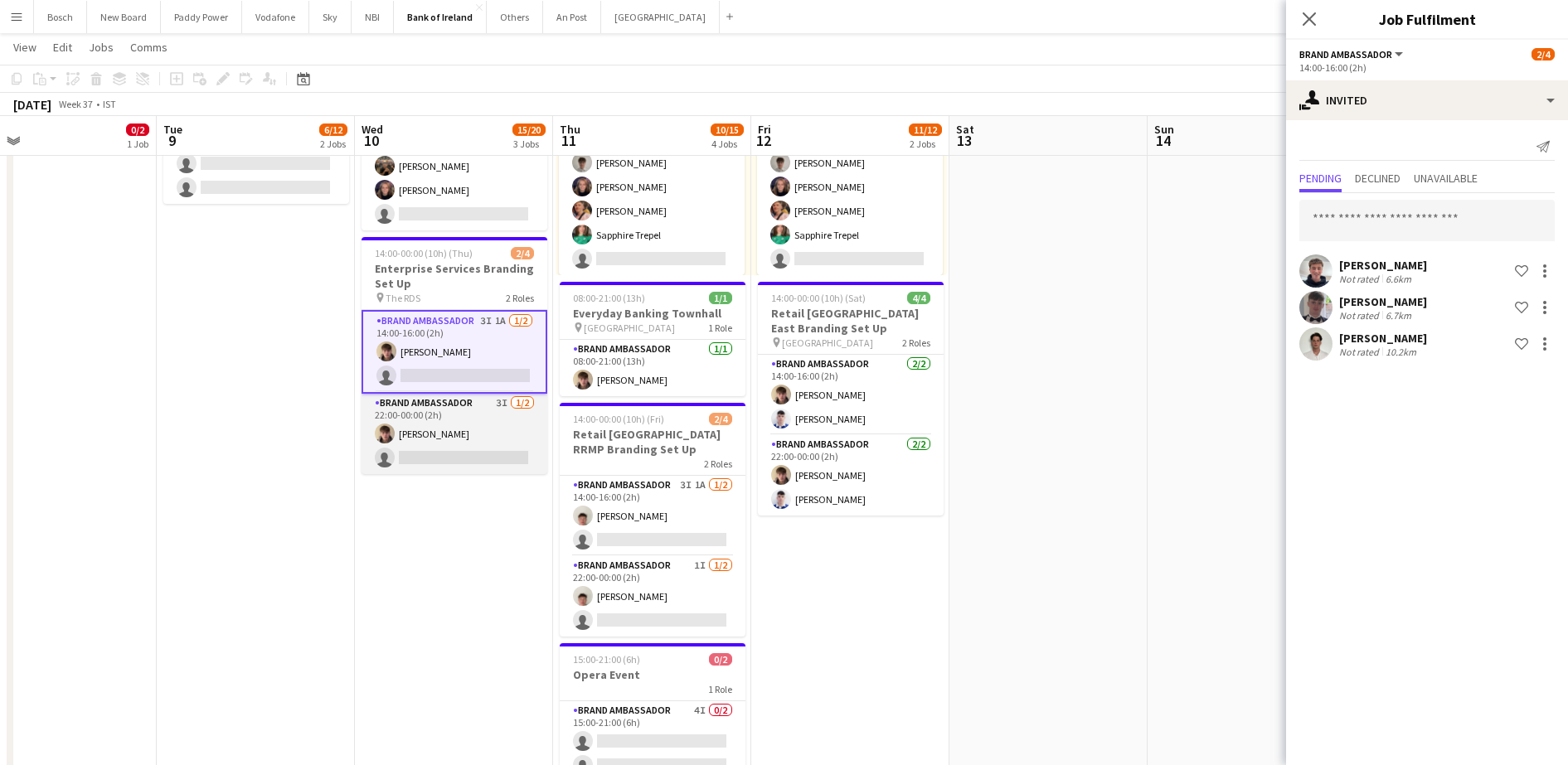
click at [484, 446] on app-card-role "Brand Ambassador 3I [DATE] 22:00-00:00 (2h) [PERSON_NAME] single-neutral-actions" at bounding box center [453, 433] width 185 height 80
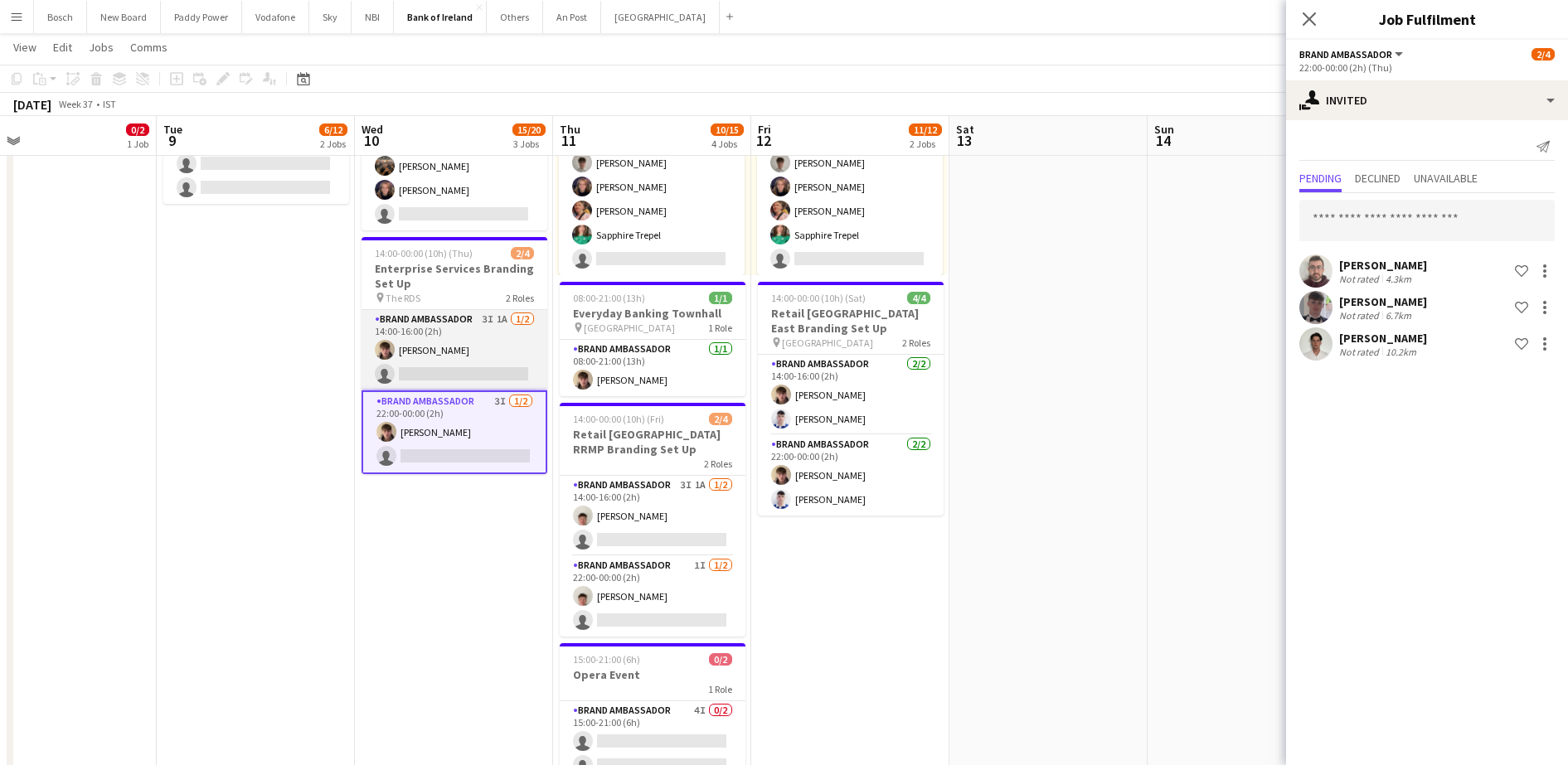
click at [497, 381] on app-card-role "Brand Ambassador 3I 1A [DATE] 14:00-16:00 (2h) [PERSON_NAME] single-neutral-act…" at bounding box center [453, 350] width 185 height 80
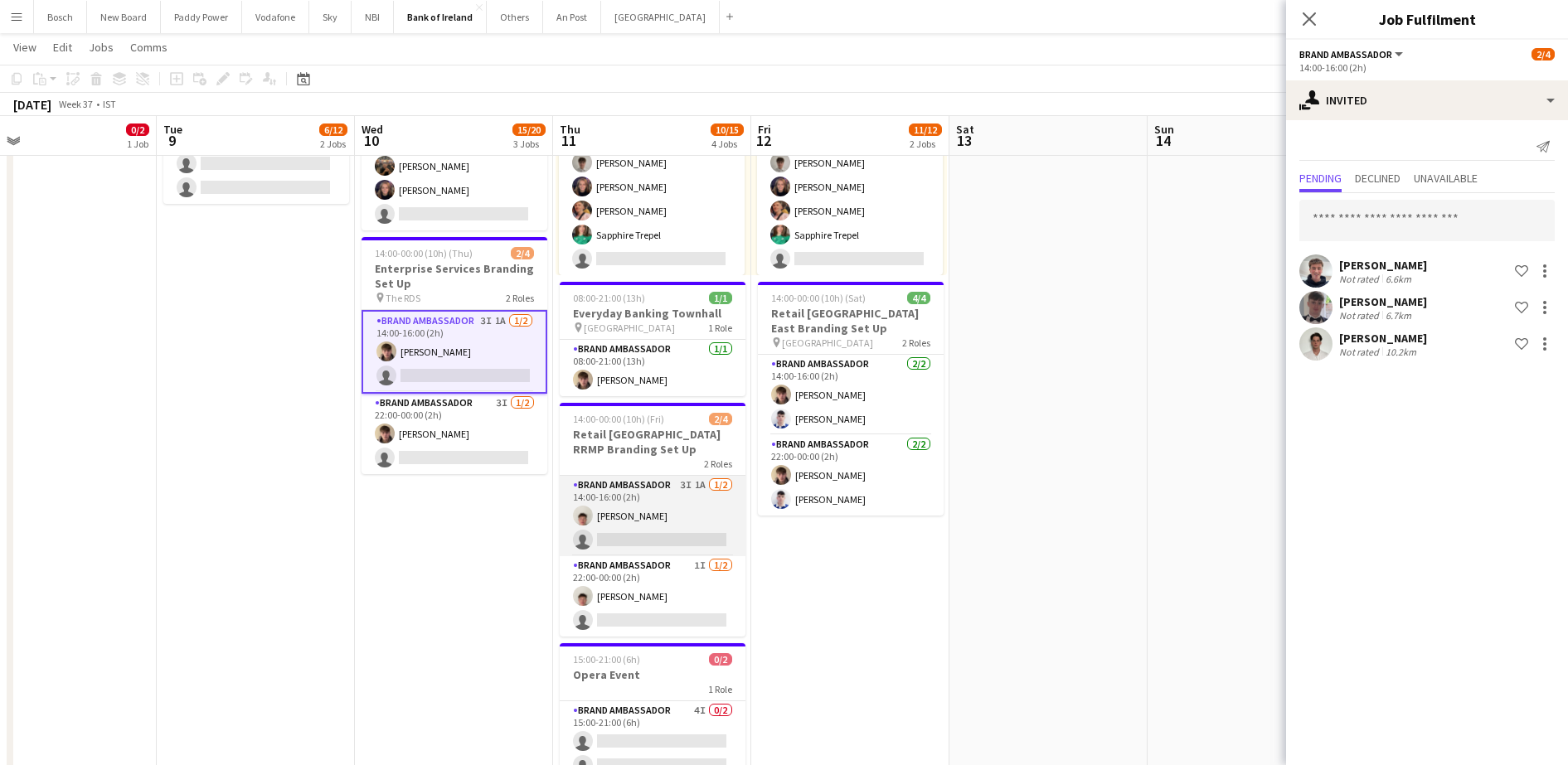
click at [669, 533] on app-card-role "Brand Ambassador 3I 1A [DATE] 14:00-16:00 (2h) [PERSON_NAME] single-neutral-act…" at bounding box center [652, 515] width 185 height 80
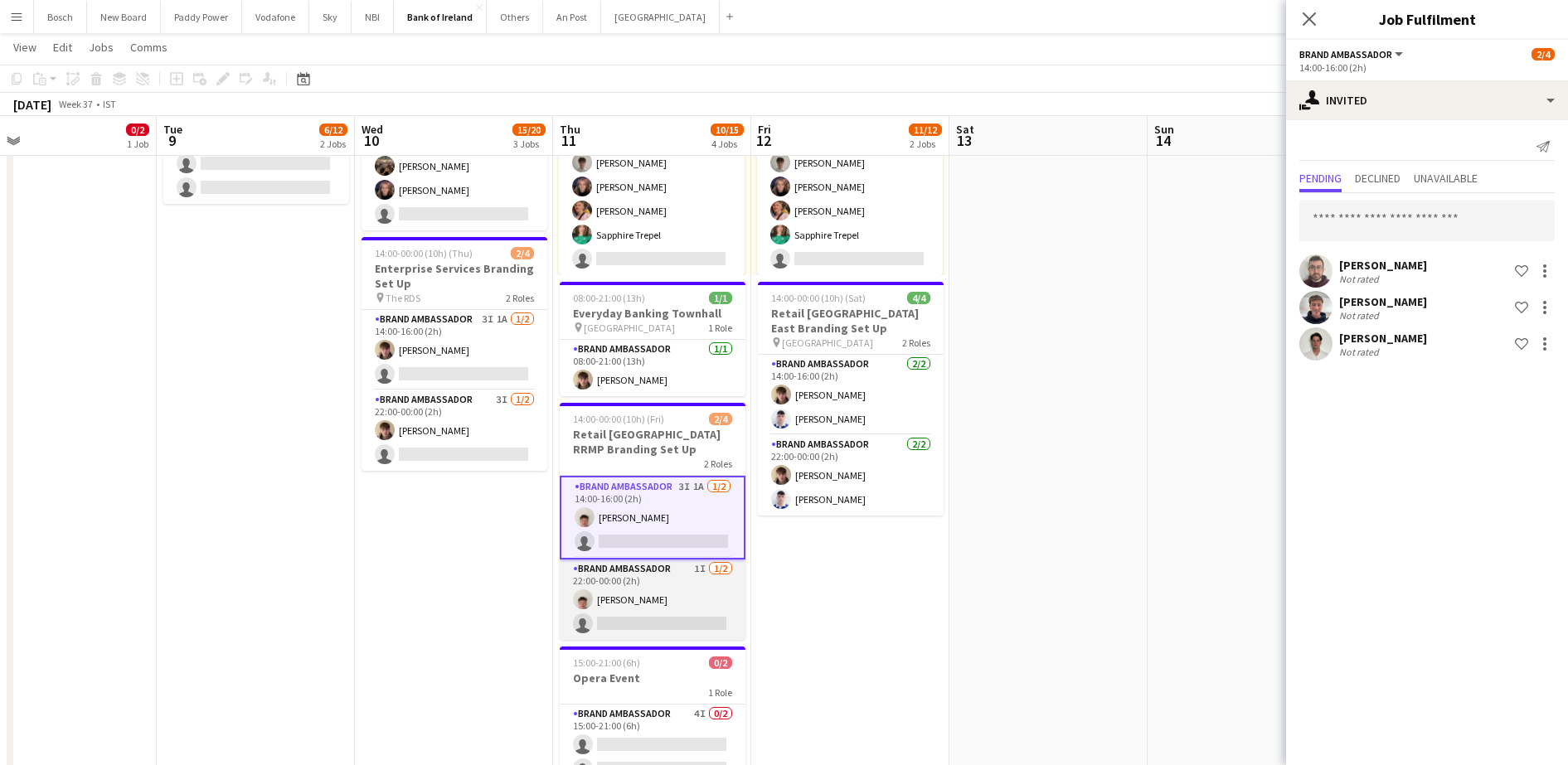
click at [676, 584] on app-card-role "Brand Ambassador 1I [DATE] 22:00-00:00 (2h) [PERSON_NAME] single-neutral-actions" at bounding box center [652, 599] width 185 height 80
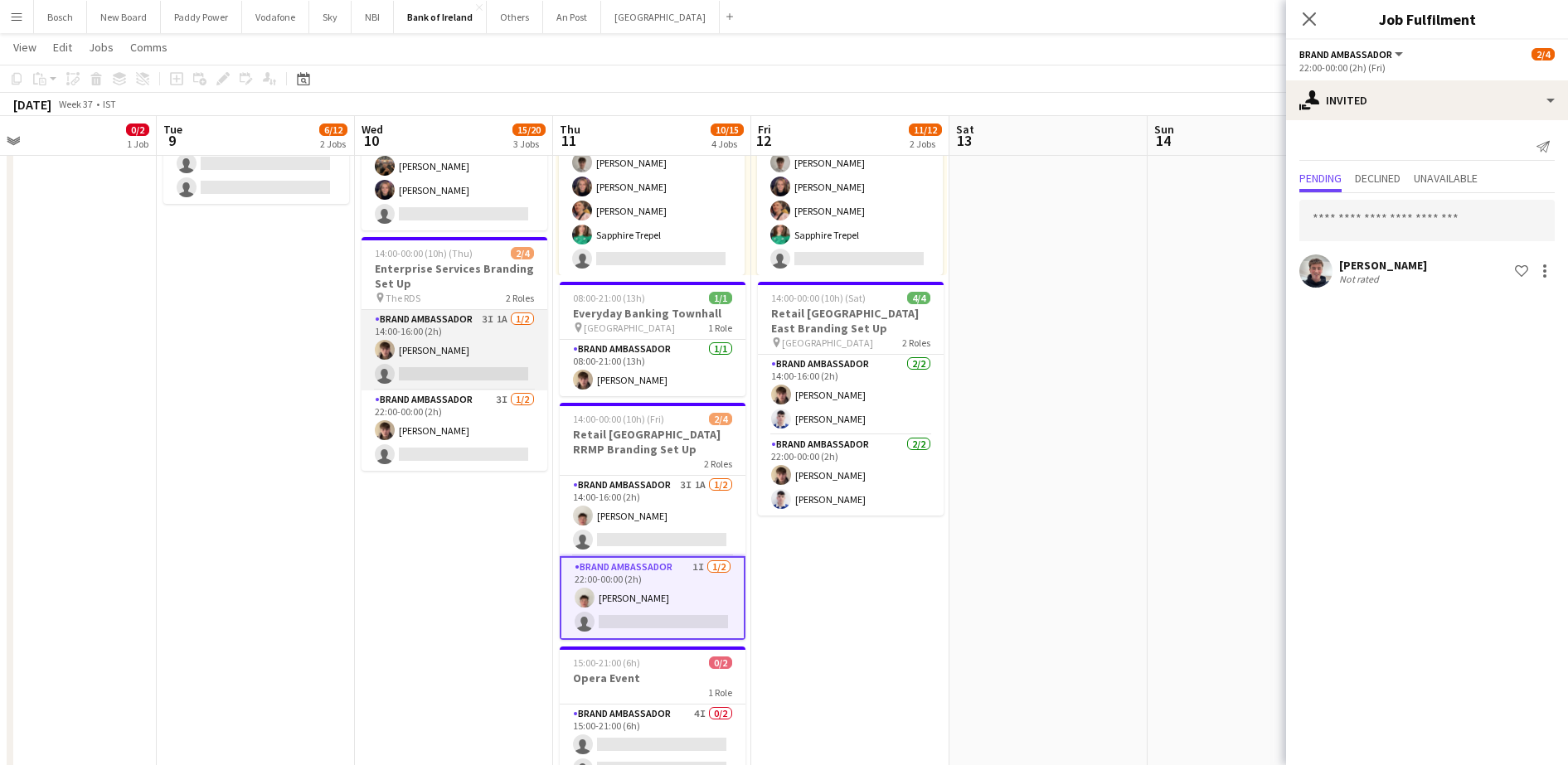
click at [517, 383] on app-card-role "Brand Ambassador 3I 1A [DATE] 14:00-16:00 (2h) [PERSON_NAME] single-neutral-act…" at bounding box center [453, 350] width 185 height 80
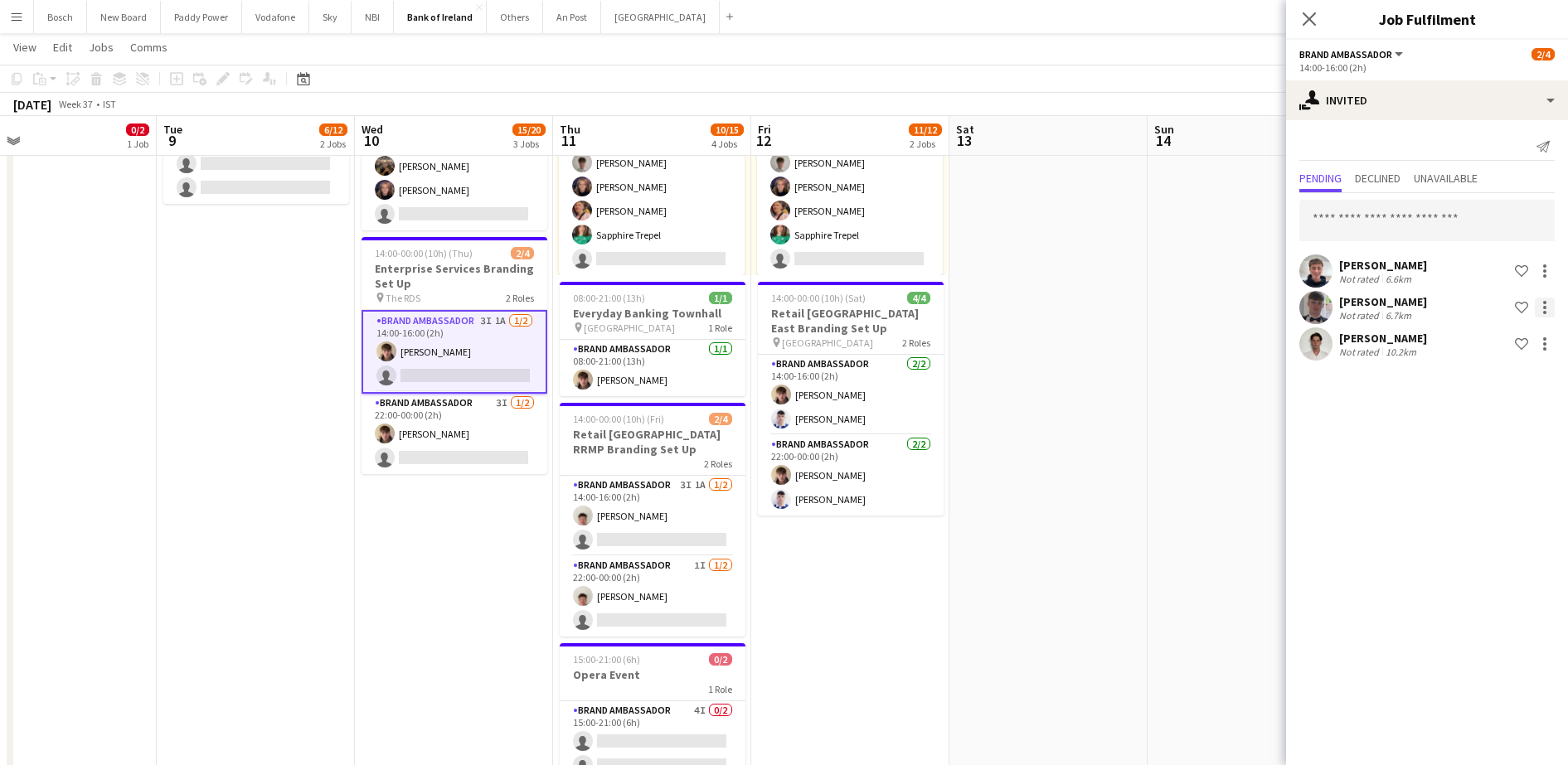
click at [1546, 308] on div at bounding box center [1545, 308] width 3 height 3
click at [1176, 129] on div at bounding box center [784, 382] width 1568 height 765
click at [1375, 304] on div "[PERSON_NAME]" at bounding box center [1383, 301] width 88 height 15
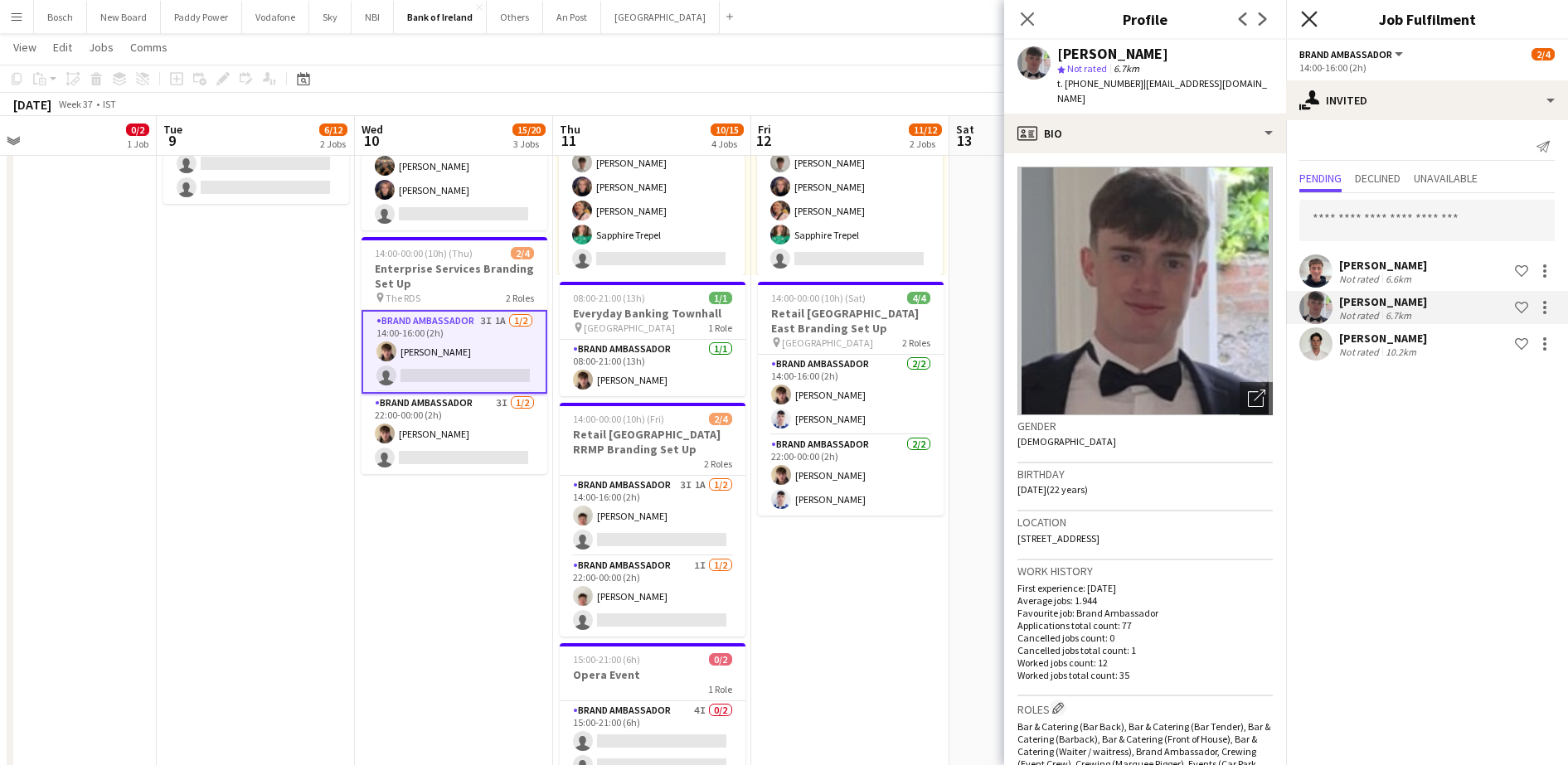
click at [1309, 23] on icon "Close pop-in" at bounding box center [1309, 19] width 16 height 16
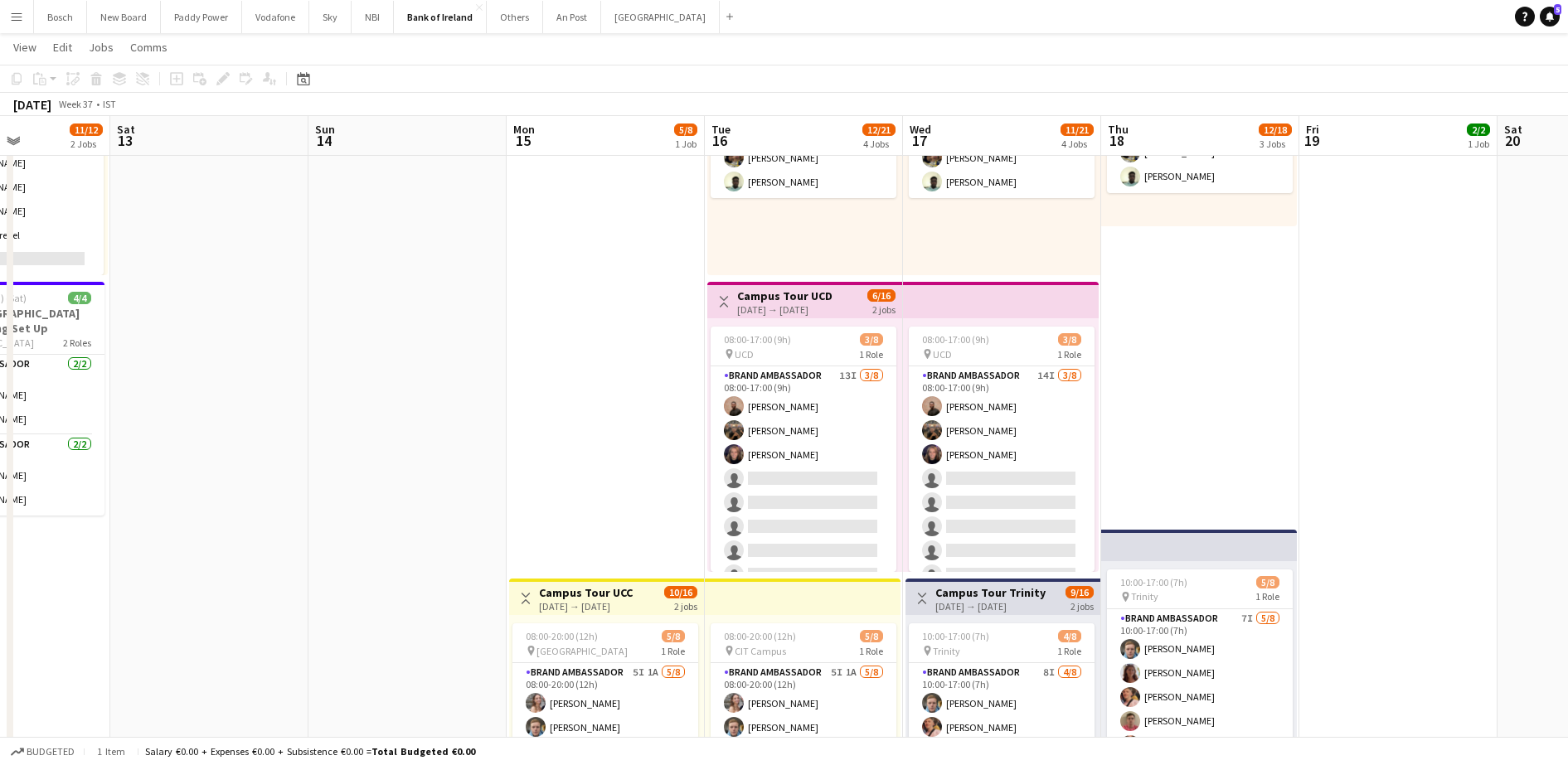
scroll to position [0, 485]
click at [966, 463] on app-card-role "Brand Ambassador 14I [DATE] 08:00-17:00 (9h) [PERSON_NAME] [PERSON_NAME] [PERSO…" at bounding box center [1000, 478] width 185 height 225
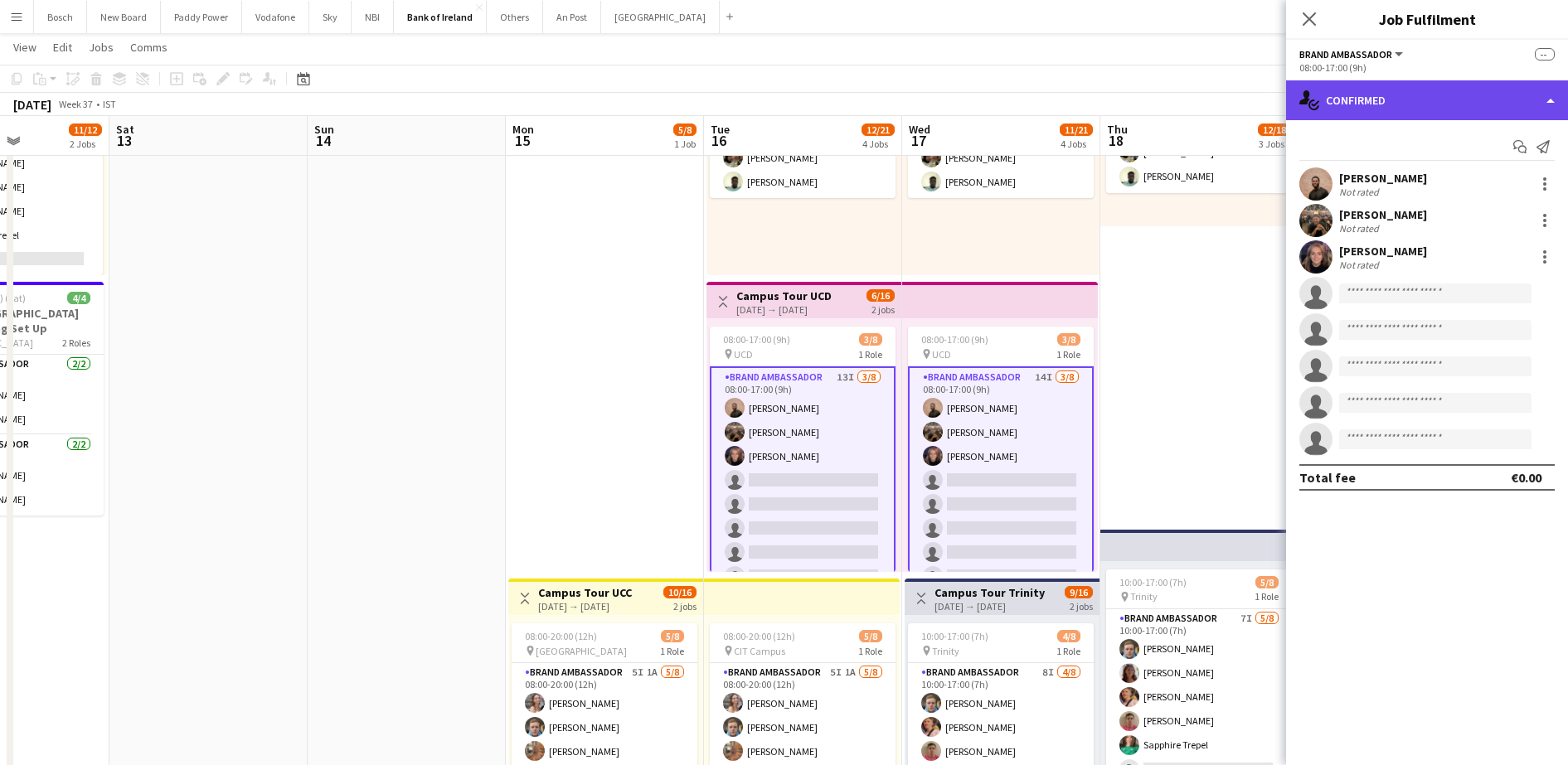
click at [1412, 101] on div "single-neutral-actions-check-2 Confirmed" at bounding box center [1427, 100] width 282 height 40
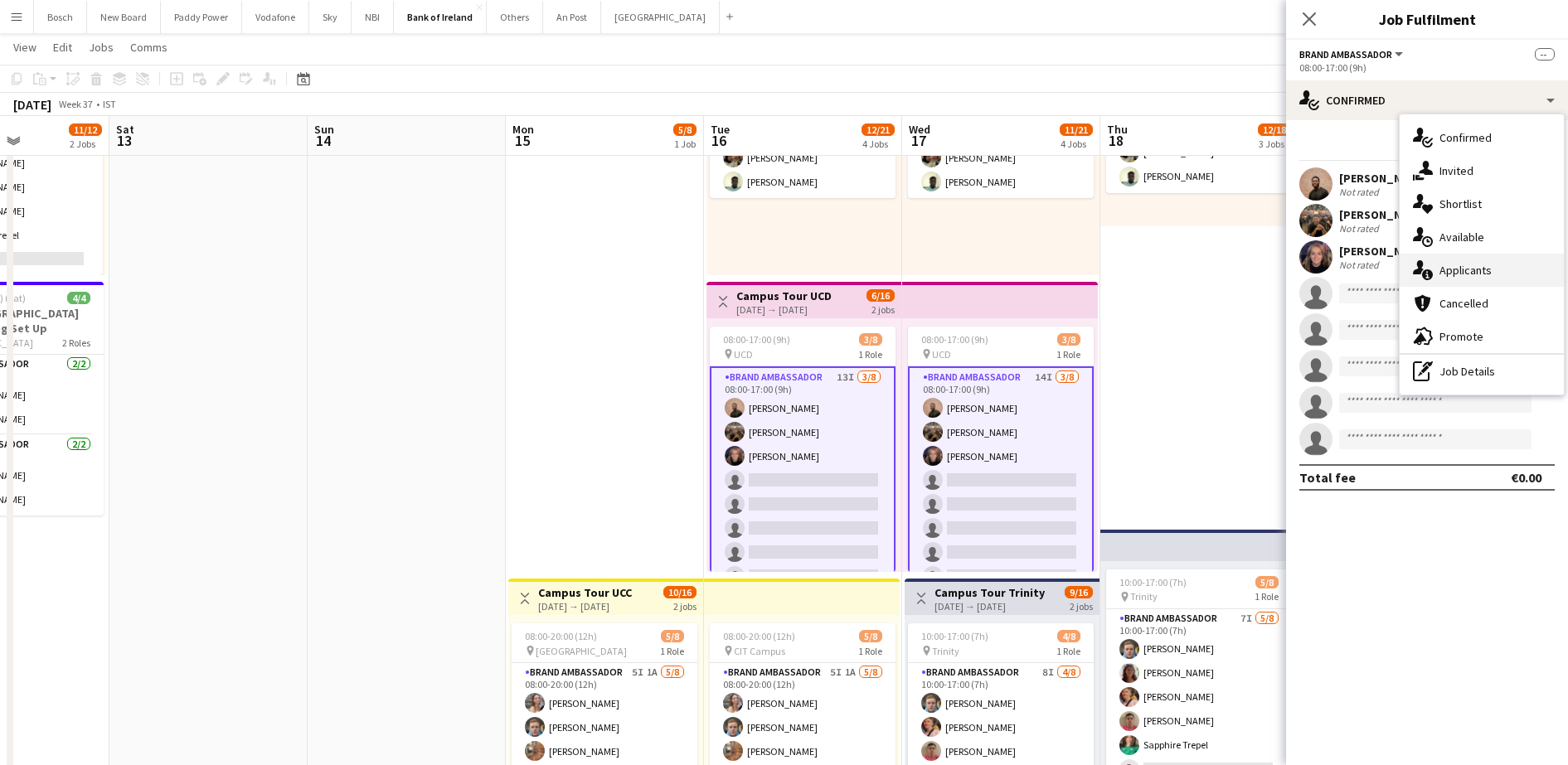
click at [1457, 259] on div "single-neutral-actions-information Applicants" at bounding box center [1481, 270] width 164 height 33
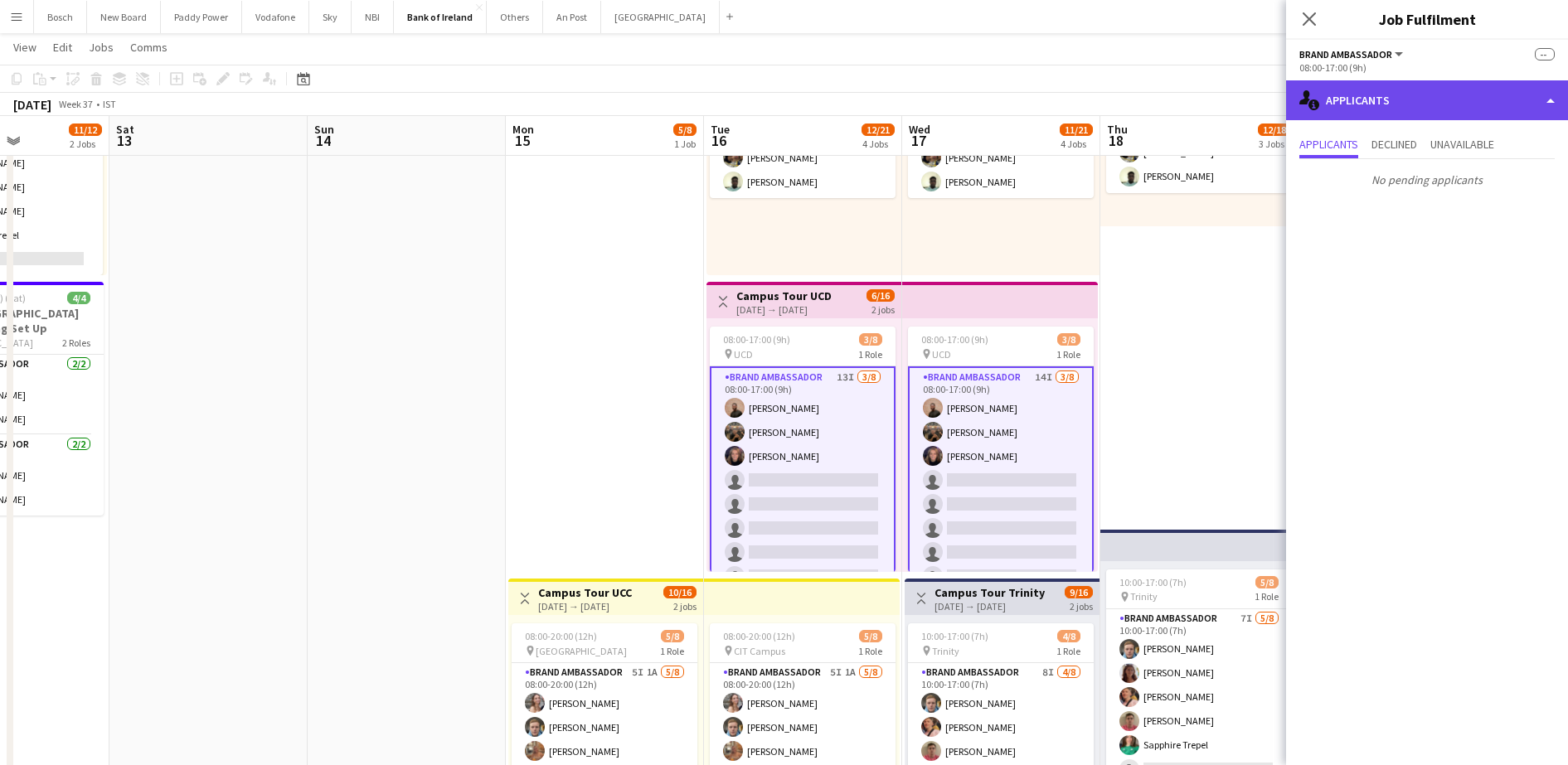
click at [1396, 103] on div "single-neutral-actions-information Applicants" at bounding box center [1427, 100] width 282 height 40
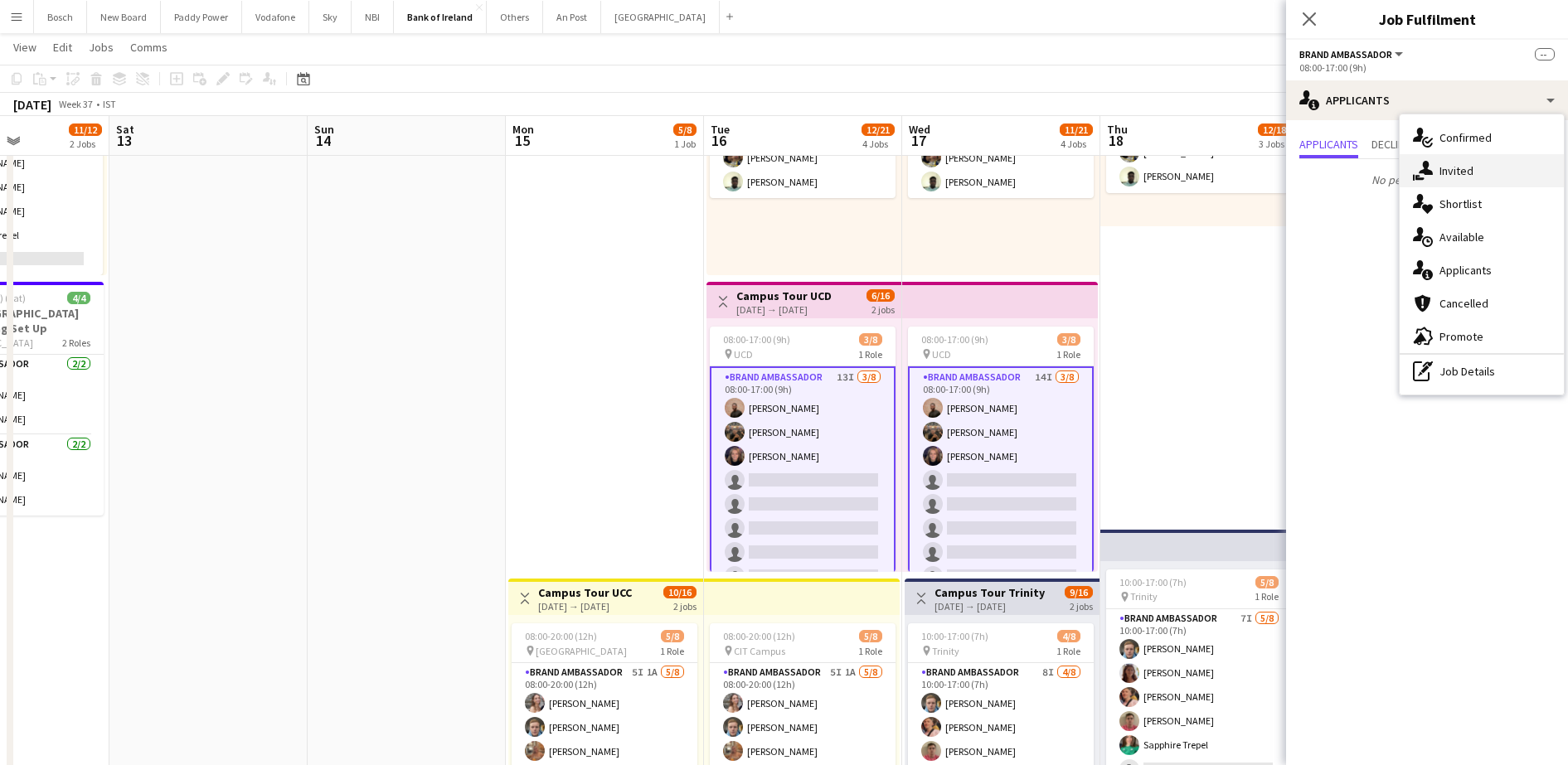
click at [1458, 183] on div "single-neutral-actions-share-1 Invited" at bounding box center [1481, 171] width 164 height 33
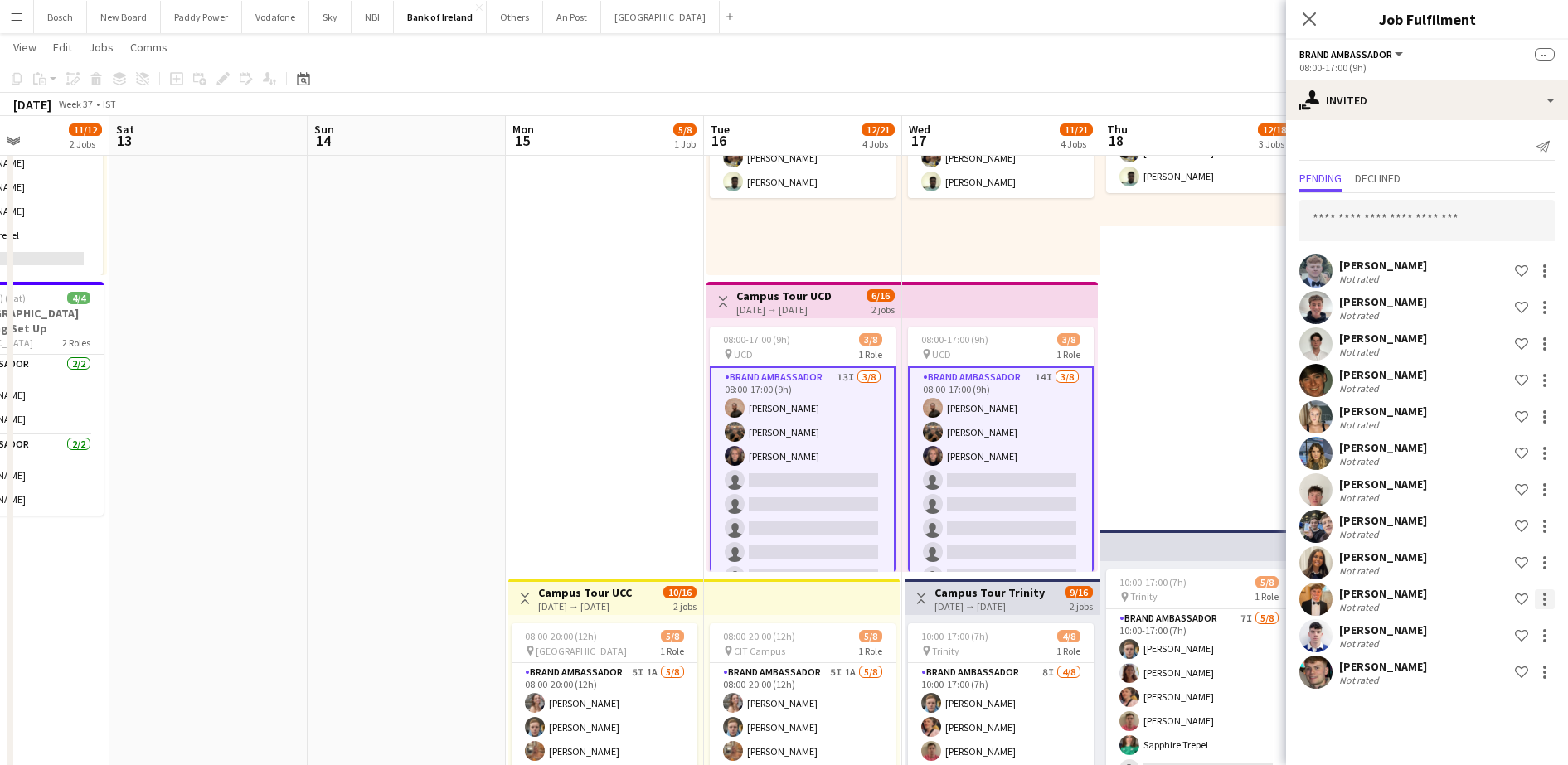
click at [1547, 598] on div at bounding box center [1544, 599] width 20 height 20
click at [1509, 494] on span "Send notification" at bounding box center [1491, 488] width 97 height 14
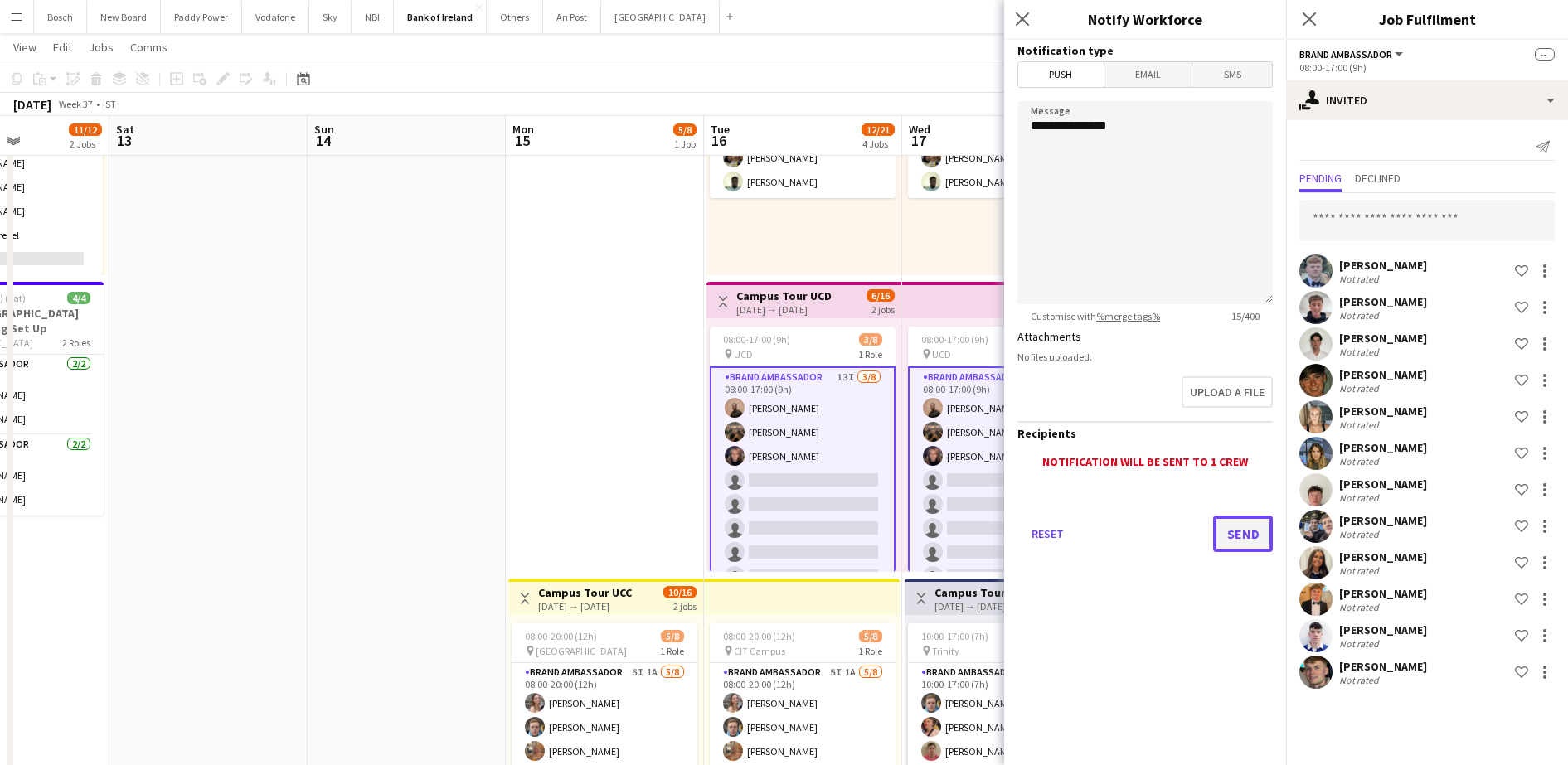
click at [1255, 538] on button "Send" at bounding box center [1242, 533] width 59 height 36
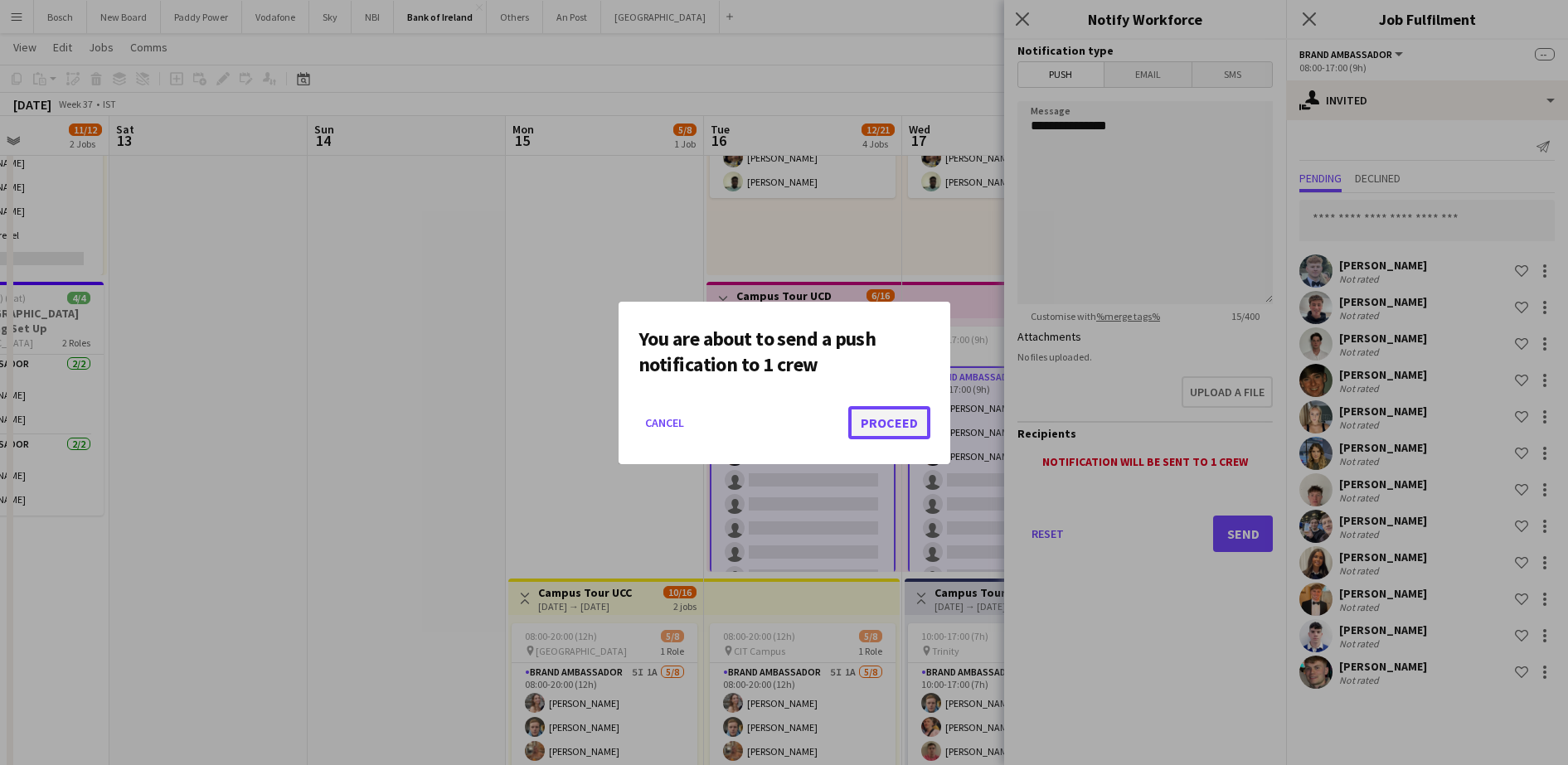
click at [904, 433] on button "Proceed" at bounding box center [889, 422] width 82 height 33
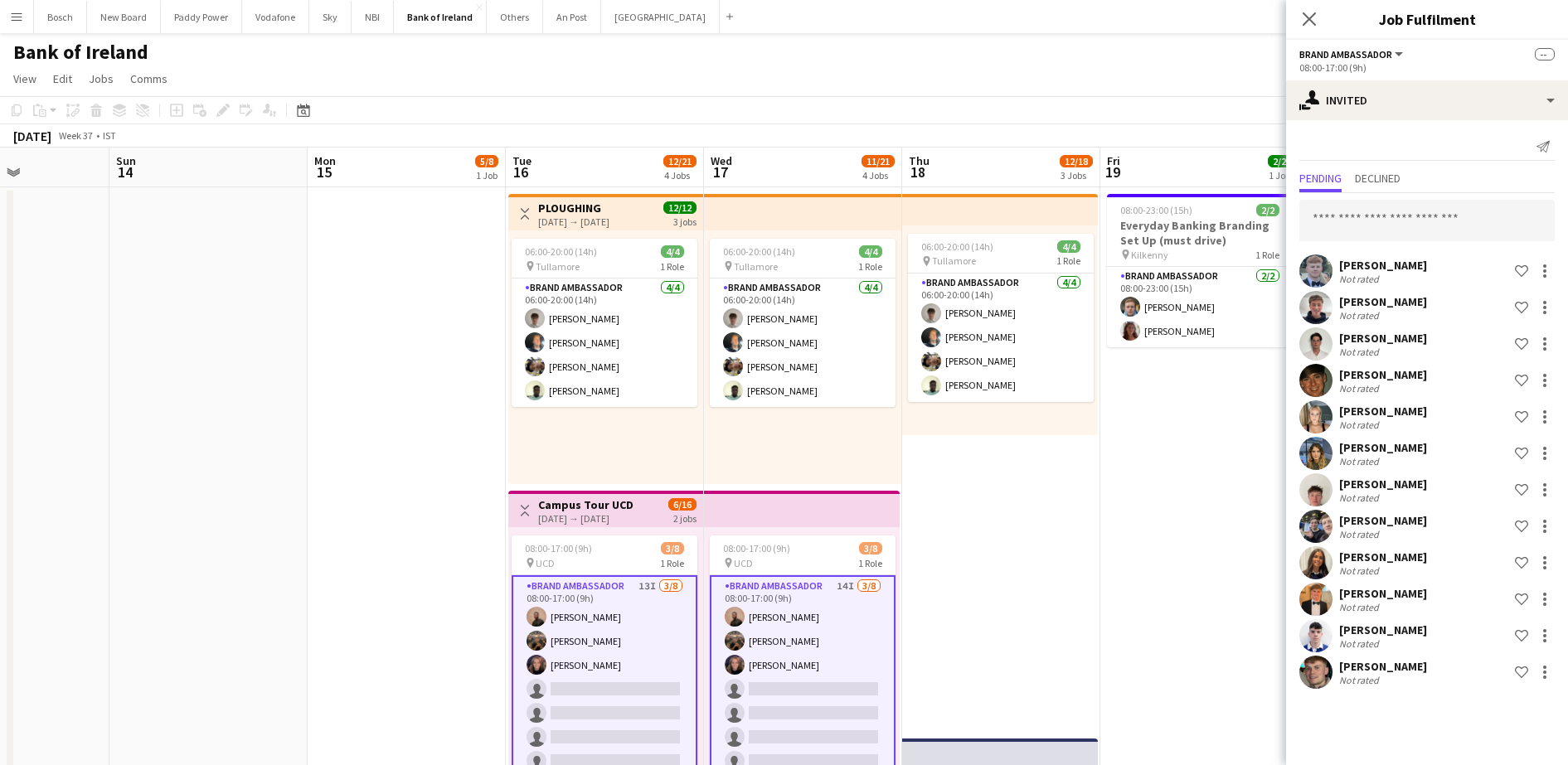
drag, startPoint x: 1044, startPoint y: 533, endPoint x: 916, endPoint y: 505, distance: 131.0
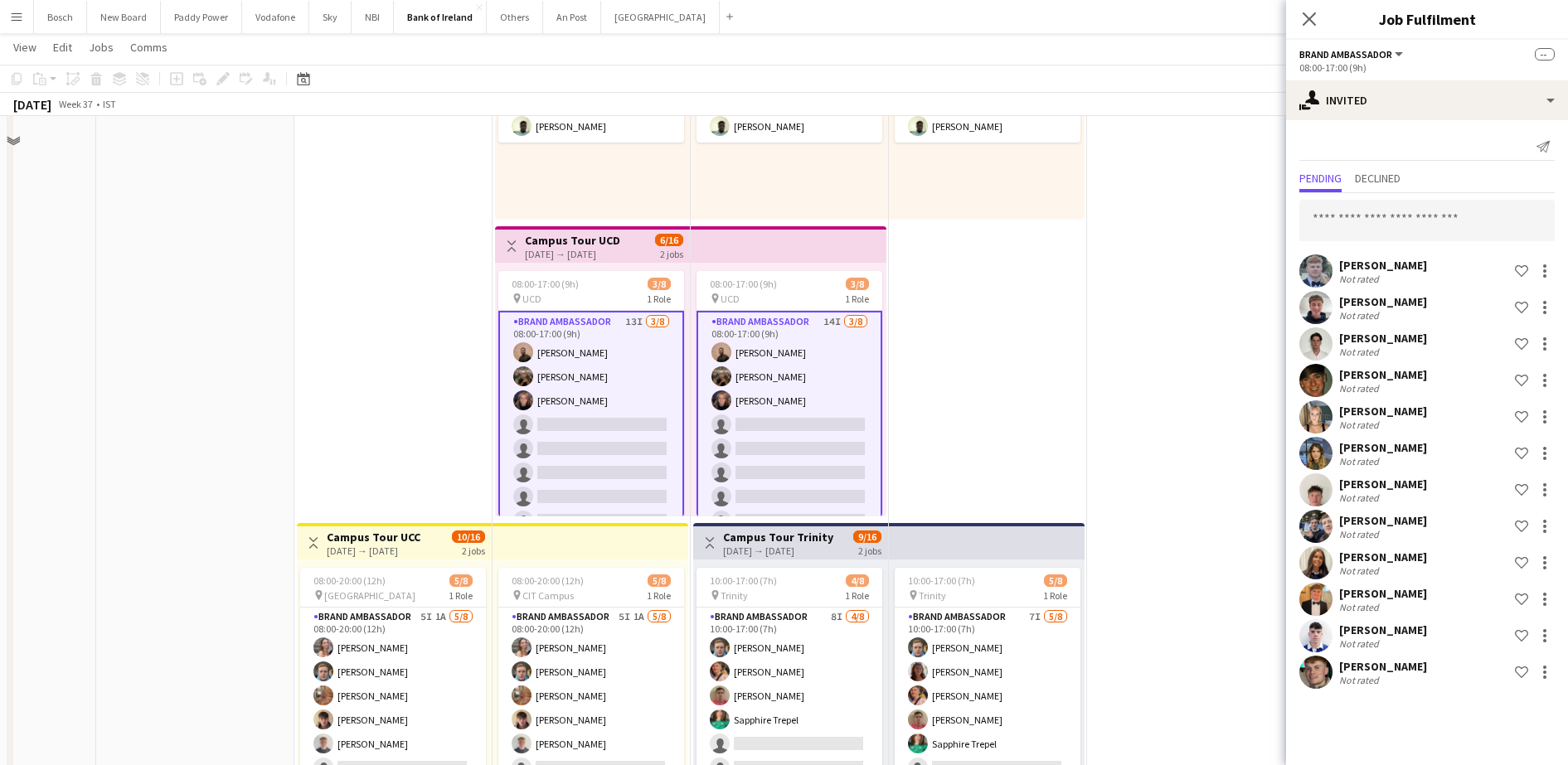
scroll to position [311, 0]
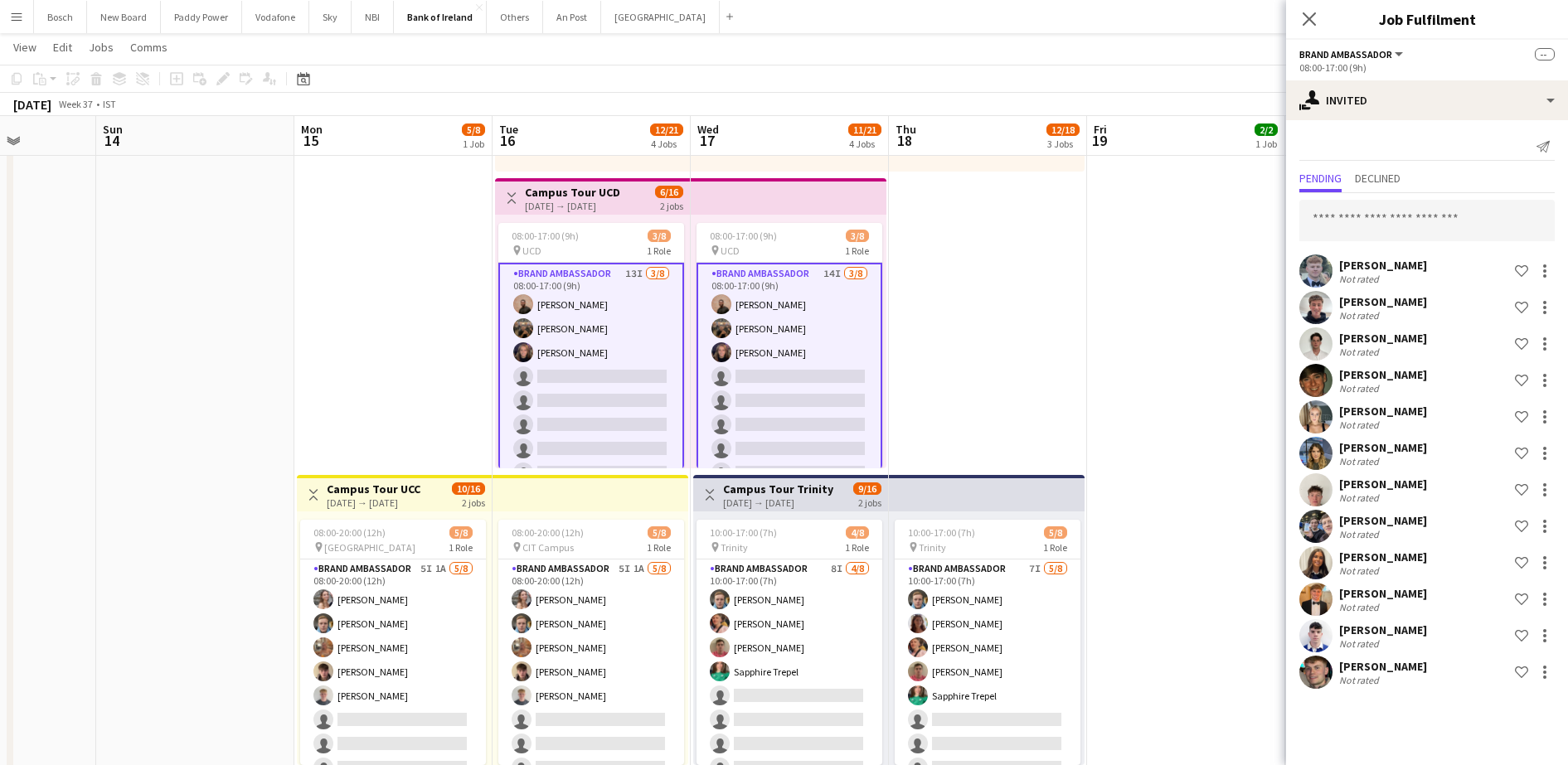
click at [815, 378] on app-card-role "Brand Ambassador 14I [DATE] 08:00-17:00 (9h) [PERSON_NAME] [PERSON_NAME] [PERSO…" at bounding box center [789, 376] width 185 height 227
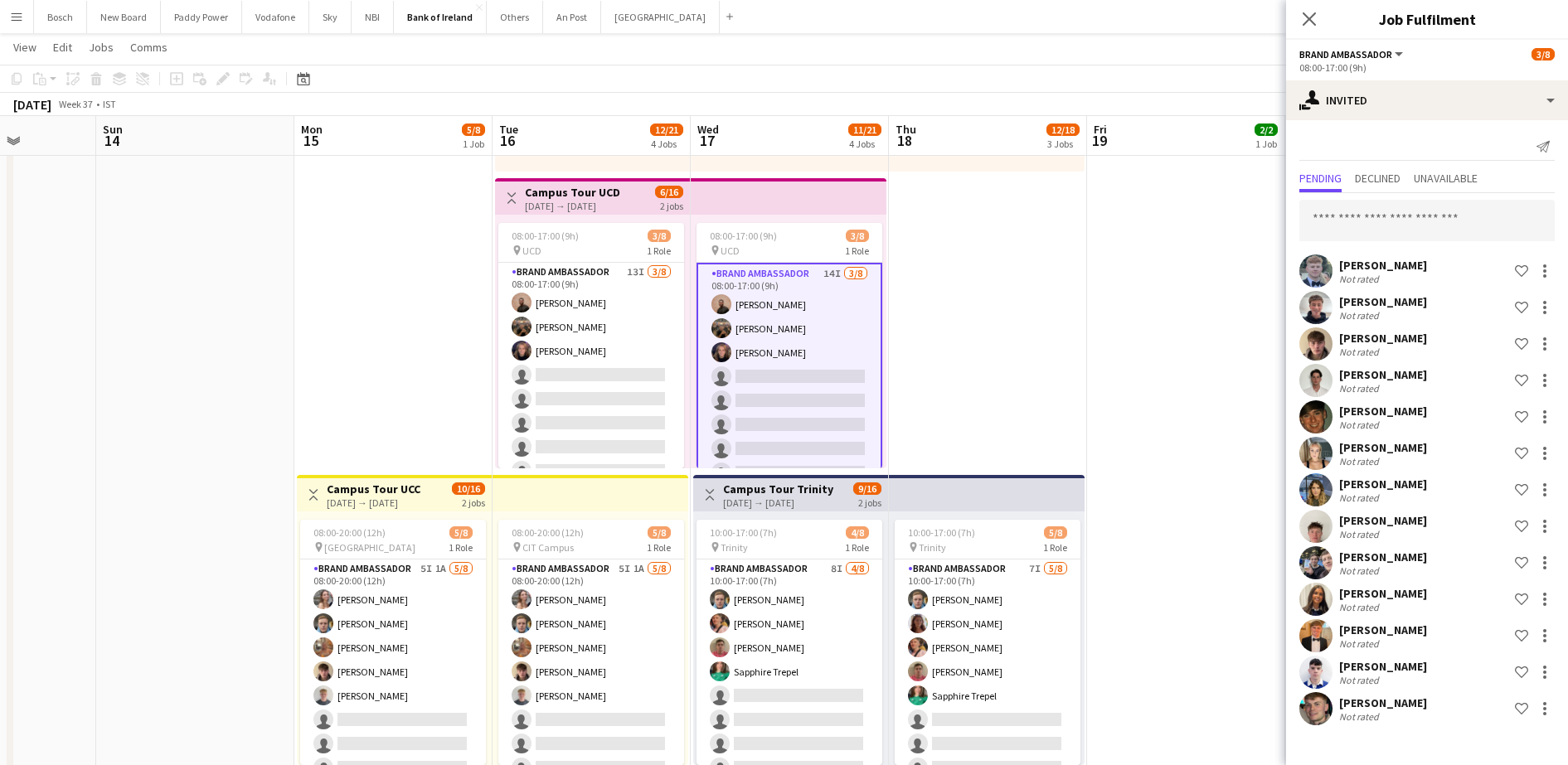
click at [688, 380] on div "08:00-17:00 (9h) 3/8 pin UCD 1 Role Brand Ambassador 13I [DATE] 08:00-17:00 (9h…" at bounding box center [592, 341] width 195 height 253
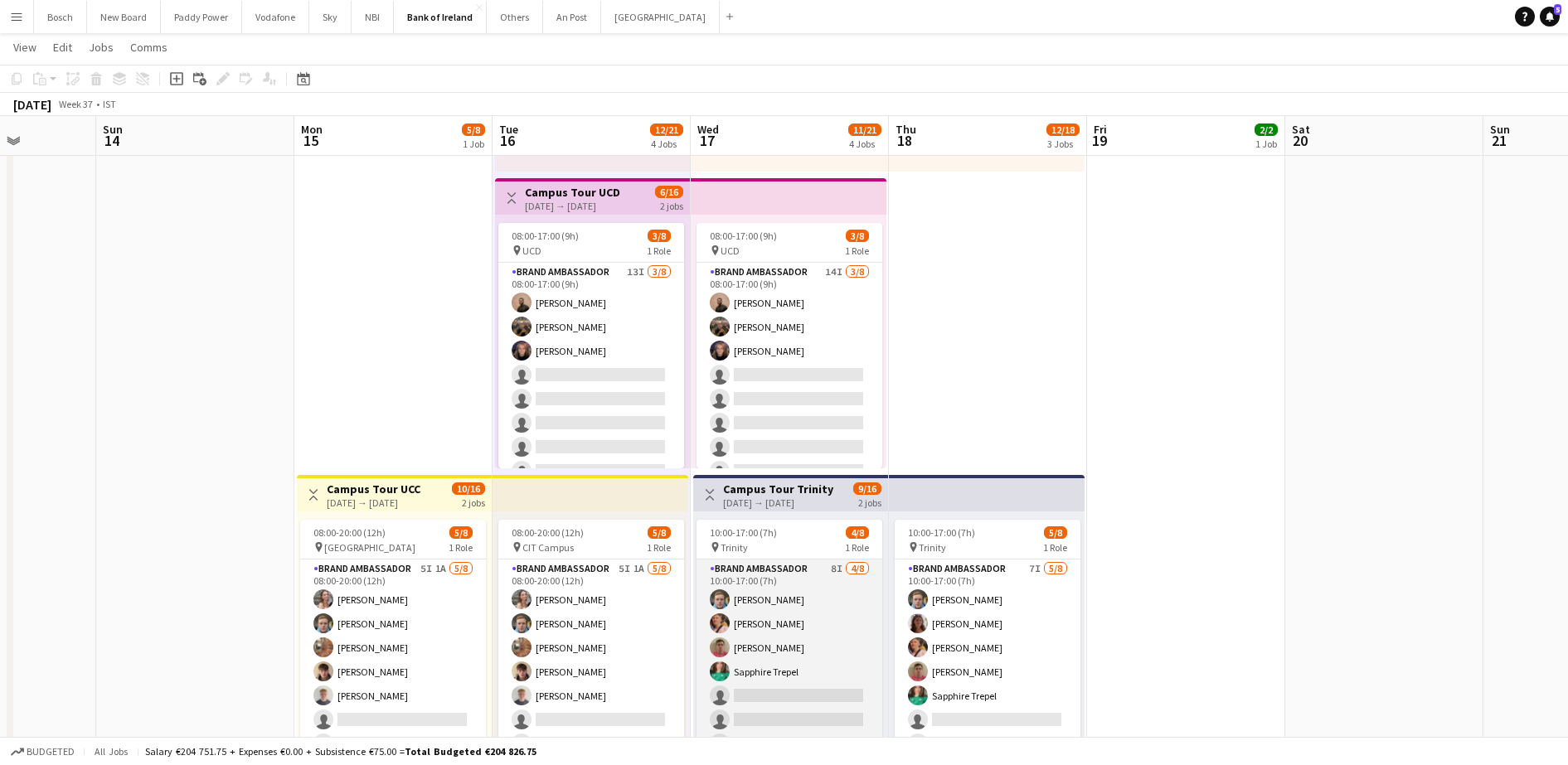
click at [801, 663] on app-card-role "Brand Ambassador 8I [DATE] 10:00-17:00 (7h) [PERSON_NAME] [PERSON_NAME] [PERSON…" at bounding box center [789, 671] width 185 height 225
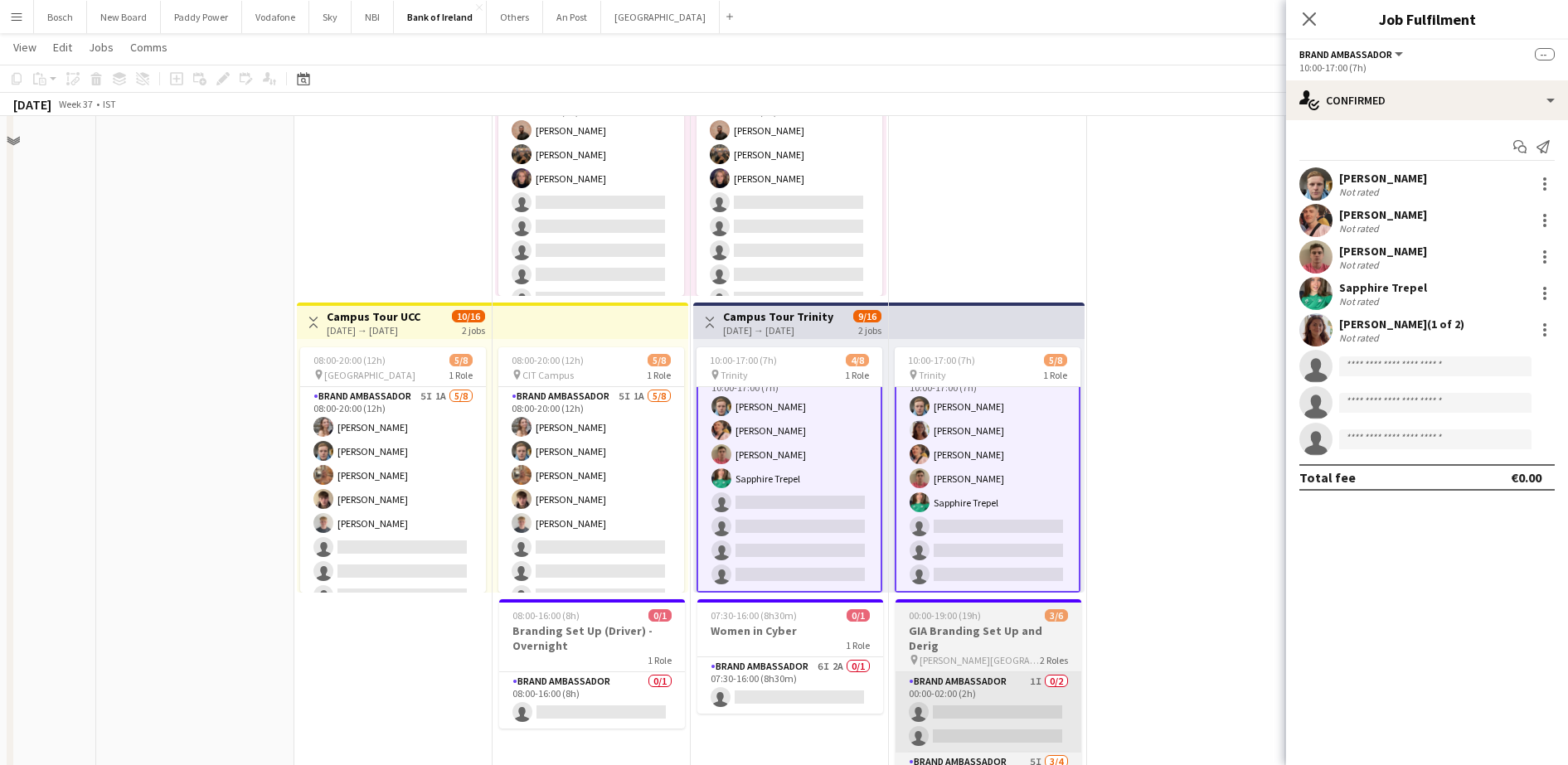
scroll to position [621, 0]
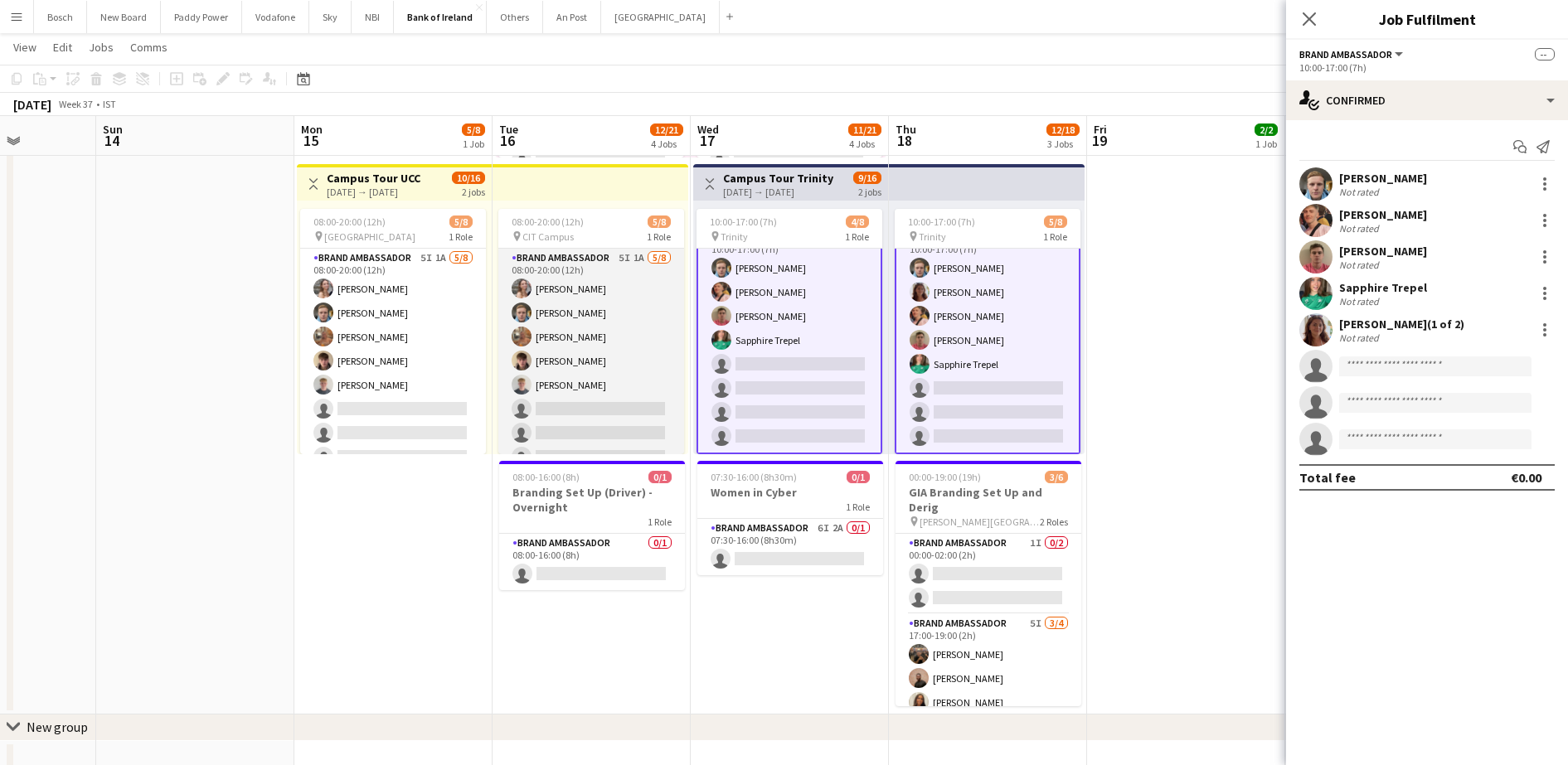
click at [630, 386] on app-card-role "Brand Ambassador 5I 1A [DATE] 08:00-20:00 (12h) [PERSON_NAME] [PERSON_NAME] [PE…" at bounding box center [590, 361] width 185 height 225
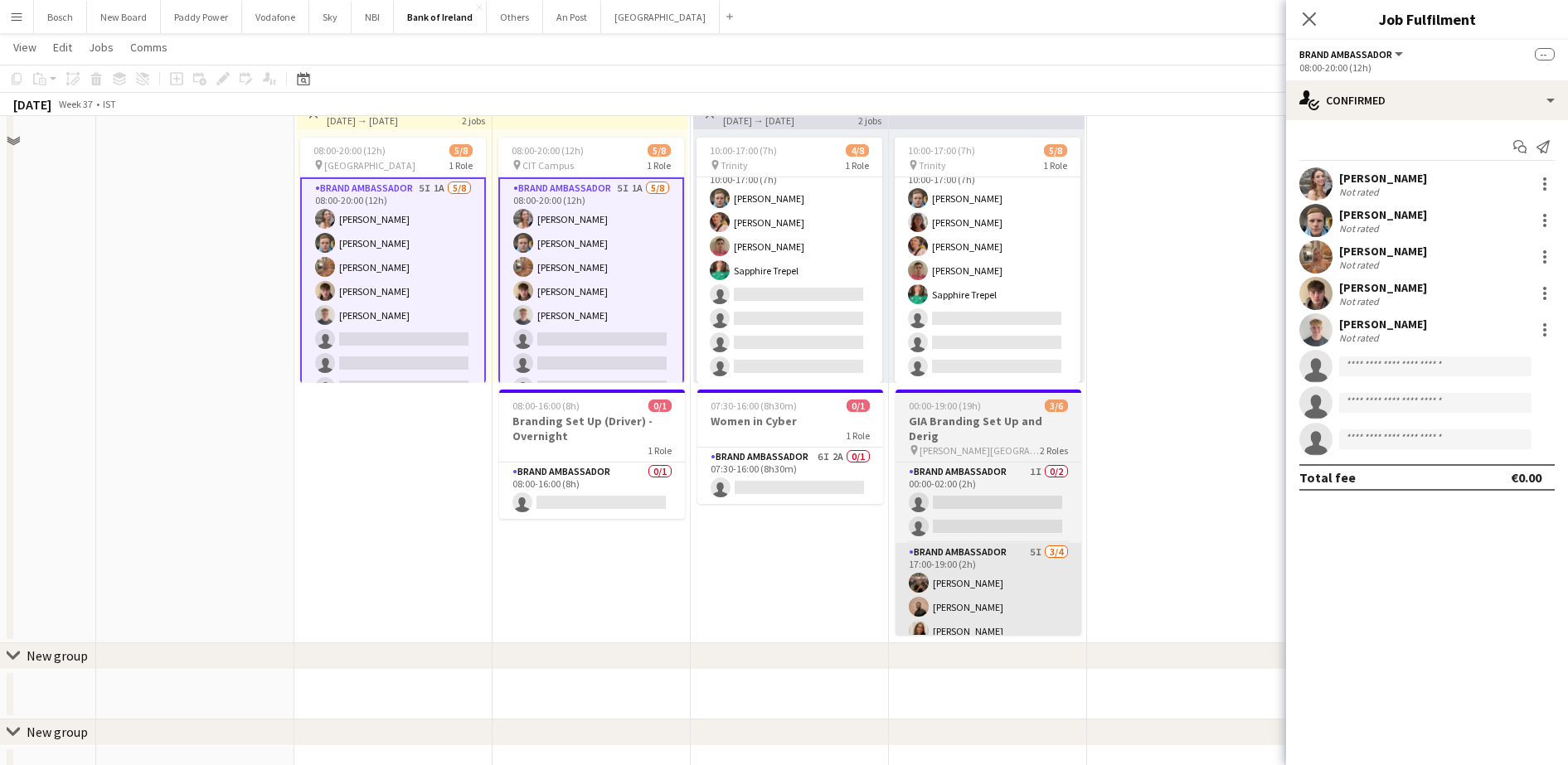
scroll to position [725, 0]
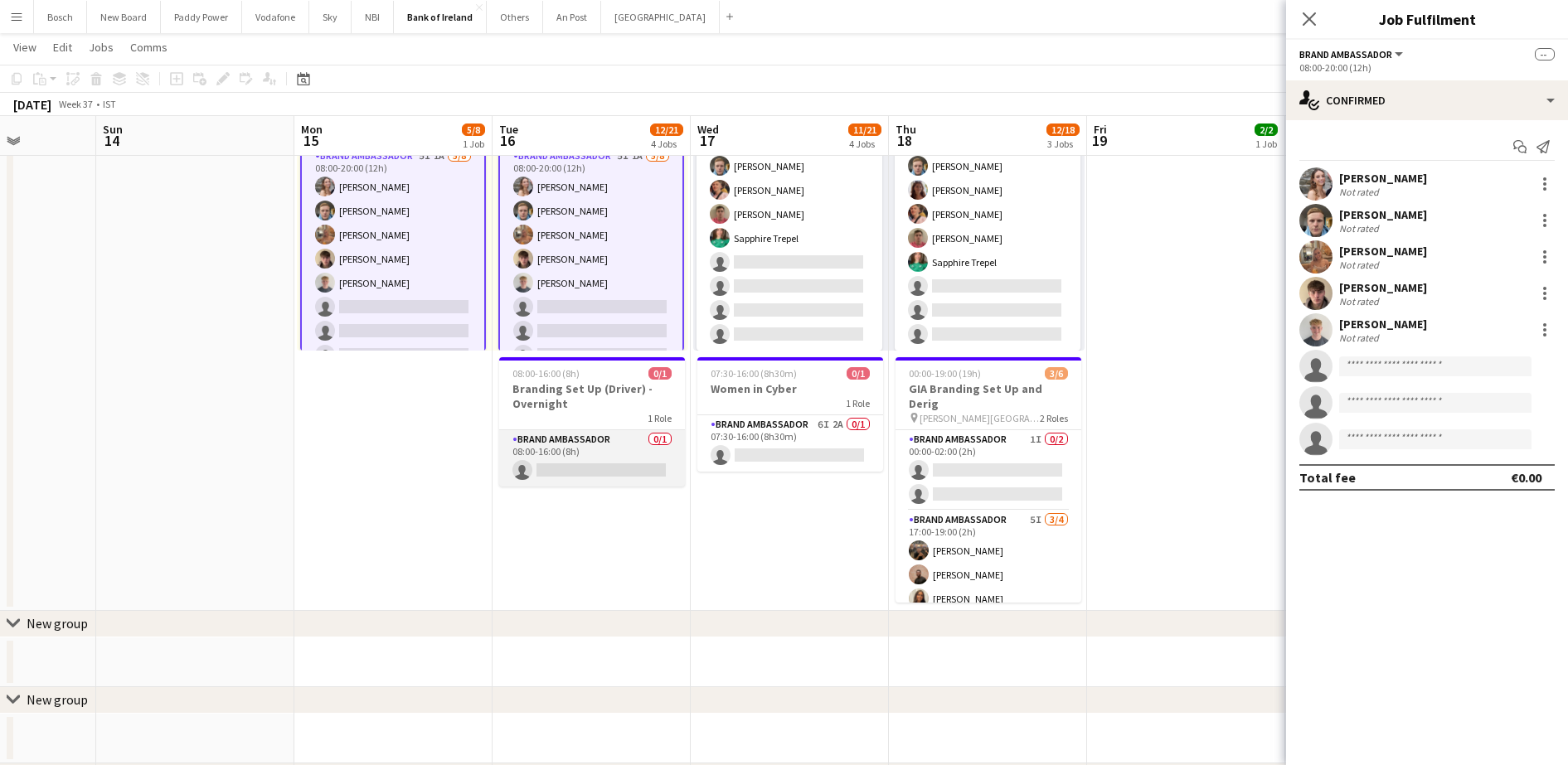
click at [628, 460] on app-card-role "Brand Ambassador 0/1 08:00-16:00 (8h) single-neutral-actions" at bounding box center [591, 457] width 185 height 56
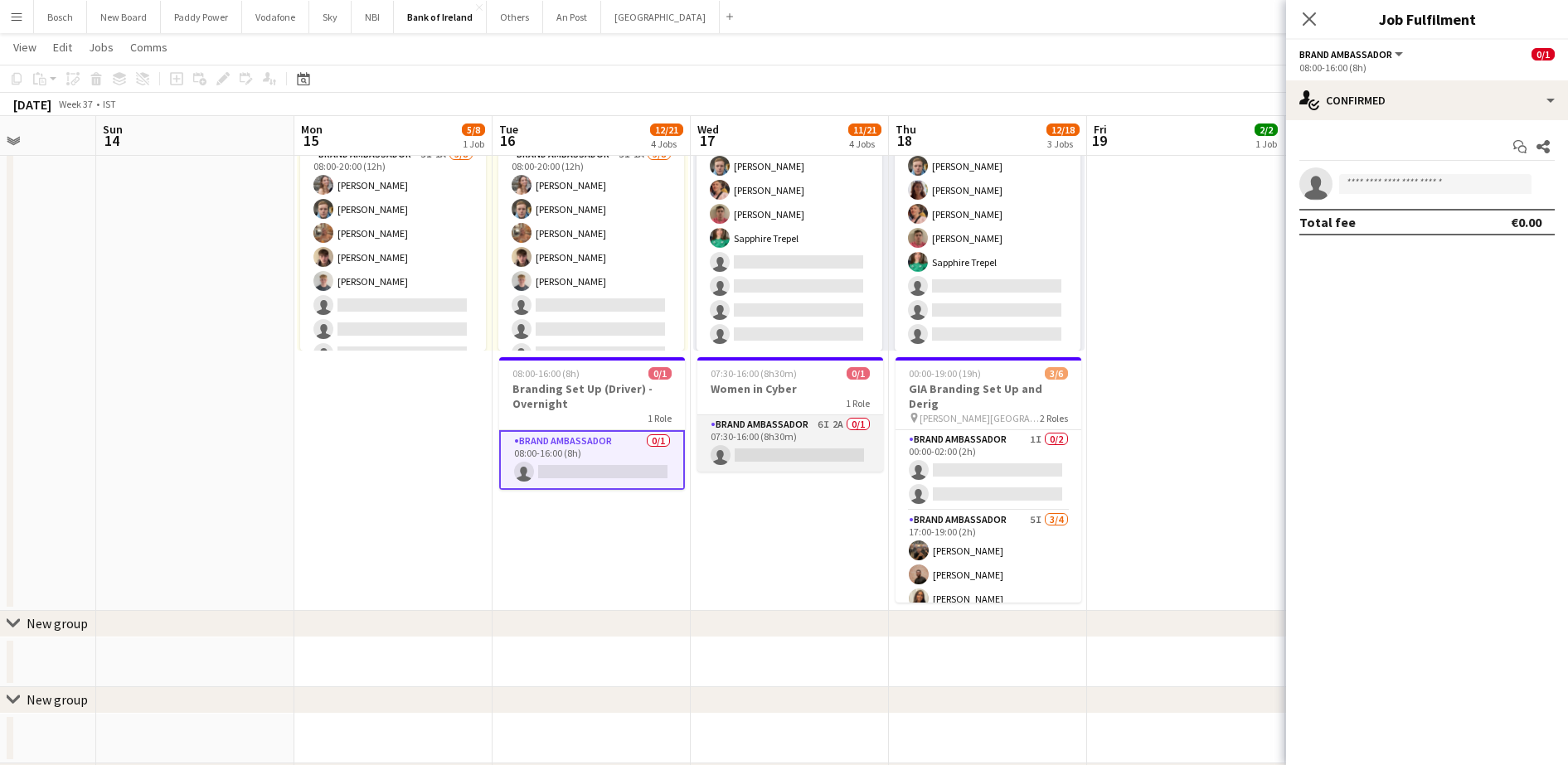
click at [788, 453] on app-card-role "Brand Ambassador 6I 2A 0/1 07:30-16:00 (8h30m) single-neutral-actions" at bounding box center [790, 443] width 185 height 56
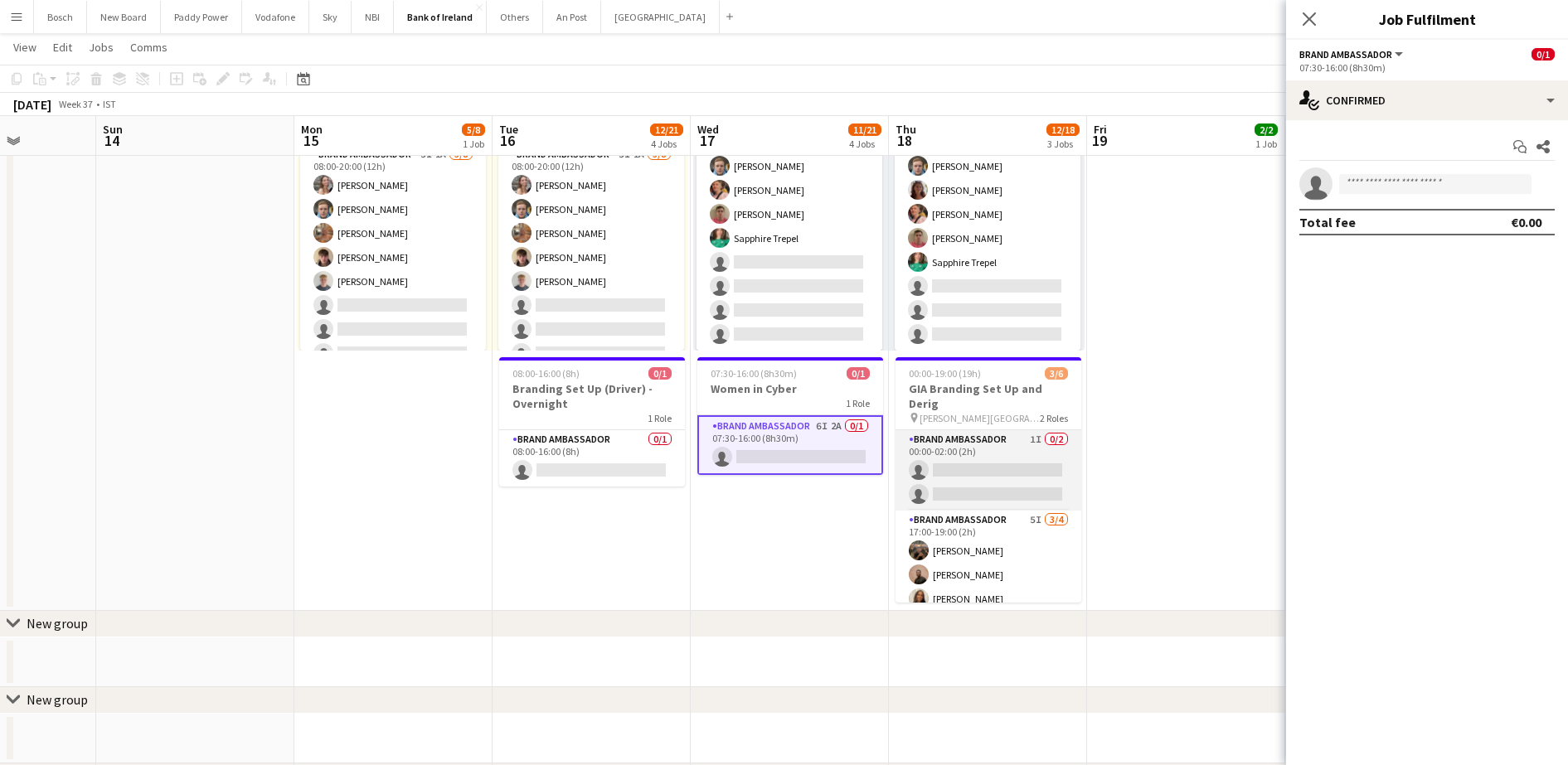
click at [1033, 460] on app-card-role "Brand Ambassador 1I 0/2 00:00-02:00 (2h) single-neutral-actions single-neutral-…" at bounding box center [988, 470] width 185 height 80
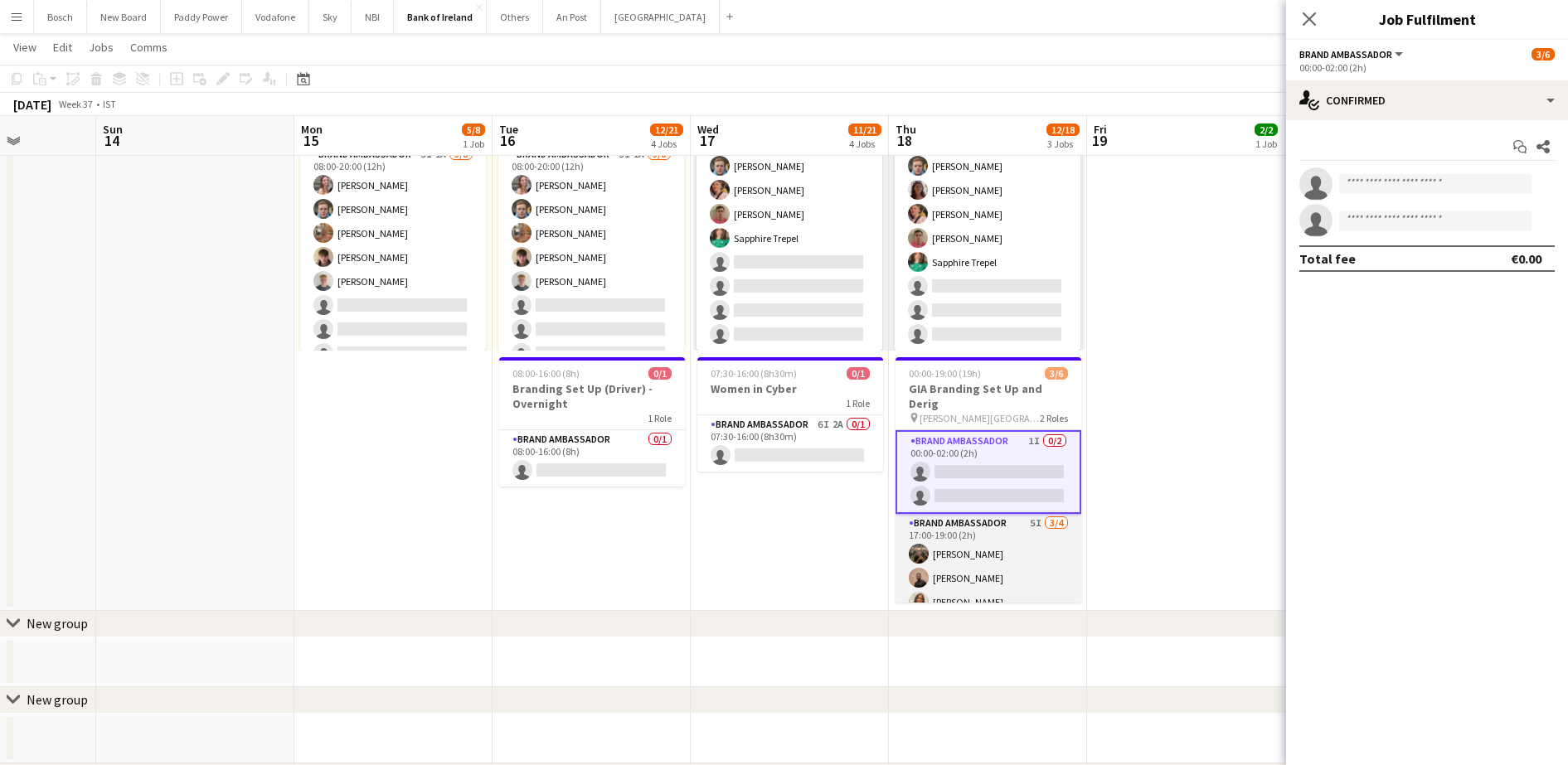
click at [1016, 583] on app-card-role "Brand Ambassador 5I [DATE] 17:00-19:00 (2h) [PERSON_NAME] [PERSON_NAME] [PERSON…" at bounding box center [988, 577] width 185 height 128
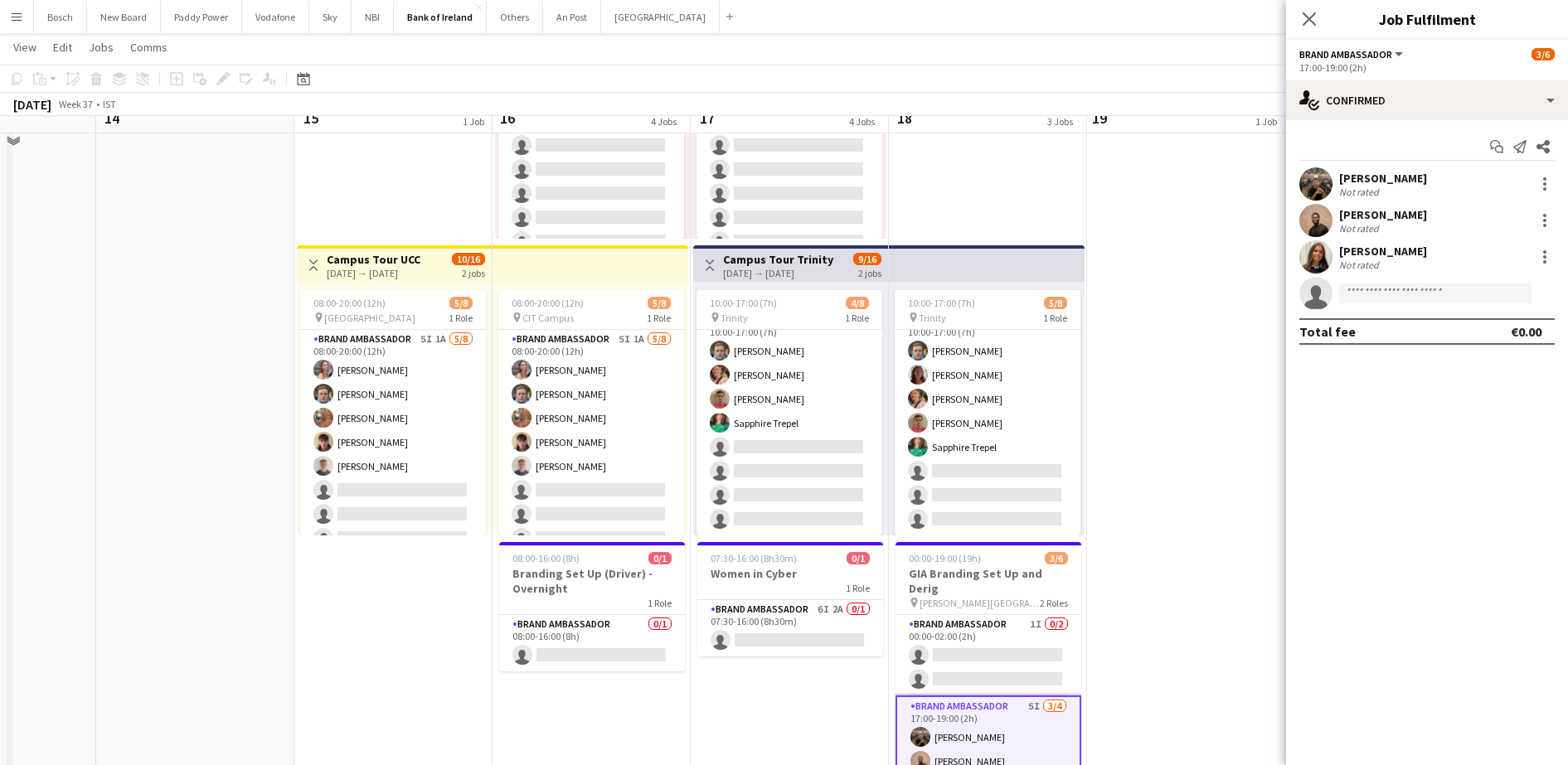
scroll to position [518, 0]
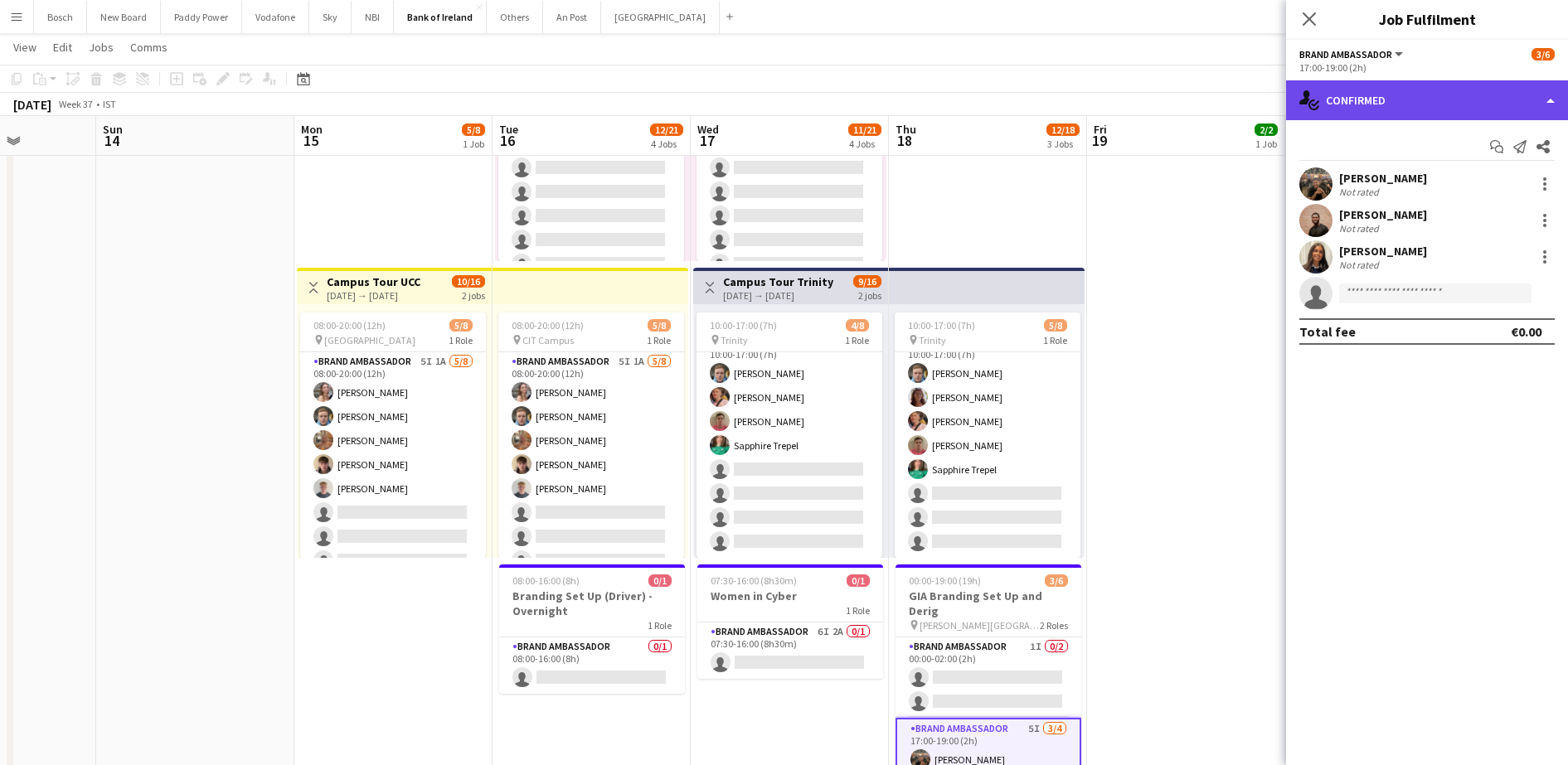
click at [1355, 111] on div "single-neutral-actions-check-2 Confirmed" at bounding box center [1427, 100] width 282 height 40
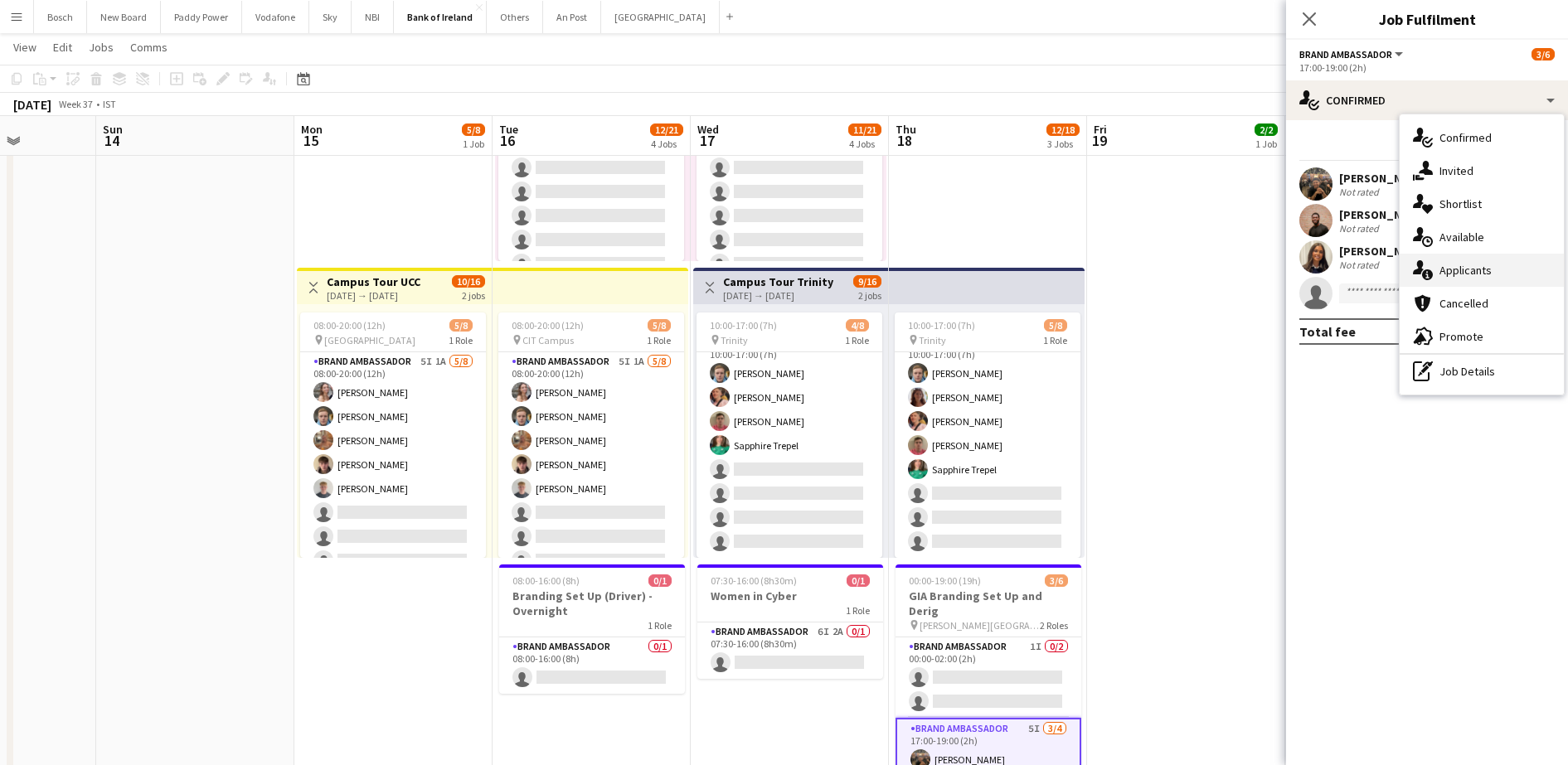
click at [1466, 264] on div "single-neutral-actions-information Applicants" at bounding box center [1481, 270] width 164 height 33
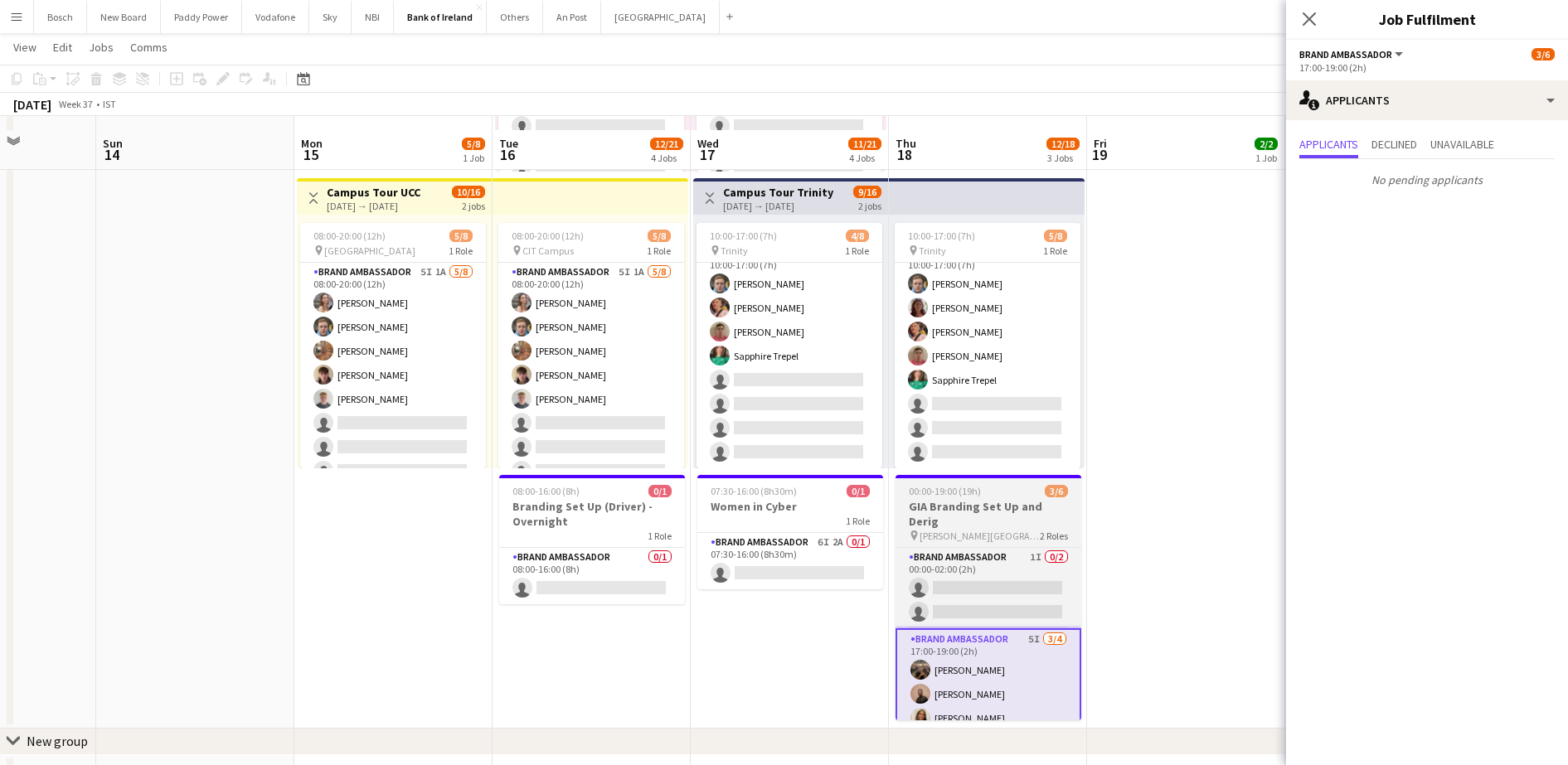
scroll to position [621, 0]
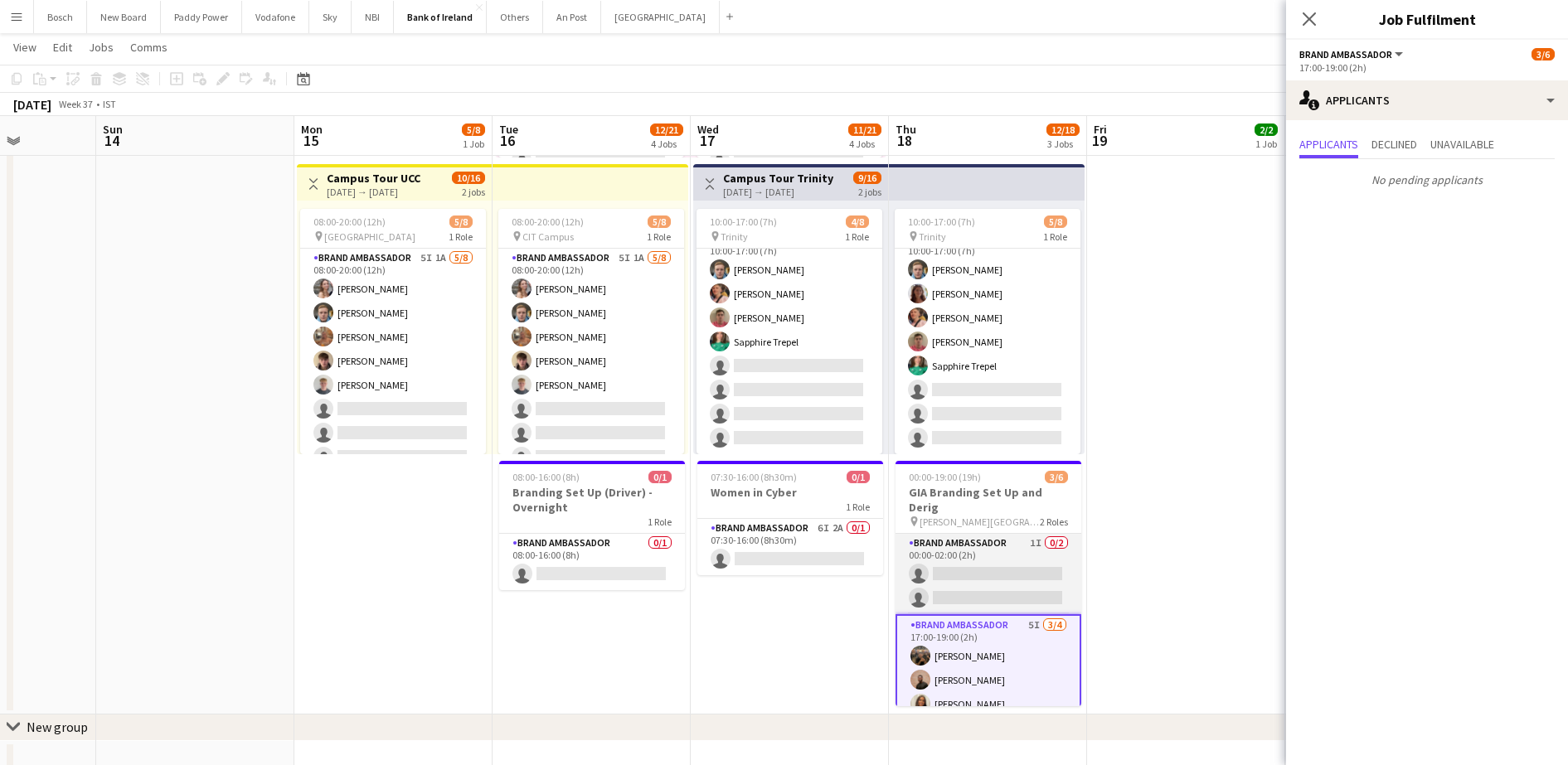
click at [1008, 544] on app-card-role "Brand Ambassador 1I 0/2 00:00-02:00 (2h) single-neutral-actions single-neutral-…" at bounding box center [988, 573] width 185 height 80
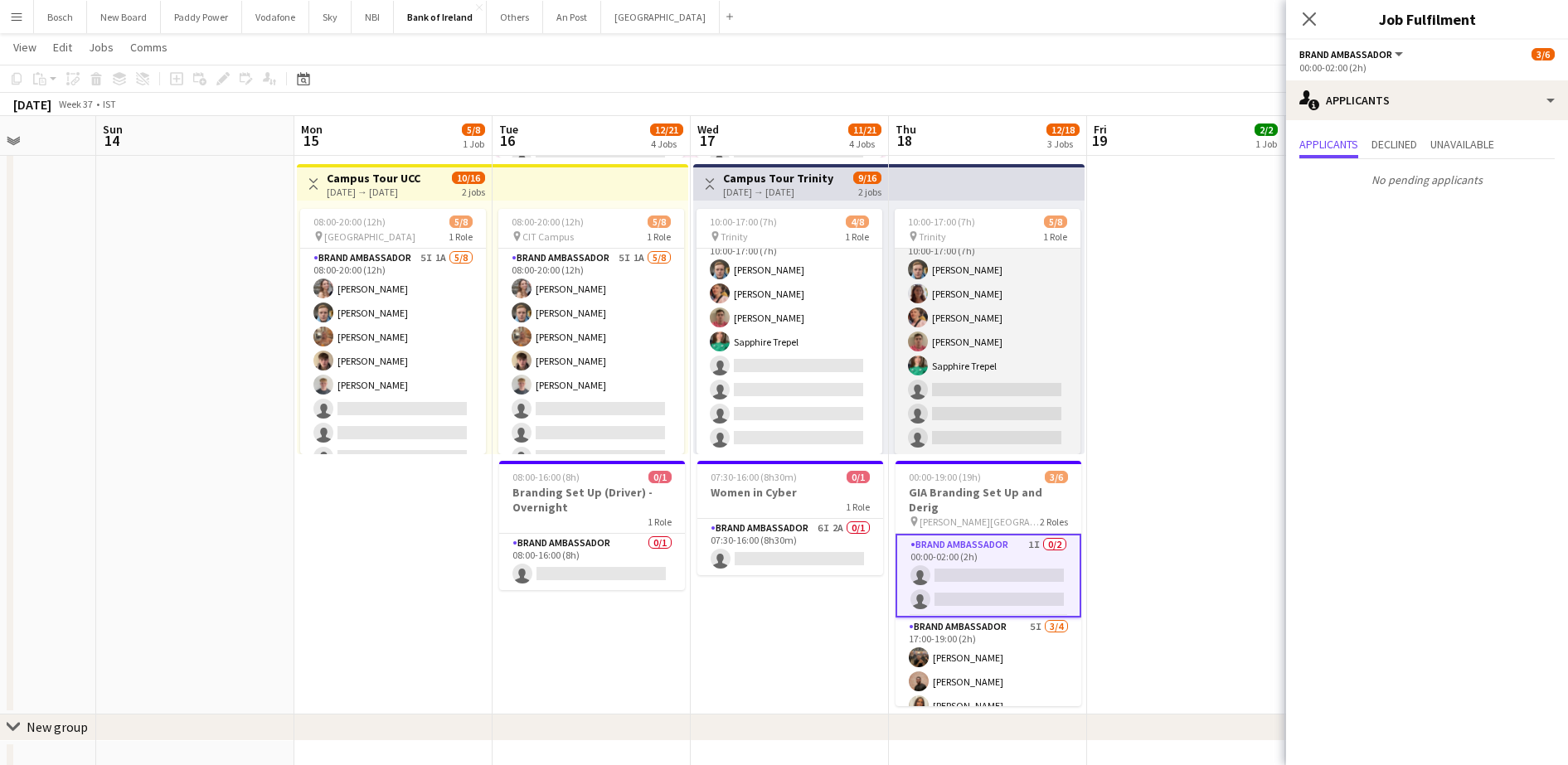
click at [996, 395] on app-card-role "Brand Ambassador 7I [DATE] 10:00-17:00 (7h) [PERSON_NAME] [PERSON_NAME] [PERSON…" at bounding box center [987, 341] width 185 height 225
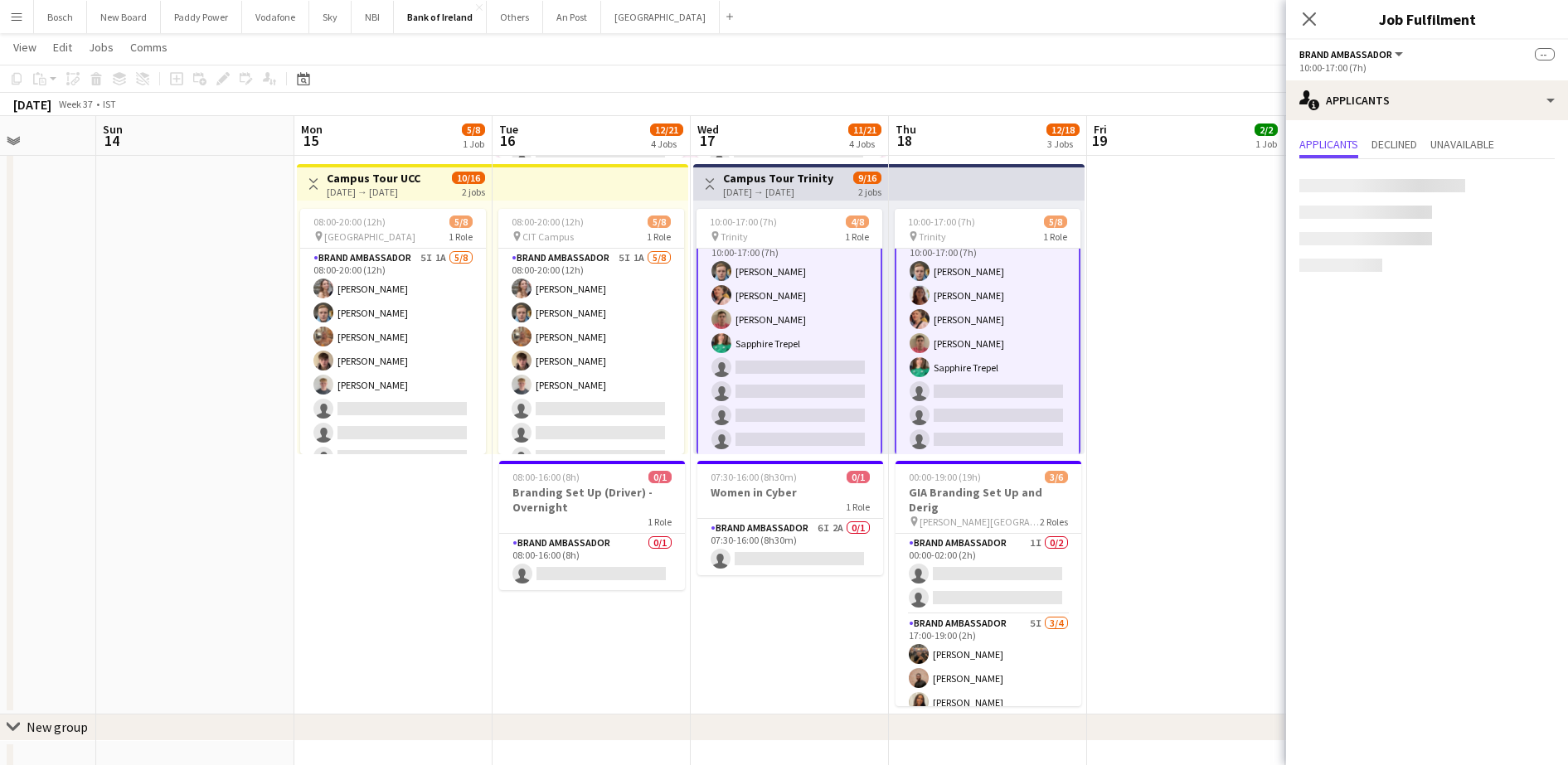
scroll to position [21, 0]
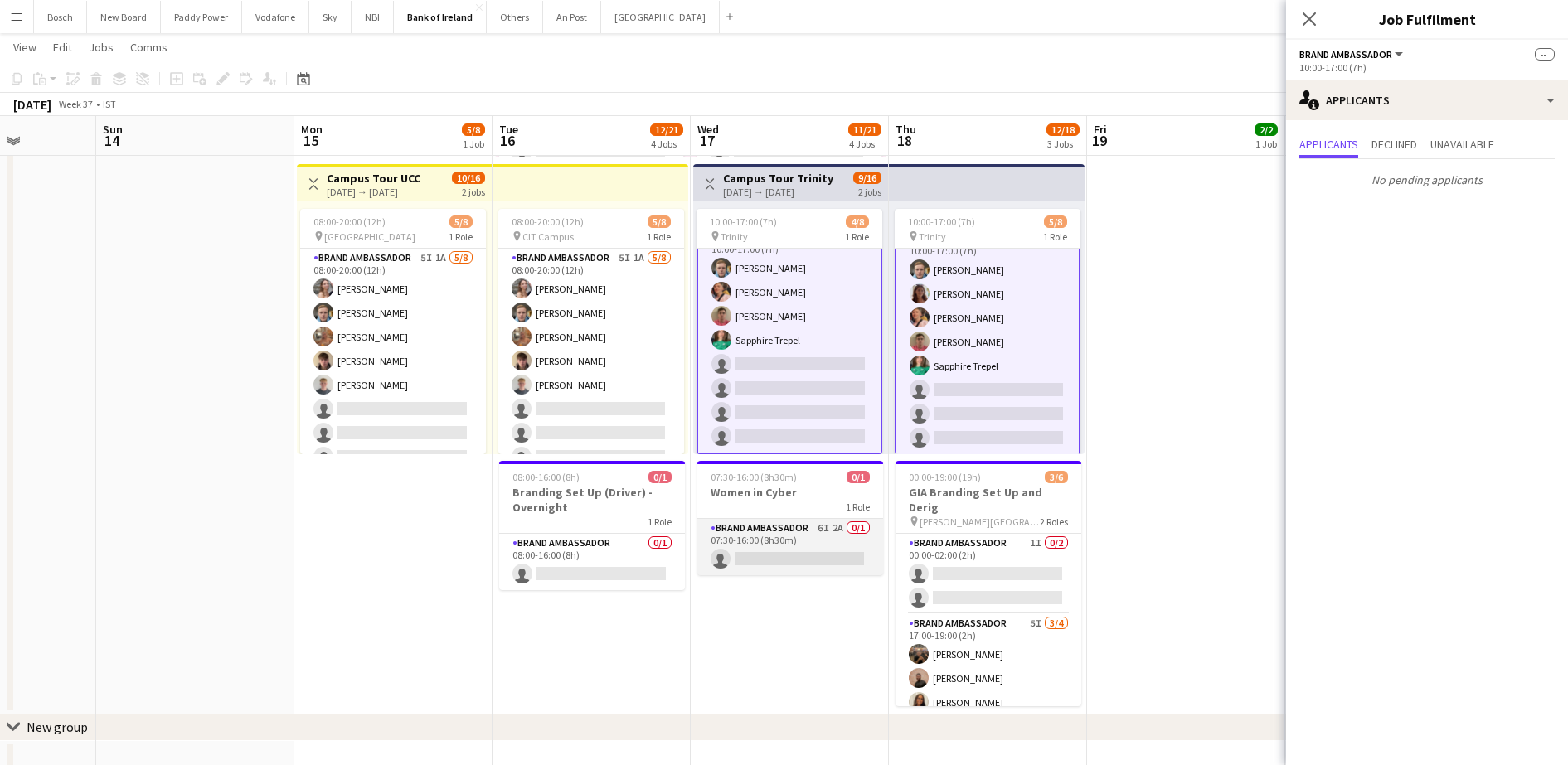
click at [772, 521] on app-card-role "Brand Ambassador 6I 2A 0/1 07:30-16:00 (8h30m) single-neutral-actions" at bounding box center [790, 546] width 185 height 56
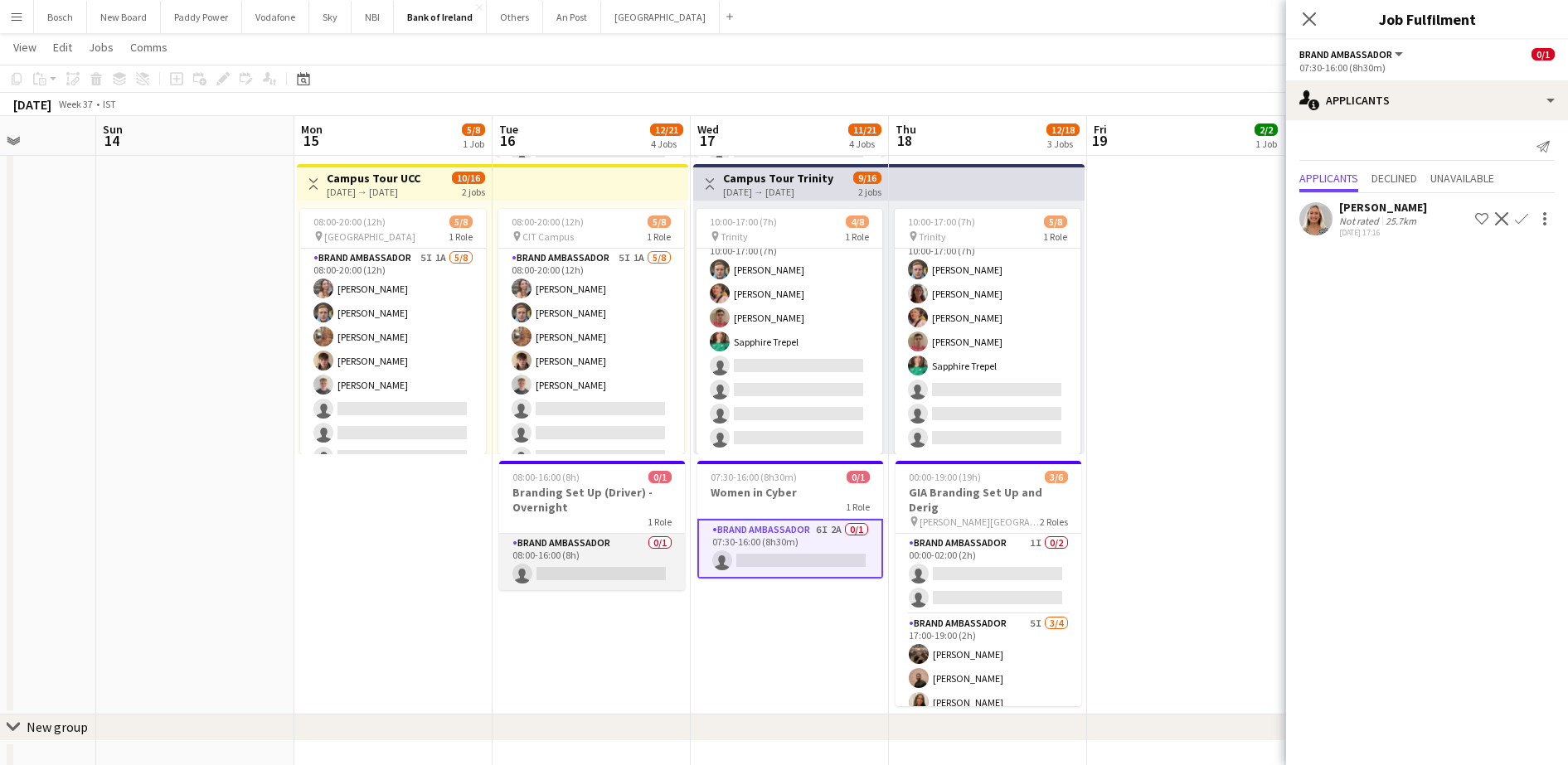
scroll to position [19, 0]
click at [573, 540] on app-card-role "Brand Ambassador 0/1 08:00-16:00 (8h) single-neutral-actions" at bounding box center [591, 561] width 185 height 56
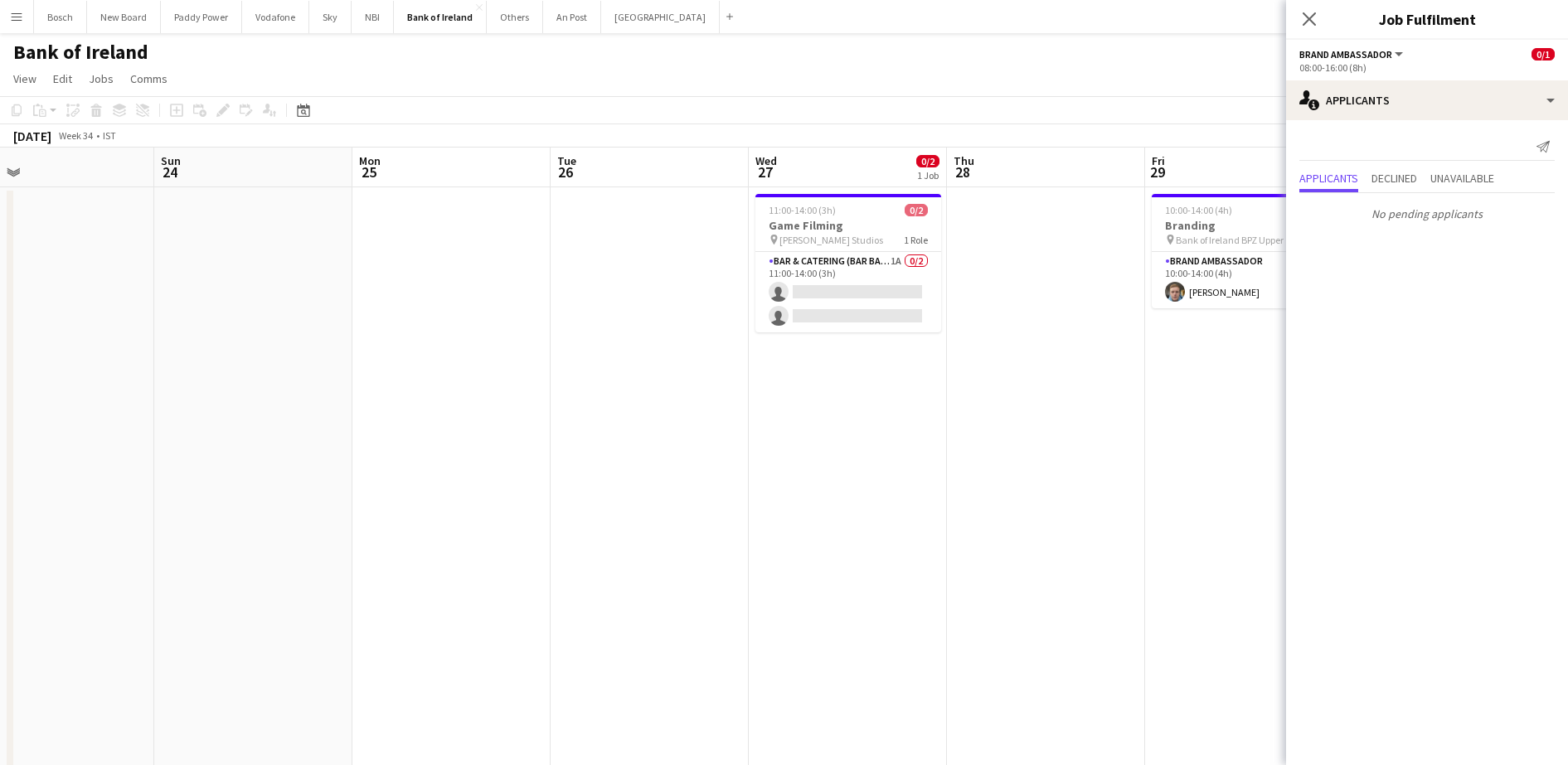
scroll to position [0, 637]
drag, startPoint x: 434, startPoint y: 439, endPoint x: 1115, endPoint y: 431, distance: 681.0
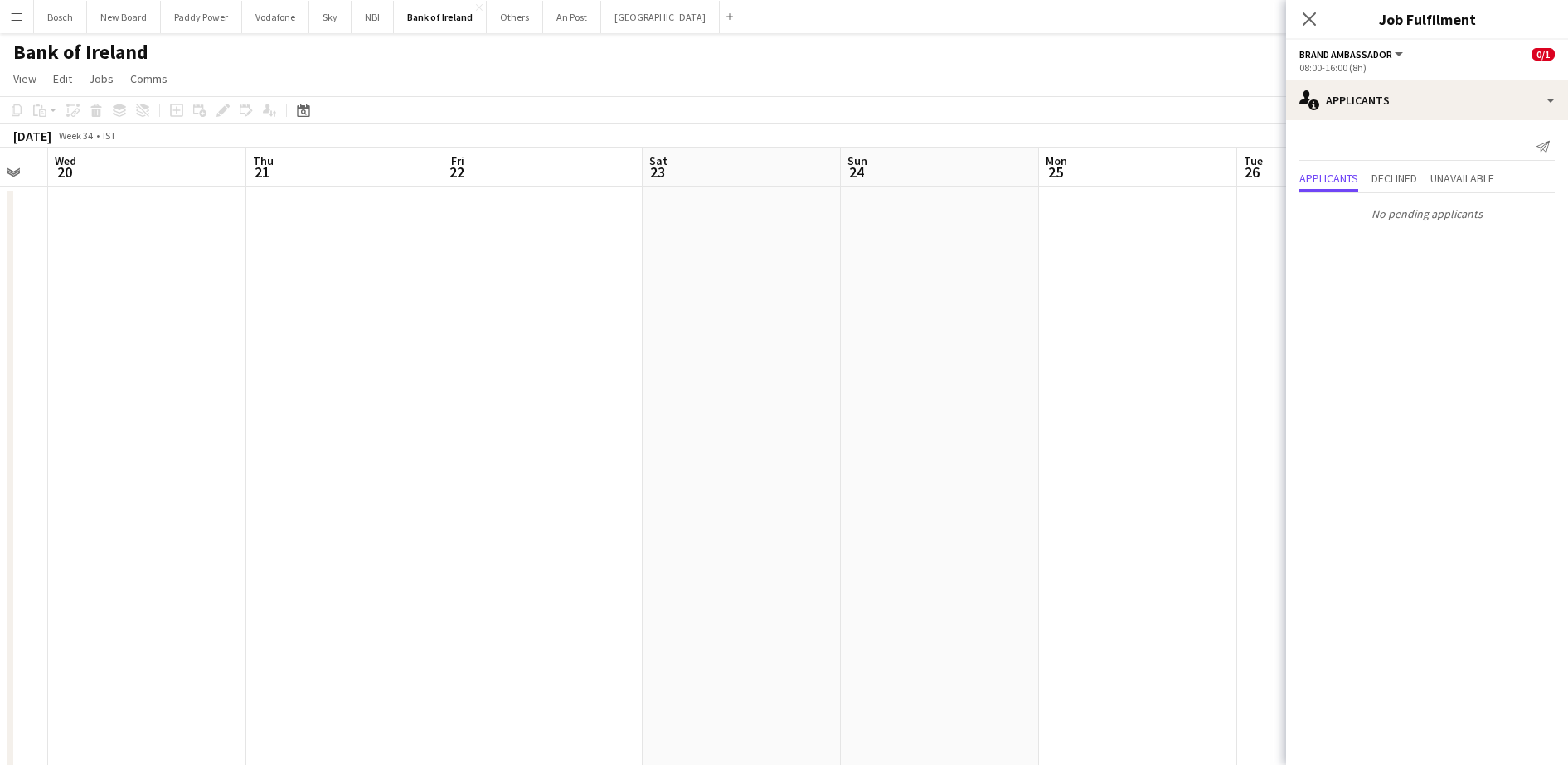
drag, startPoint x: 552, startPoint y: 392, endPoint x: 860, endPoint y: 360, distance: 309.7
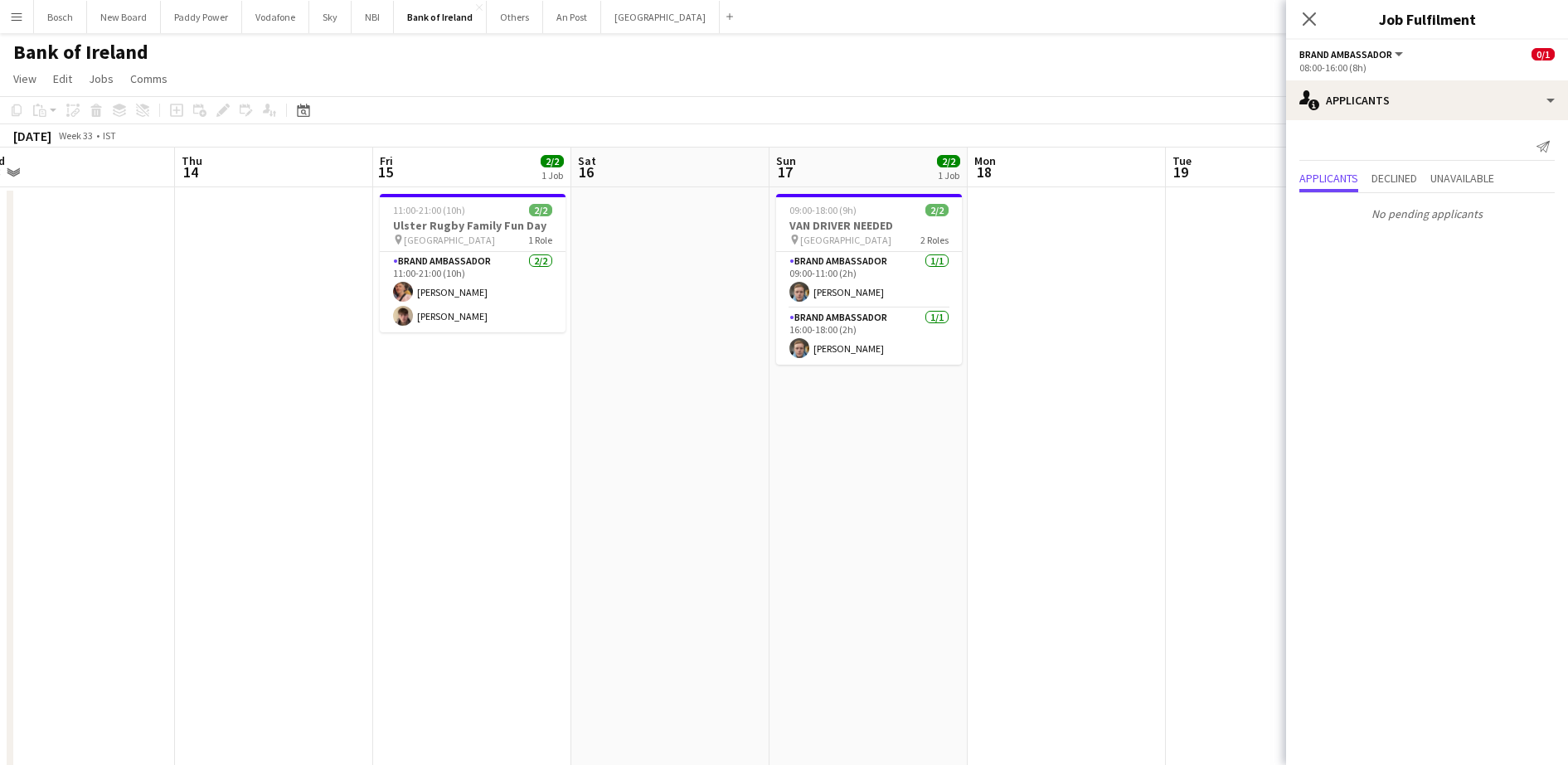
drag, startPoint x: 534, startPoint y: 473, endPoint x: 1106, endPoint y: 432, distance: 573.5
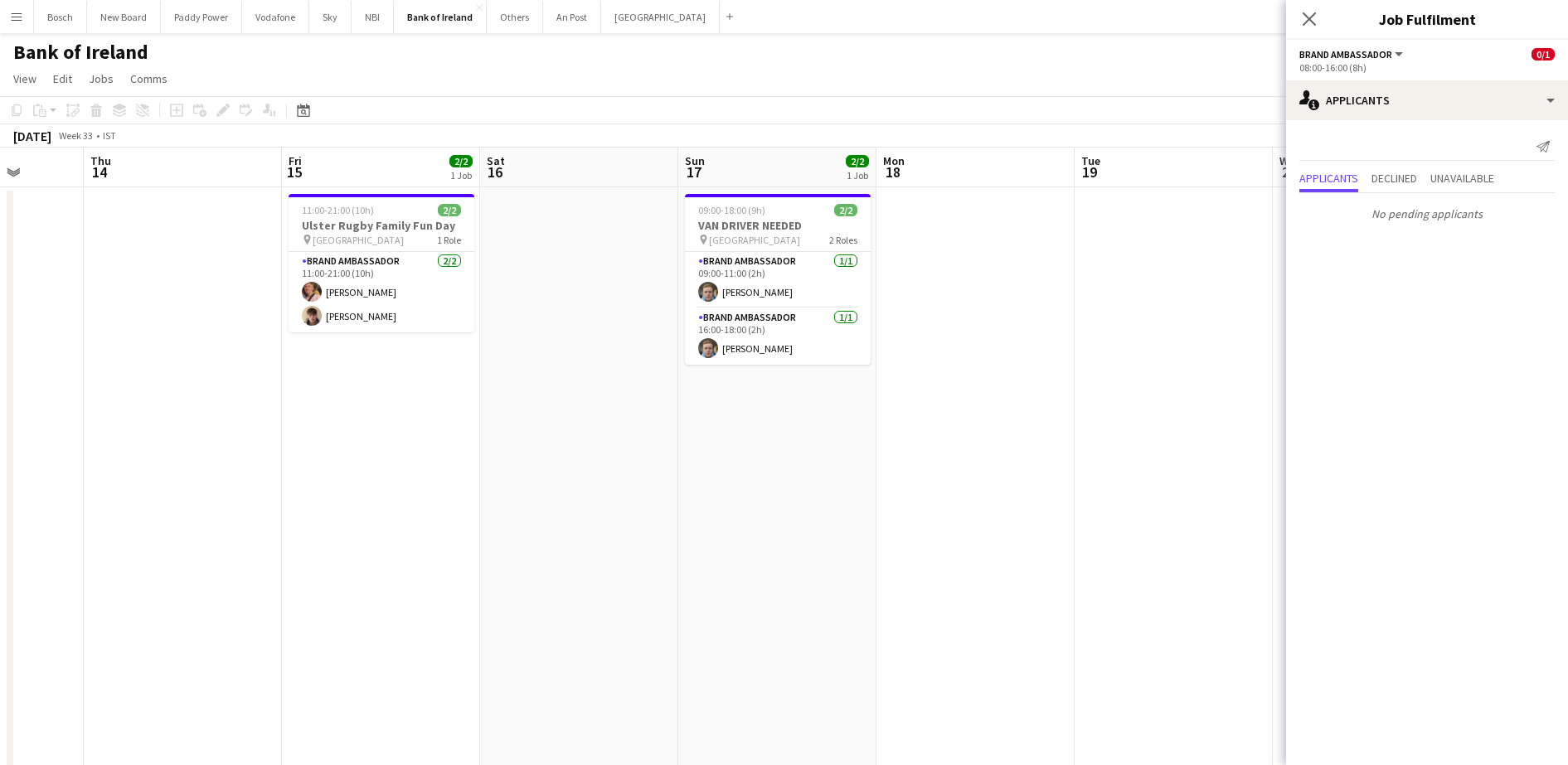
drag, startPoint x: 618, startPoint y: 417, endPoint x: 725, endPoint y: 402, distance: 108.0
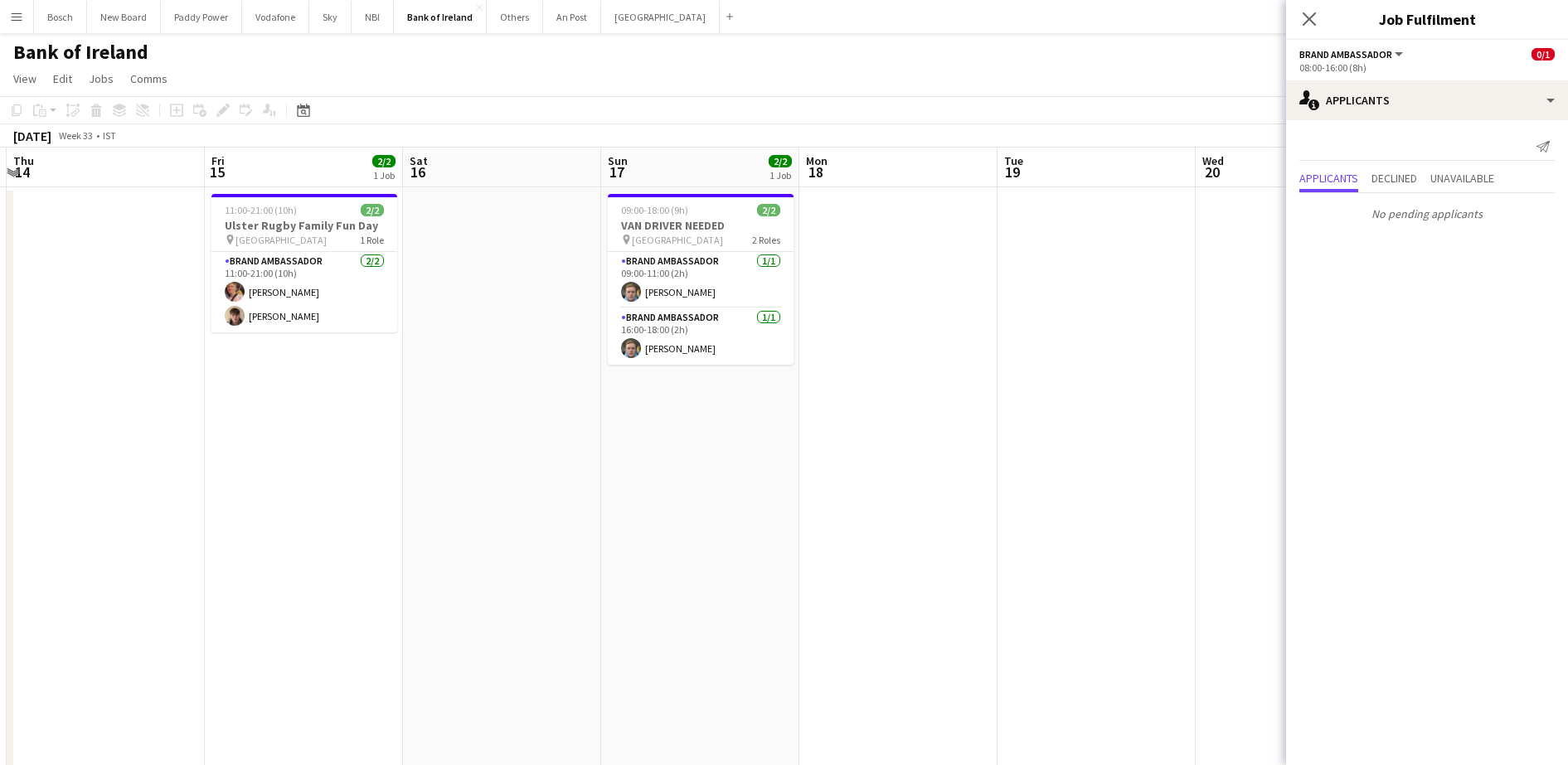
drag, startPoint x: 995, startPoint y: 449, endPoint x: 779, endPoint y: 452, distance: 216.0
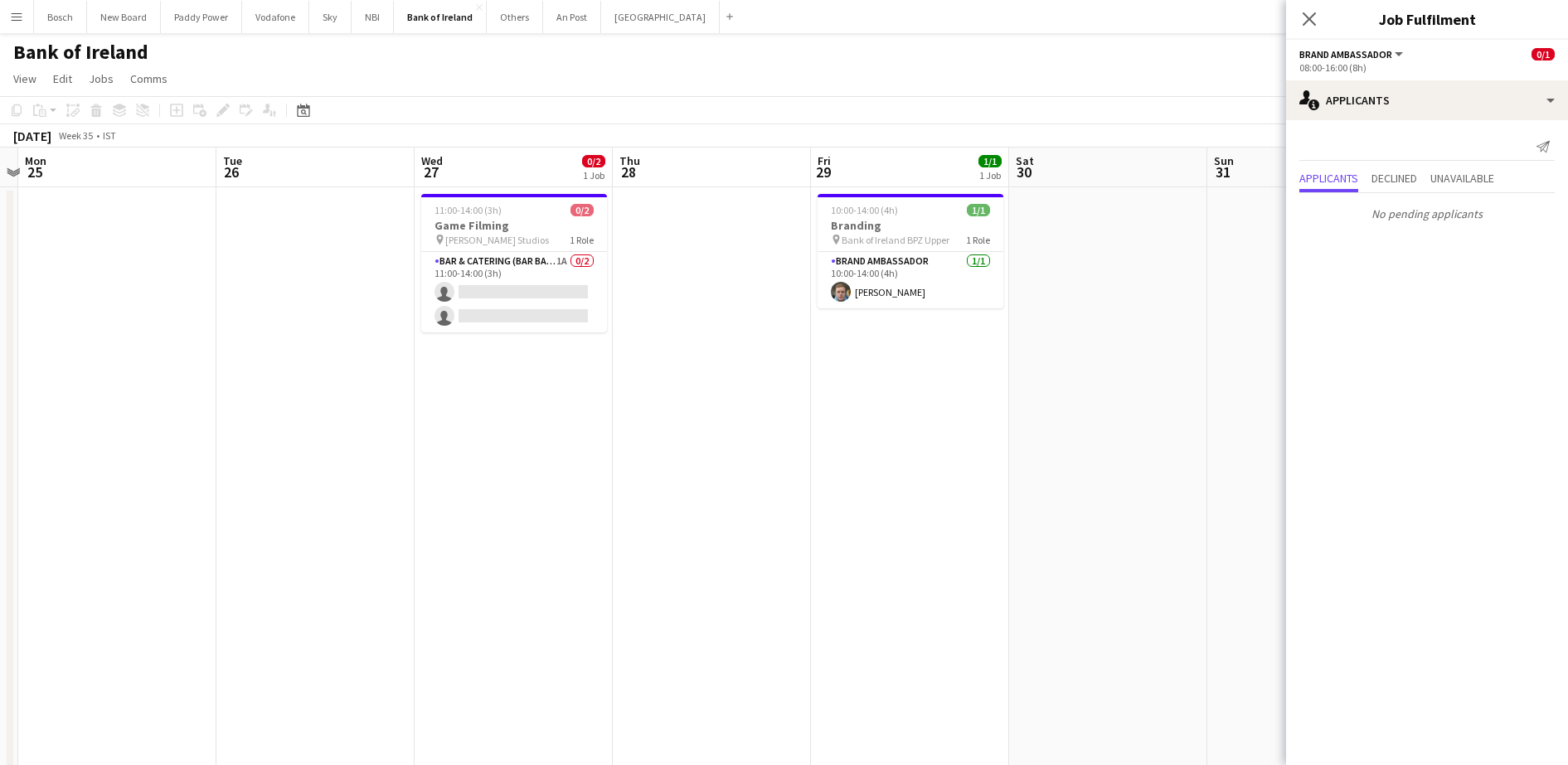
scroll to position [0, 675]
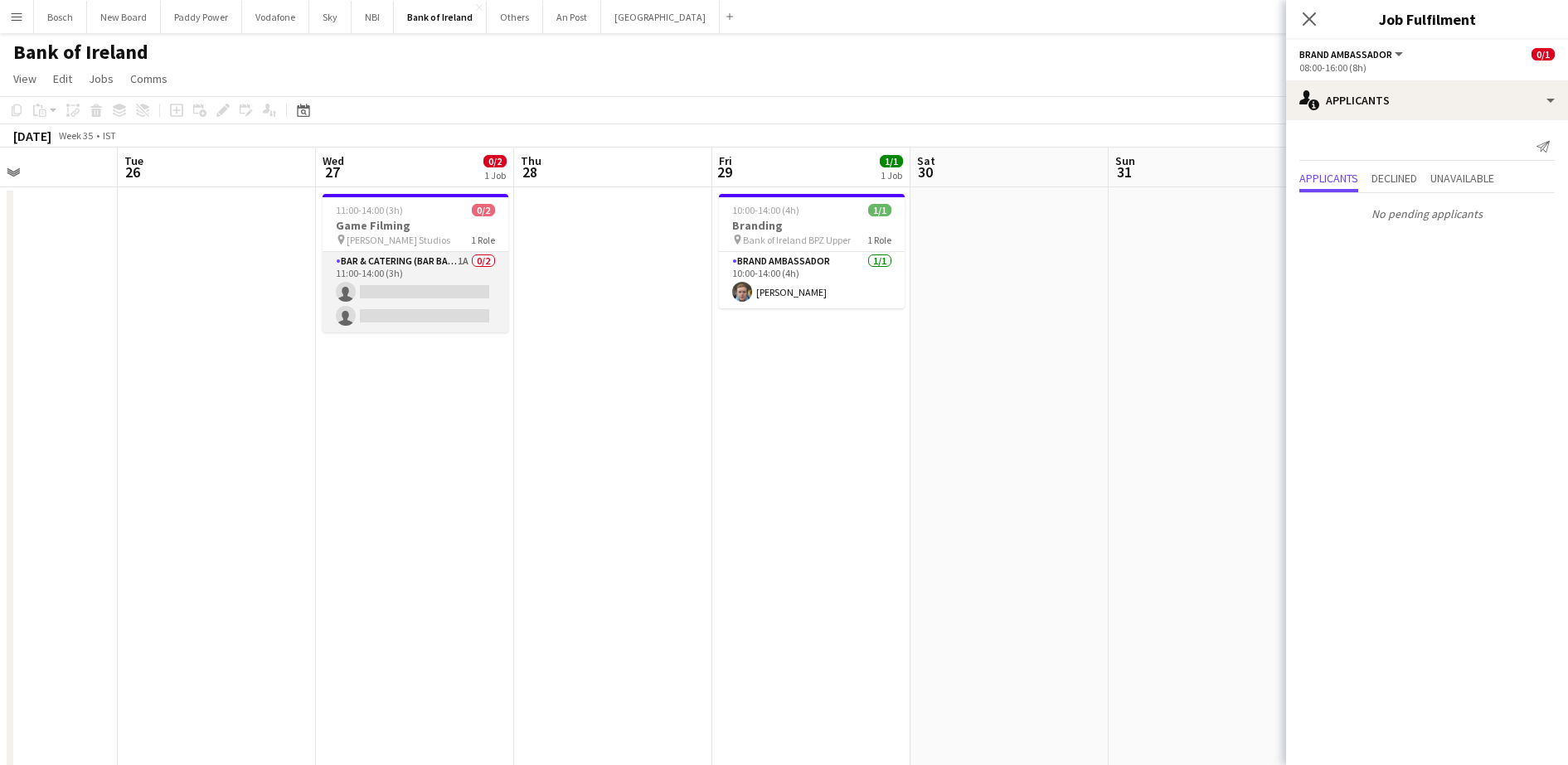
click at [465, 292] on app-card-role "Bar & Catering (Bar Back) 1A 0/2 11:00-14:00 (3h) single-neutral-actions single…" at bounding box center [415, 291] width 185 height 80
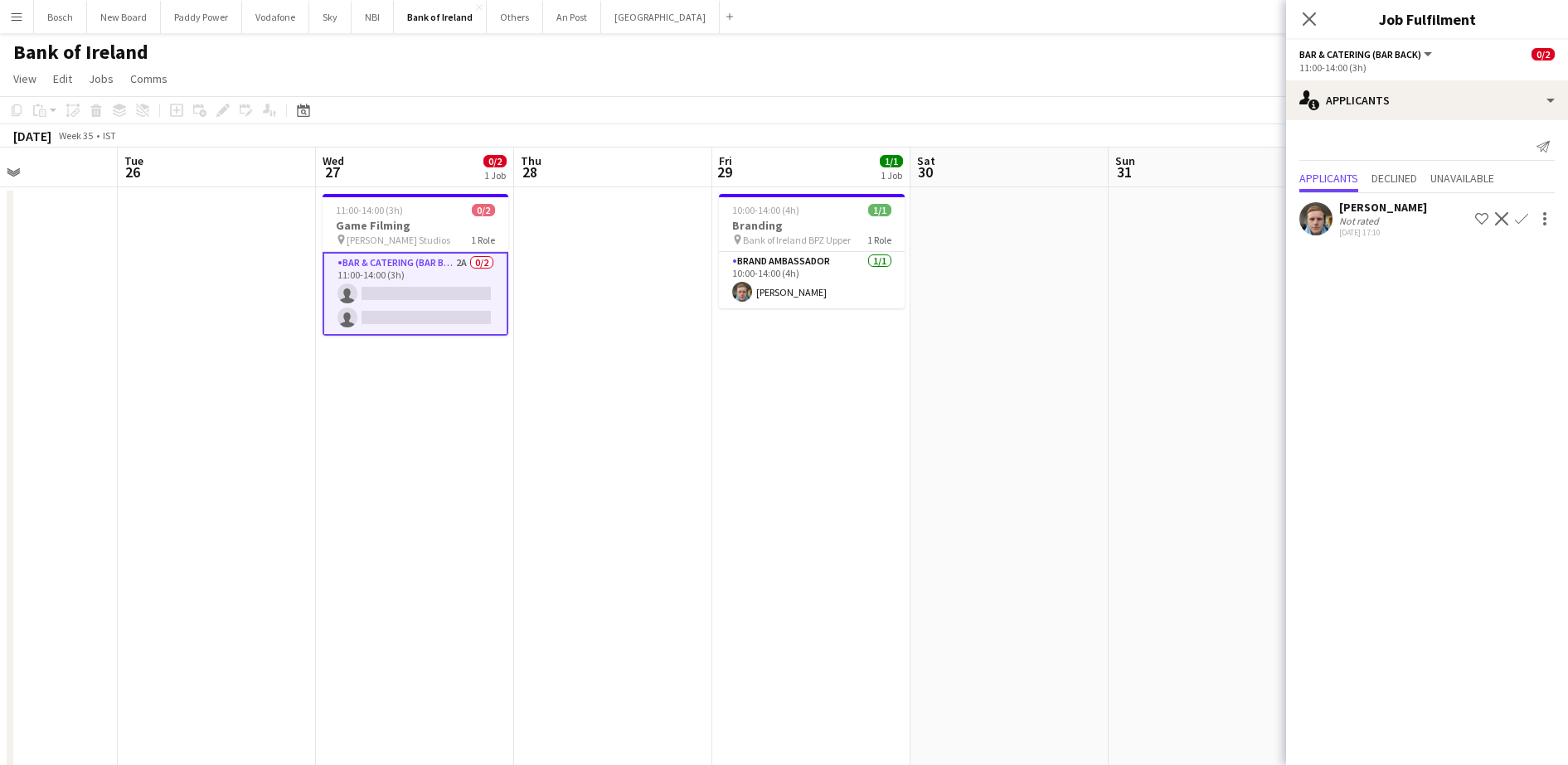
click at [1525, 214] on app-icon "Confirm" at bounding box center [1521, 218] width 13 height 13
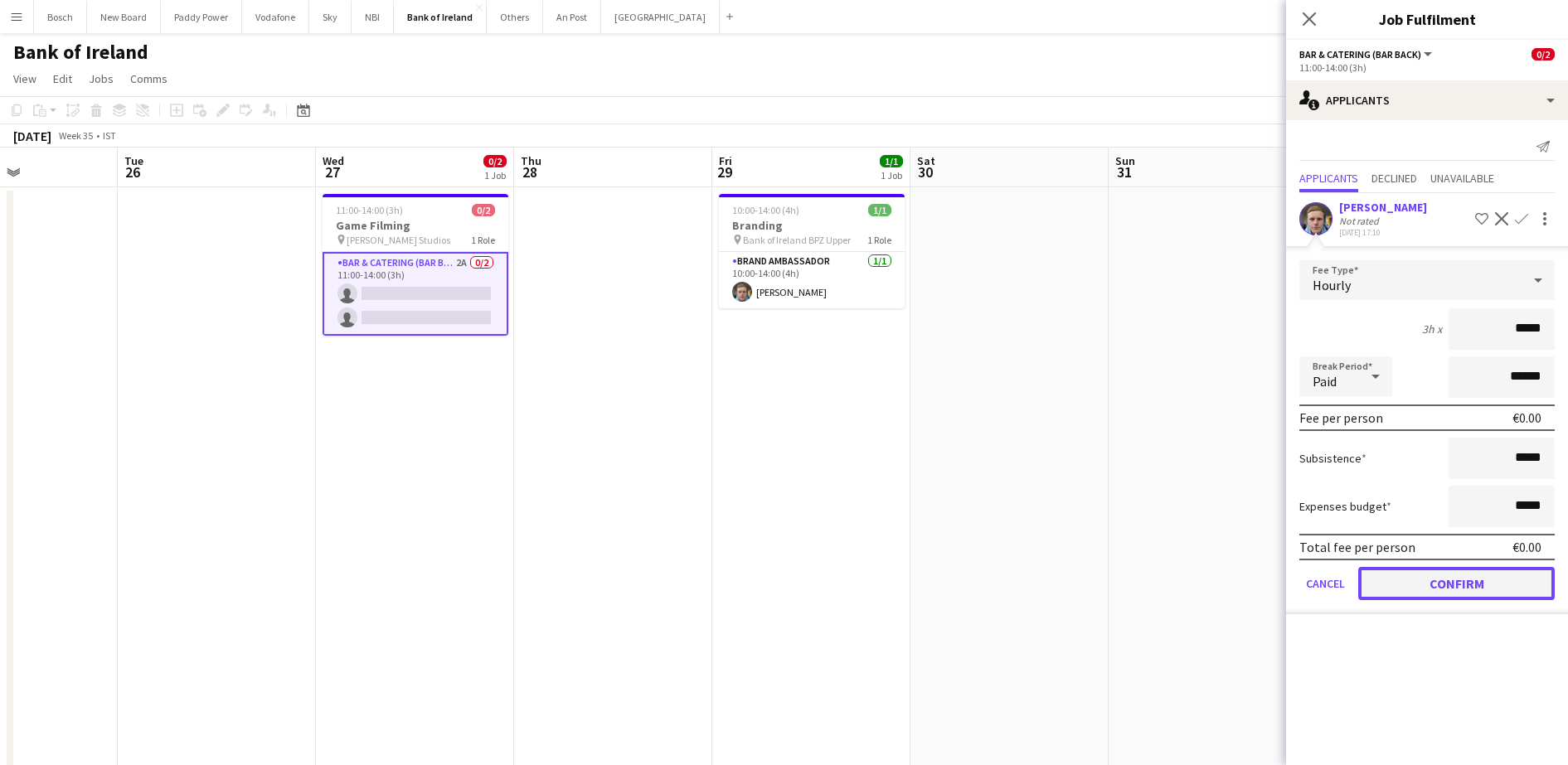
click at [1483, 586] on button "Confirm" at bounding box center [1456, 583] width 197 height 33
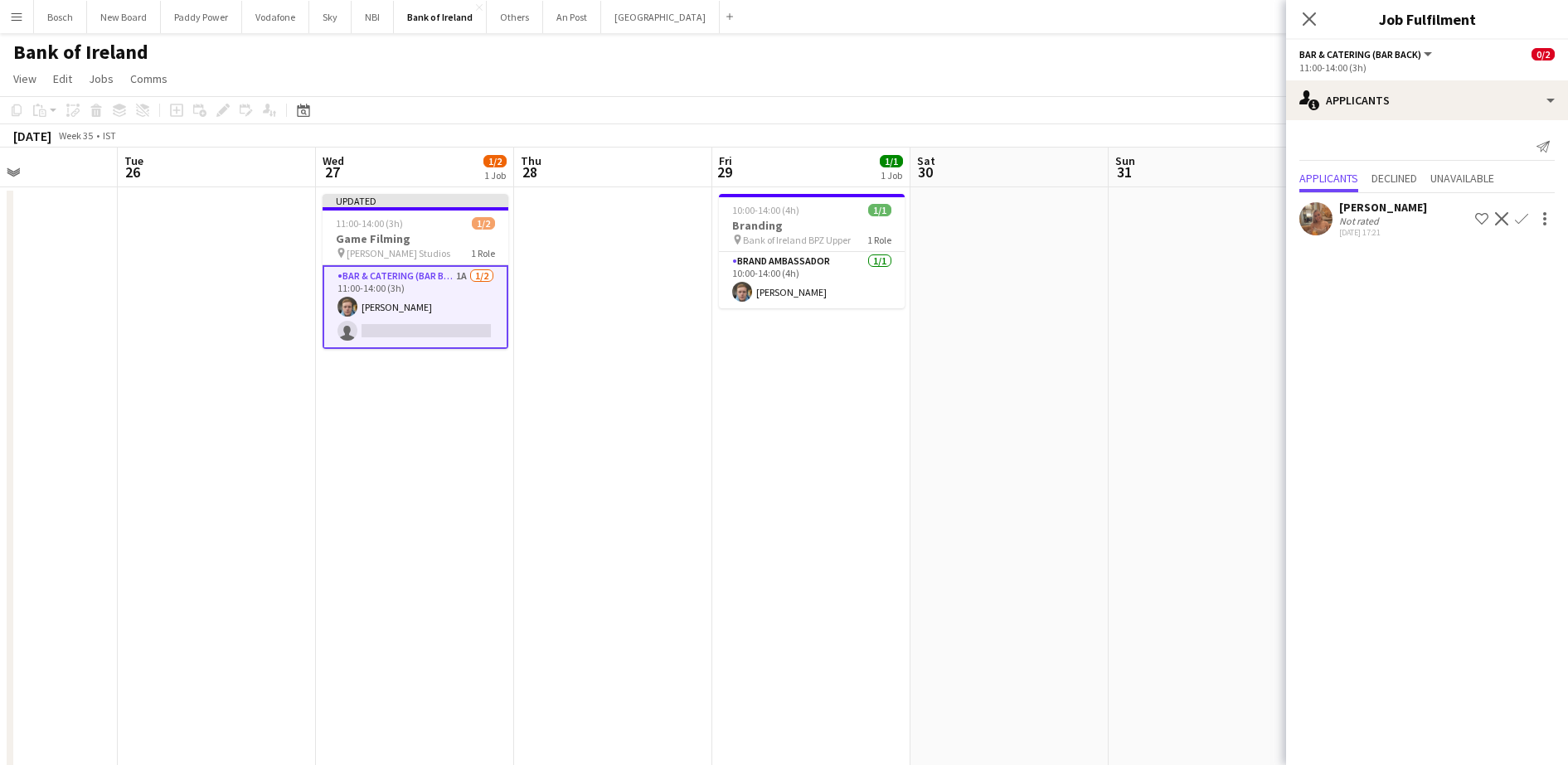
click at [1096, 81] on app-page-menu "View Day view expanded Day view collapsed Month view Date picker Jump to [DATE]…" at bounding box center [784, 80] width 1568 height 32
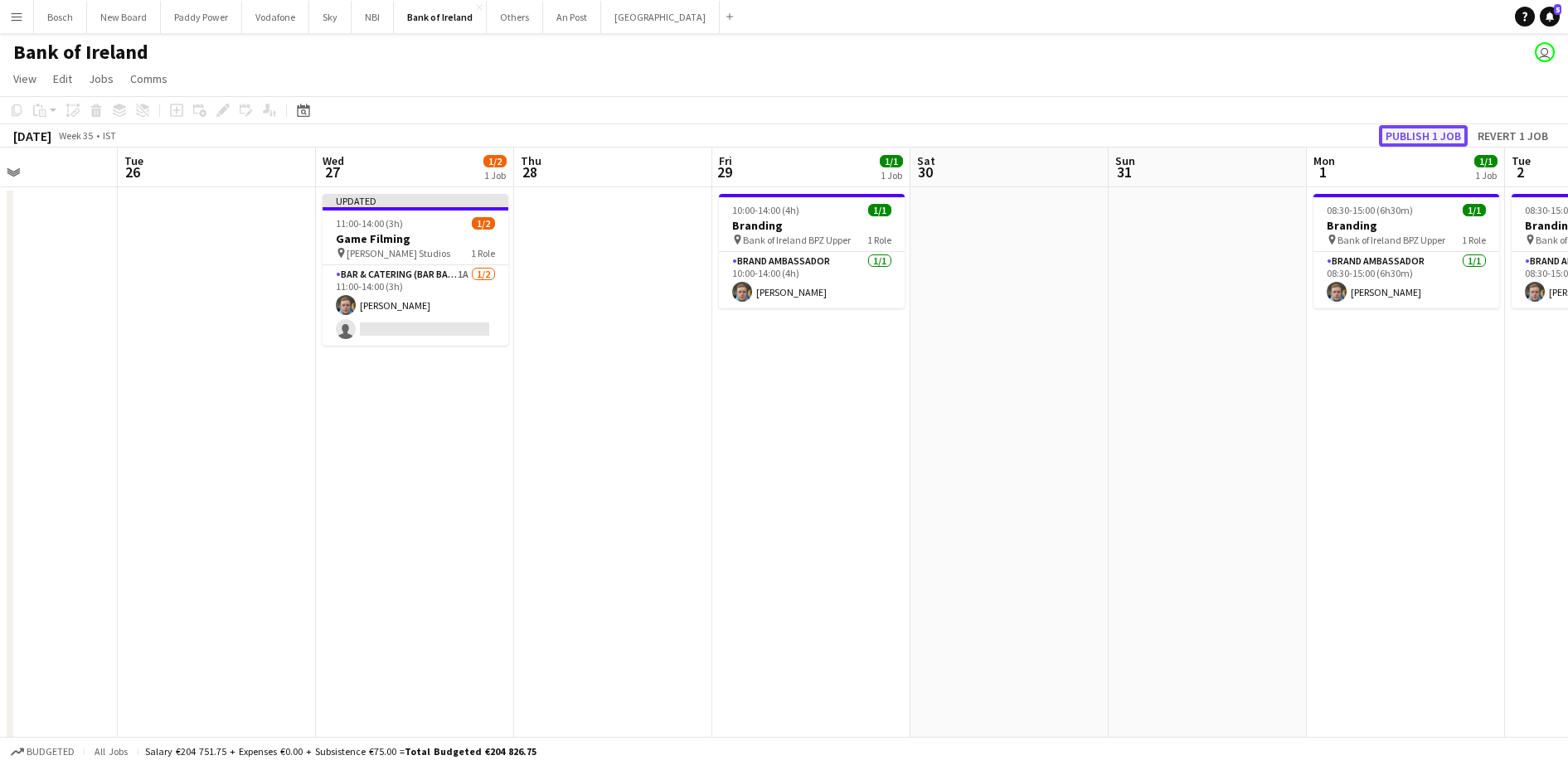
click at [1427, 127] on button "Publish 1 job" at bounding box center [1422, 135] width 89 height 22
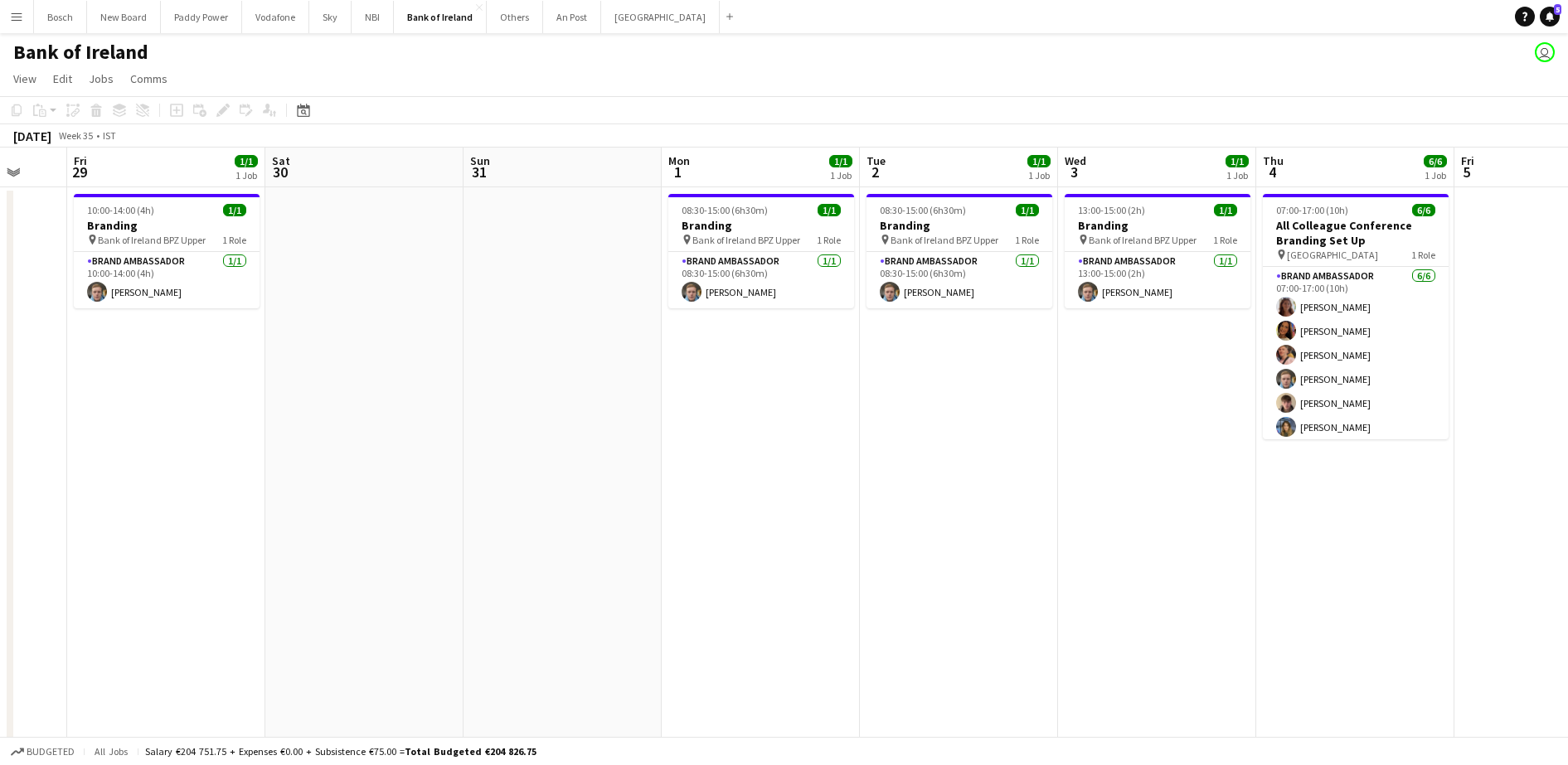
drag, startPoint x: 1109, startPoint y: 317, endPoint x: 738, endPoint y: 136, distance: 412.8
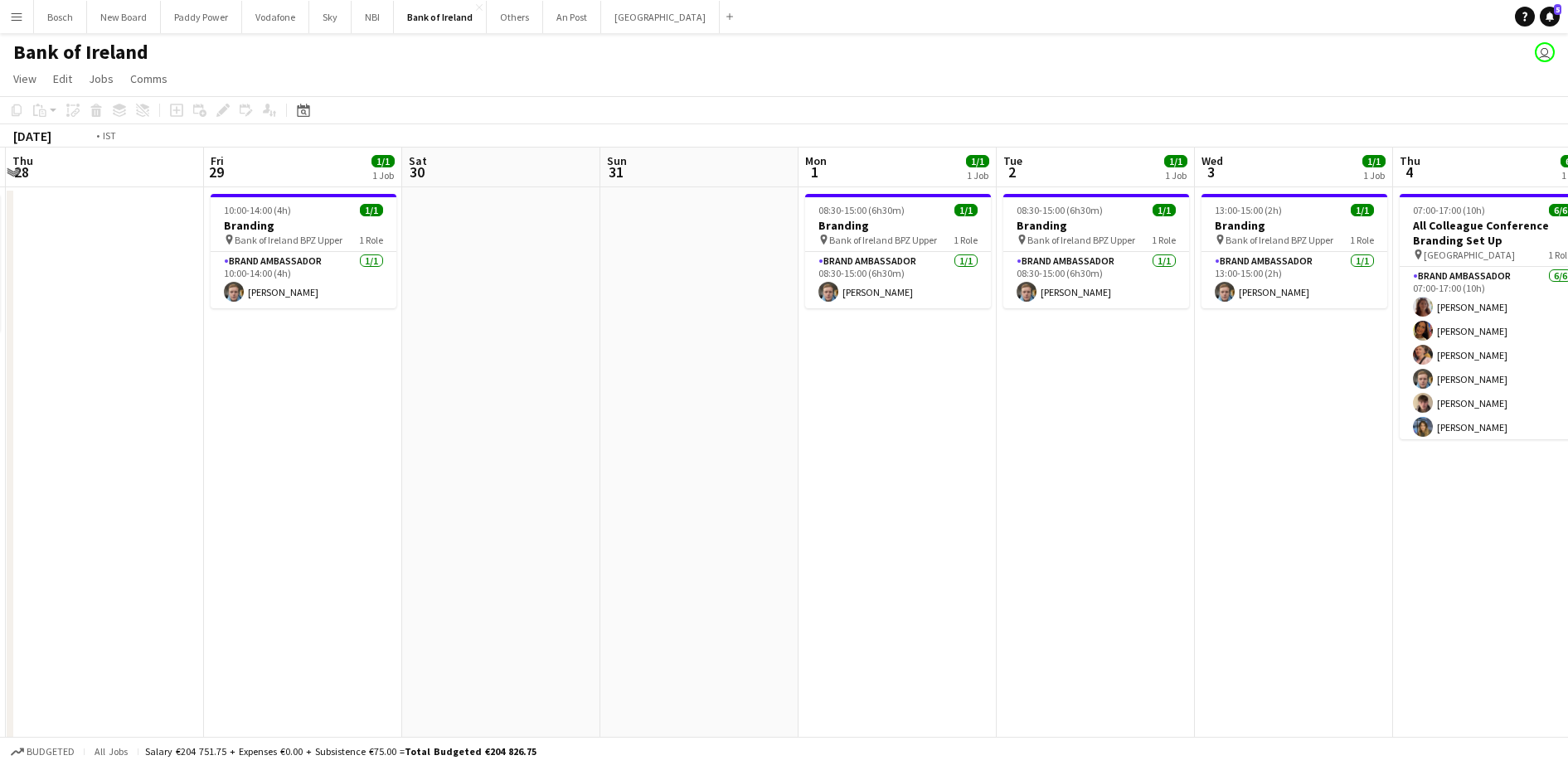
drag, startPoint x: 1018, startPoint y: 428, endPoint x: 687, endPoint y: 355, distance: 339.0
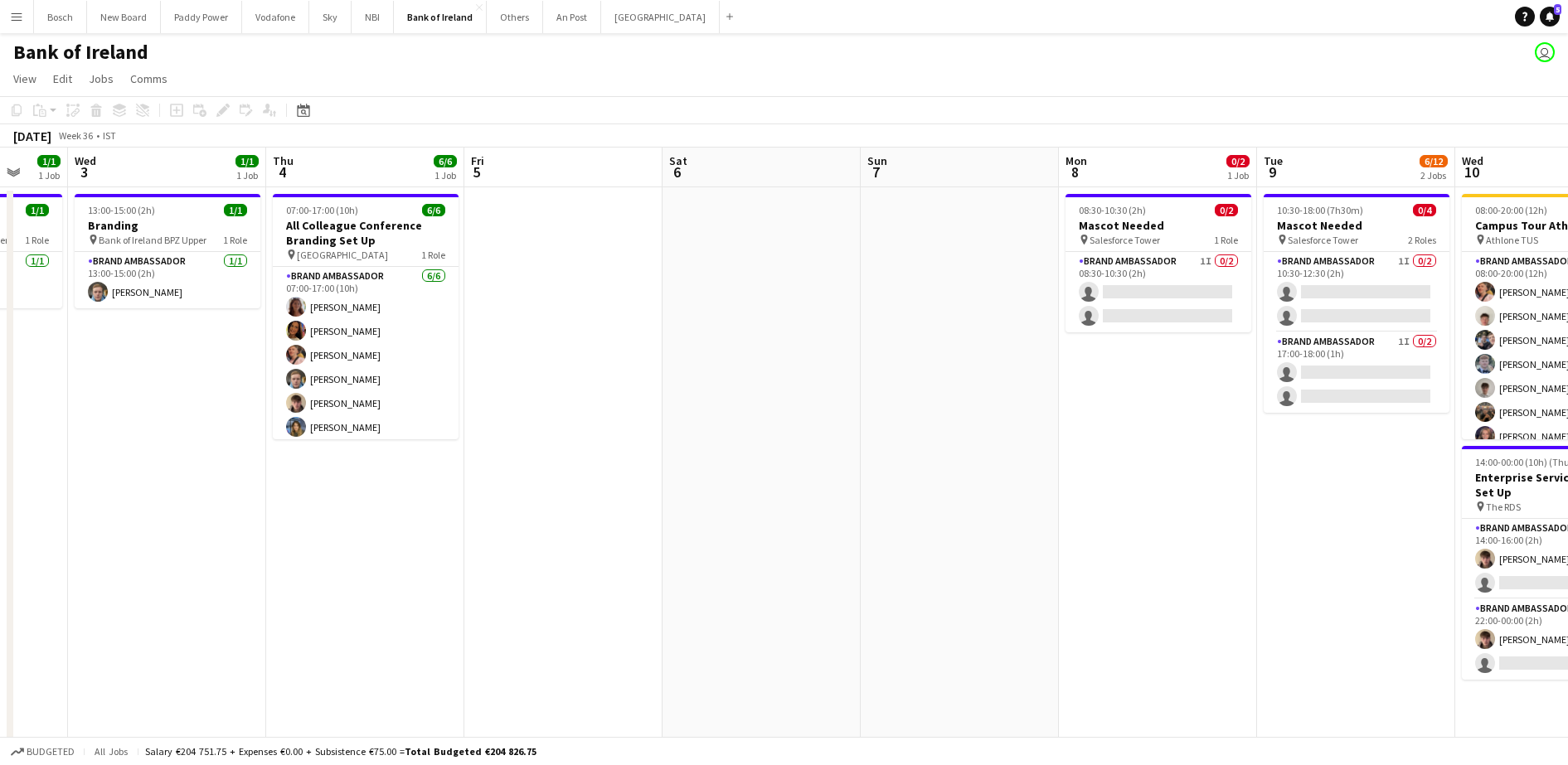
drag, startPoint x: 1158, startPoint y: 402, endPoint x: 442, endPoint y: 382, distance: 716.3
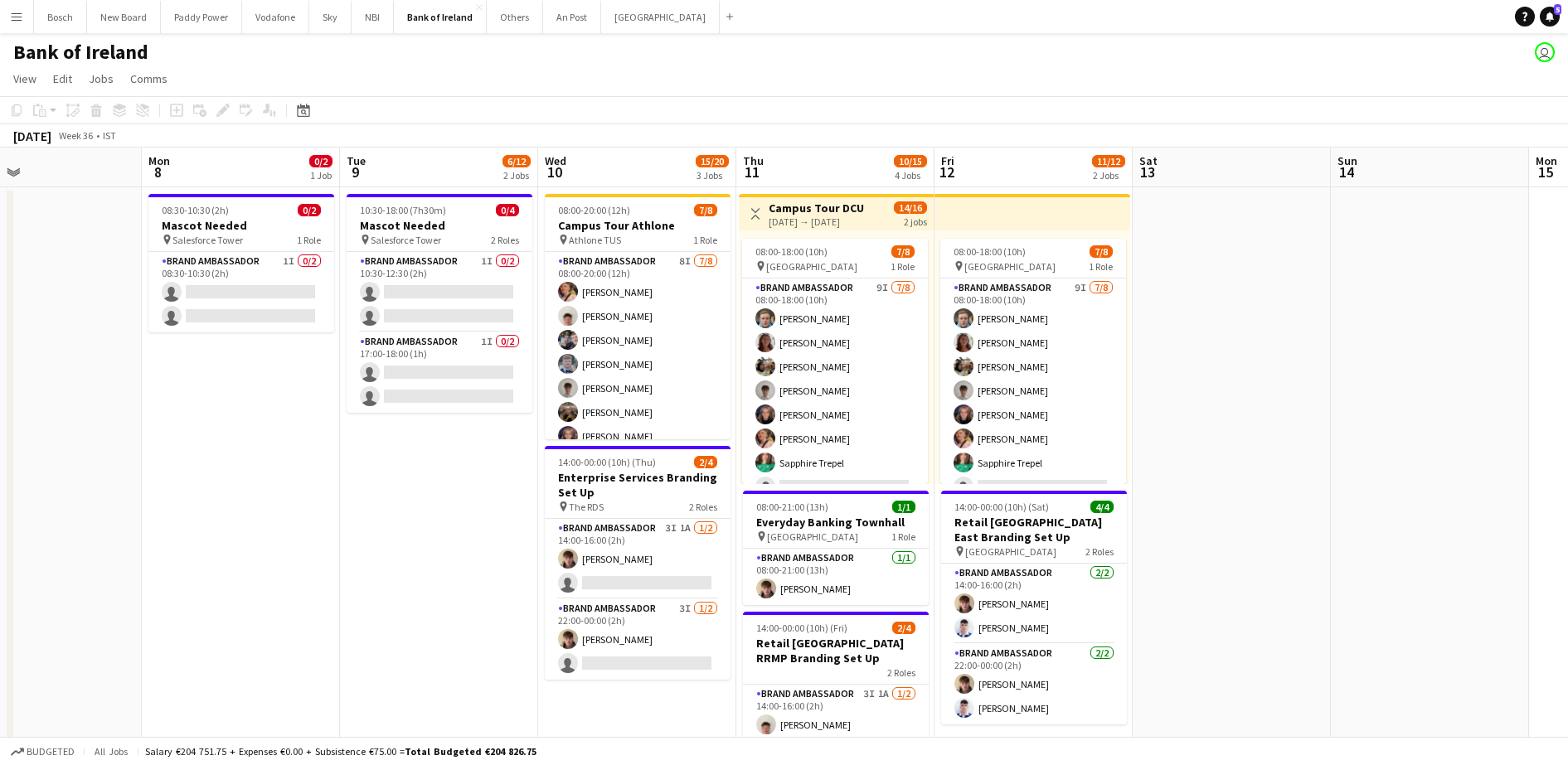
scroll to position [0, 578]
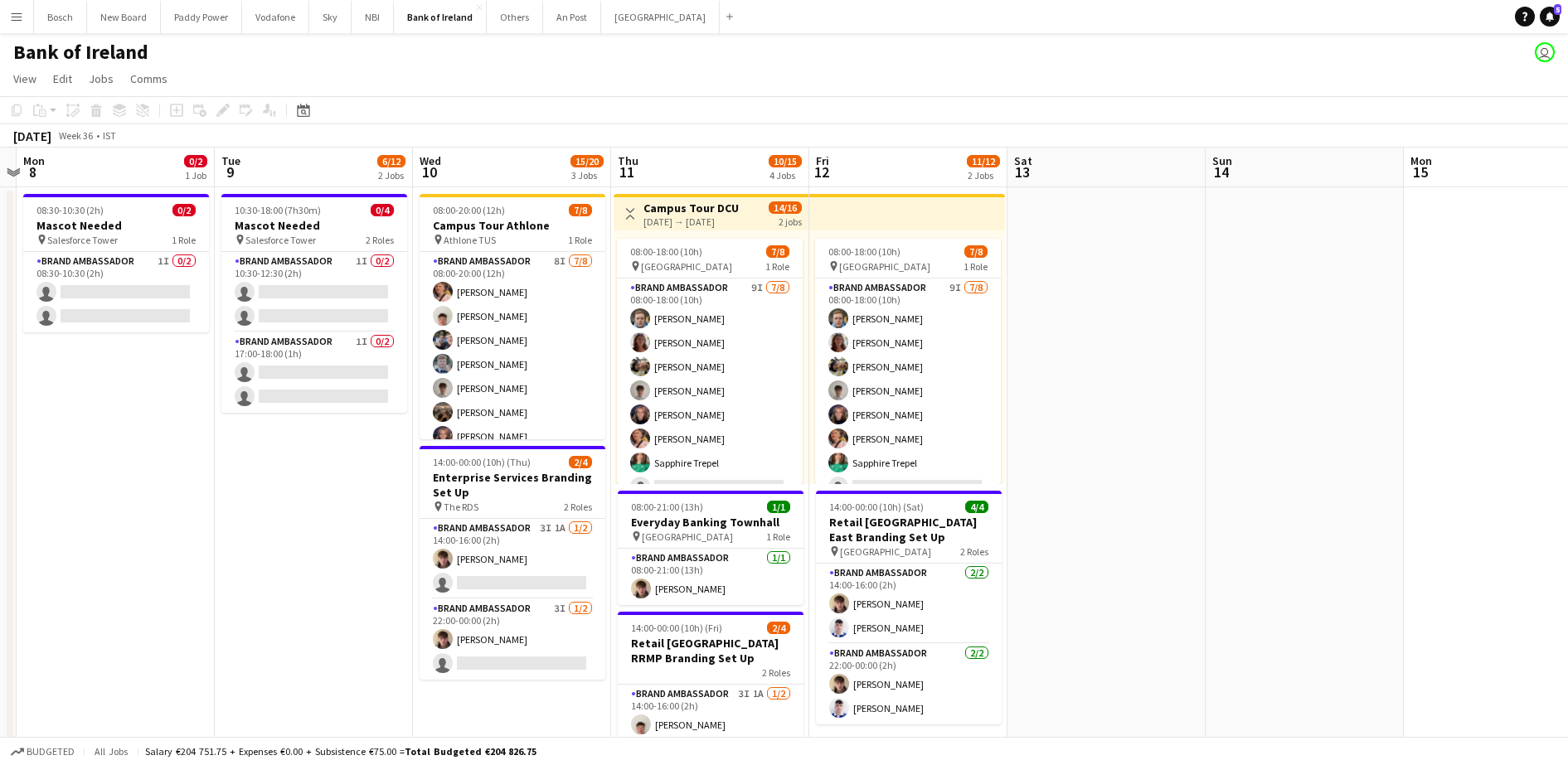
drag, startPoint x: 806, startPoint y: 364, endPoint x: 681, endPoint y: 355, distance: 125.3
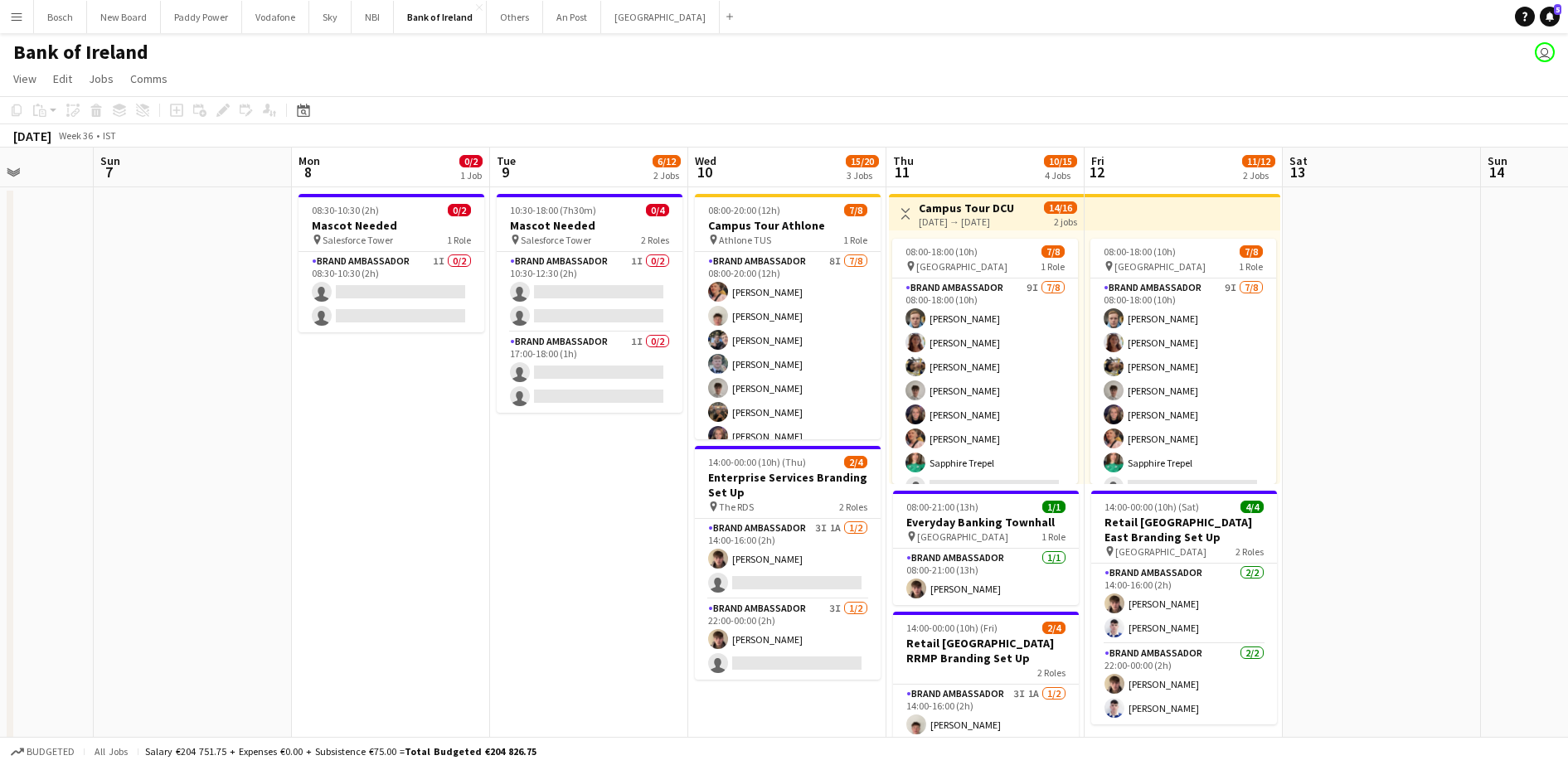
scroll to position [0, 521]
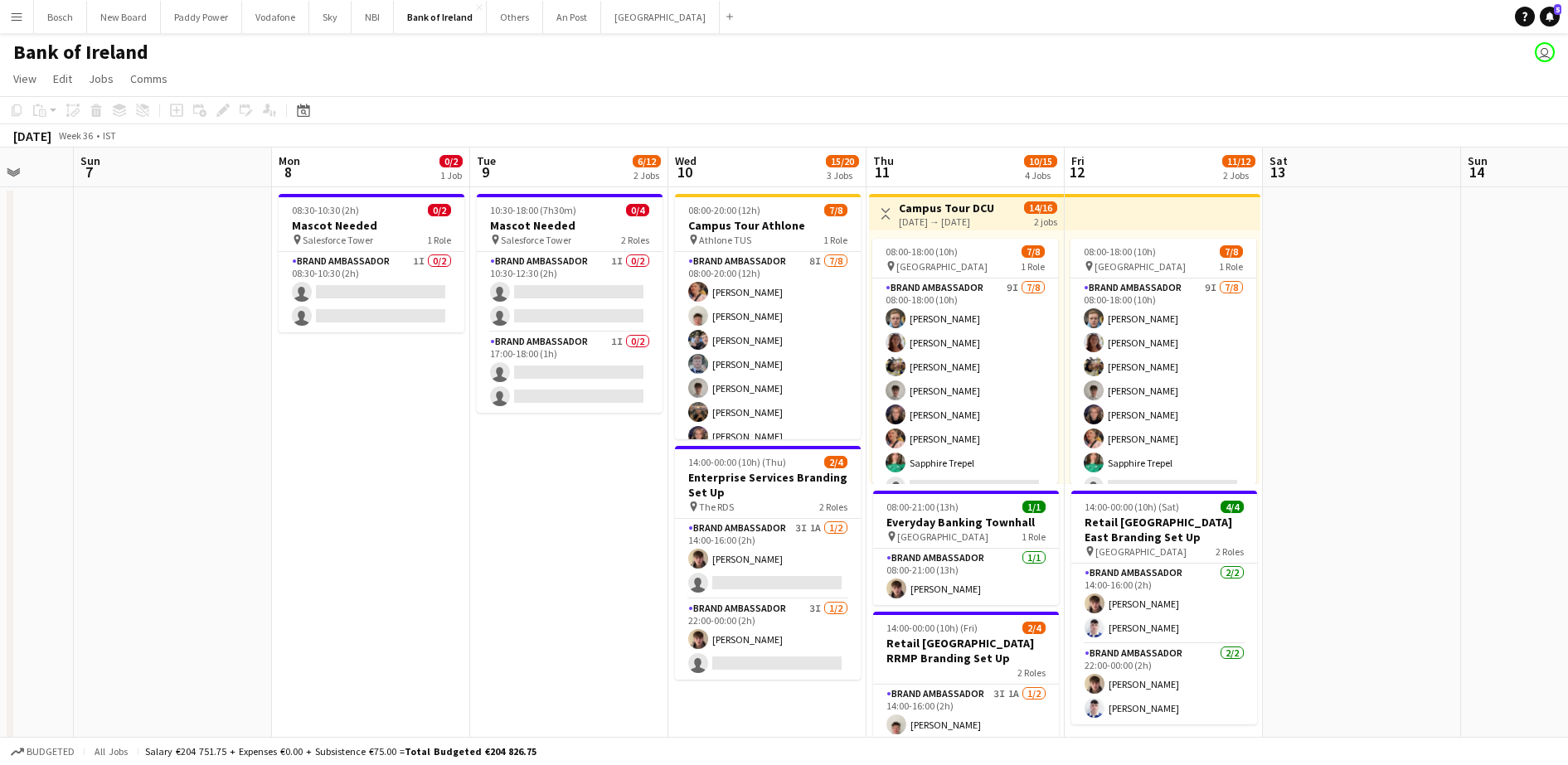
drag, startPoint x: 952, startPoint y: 374, endPoint x: 1207, endPoint y: 382, distance: 255.1
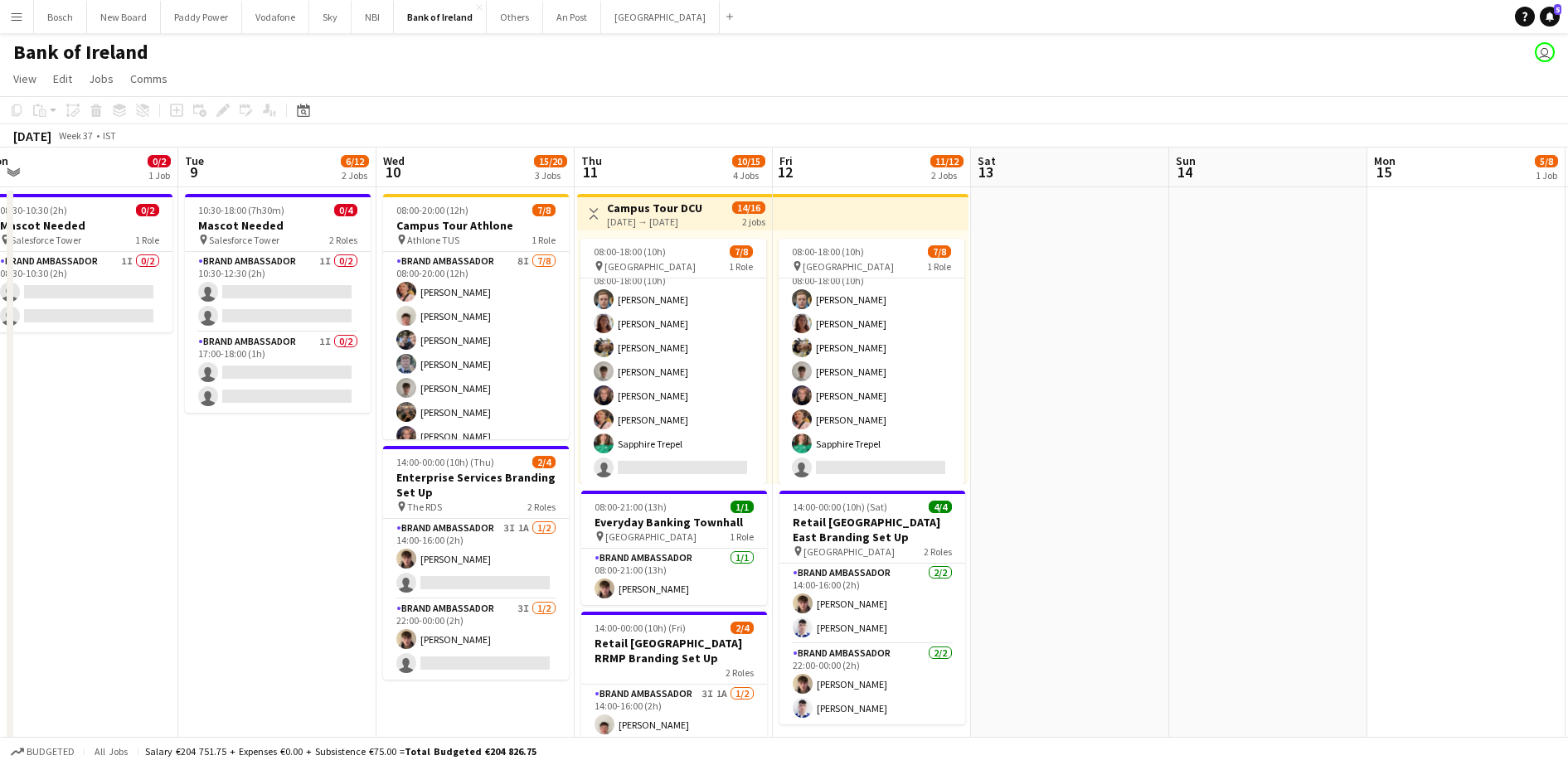
scroll to position [0, 0]
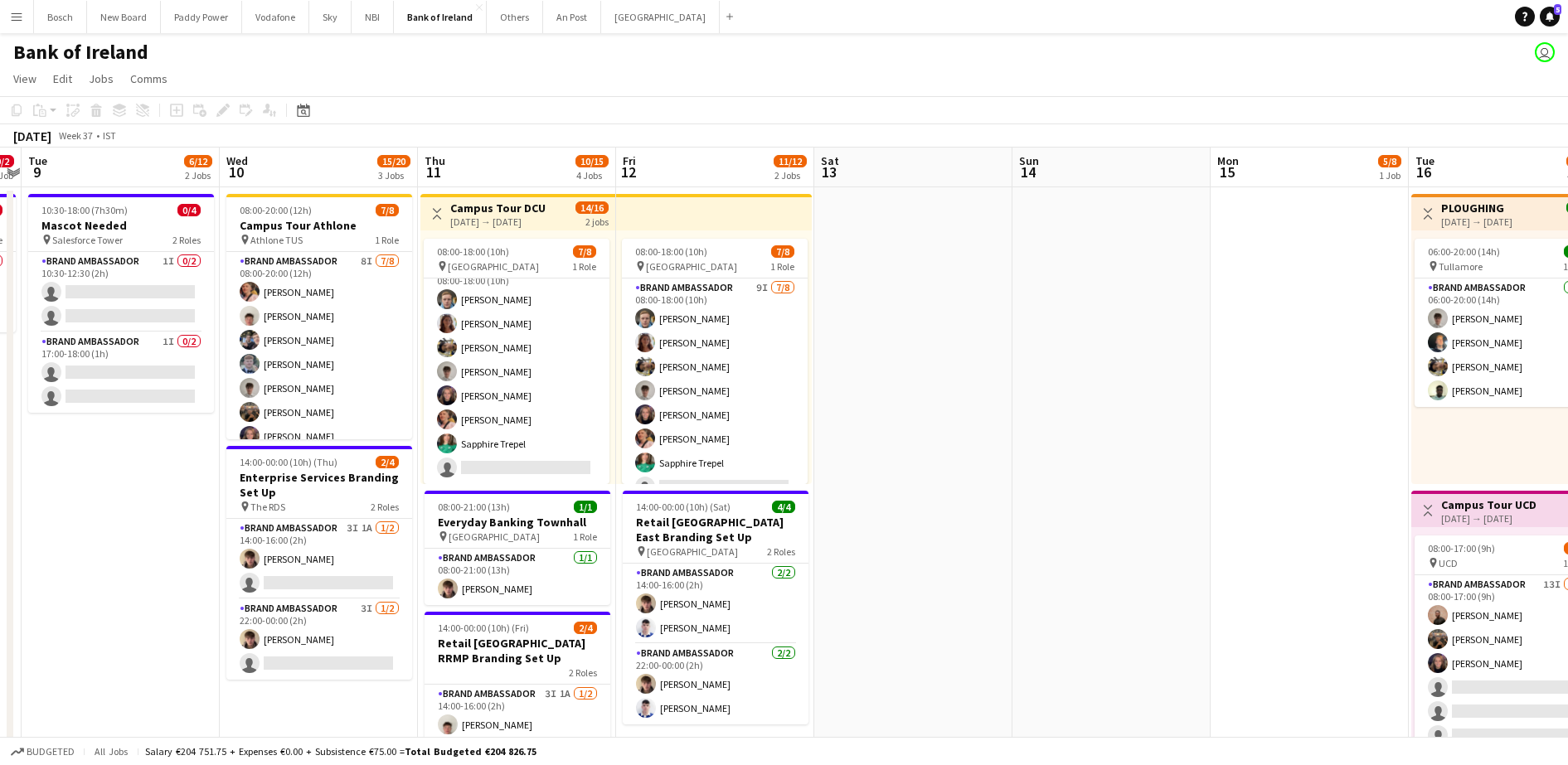
drag, startPoint x: 1096, startPoint y: 351, endPoint x: 936, endPoint y: 338, distance: 160.5
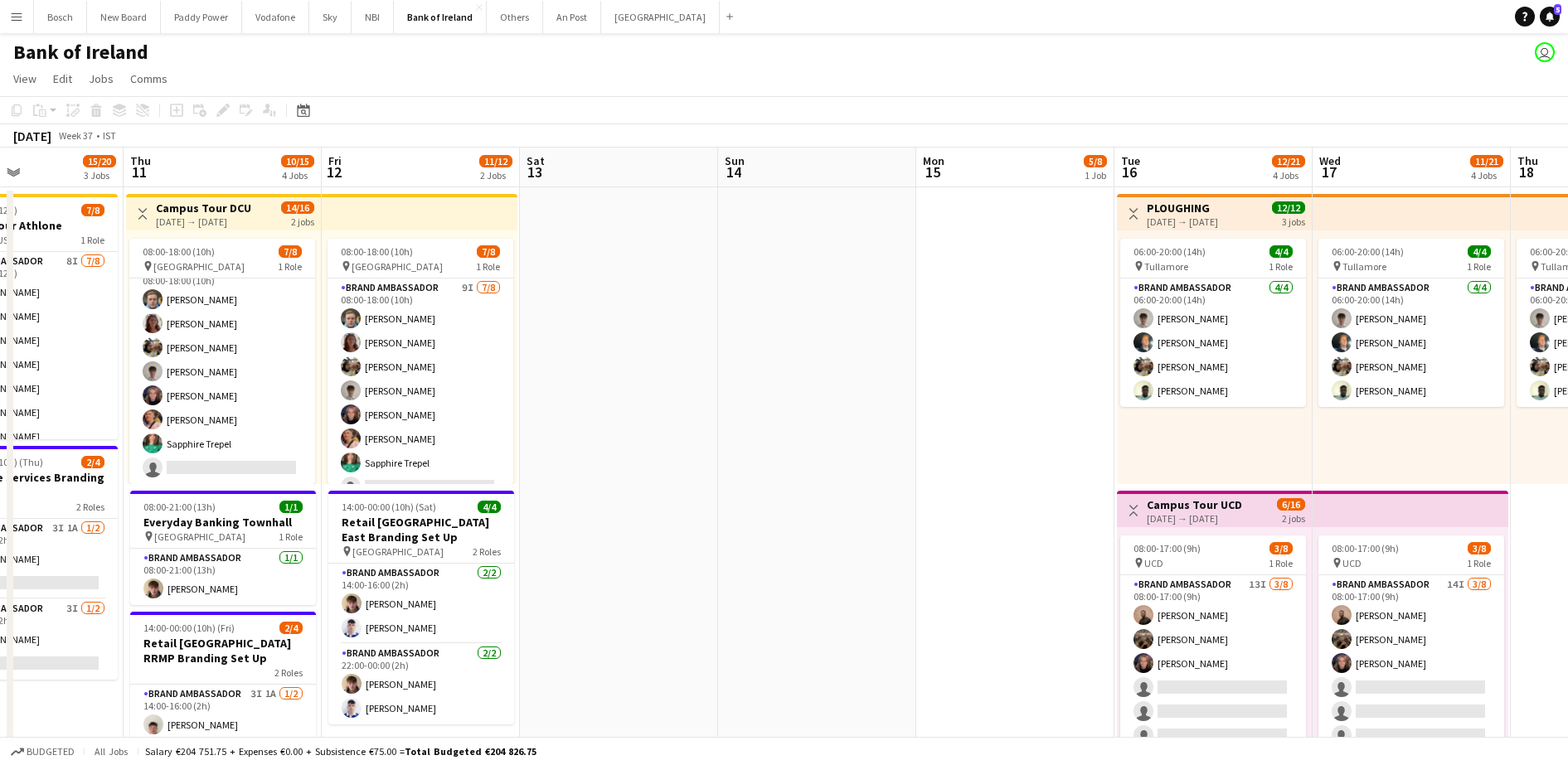
drag, startPoint x: 1103, startPoint y: 398, endPoint x: 811, endPoint y: 469, distance: 300.5
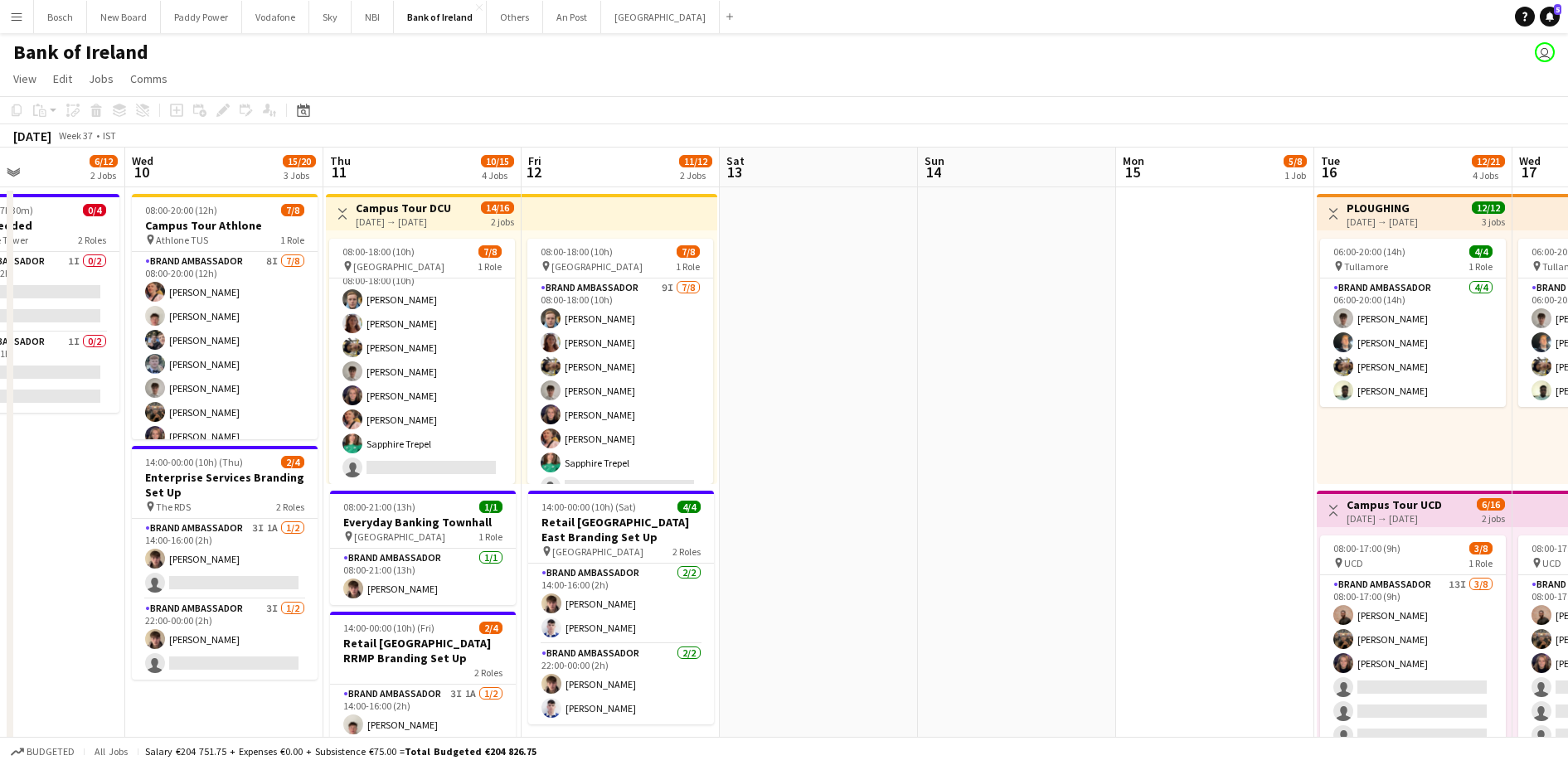
drag, startPoint x: 893, startPoint y: 458, endPoint x: 697, endPoint y: 443, distance: 196.6
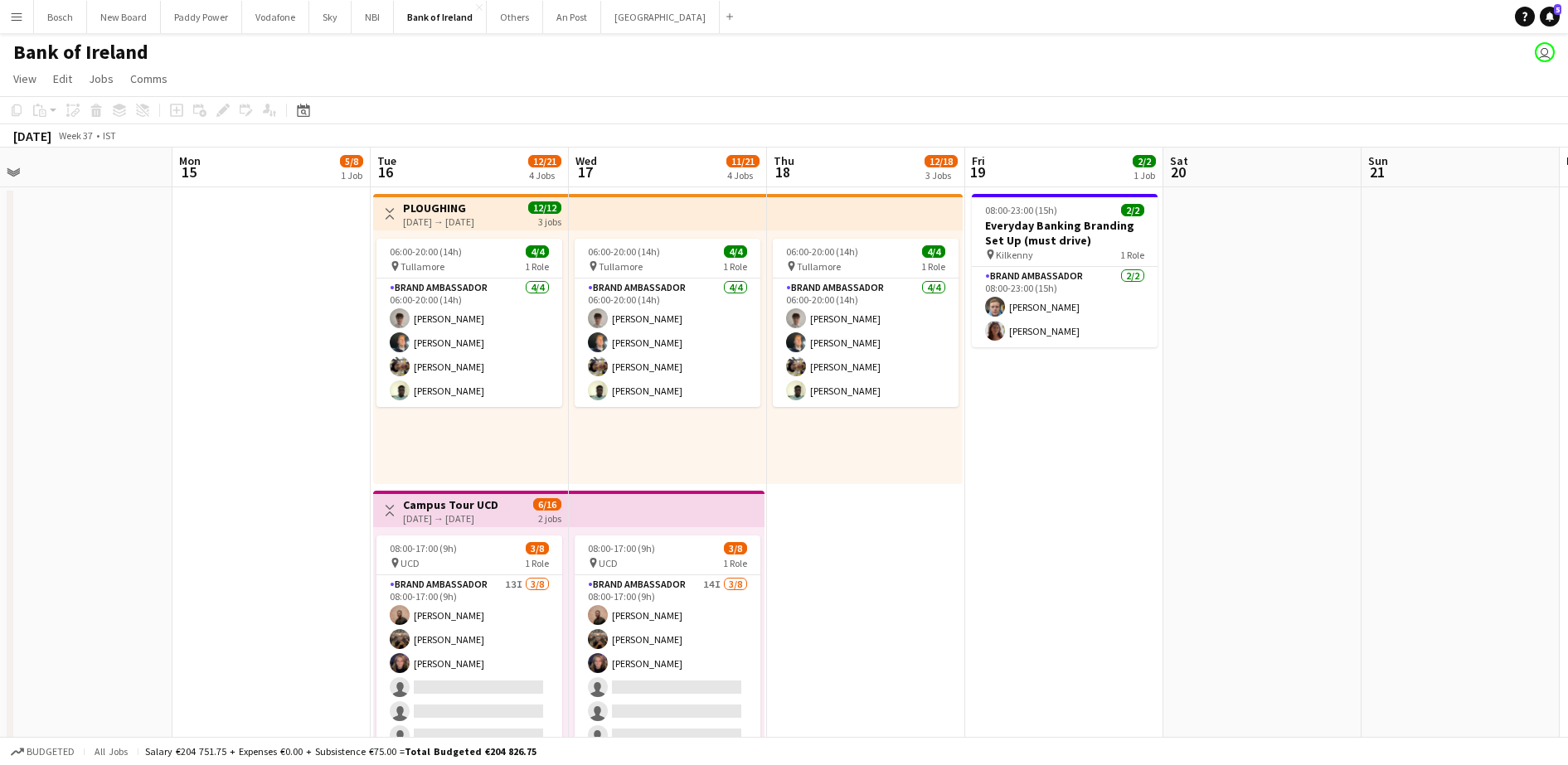
drag, startPoint x: 816, startPoint y: 380, endPoint x: 272, endPoint y: 265, distance: 556.0
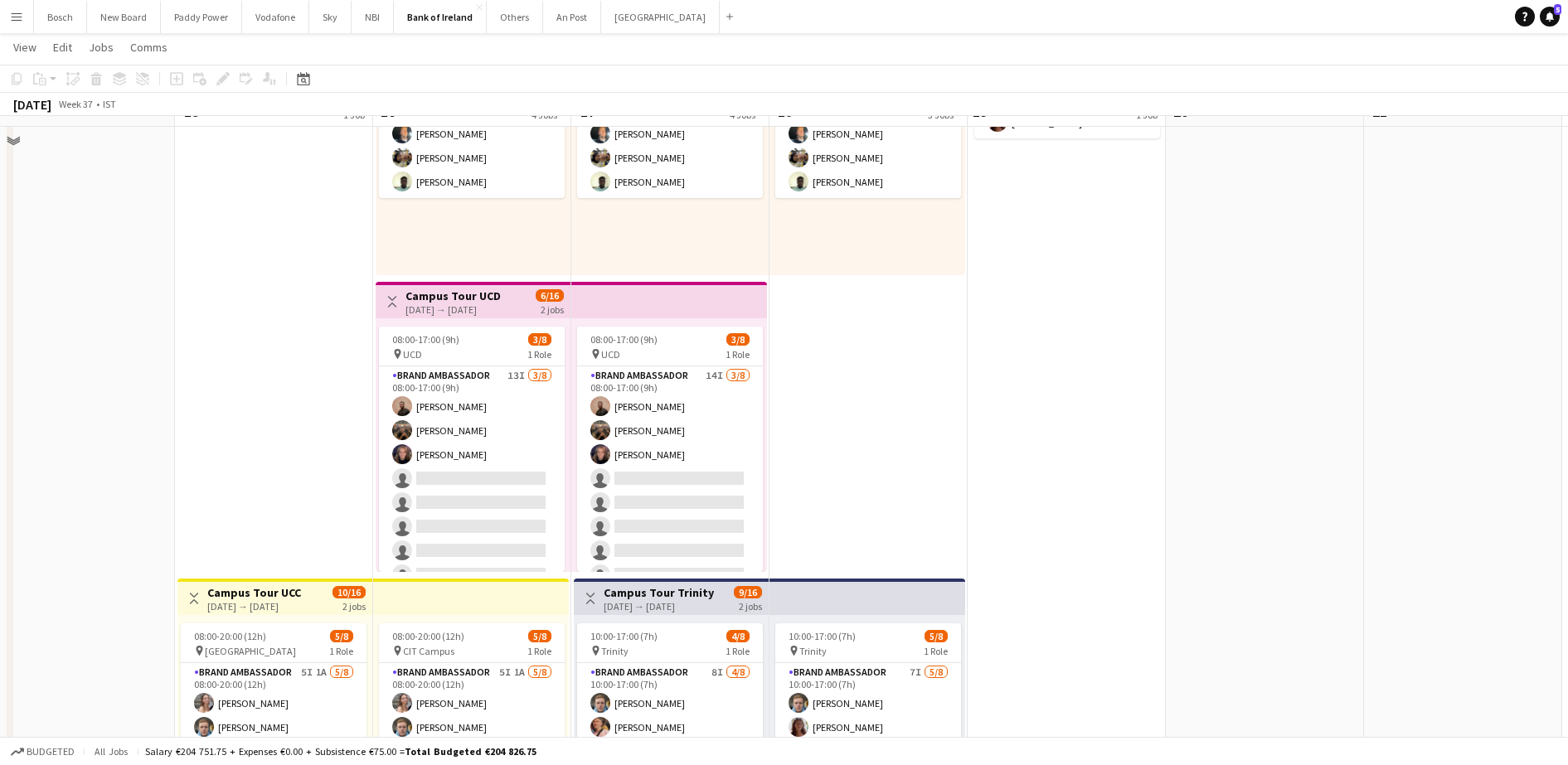
scroll to position [103, 0]
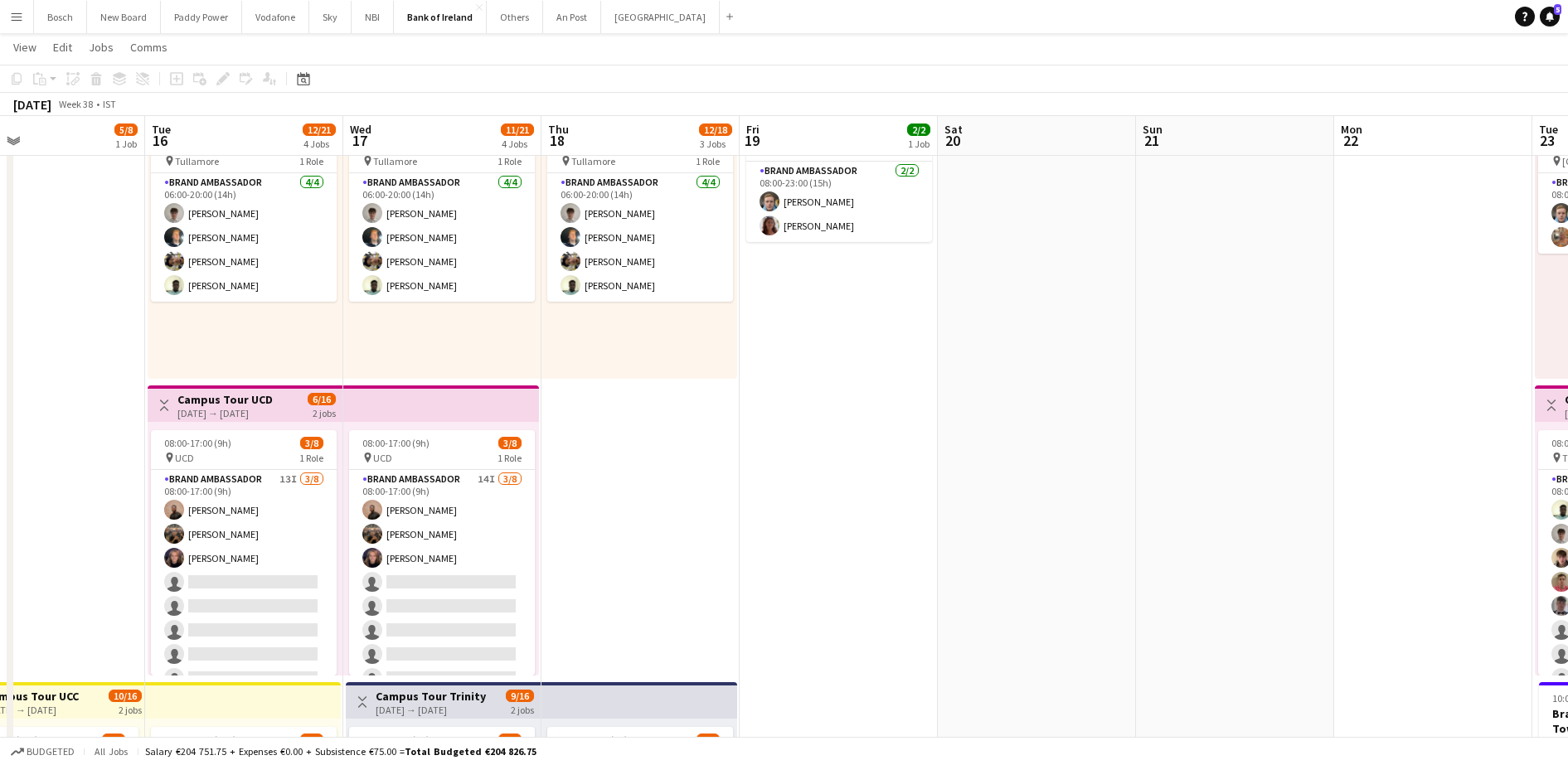
drag, startPoint x: 1065, startPoint y: 505, endPoint x: 837, endPoint y: 473, distance: 230.2
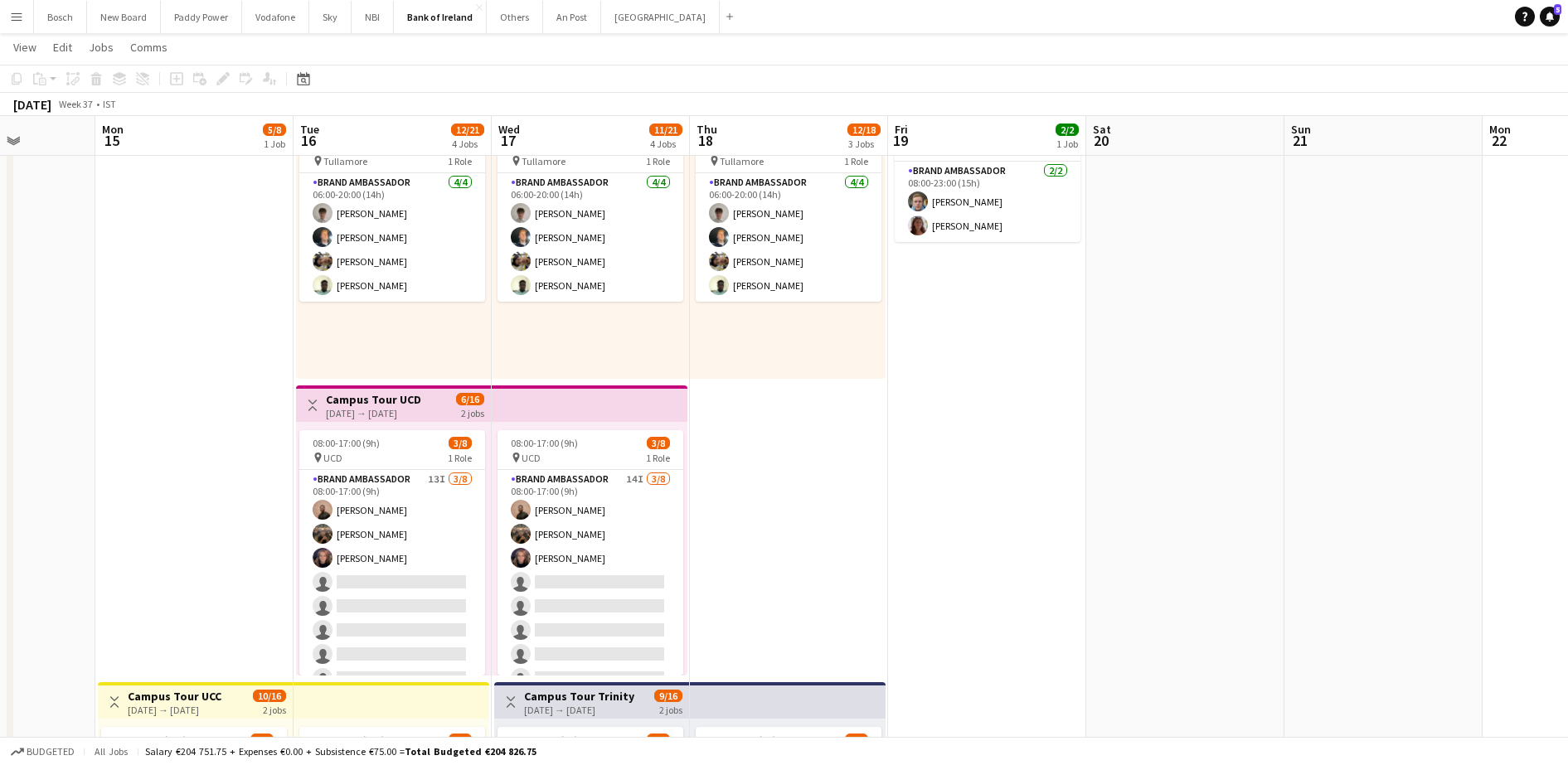
drag, startPoint x: 845, startPoint y: 469, endPoint x: 981, endPoint y: 505, distance: 140.7
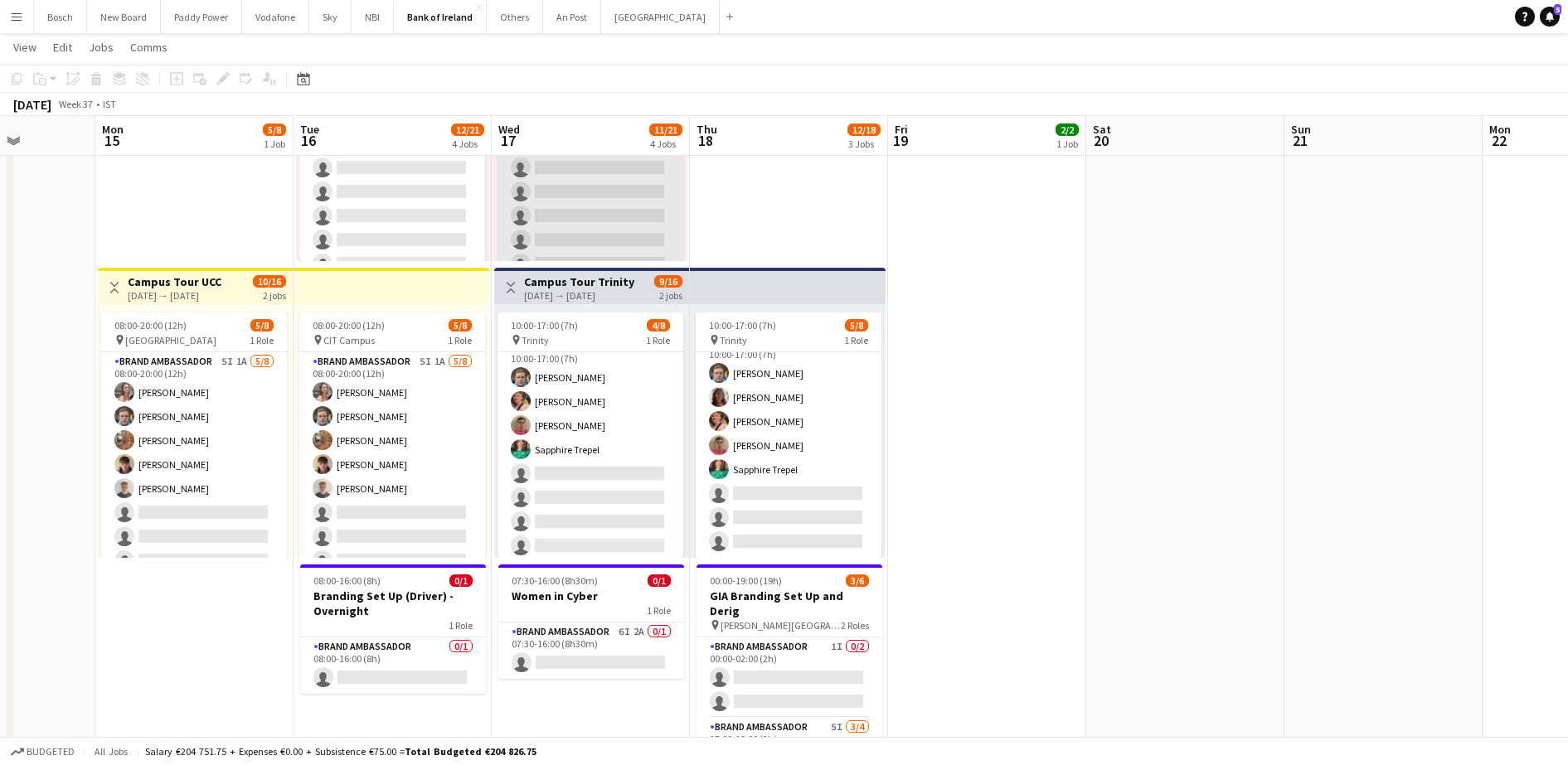
scroll to position [19, 0]
